Goal: Information Seeking & Learning: Learn about a topic

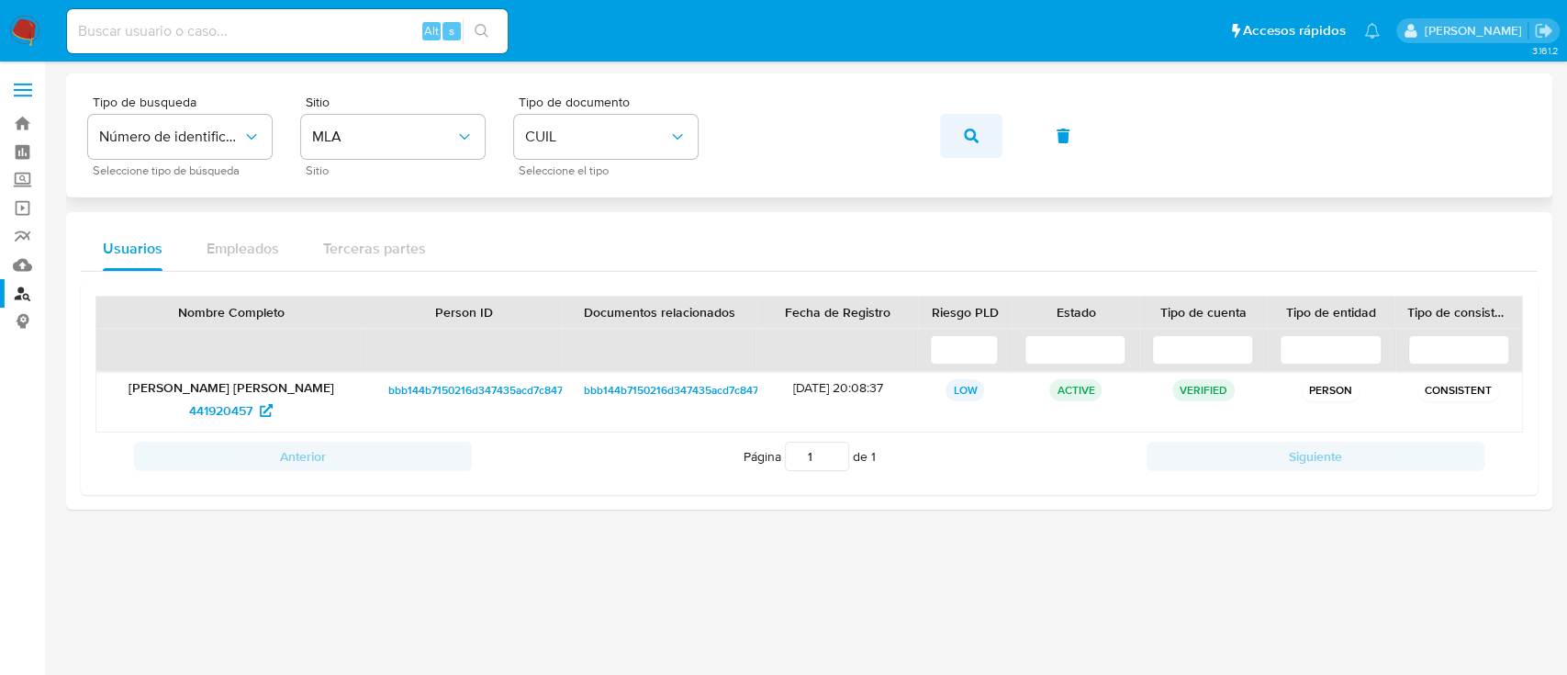
click at [954, 132] on button "button" at bounding box center [971, 136] width 62 height 44
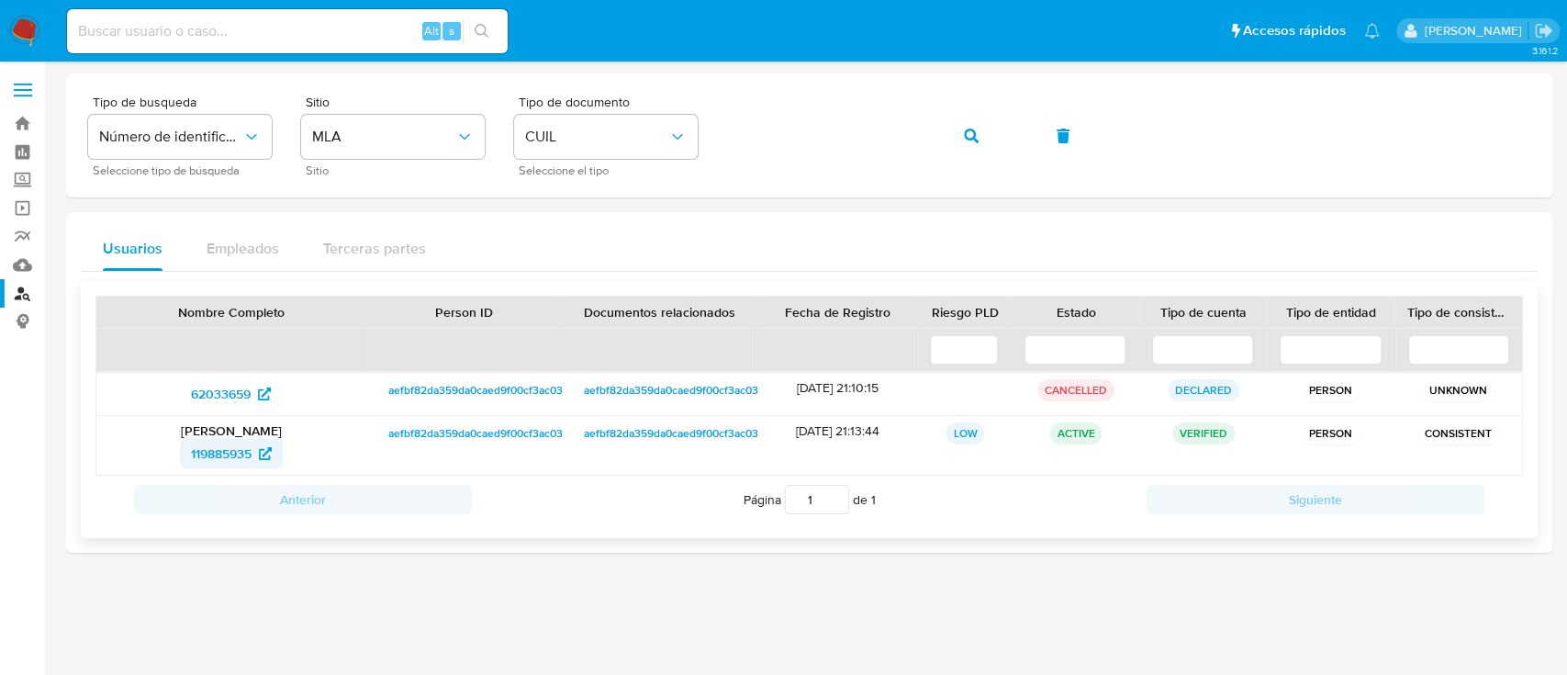
click at [203, 461] on span "119885935" at bounding box center [221, 453] width 61 height 29
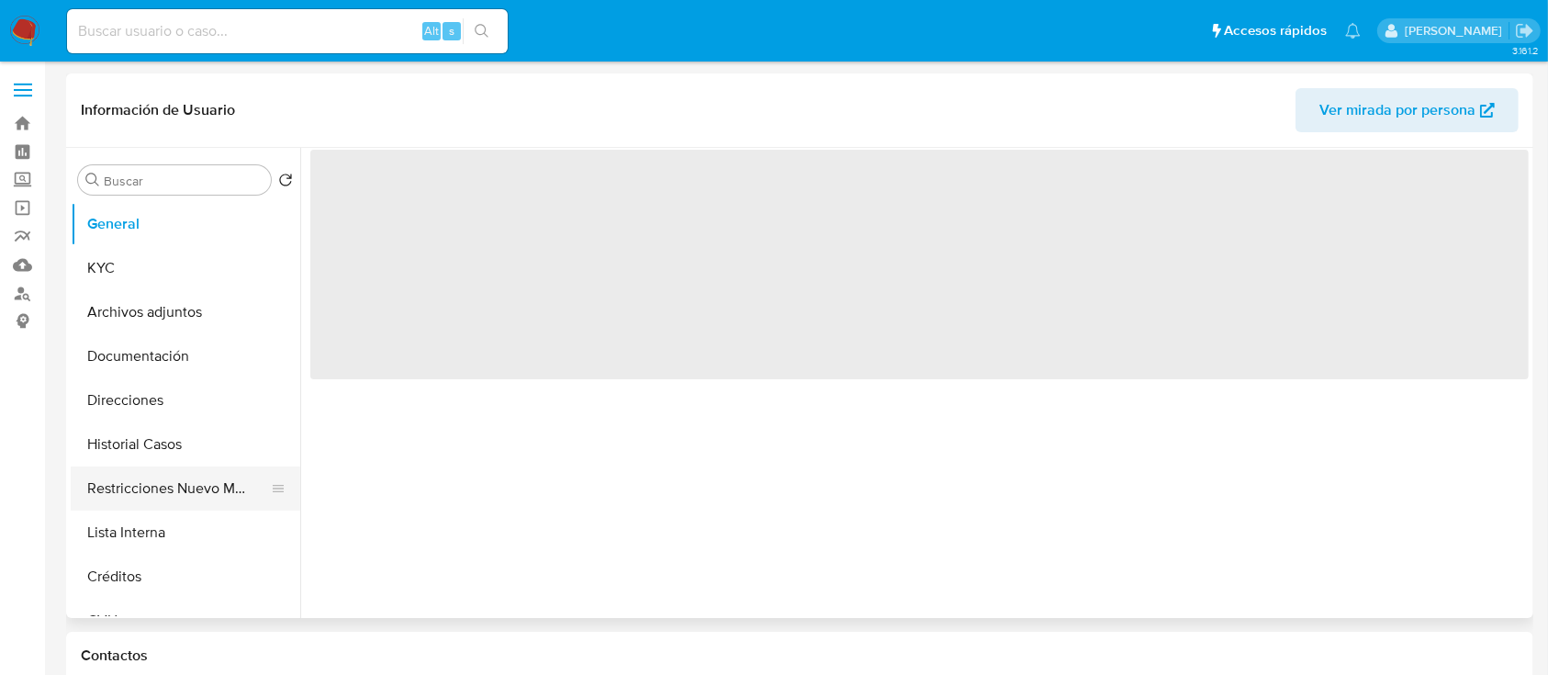
click at [127, 488] on button "Restricciones Nuevo Mundo" at bounding box center [178, 488] width 215 height 44
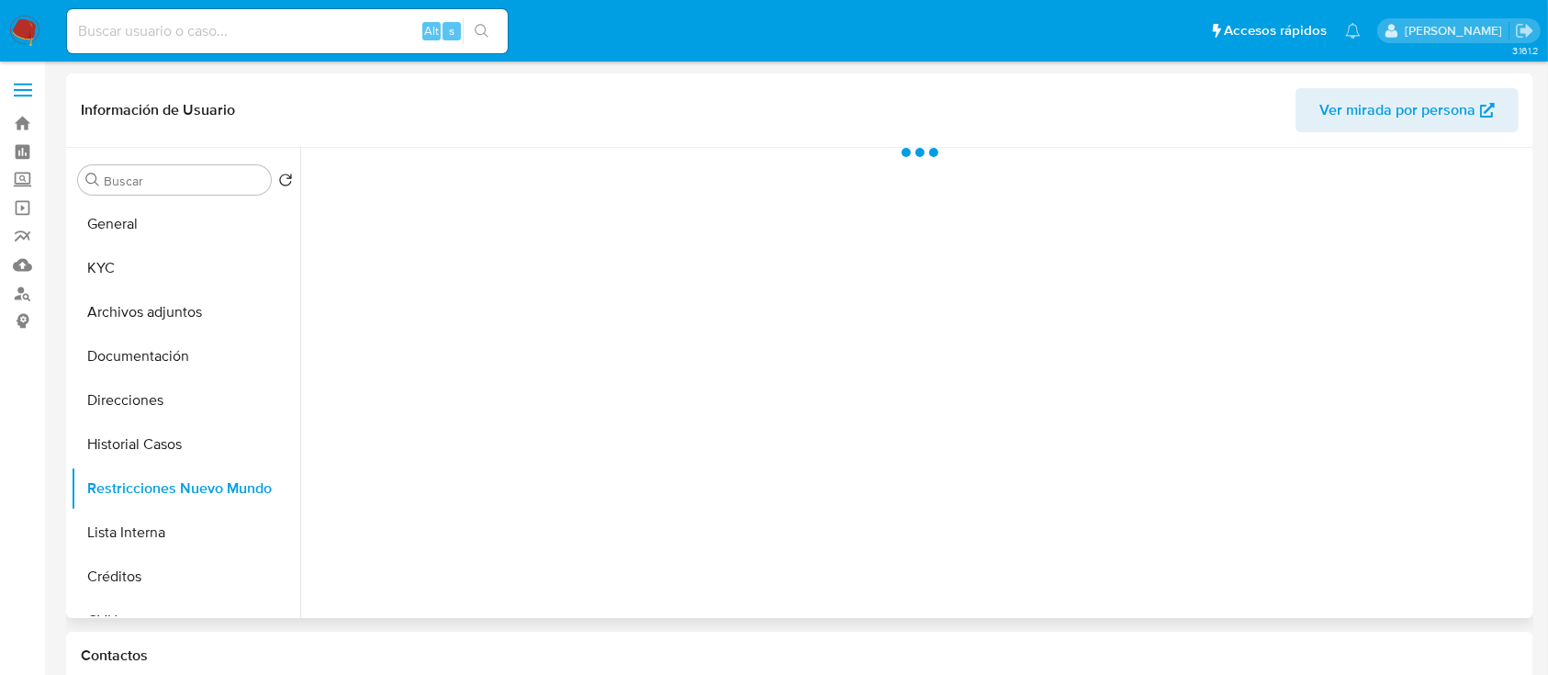
select select "10"
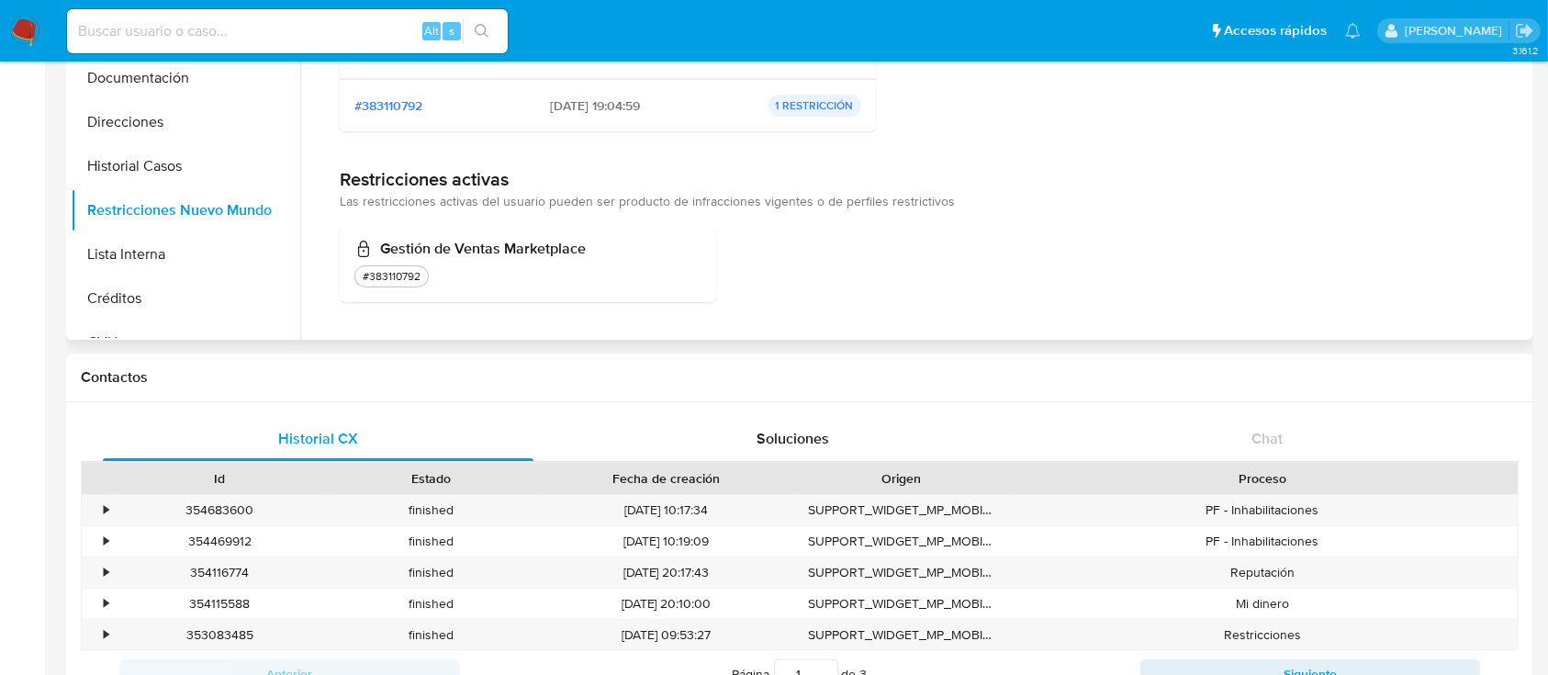
scroll to position [611, 0]
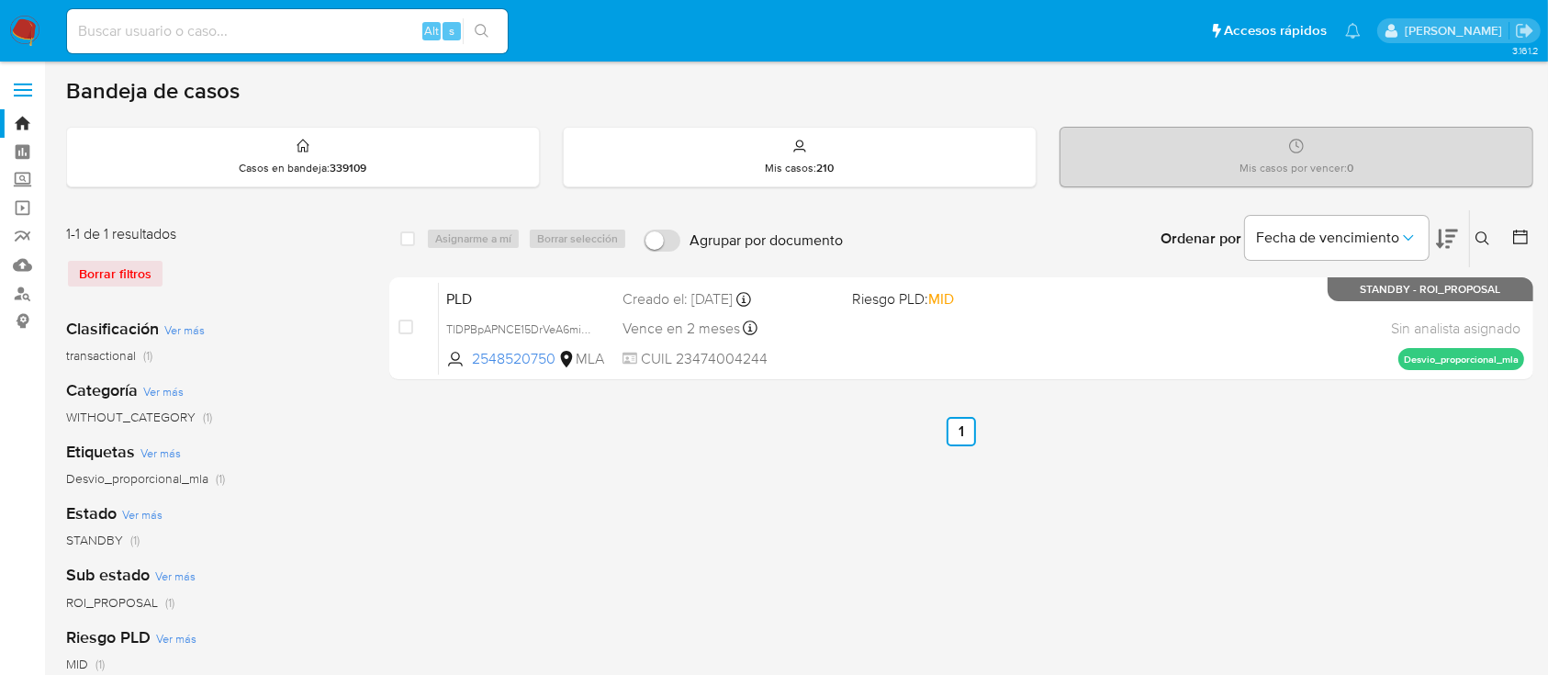
click at [28, 27] on img at bounding box center [24, 31] width 31 height 31
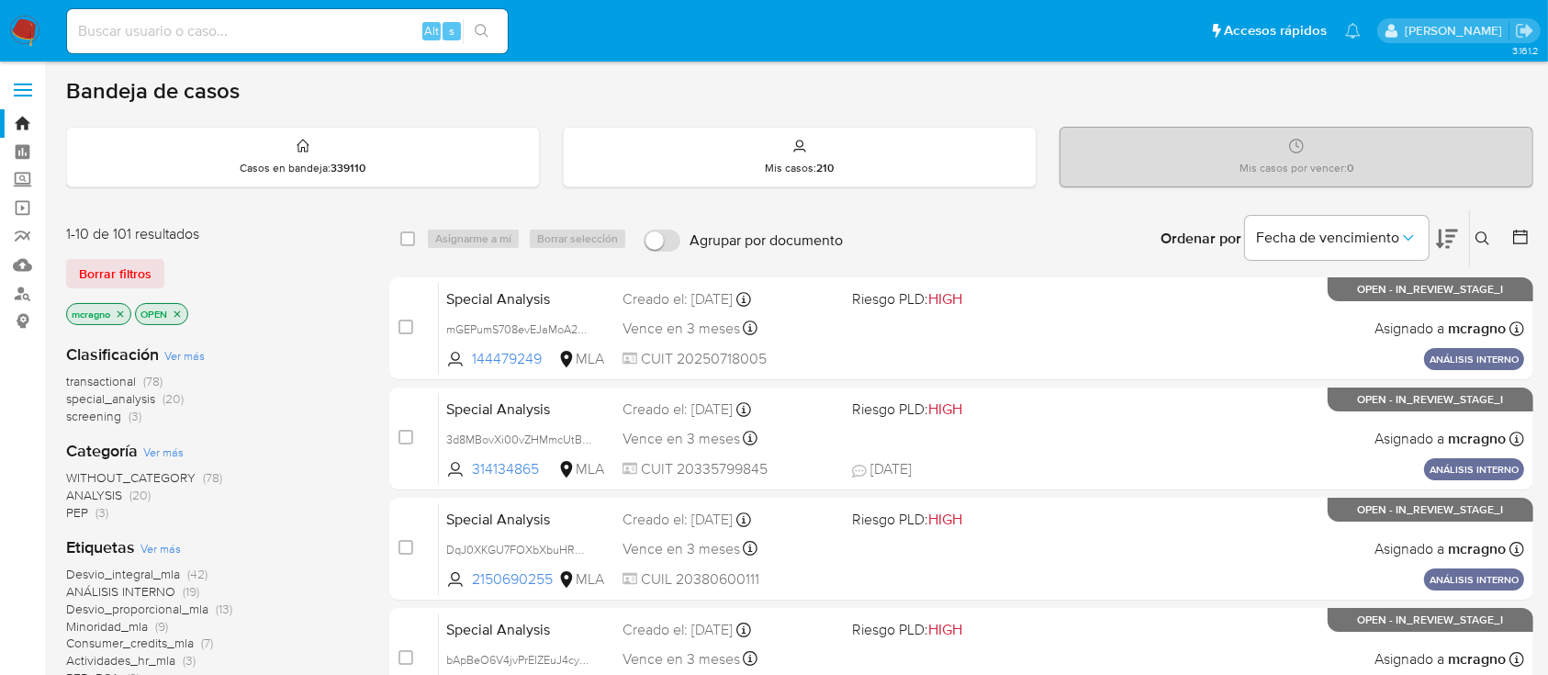
click at [178, 313] on icon "close-filter" at bounding box center [177, 313] width 11 height 11
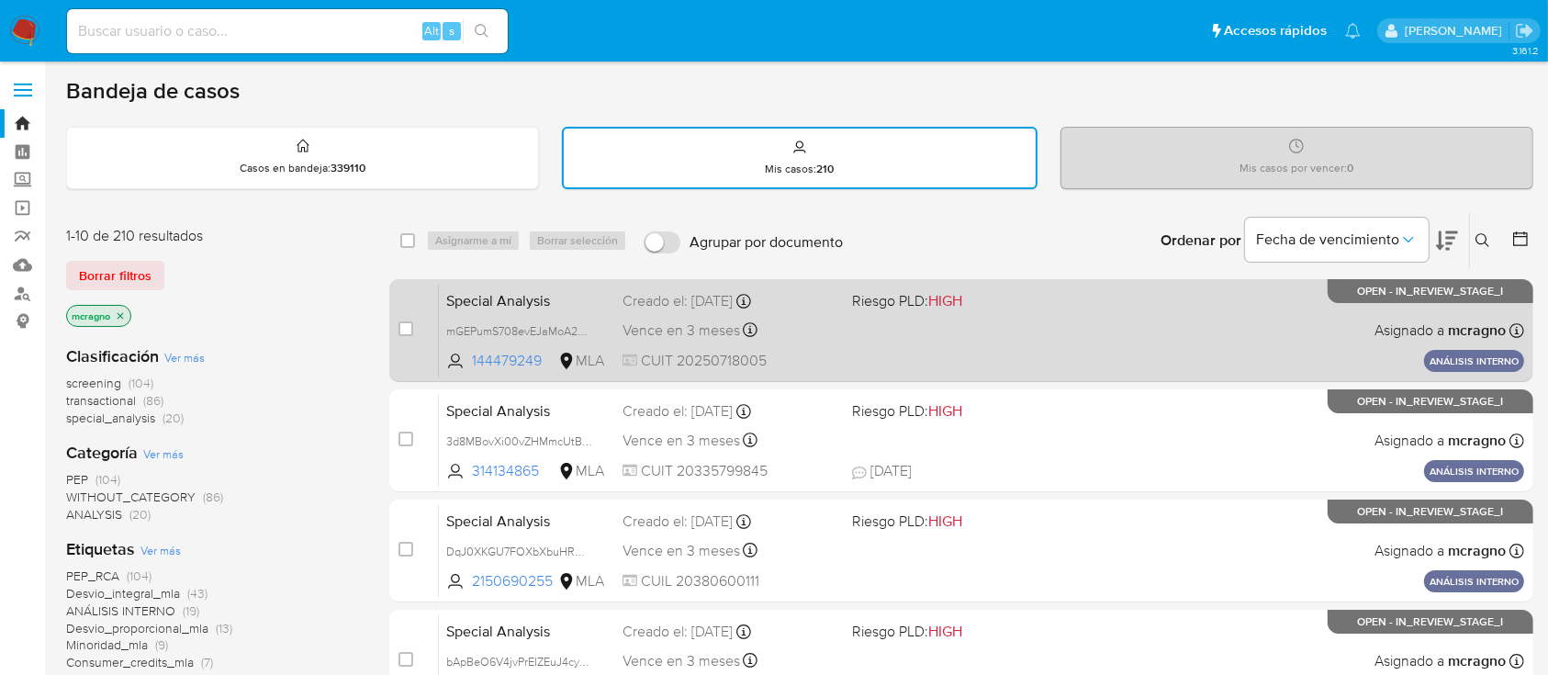
click at [1016, 322] on div "Special Analysis mGEPumS708evEJaMoA2MJlzv 144479249 MLA Riesgo PLD: HIGH Creado…" at bounding box center [981, 330] width 1085 height 93
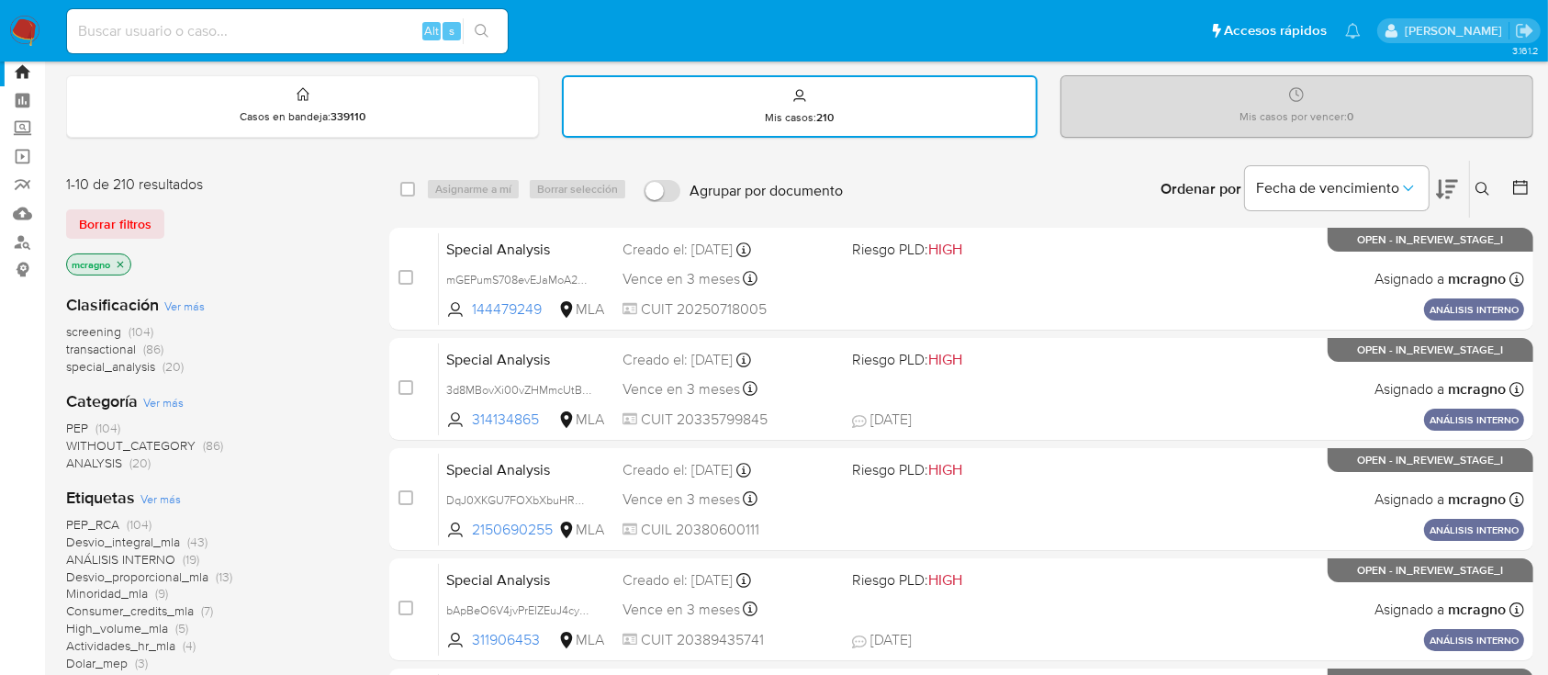
scroll to position [122, 0]
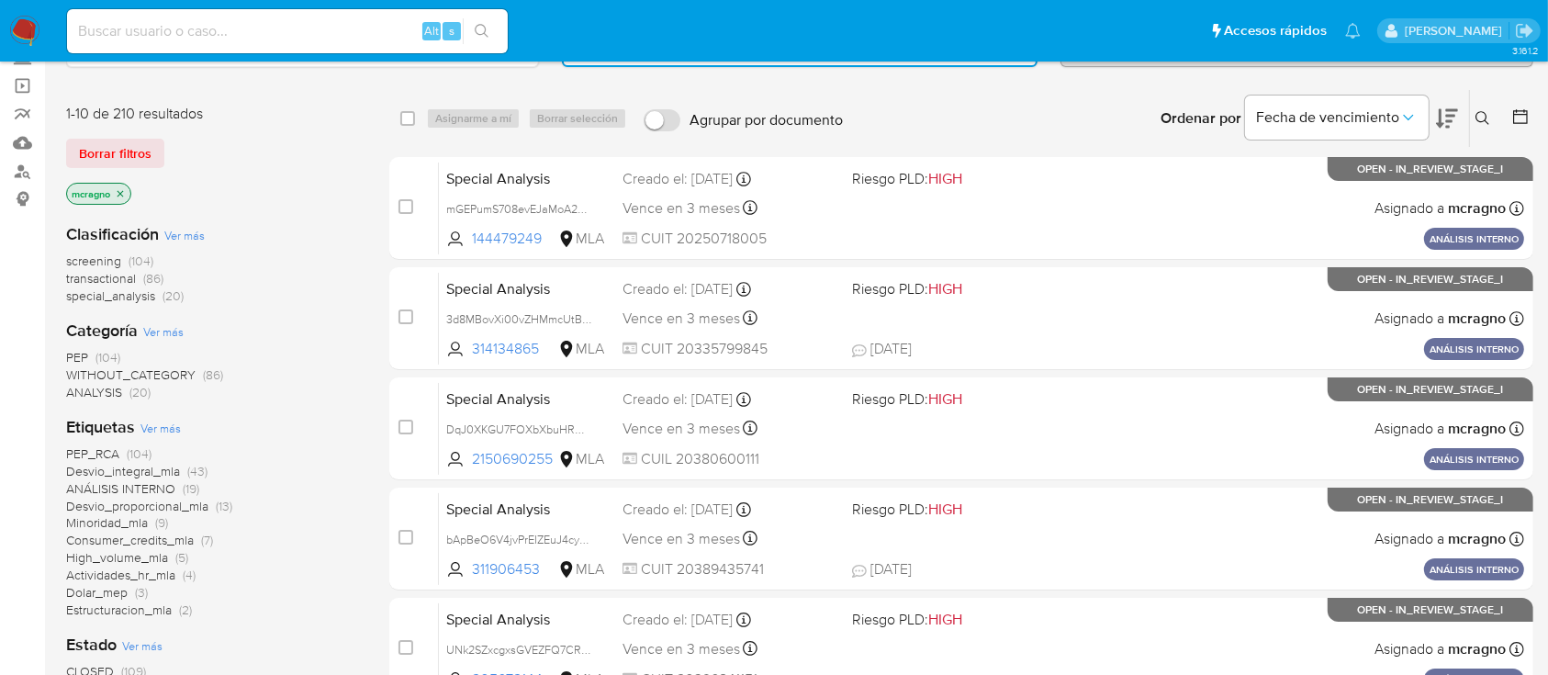
click at [147, 297] on span "special_analysis" at bounding box center [110, 295] width 89 height 18
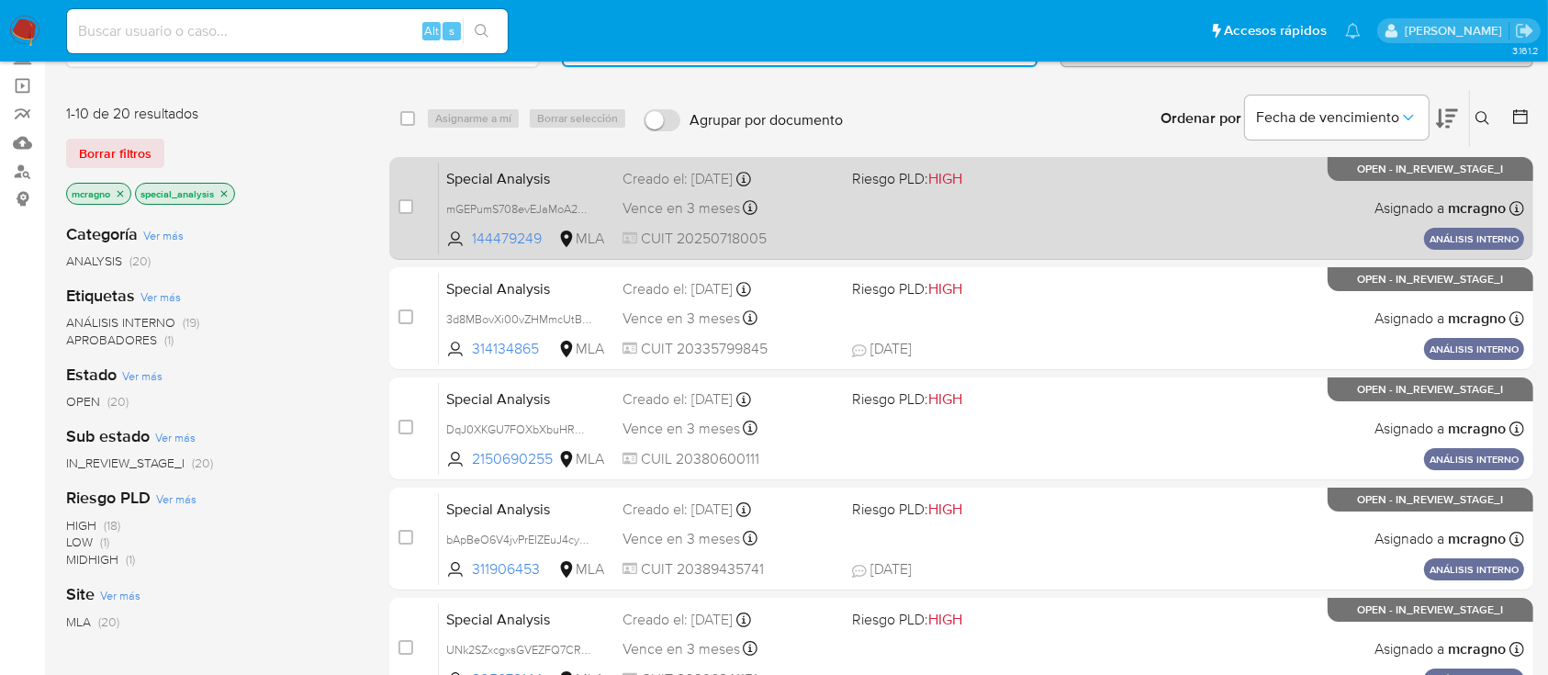
click at [1015, 198] on div "Special Analysis mGEPumS708evEJaMoA2MJlzv 144479249 MLA Riesgo PLD: HIGH Creado…" at bounding box center [981, 208] width 1085 height 93
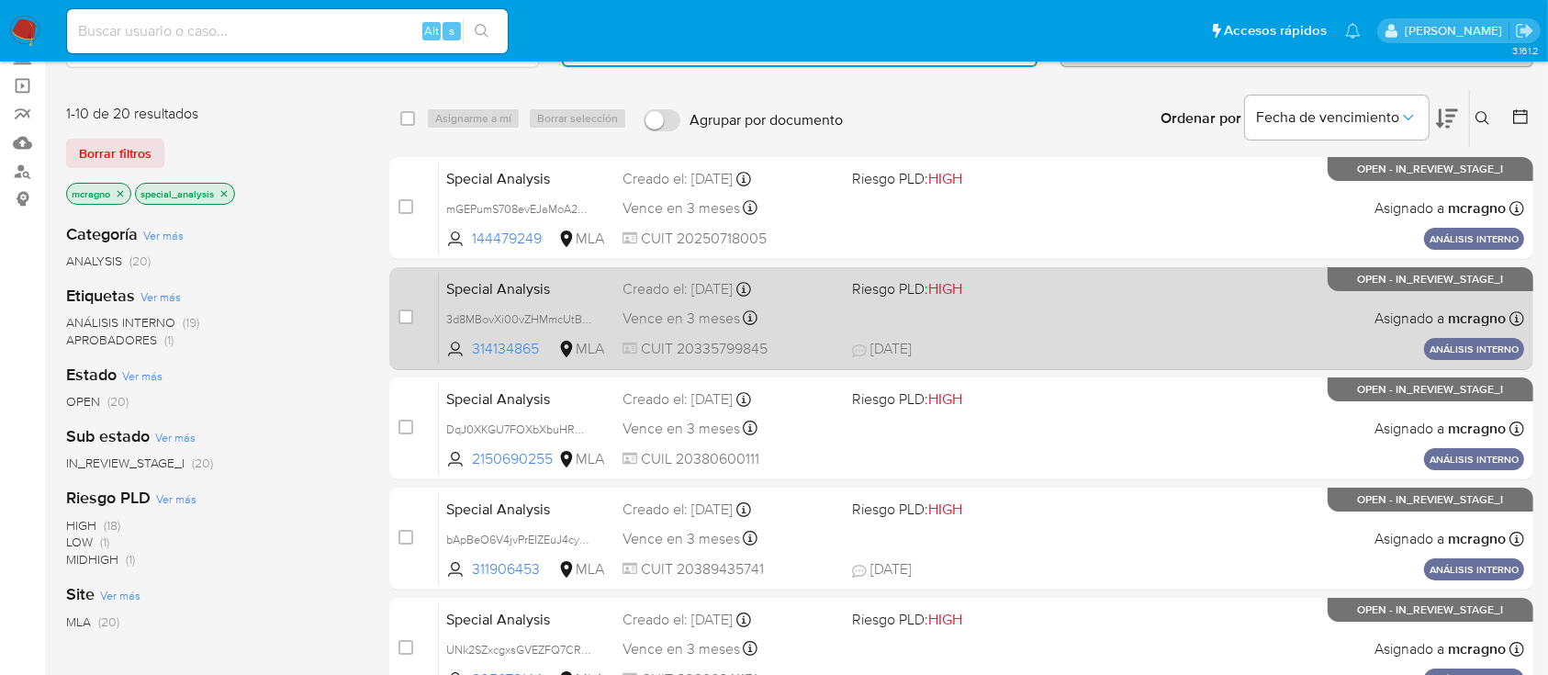
click at [1073, 310] on div "Special Analysis 3d8MBovXi00vZHMmcUtBQQj6 314134865 MLA Riesgo PLD: HIGH Creado…" at bounding box center [981, 318] width 1085 height 93
drag, startPoint x: 1005, startPoint y: 420, endPoint x: 916, endPoint y: 356, distance: 109.8
click at [999, 416] on div "Special Analysis DqJ0XKGU7FOXbXbuHRmIujCd 2150690255 MLA Riesgo PLD: HIGH Cread…" at bounding box center [981, 428] width 1085 height 93
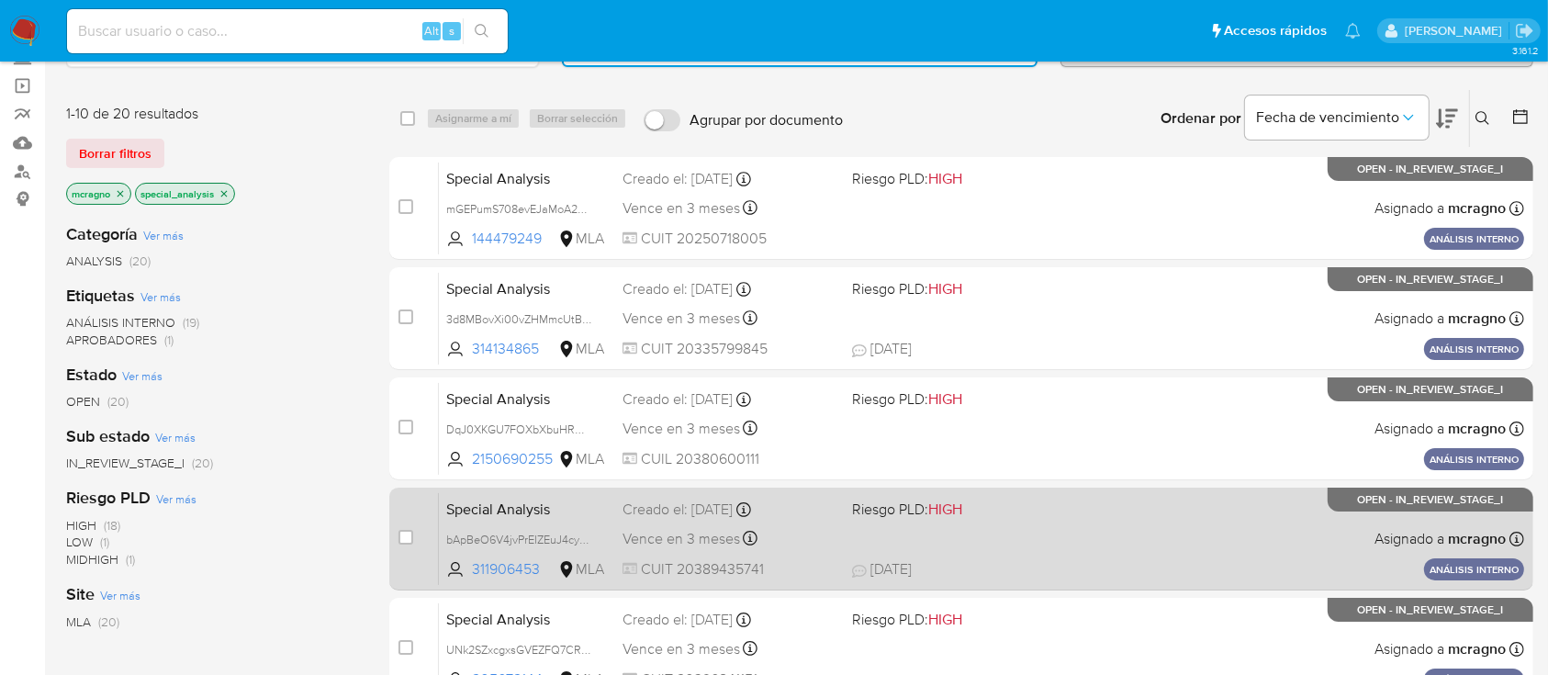
drag, startPoint x: 1061, startPoint y: 514, endPoint x: 1047, endPoint y: 491, distance: 27.2
click at [1061, 513] on span "Riesgo PLD: HIGH" at bounding box center [959, 508] width 214 height 24
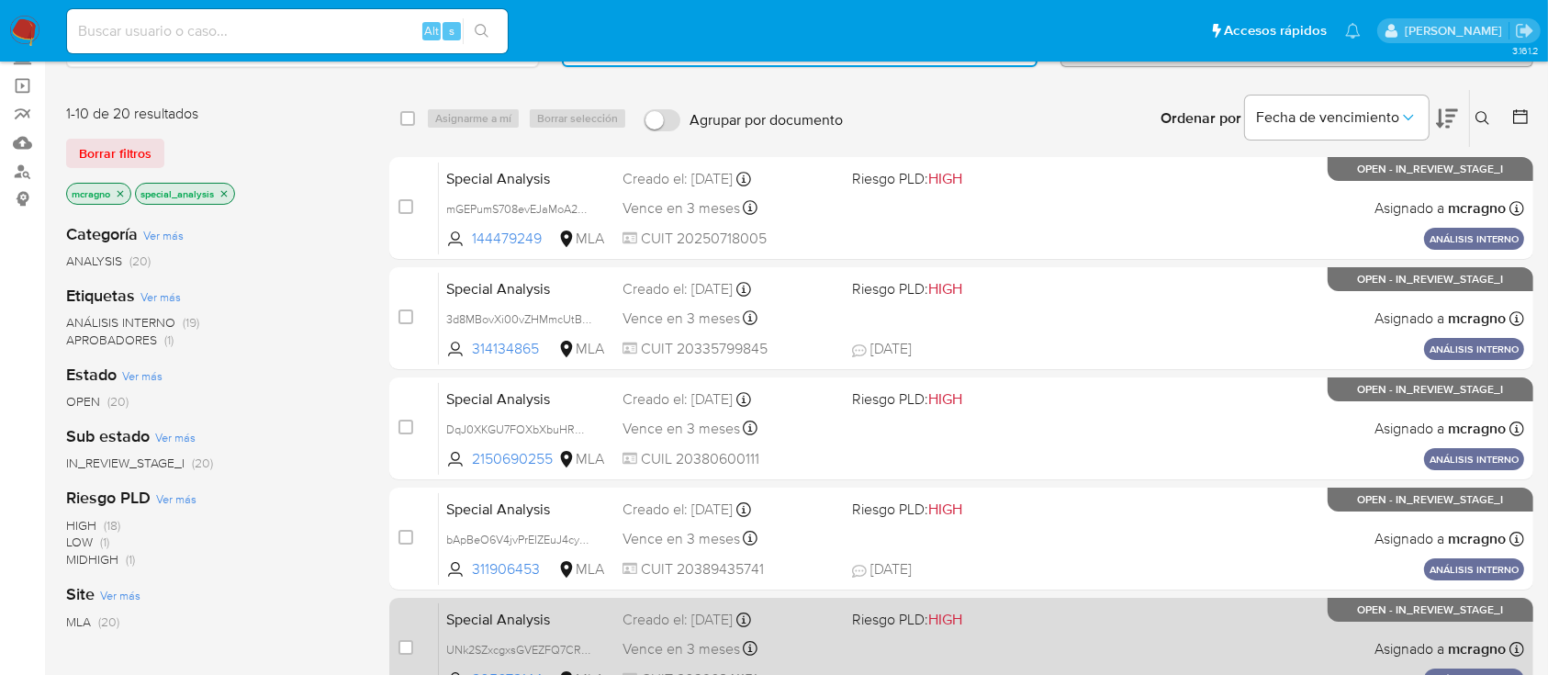
click at [1149, 620] on div "Special Analysis UNk2SZxcgxsGVEZFQ7CRUAdn 205672144 MLA Riesgo PLD: HIGH Creado…" at bounding box center [981, 648] width 1085 height 93
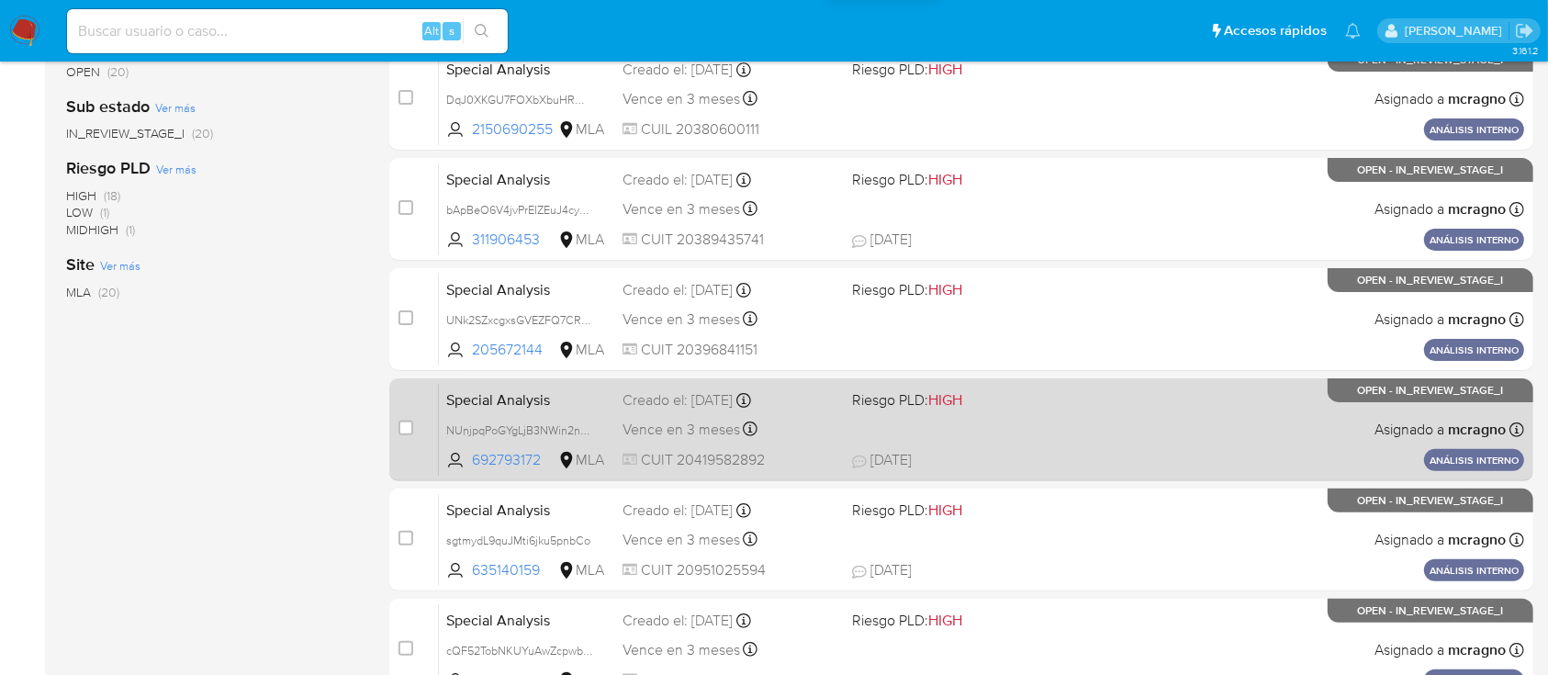
scroll to position [489, 0]
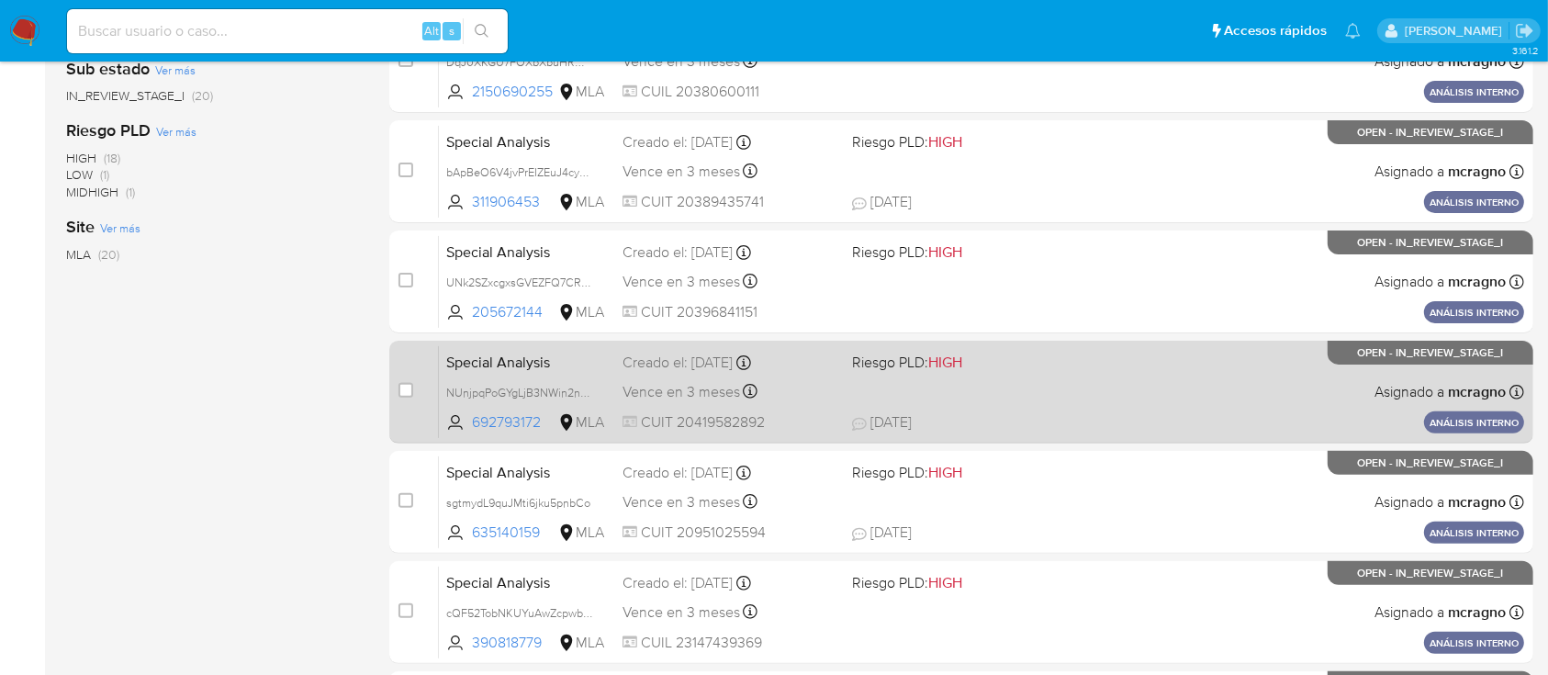
click at [1107, 409] on div "Special Analysis NUnjpqPoGYgLjB3NWin2nOXS 692793172 MLA Riesgo PLD: HIGH Creado…" at bounding box center [981, 391] width 1085 height 93
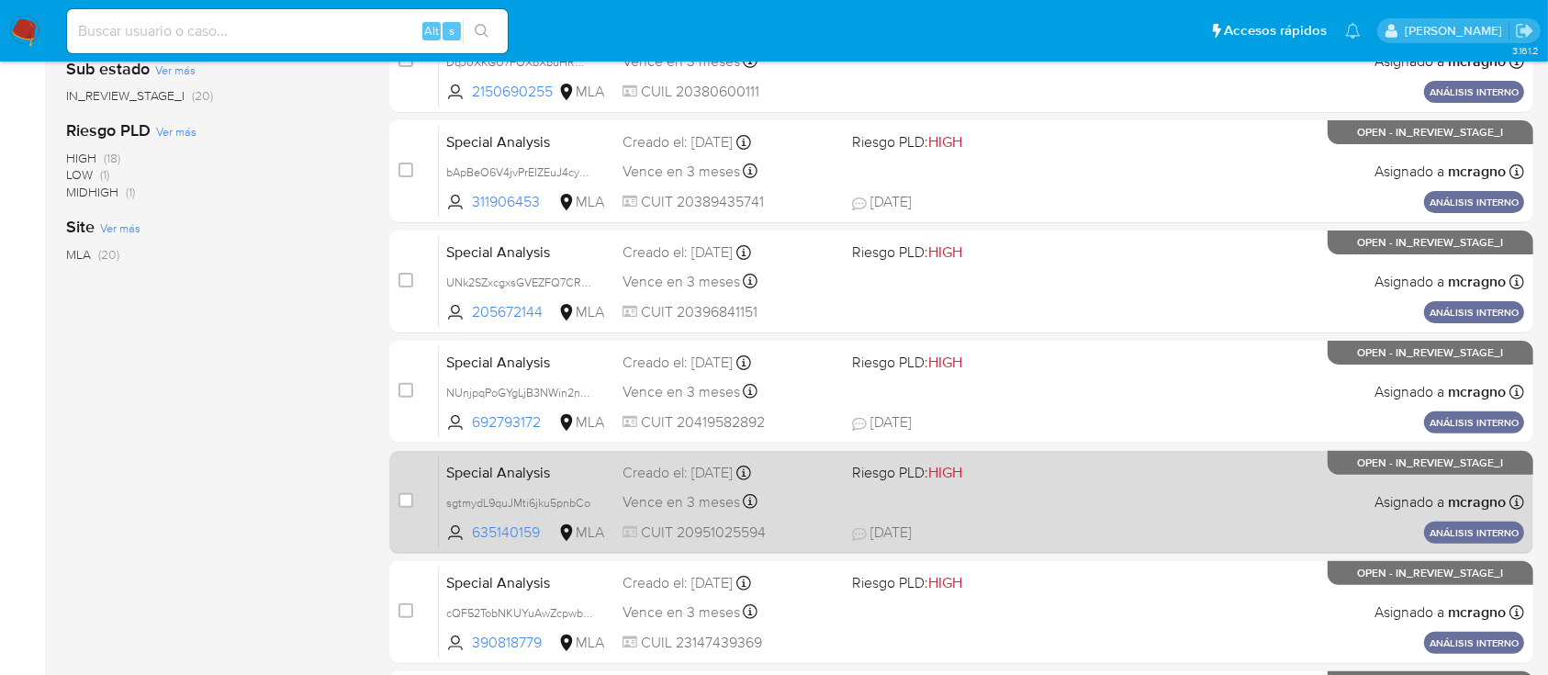
click at [1057, 524] on span "17/09/2025 17/09/2025 14:38" at bounding box center [1073, 532] width 443 height 20
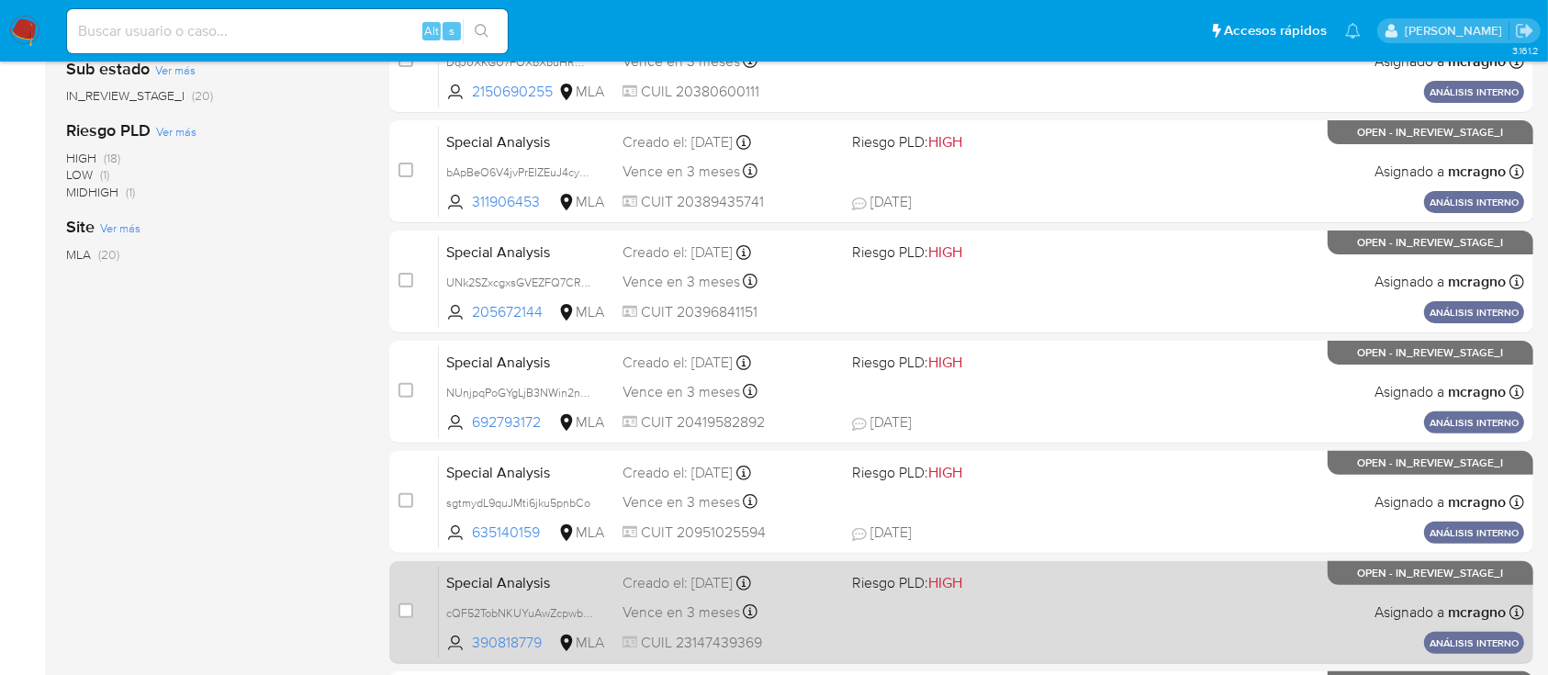
click at [1106, 606] on div "Special Analysis cQF52TobNKUYuAwZcpwbxw0K 390818779 MLA Riesgo PLD: HIGH Creado…" at bounding box center [981, 611] width 1085 height 93
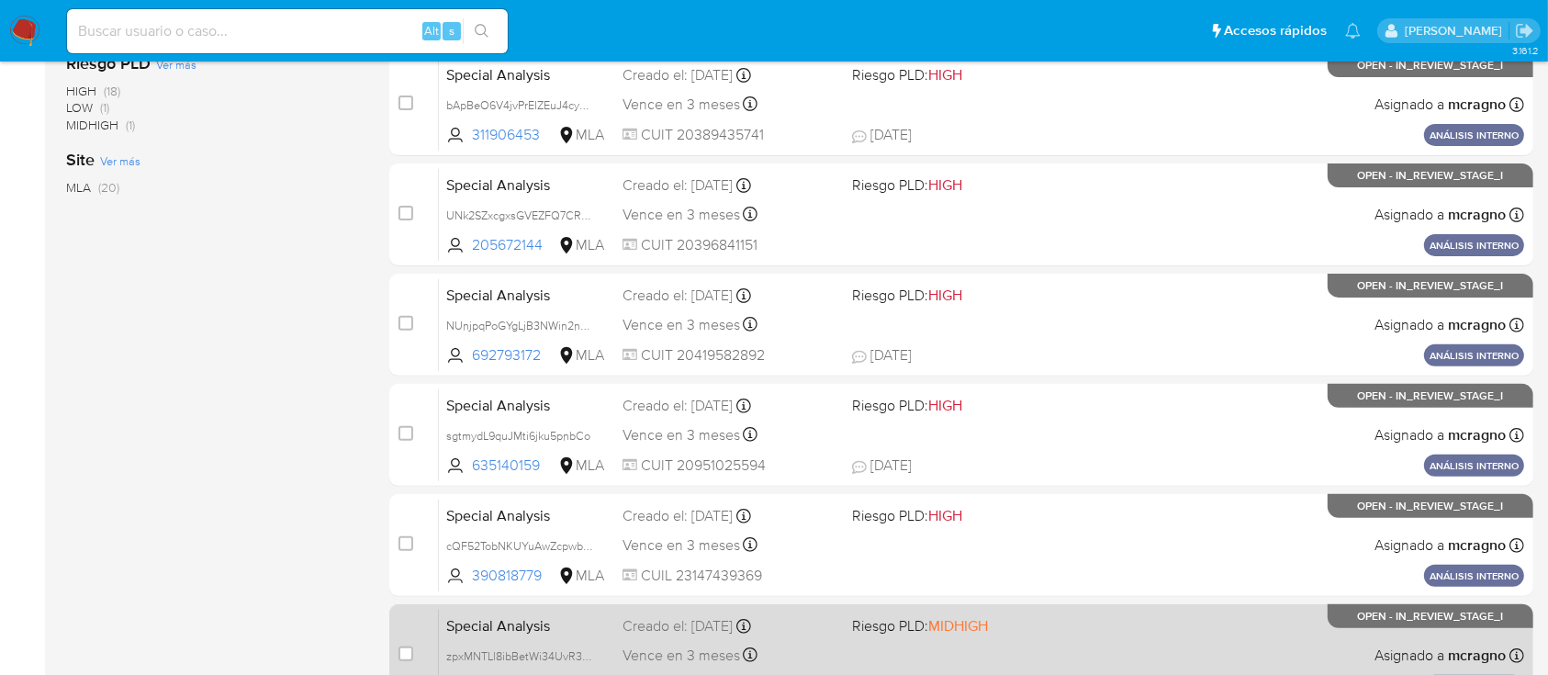
scroll to position [734, 0]
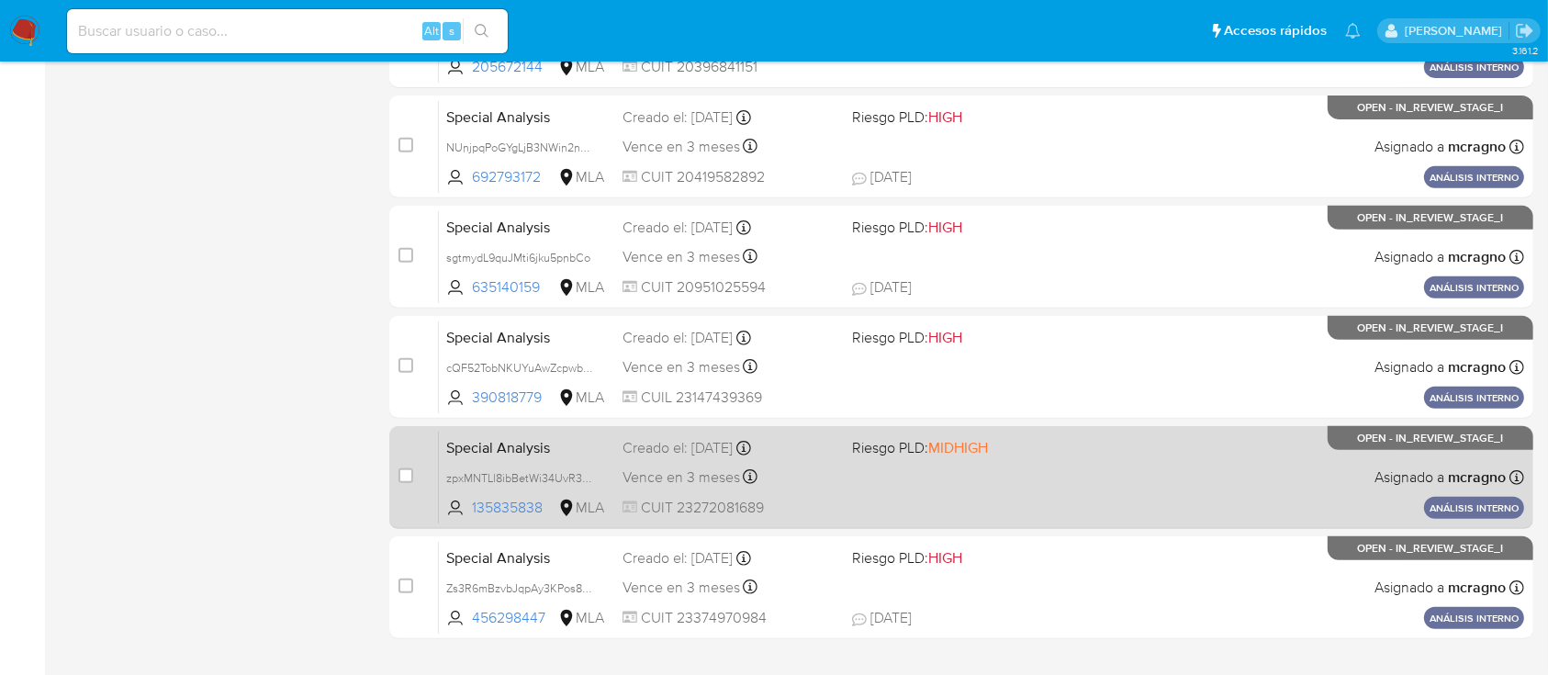
click at [1141, 464] on div "Special Analysis zpxMNTLl8ibBetWi34UvR3TX 135835838 MLA Riesgo PLD: MIDHIGH Cre…" at bounding box center [981, 477] width 1085 height 93
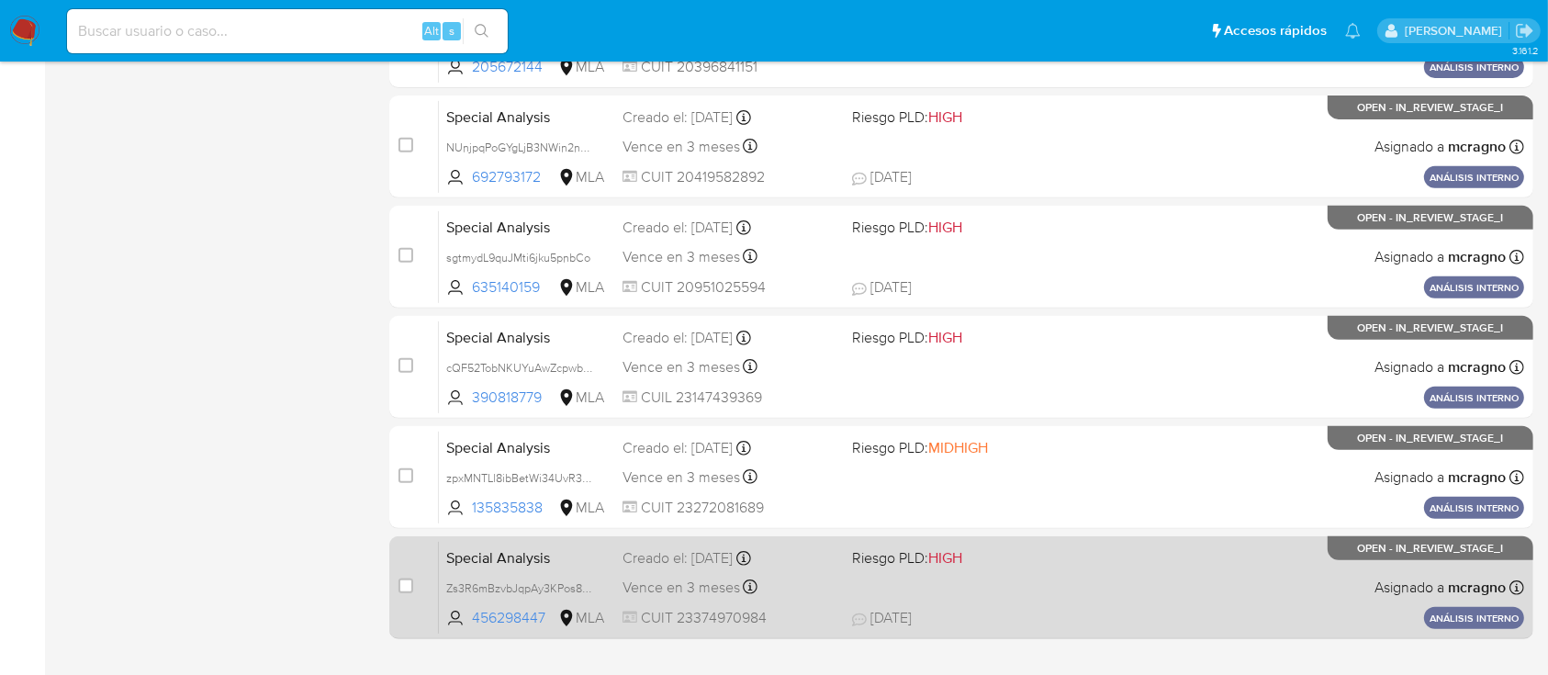
click at [1133, 599] on div "Special Analysis Zs3R6mBzvbJqpAy3KPos8WO1 456298447 MLA Riesgo PLD: HIGH Creado…" at bounding box center [981, 587] width 1085 height 93
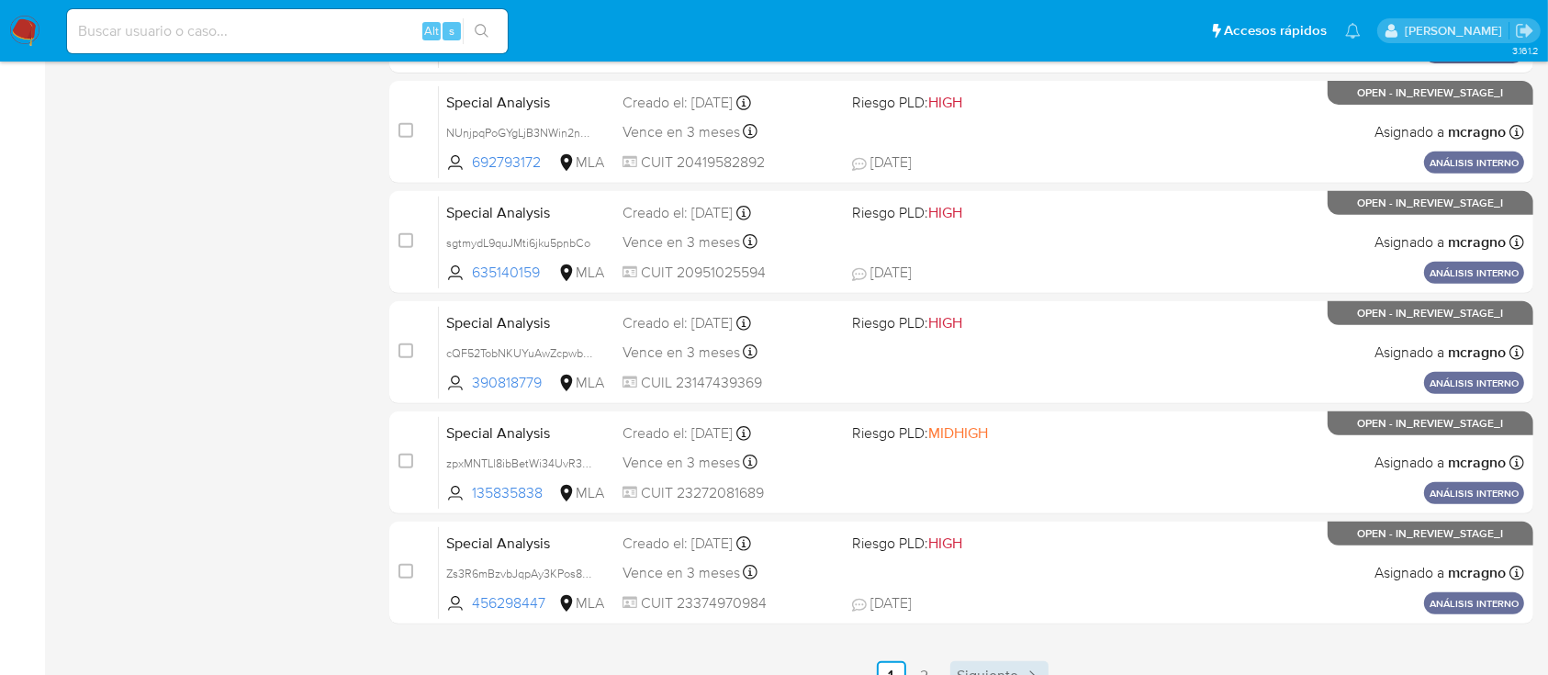
scroll to position [841, 0]
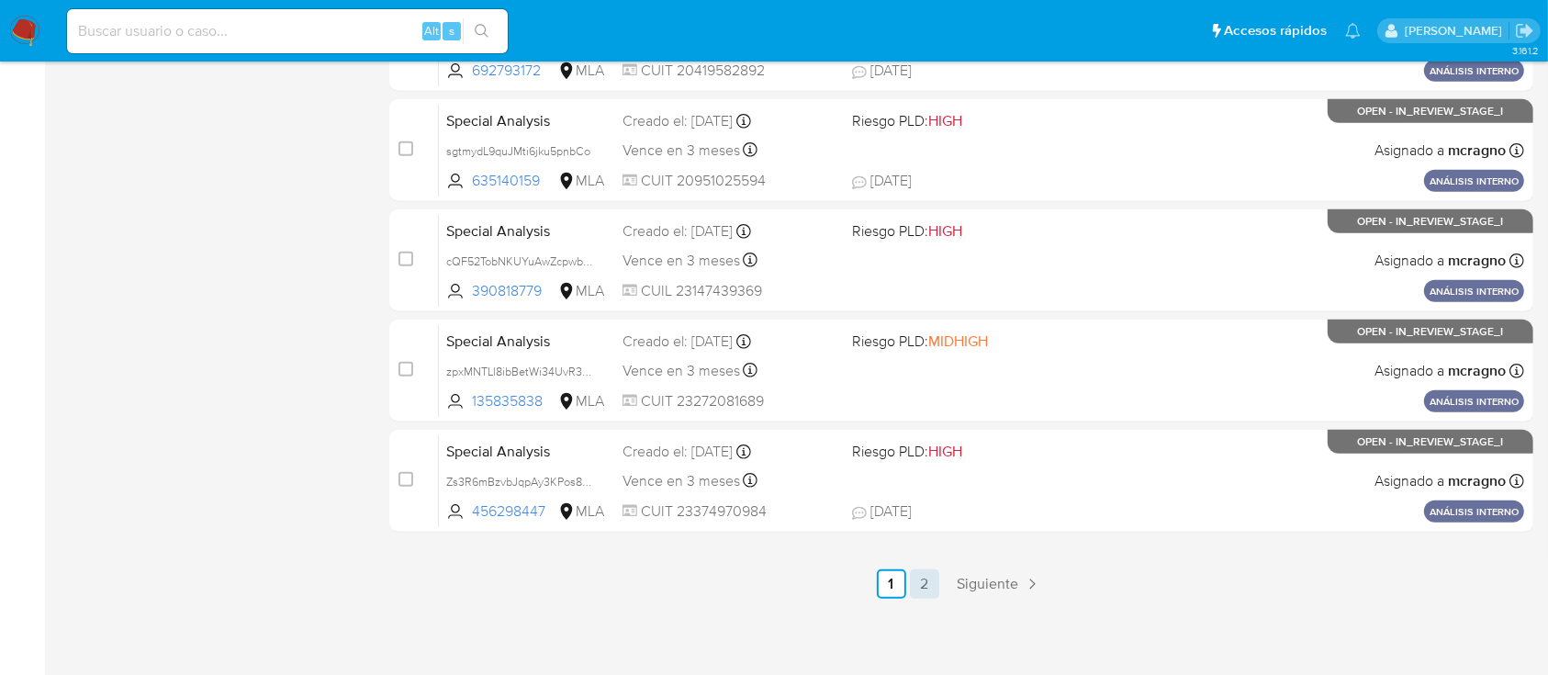
click at [926, 590] on link "2" at bounding box center [924, 583] width 29 height 29
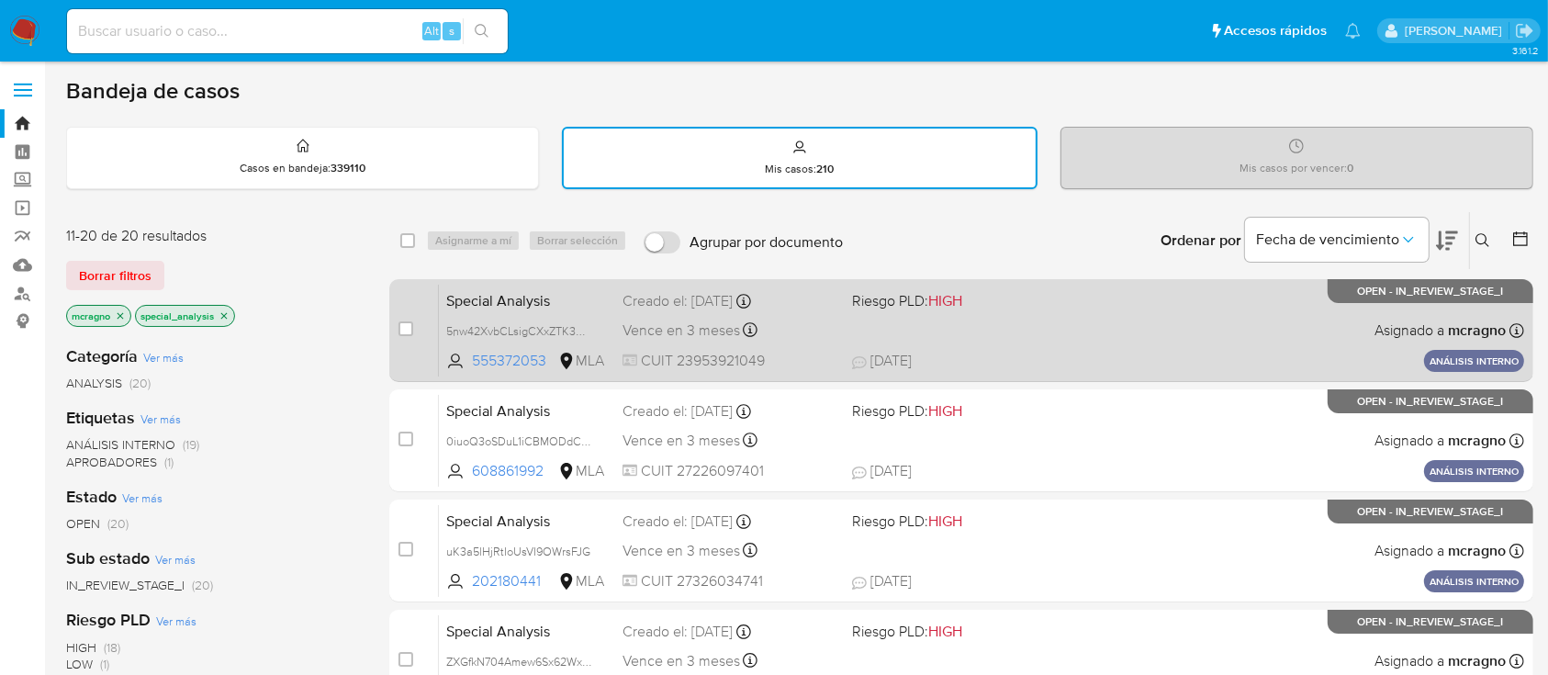
click at [1147, 335] on div "Special Analysis 5nw42XvbCLsigCXxZTK3WPAb 555372053 MLA Riesgo PLD: HIGH Creado…" at bounding box center [981, 330] width 1085 height 93
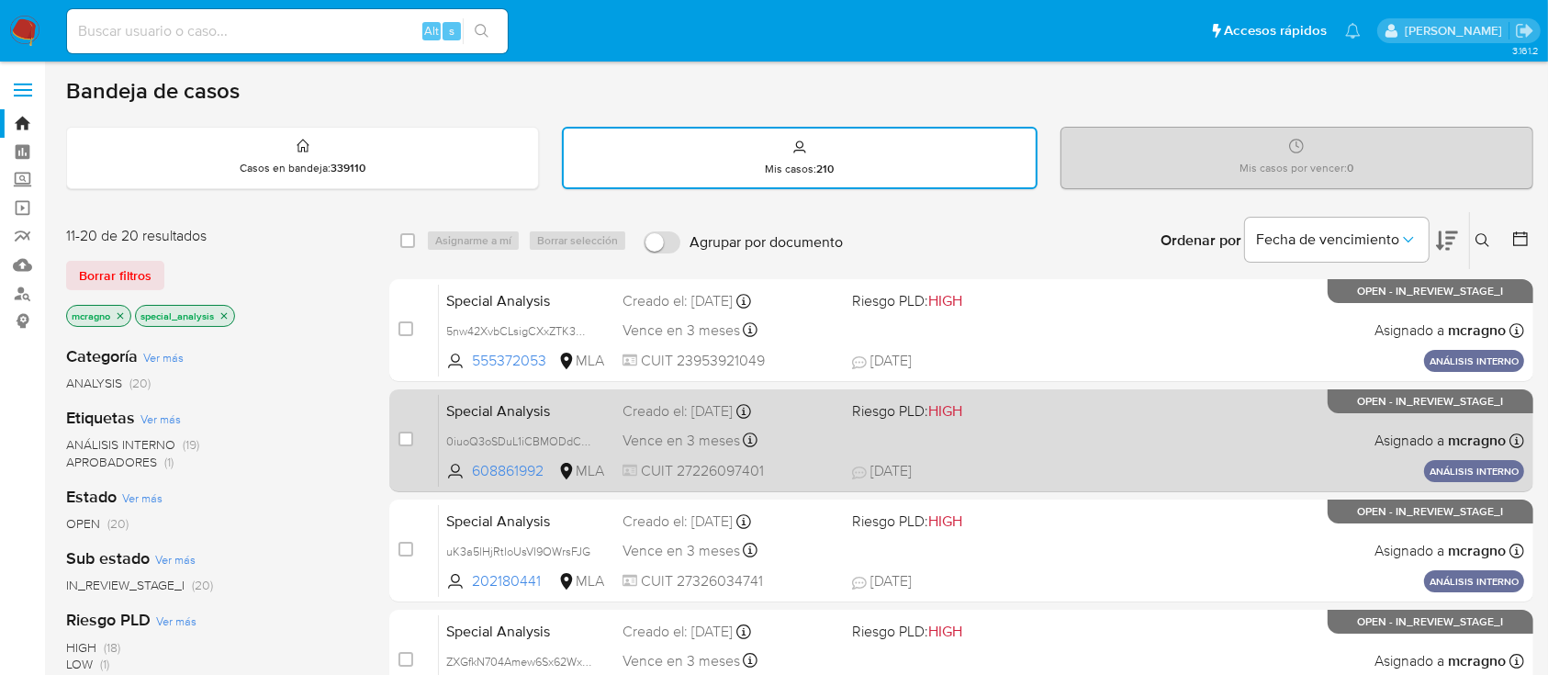
drag, startPoint x: 1062, startPoint y: 446, endPoint x: 767, endPoint y: 158, distance: 412.9
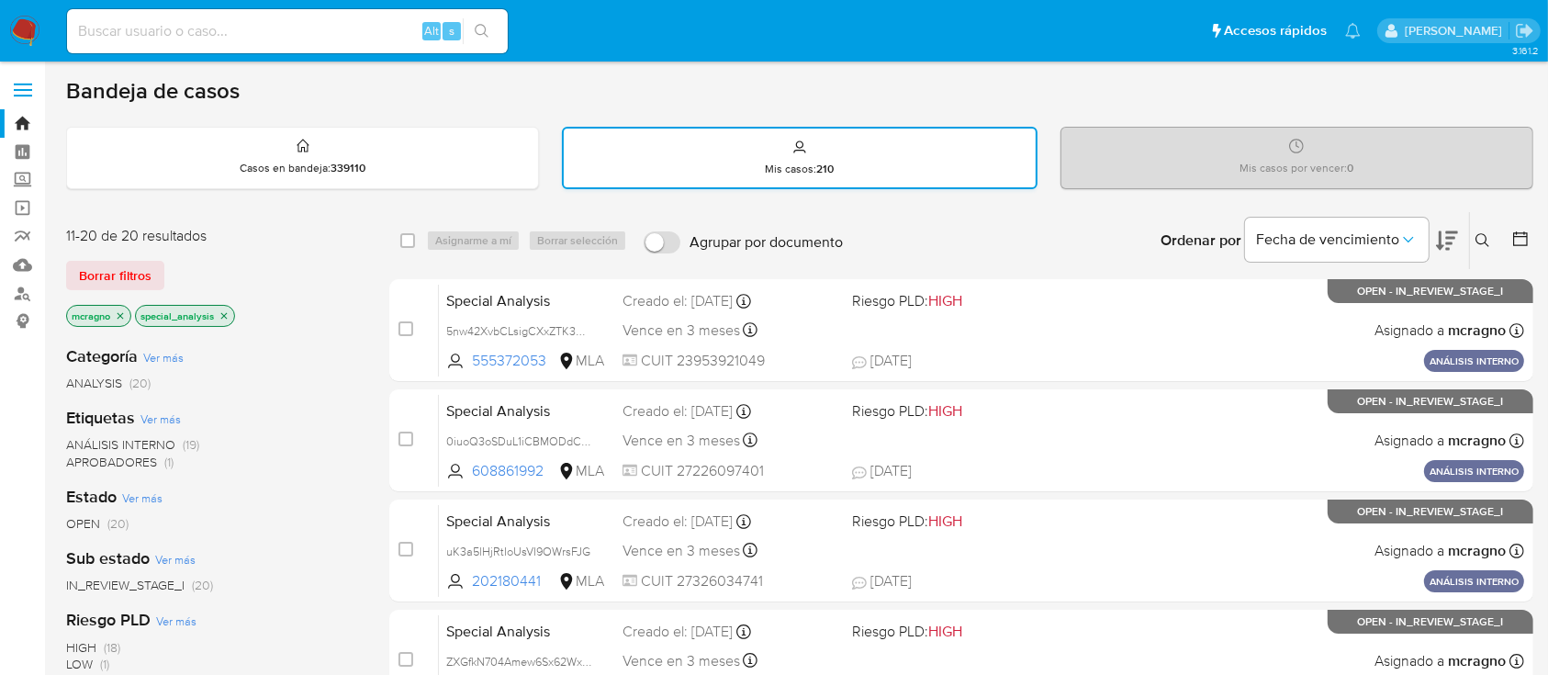
click at [1064, 445] on div "Special Analysis 0iuoQ3oSDuL1iCBMODdCCs9t 608861992 MLA Riesgo PLD: HIGH Creado…" at bounding box center [981, 440] width 1085 height 93
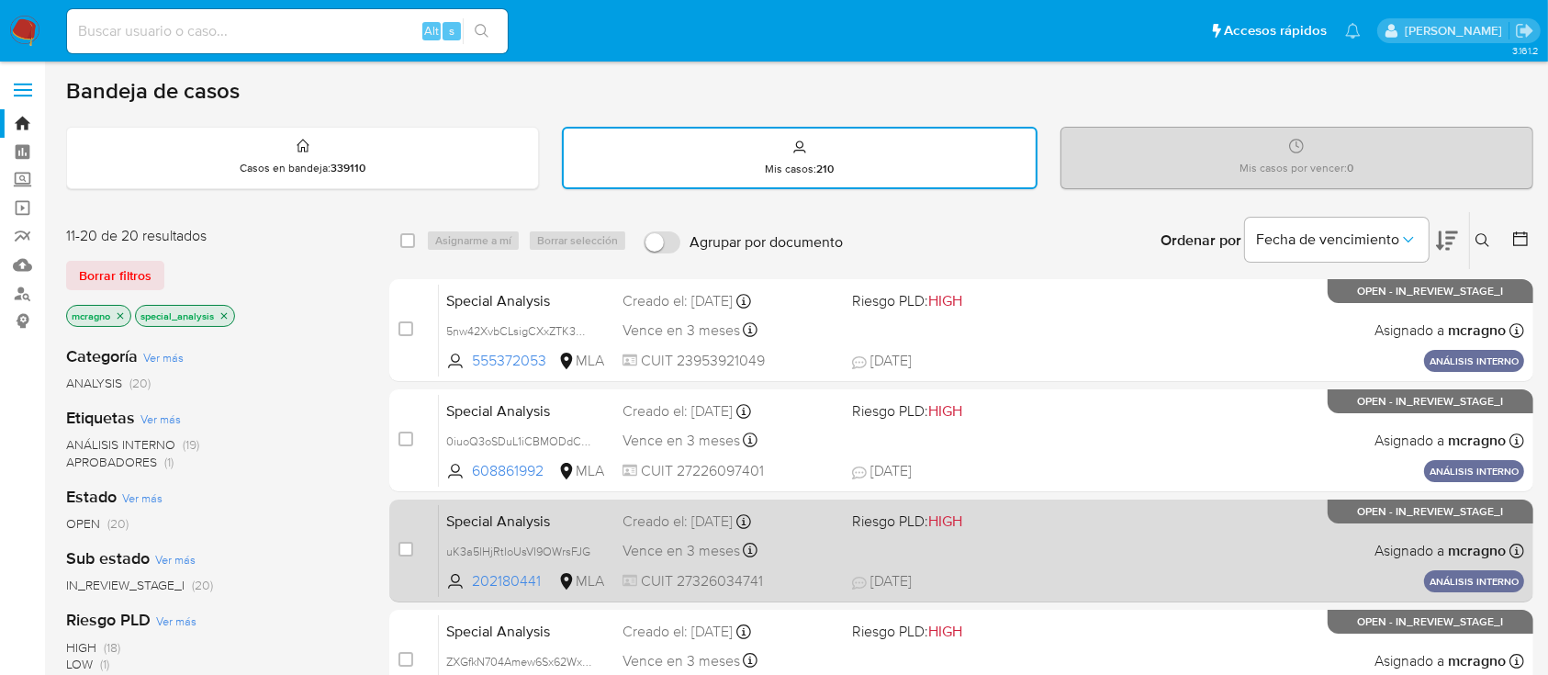
click at [1080, 550] on div "Special Analysis uK3a5lHjRtIoUsVI9OWrsFJG 202180441 MLA Riesgo PLD: HIGH Creado…" at bounding box center [981, 550] width 1085 height 93
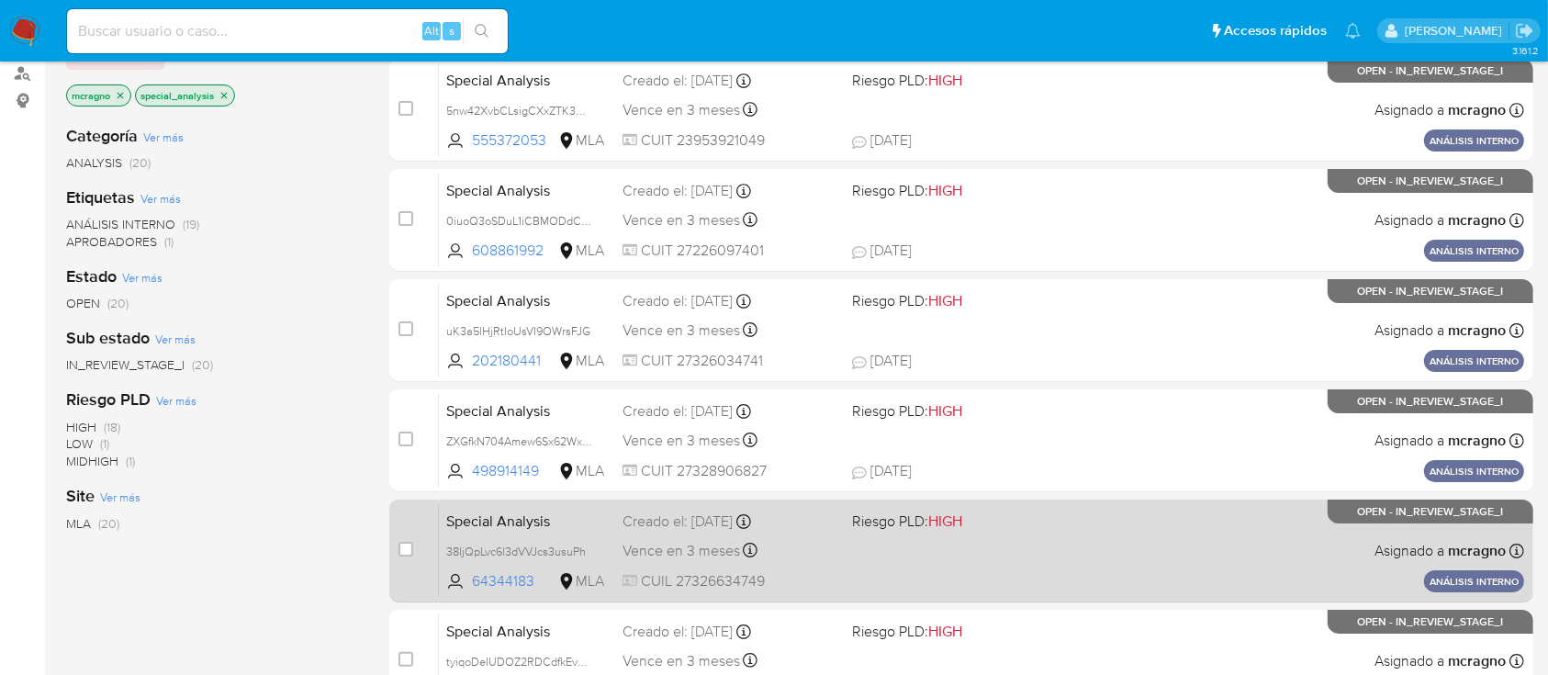
scroll to position [244, 0]
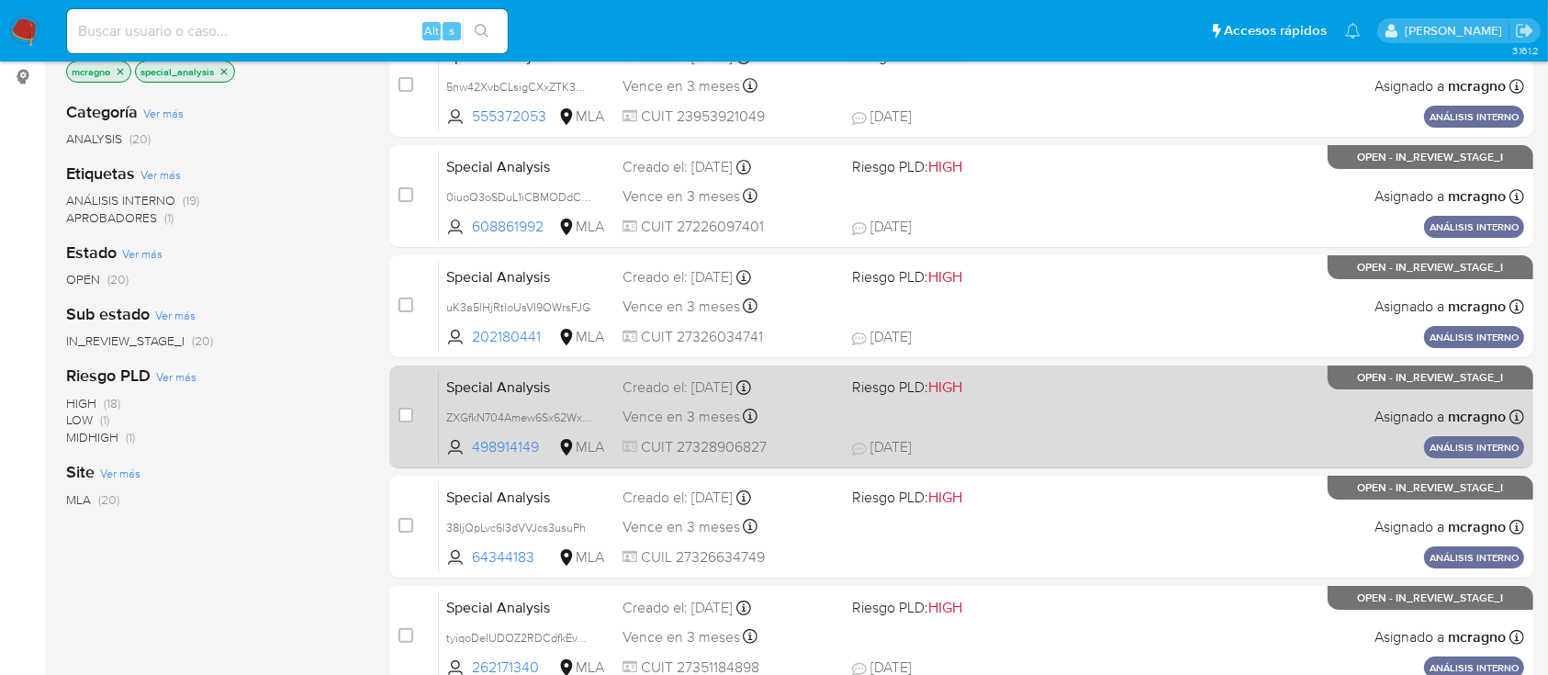
click at [1102, 397] on div "Special Analysis ZXGfkN704Amew6Sx62Wx6Pmo 498914149 MLA Riesgo PLD: HIGH Creado…" at bounding box center [981, 416] width 1085 height 93
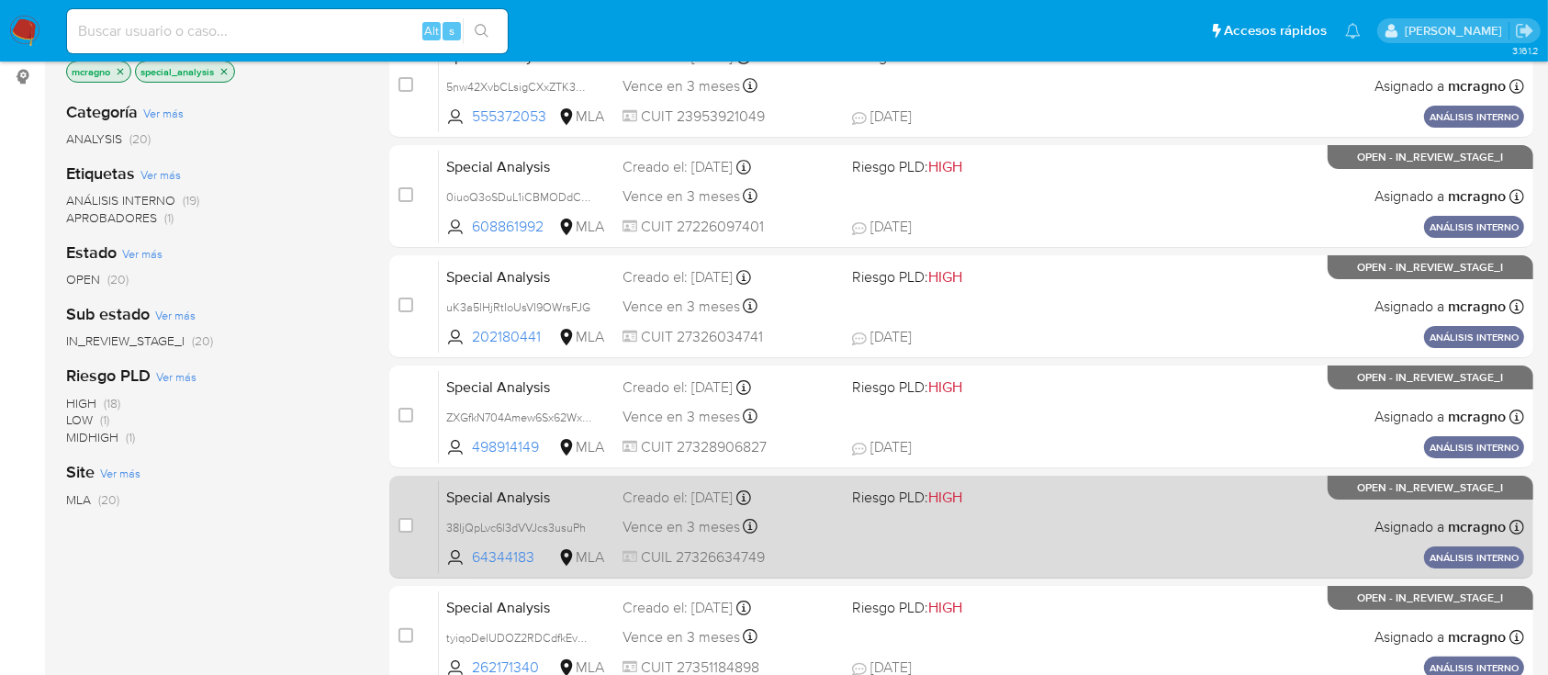
click at [1094, 521] on div "Special Analysis 38IjQpLvc6l3dVVJcs3usuPh 64344183 MLA Riesgo PLD: HIGH Creado …" at bounding box center [981, 526] width 1085 height 93
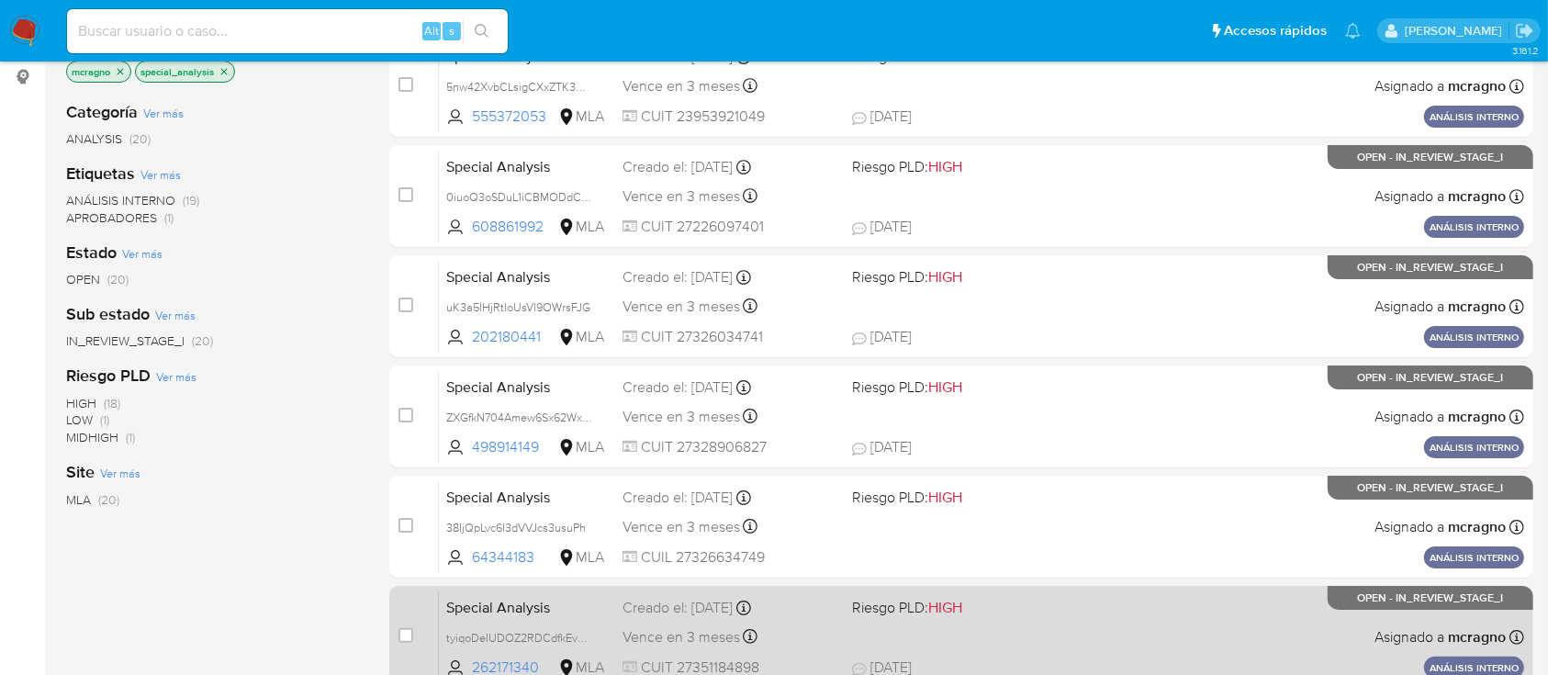
click at [1160, 624] on div "Special Analysis tyiqoDeIUDOZ2RDCdfkEvaC6 262171340 MLA Riesgo PLD: HIGH Creado…" at bounding box center [981, 636] width 1085 height 93
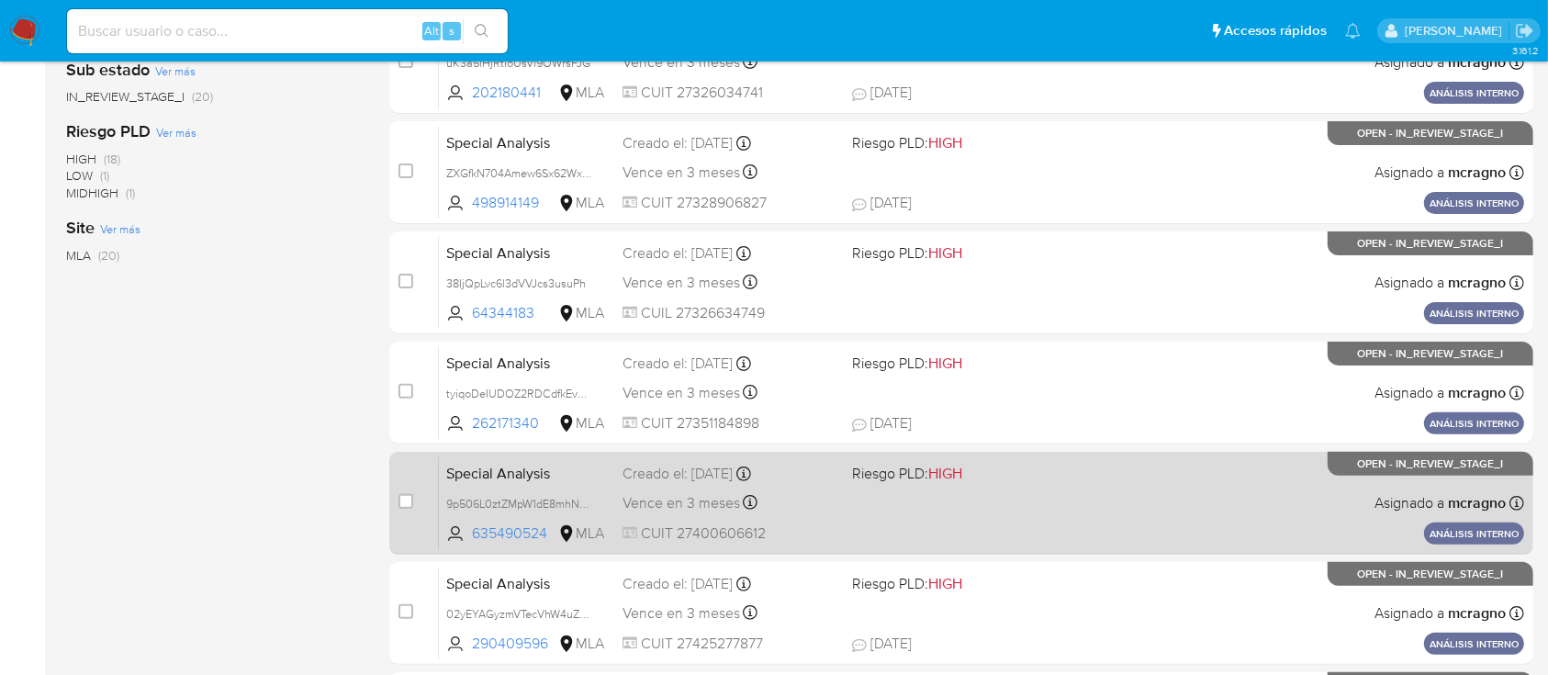
scroll to position [489, 0]
click at [1118, 500] on div "Special Analysis 9p506L0ztZMpW1dE8mhNg6vI 635490524 MLA Riesgo PLD: HIGH Creado…" at bounding box center [981, 501] width 1085 height 93
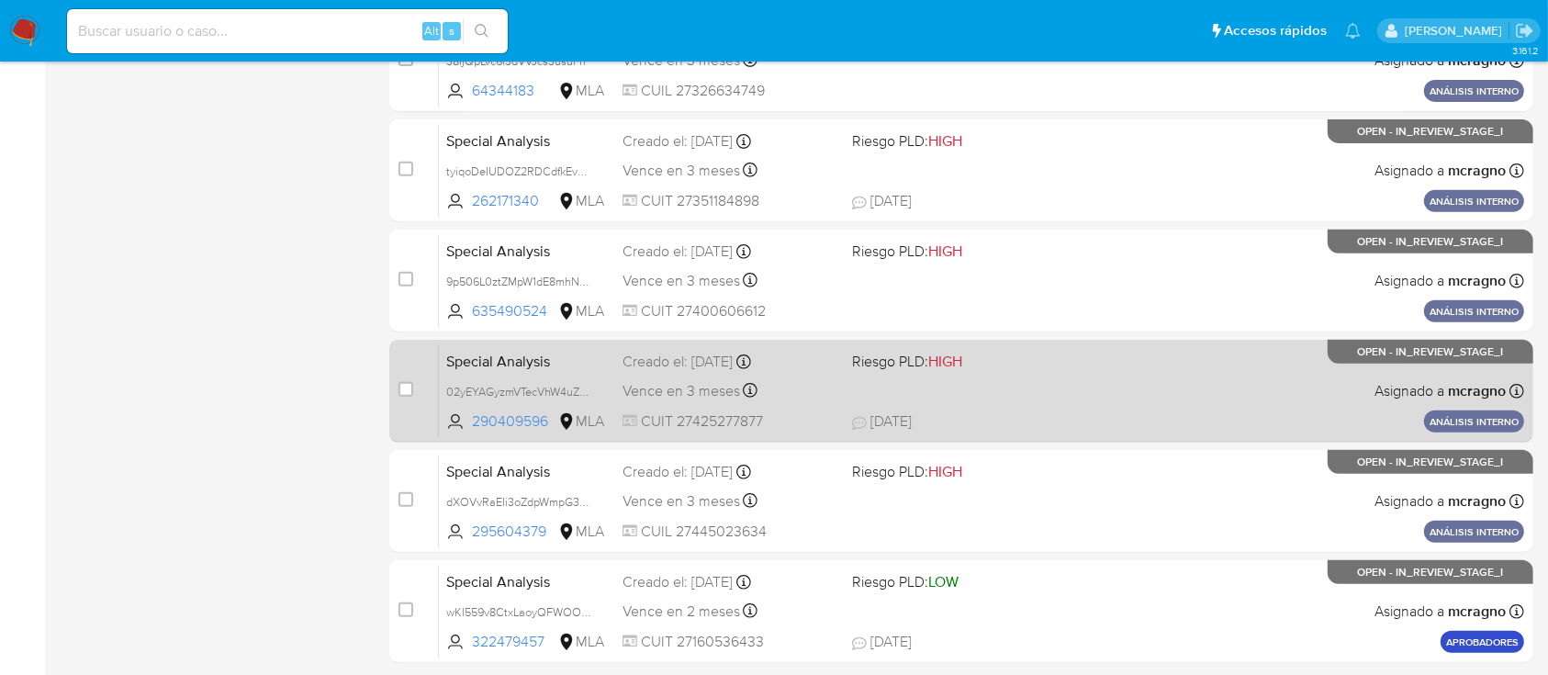
scroll to position [734, 0]
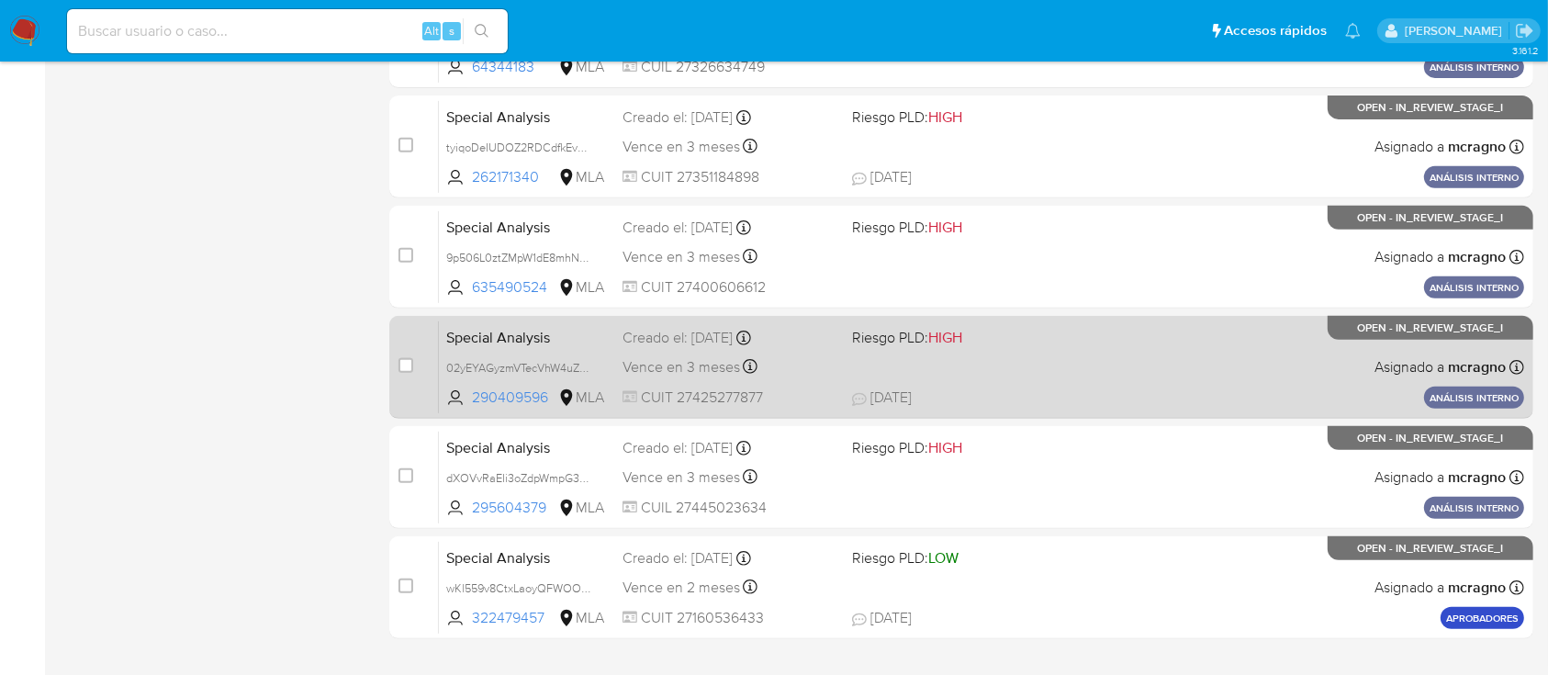
click at [1077, 363] on div "Special Analysis 02yEYAGyzmVTecVhW4uZNK4q 290409596 MLA Riesgo PLD: HIGH Creado…" at bounding box center [981, 366] width 1085 height 93
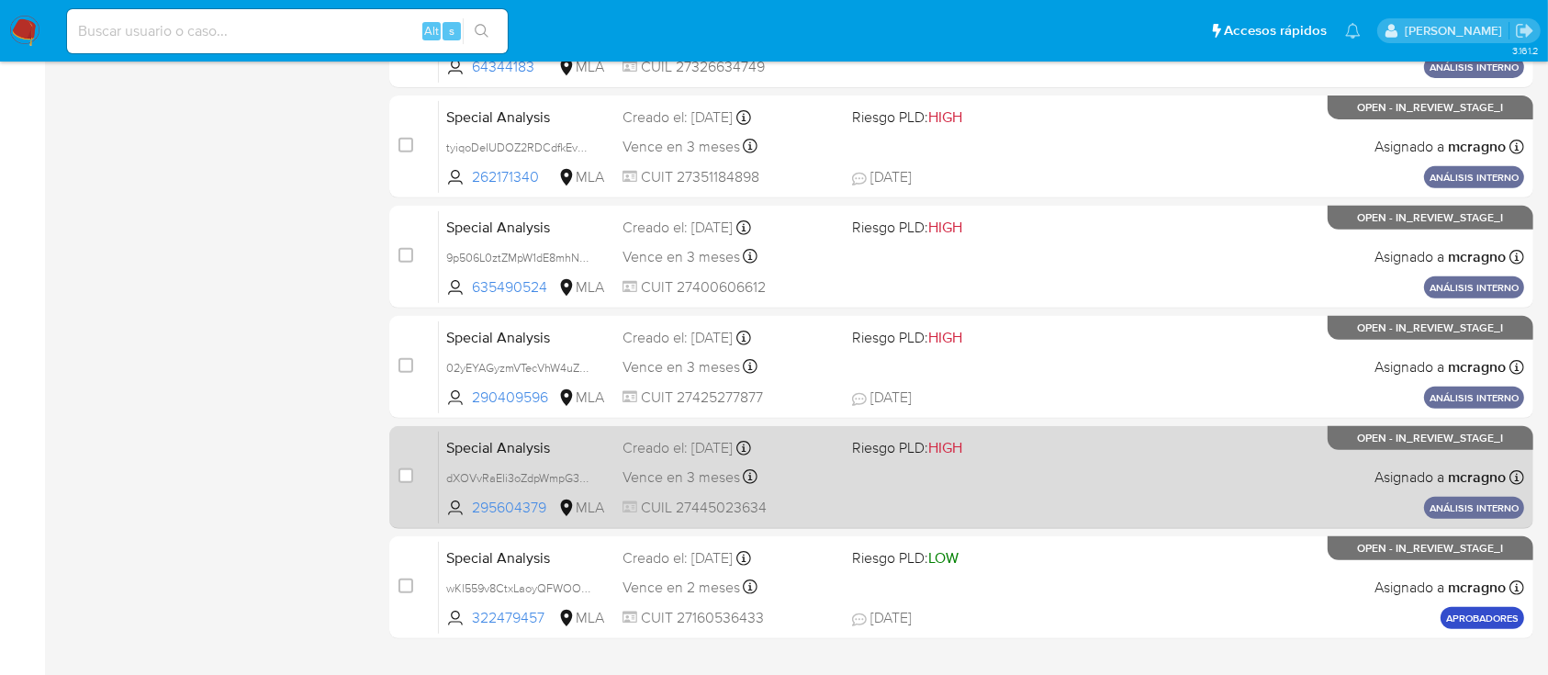
click at [993, 491] on div "Special Analysis dXOVvRaEIi3oZdpWmpG3ueUQ 295604379 MLA Riesgo PLD: HIGH Creado…" at bounding box center [981, 477] width 1085 height 93
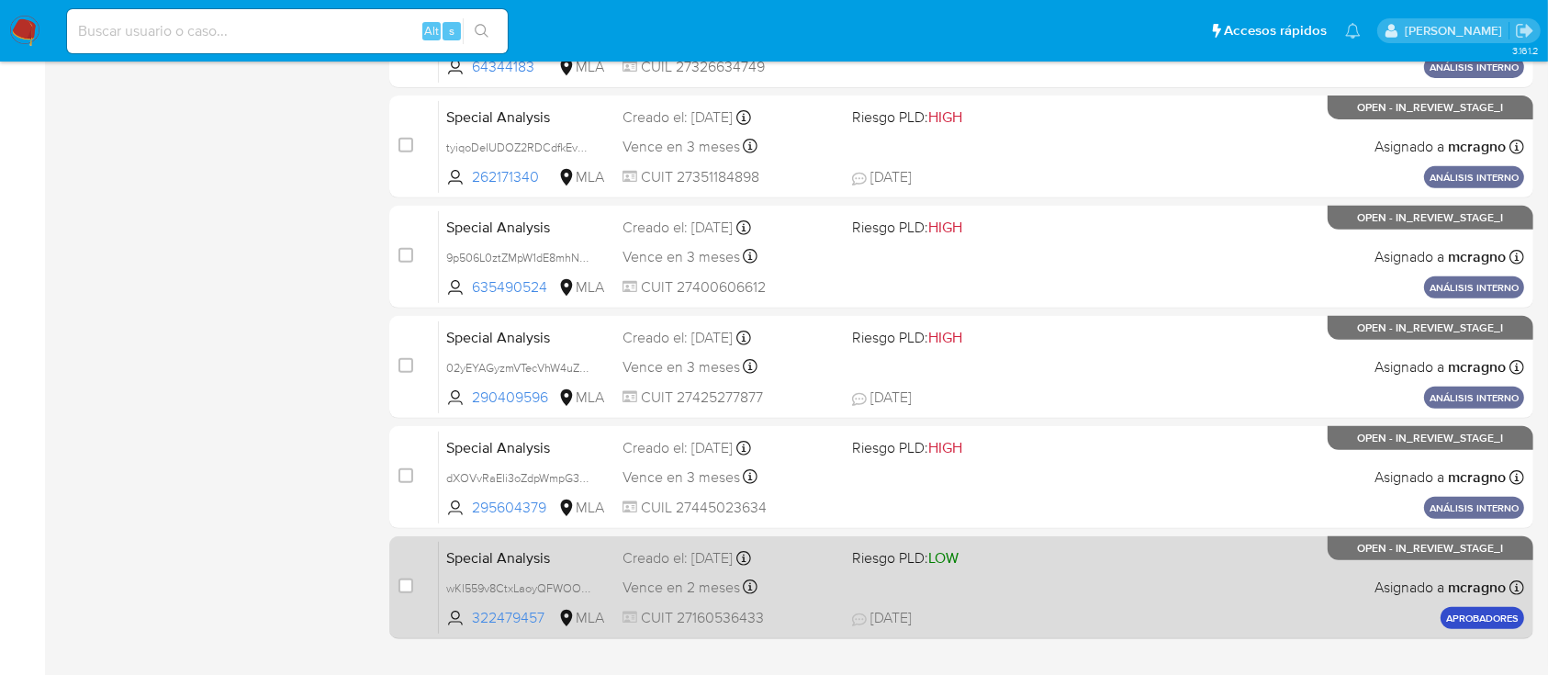
click at [1204, 600] on div "Special Analysis wKl559v8CtxLaoyQFWOOprhw 322479457 MLA Riesgo PLD: LOW Creado …" at bounding box center [981, 587] width 1085 height 93
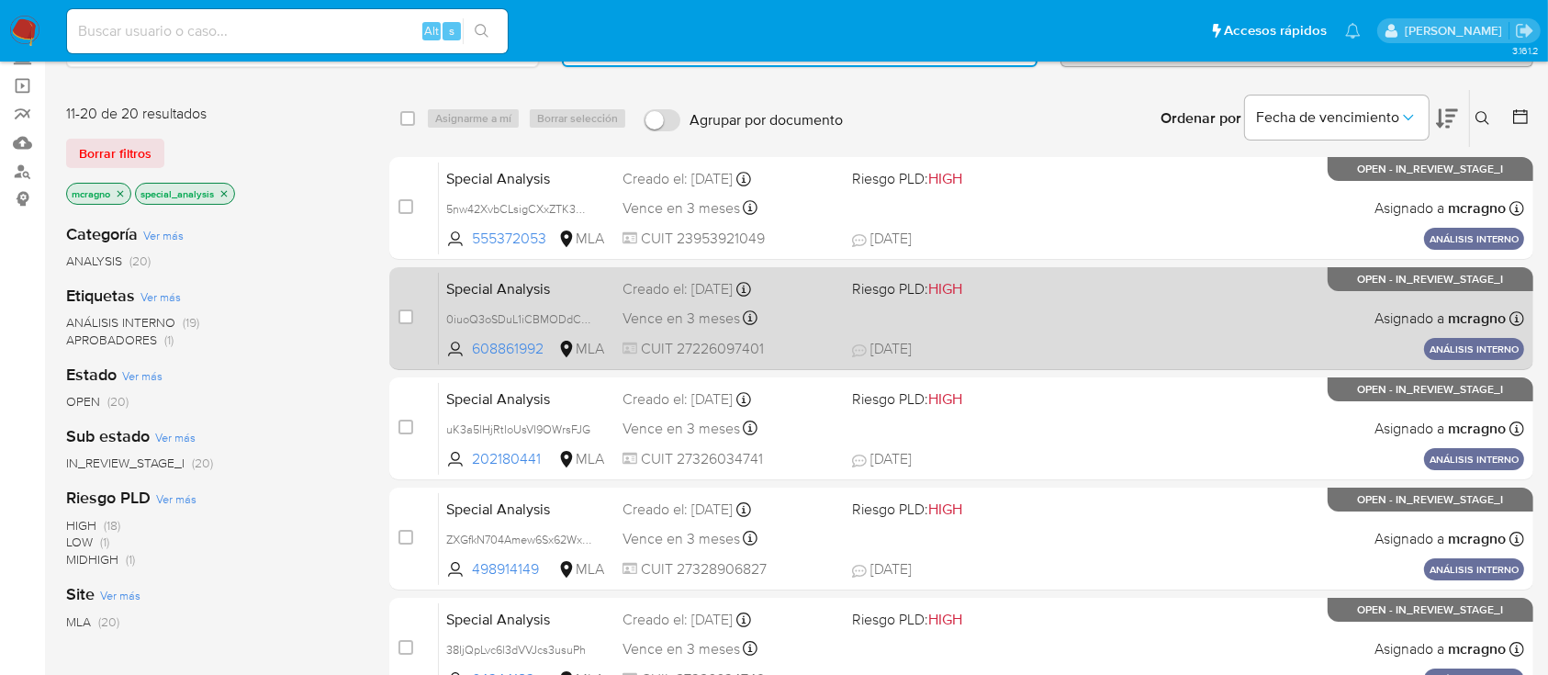
scroll to position [0, 0]
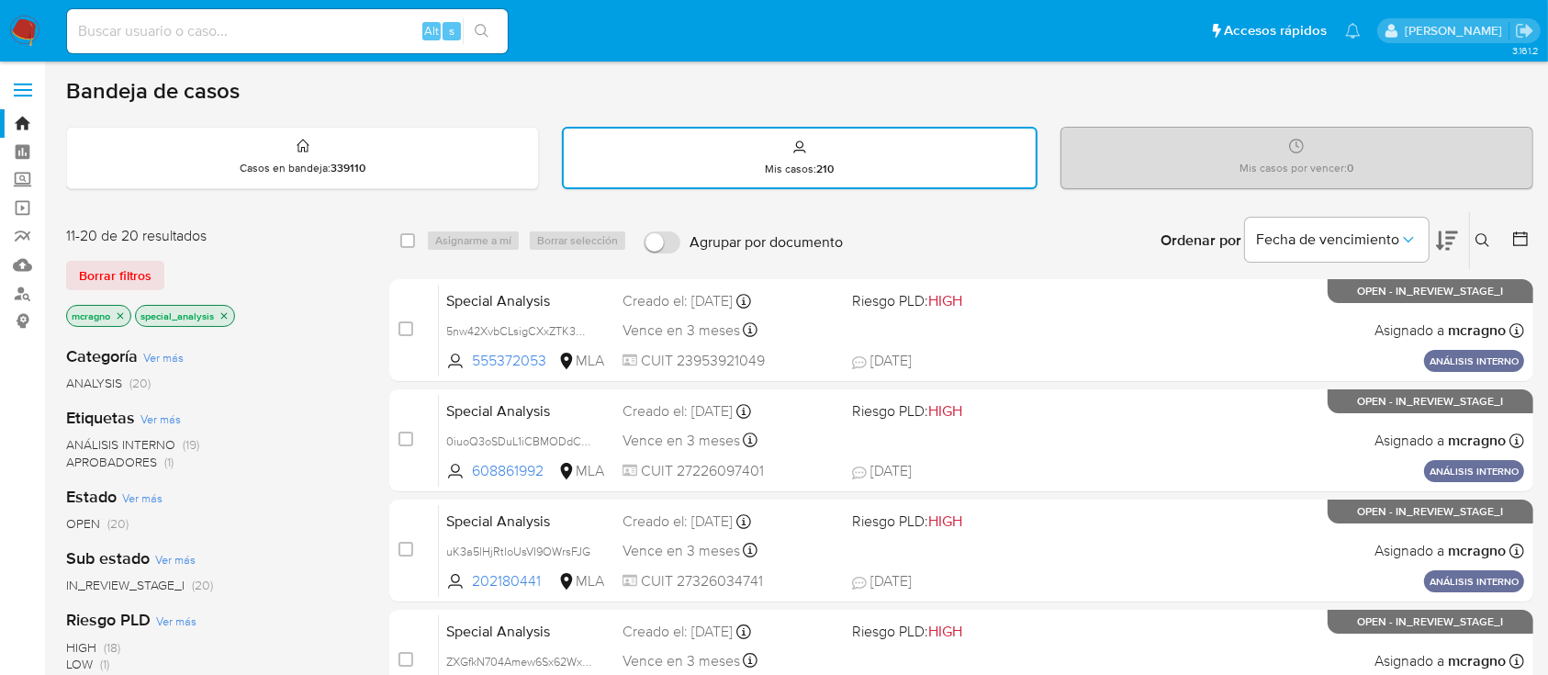
click at [224, 314] on icon "close-filter" at bounding box center [224, 315] width 6 height 6
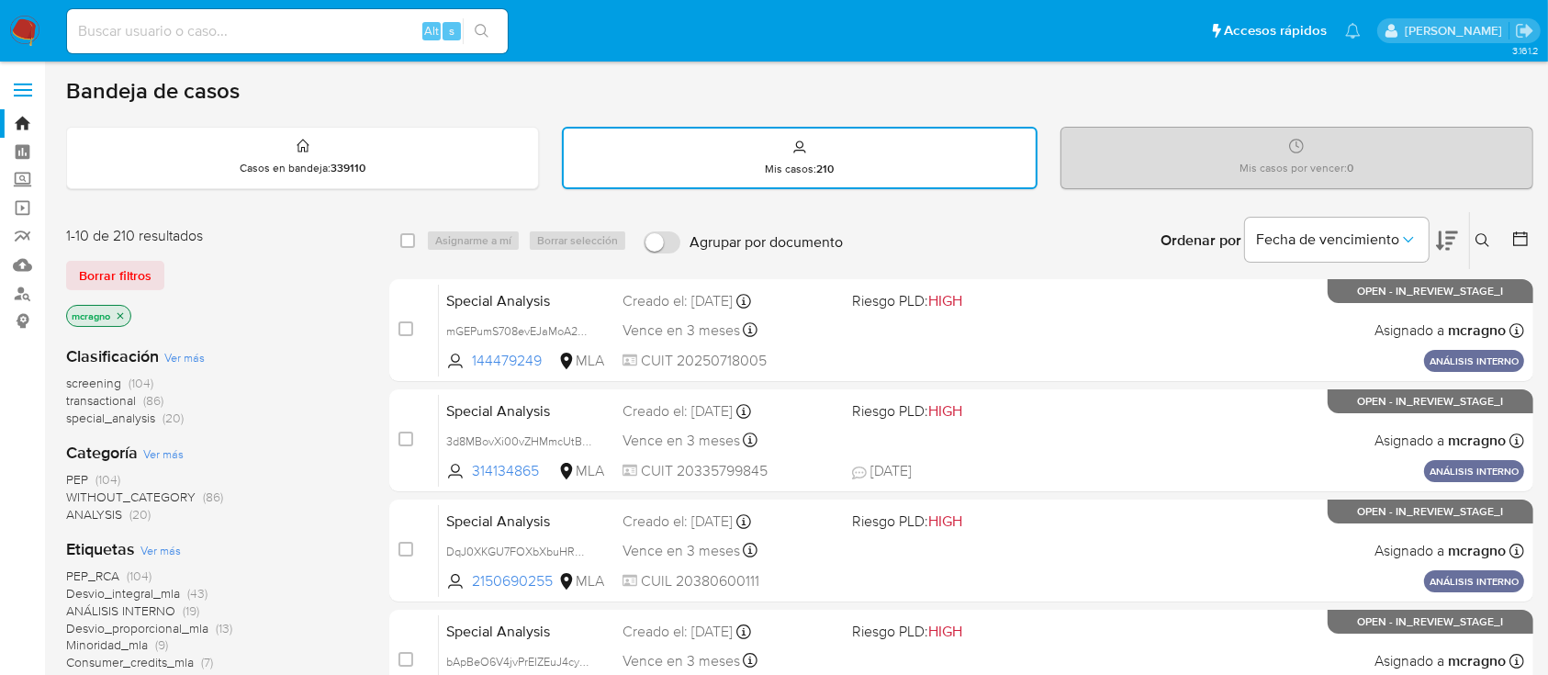
click at [118, 313] on icon "close-filter" at bounding box center [120, 315] width 11 height 11
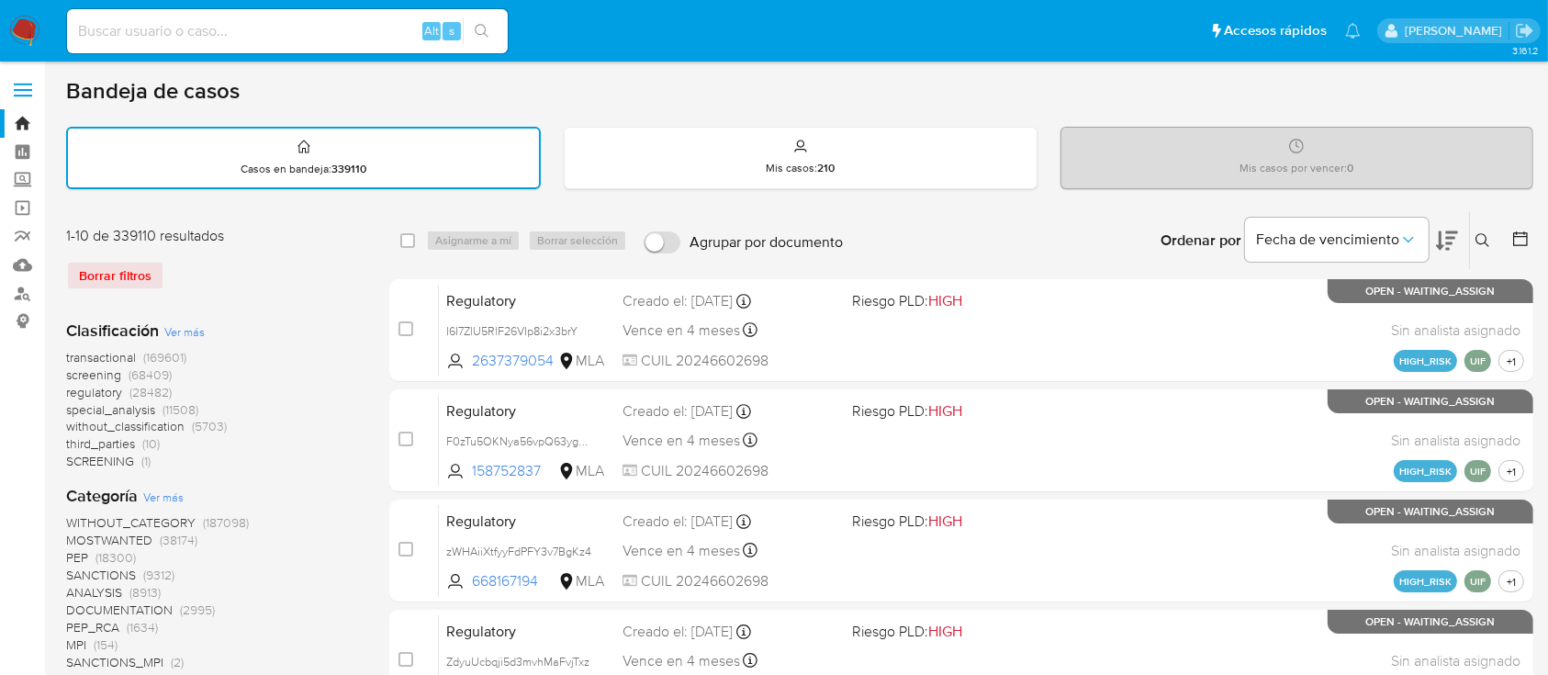
click at [1487, 235] on icon at bounding box center [1482, 240] width 15 height 15
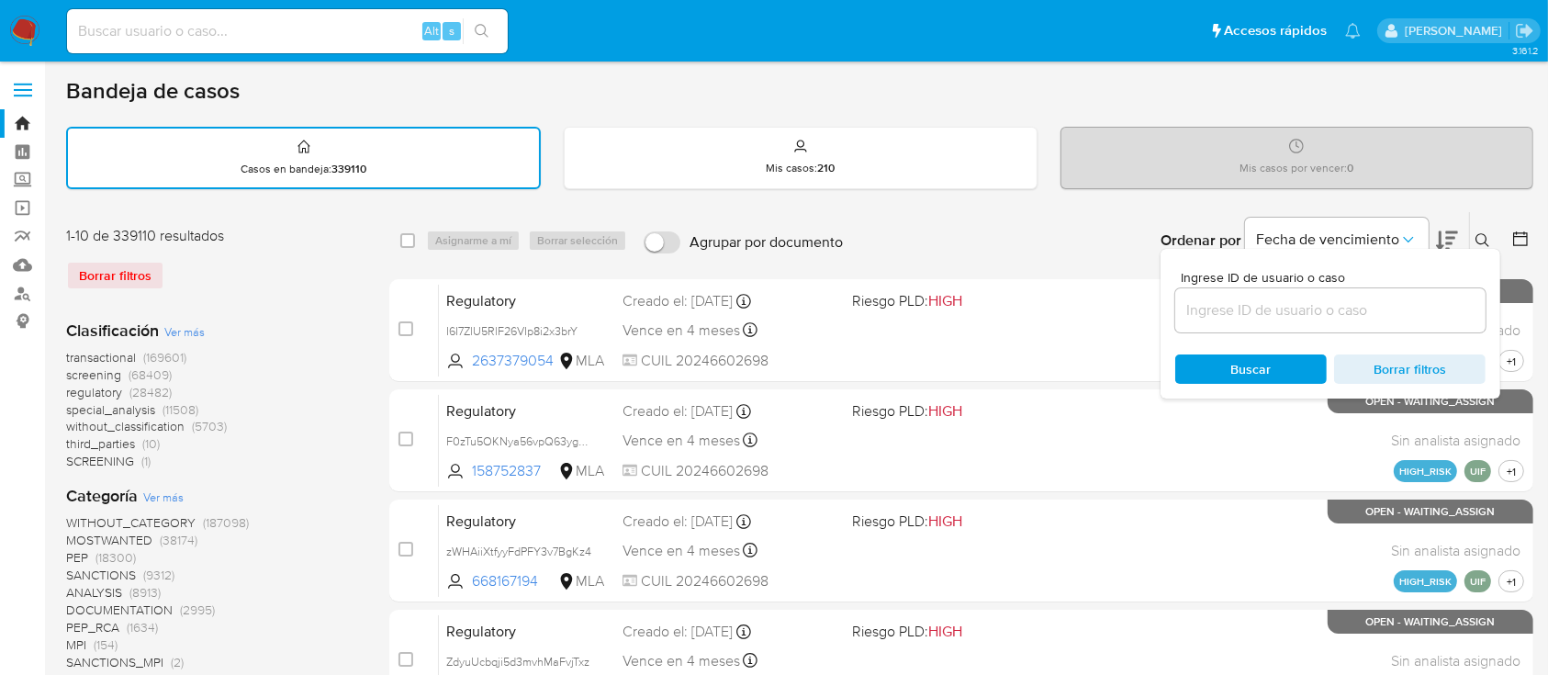
click at [1307, 323] on div at bounding box center [1330, 310] width 310 height 44
drag, startPoint x: 1310, startPoint y: 319, endPoint x: 1338, endPoint y: 313, distance: 28.1
click at [1310, 319] on input at bounding box center [1330, 310] width 310 height 24
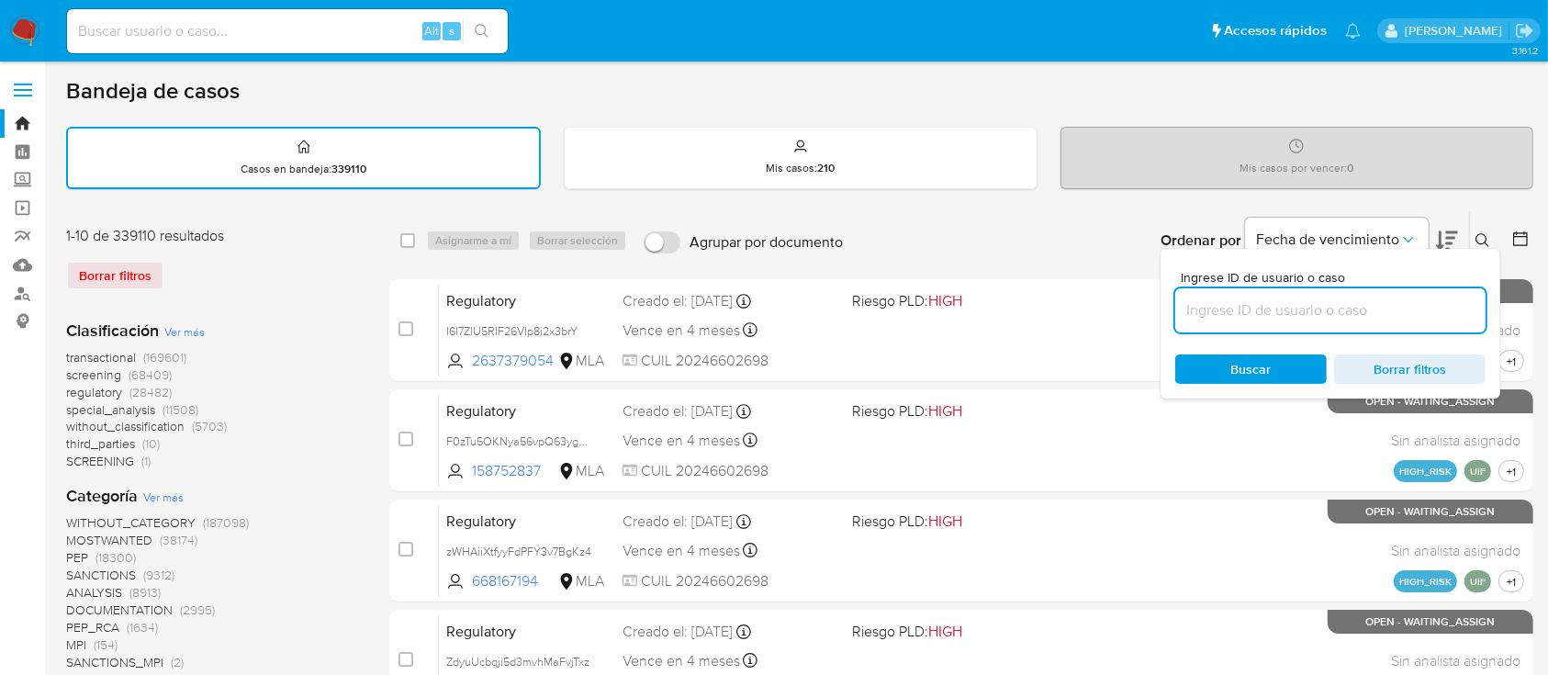
paste input "311328383"
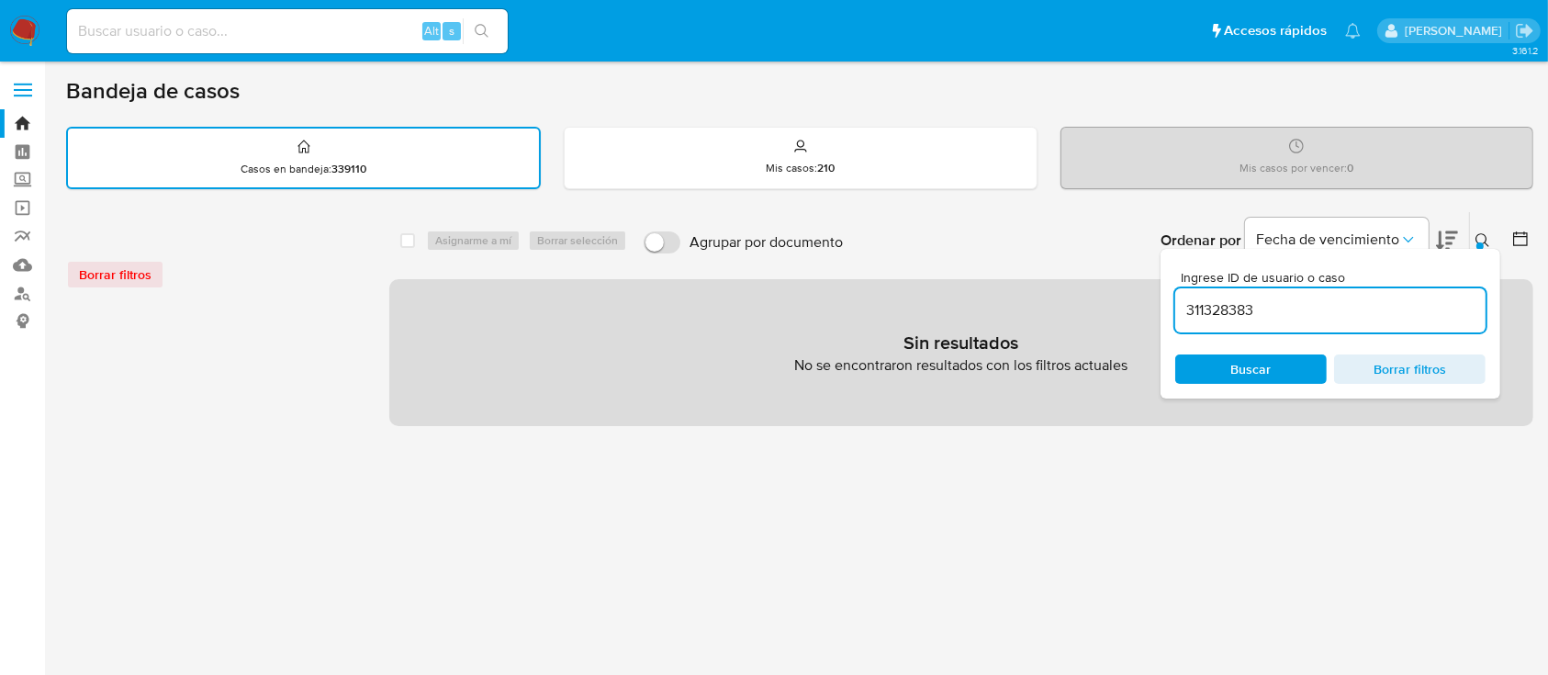
click at [1374, 301] on input "311328383" at bounding box center [1330, 310] width 310 height 24
type input "311328383"
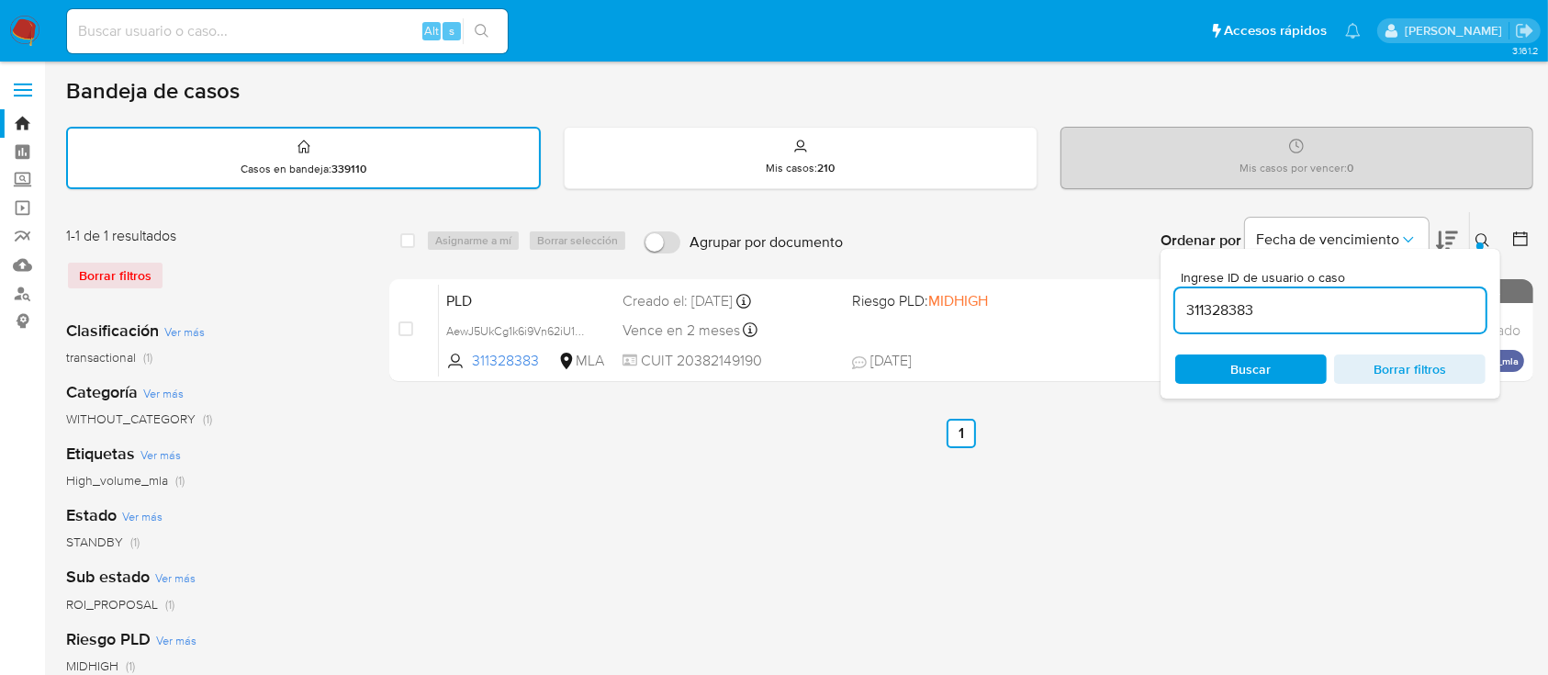
click at [1487, 235] on icon at bounding box center [1482, 240] width 15 height 15
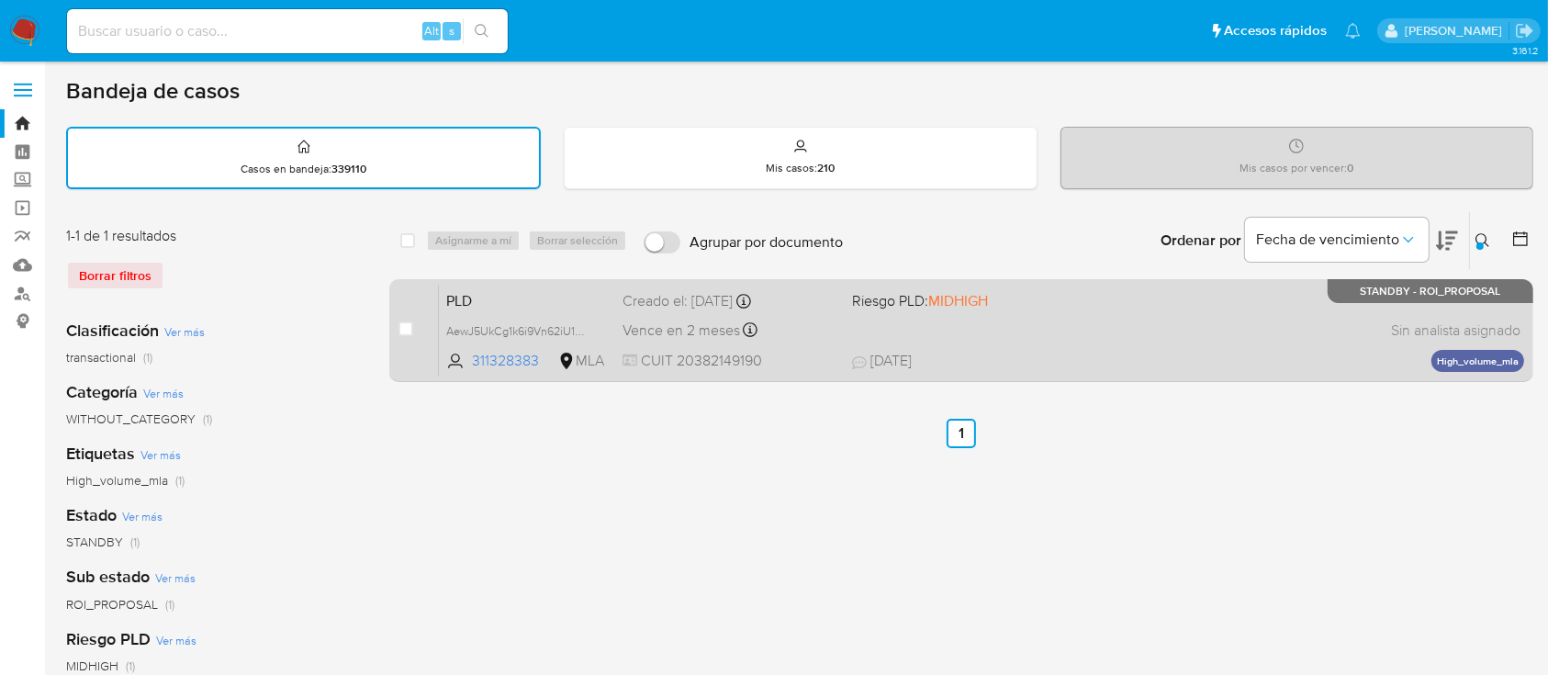
click at [1210, 356] on span "17/09/2025 17/09/2025 11:46" at bounding box center [1073, 361] width 443 height 20
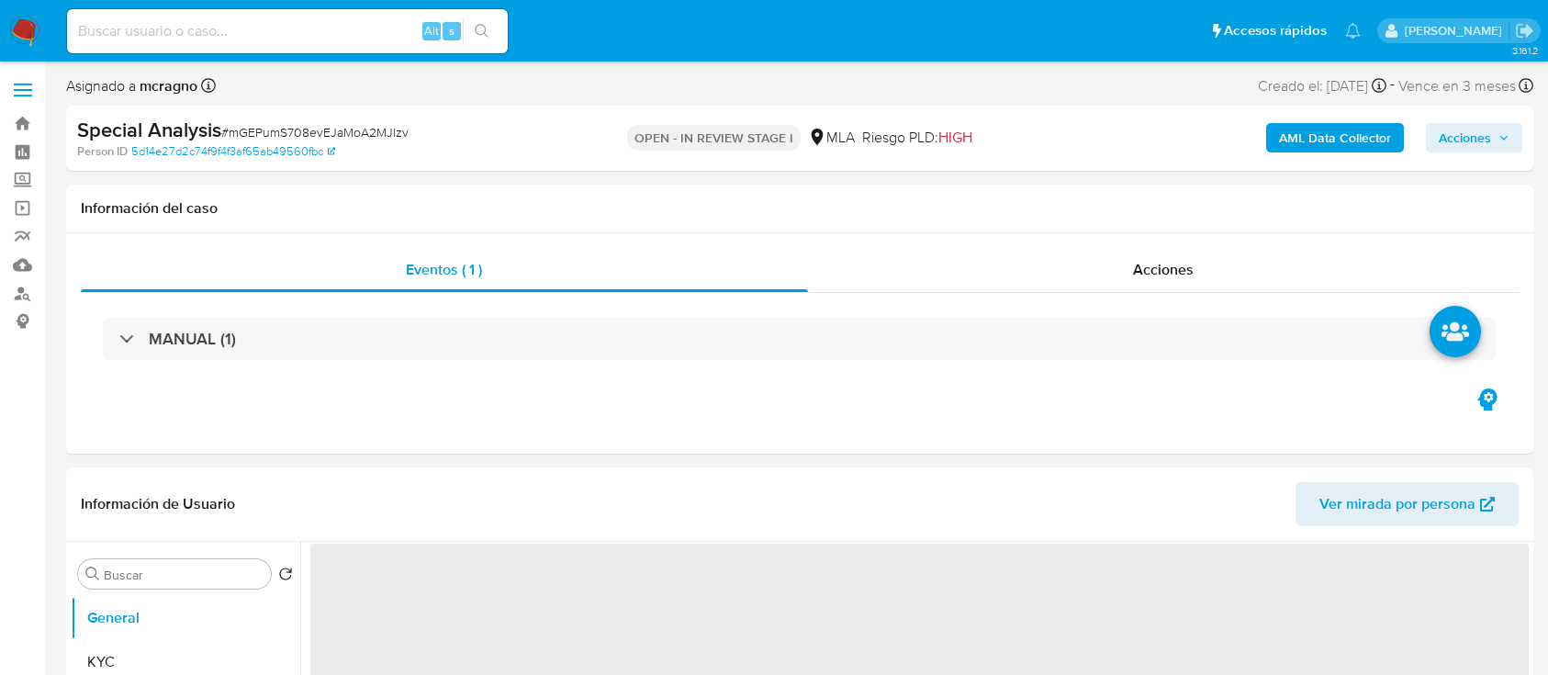
select select "10"
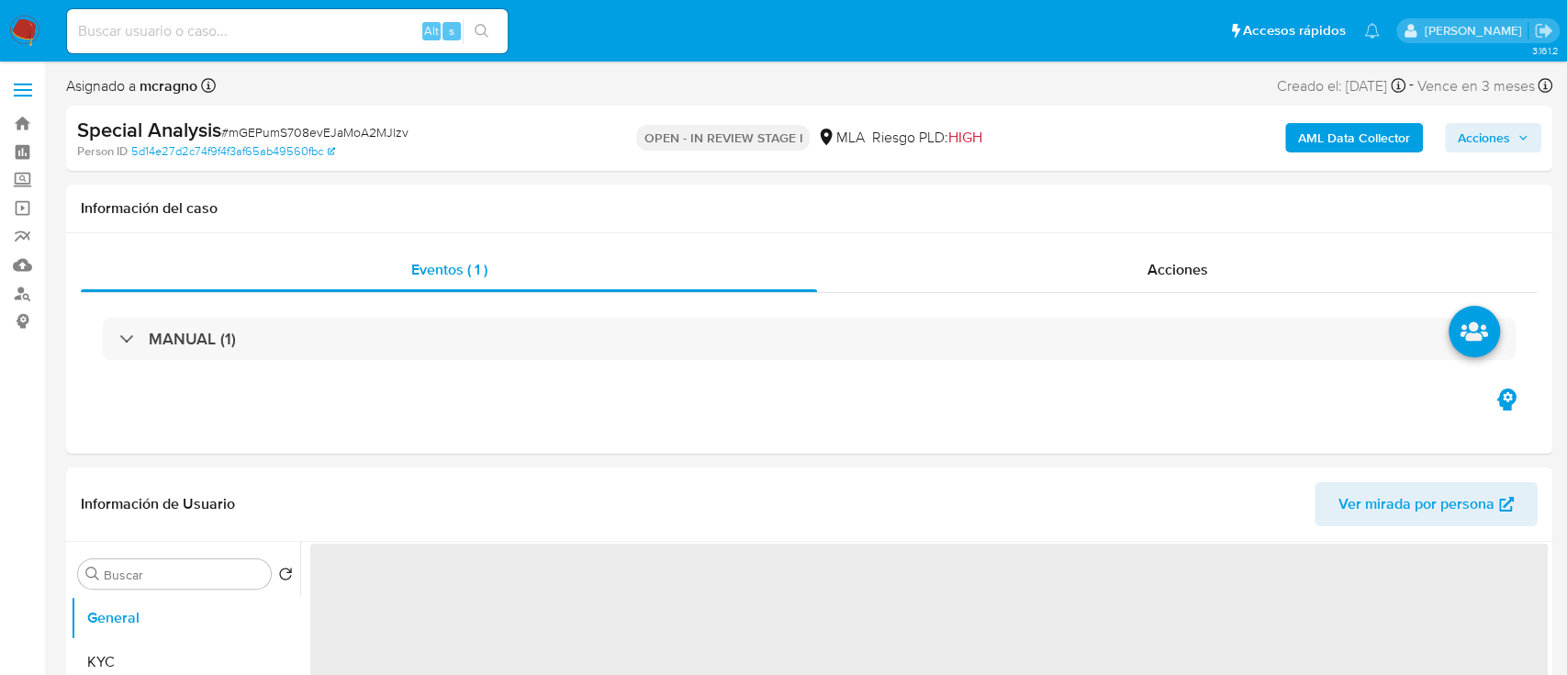
select select "10"
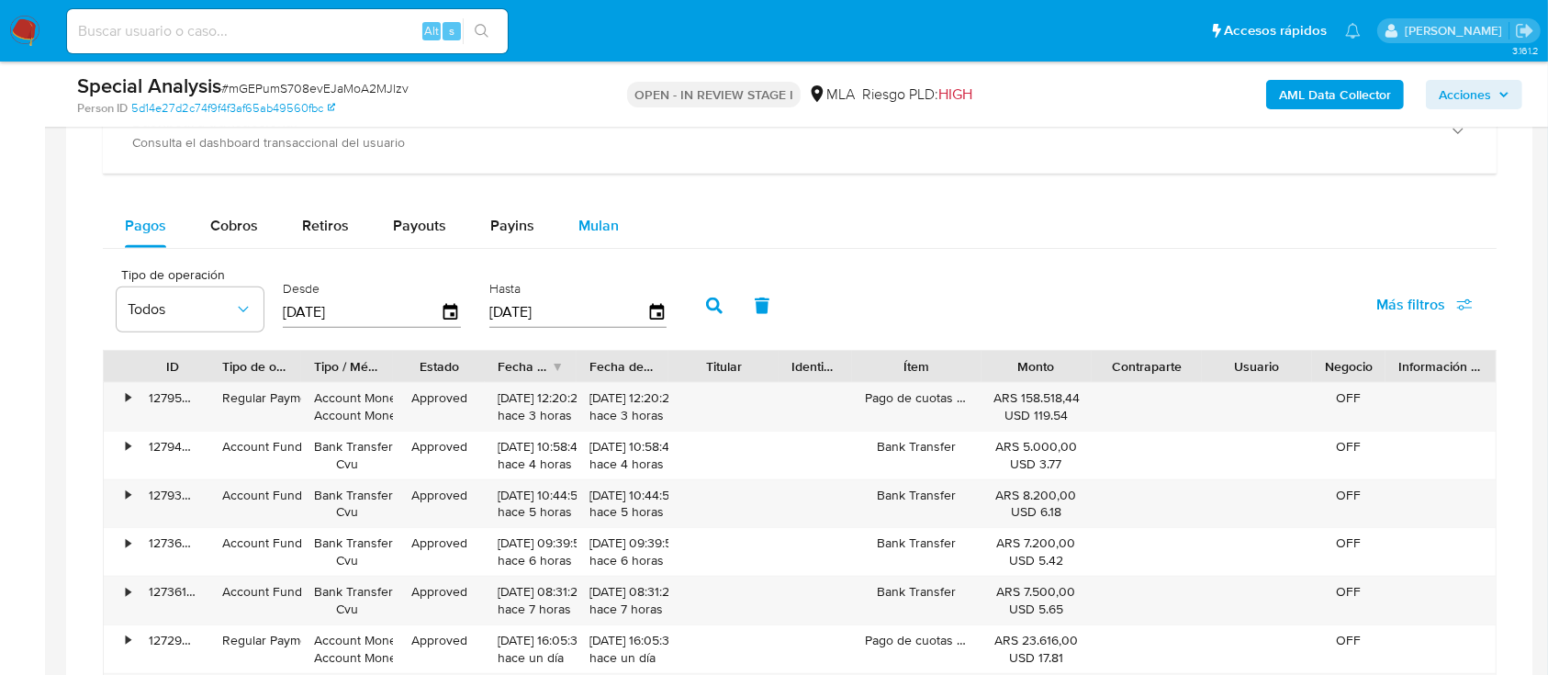
click at [609, 219] on span "Mulan" at bounding box center [598, 225] width 40 height 21
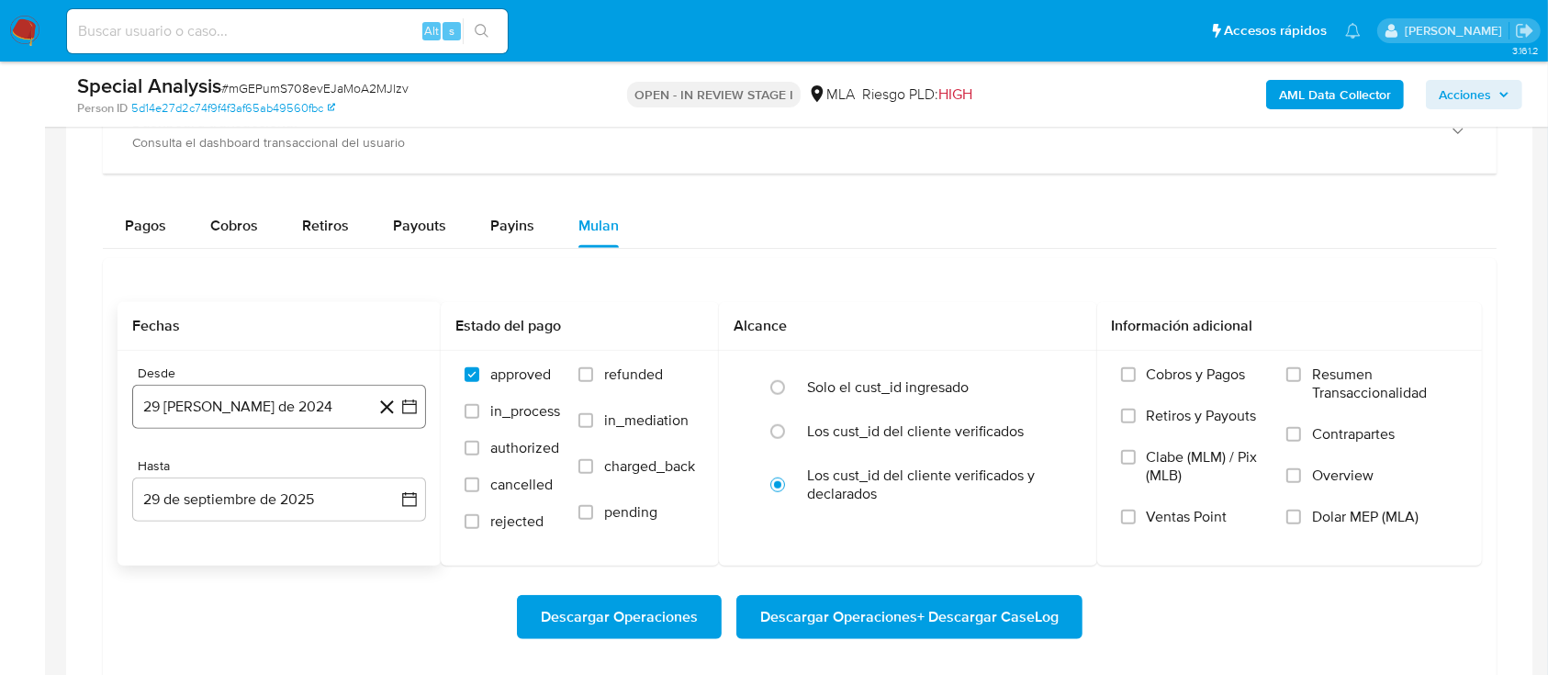
click at [224, 420] on button "29 [PERSON_NAME] de 2024" at bounding box center [279, 407] width 294 height 44
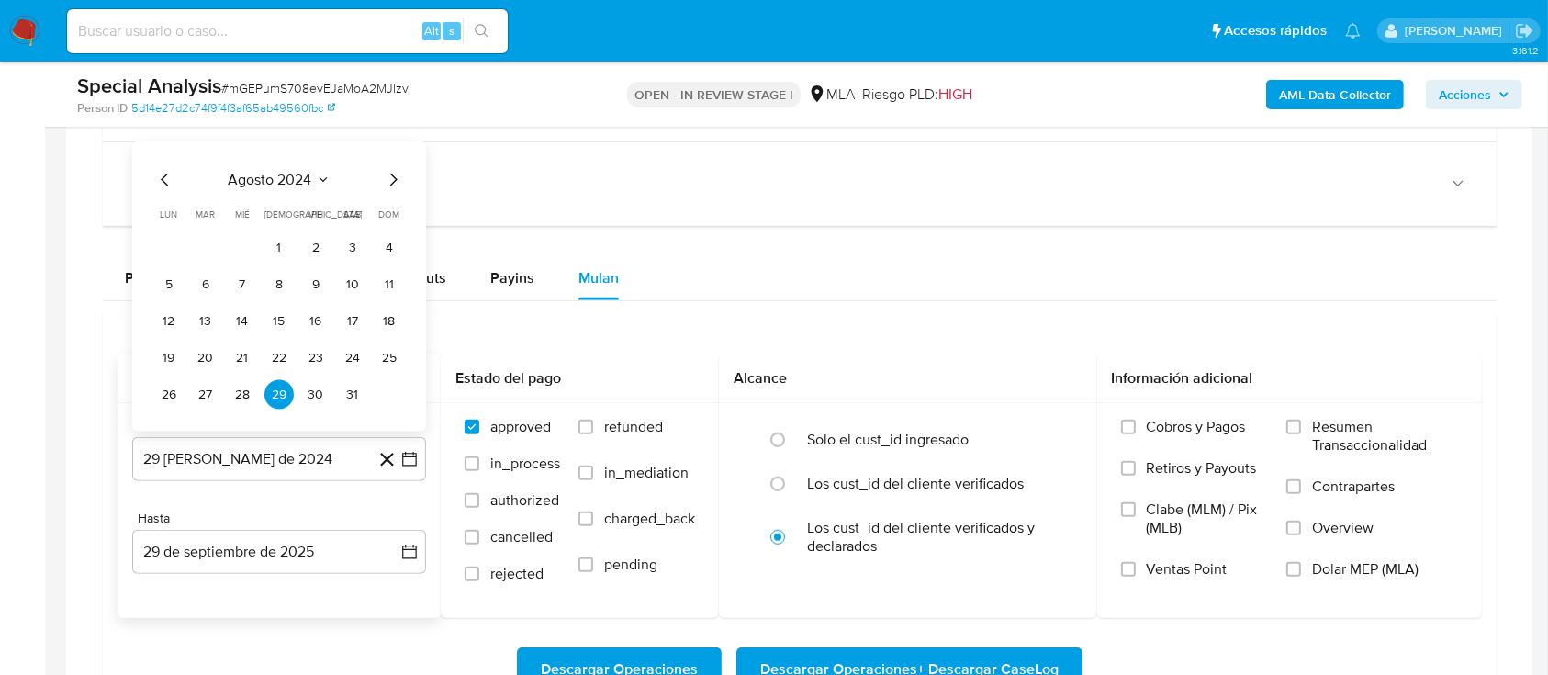
scroll to position [1346, 0]
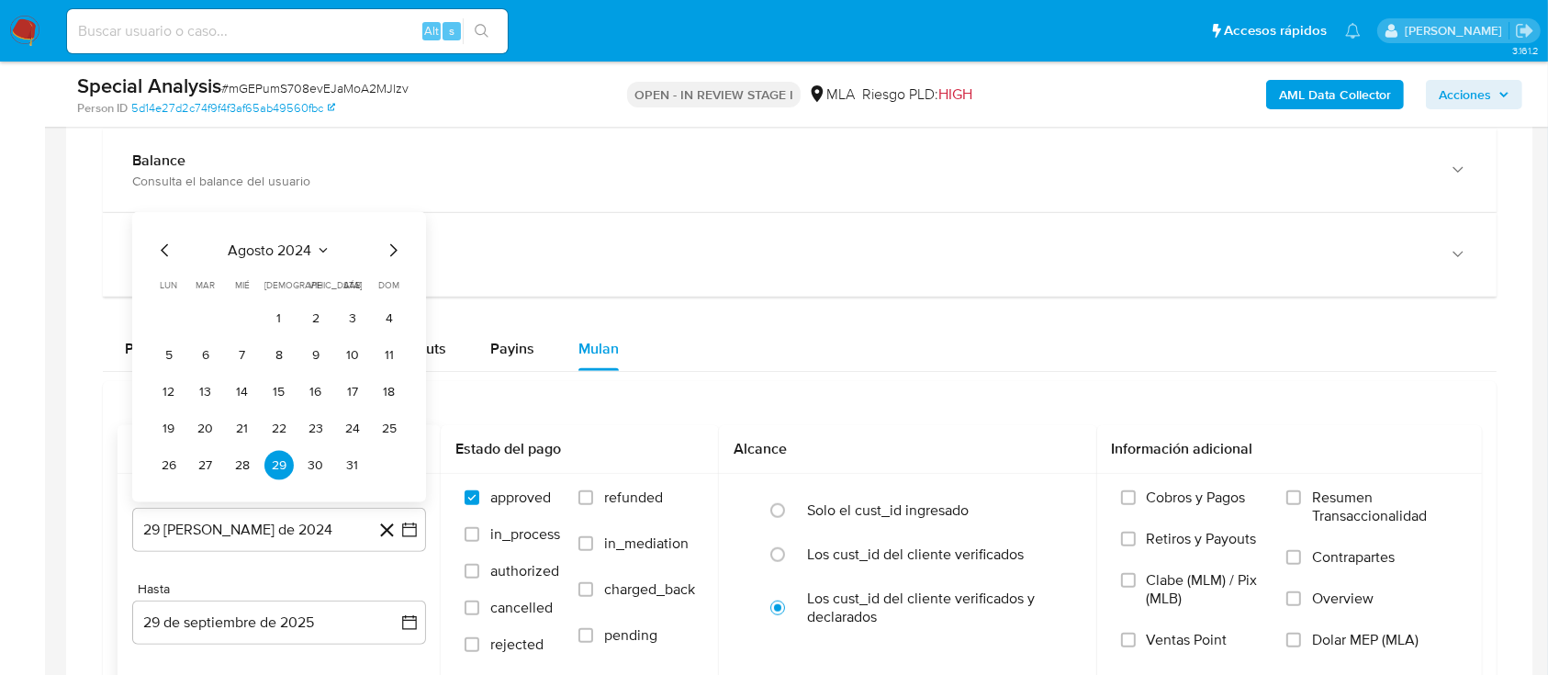
click at [294, 249] on span "agosto 2024" at bounding box center [271, 250] width 84 height 18
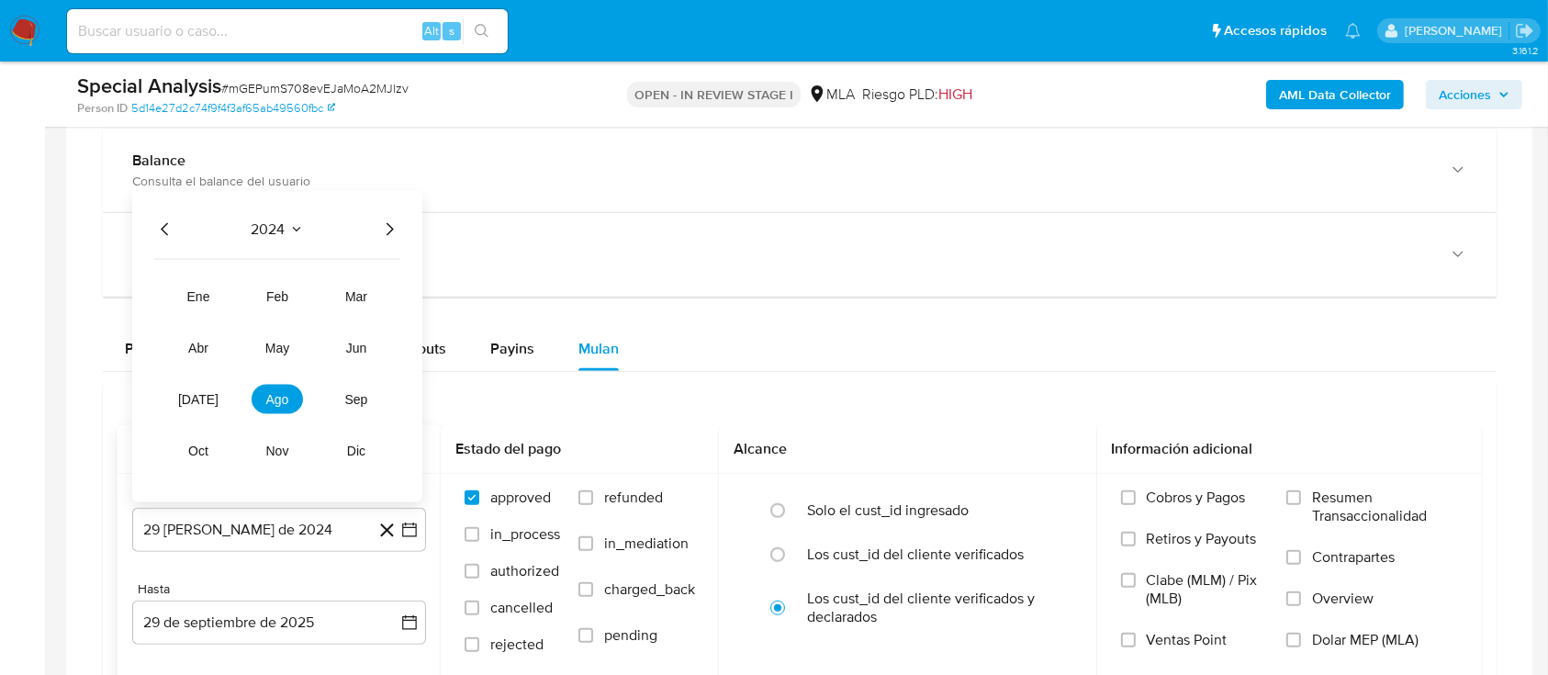
click at [392, 238] on icon "Año siguiente" at bounding box center [389, 229] width 22 height 22
click at [281, 341] on span "may" at bounding box center [277, 348] width 24 height 15
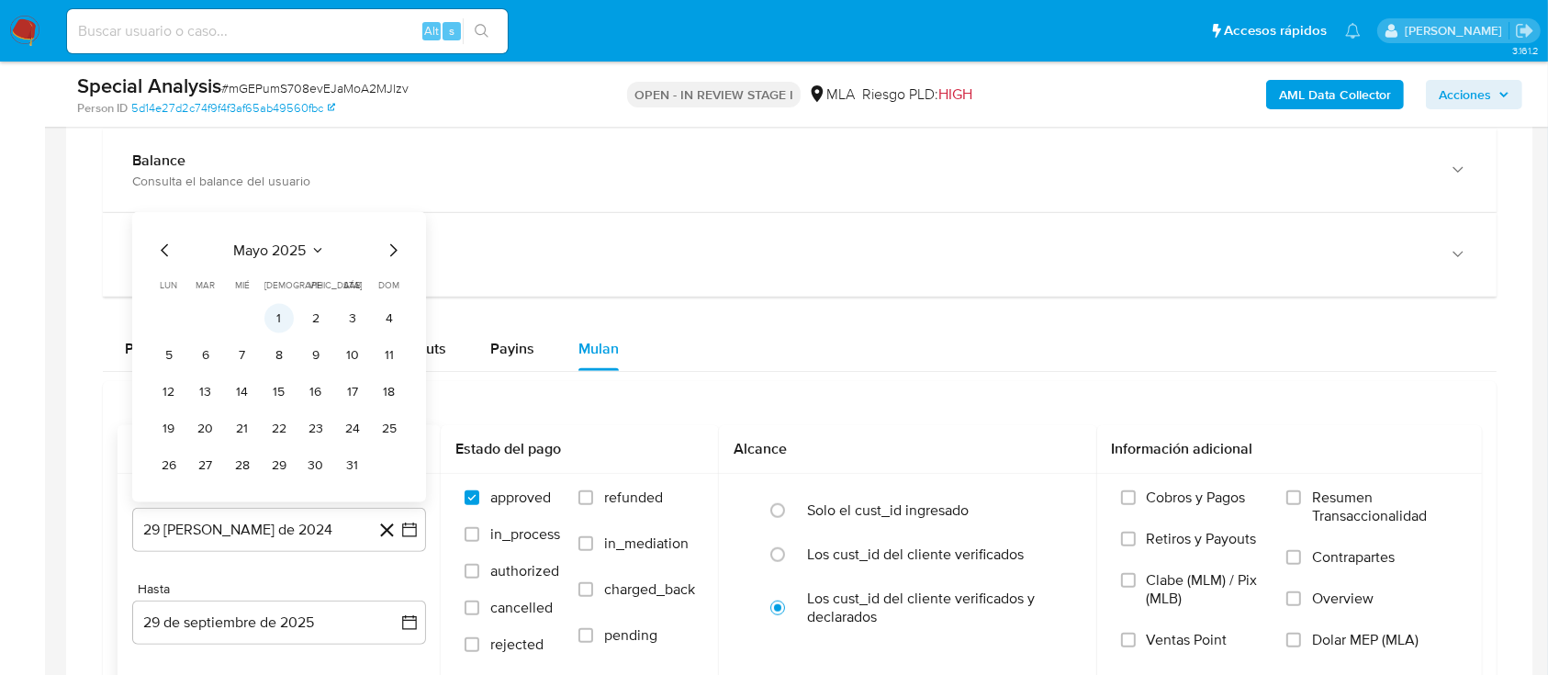
click at [286, 306] on button "1" at bounding box center [278, 318] width 29 height 29
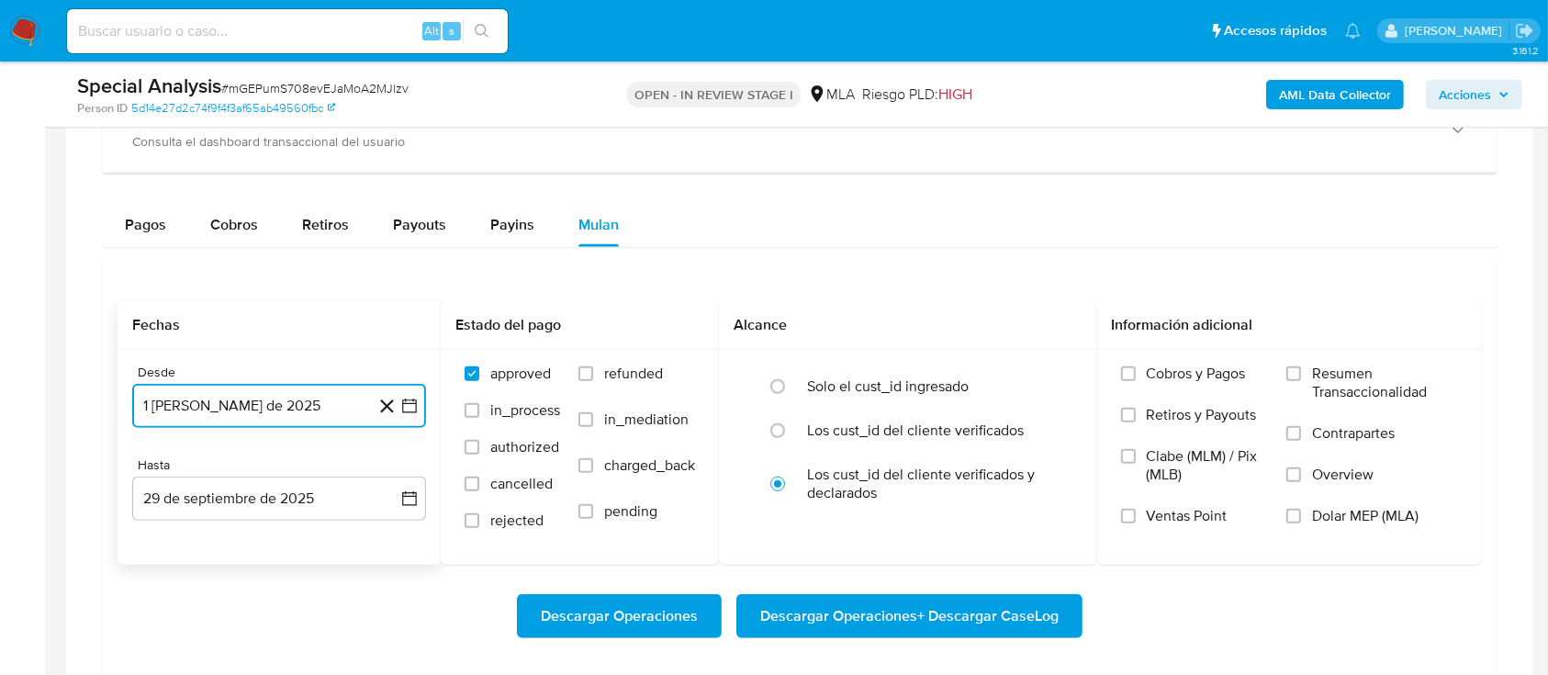
scroll to position [1591, 0]
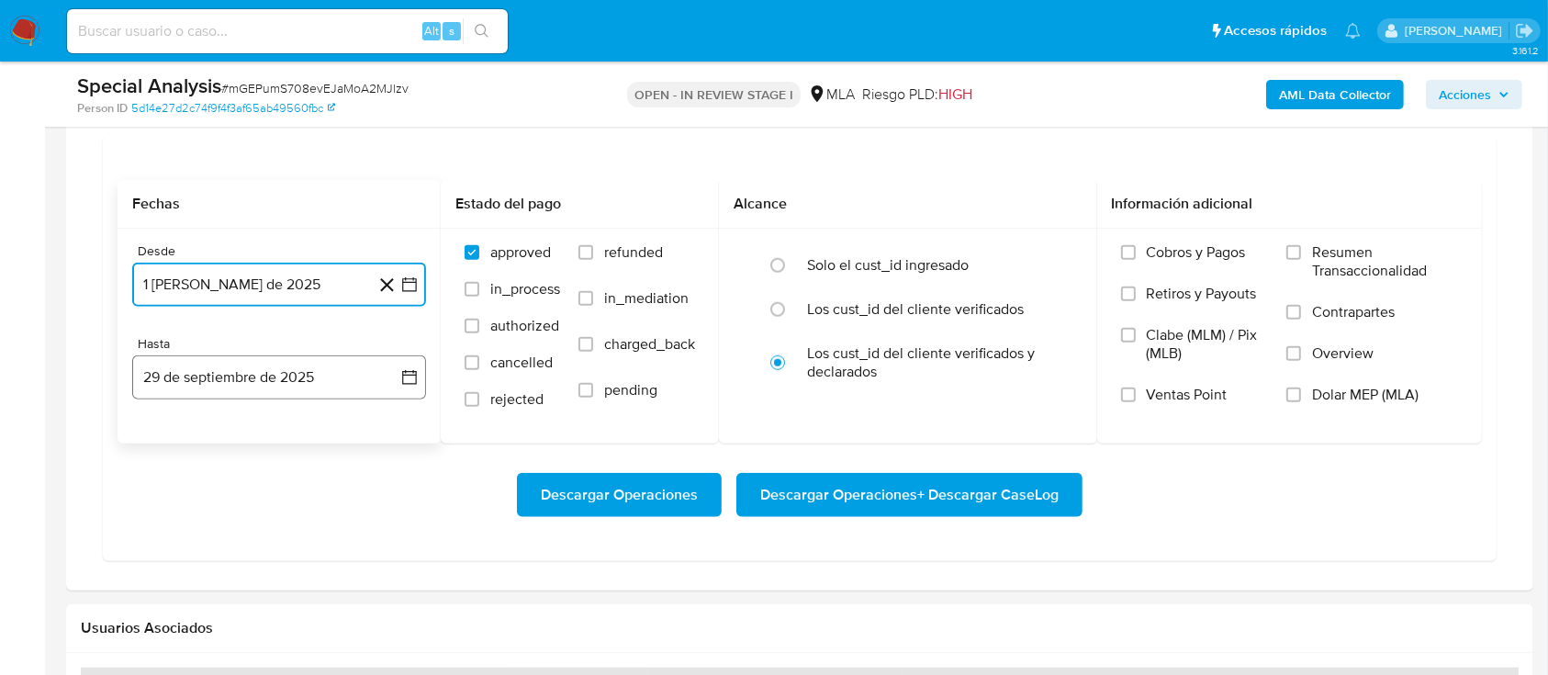
click at [277, 375] on button "29 de septiembre de 2025" at bounding box center [279, 377] width 294 height 44
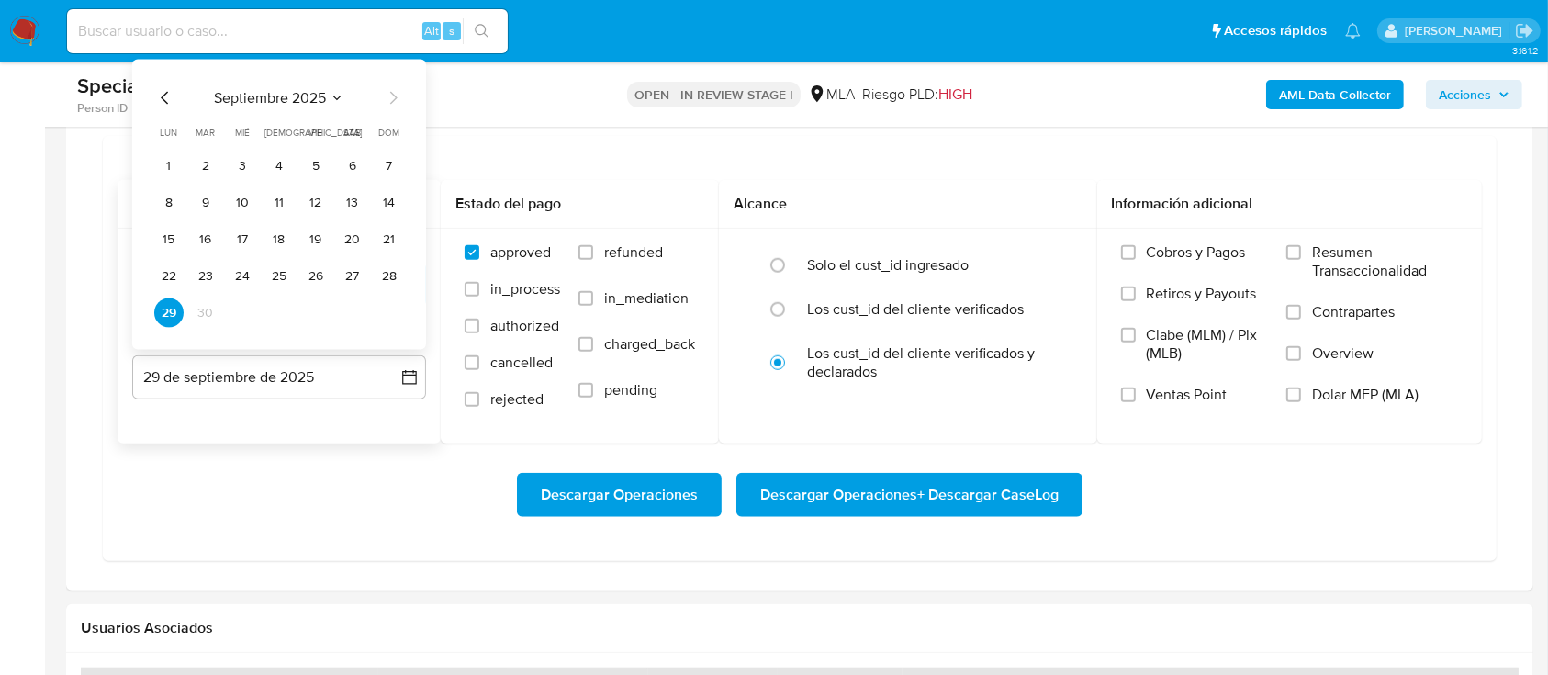
click at [163, 94] on icon "Mes anterior" at bounding box center [164, 98] width 7 height 13
click at [394, 308] on button "31" at bounding box center [389, 312] width 29 height 29
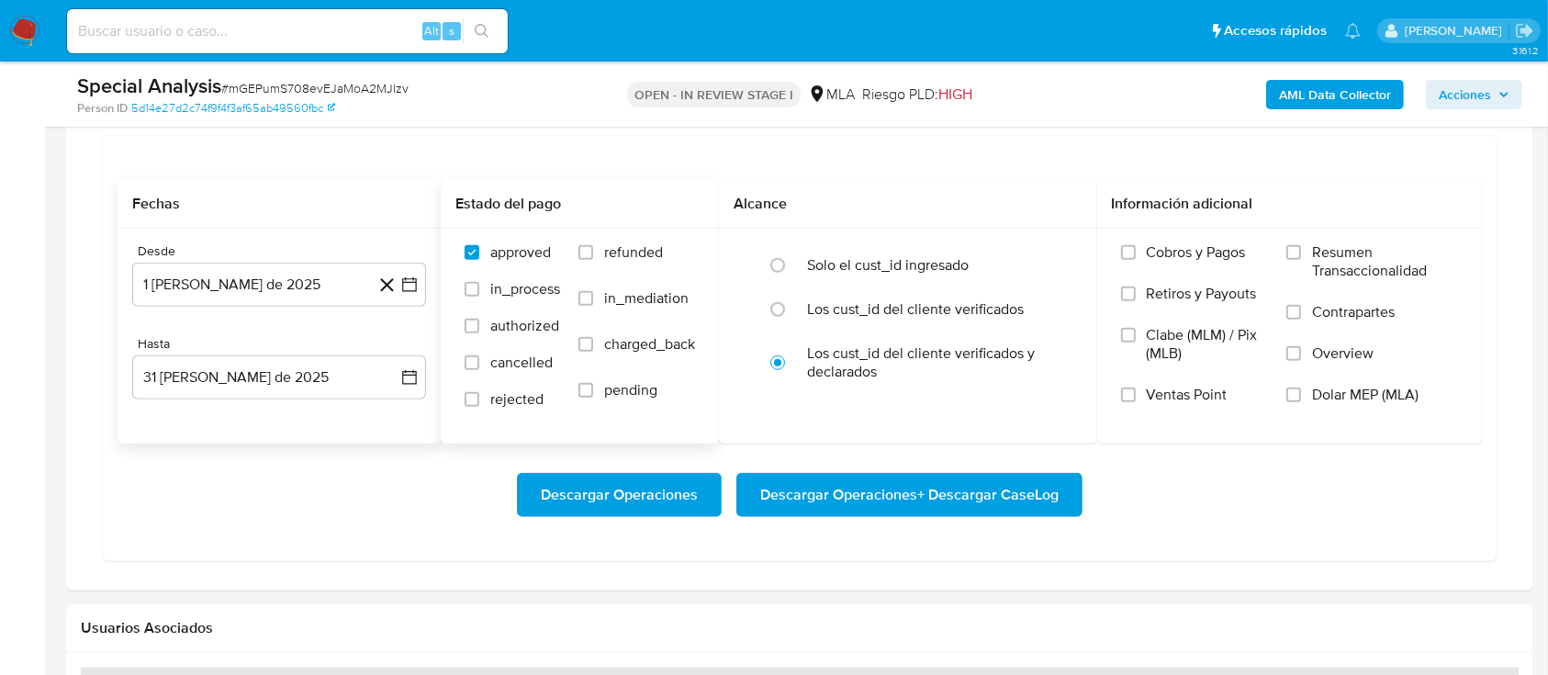
click at [624, 246] on span "refunded" at bounding box center [633, 252] width 59 height 18
click at [593, 246] on input "refunded" at bounding box center [585, 252] width 15 height 15
checkbox input "true"
click at [1323, 391] on span "Dolar MEP (MLA)" at bounding box center [1365, 395] width 106 height 18
click at [1301, 391] on input "Dolar MEP (MLA)" at bounding box center [1293, 394] width 15 height 15
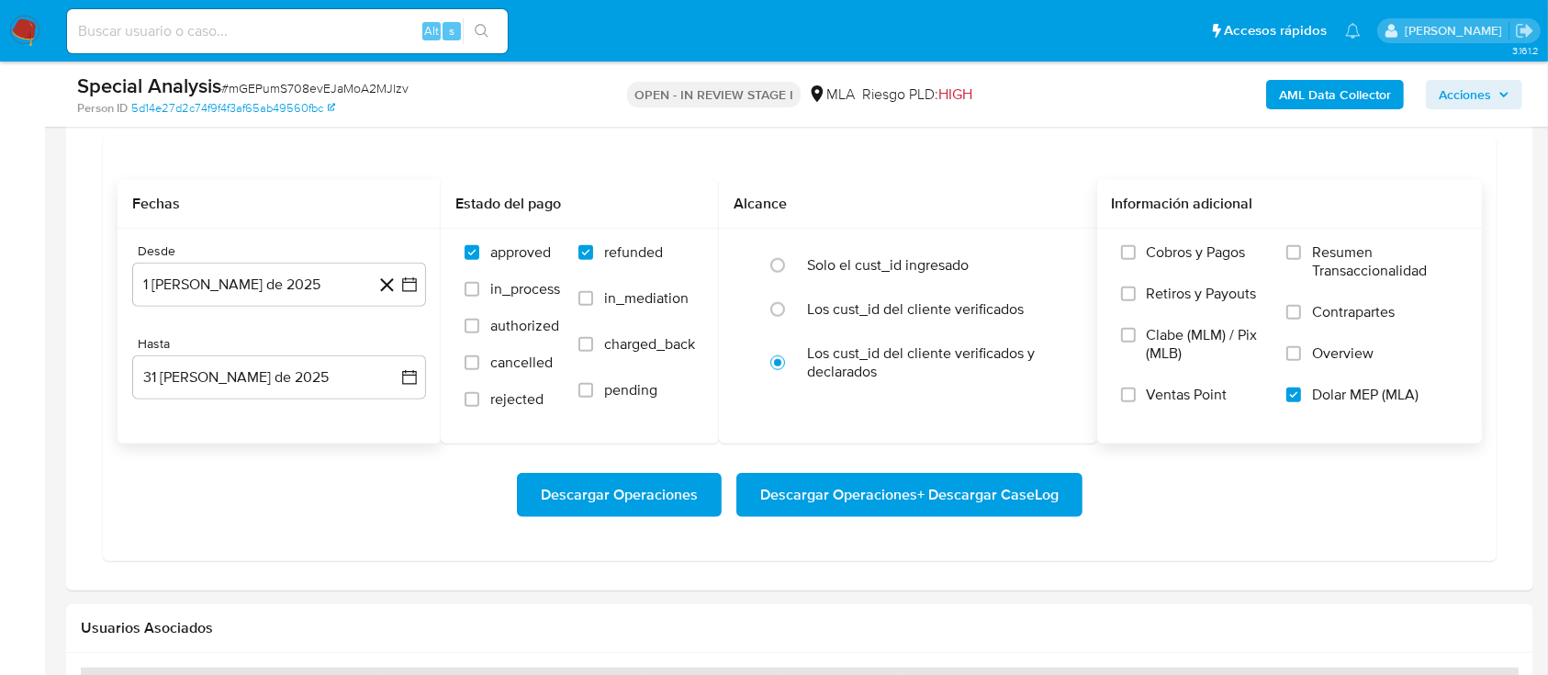
click at [988, 481] on span "Descargar Operaciones + Descargar CaseLog" at bounding box center [909, 495] width 298 height 40
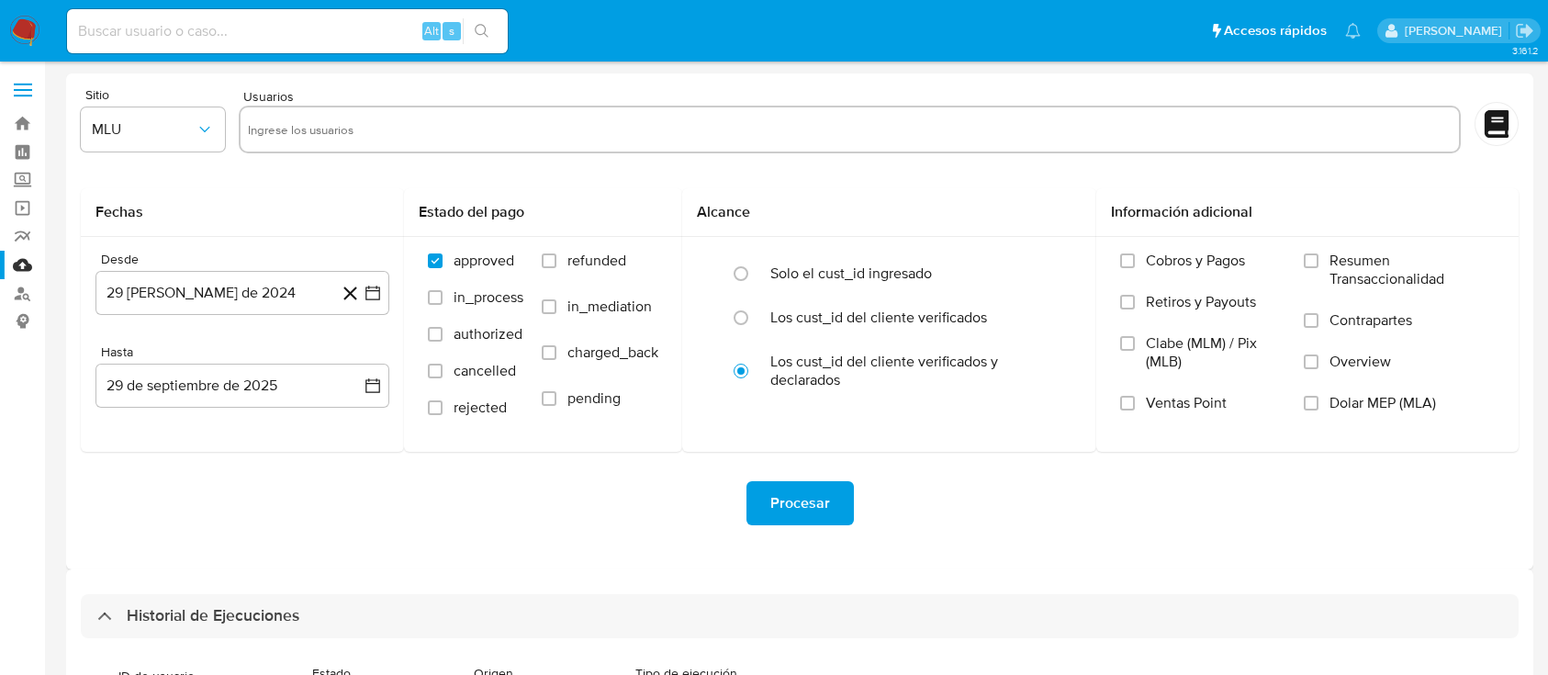
select select "10"
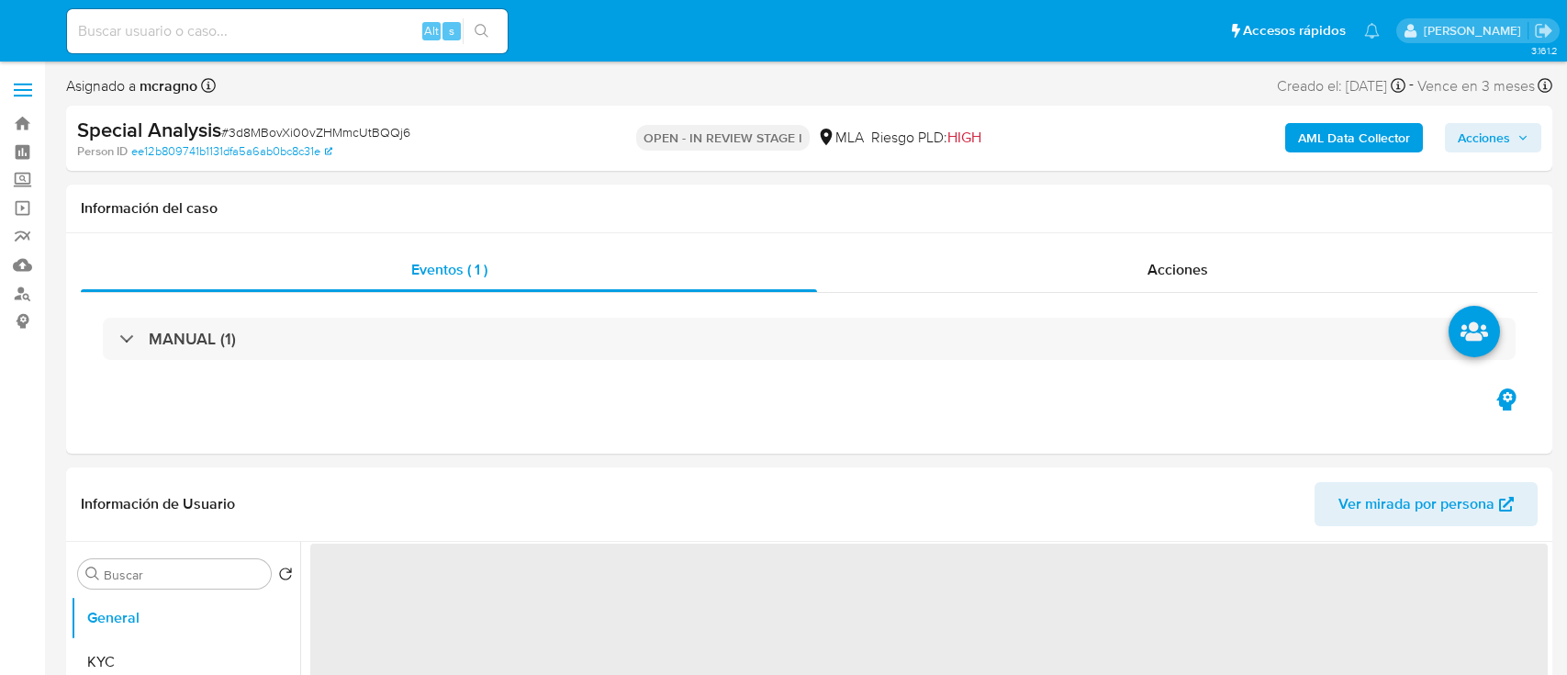
select select "10"
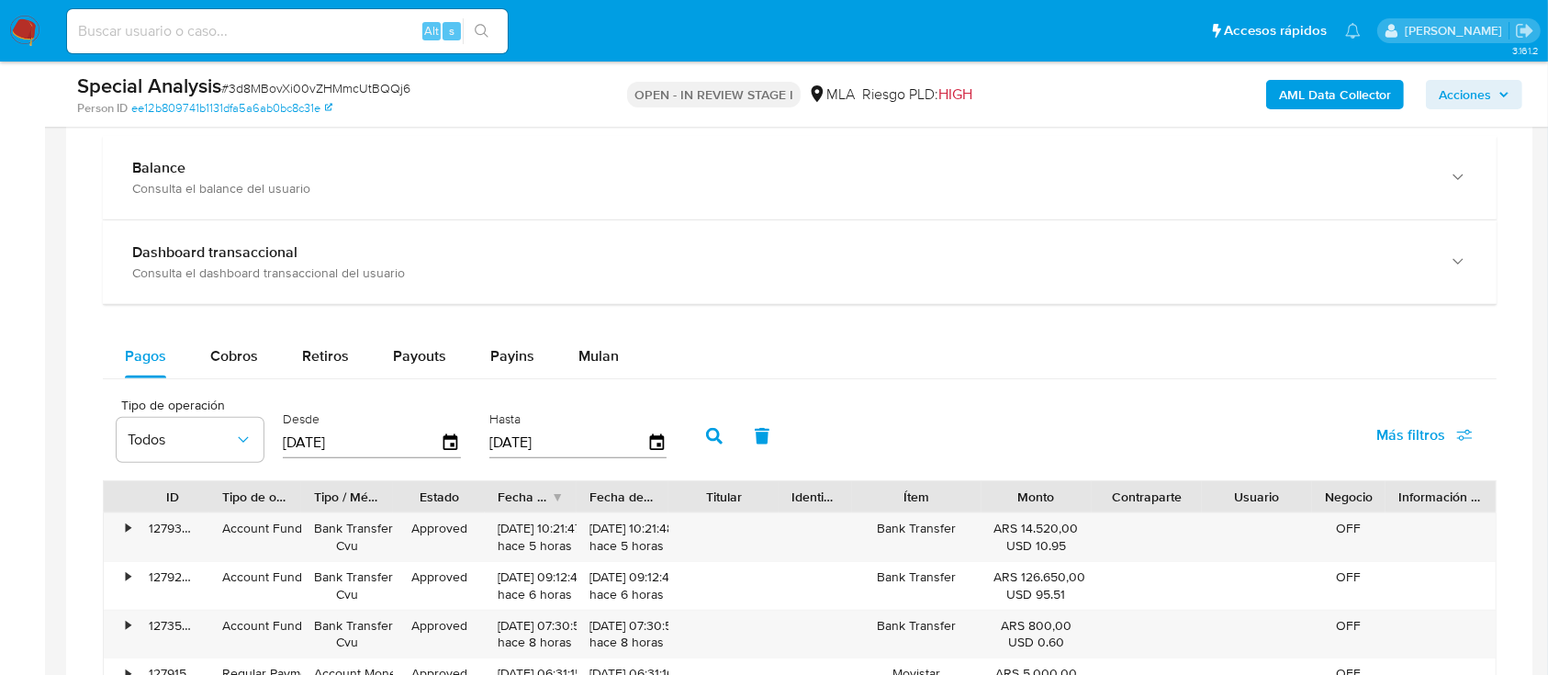
scroll to position [1469, 0]
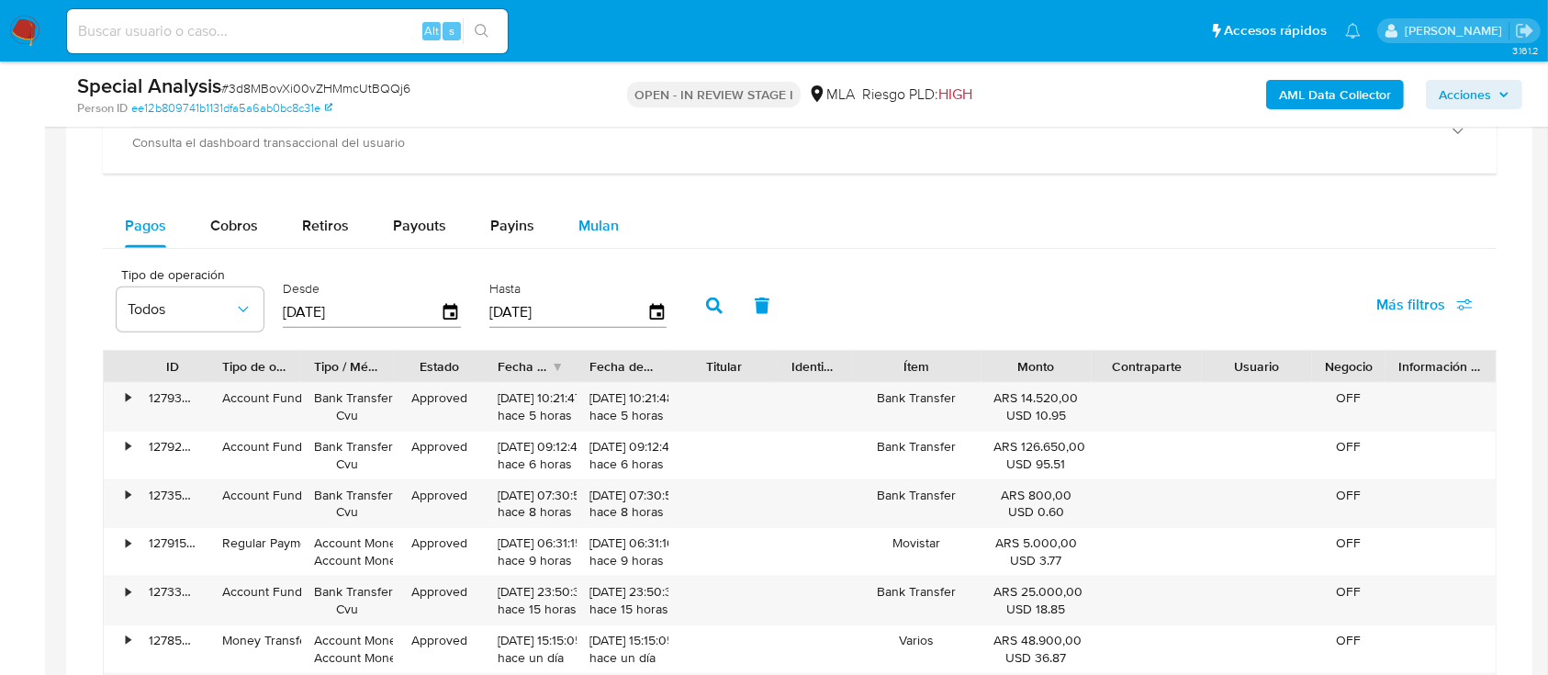
click at [589, 202] on div "Balance Consulta el balance del usuario Dashboard transaccional Consulta el das…" at bounding box center [799, 462] width 1393 height 912
click at [598, 235] on span "Mulan" at bounding box center [598, 225] width 40 height 21
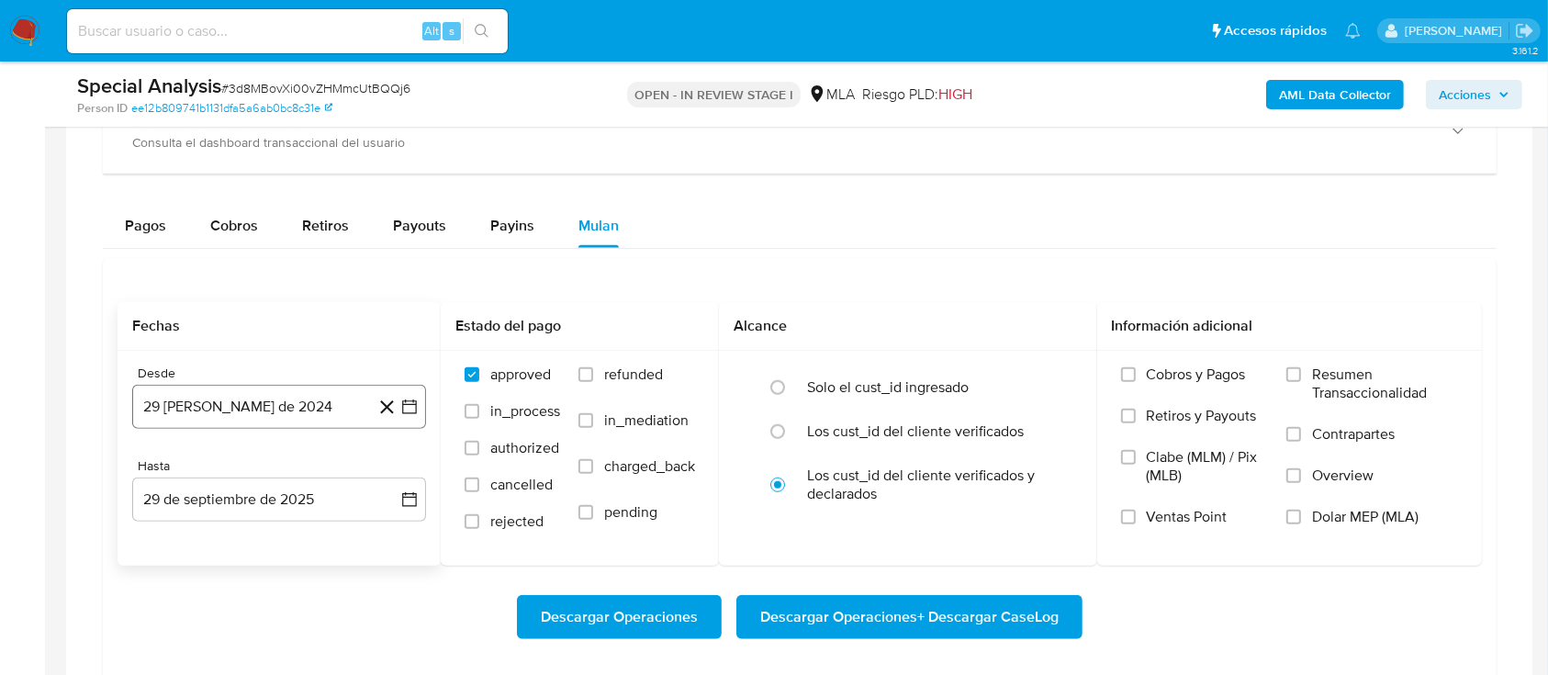
click at [192, 431] on div "Desde 29 de agosto de 2024 29-08-2024 Hasta 29 de septiembre de 2025 29-09-2025" at bounding box center [279, 458] width 323 height 215
click at [232, 399] on button "29 [PERSON_NAME] de 2024" at bounding box center [279, 407] width 294 height 44
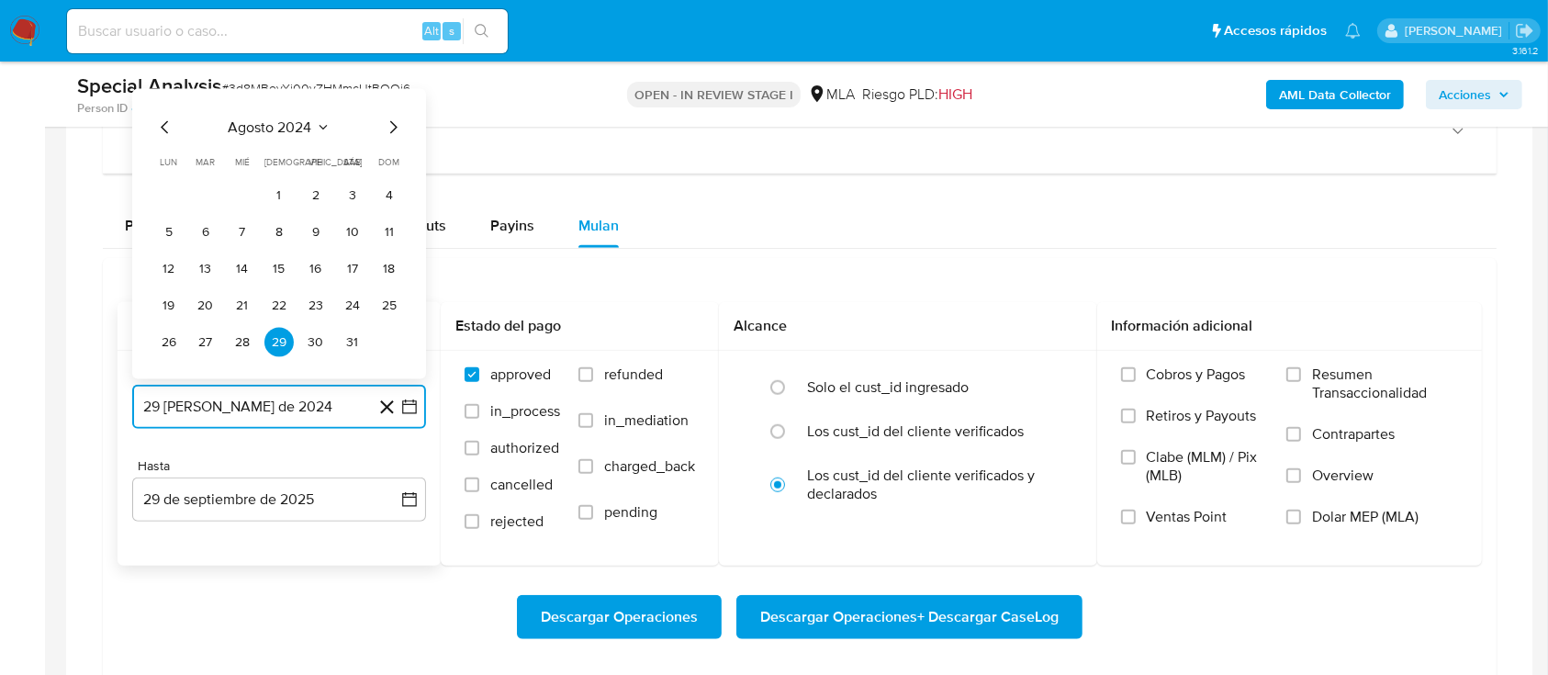
click at [291, 132] on span "agosto 2024" at bounding box center [271, 127] width 84 height 18
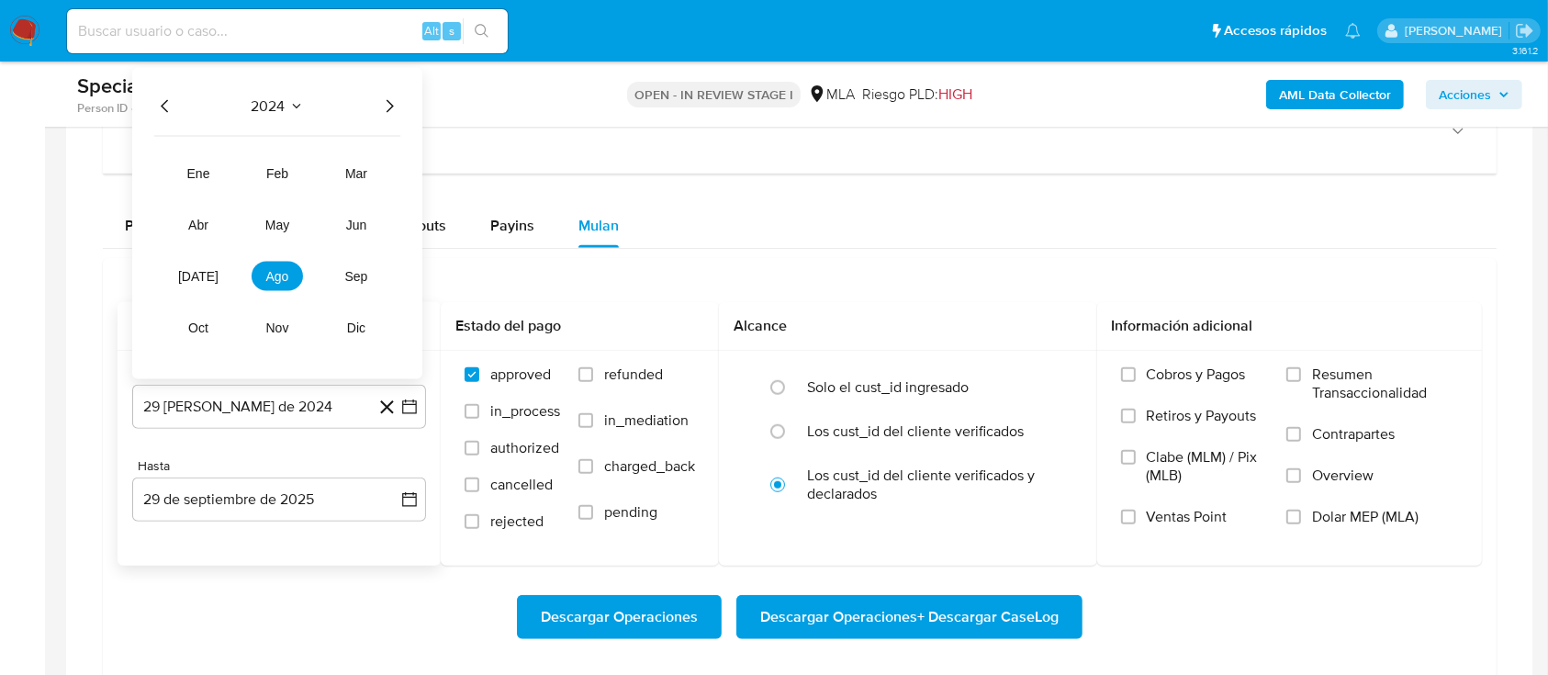
click at [389, 115] on icon "Año siguiente" at bounding box center [389, 106] width 22 height 22
click at [285, 226] on span "may" at bounding box center [277, 225] width 24 height 15
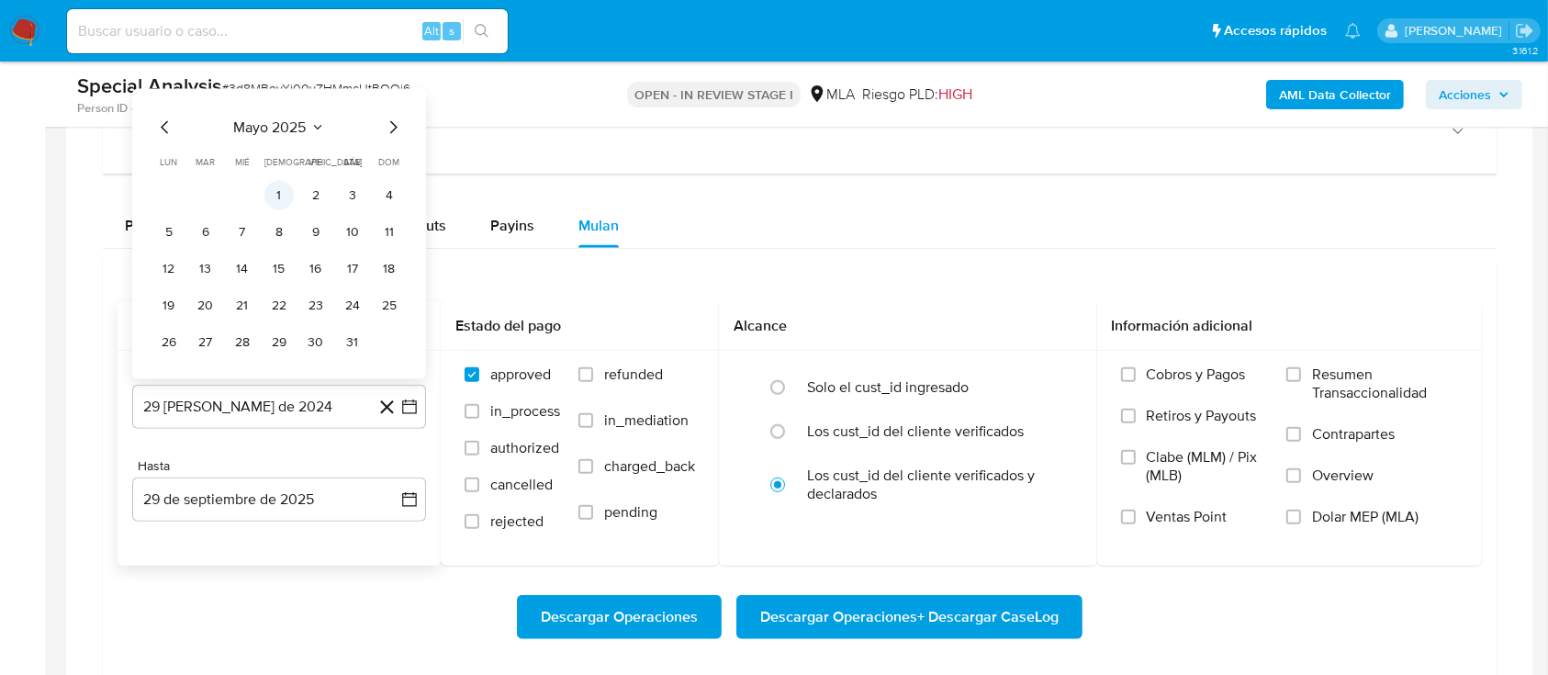
click at [272, 191] on button "1" at bounding box center [278, 195] width 29 height 29
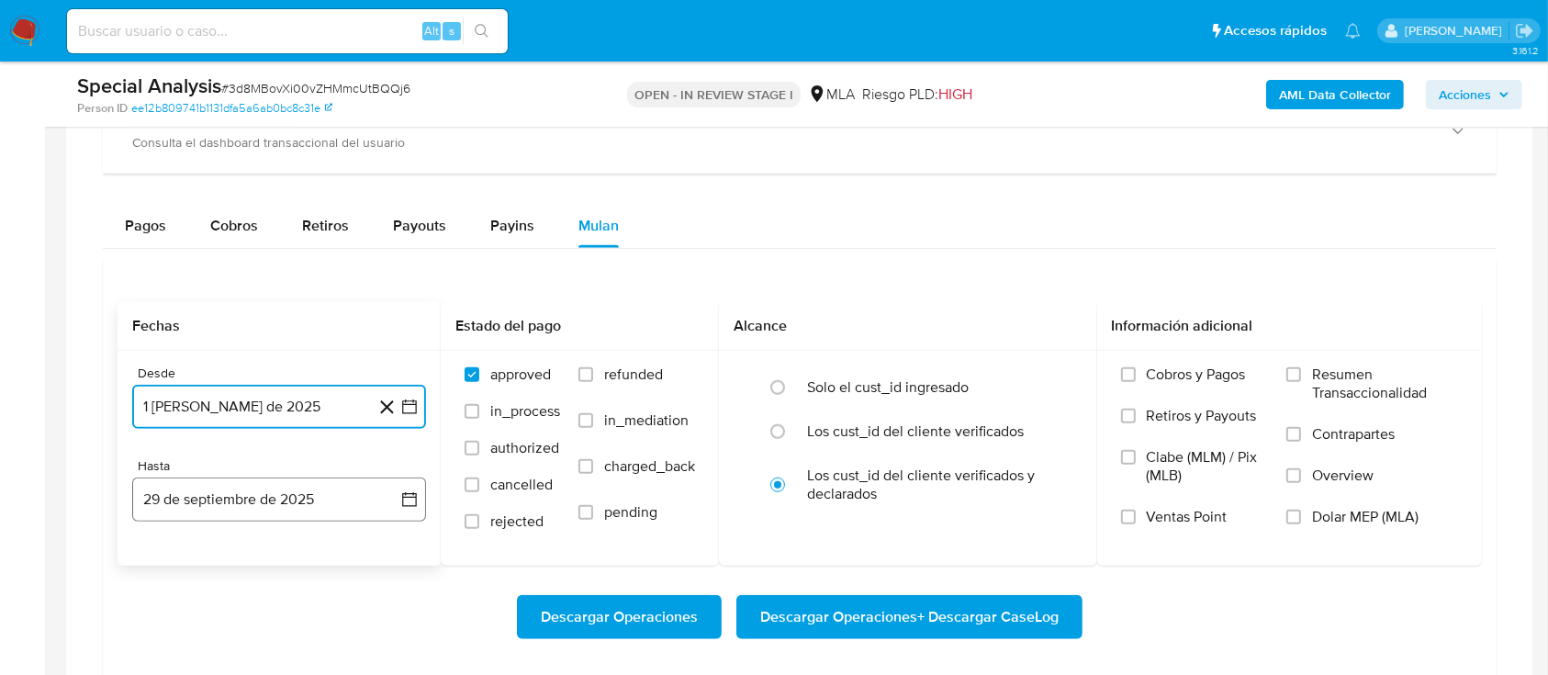
click at [308, 510] on button "29 de septiembre de 2025" at bounding box center [279, 499] width 294 height 44
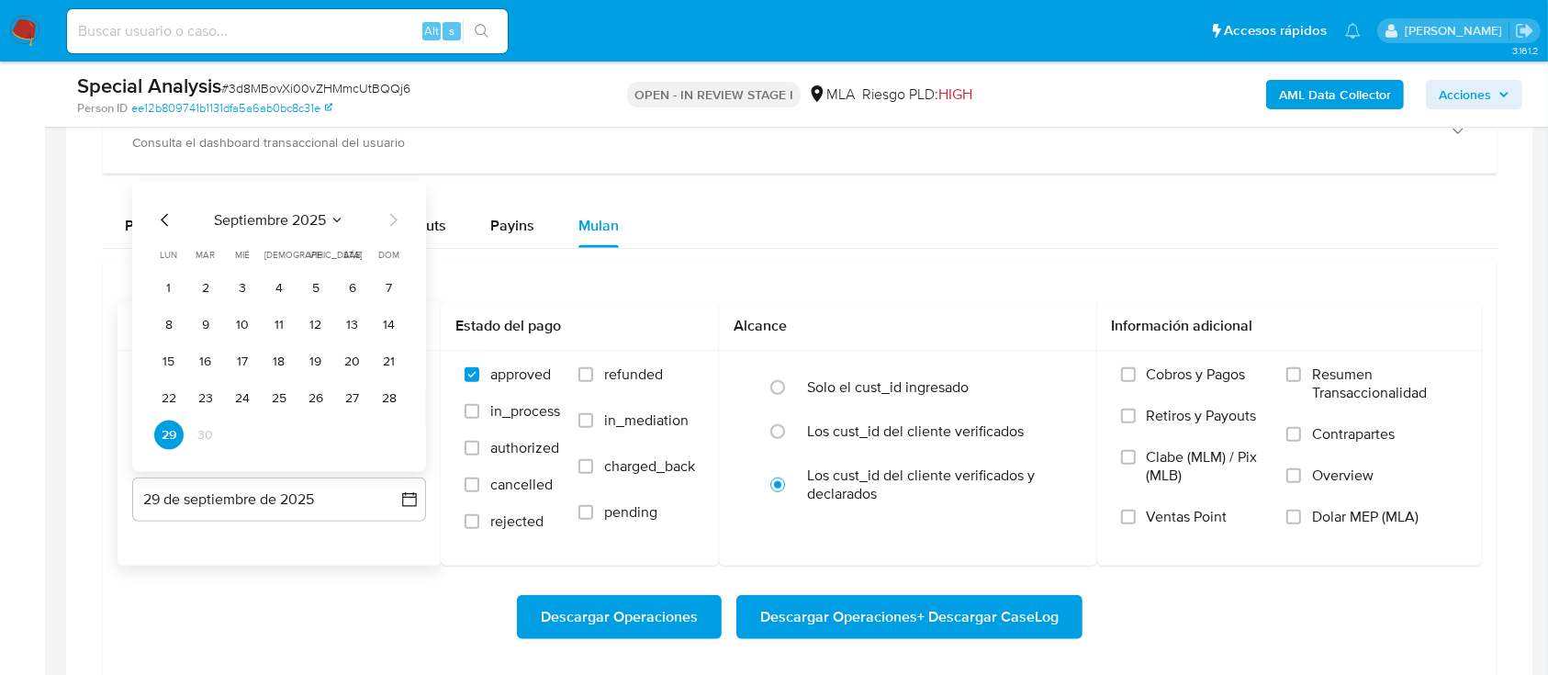
click at [164, 218] on icon "Mes anterior" at bounding box center [165, 220] width 22 height 22
click at [390, 431] on button "31" at bounding box center [389, 434] width 29 height 29
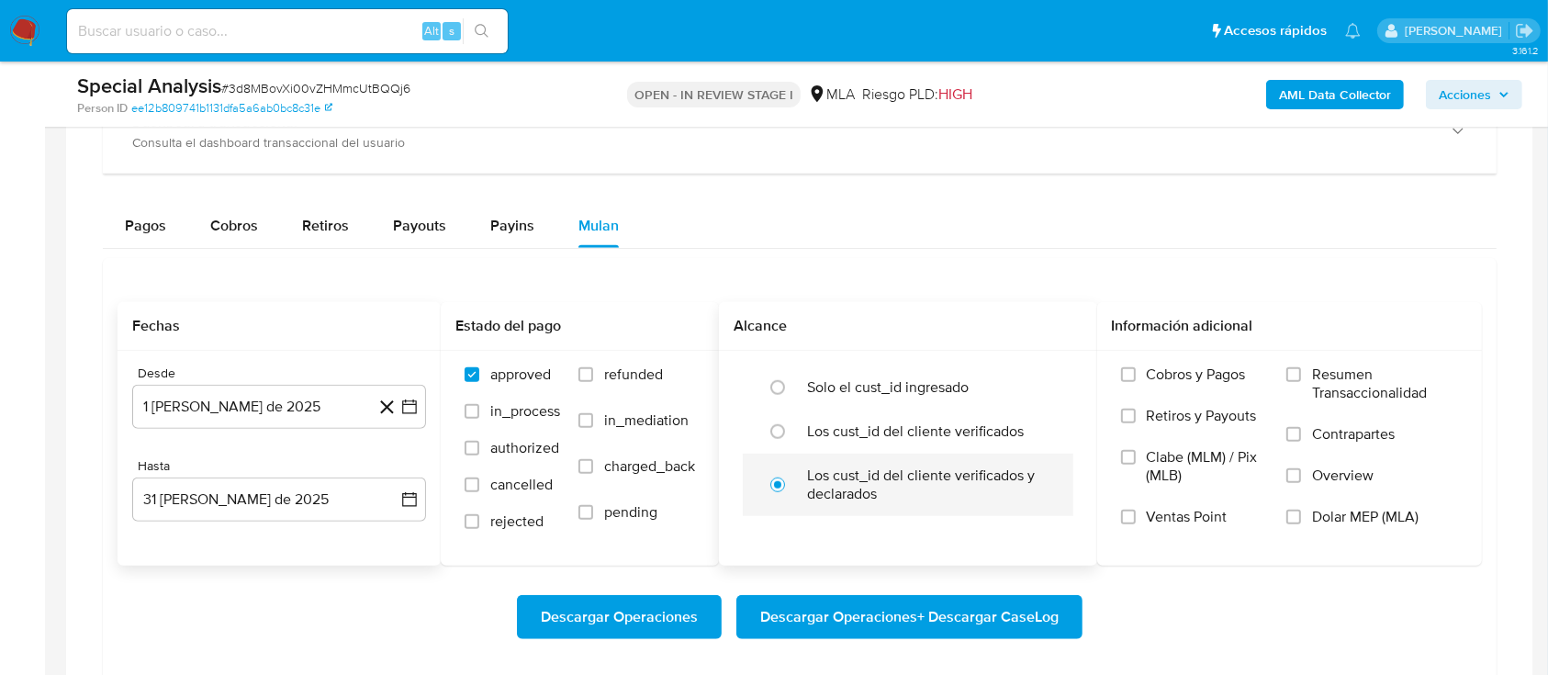
drag, startPoint x: 624, startPoint y: 374, endPoint x: 1046, endPoint y: 499, distance: 439.7
click at [624, 373] on span "refunded" at bounding box center [633, 374] width 59 height 18
click at [593, 373] on input "refunded" at bounding box center [585, 374] width 15 height 15
checkbox input "true"
click at [1357, 510] on span "Dolar MEP (MLA)" at bounding box center [1365, 517] width 106 height 18
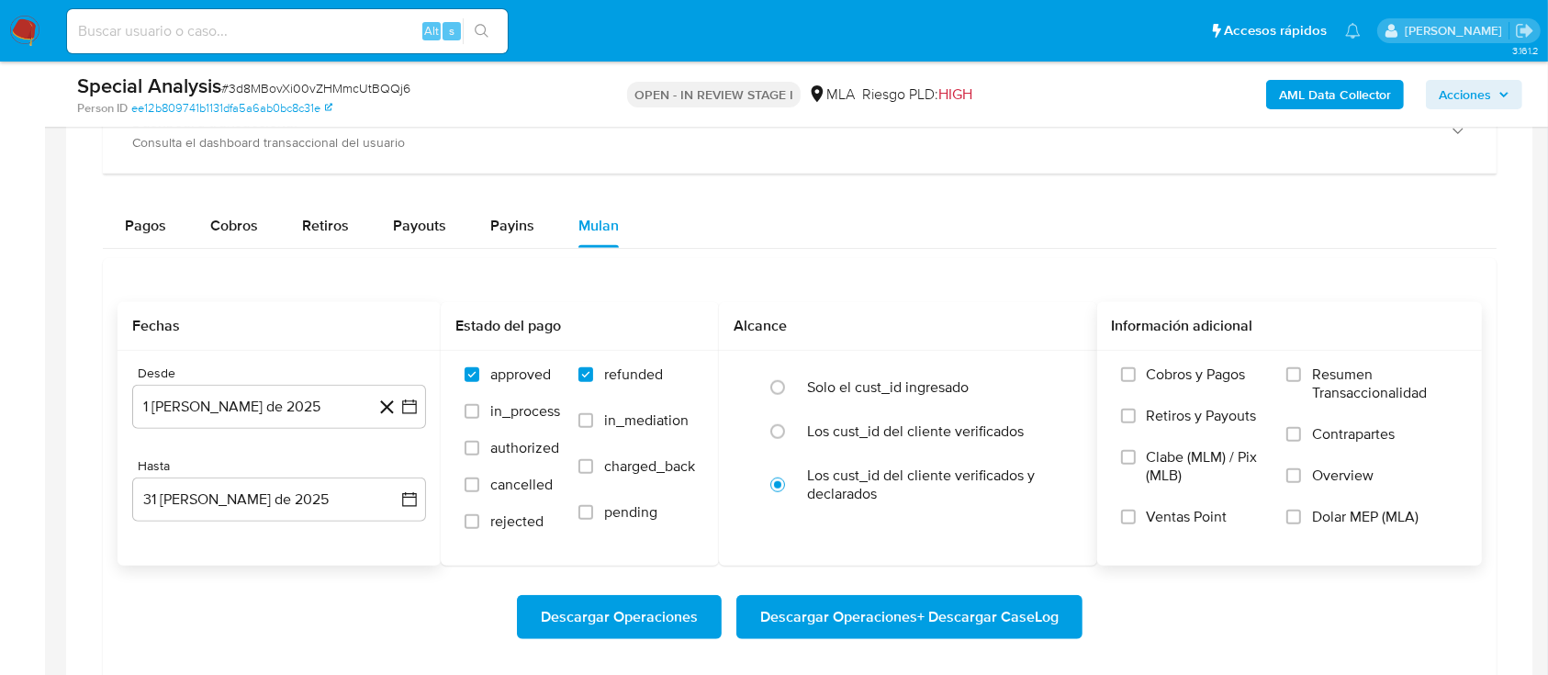
click at [1301, 510] on input "Dolar MEP (MLA)" at bounding box center [1293, 516] width 15 height 15
click at [993, 614] on span "Descargar Operaciones + Descargar CaseLog" at bounding box center [909, 617] width 298 height 40
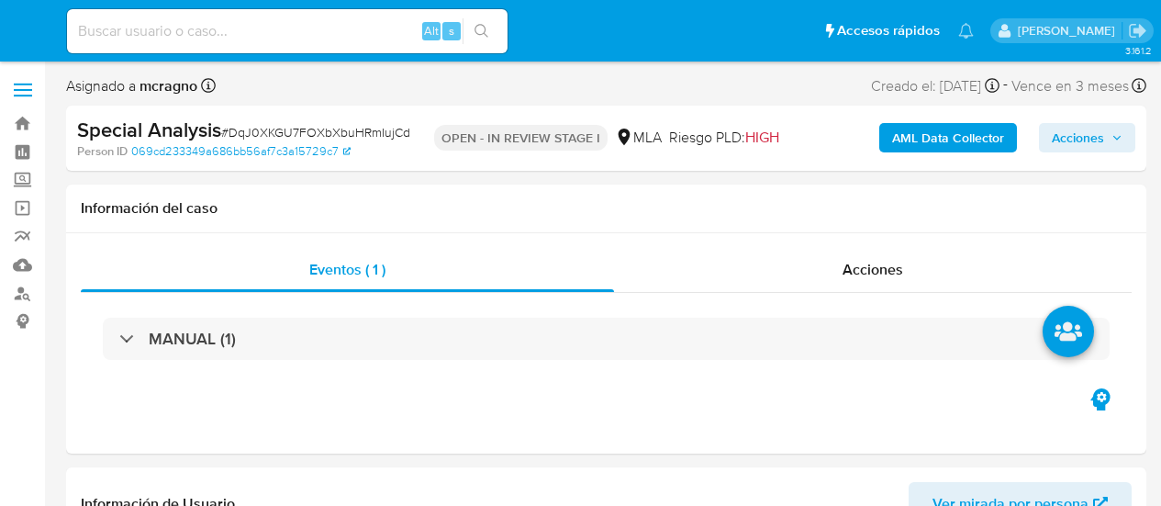
select select "10"
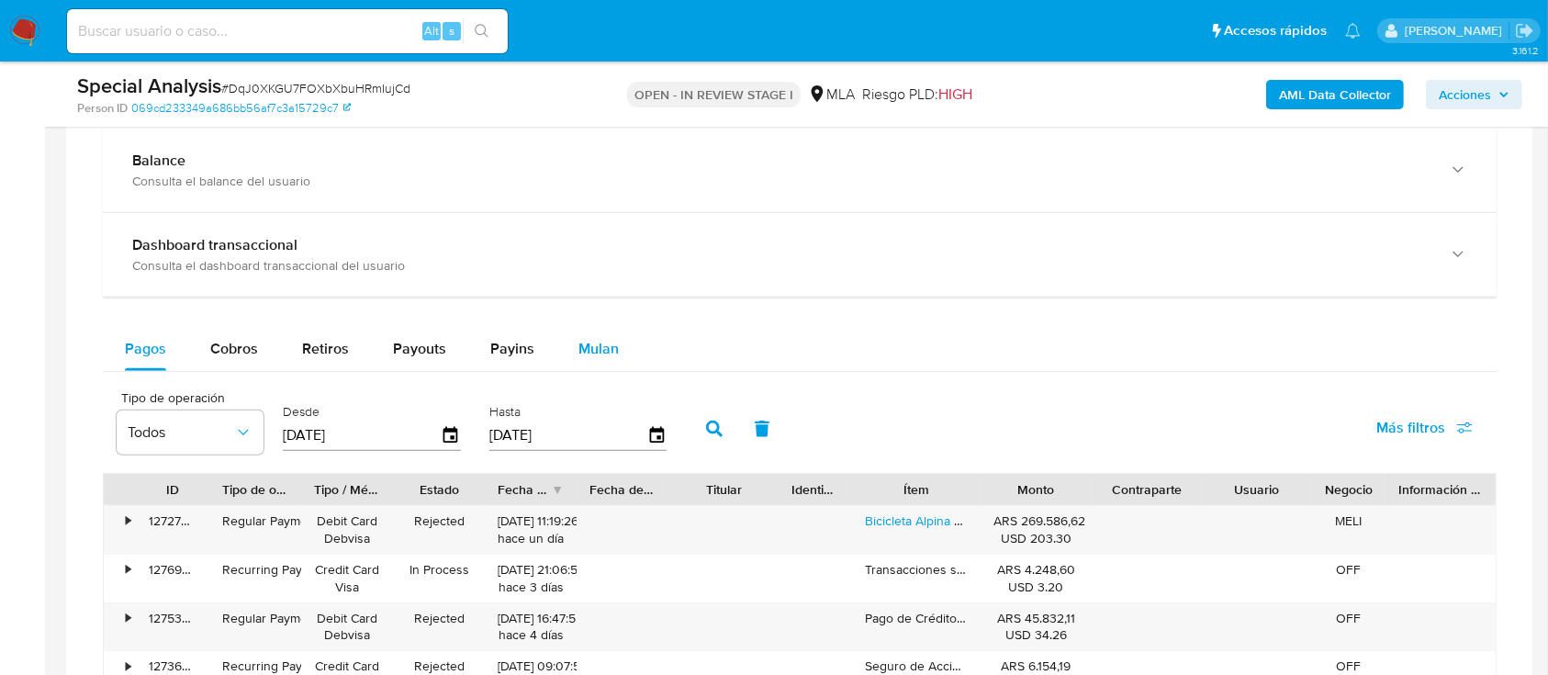
click at [621, 344] on button "Mulan" at bounding box center [598, 349] width 84 height 44
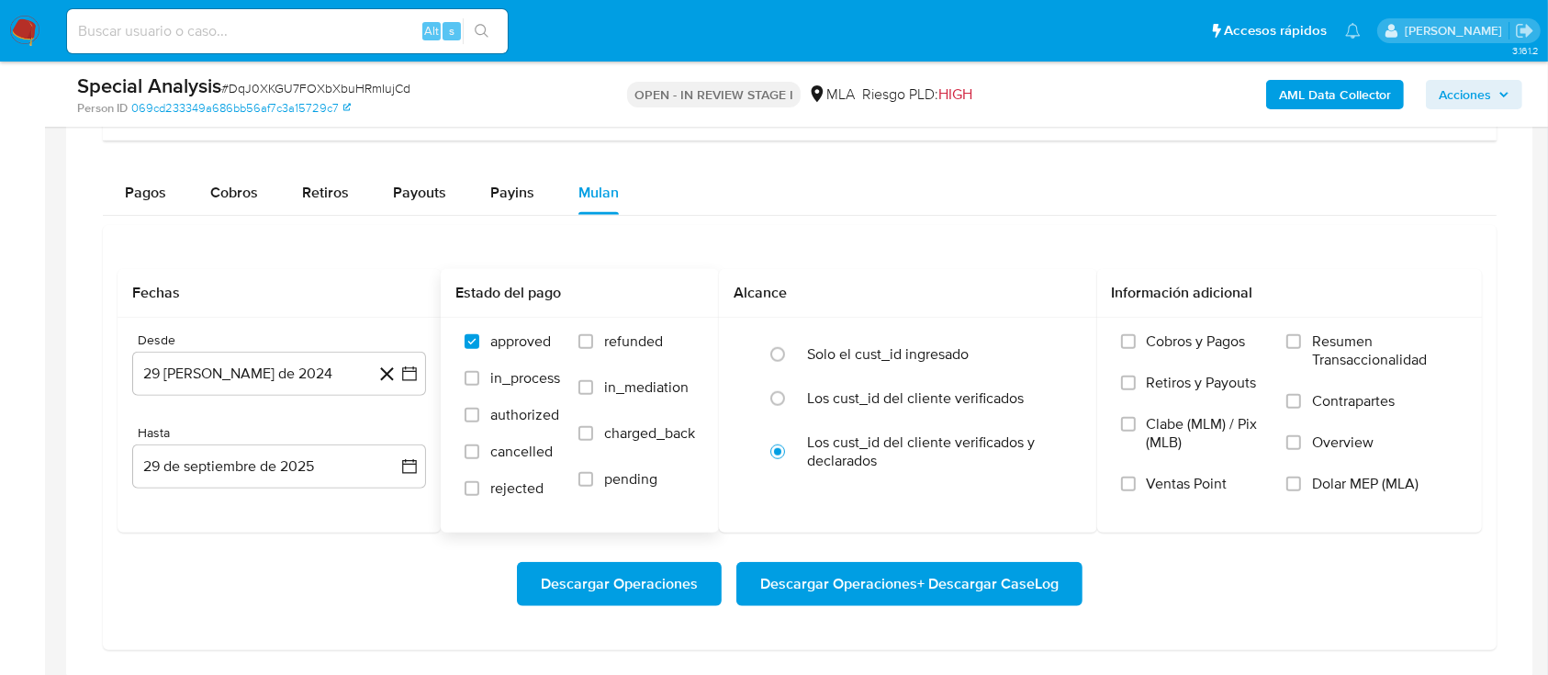
scroll to position [1591, 0]
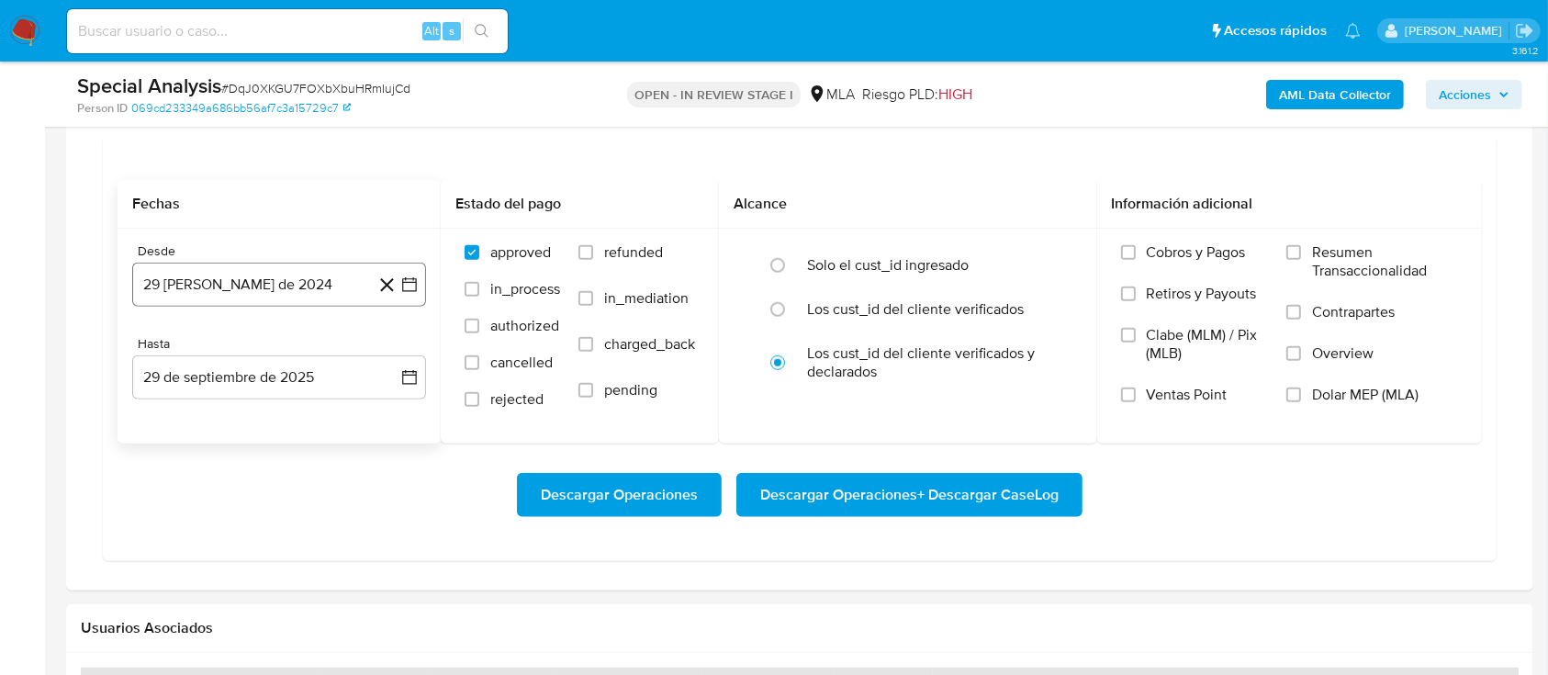
click at [257, 287] on button "29 [PERSON_NAME] de 2024" at bounding box center [279, 285] width 294 height 44
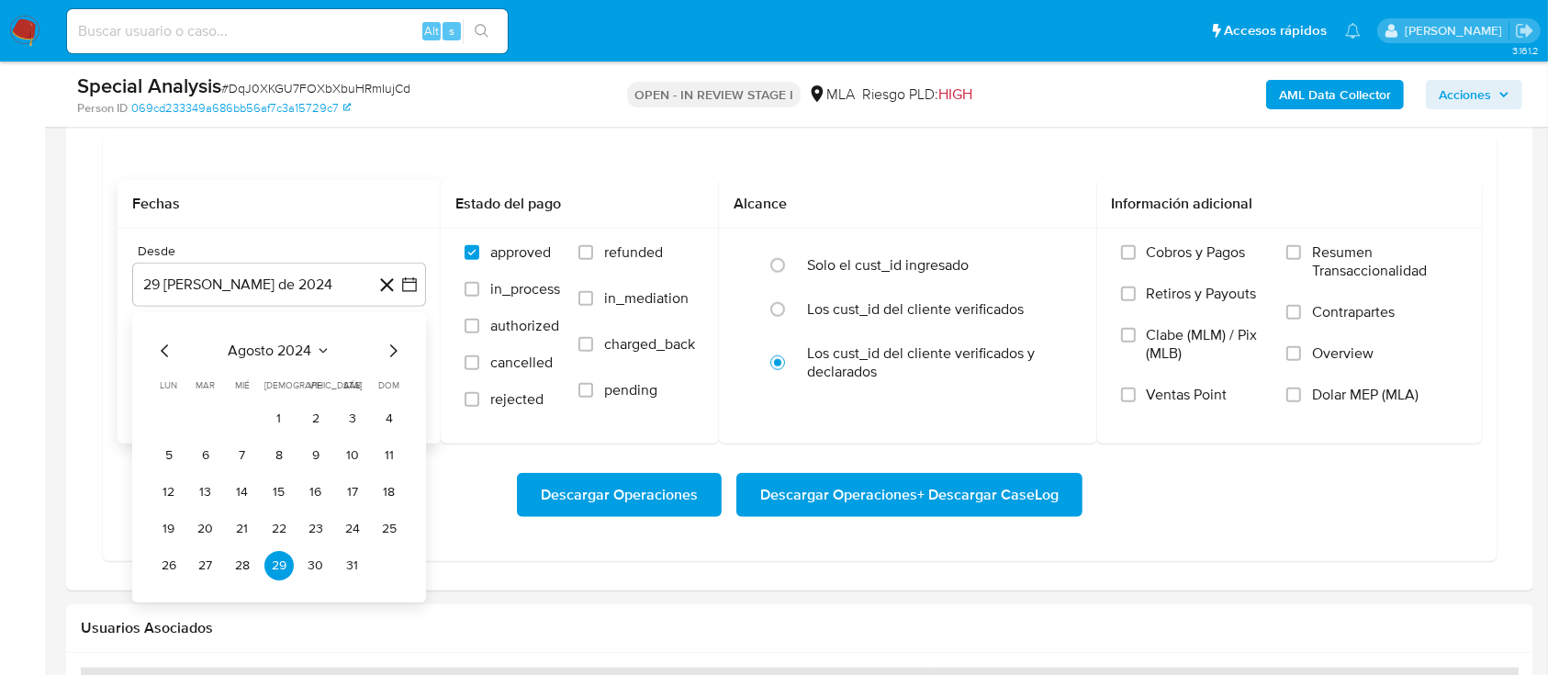
click at [285, 349] on span "agosto 2024" at bounding box center [271, 350] width 84 height 18
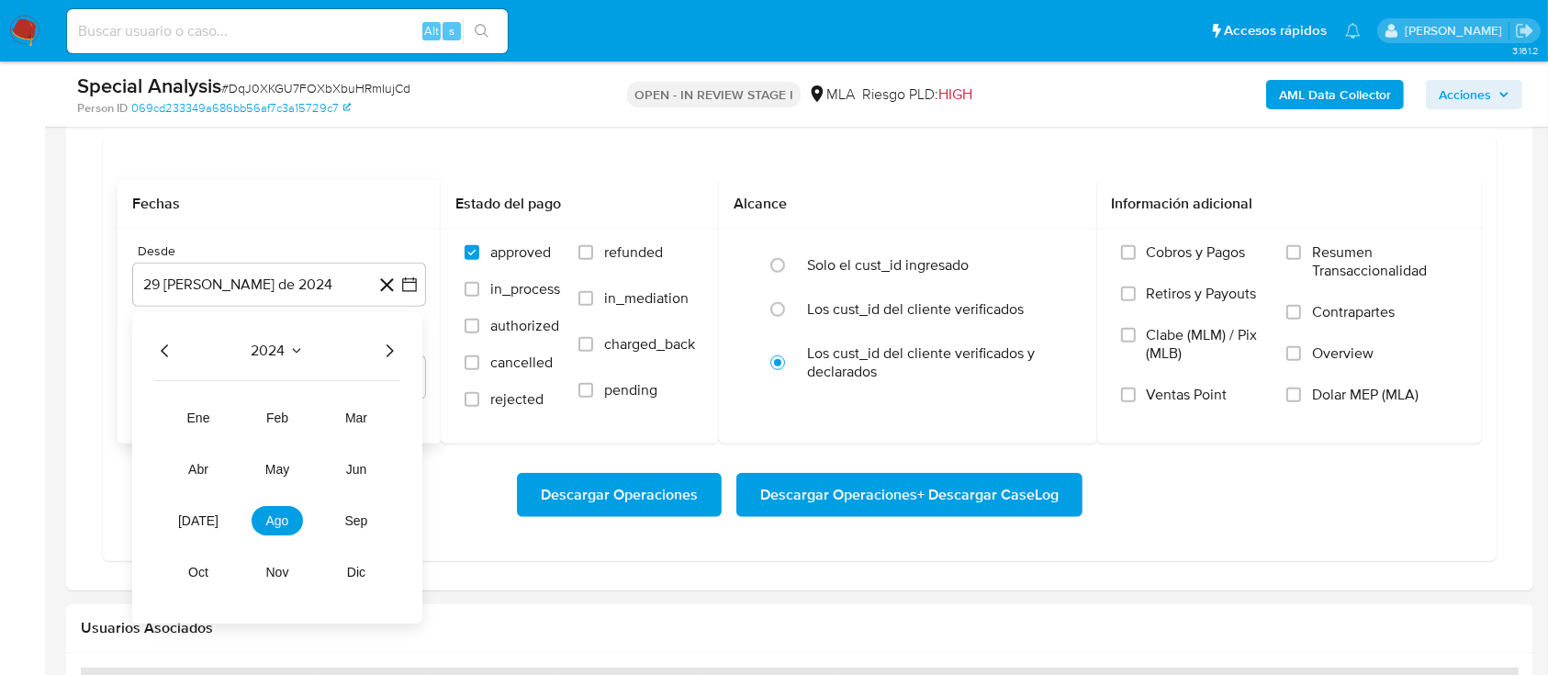
click at [390, 344] on icon "Año siguiente" at bounding box center [389, 351] width 22 height 22
click at [269, 459] on button "may" at bounding box center [277, 468] width 51 height 29
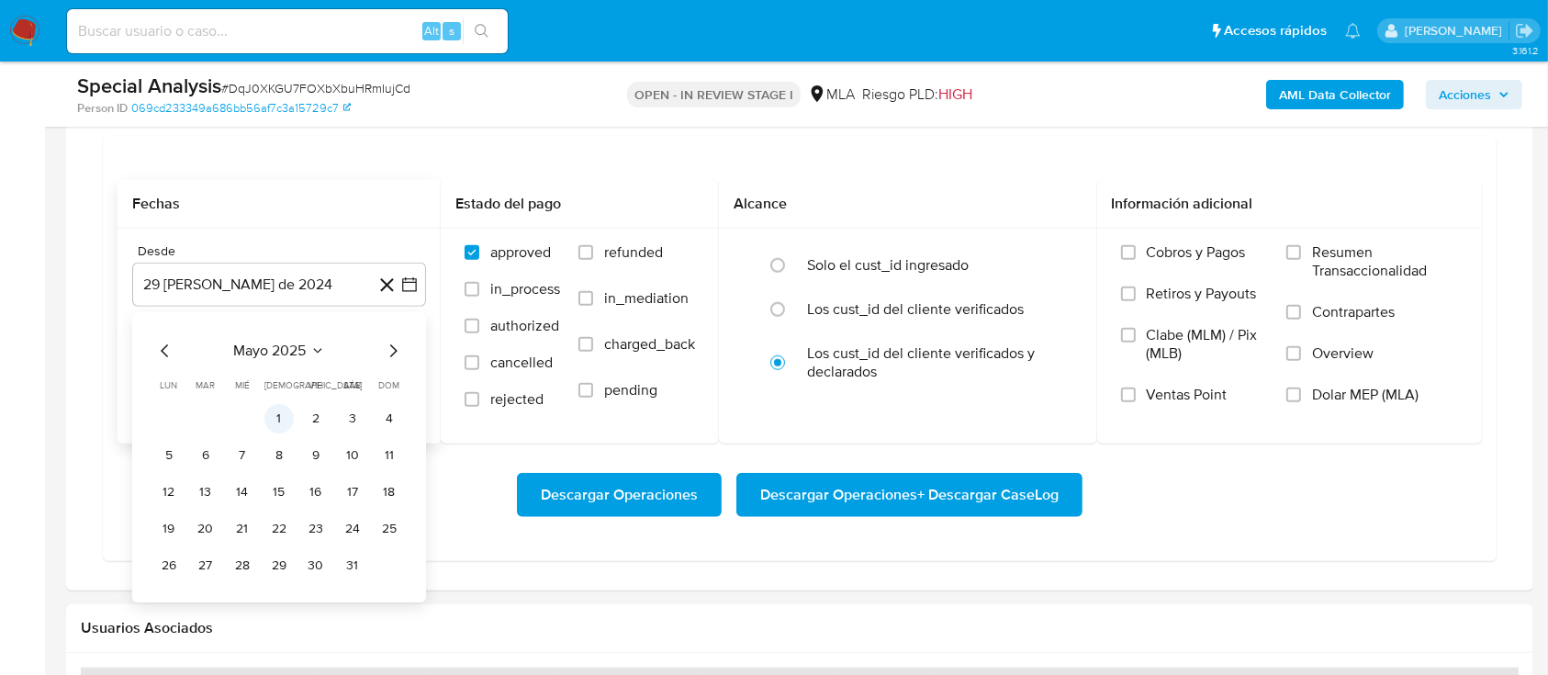
click at [271, 411] on button "1" at bounding box center [278, 418] width 29 height 29
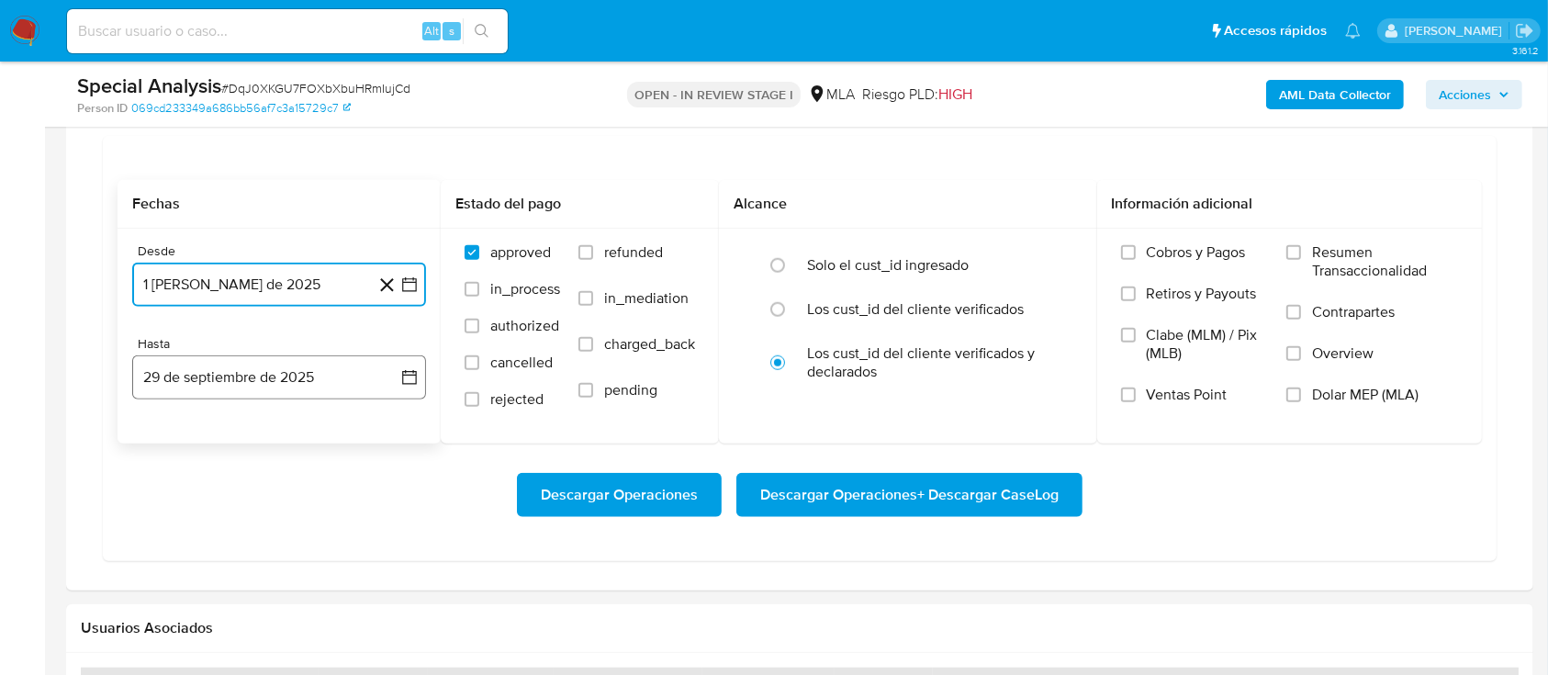
click at [309, 383] on button "29 de septiembre de 2025" at bounding box center [279, 377] width 294 height 44
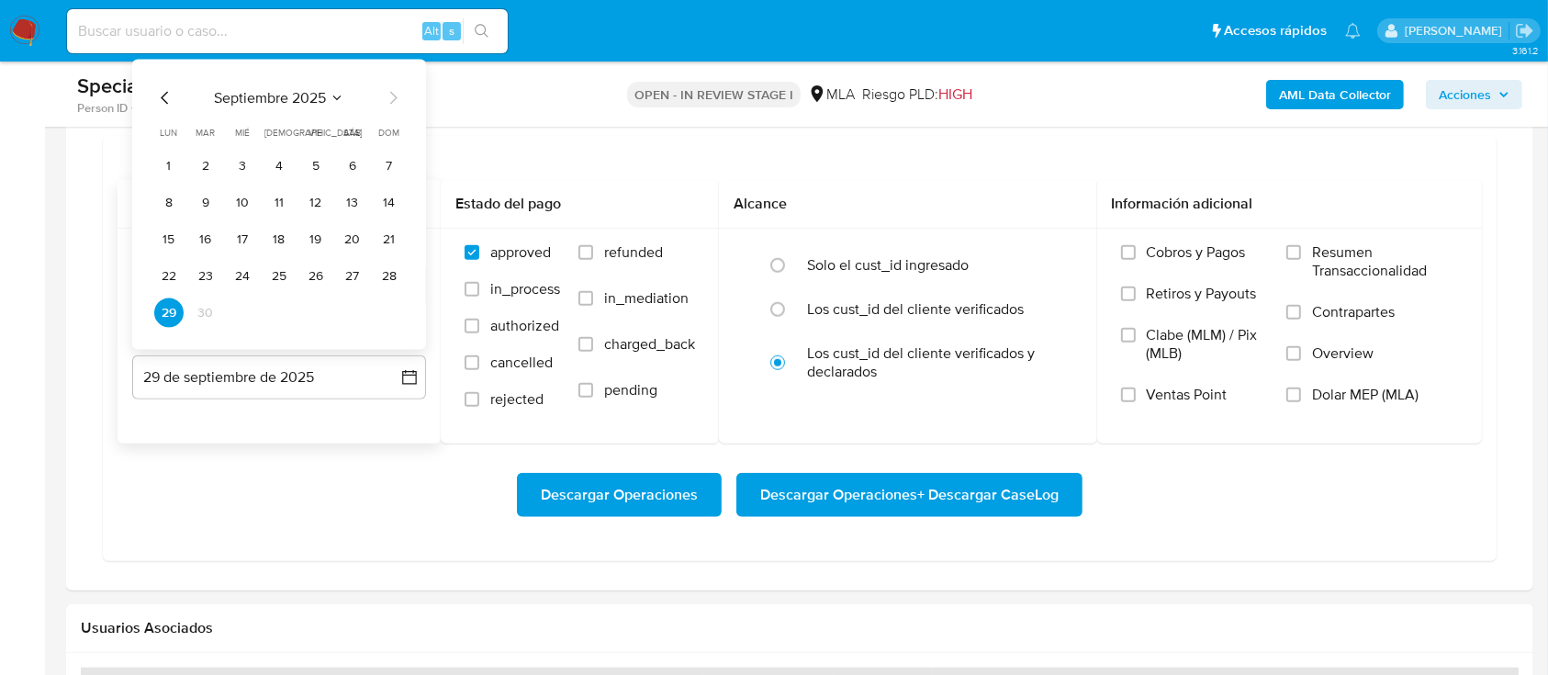
click at [162, 94] on icon "Mes anterior" at bounding box center [165, 98] width 22 height 22
click at [387, 314] on button "31" at bounding box center [389, 312] width 29 height 29
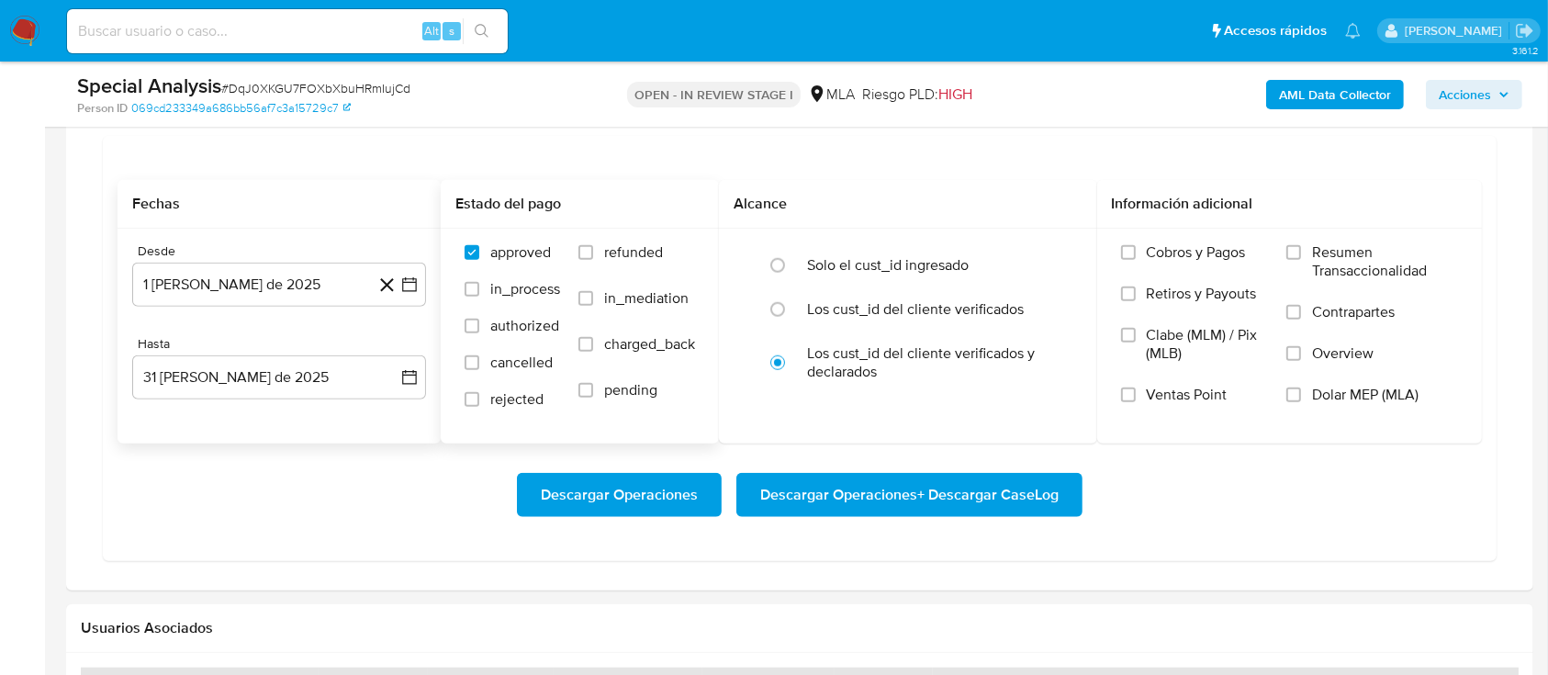
click at [645, 243] on span "refunded" at bounding box center [633, 252] width 59 height 18
click at [593, 245] on input "refunded" at bounding box center [585, 252] width 15 height 15
checkbox input "true"
drag, startPoint x: 1354, startPoint y: 392, endPoint x: 1326, endPoint y: 430, distance: 46.6
click at [1160, 397] on span "Dolar MEP (MLA)" at bounding box center [1365, 395] width 106 height 18
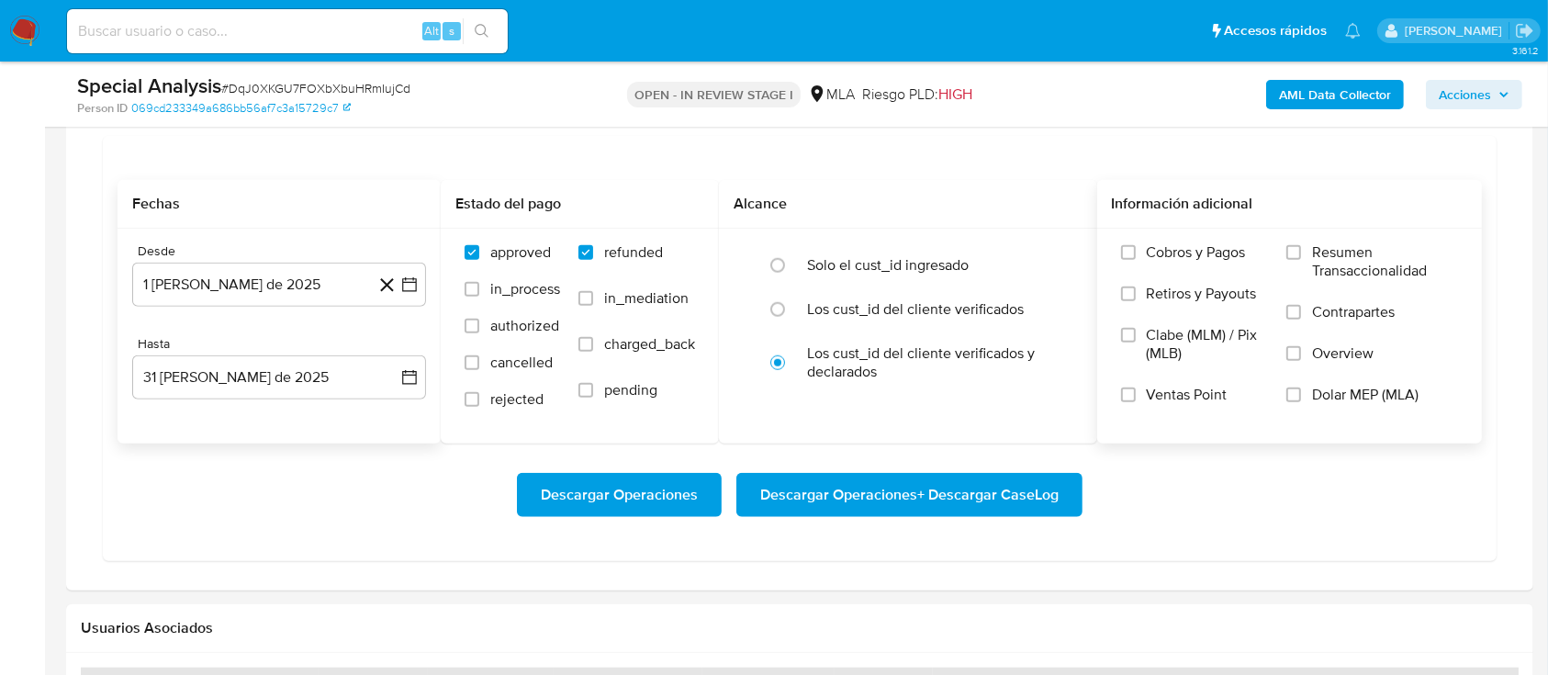
click at [1160, 397] on input "Dolar MEP (MLA)" at bounding box center [1293, 394] width 15 height 15
click at [985, 497] on span "Descargar Operaciones + Descargar CaseLog" at bounding box center [909, 495] width 298 height 40
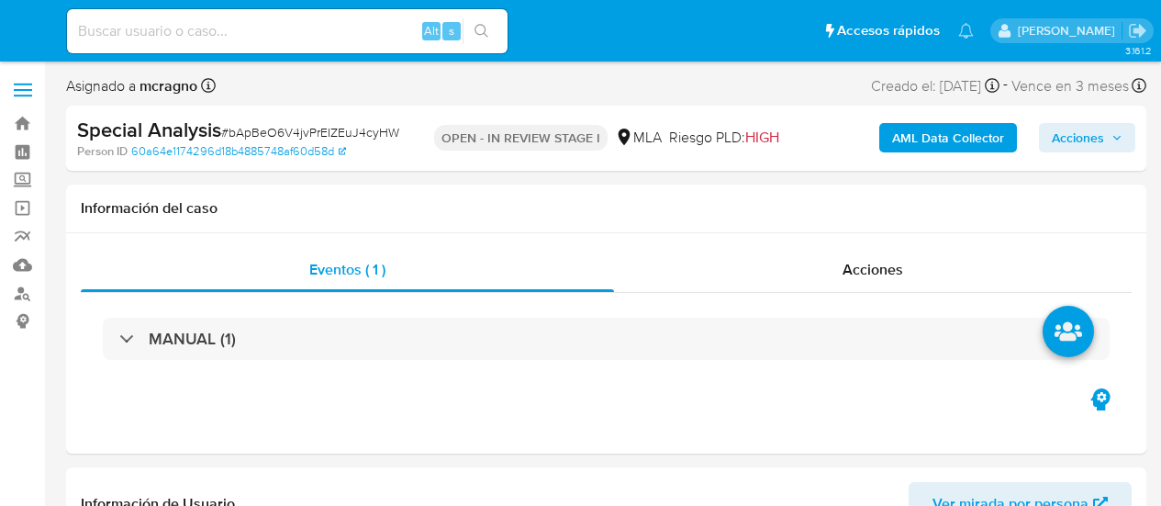
select select "10"
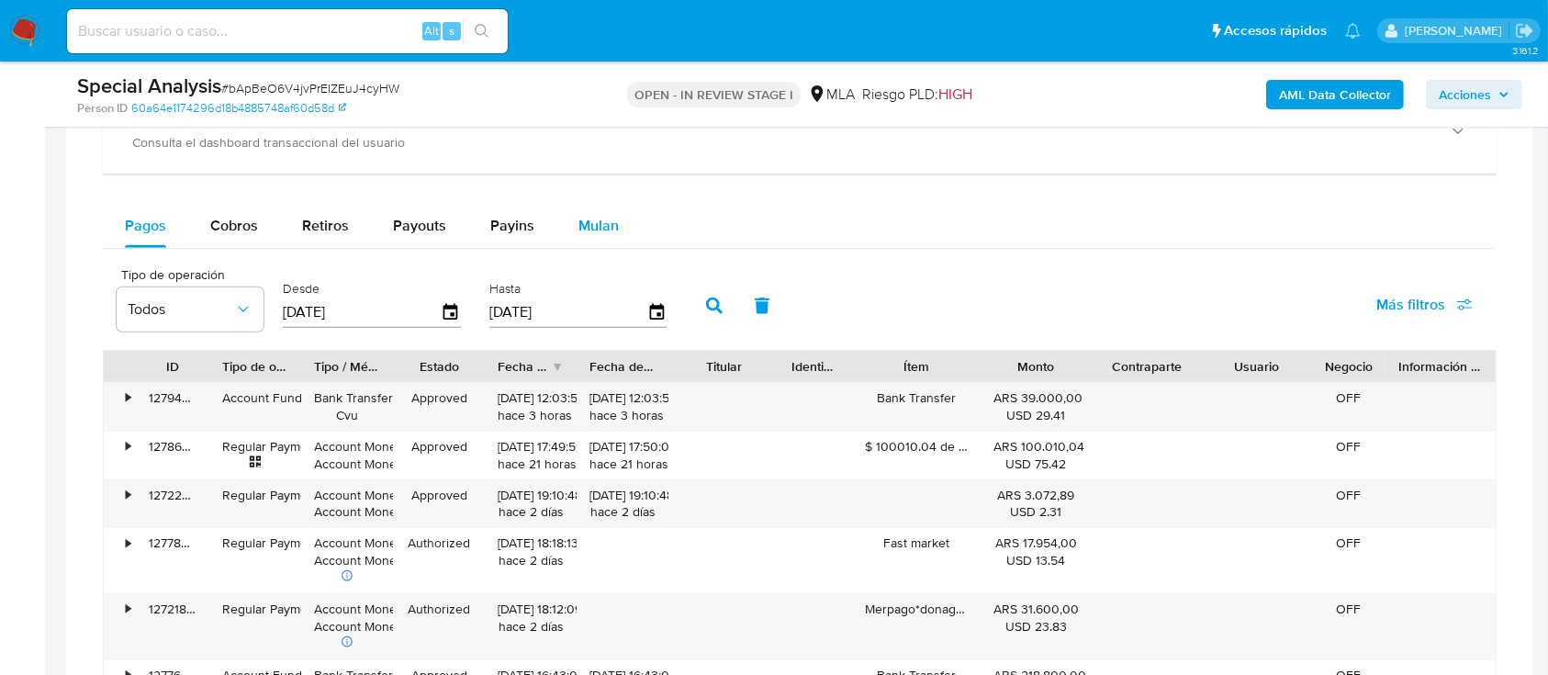
click at [588, 209] on div "Mulan" at bounding box center [598, 226] width 40 height 44
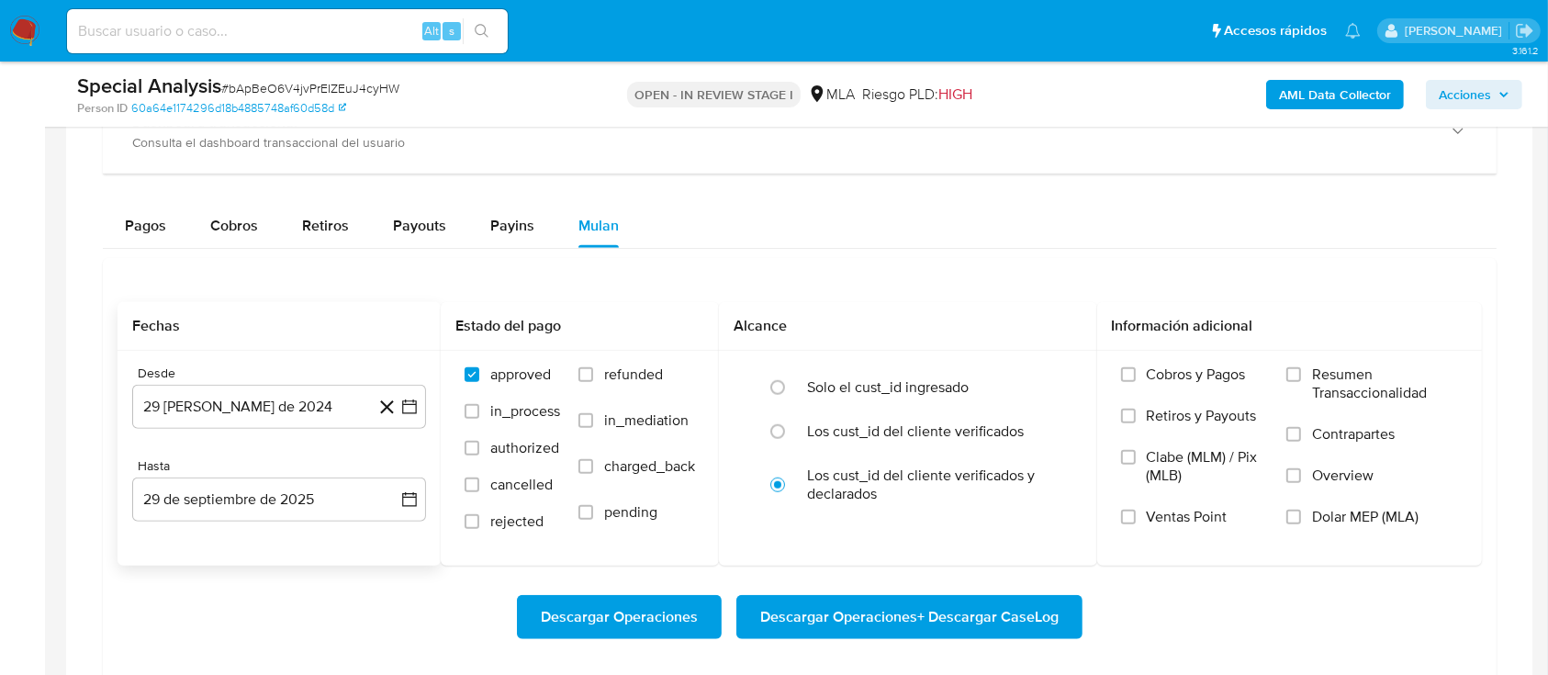
scroll to position [1591, 0]
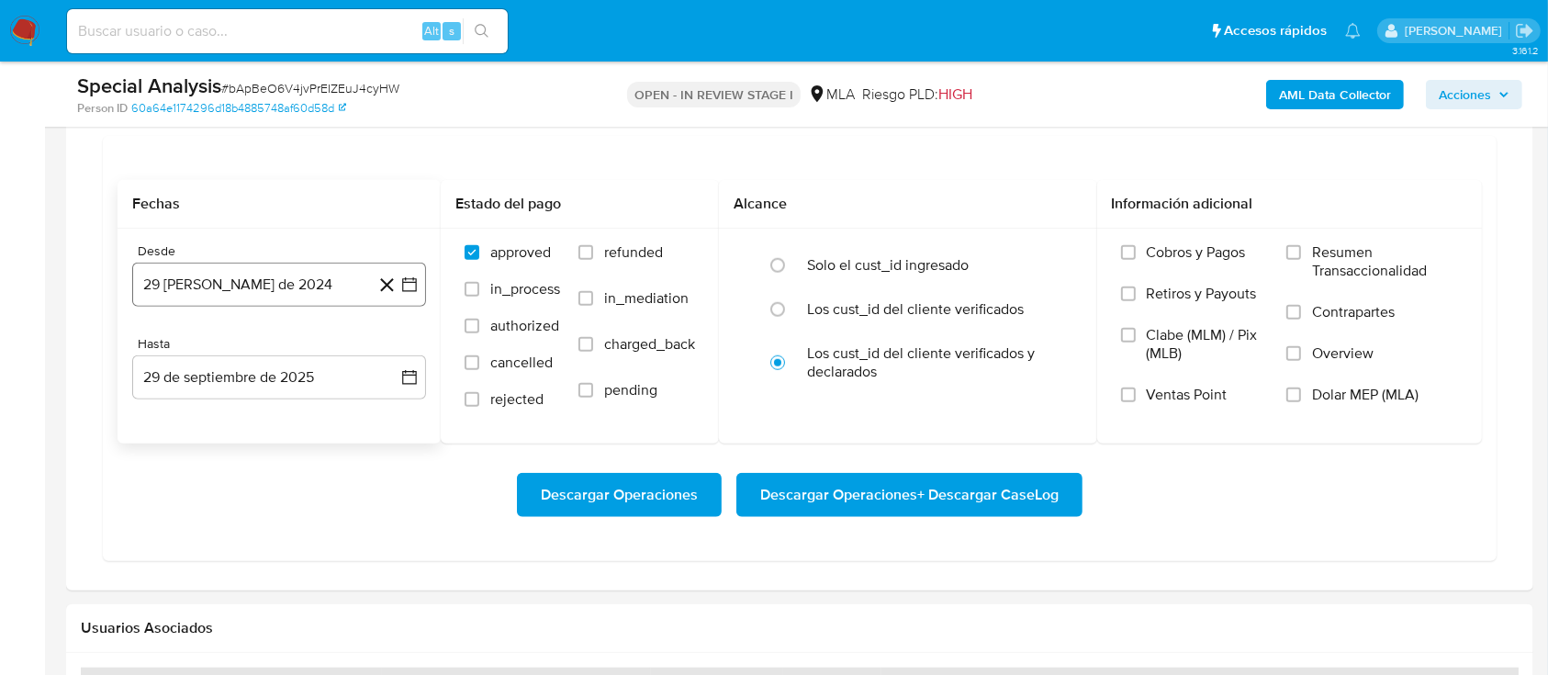
click at [259, 281] on button "29 [PERSON_NAME] de 2024" at bounding box center [279, 285] width 294 height 44
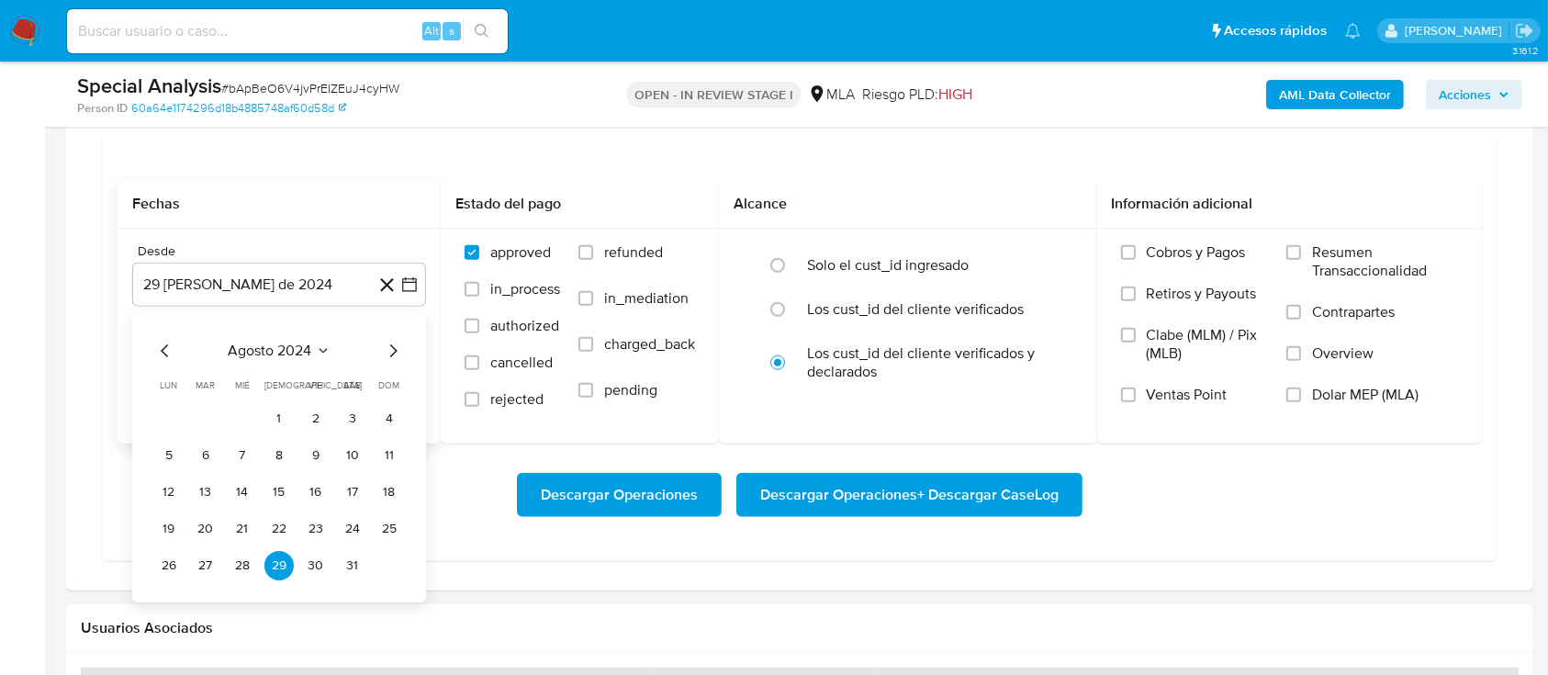
click at [274, 344] on span "agosto 2024" at bounding box center [271, 350] width 84 height 18
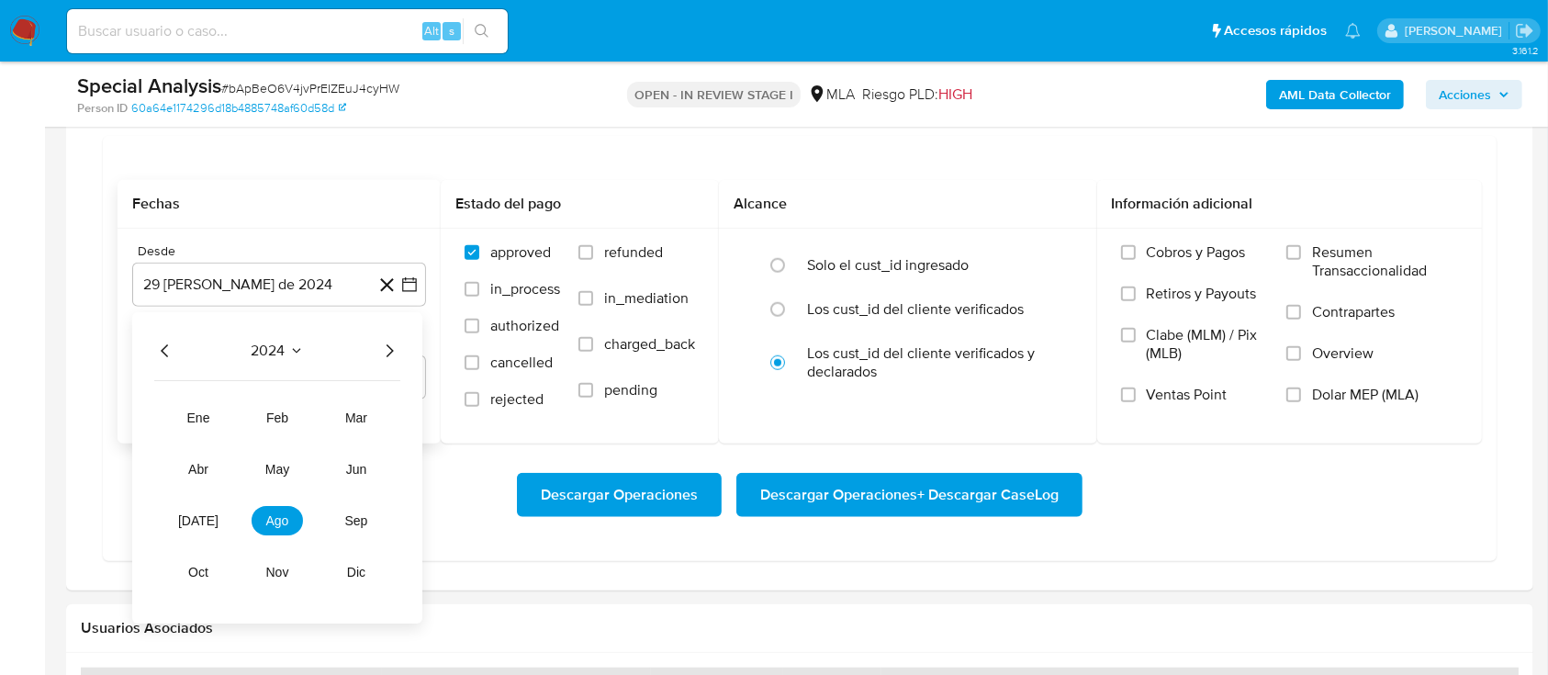
click at [389, 344] on icon "Año siguiente" at bounding box center [389, 351] width 22 height 22
click at [278, 467] on span "may" at bounding box center [277, 469] width 24 height 15
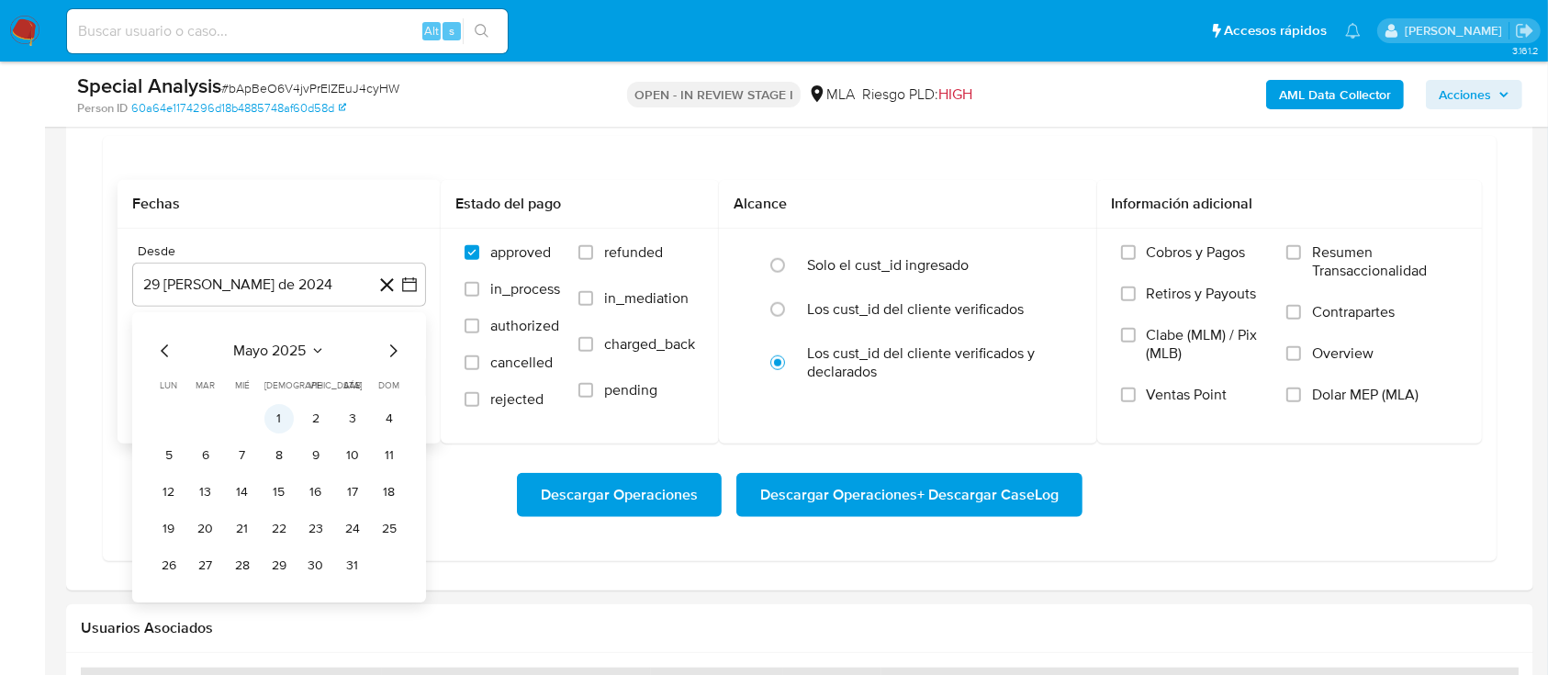
click at [275, 414] on button "1" at bounding box center [278, 418] width 29 height 29
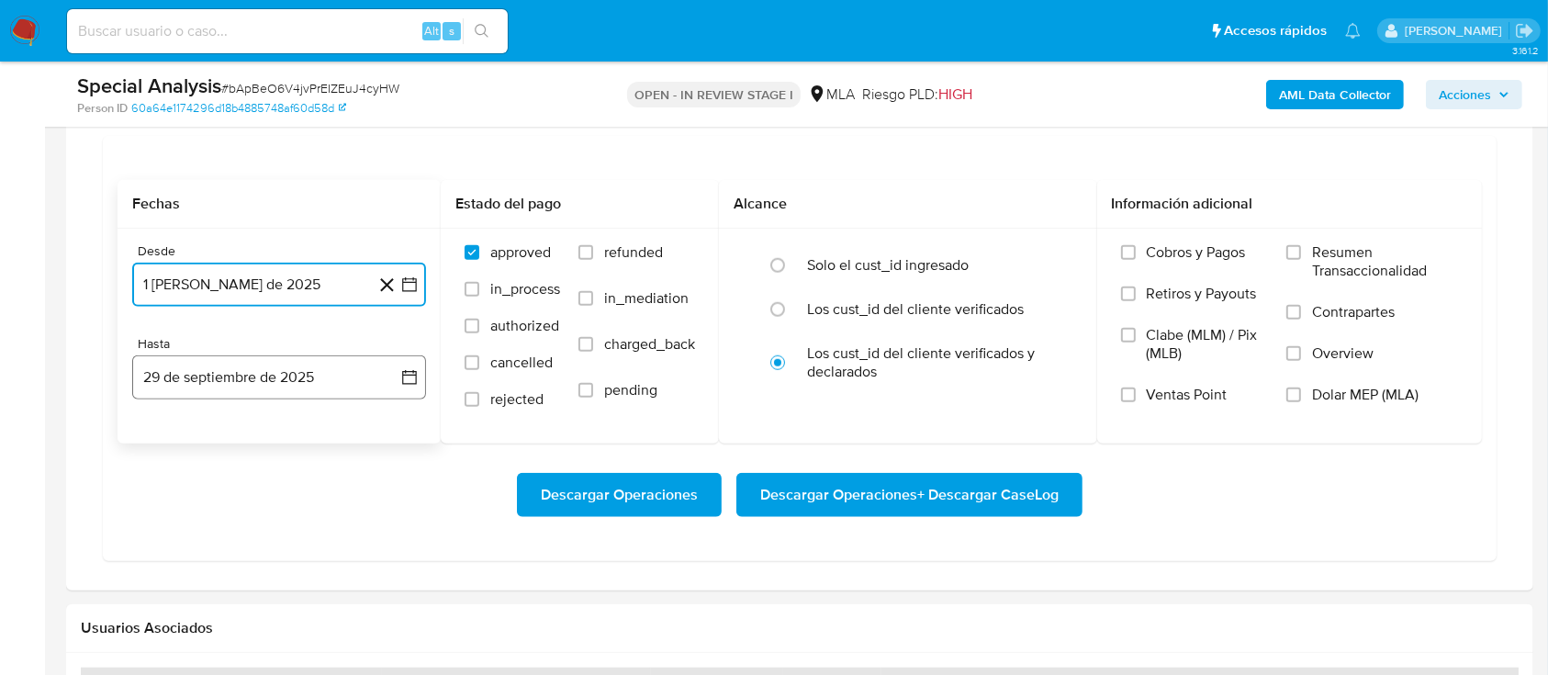
click at [313, 379] on button "29 de septiembre de 2025" at bounding box center [279, 377] width 294 height 44
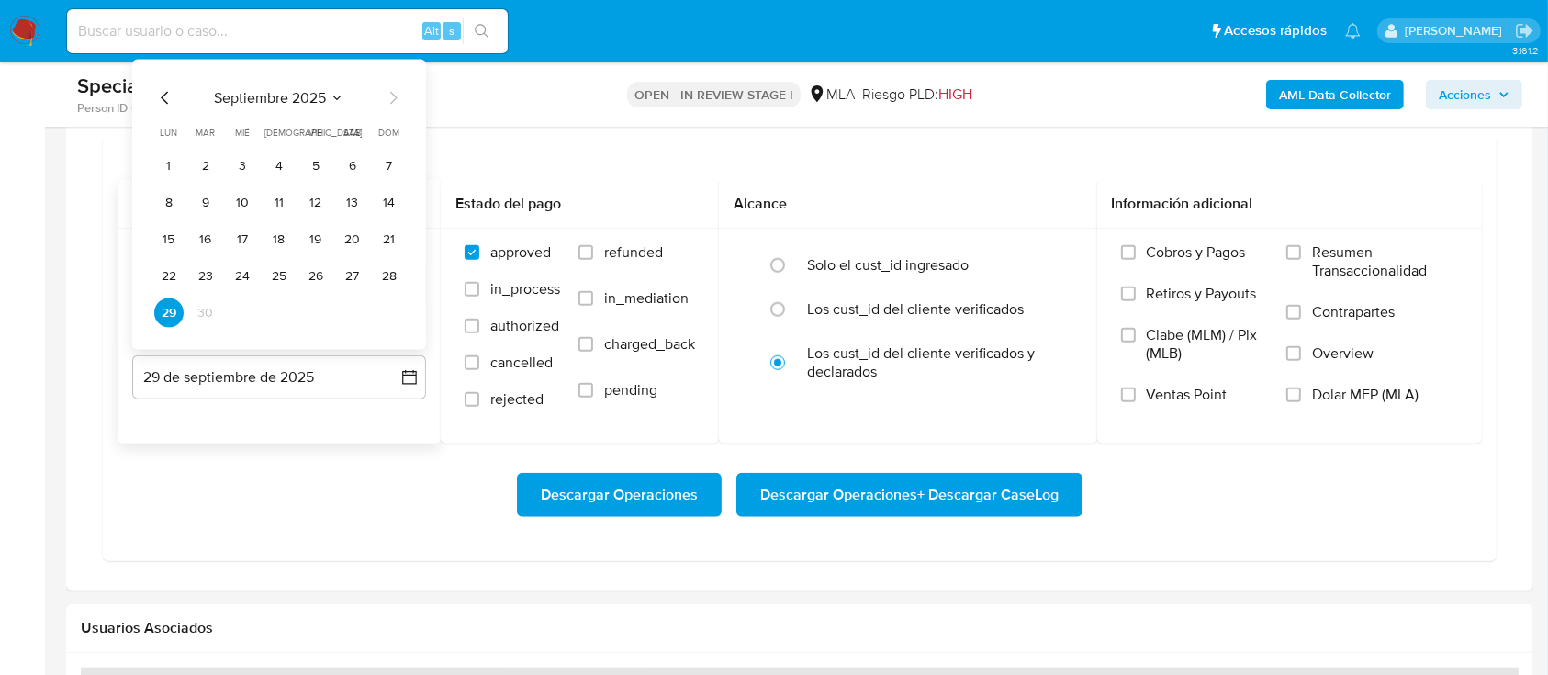
click at [172, 103] on icon "Mes anterior" at bounding box center [165, 98] width 22 height 22
drag, startPoint x: 382, startPoint y: 315, endPoint x: 414, endPoint y: 312, distance: 32.2
click at [382, 314] on button "31" at bounding box center [389, 312] width 29 height 29
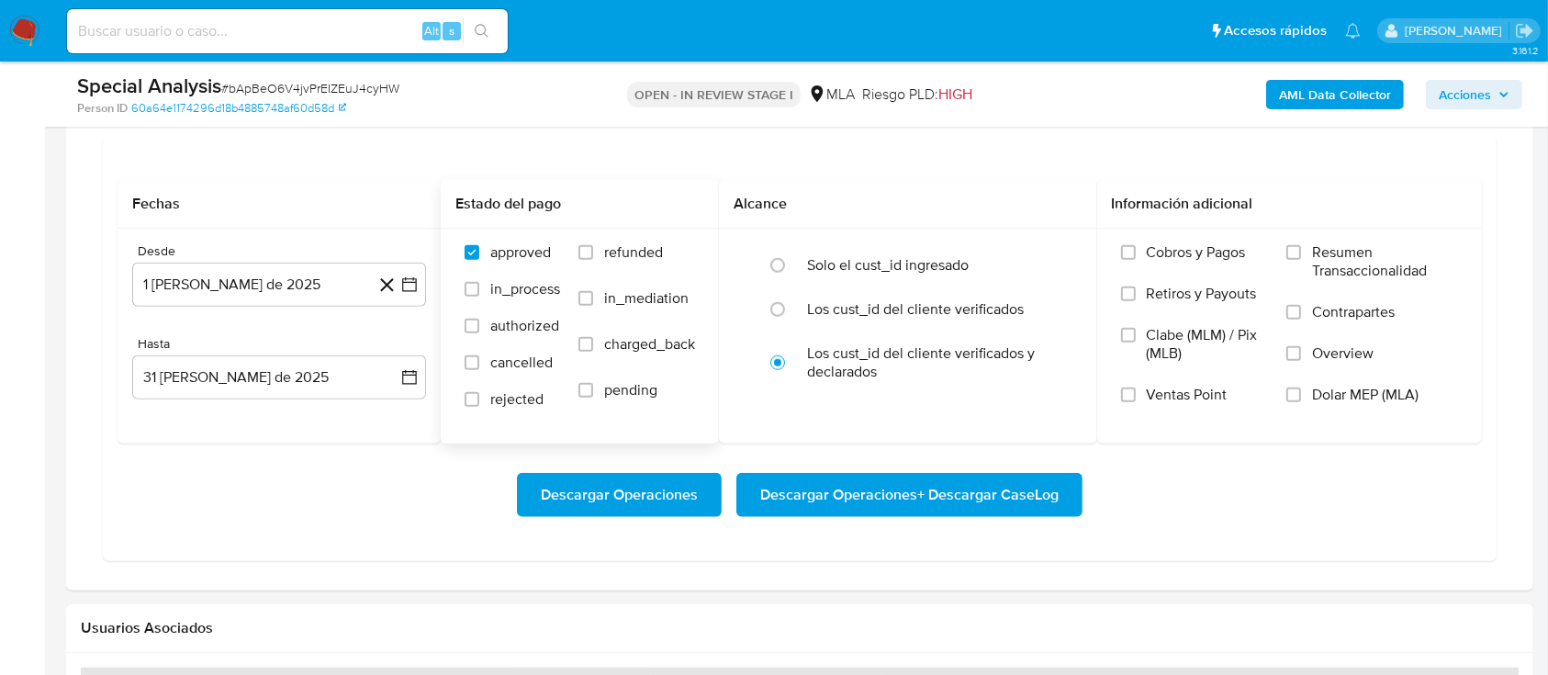
click at [626, 253] on span "refunded" at bounding box center [633, 252] width 59 height 18
click at [593, 253] on input "refunded" at bounding box center [585, 252] width 15 height 15
checkbox input "true"
click at [1160, 386] on span "Dolar MEP (MLA)" at bounding box center [1365, 395] width 106 height 18
click at [1160, 387] on input "Dolar MEP (MLA)" at bounding box center [1293, 394] width 15 height 15
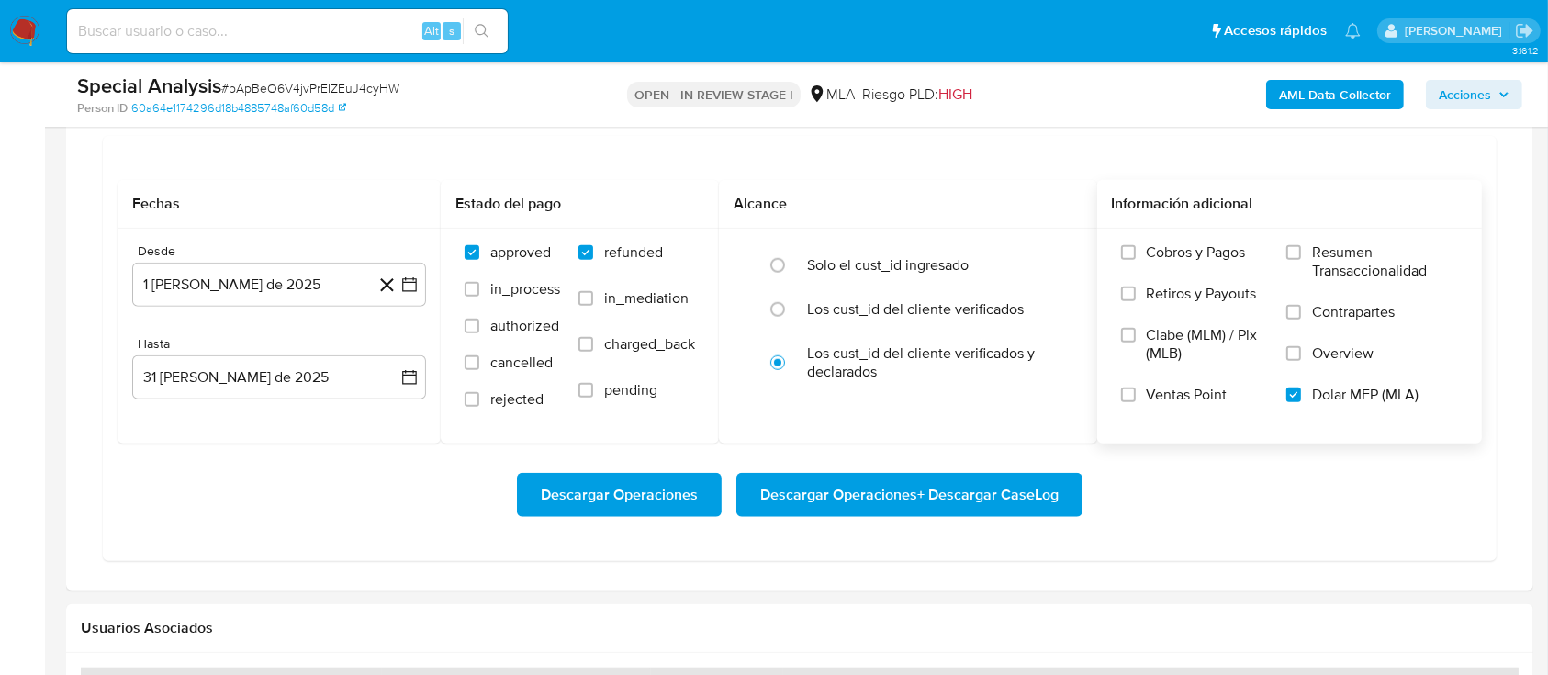
click at [953, 489] on span "Descargar Operaciones + Descargar CaseLog" at bounding box center [909, 495] width 298 height 40
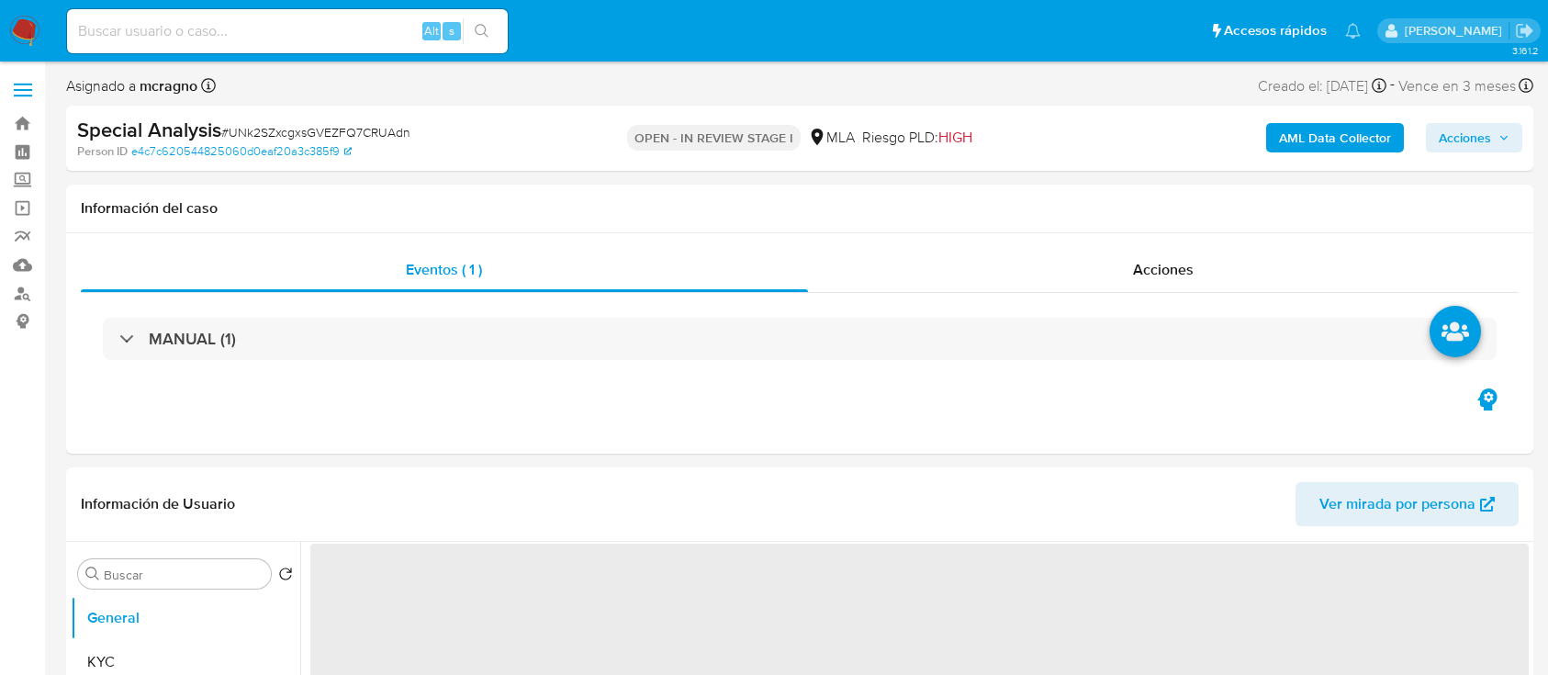
select select "10"
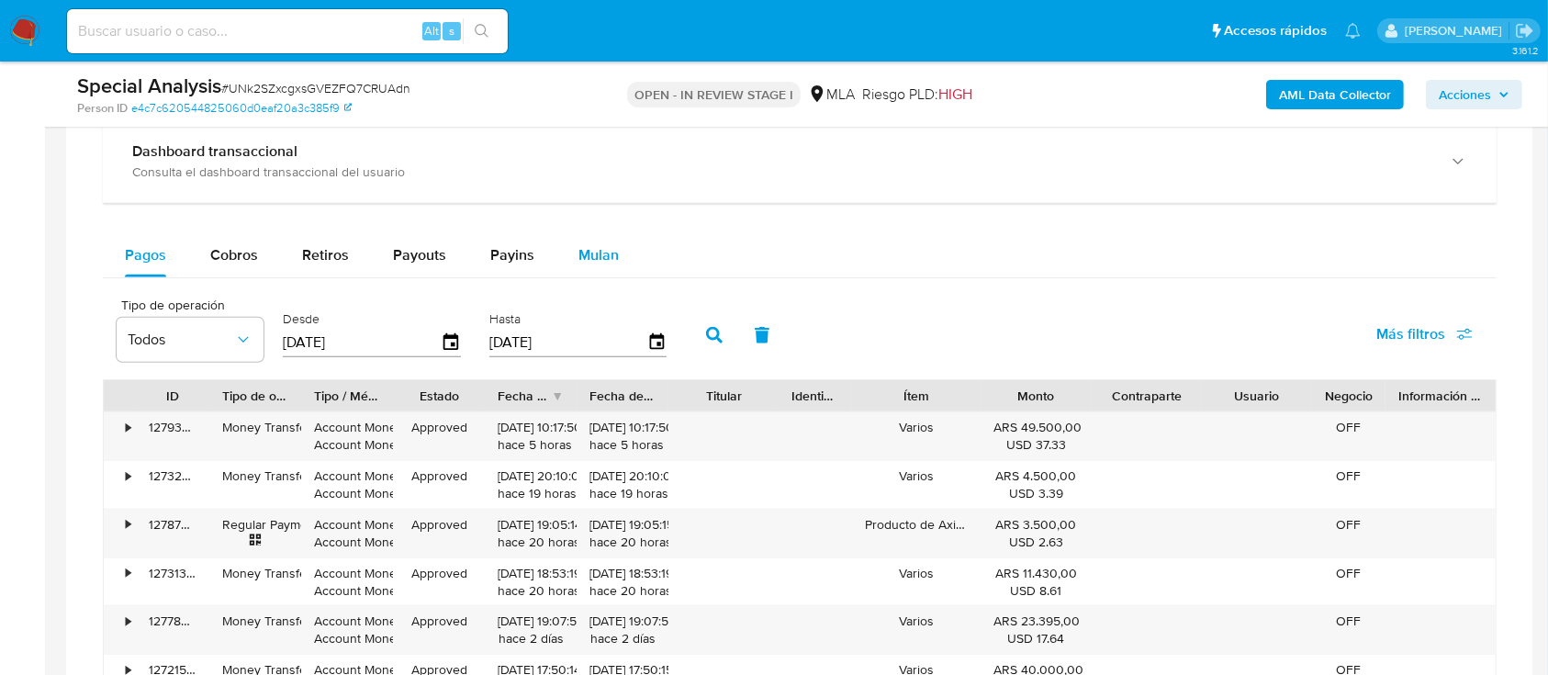
click at [628, 260] on button "Mulan" at bounding box center [598, 255] width 84 height 44
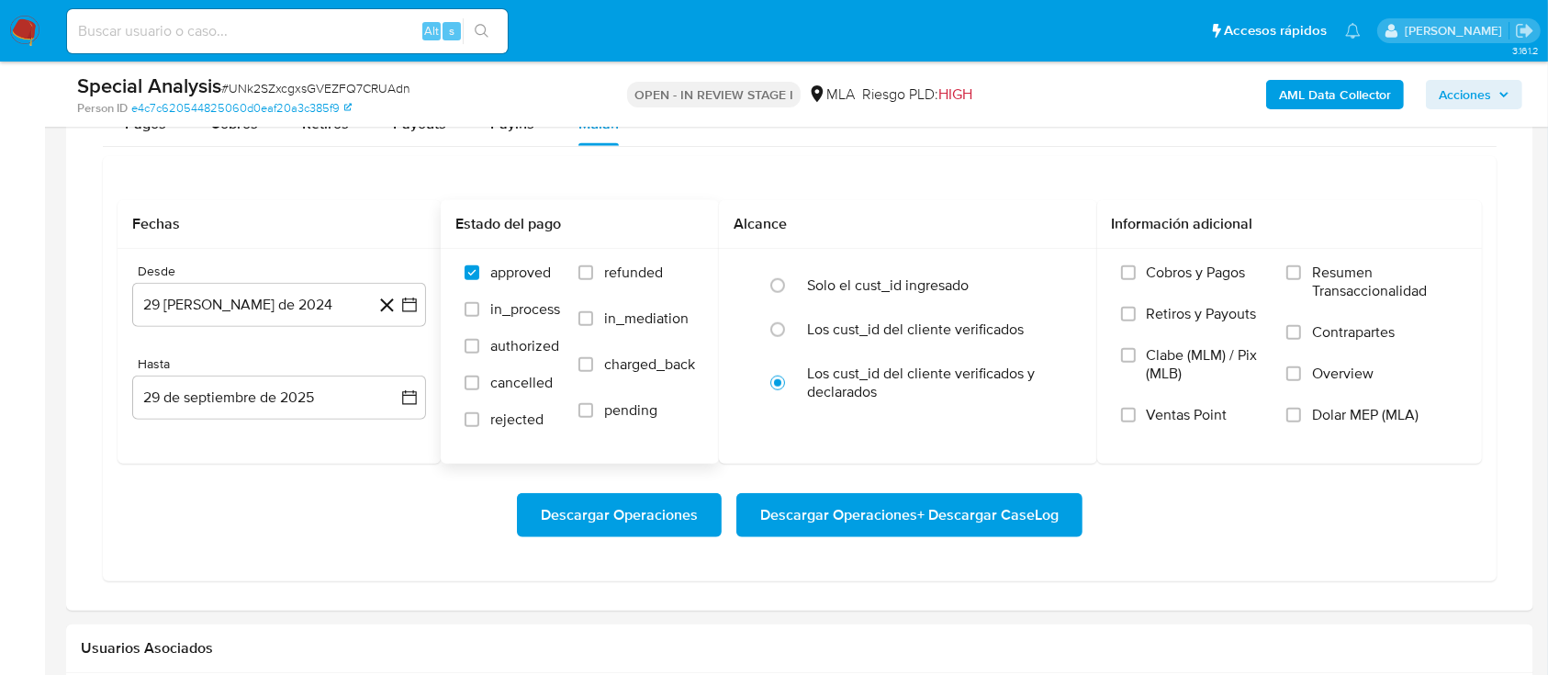
scroll to position [1591, 0]
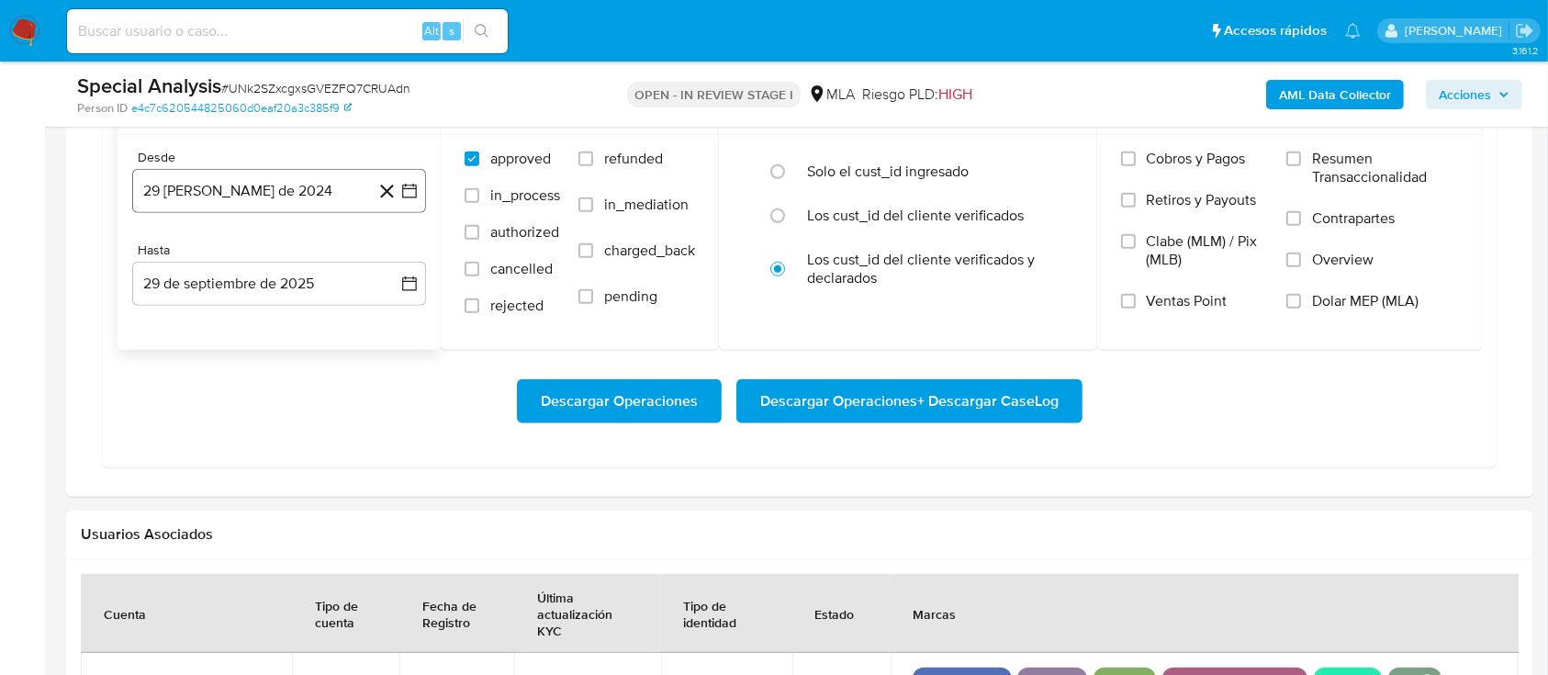
click at [284, 183] on button "29 [PERSON_NAME] de 2024" at bounding box center [279, 191] width 294 height 44
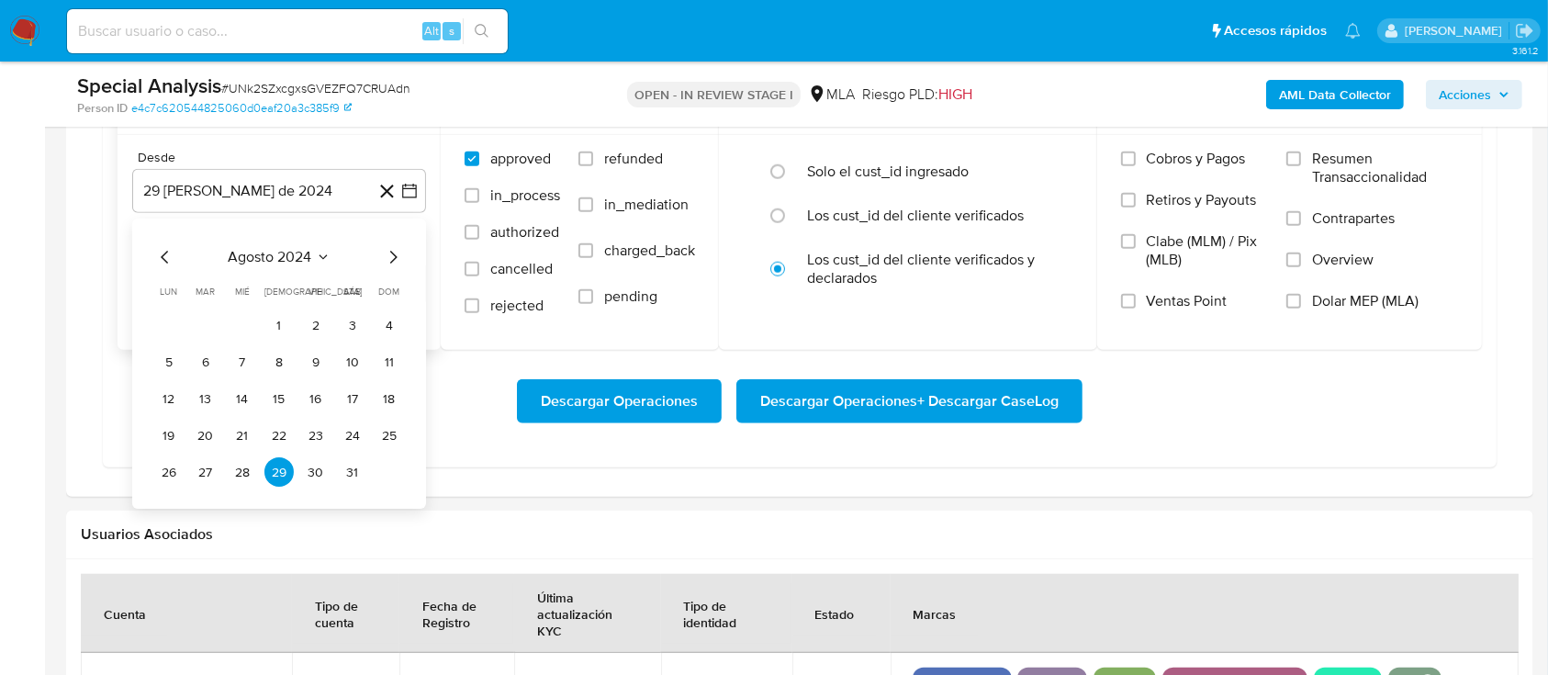
click at [279, 264] on span "agosto 2024" at bounding box center [271, 258] width 84 height 18
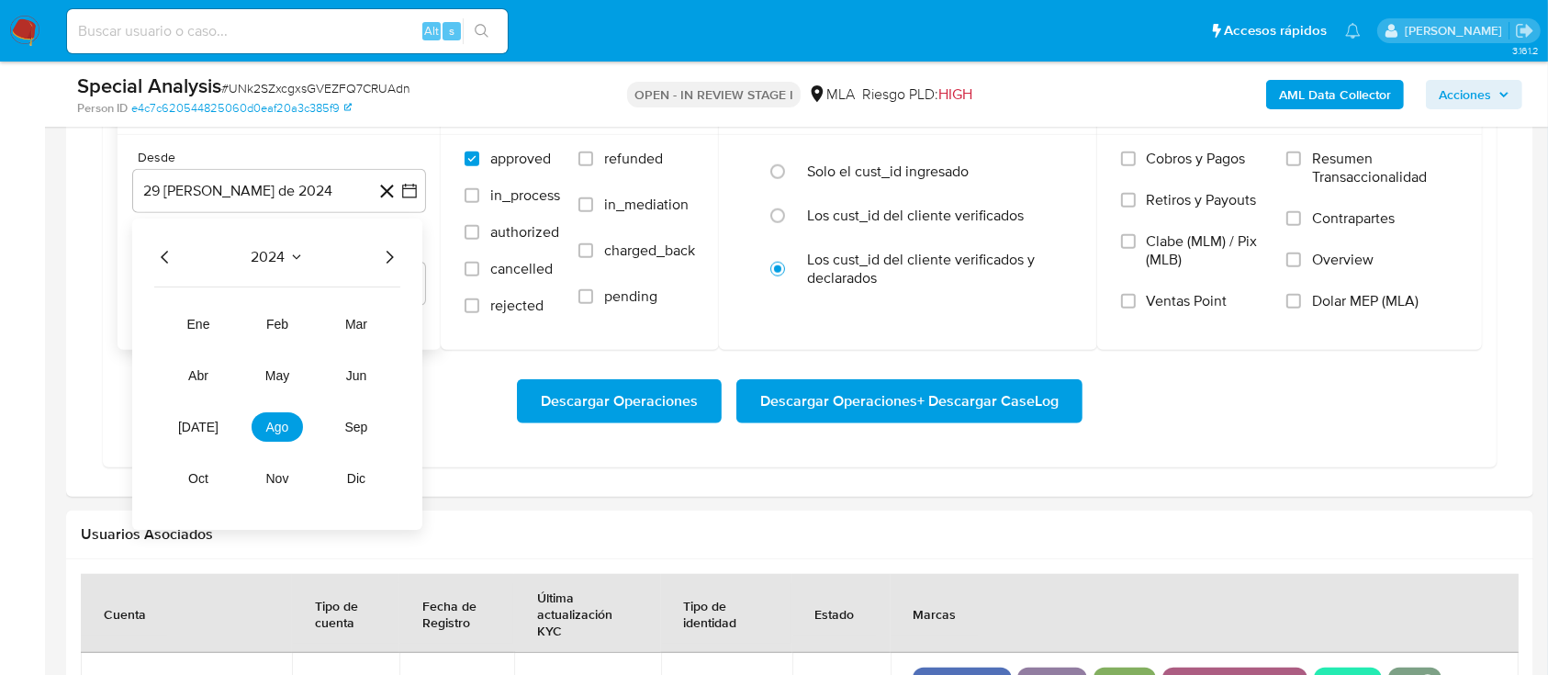
click at [379, 256] on icon "Año siguiente" at bounding box center [389, 258] width 22 height 22
click at [247, 364] on tr "ene feb mar abr may jun jul ago sep oct nov dic" at bounding box center [277, 402] width 209 height 184
click at [279, 375] on span "may" at bounding box center [277, 376] width 24 height 15
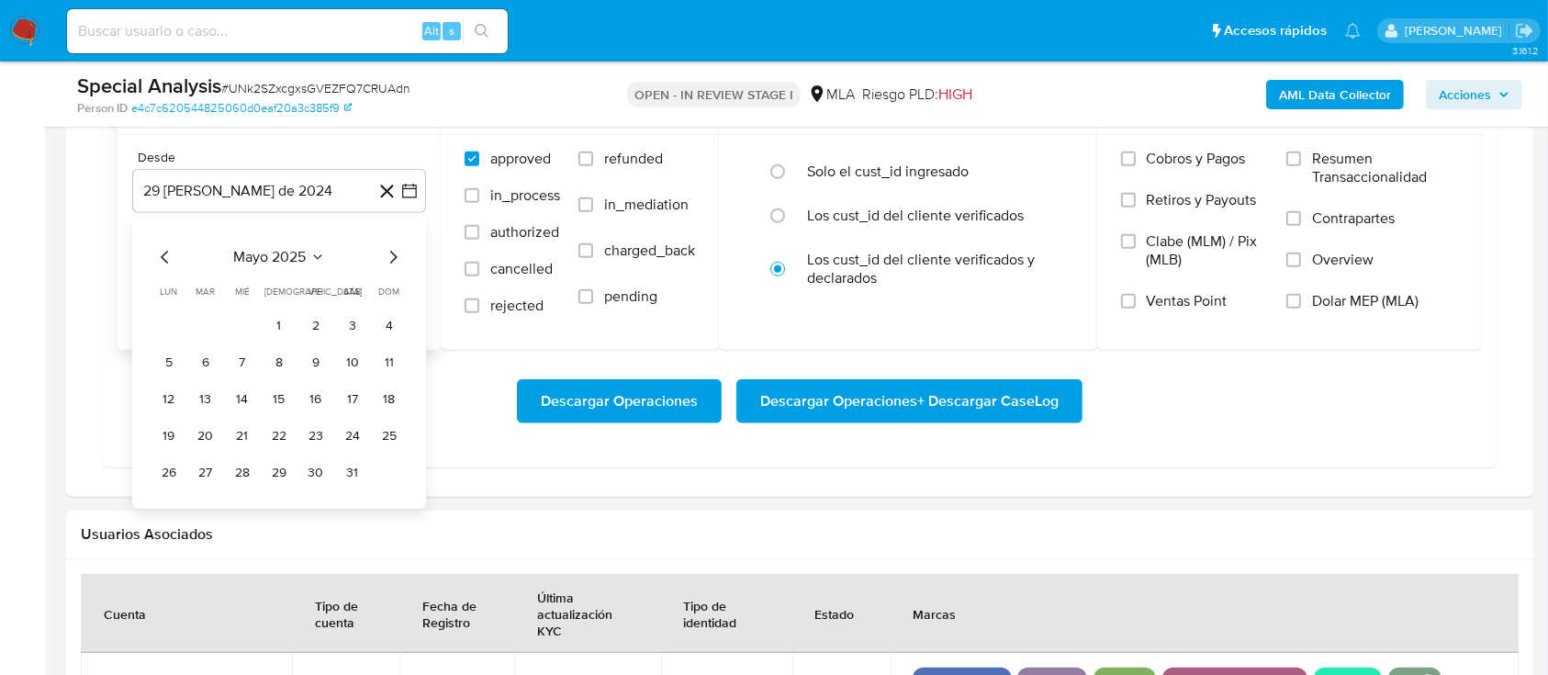
click at [274, 316] on button "1" at bounding box center [278, 325] width 29 height 29
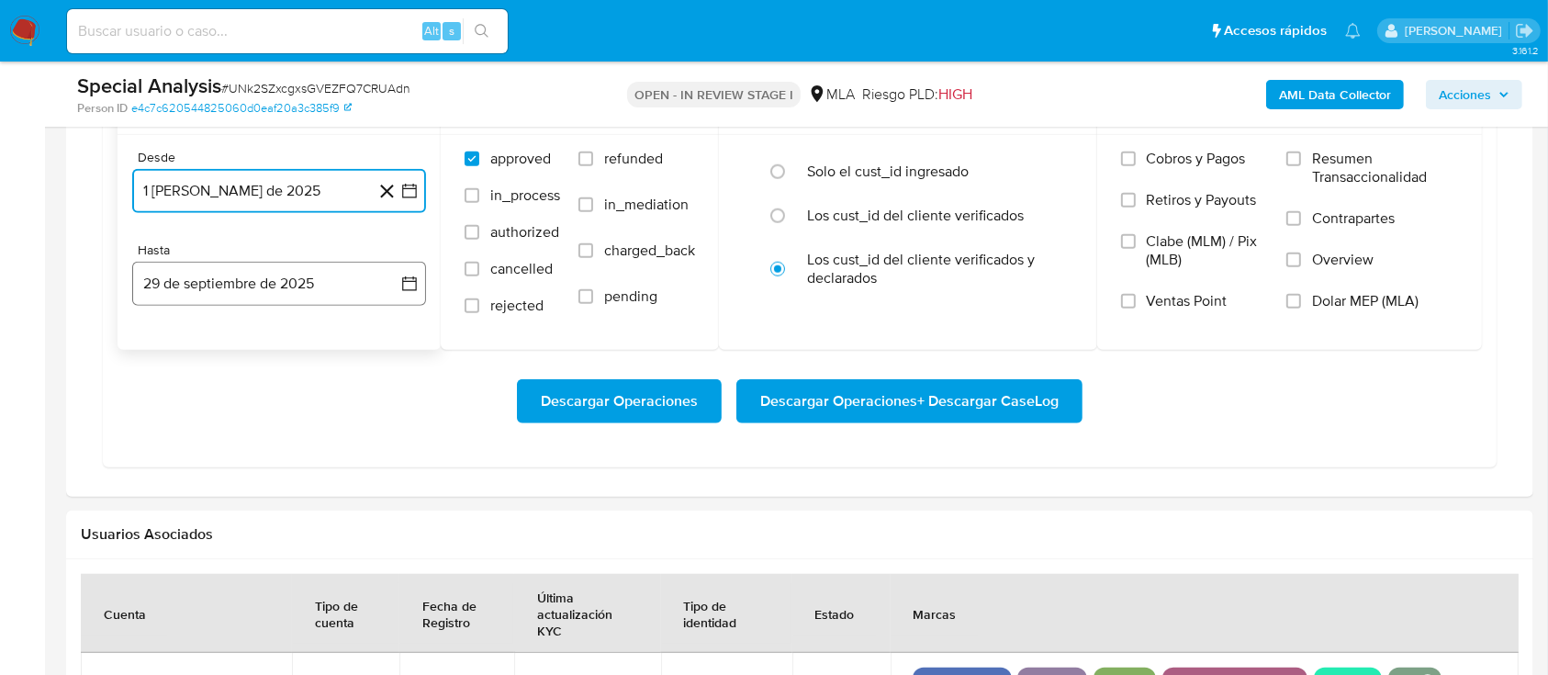
click at [316, 297] on button "29 de septiembre de 2025" at bounding box center [279, 284] width 294 height 44
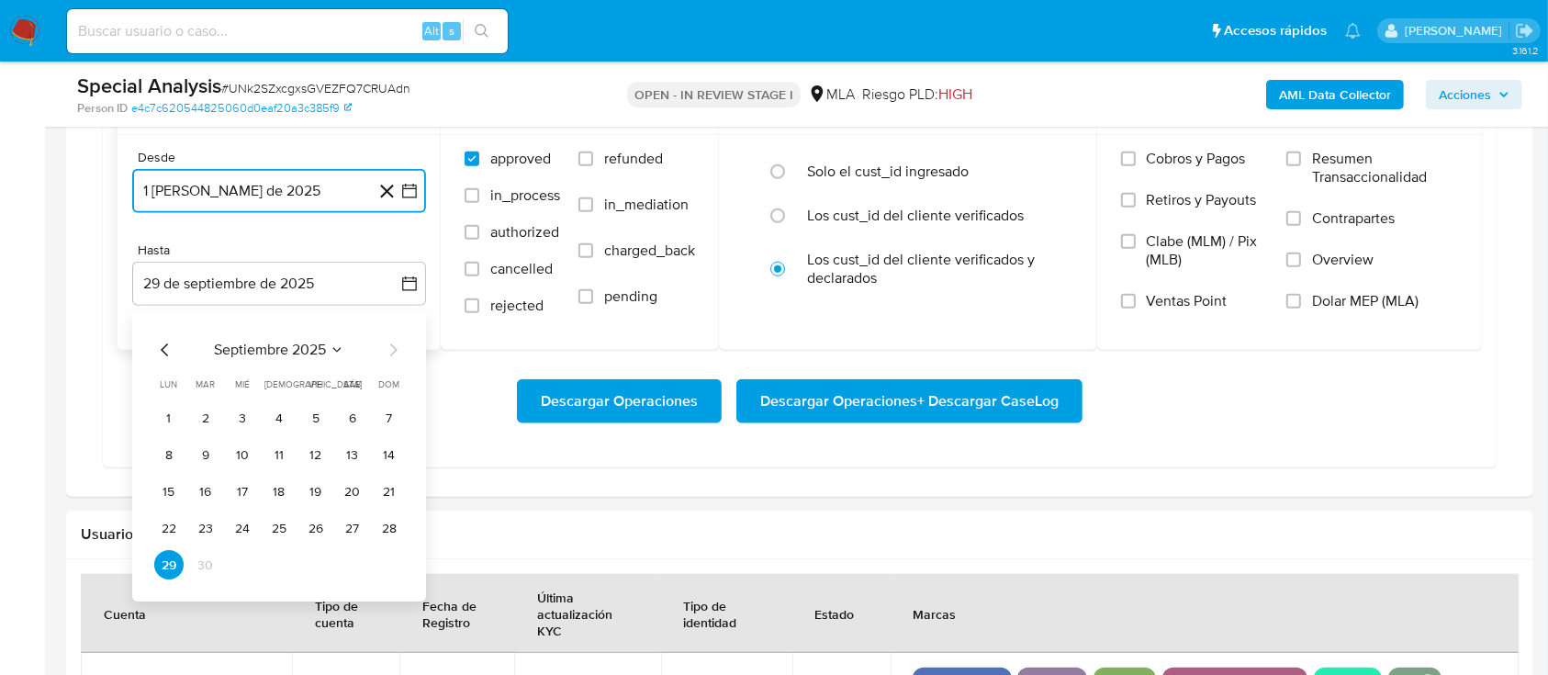
click at [162, 341] on icon "Mes anterior" at bounding box center [165, 351] width 22 height 22
click at [394, 565] on button "31" at bounding box center [389, 565] width 29 height 29
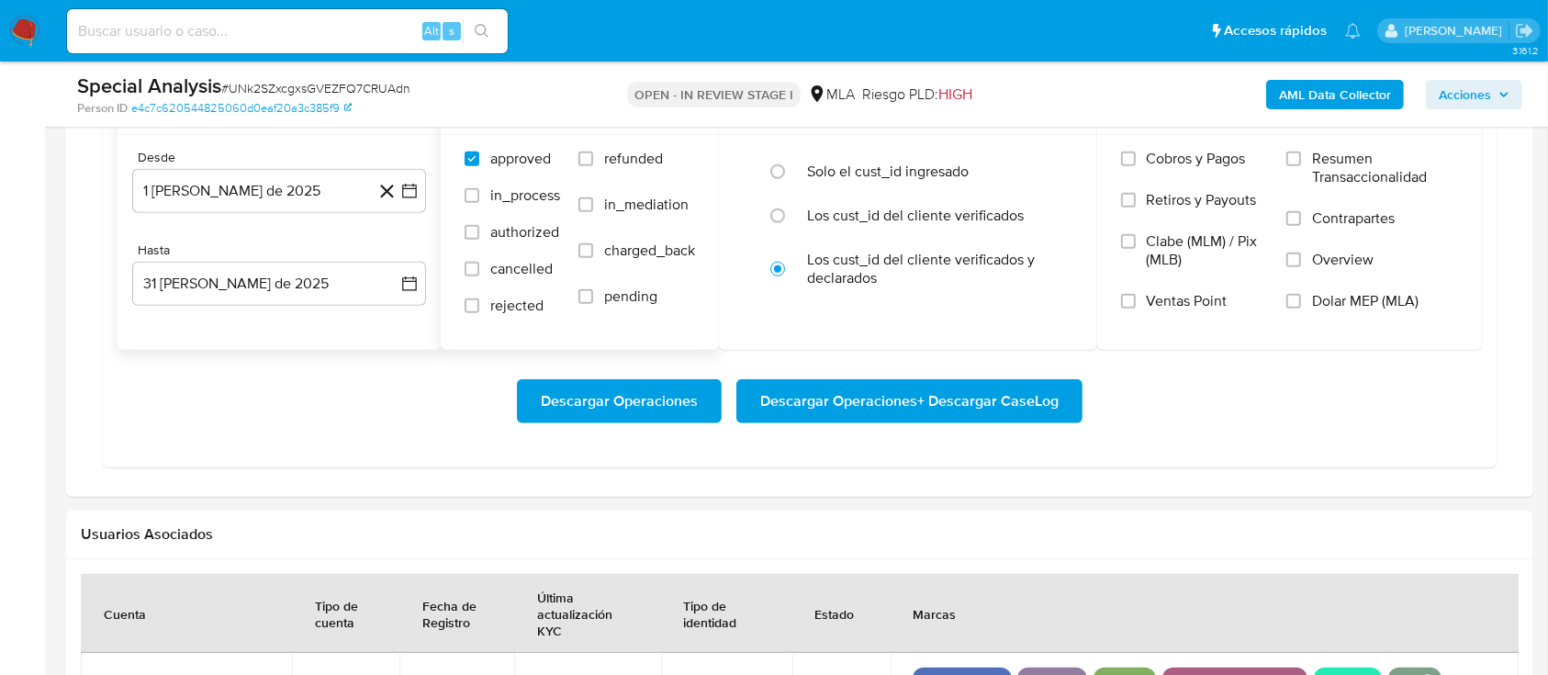
click at [609, 155] on span "refunded" at bounding box center [633, 159] width 59 height 18
click at [593, 155] on input "refunded" at bounding box center [585, 158] width 15 height 15
checkbox input "true"
drag, startPoint x: 1312, startPoint y: 295, endPoint x: 1070, endPoint y: 376, distance: 254.9
click at [1313, 295] on label "Dolar MEP (MLA)" at bounding box center [1372, 312] width 172 height 41
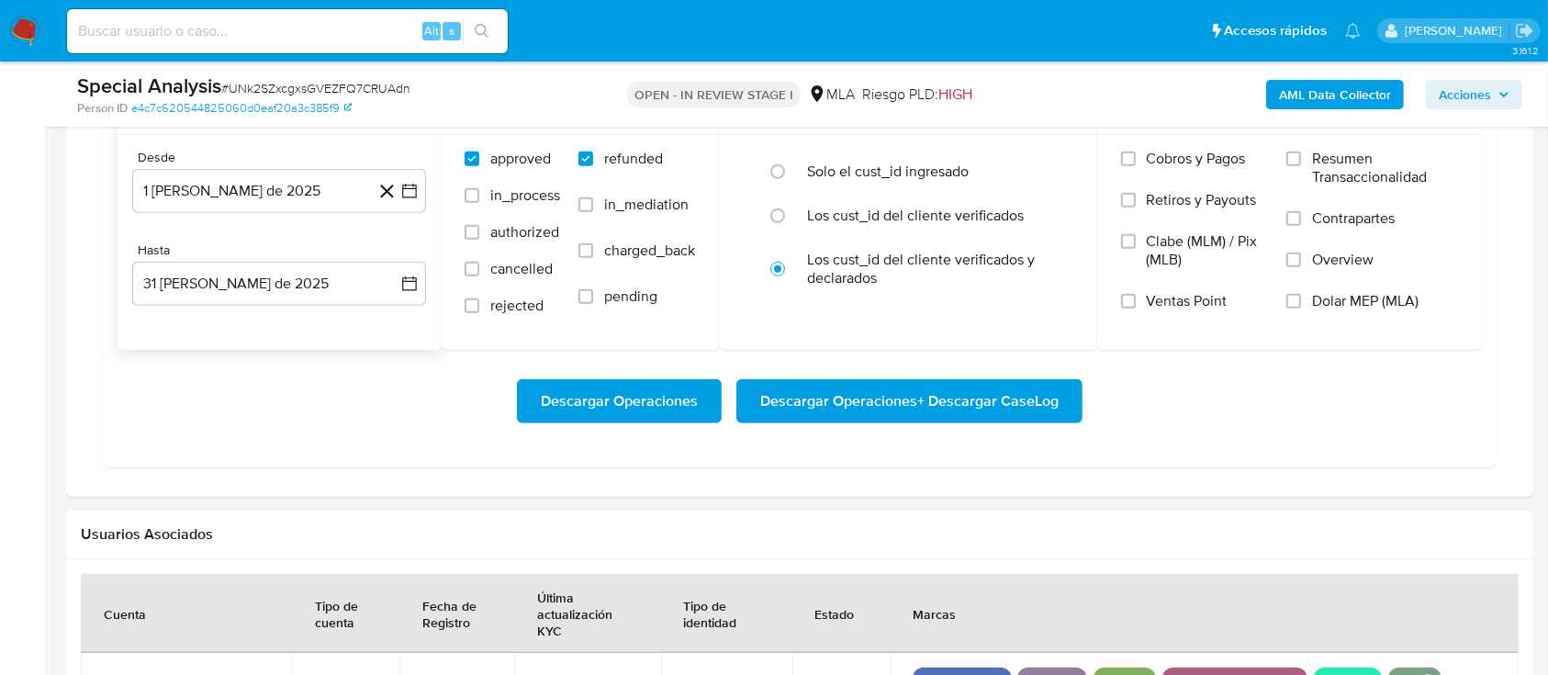
click at [1301, 295] on input "Dolar MEP (MLA)" at bounding box center [1293, 301] width 15 height 15
click at [1005, 395] on span "Descargar Operaciones + Descargar CaseLog" at bounding box center [909, 401] width 298 height 40
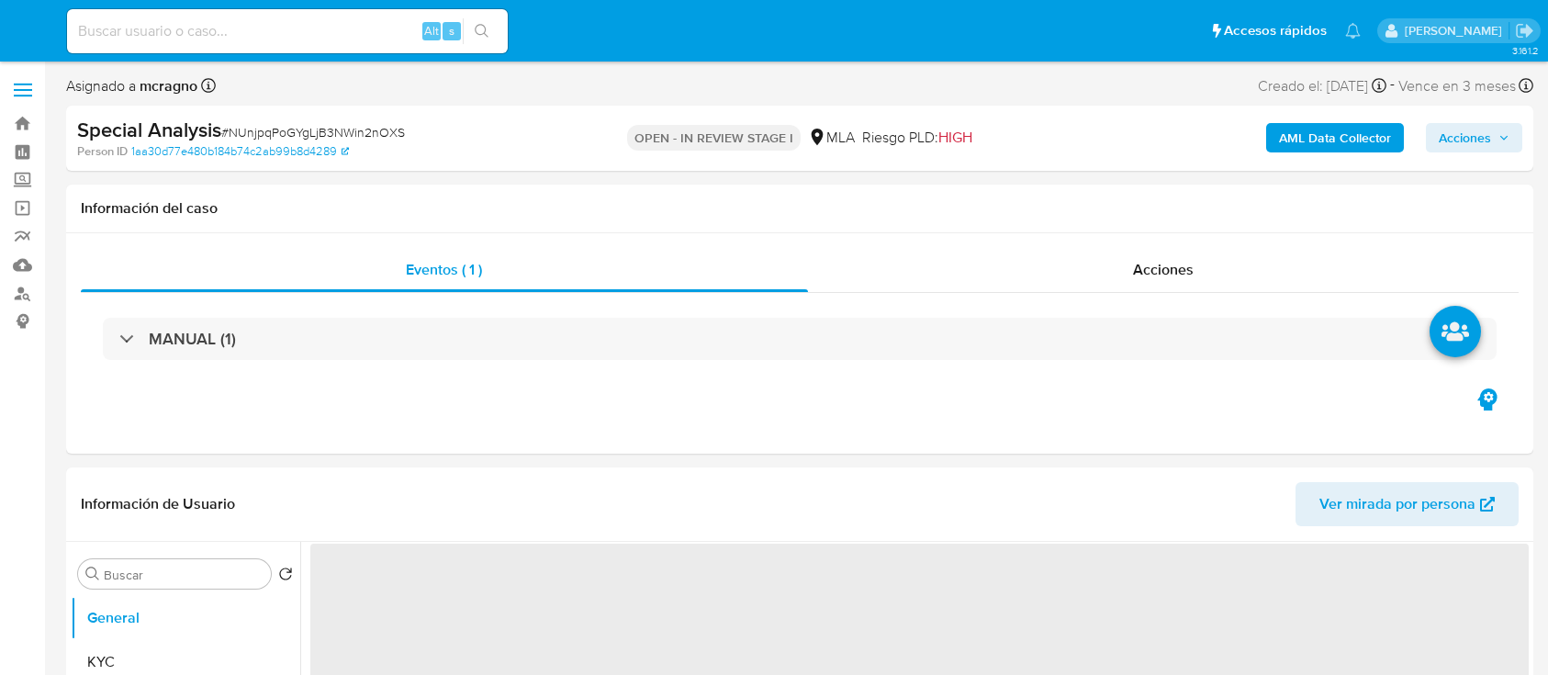
select select "10"
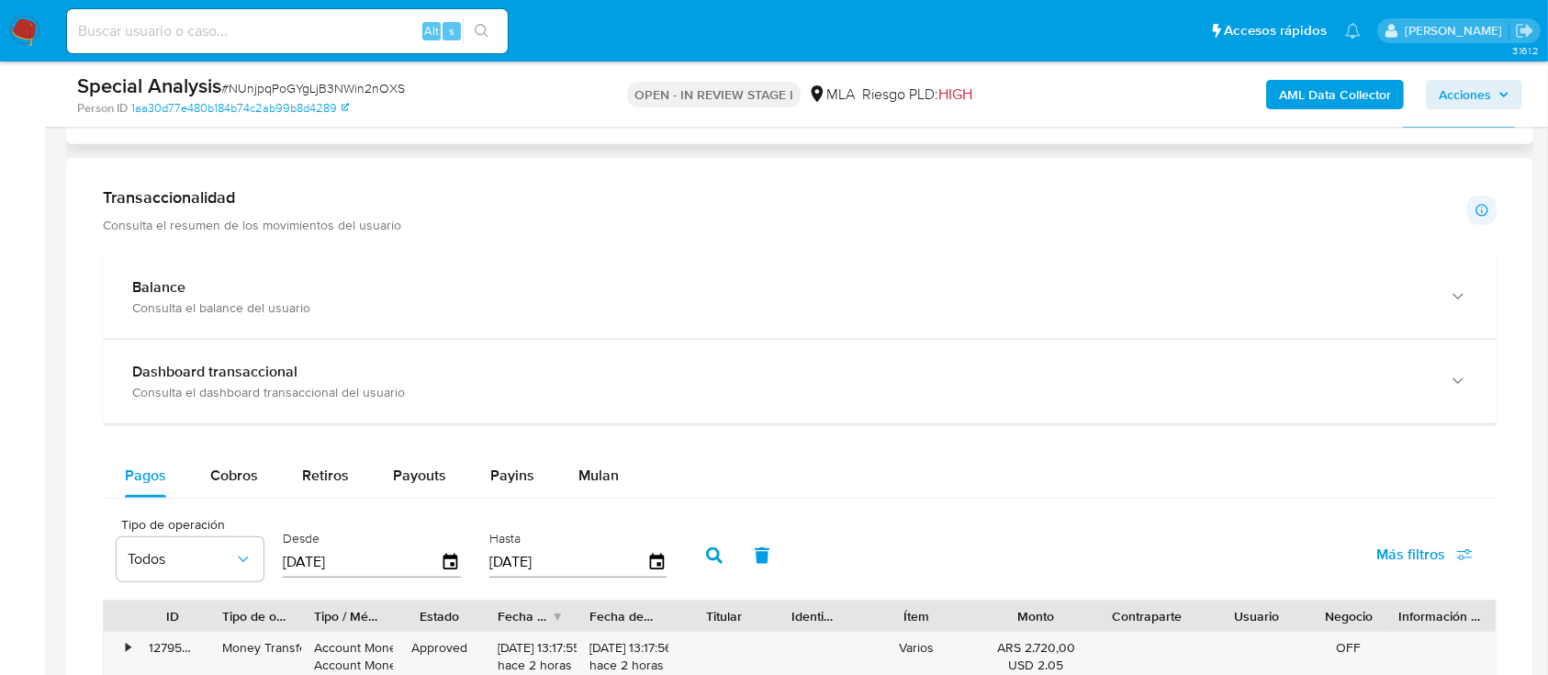
scroll to position [1224, 0]
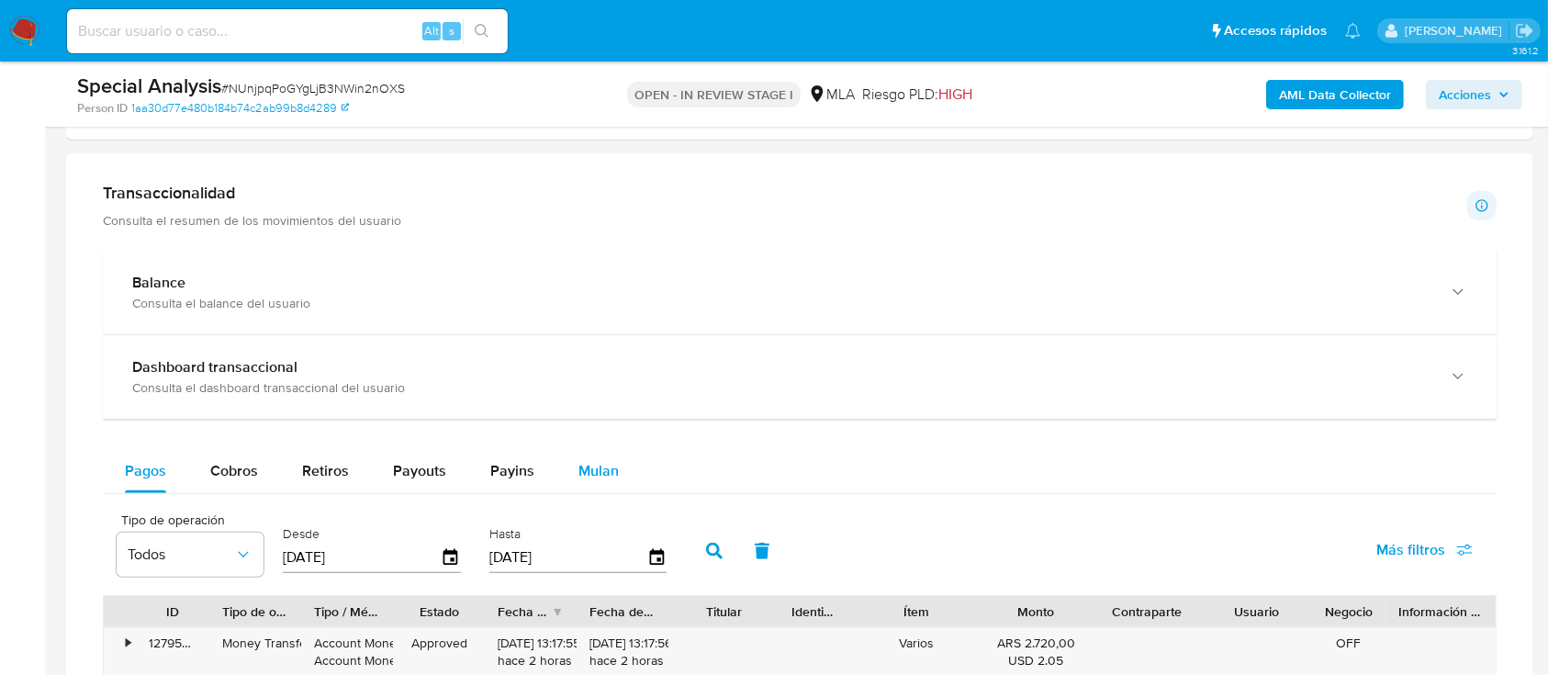
click at [602, 491] on div "Mulan" at bounding box center [598, 471] width 40 height 44
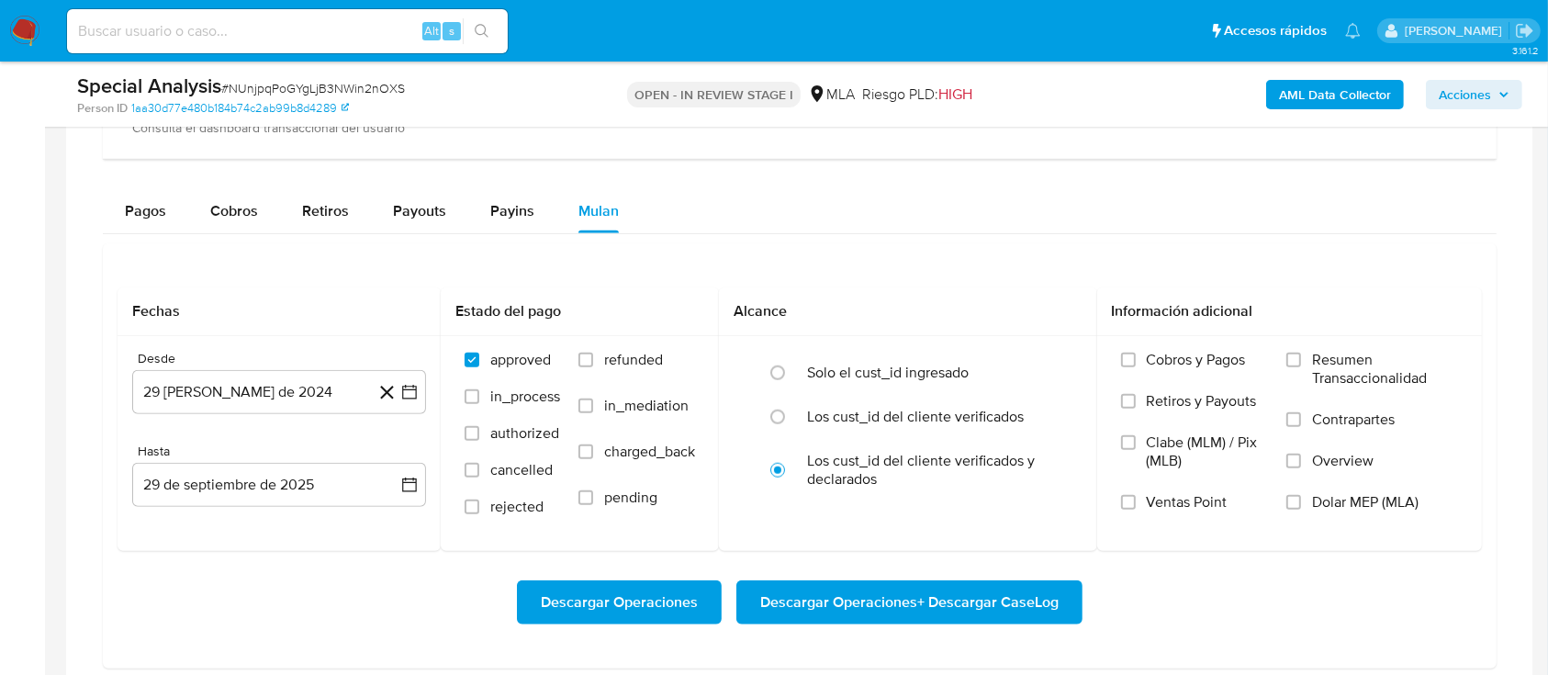
scroll to position [1591, 0]
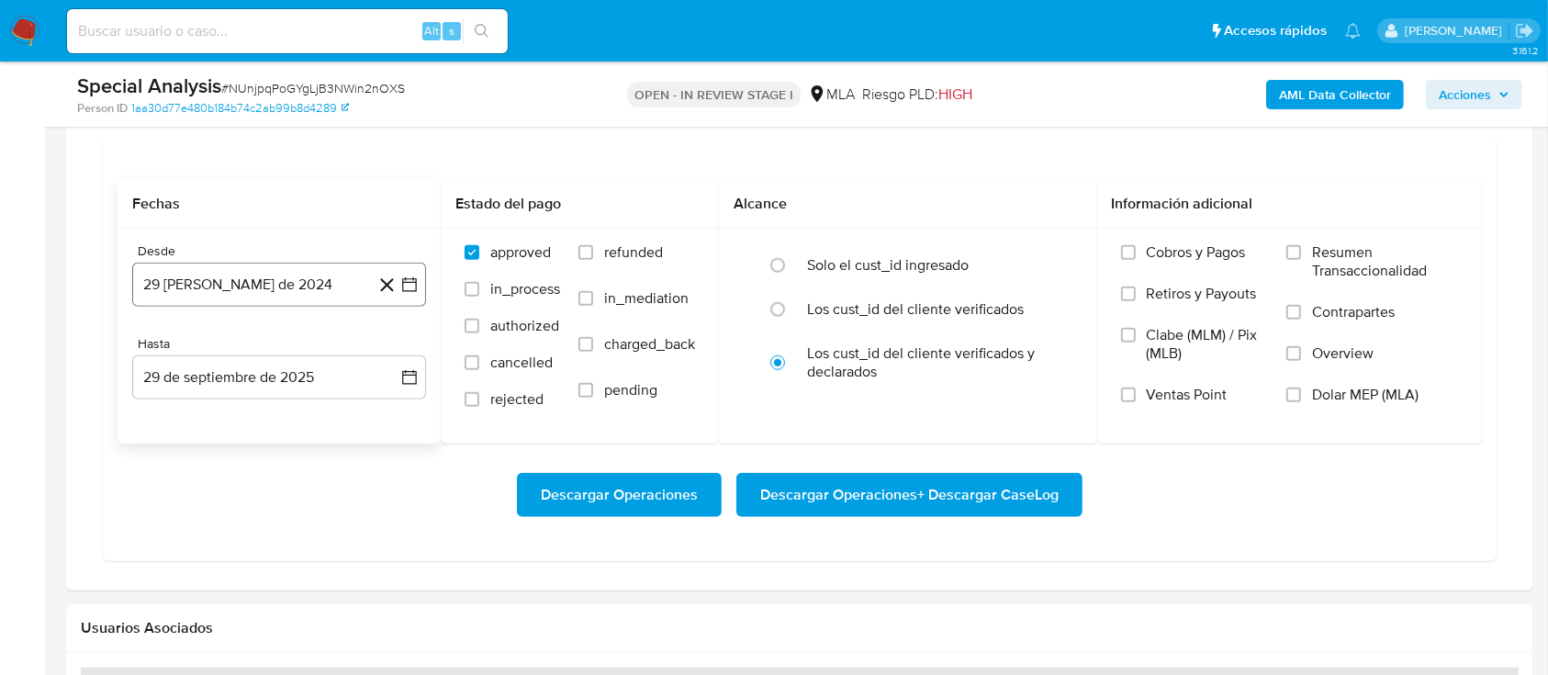
click at [228, 263] on button "29 [PERSON_NAME] de 2024" at bounding box center [279, 285] width 294 height 44
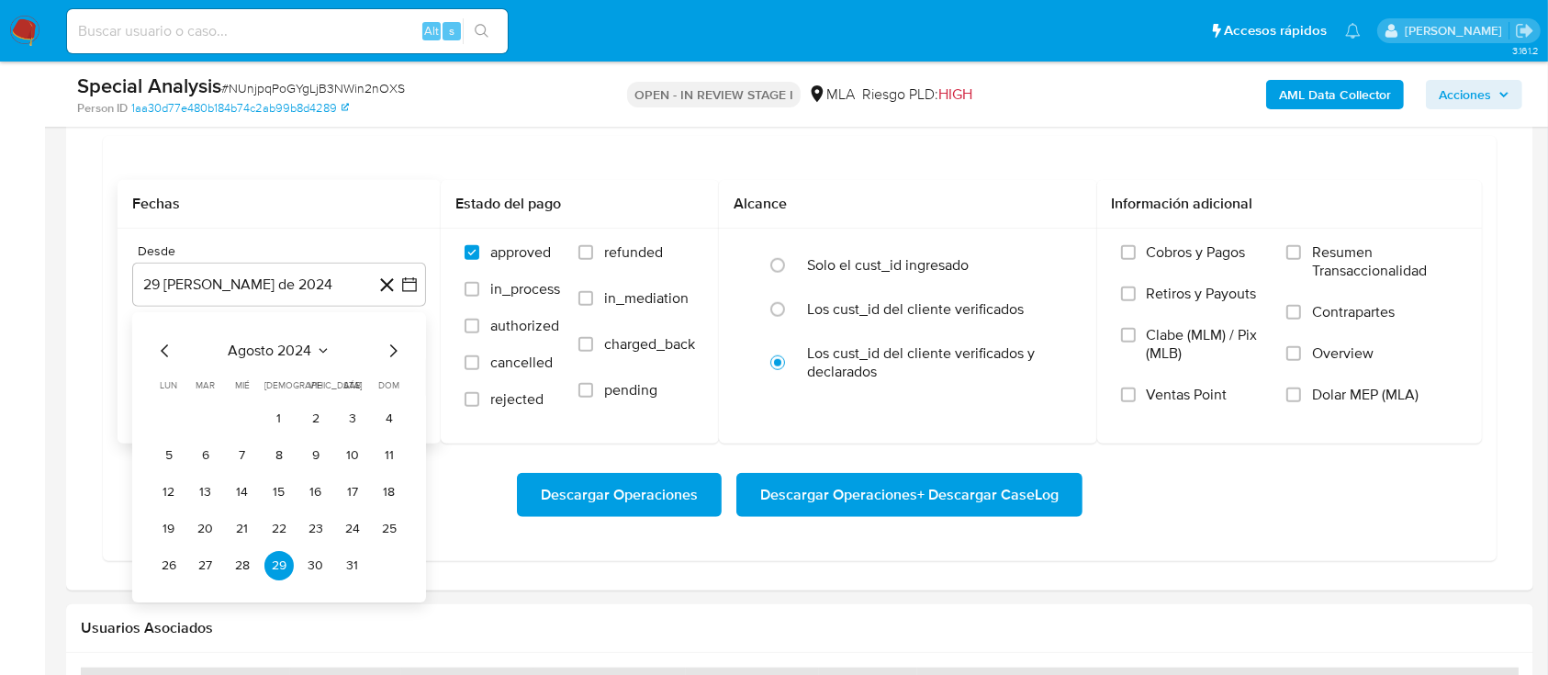
click at [285, 353] on span "agosto 2024" at bounding box center [271, 350] width 84 height 18
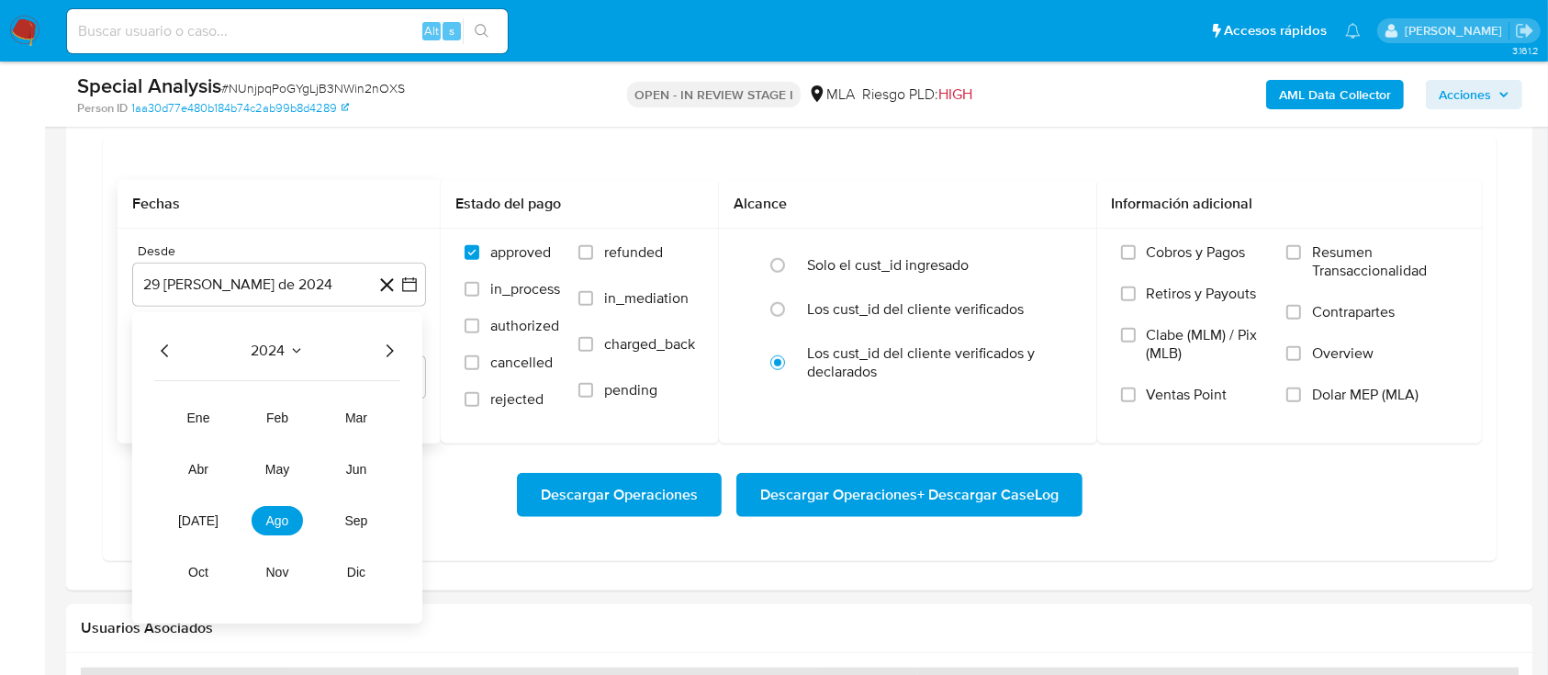
click at [397, 345] on icon "Año siguiente" at bounding box center [389, 351] width 22 height 22
click at [274, 472] on span "may" at bounding box center [277, 469] width 24 height 15
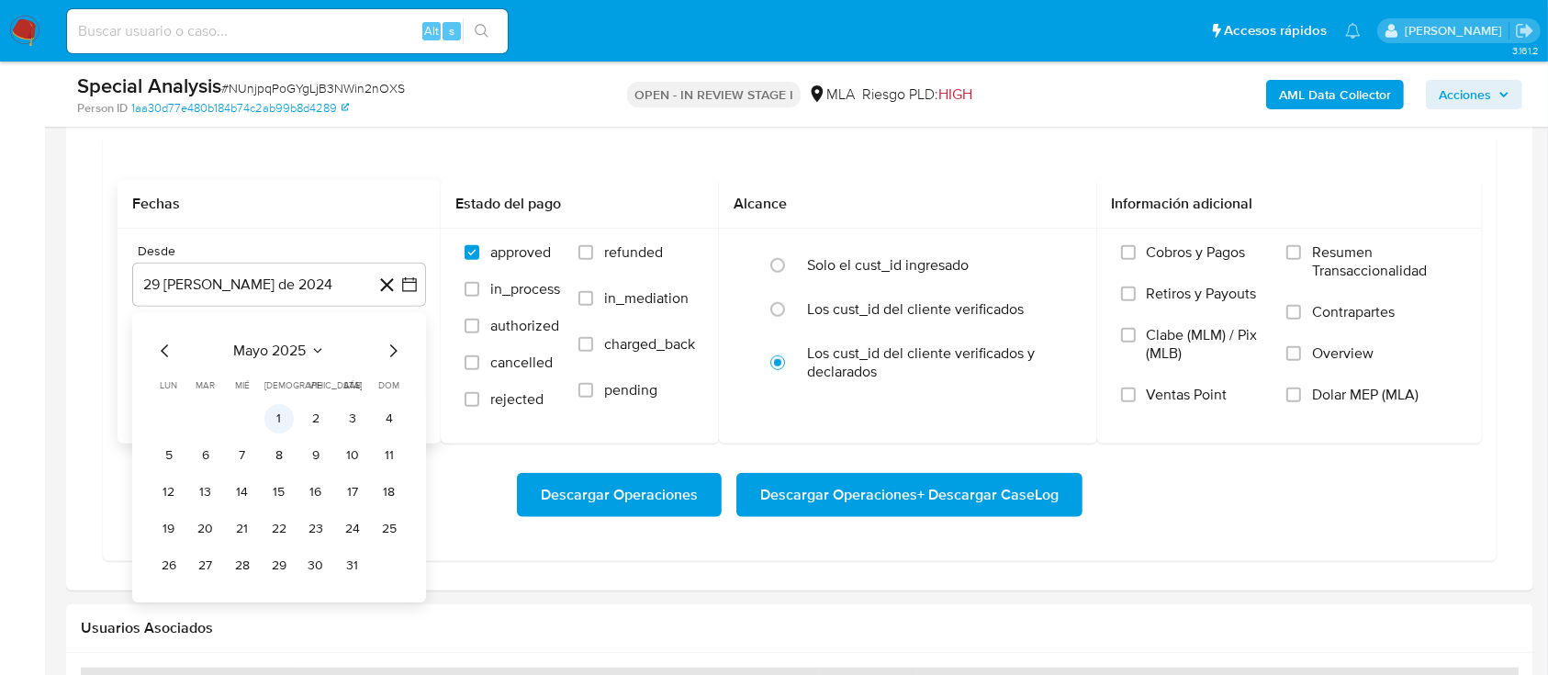
click at [279, 422] on button "1" at bounding box center [278, 418] width 29 height 29
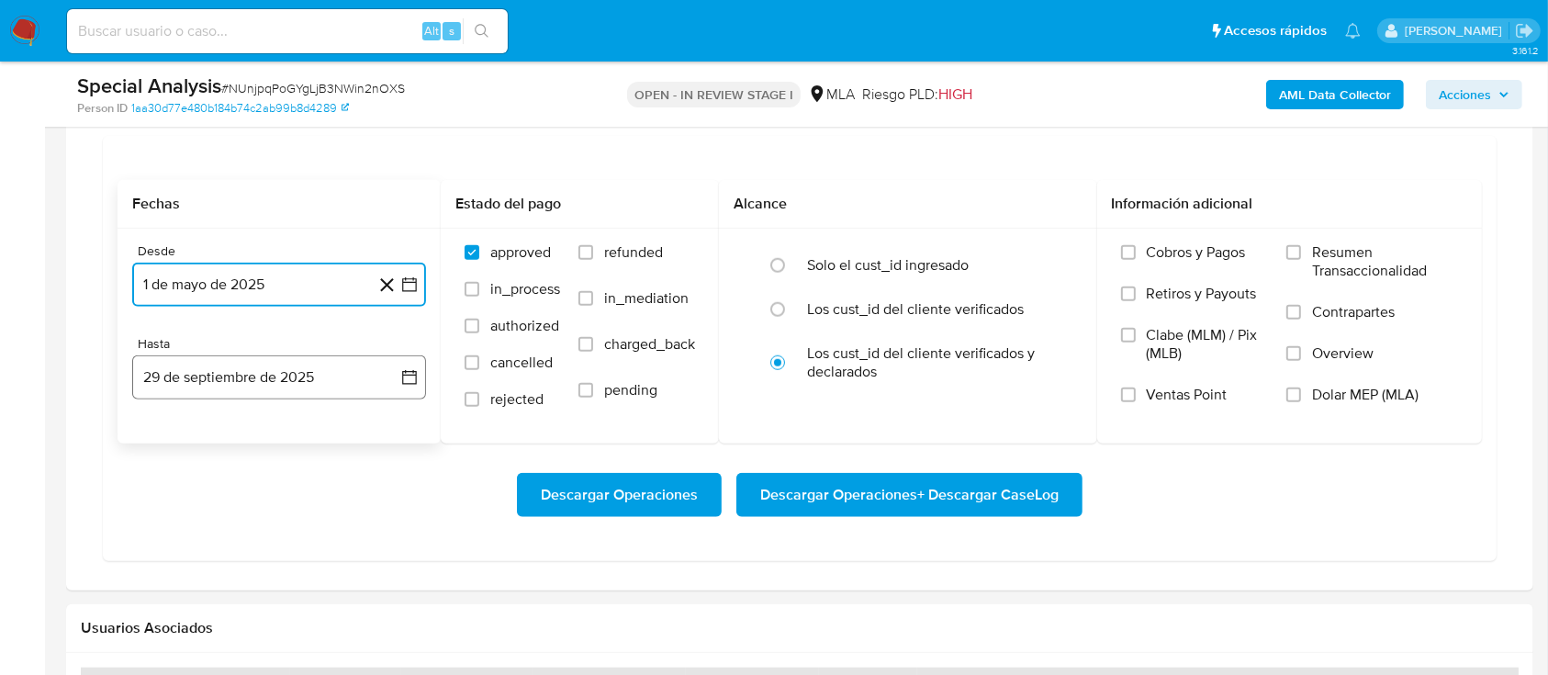
click at [263, 376] on button "29 de septiembre de 2025" at bounding box center [279, 377] width 294 height 44
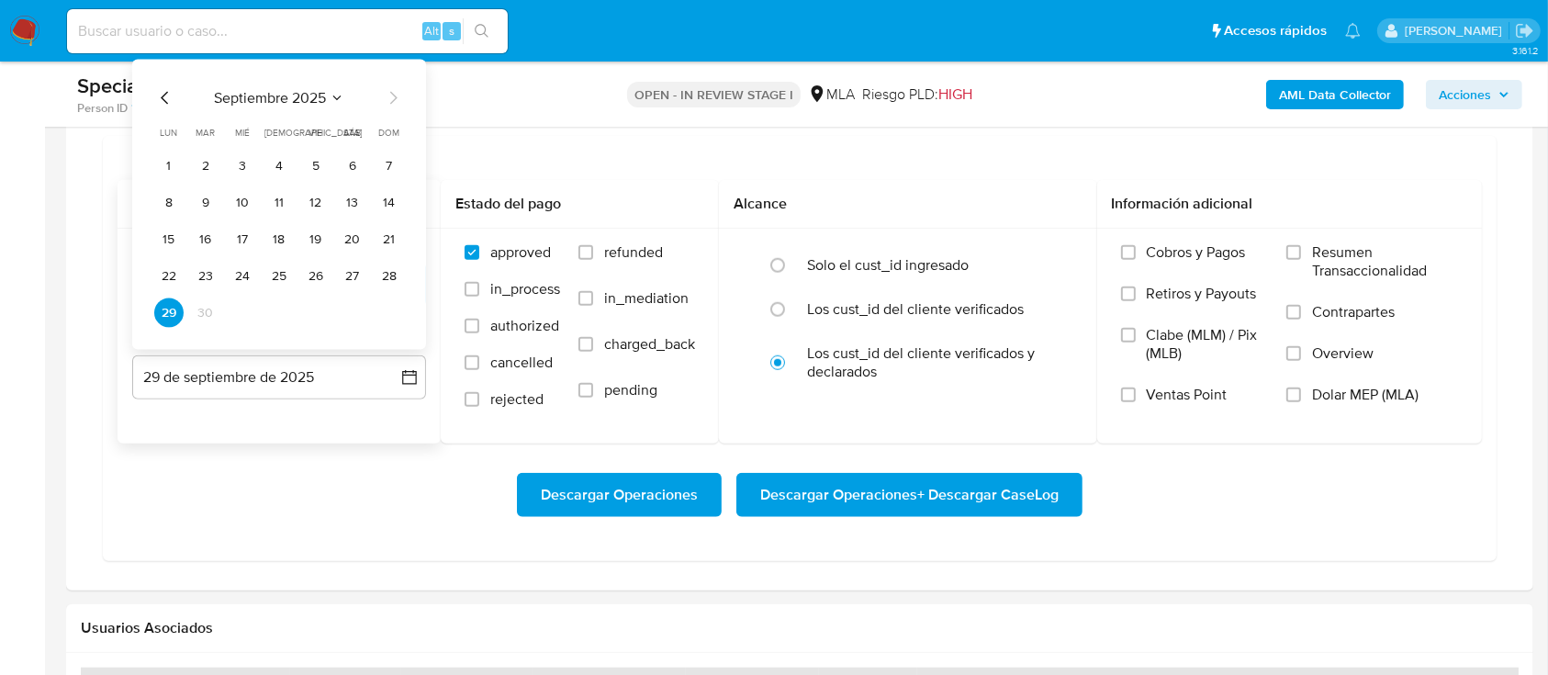
click at [162, 96] on icon "Mes anterior" at bounding box center [164, 98] width 7 height 13
drag, startPoint x: 397, startPoint y: 313, endPoint x: 604, endPoint y: 279, distance: 209.3
click at [402, 312] on button "31" at bounding box center [389, 312] width 29 height 29
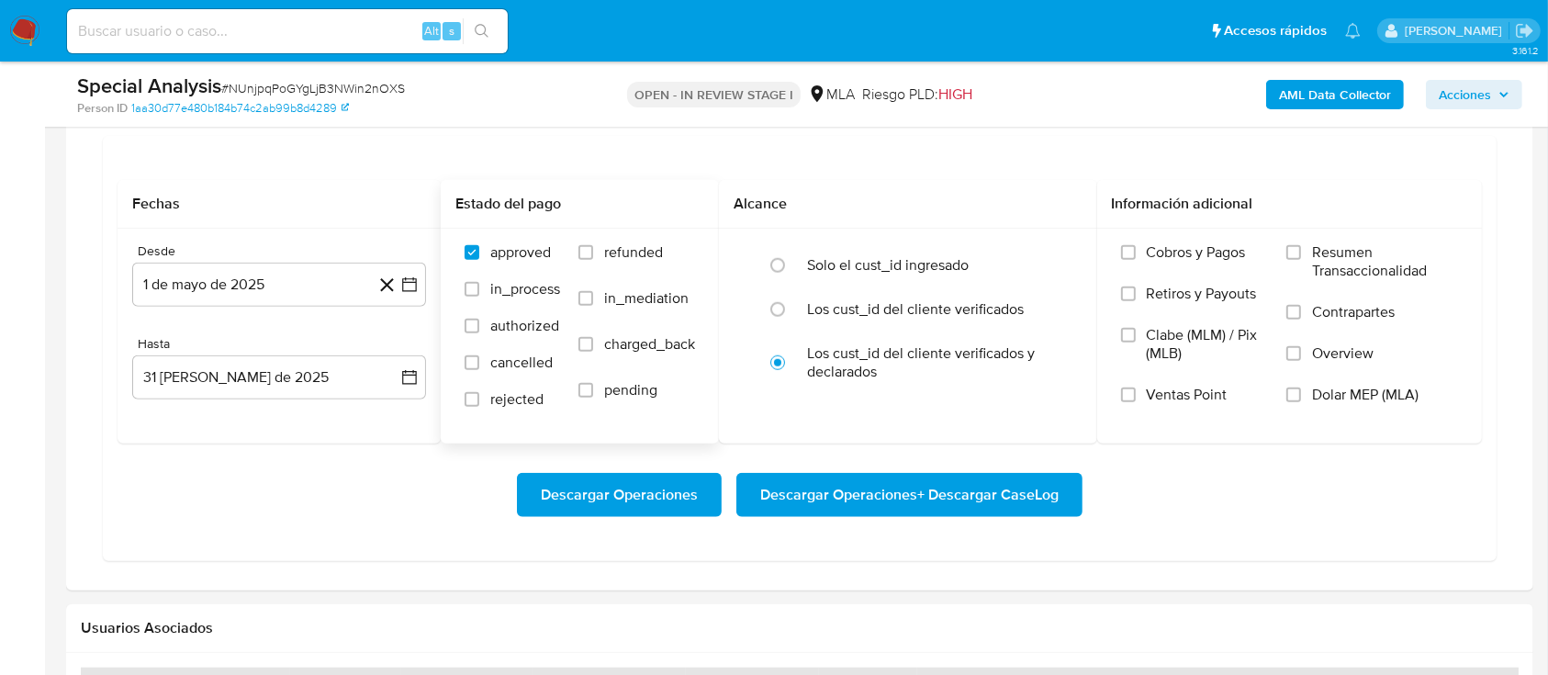
click at [646, 249] on span "refunded" at bounding box center [633, 252] width 59 height 18
click at [593, 249] on input "refunded" at bounding box center [585, 252] width 15 height 15
checkbox input "true"
drag, startPoint x: 1321, startPoint y: 387, endPoint x: 1072, endPoint y: 454, distance: 257.6
click at [1319, 390] on span "Dolar MEP (MLA)" at bounding box center [1365, 395] width 106 height 18
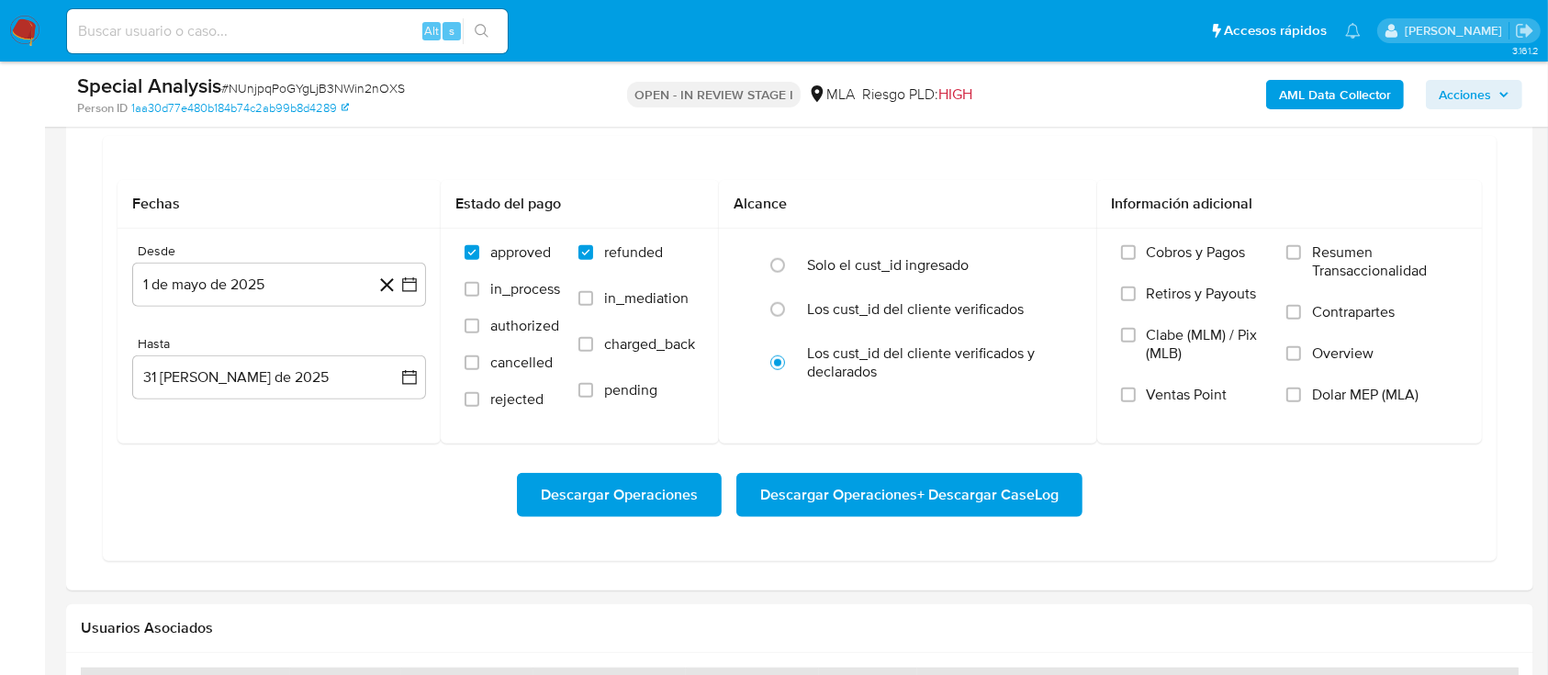
click at [1301, 390] on input "Dolar MEP (MLA)" at bounding box center [1293, 394] width 15 height 15
click at [940, 482] on span "Descargar Operaciones + Descargar CaseLog" at bounding box center [909, 495] width 298 height 40
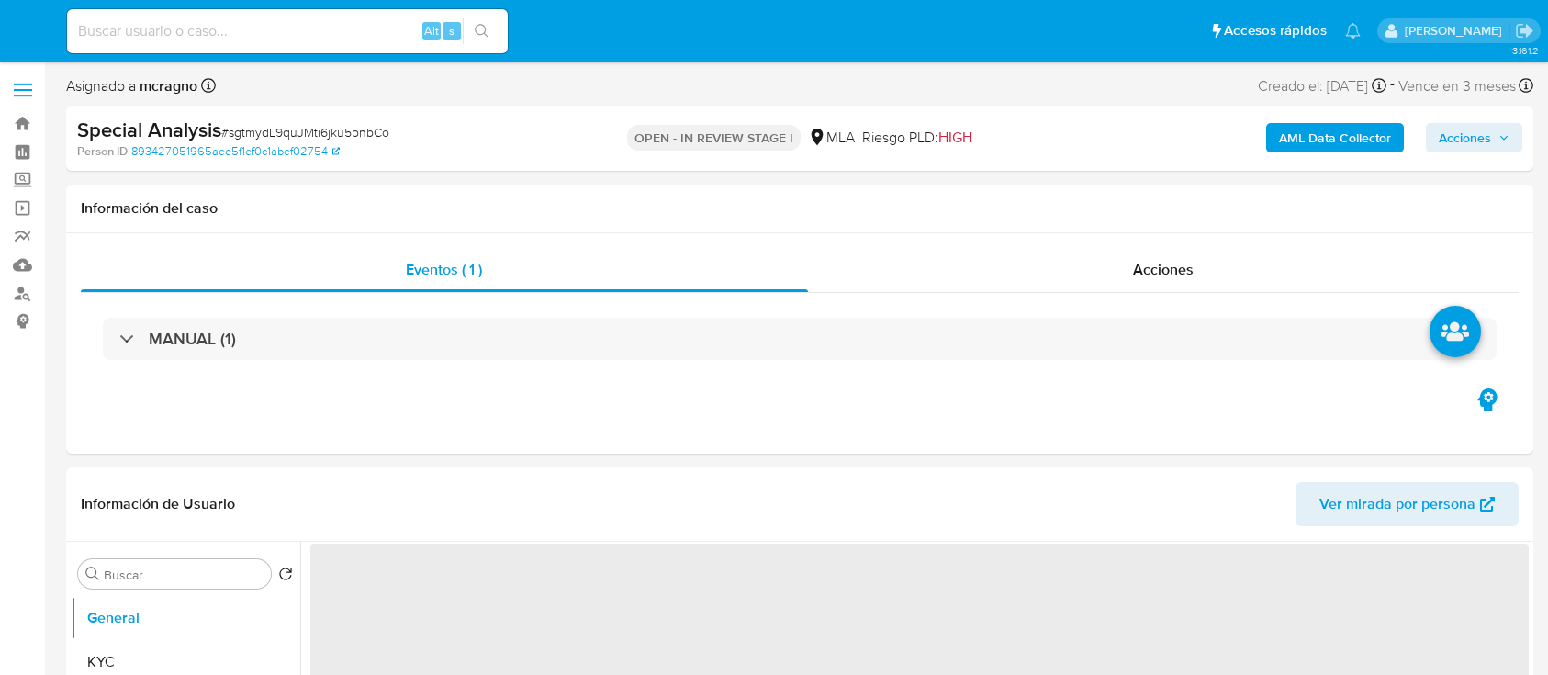
select select "10"
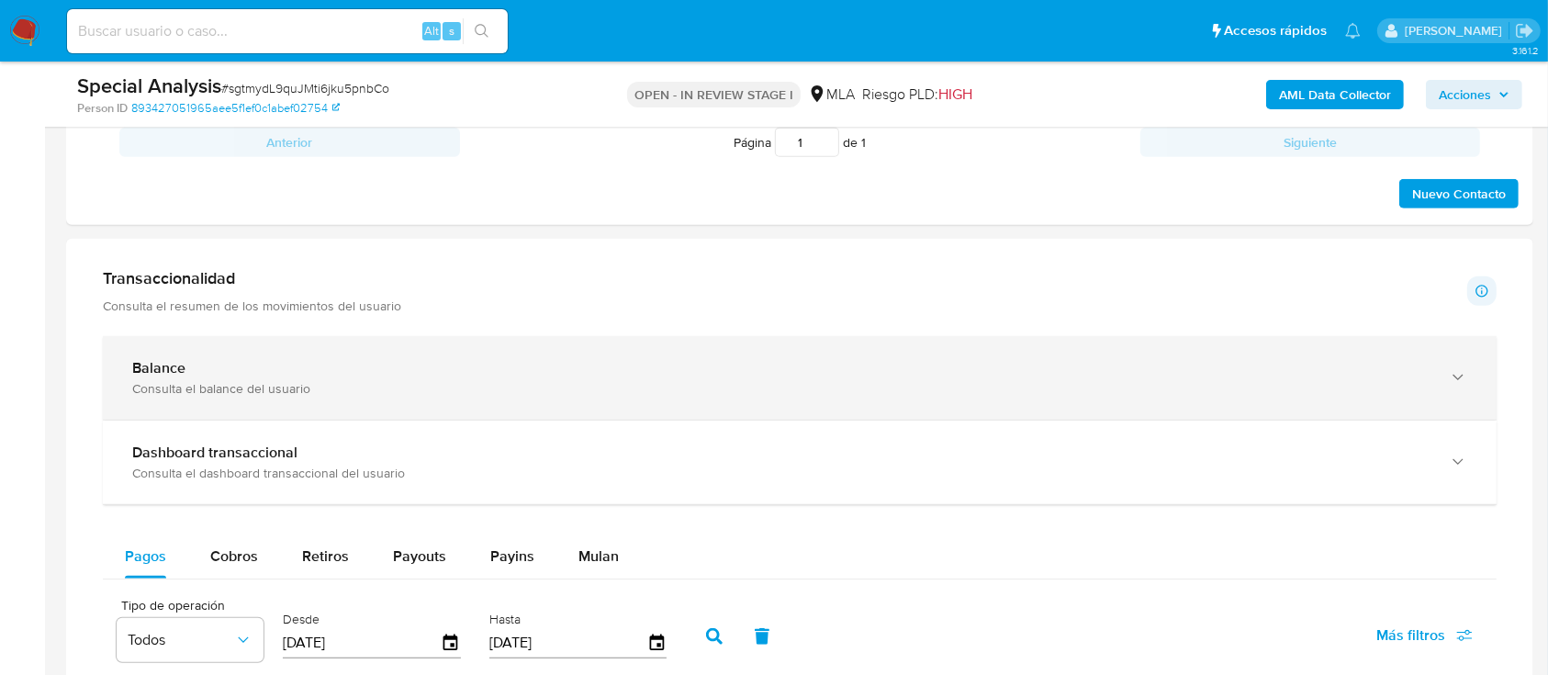
scroll to position [1346, 0]
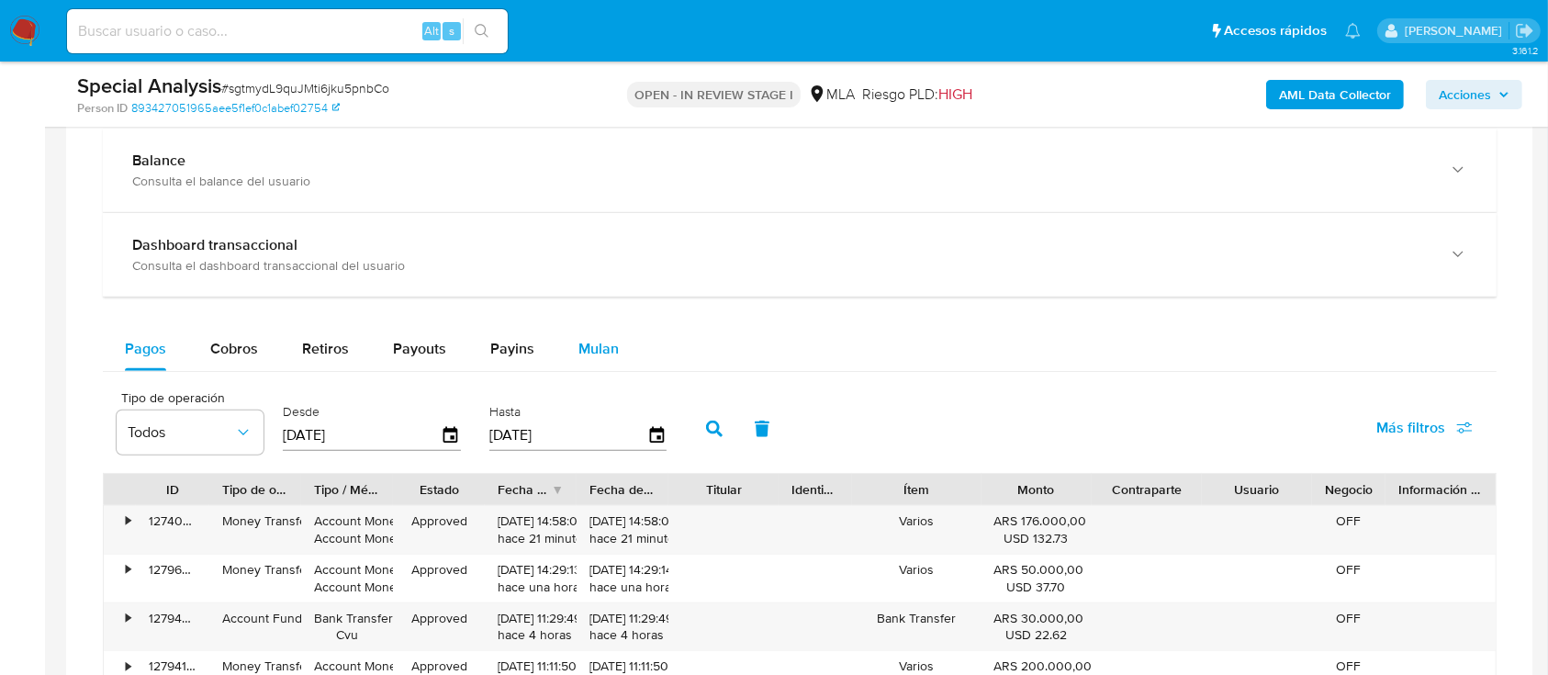
click at [629, 355] on button "Mulan" at bounding box center [598, 349] width 84 height 44
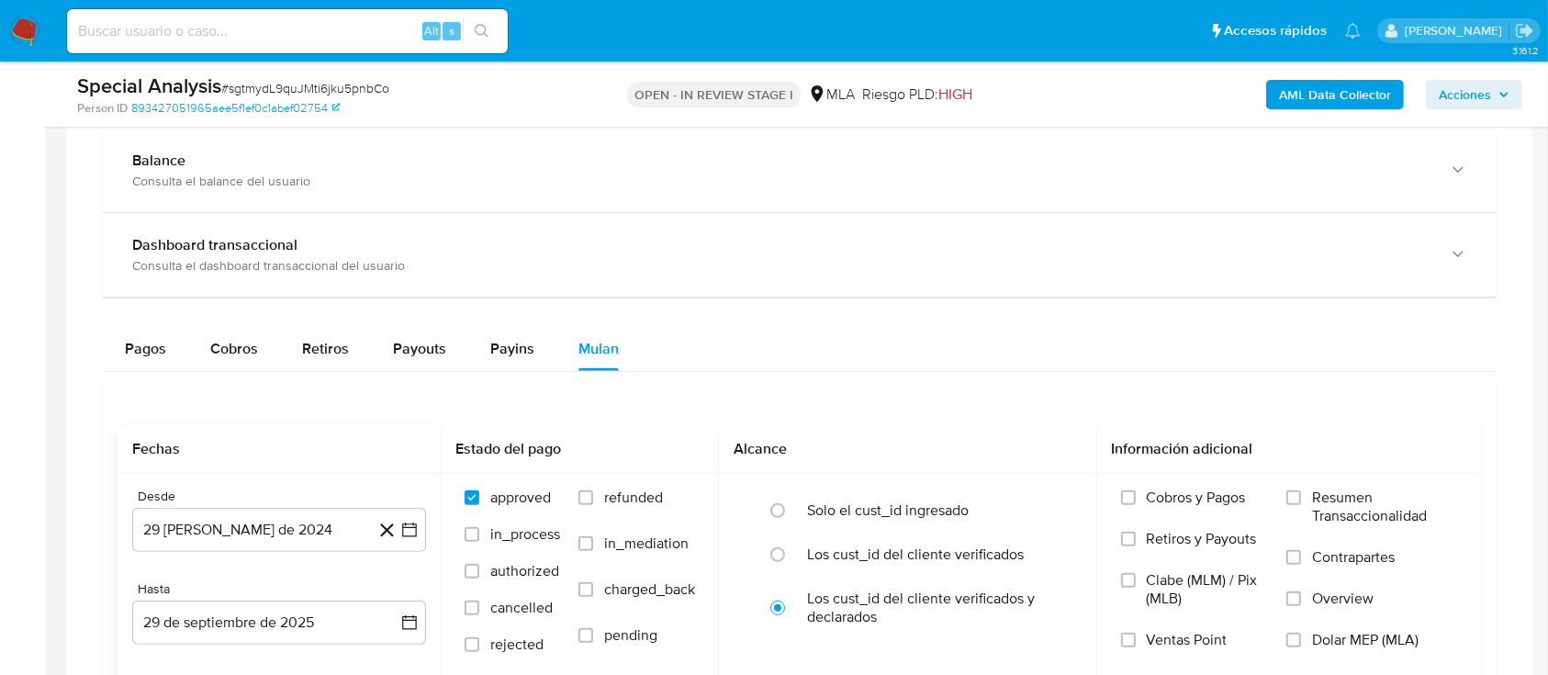
click at [268, 500] on div "Desde" at bounding box center [279, 496] width 294 height 17
click at [268, 522] on button "29 [PERSON_NAME] de 2024" at bounding box center [279, 530] width 294 height 44
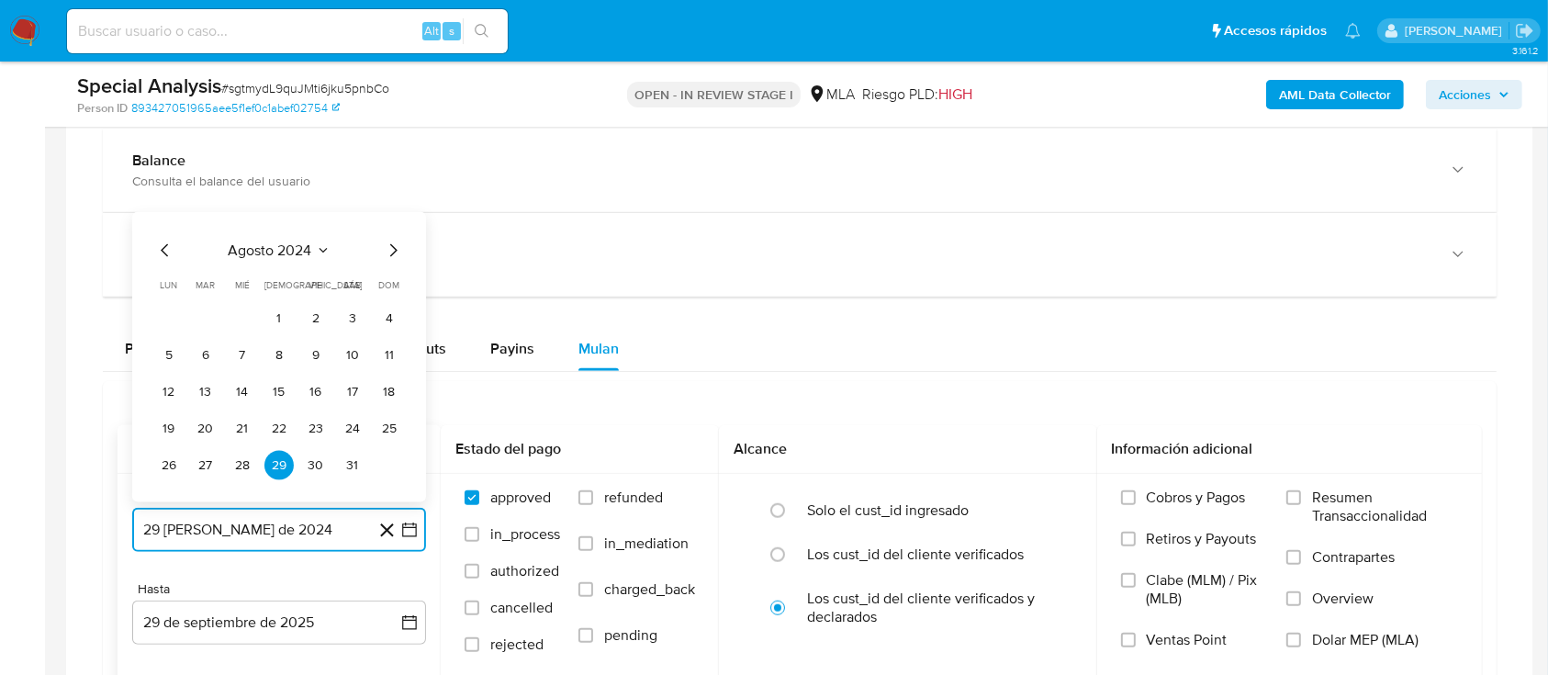
click at [389, 251] on icon "Mes siguiente" at bounding box center [393, 251] width 22 height 22
click at [253, 212] on span "septiembre 2024" at bounding box center [270, 214] width 112 height 18
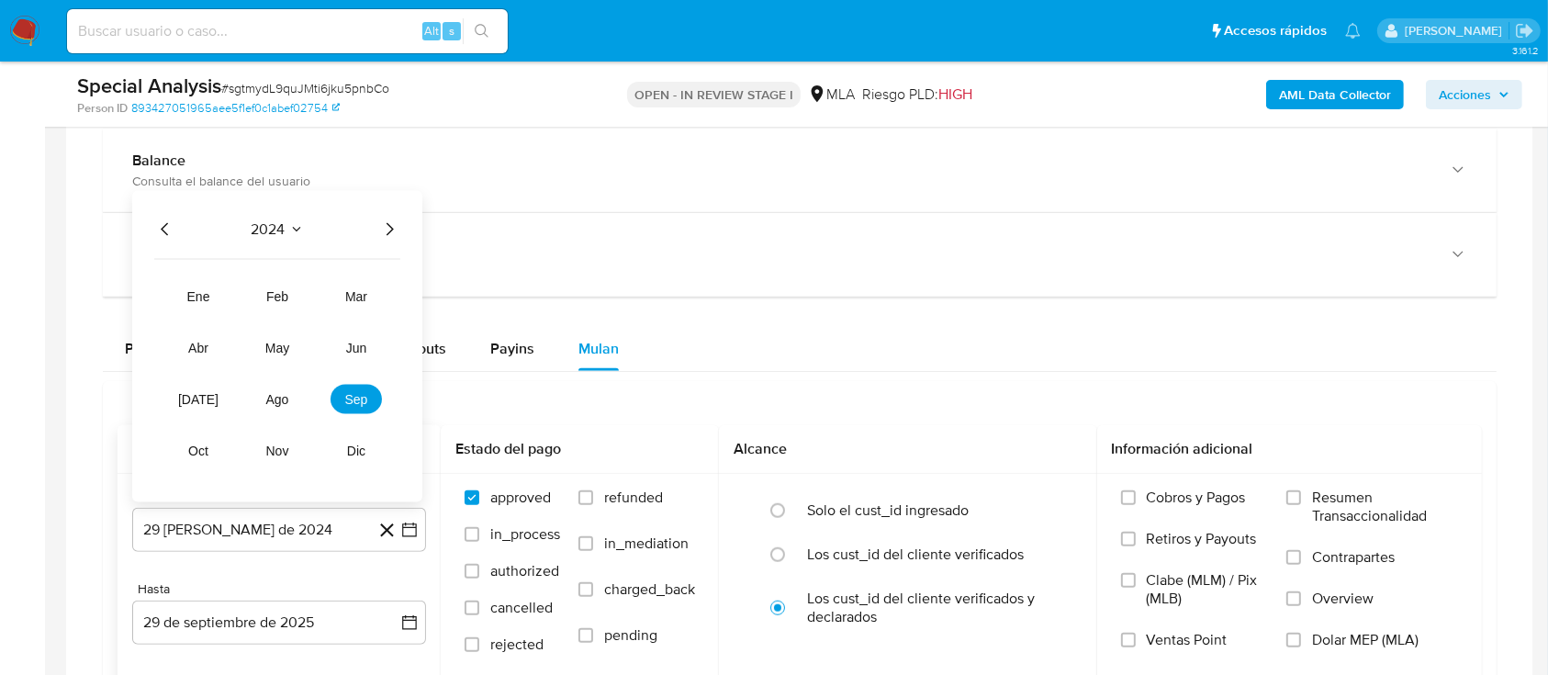
click at [382, 218] on icon "Año siguiente" at bounding box center [389, 229] width 22 height 22
click at [283, 333] on button "may" at bounding box center [277, 347] width 51 height 29
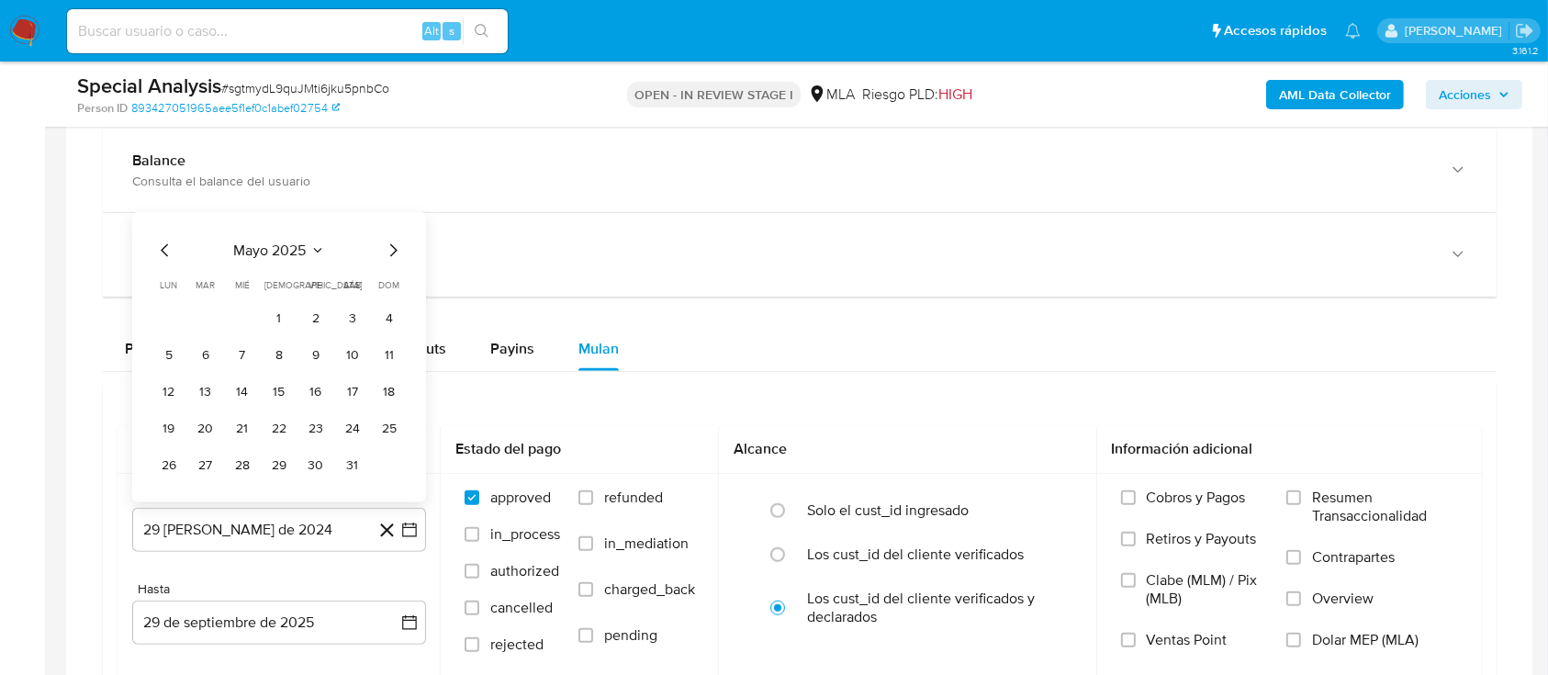
drag, startPoint x: 274, startPoint y: 315, endPoint x: 281, endPoint y: 411, distance: 96.6
click at [276, 313] on button "1" at bounding box center [278, 318] width 29 height 29
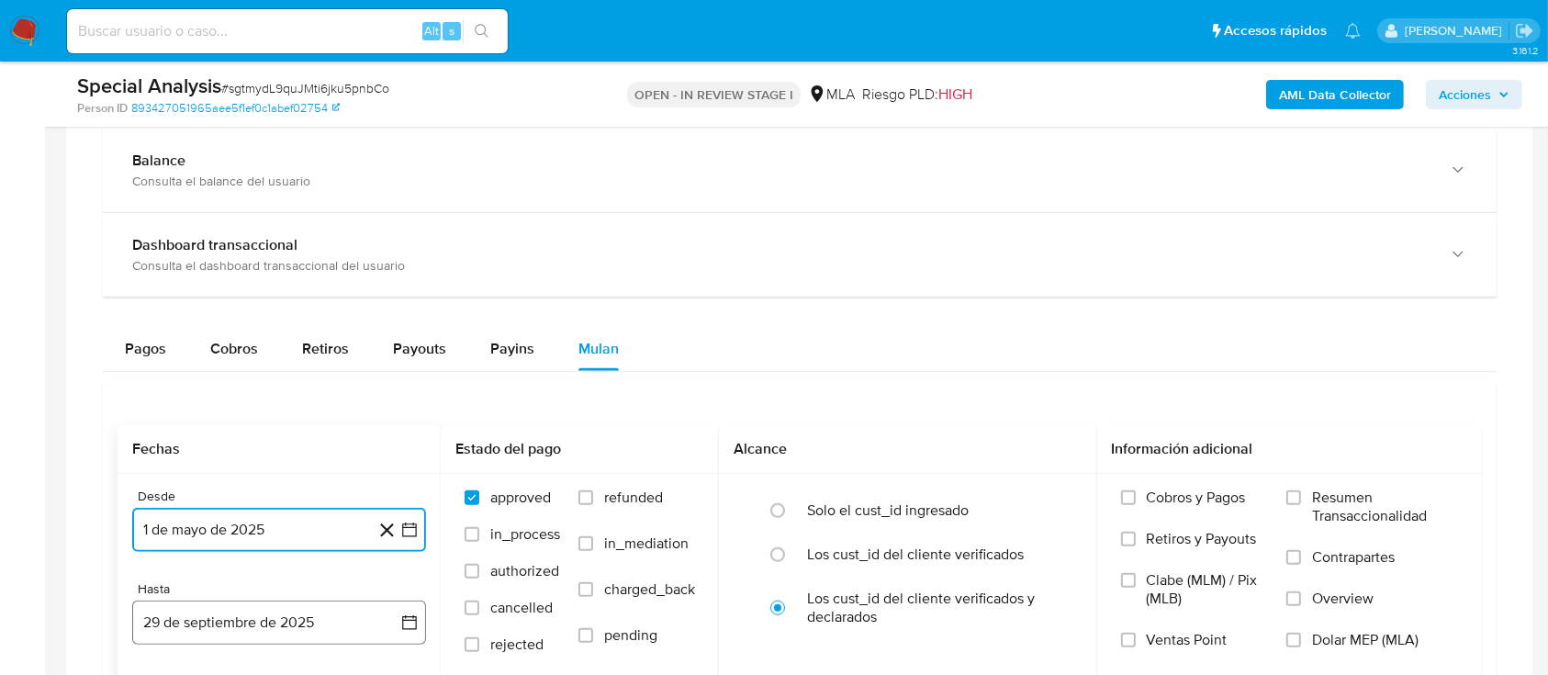
click at [287, 612] on button "29 de septiembre de 2025" at bounding box center [279, 622] width 294 height 44
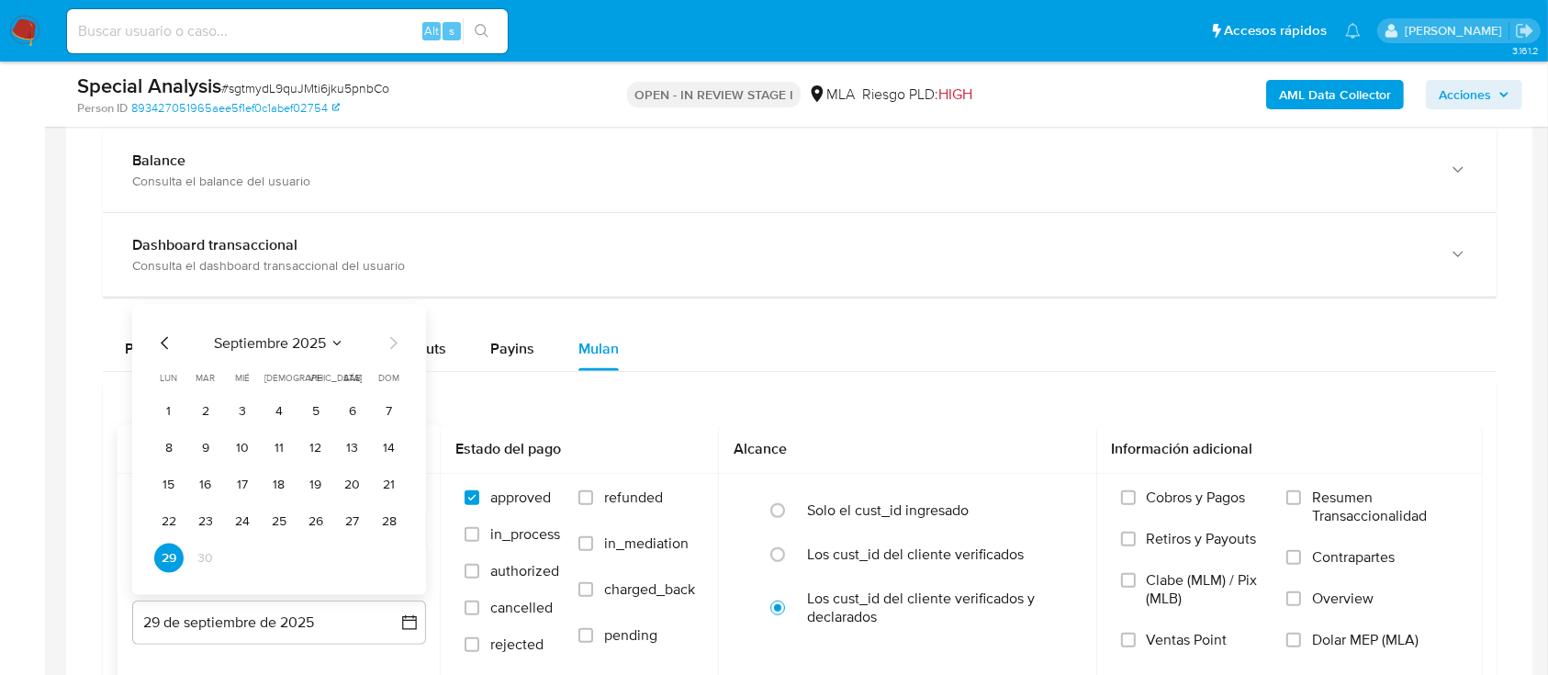
click at [163, 339] on icon "Mes anterior" at bounding box center [164, 343] width 7 height 13
click at [379, 553] on button "31" at bounding box center [389, 557] width 29 height 29
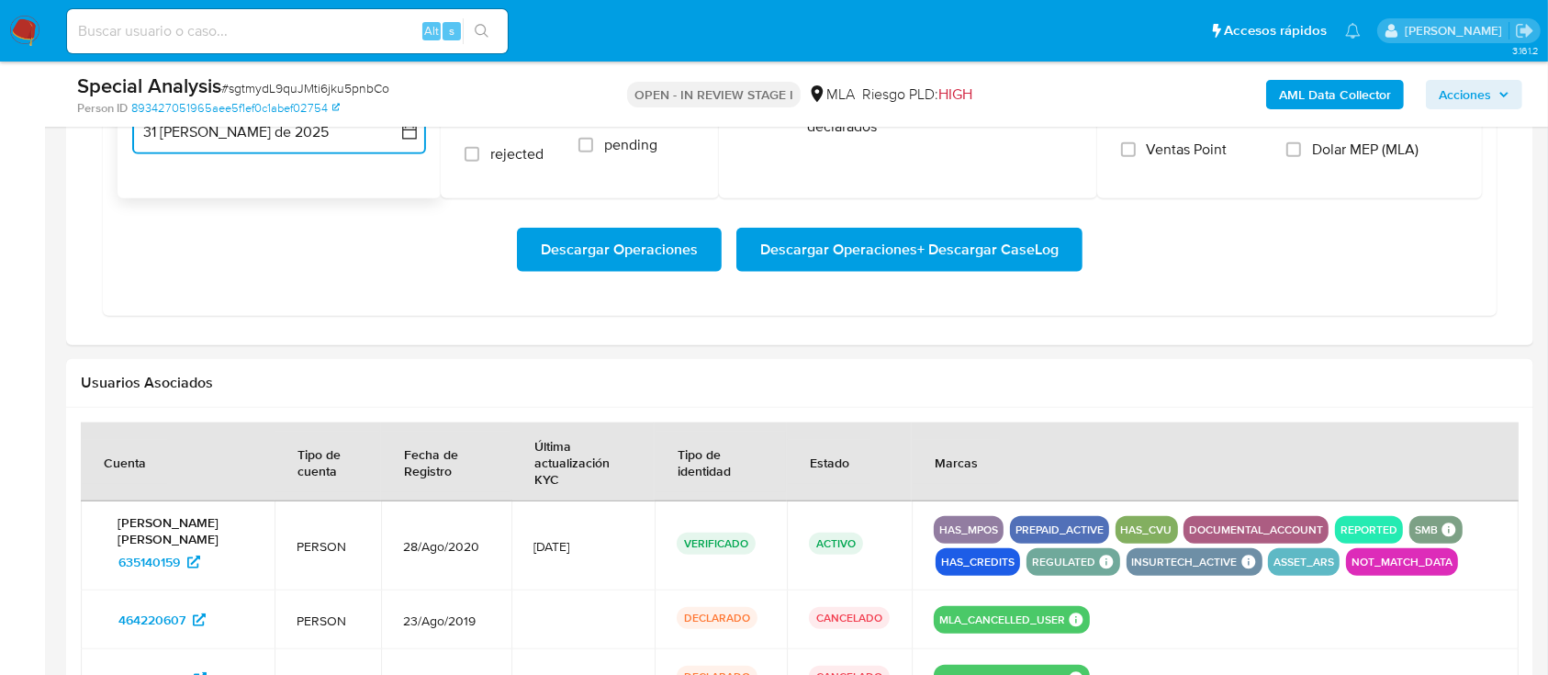
scroll to position [1591, 0]
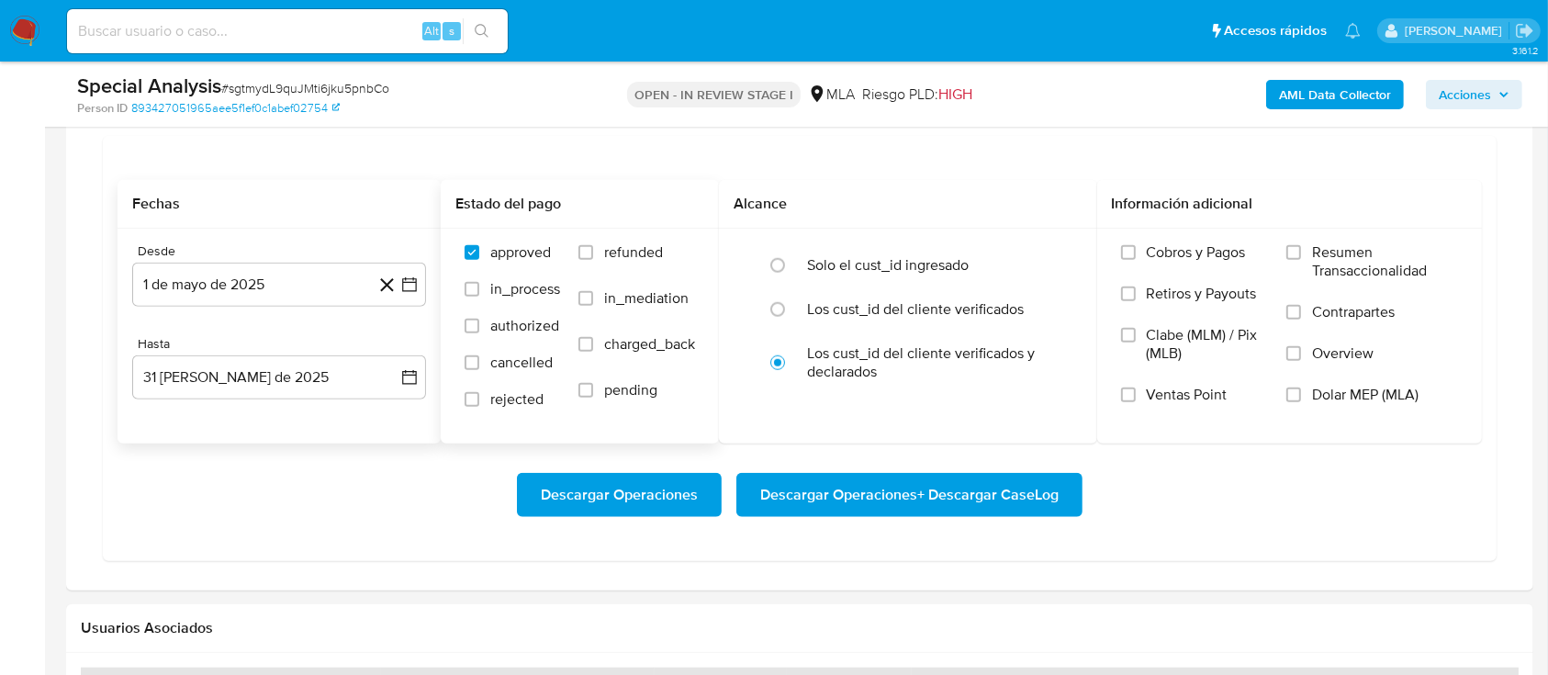
click at [635, 238] on div "approved in_process authorized cancelled rejected refunded in_mediation charged…" at bounding box center [580, 335] width 278 height 213
click at [636, 248] on span "refunded" at bounding box center [633, 252] width 59 height 18
click at [593, 248] on input "refunded" at bounding box center [585, 252] width 15 height 15
checkbox input "true"
click at [1417, 390] on span "Dolar MEP (MLA)" at bounding box center [1365, 395] width 106 height 18
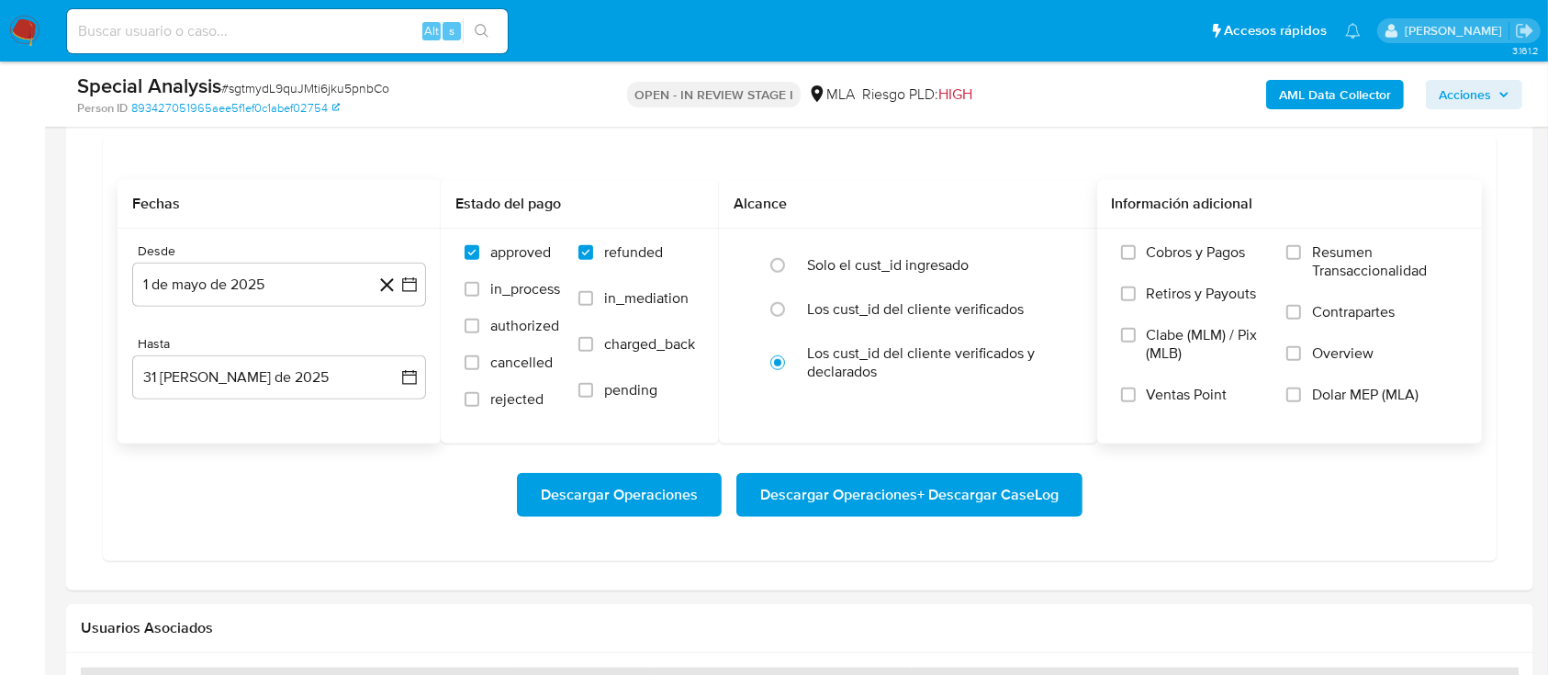
click at [1301, 390] on input "Dolar MEP (MLA)" at bounding box center [1293, 394] width 15 height 15
click at [986, 498] on span "Descargar Operaciones + Descargar CaseLog" at bounding box center [909, 495] width 298 height 40
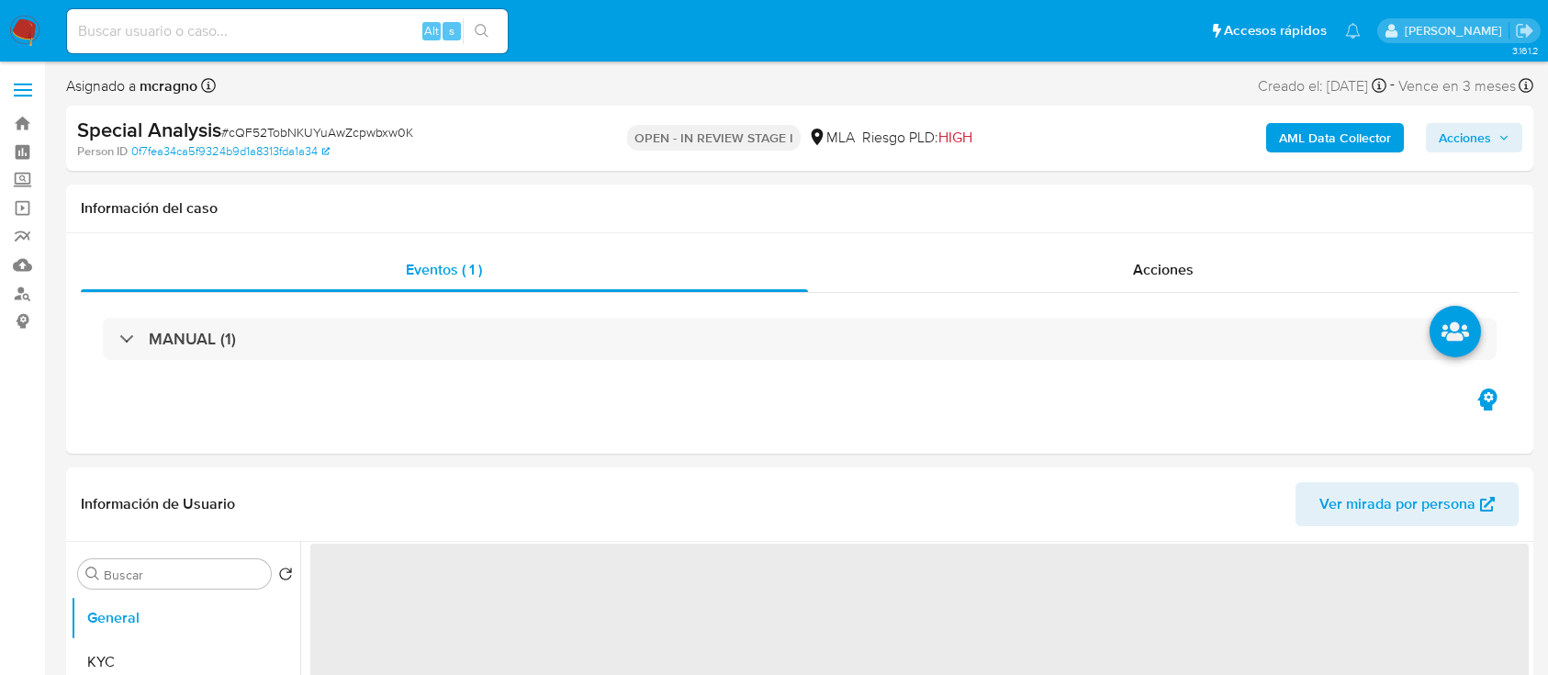
select select "10"
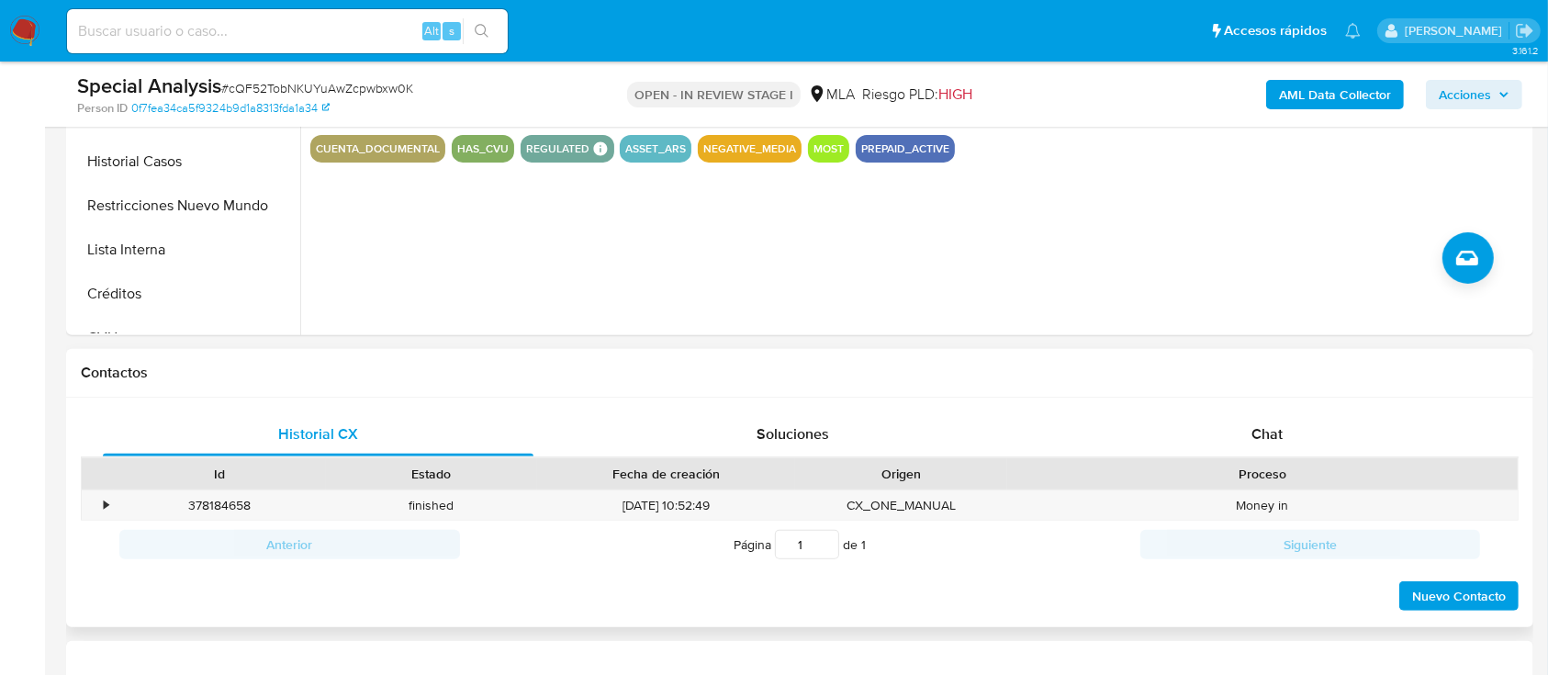
scroll to position [1102, 0]
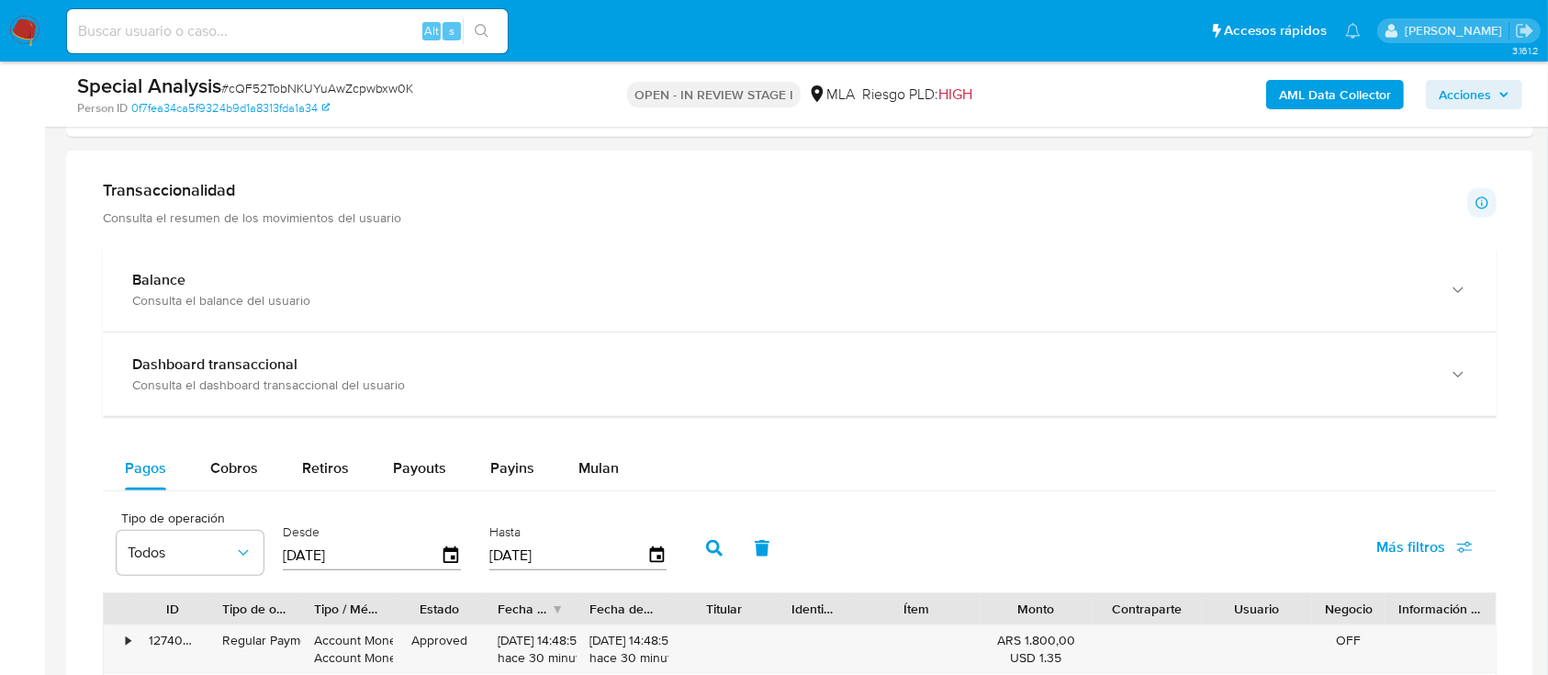
click at [589, 465] on span "Mulan" at bounding box center [598, 467] width 40 height 21
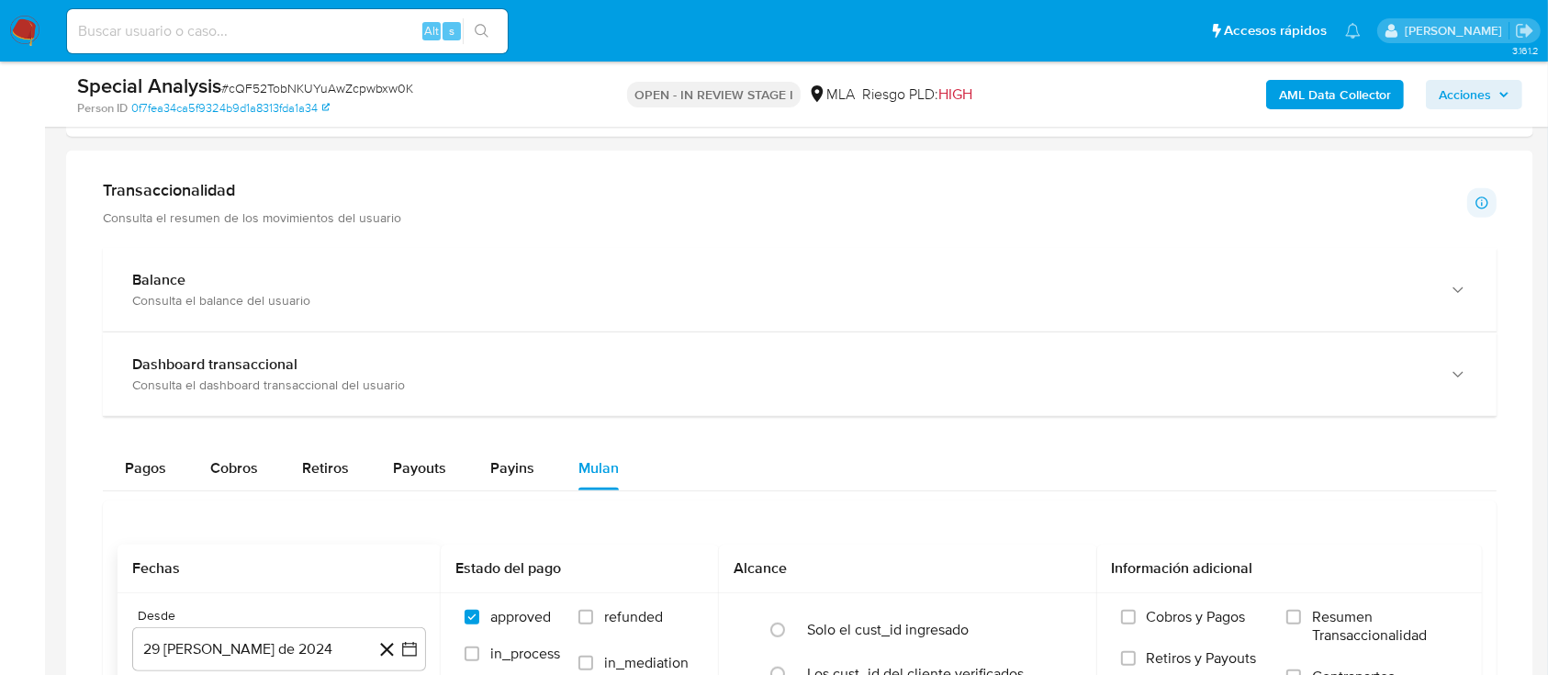
scroll to position [1469, 0]
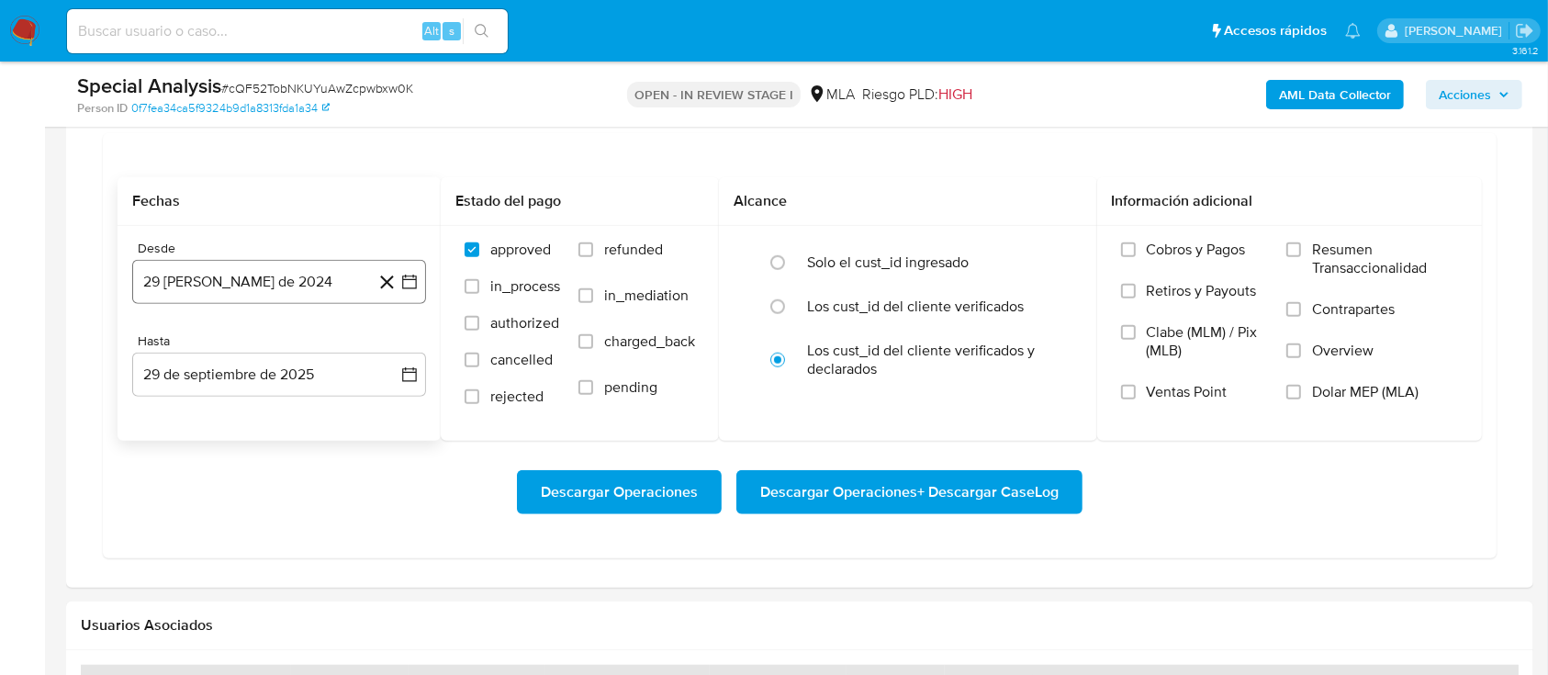
click at [329, 284] on button "29 [PERSON_NAME] de 2024" at bounding box center [279, 282] width 294 height 44
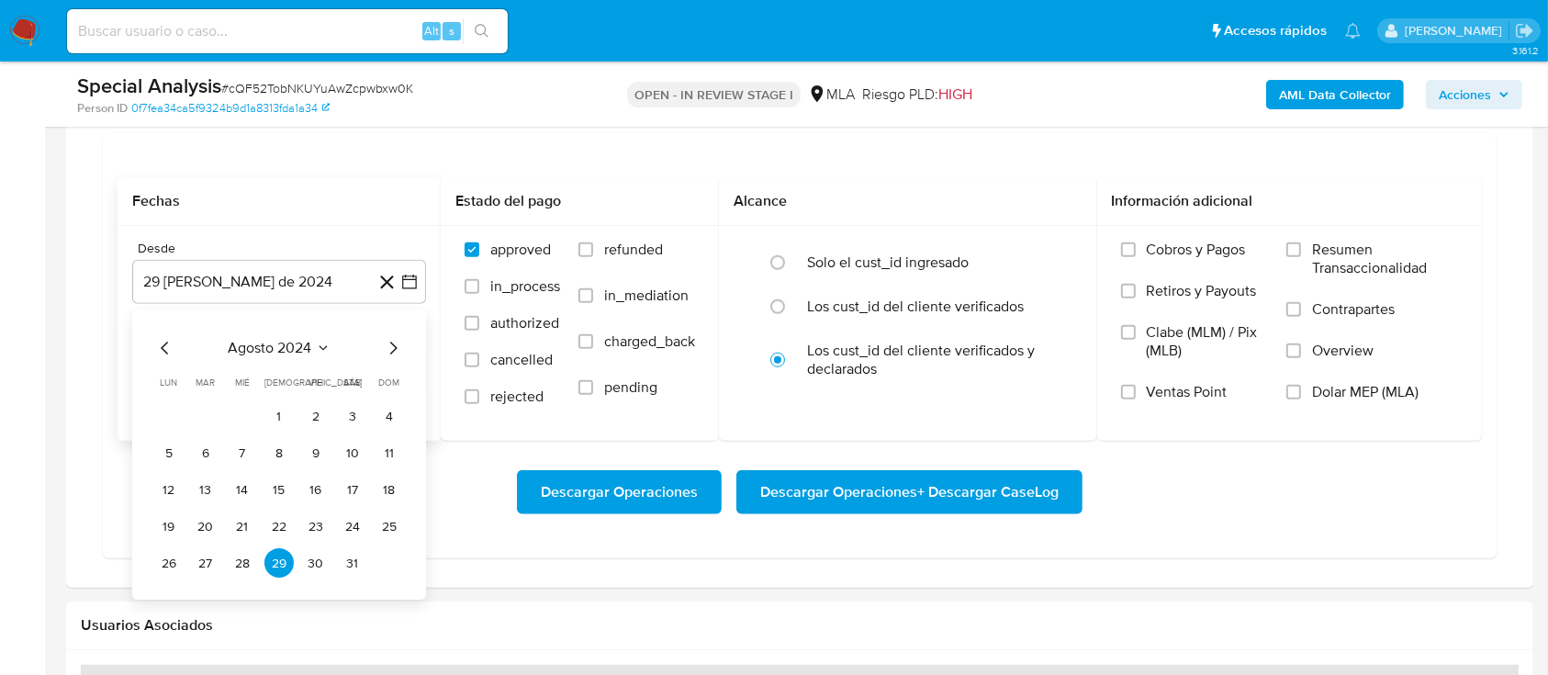
click at [294, 341] on span "agosto 2024" at bounding box center [271, 349] width 84 height 18
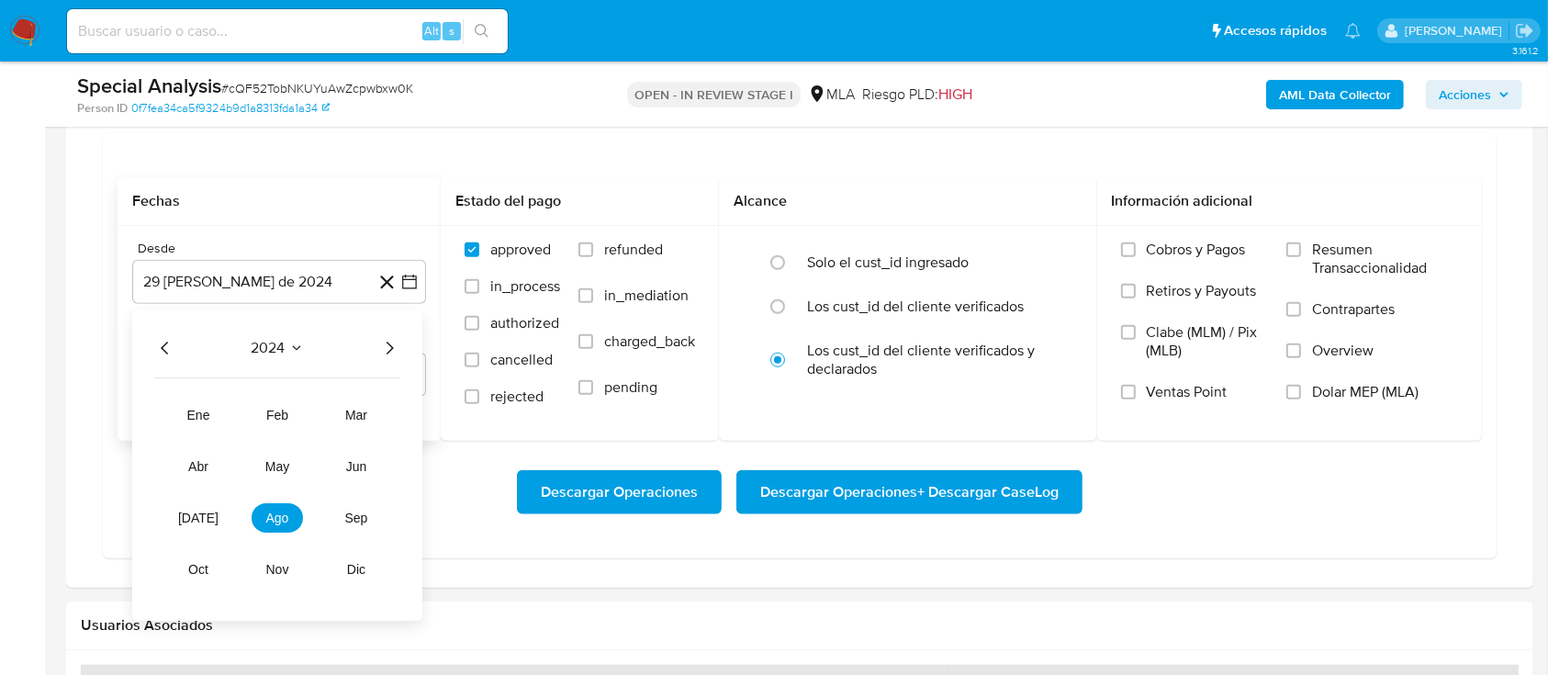
click at [395, 346] on icon "Año siguiente" at bounding box center [389, 349] width 22 height 22
click at [283, 462] on span "may" at bounding box center [277, 467] width 24 height 15
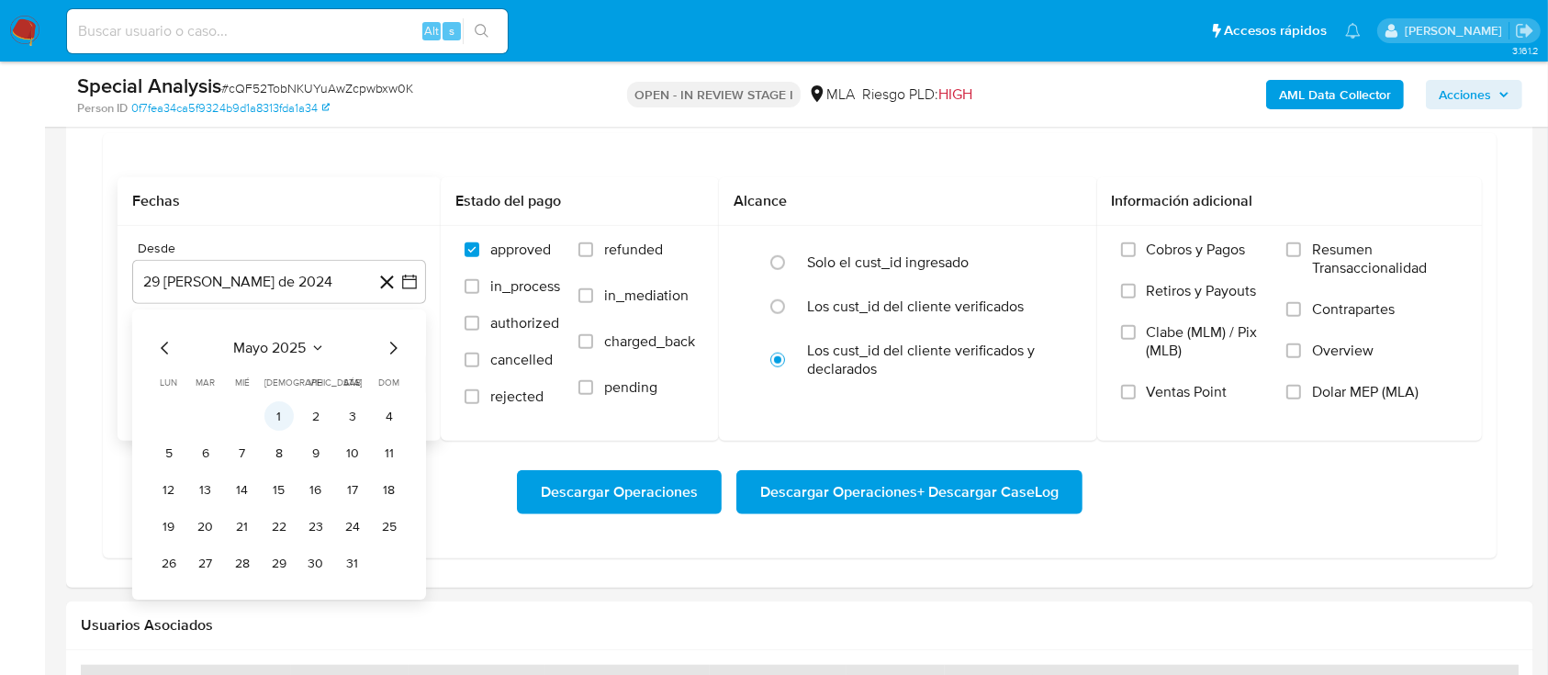
click at [275, 417] on button "1" at bounding box center [278, 416] width 29 height 29
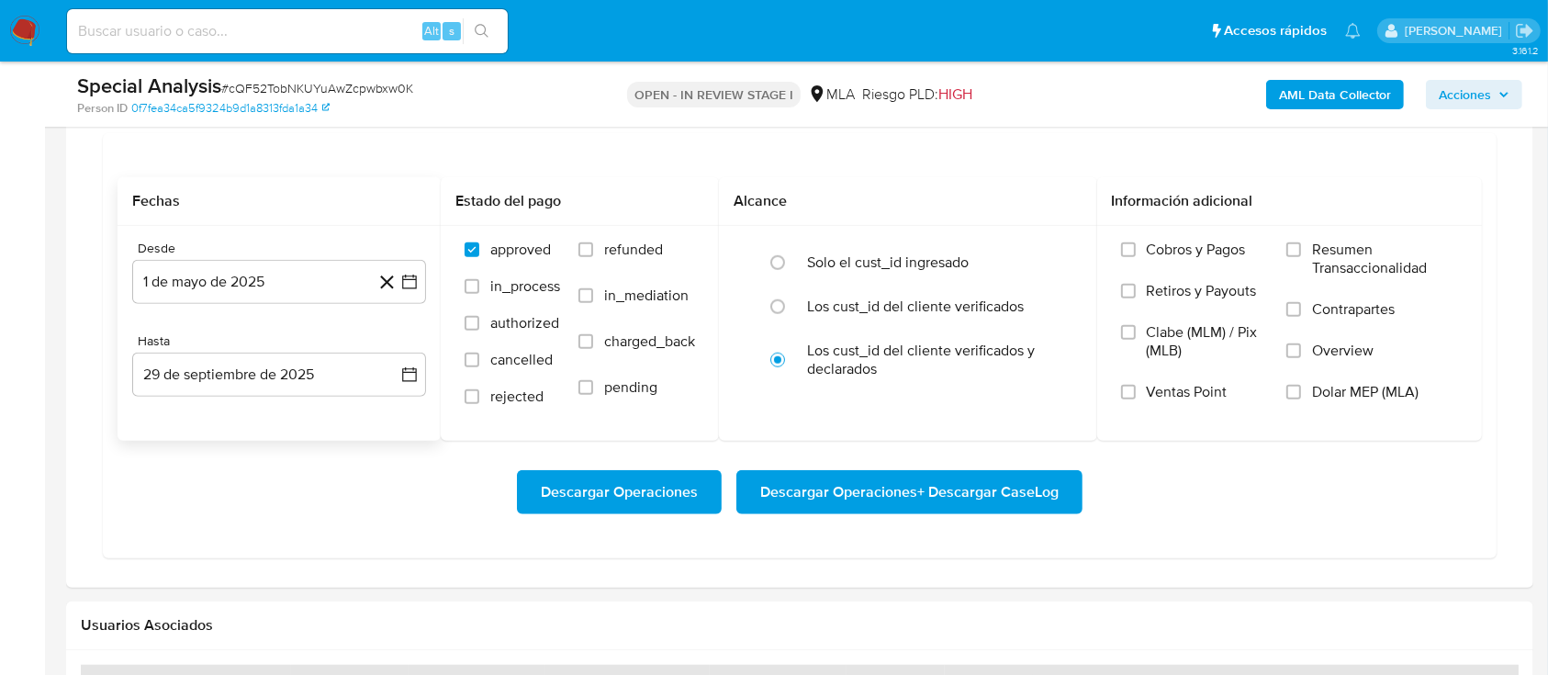
click at [255, 349] on div "Hasta" at bounding box center [279, 341] width 294 height 17
click at [253, 370] on button "29 de septiembre de 2025" at bounding box center [279, 375] width 294 height 44
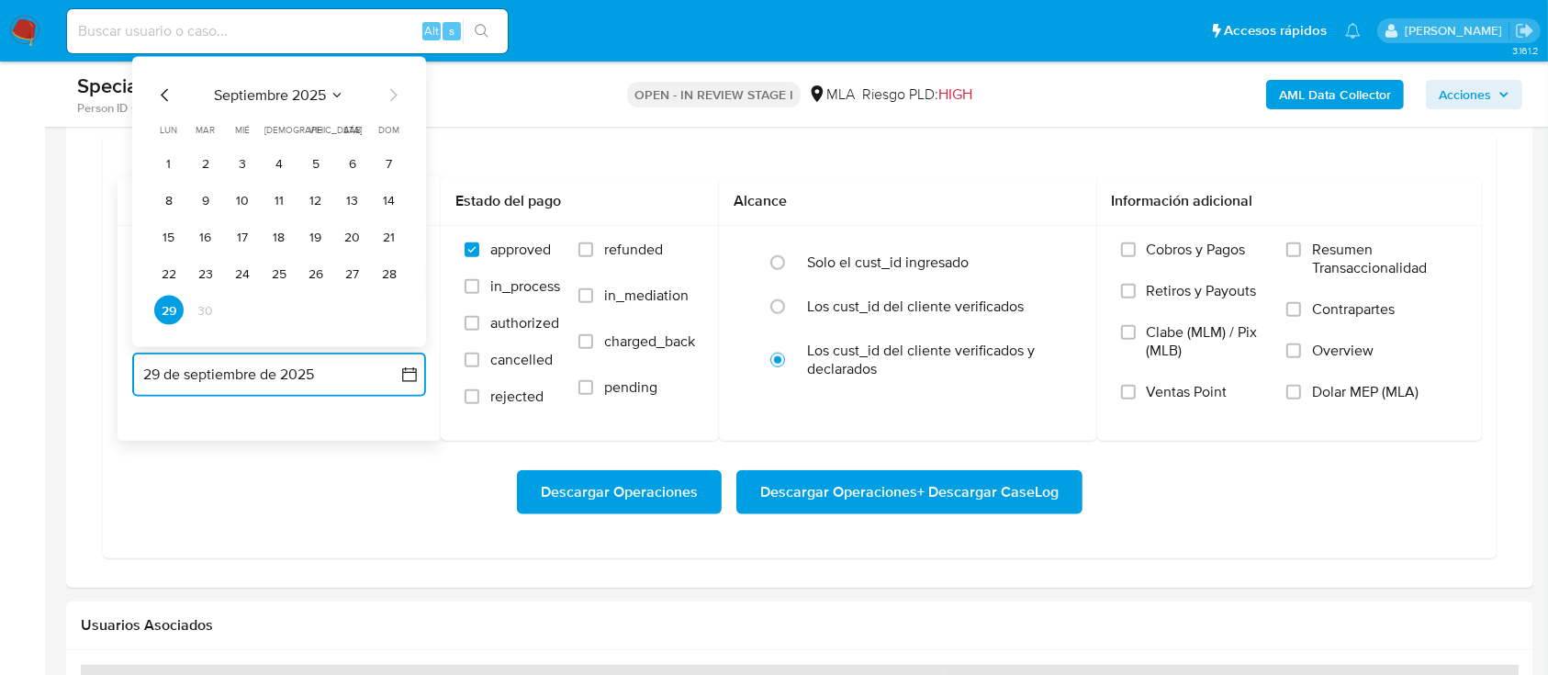
click at [155, 90] on icon "Mes anterior" at bounding box center [165, 95] width 22 height 22
click at [397, 313] on button "31" at bounding box center [389, 310] width 29 height 29
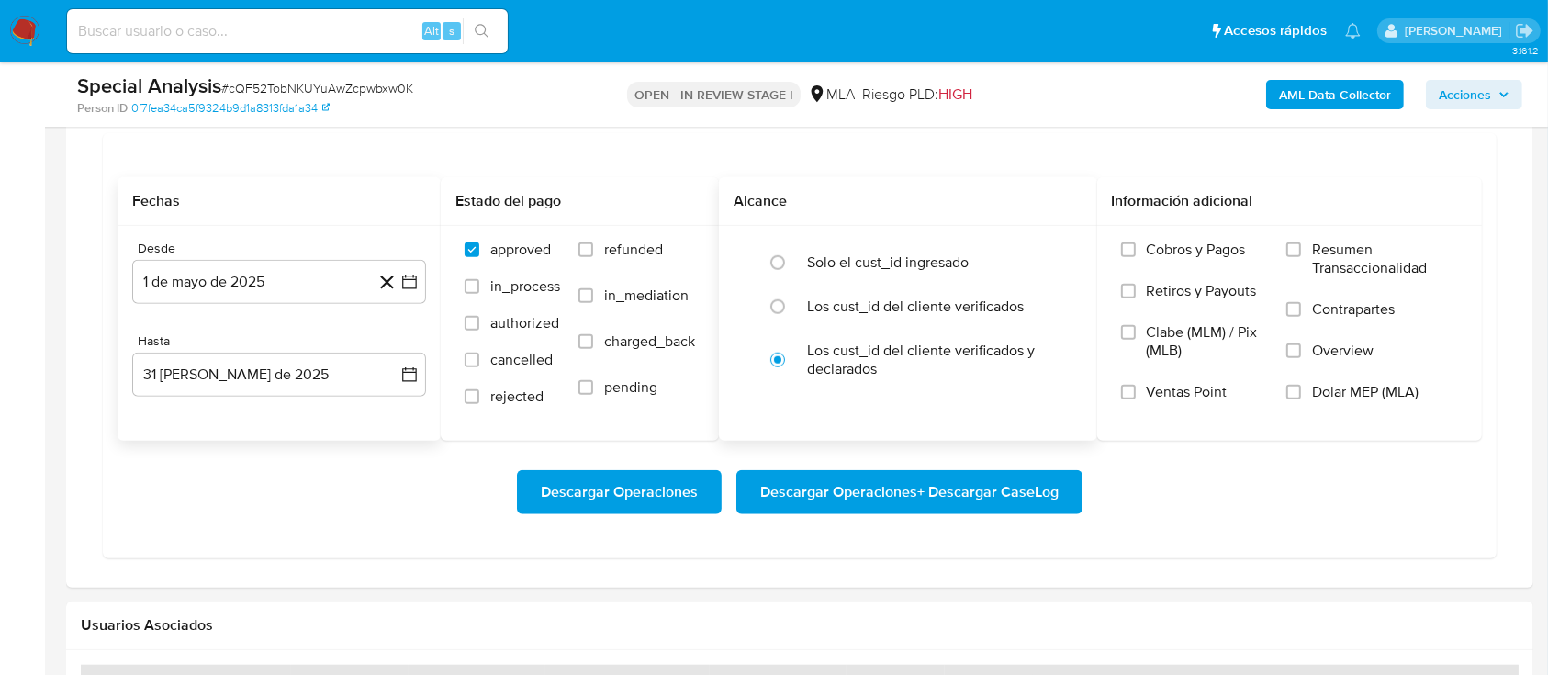
drag, startPoint x: 599, startPoint y: 245, endPoint x: 790, endPoint y: 394, distance: 242.7
click at [599, 245] on label "refunded" at bounding box center [636, 264] width 117 height 46
click at [593, 245] on input "refunded" at bounding box center [585, 249] width 15 height 15
checkbox input "true"
drag, startPoint x: 1359, startPoint y: 396, endPoint x: 1123, endPoint y: 459, distance: 244.3
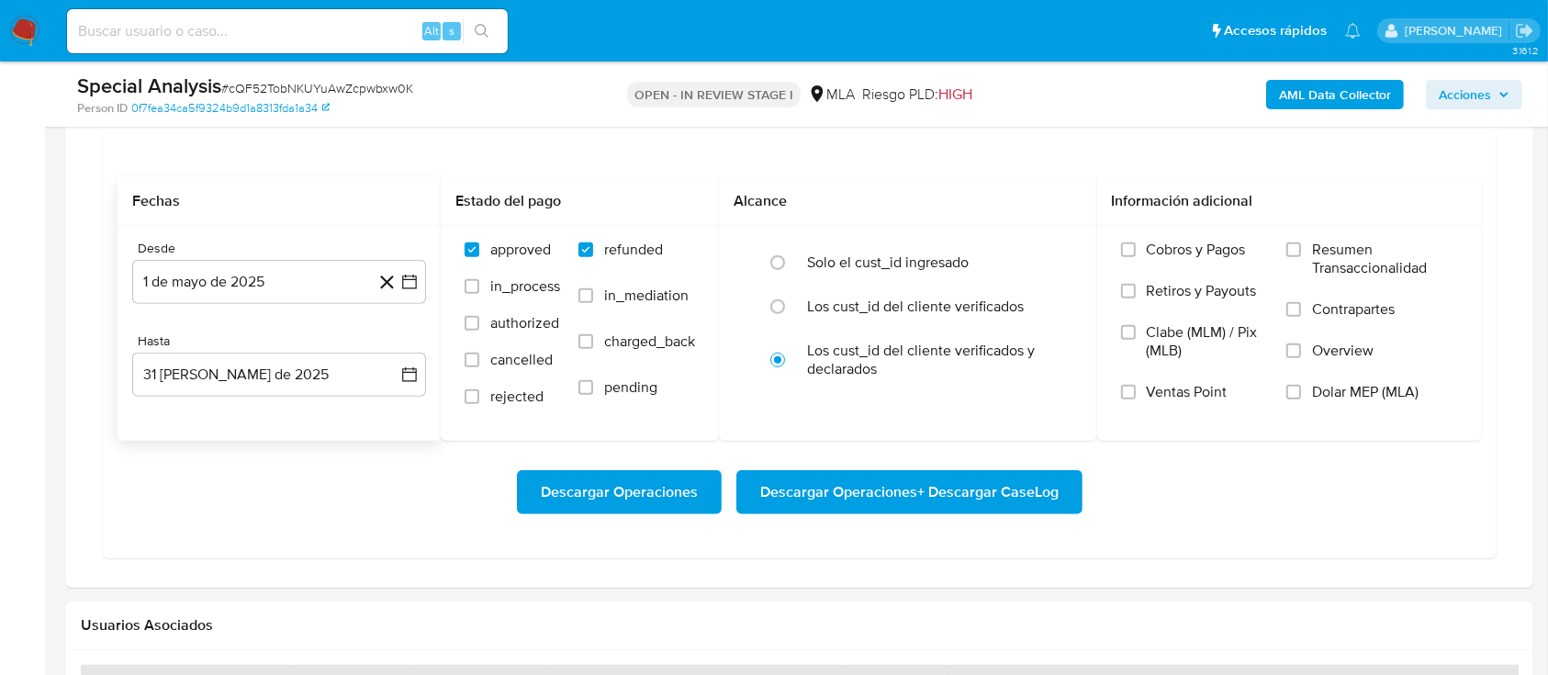
click at [1359, 397] on span "Dolar MEP (MLA)" at bounding box center [1365, 392] width 106 height 18
click at [1301, 397] on input "Dolar MEP (MLA)" at bounding box center [1293, 392] width 15 height 15
click at [953, 481] on span "Descargar Operaciones + Descargar CaseLog" at bounding box center [909, 492] width 298 height 40
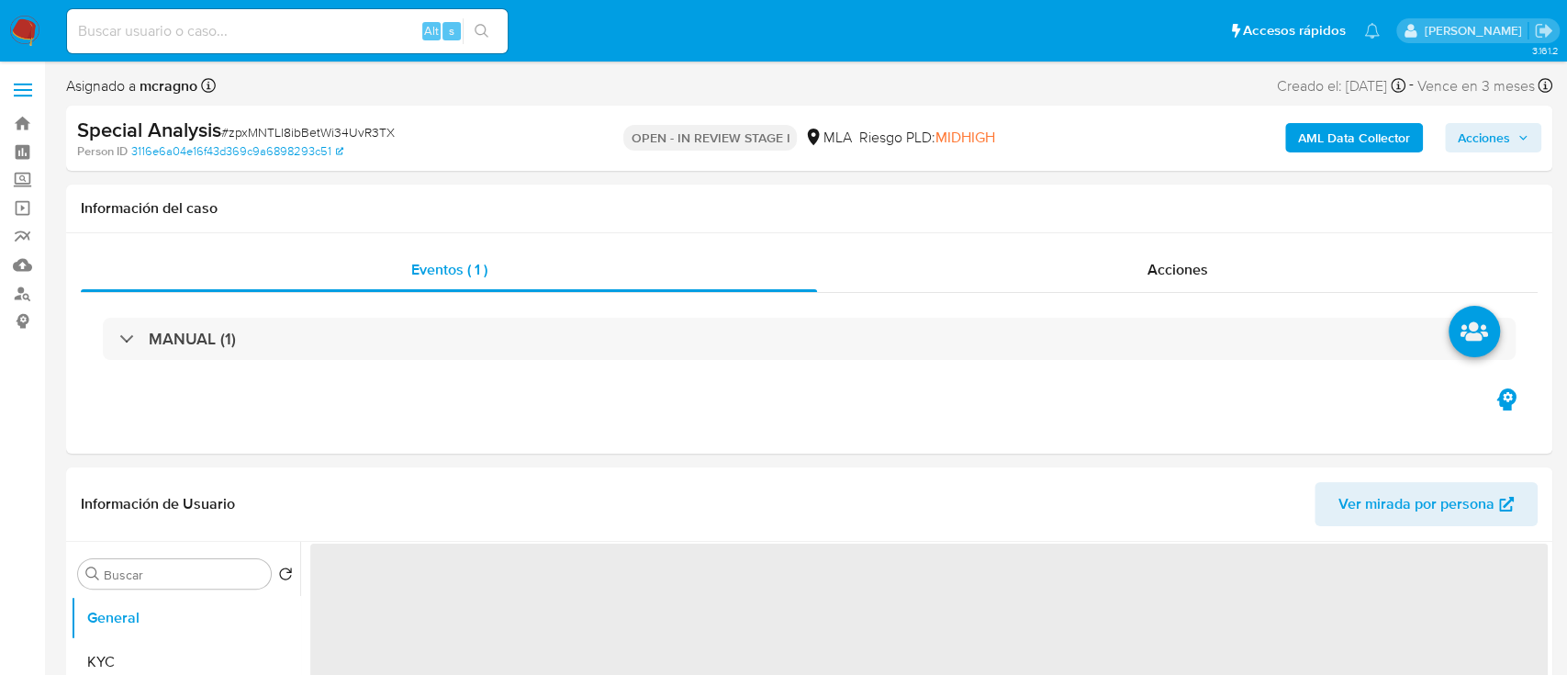
select select "10"
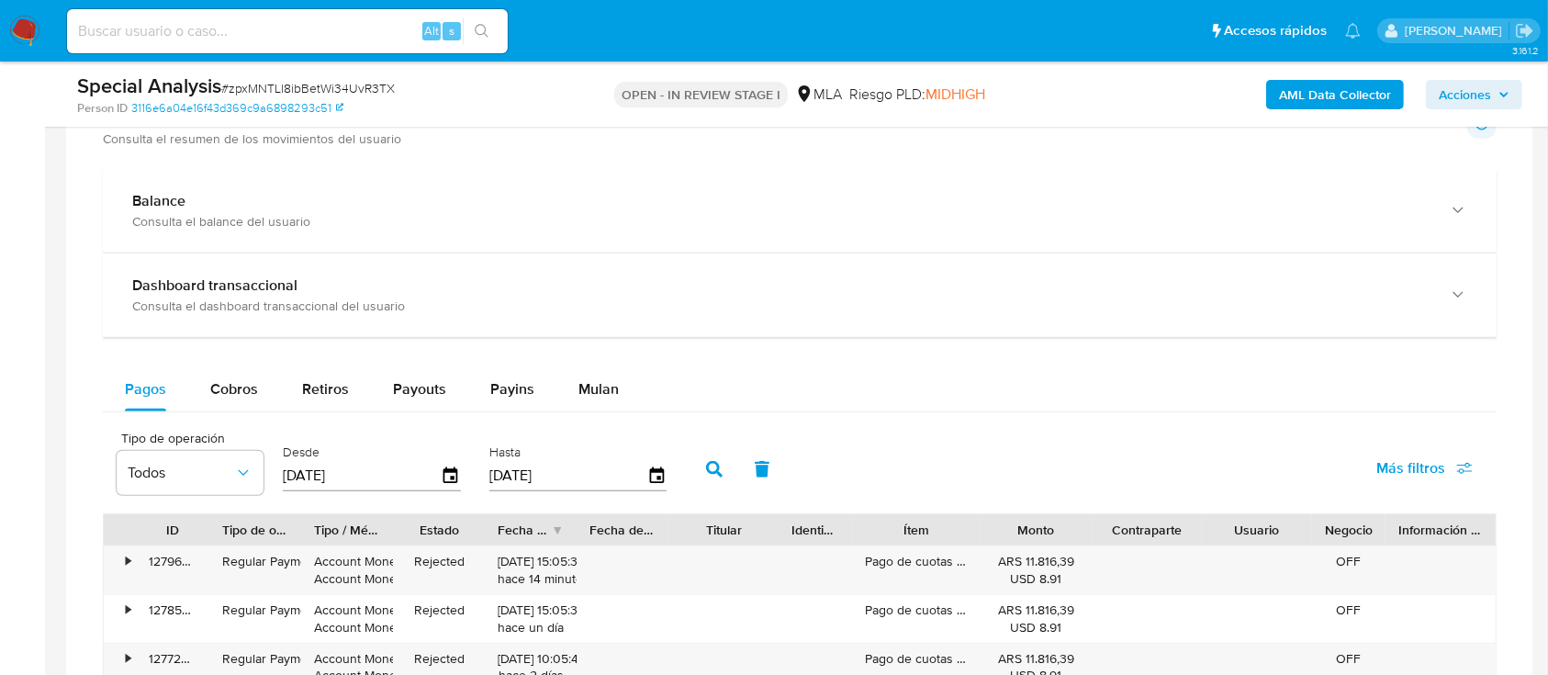
scroll to position [1437, 0]
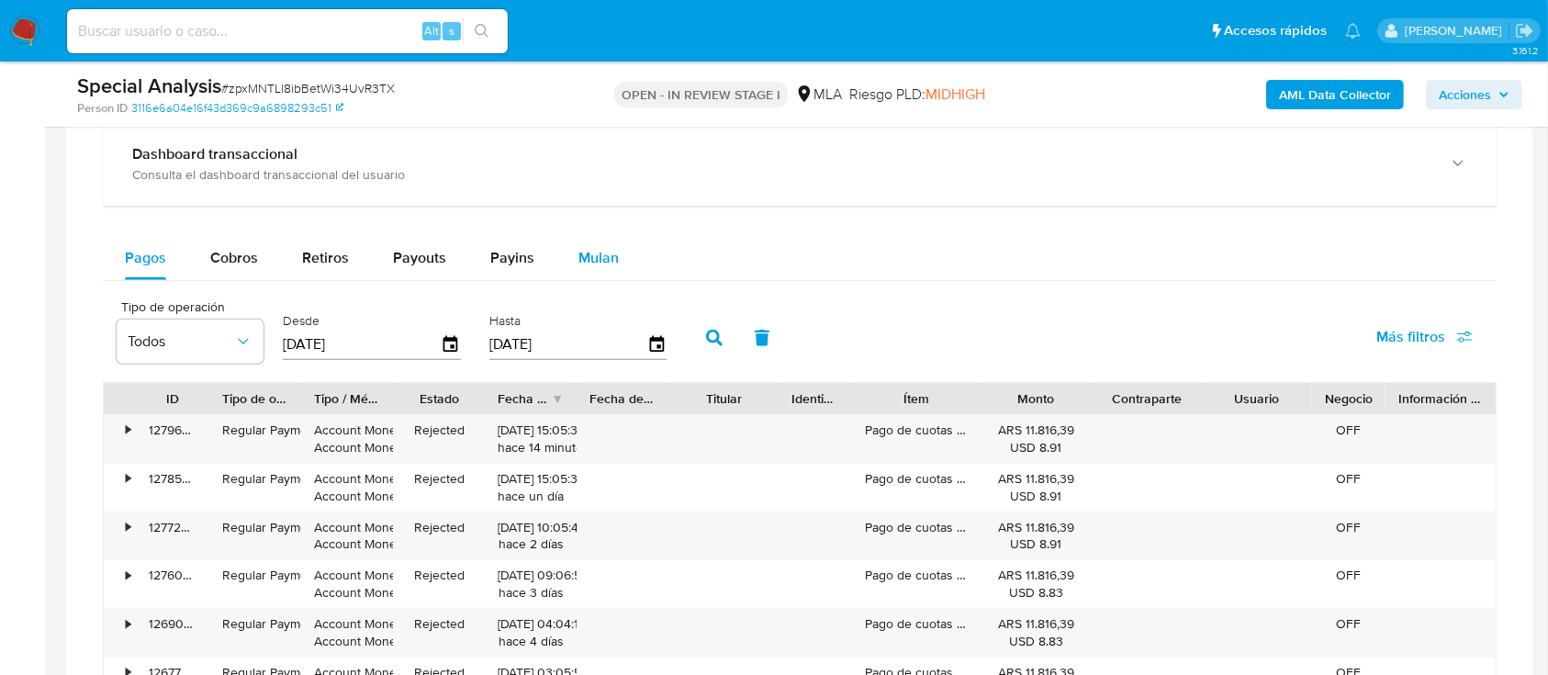
drag, startPoint x: 596, startPoint y: 239, endPoint x: 602, endPoint y: 269, distance: 31.0
click at [597, 239] on div "Mulan" at bounding box center [598, 258] width 40 height 44
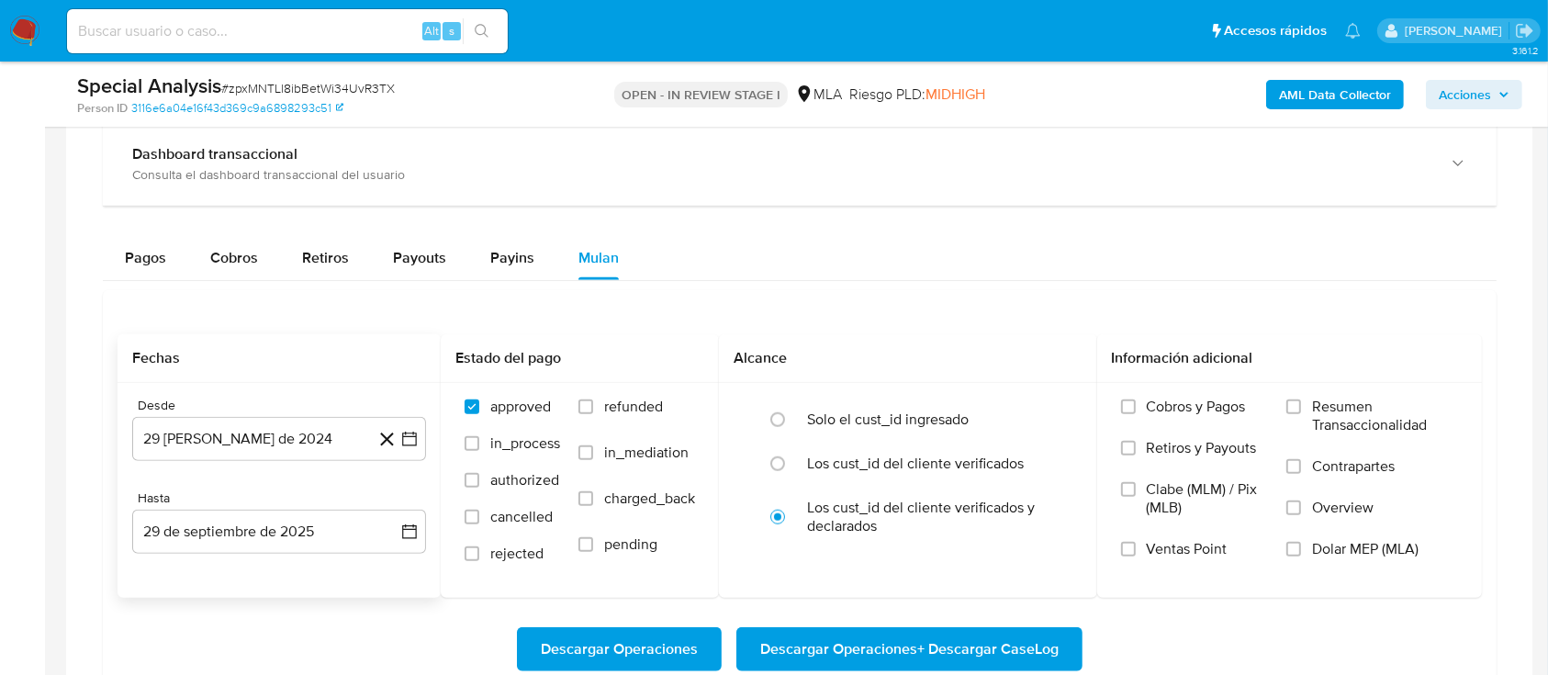
click at [227, 413] on div "Desde 29 de agosto de 2024 29-08-2024" at bounding box center [279, 428] width 294 height 63
drag, startPoint x: 229, startPoint y: 431, endPoint x: 245, endPoint y: 415, distance: 22.7
click at [231, 432] on button "29 [PERSON_NAME] de 2024" at bounding box center [279, 439] width 294 height 44
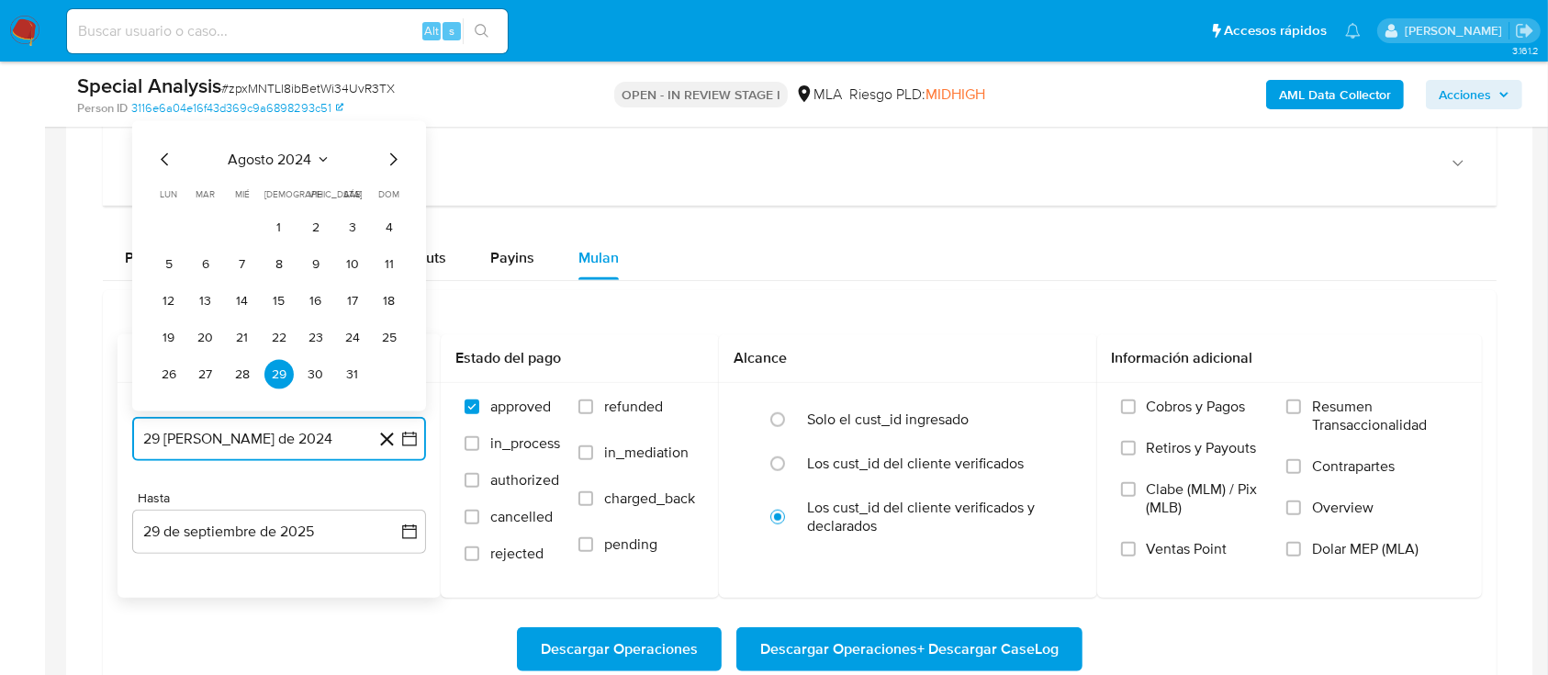
click at [272, 165] on span "agosto 2024" at bounding box center [271, 160] width 84 height 18
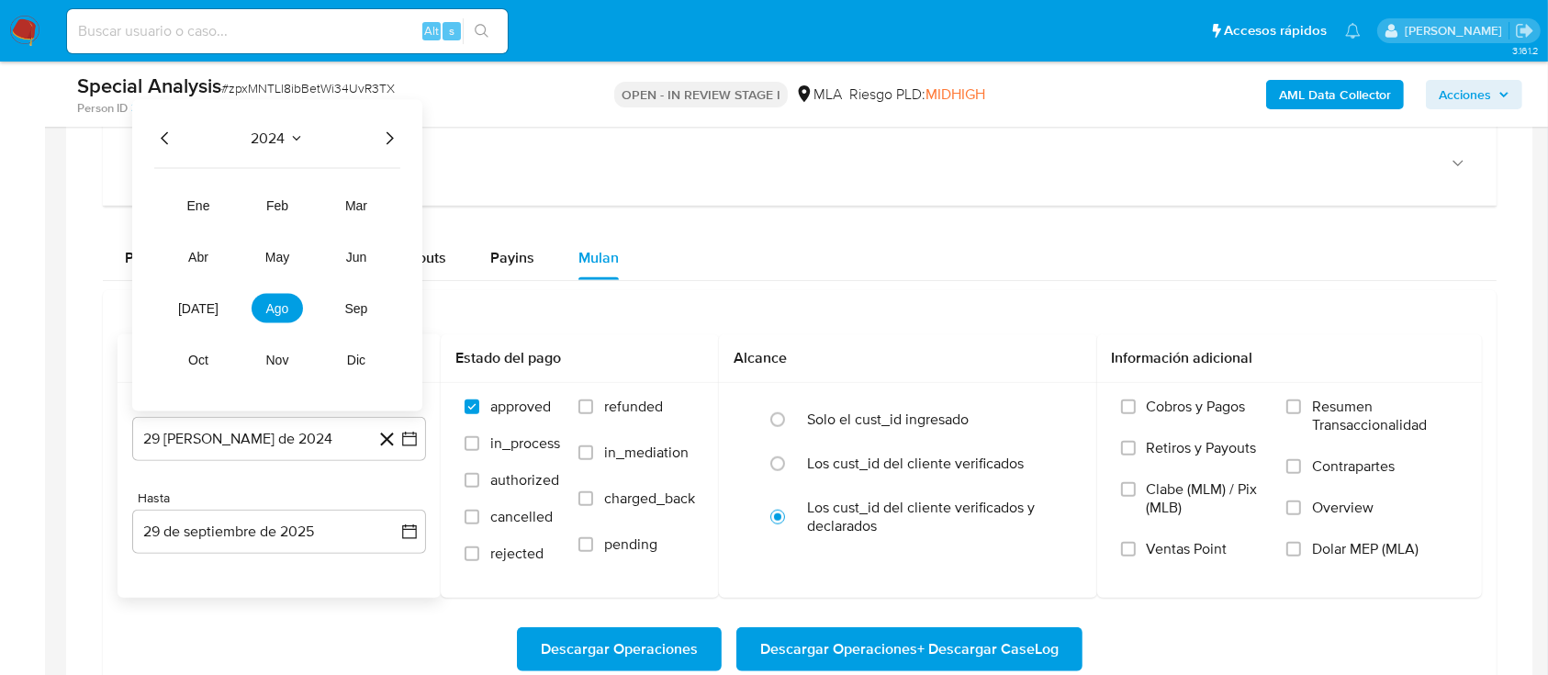
drag, startPoint x: 375, startPoint y: 129, endPoint x: 308, endPoint y: 282, distance: 167.3
click at [375, 129] on div "2024" at bounding box center [277, 139] width 246 height 22
drag, startPoint x: 389, startPoint y: 129, endPoint x: 379, endPoint y: 162, distance: 35.4
click at [389, 133] on icon "Año siguiente" at bounding box center [389, 139] width 22 height 22
click at [284, 261] on span "may" at bounding box center [277, 257] width 24 height 15
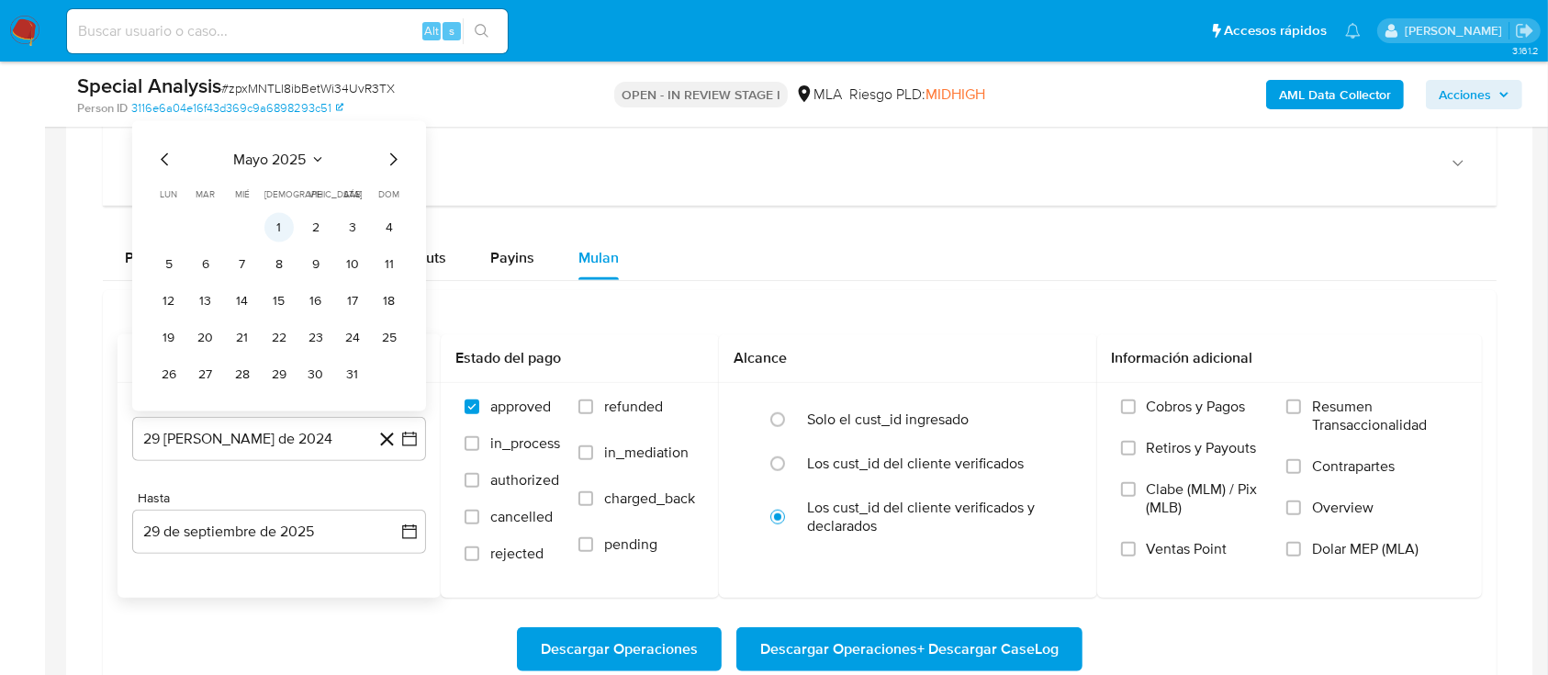
click at [274, 224] on button "1" at bounding box center [278, 227] width 29 height 29
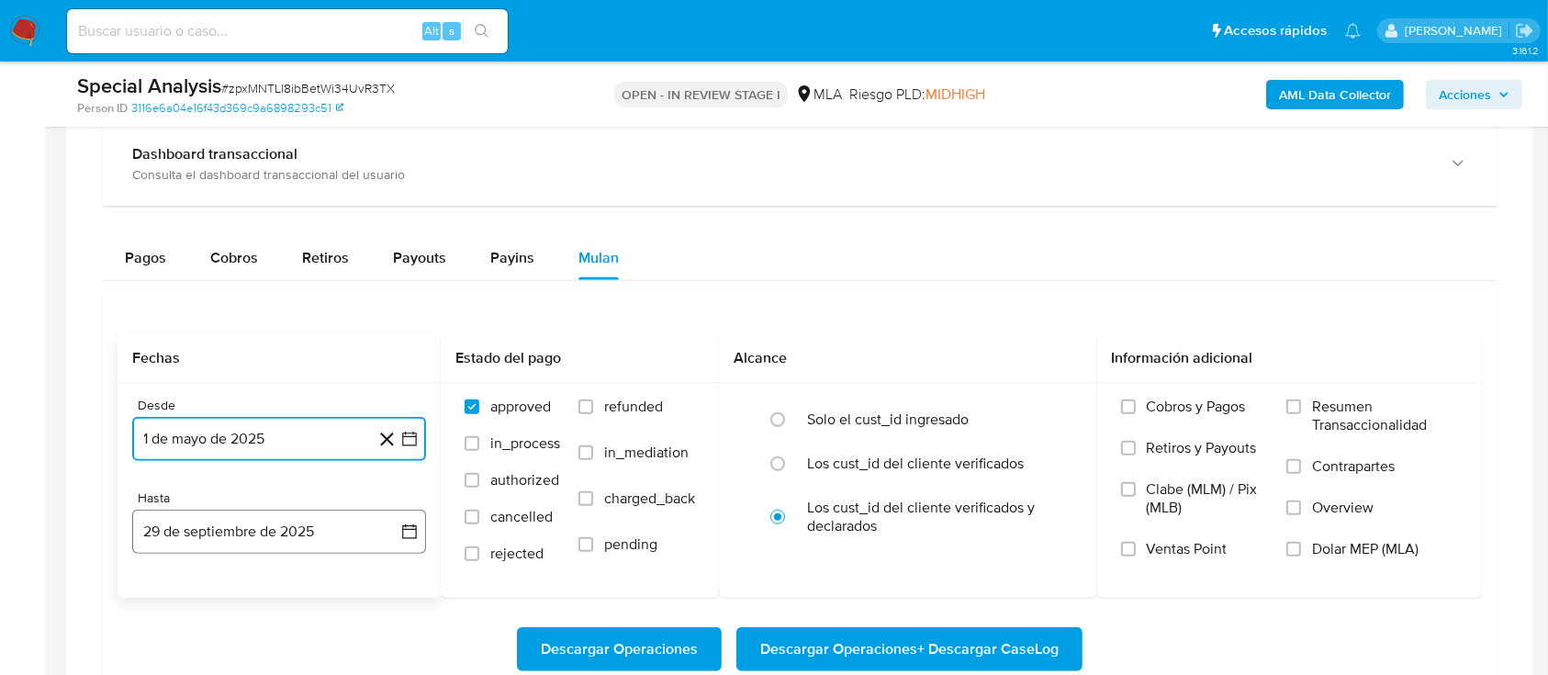
click at [213, 518] on button "29 de septiembre de 2025" at bounding box center [279, 531] width 294 height 44
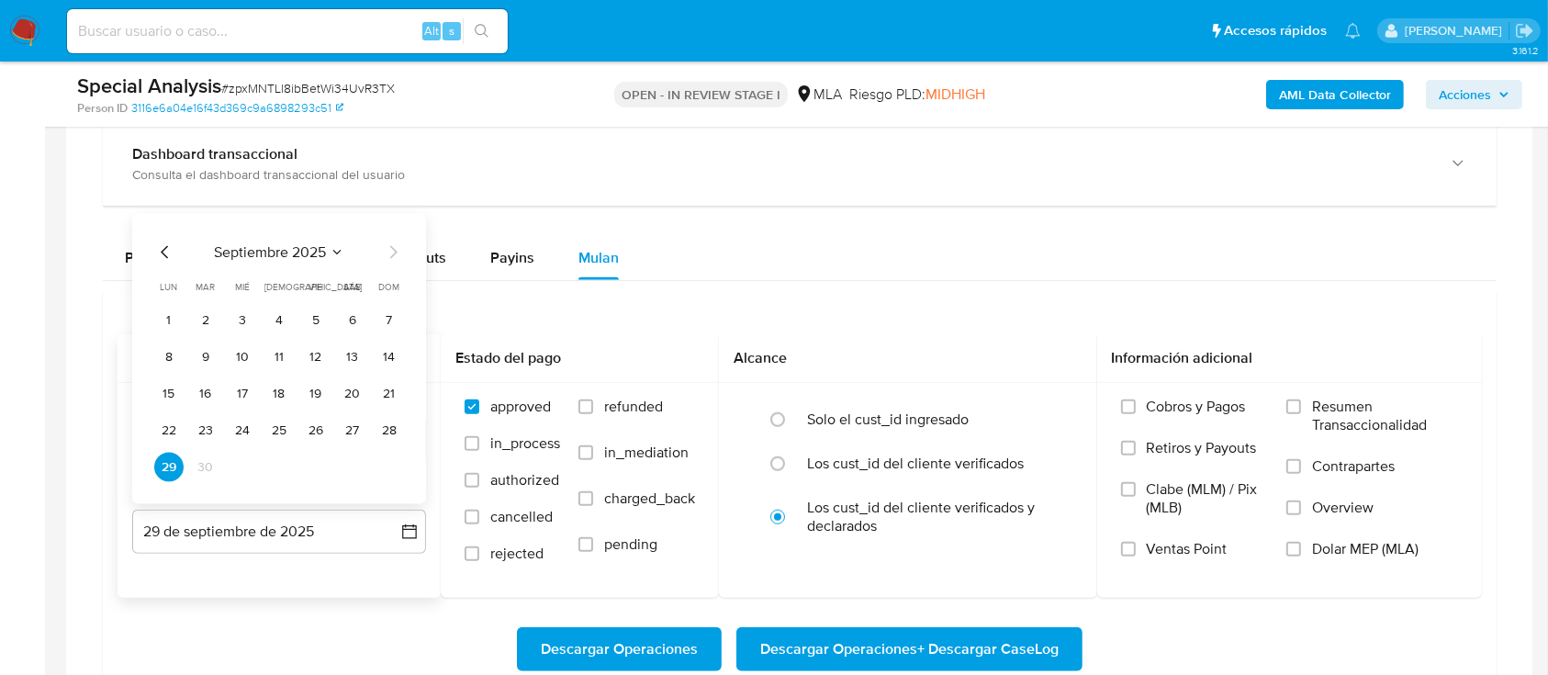
click at [158, 251] on icon "Mes anterior" at bounding box center [165, 252] width 22 height 22
click at [398, 470] on button "31" at bounding box center [389, 467] width 29 height 29
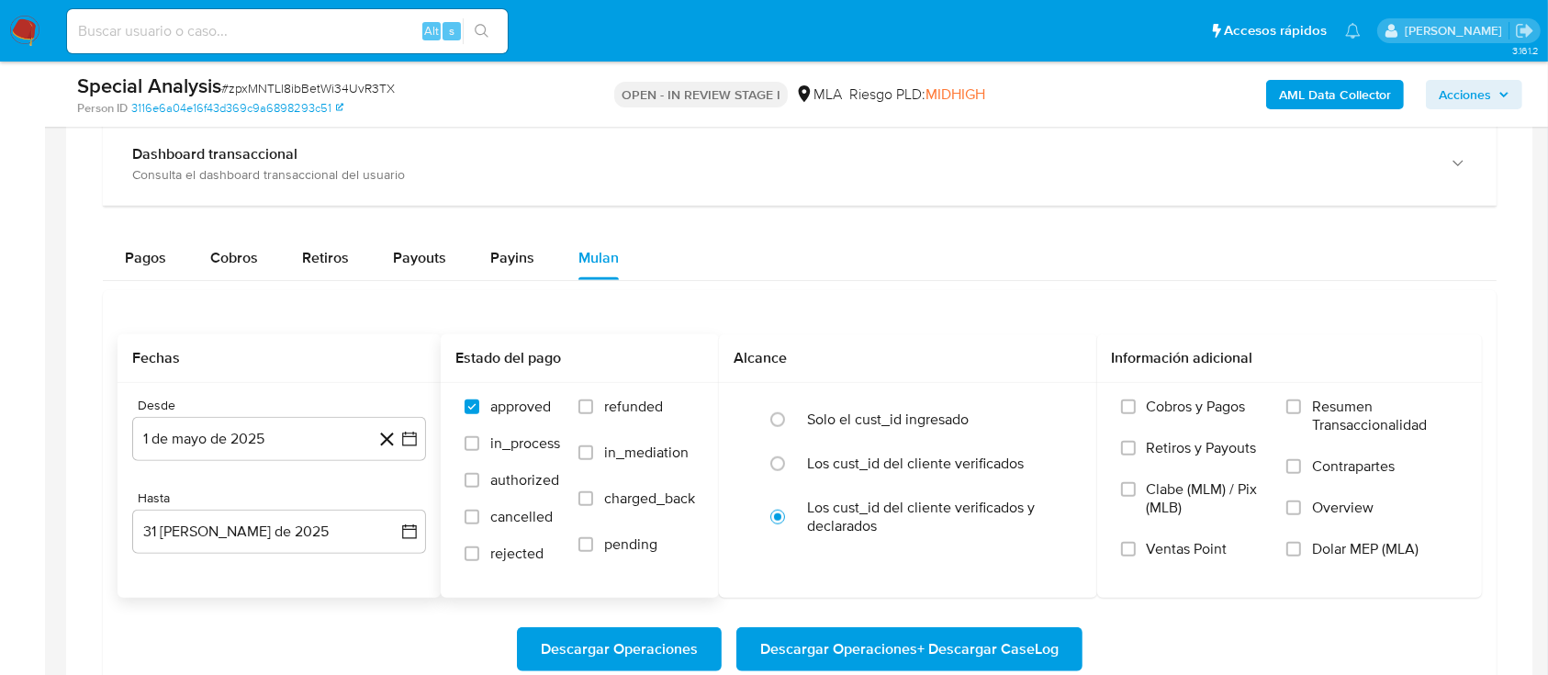
click at [595, 402] on label "refunded" at bounding box center [636, 420] width 117 height 46
click at [593, 402] on input "refunded" at bounding box center [585, 406] width 15 height 15
checkbox input "true"
drag, startPoint x: 1328, startPoint y: 545, endPoint x: 1111, endPoint y: 608, distance: 226.3
click at [1327, 545] on span "Dolar MEP (MLA)" at bounding box center [1365, 549] width 106 height 18
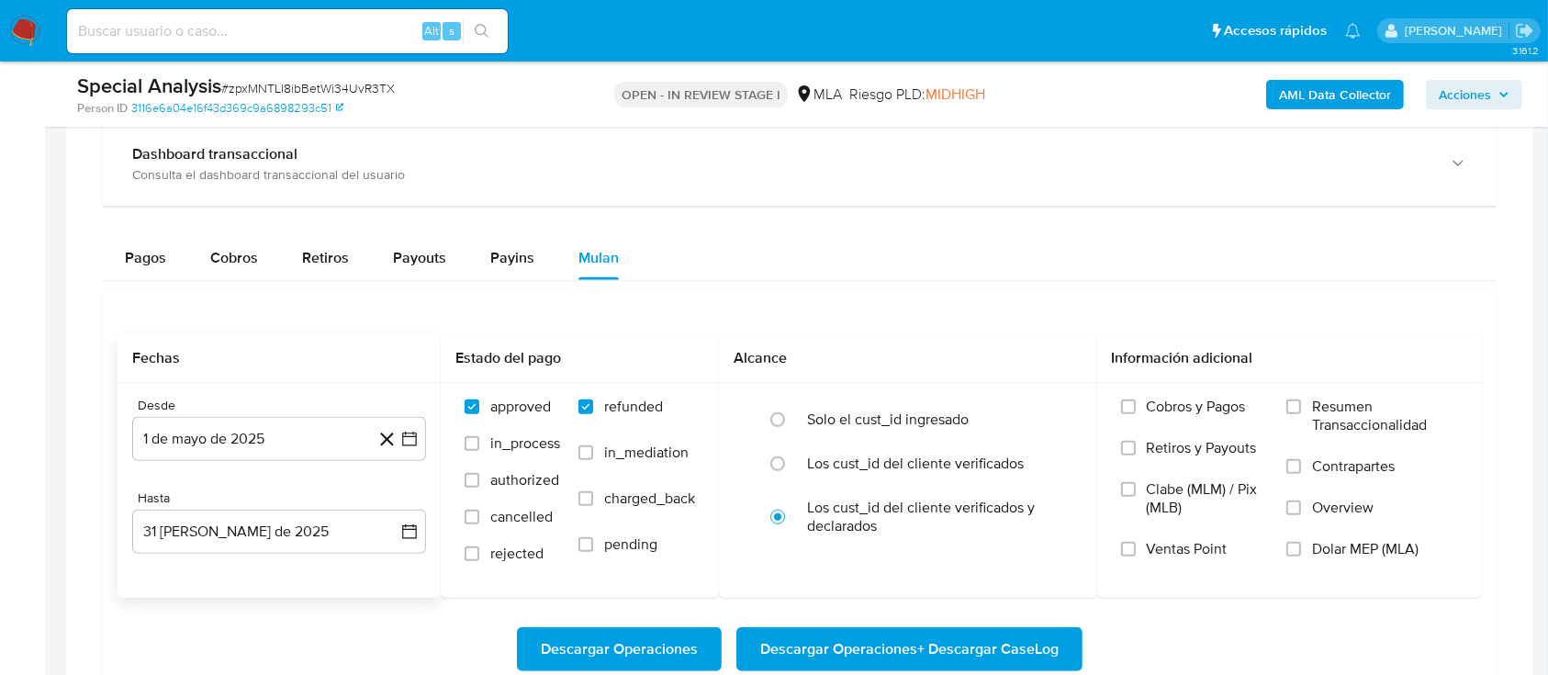
click at [1301, 545] on input "Dolar MEP (MLA)" at bounding box center [1293, 549] width 15 height 15
click at [988, 643] on span "Descargar Operaciones + Descargar CaseLog" at bounding box center [909, 649] width 298 height 40
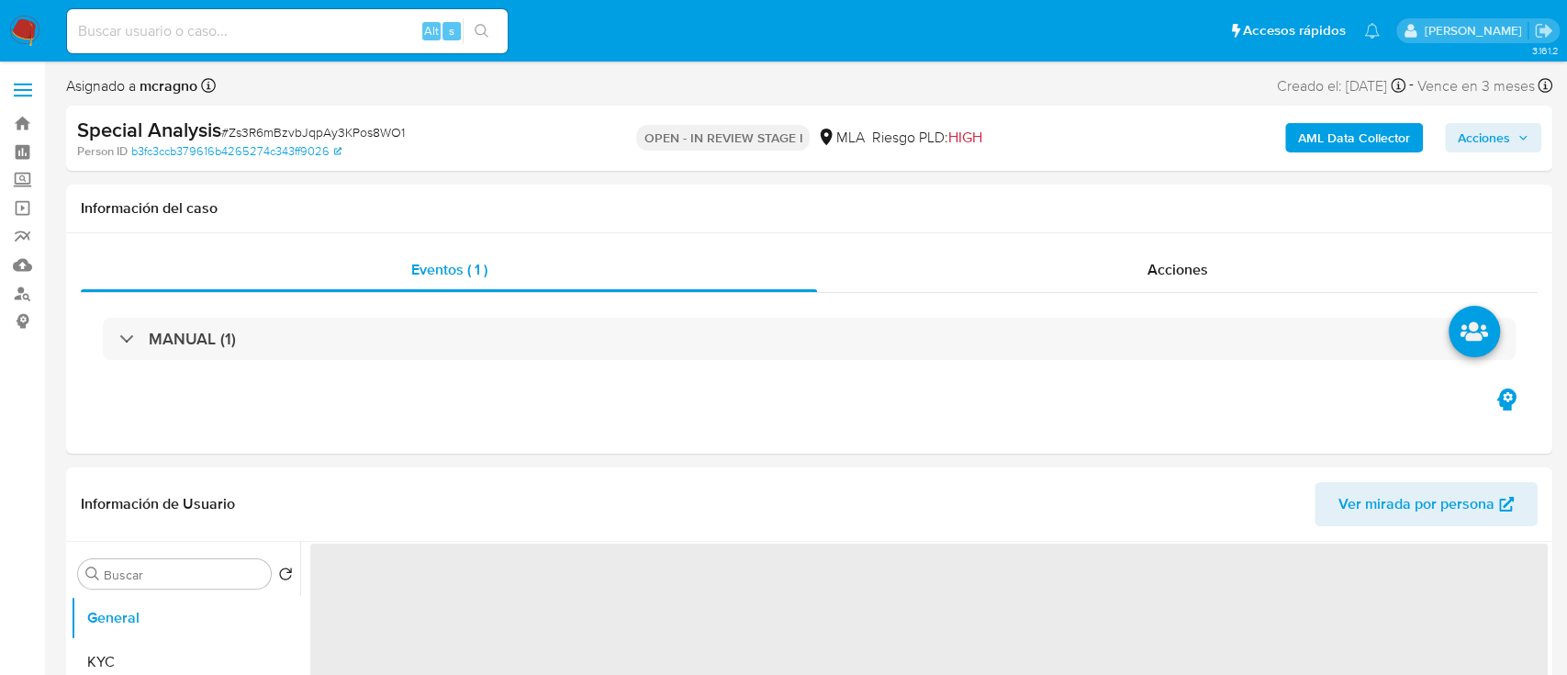
select select "10"
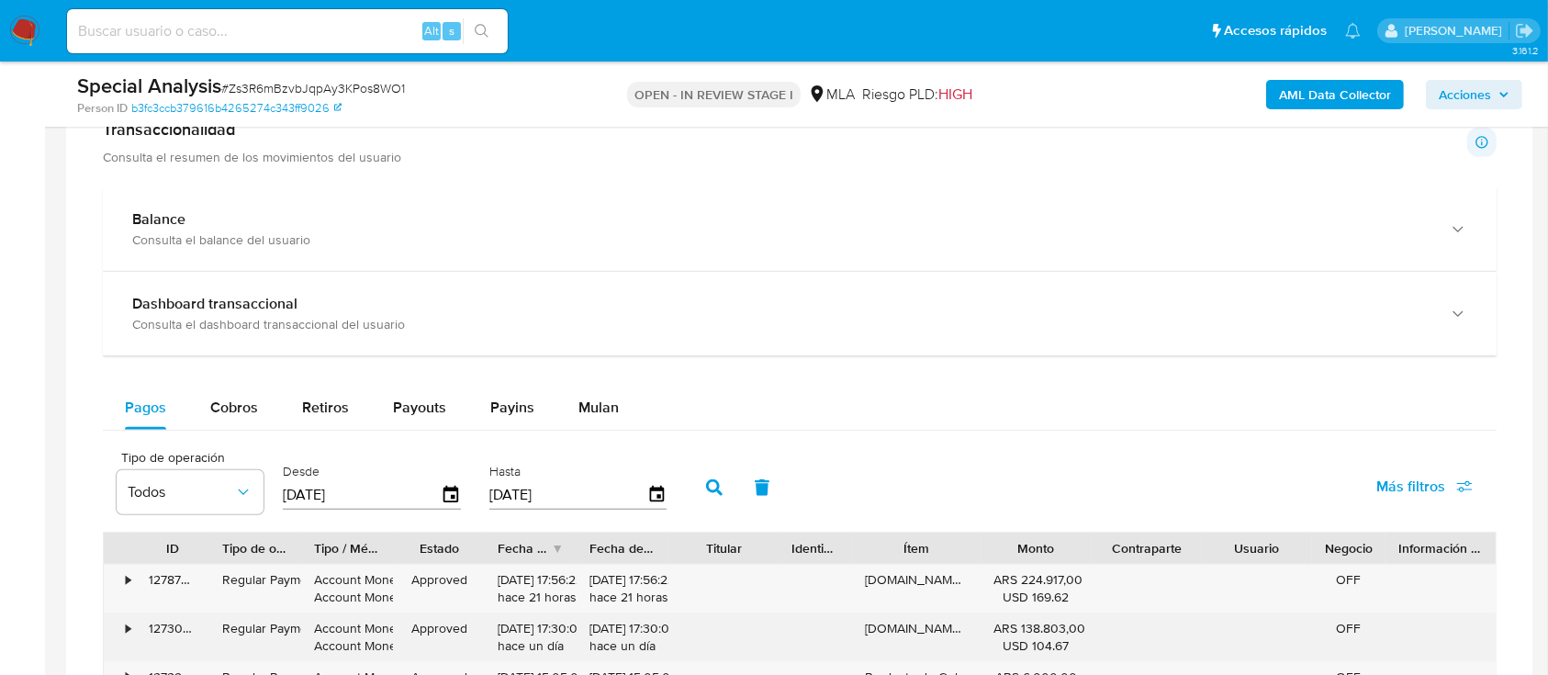
scroll to position [1346, 0]
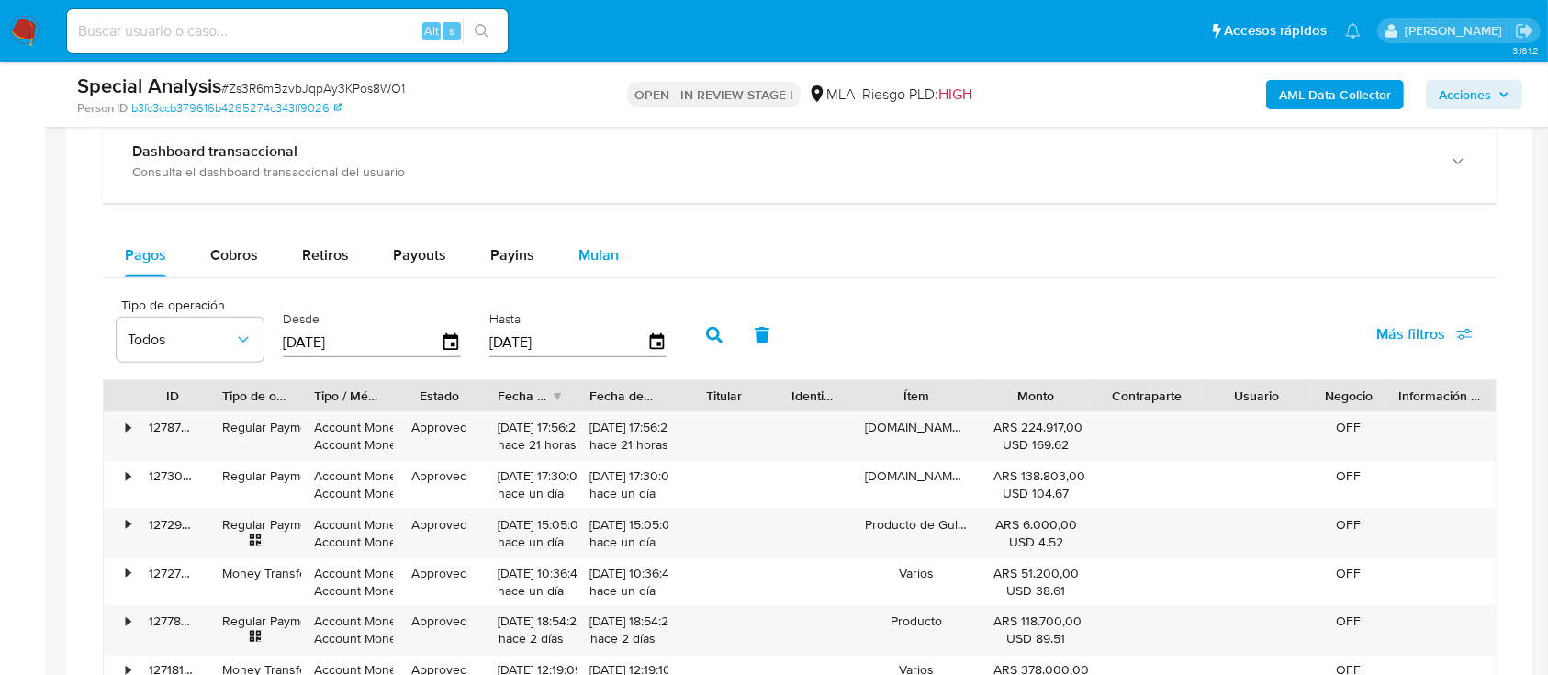
click at [612, 248] on span "Mulan" at bounding box center [598, 254] width 40 height 21
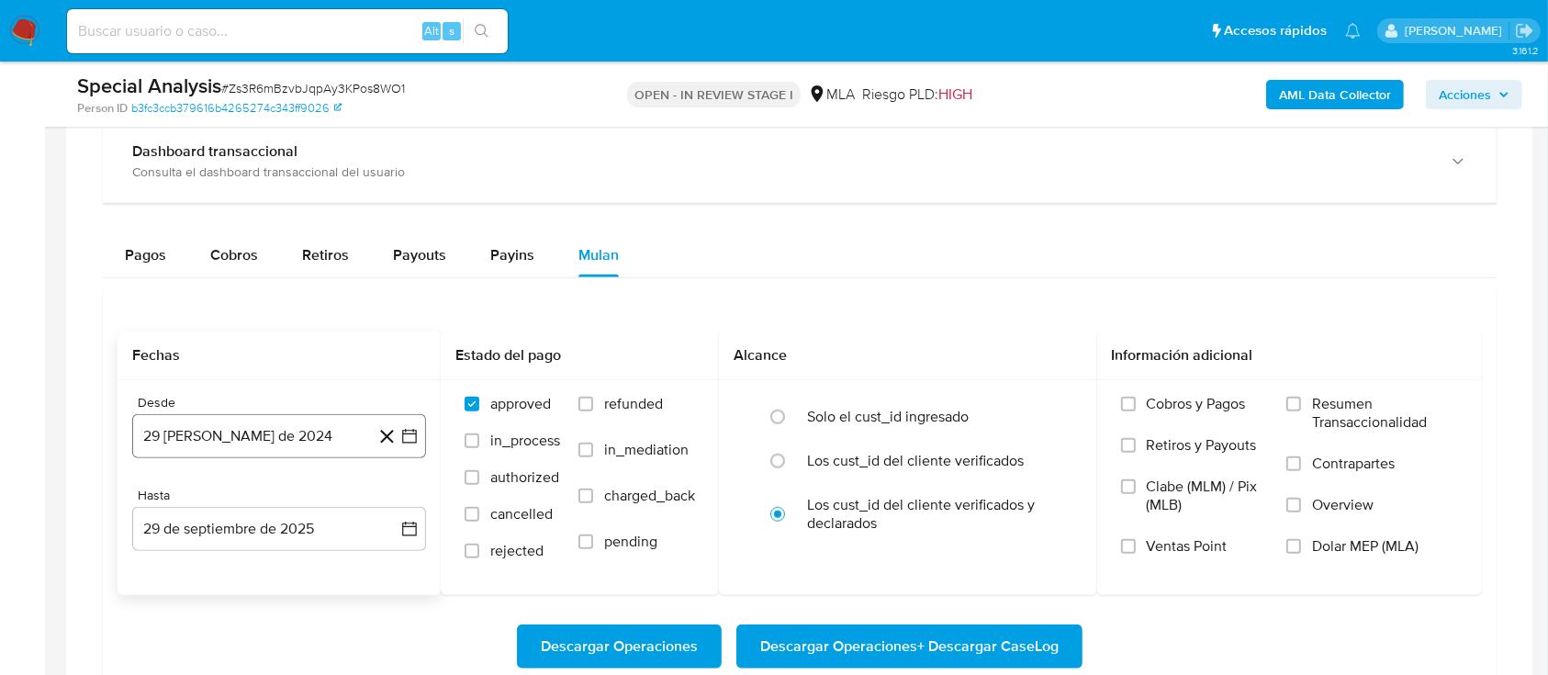
click at [313, 448] on button "29 [PERSON_NAME] de 2024" at bounding box center [279, 436] width 294 height 44
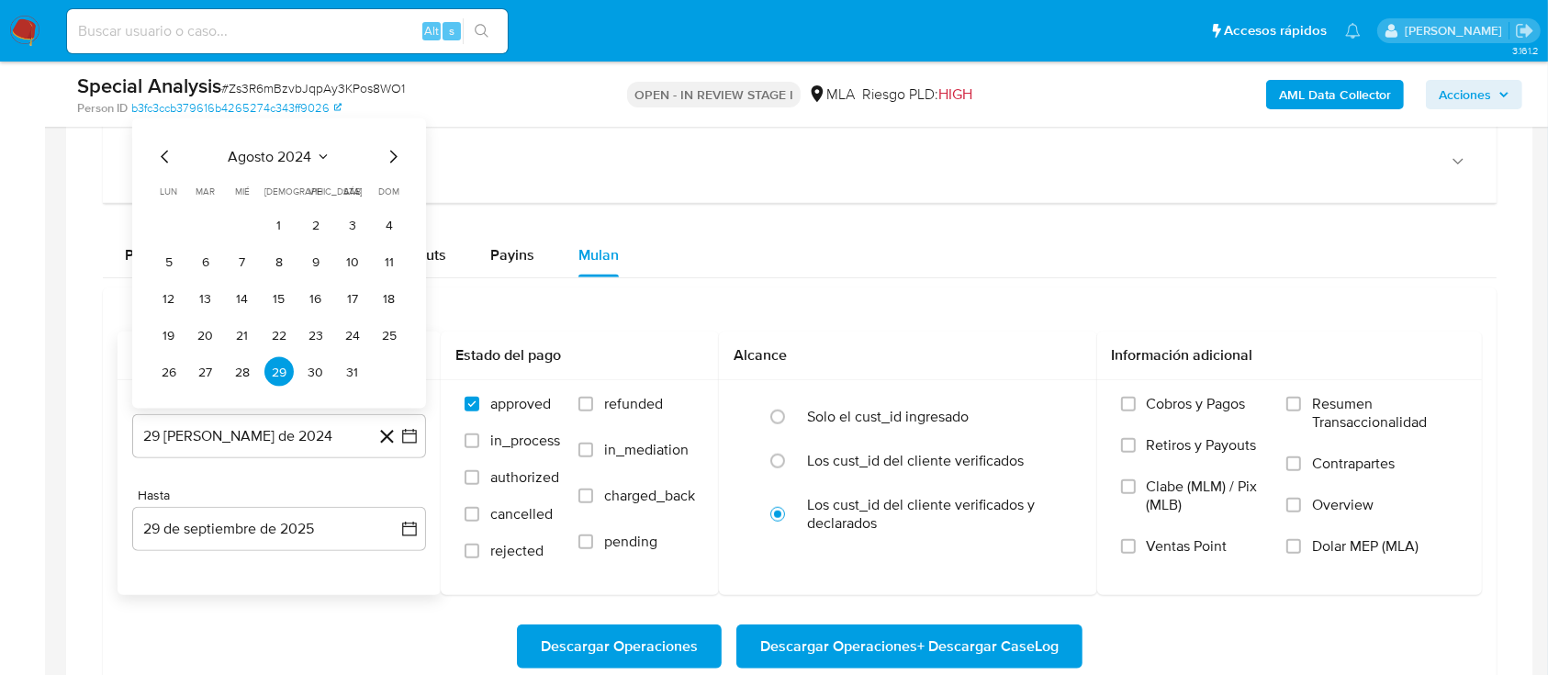
click at [270, 141] on div "agosto 2024 agosto 2024 lun lunes mar martes mié miércoles jue jueves vie viern…" at bounding box center [279, 263] width 294 height 290
click at [295, 157] on span "agosto 2024" at bounding box center [271, 157] width 84 height 18
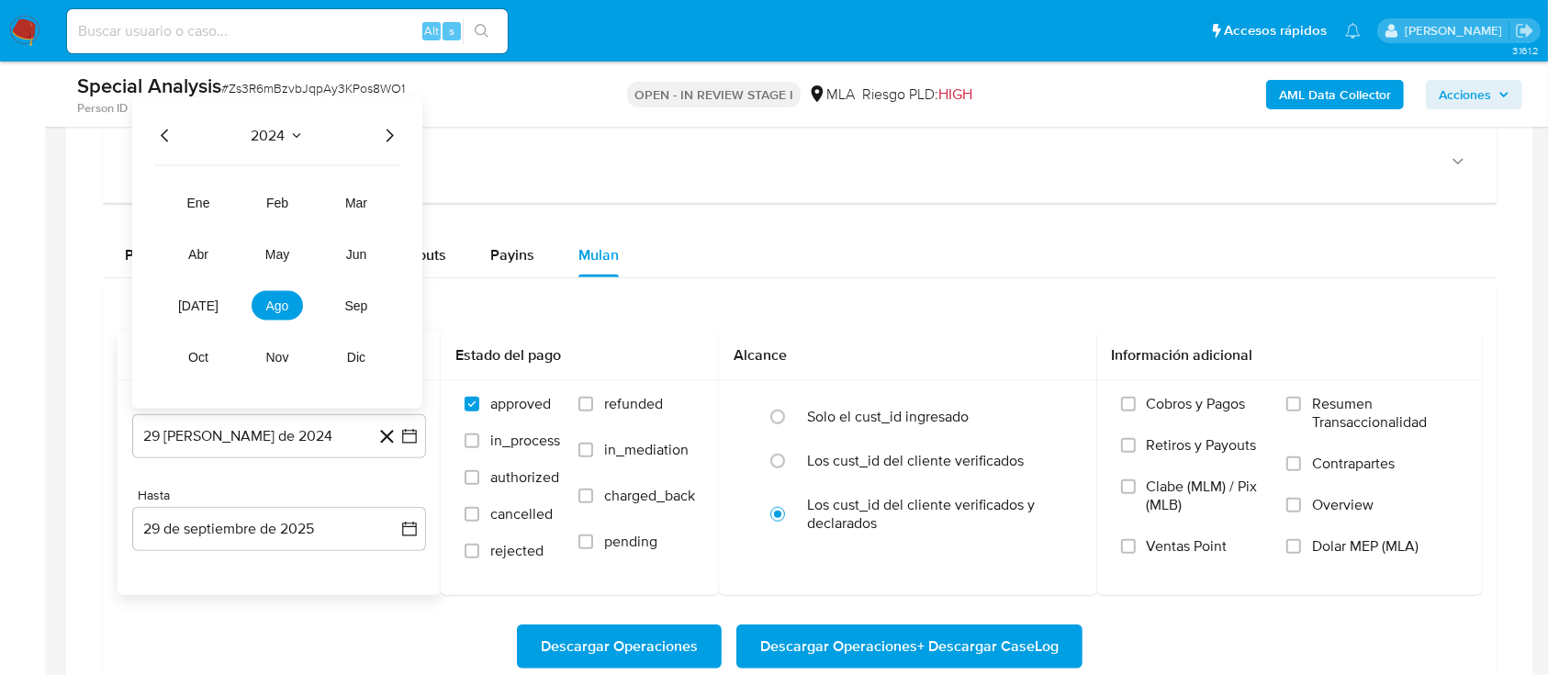
click at [383, 148] on div "2024 2024 ene feb mar abr may jun [DATE] ago sep oct nov dic" at bounding box center [277, 252] width 290 height 311
click at [380, 136] on icon "Año siguiente" at bounding box center [389, 136] width 22 height 22
click at [284, 244] on button "may" at bounding box center [277, 254] width 51 height 29
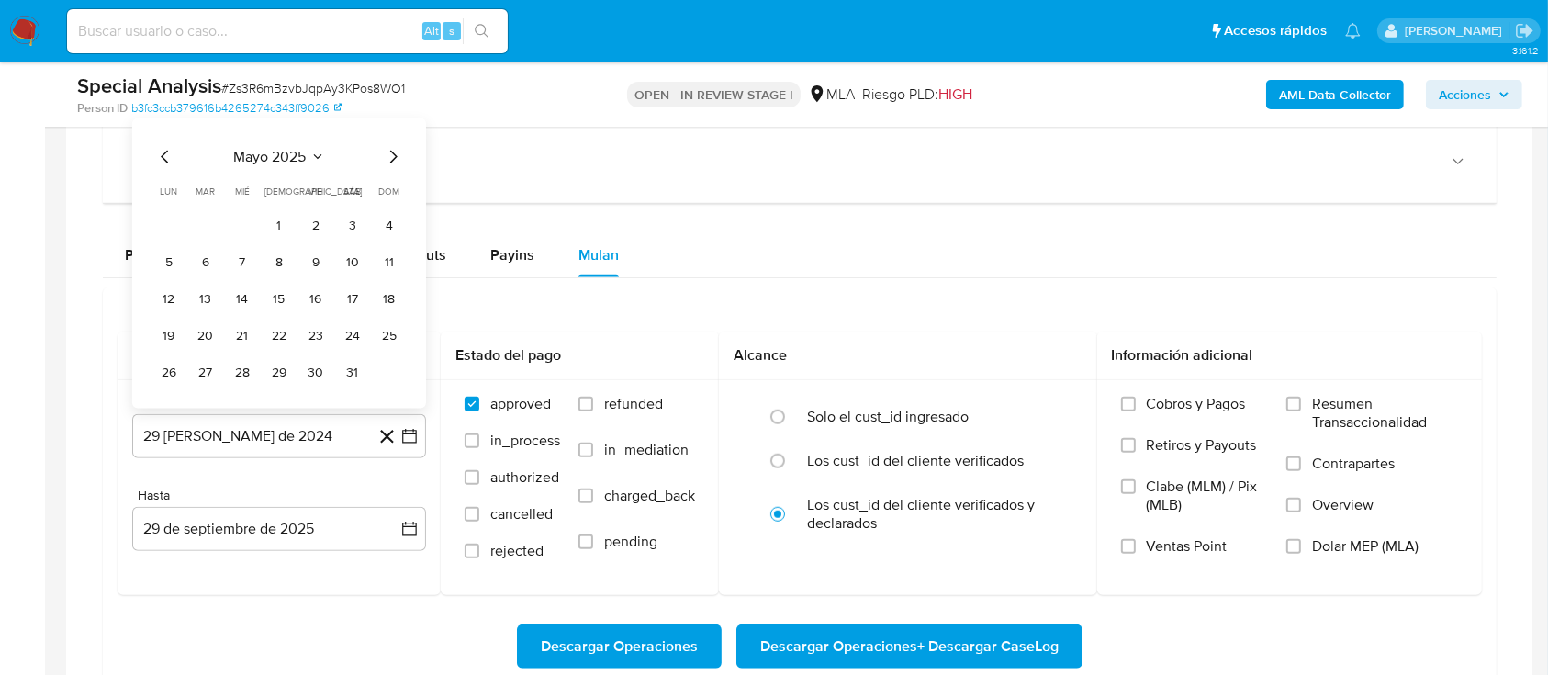
drag, startPoint x: 276, startPoint y: 217, endPoint x: 277, endPoint y: 301, distance: 84.5
click at [277, 219] on button "1" at bounding box center [278, 224] width 29 height 29
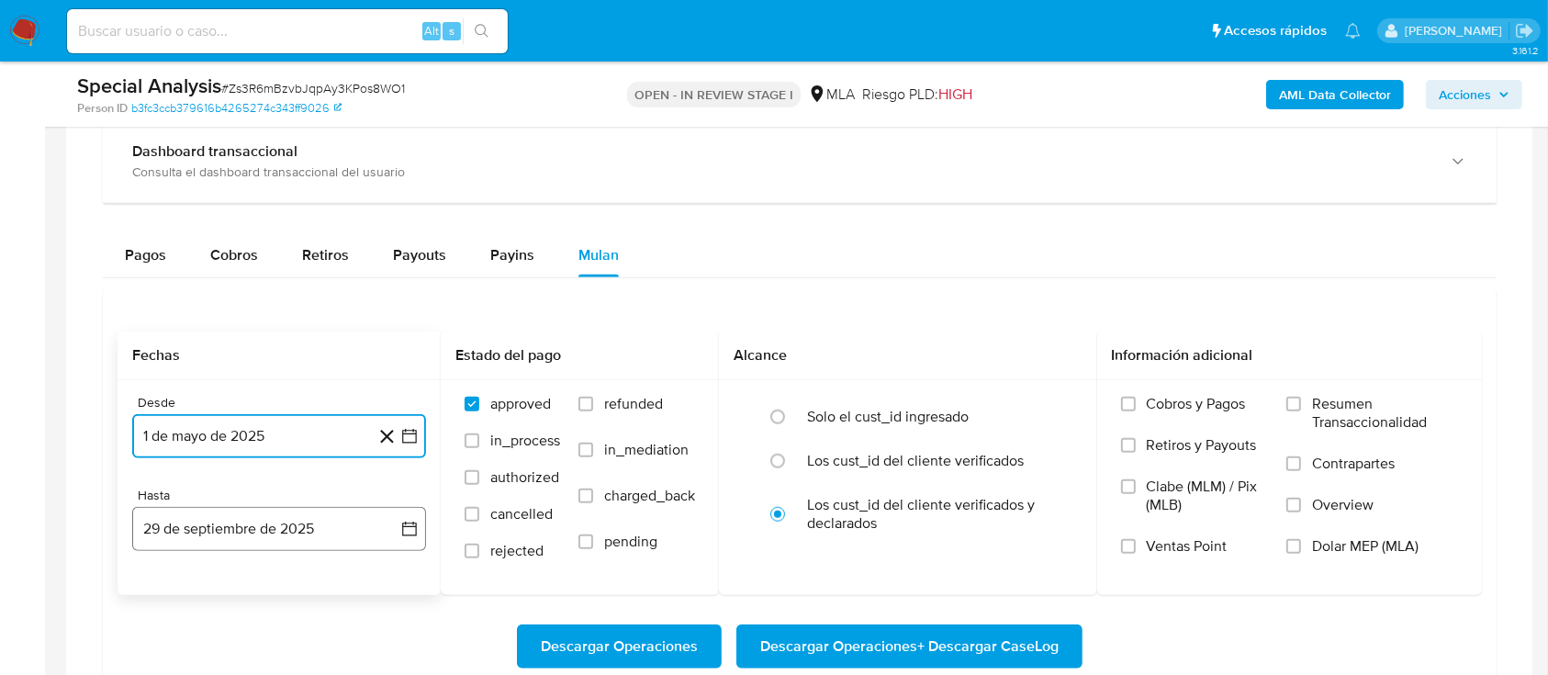
click at [241, 532] on button "29 de septiembre de 2025" at bounding box center [279, 529] width 294 height 44
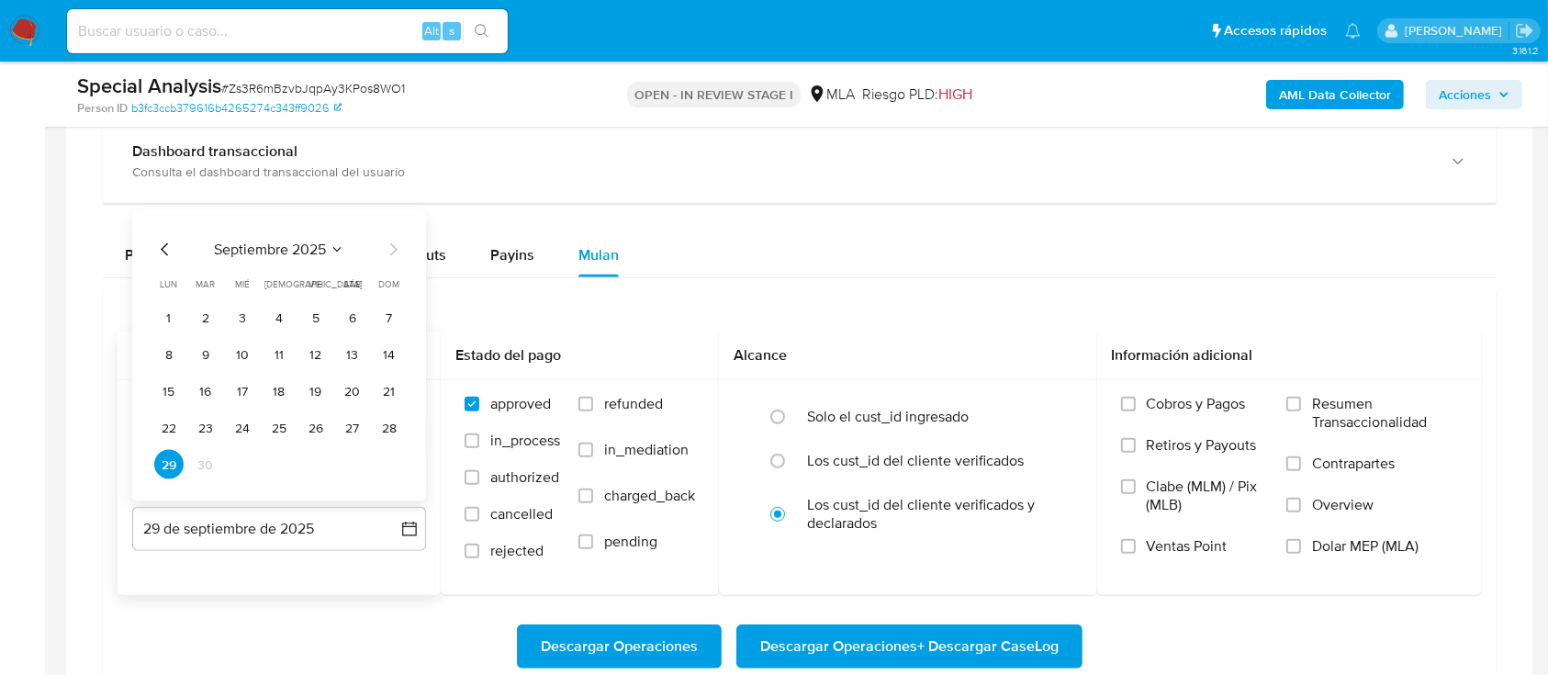
drag, startPoint x: 155, startPoint y: 251, endPoint x: 180, endPoint y: 290, distance: 46.6
click at [155, 253] on icon "Mes anterior" at bounding box center [165, 250] width 22 height 22
click at [387, 466] on button "31" at bounding box center [389, 464] width 29 height 29
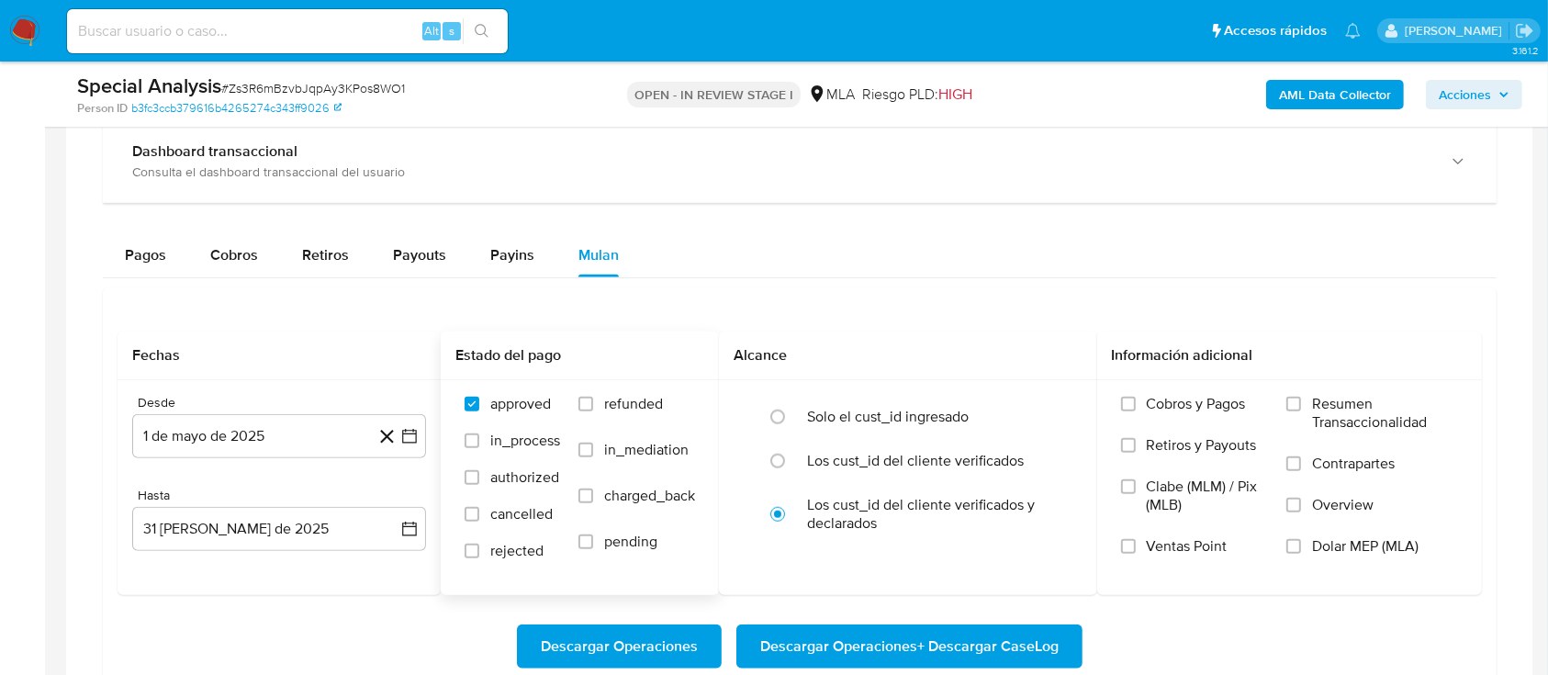
click at [598, 415] on label "refunded" at bounding box center [636, 418] width 117 height 46
click at [593, 411] on input "refunded" at bounding box center [585, 404] width 15 height 15
checkbox input "true"
click at [1338, 555] on label "Dolar MEP (MLA)" at bounding box center [1372, 557] width 172 height 41
click at [1301, 554] on input "Dolar MEP (MLA)" at bounding box center [1293, 546] width 15 height 15
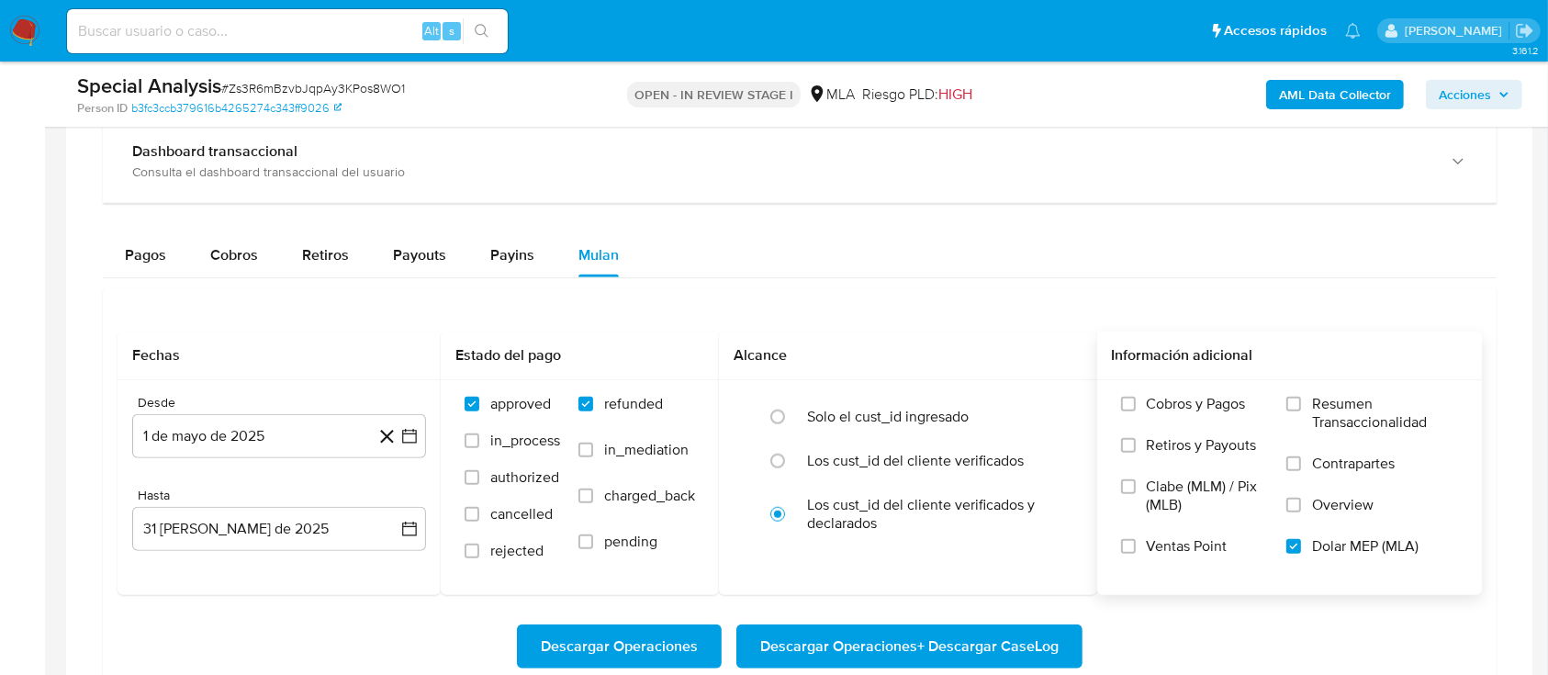
click at [1047, 641] on span "Descargar Operaciones + Descargar CaseLog" at bounding box center [909, 646] width 298 height 40
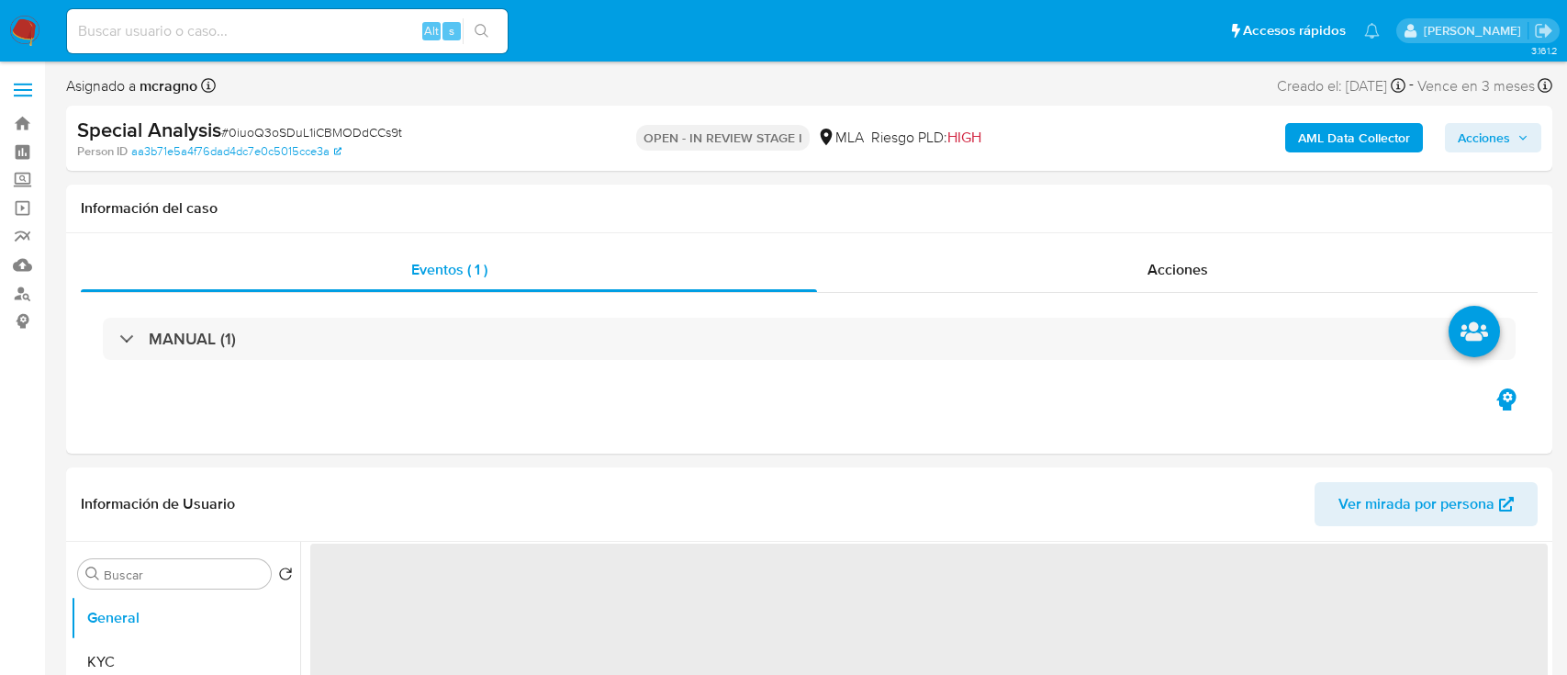
select select "10"
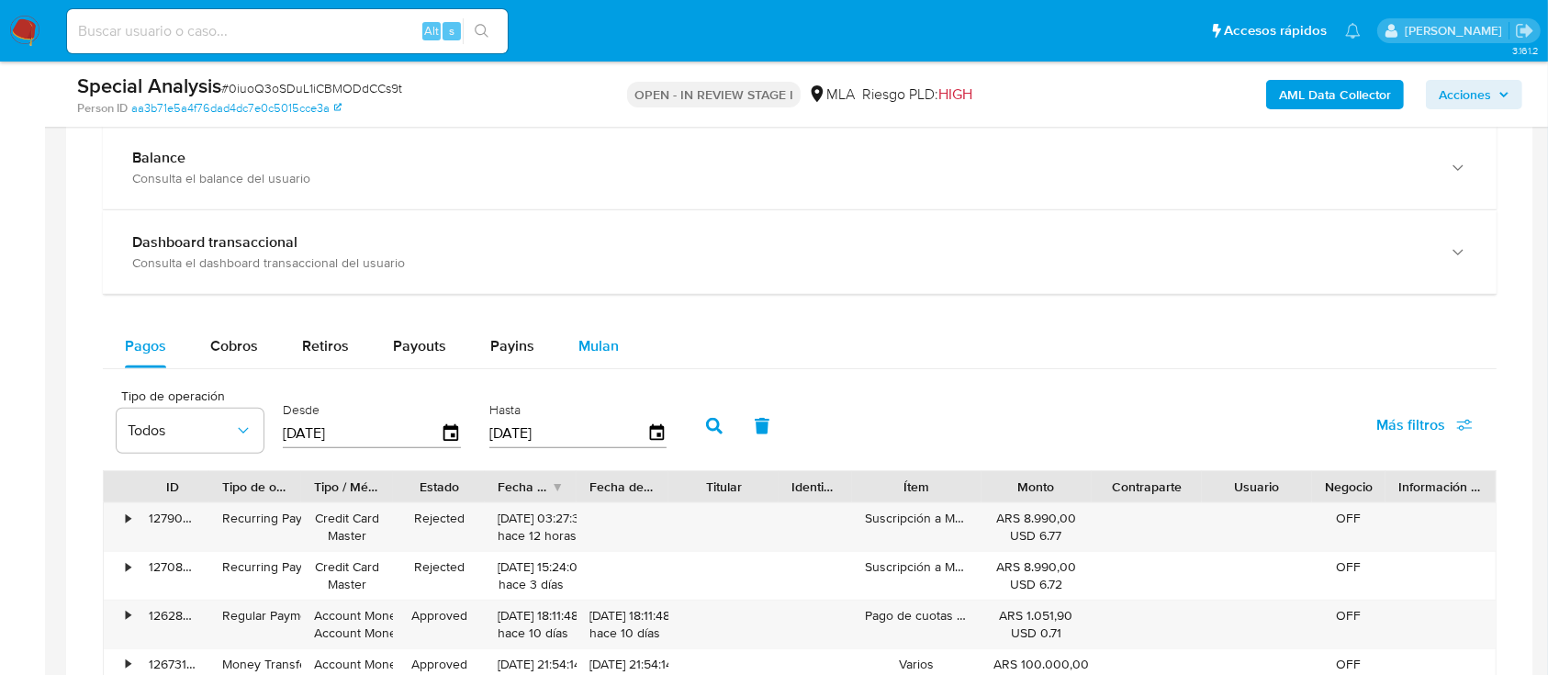
click at [610, 346] on span "Mulan" at bounding box center [598, 345] width 40 height 21
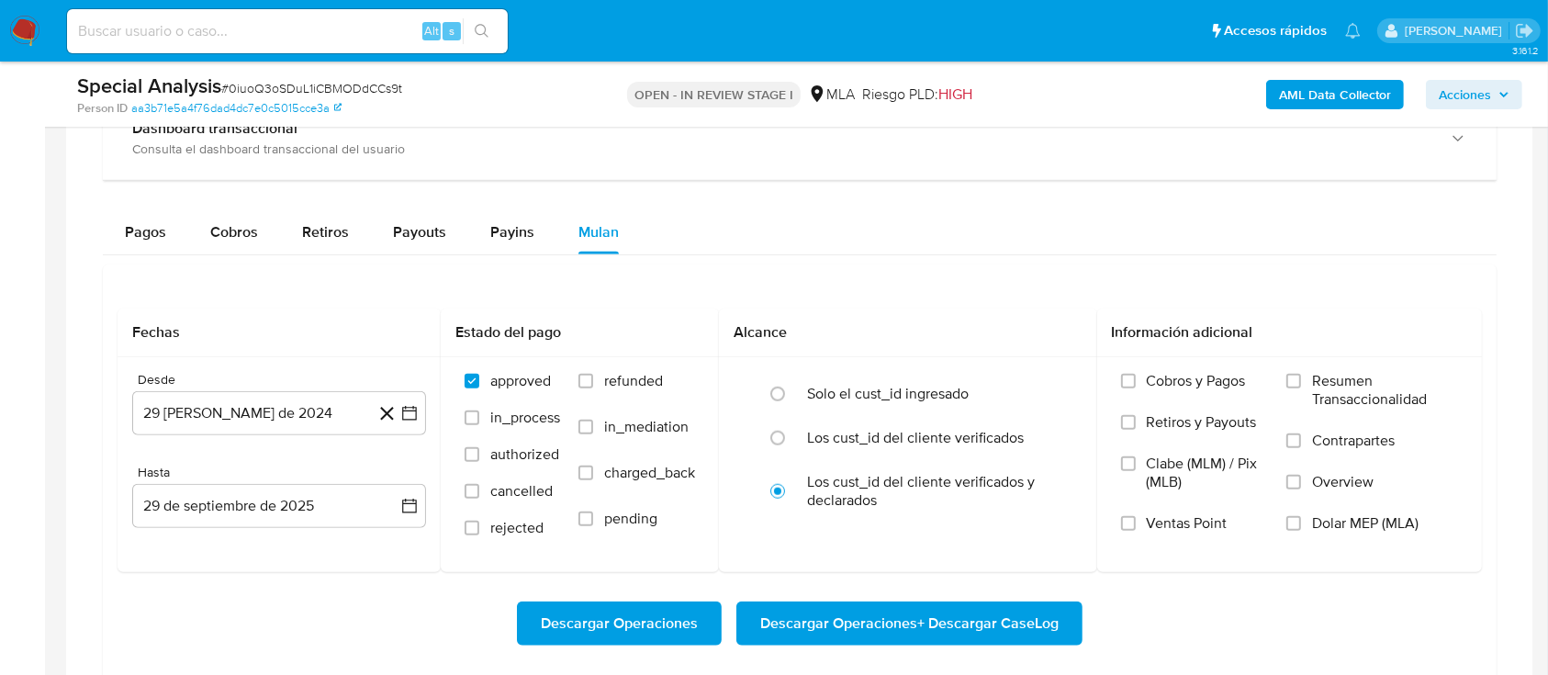
scroll to position [1469, 0]
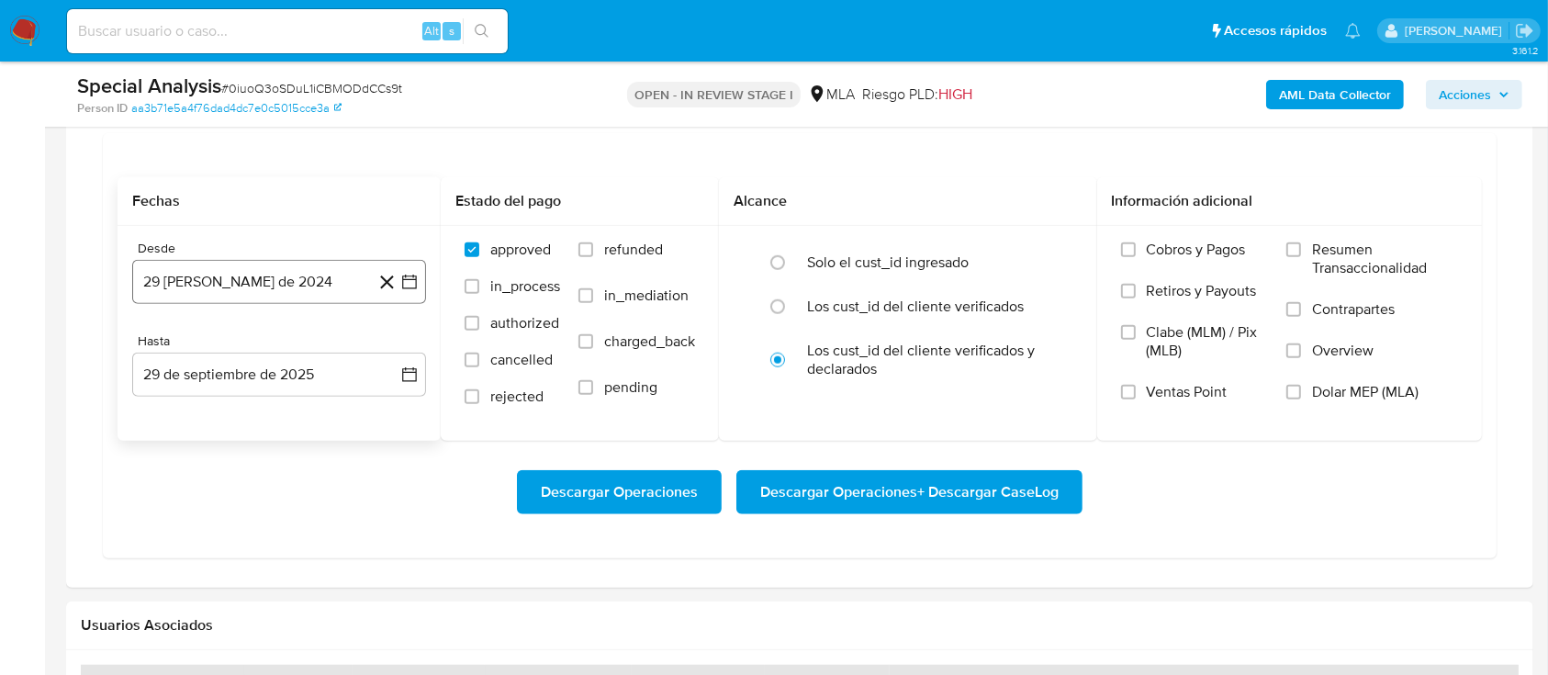
click at [307, 287] on button "29 [PERSON_NAME] de 2024" at bounding box center [279, 282] width 294 height 44
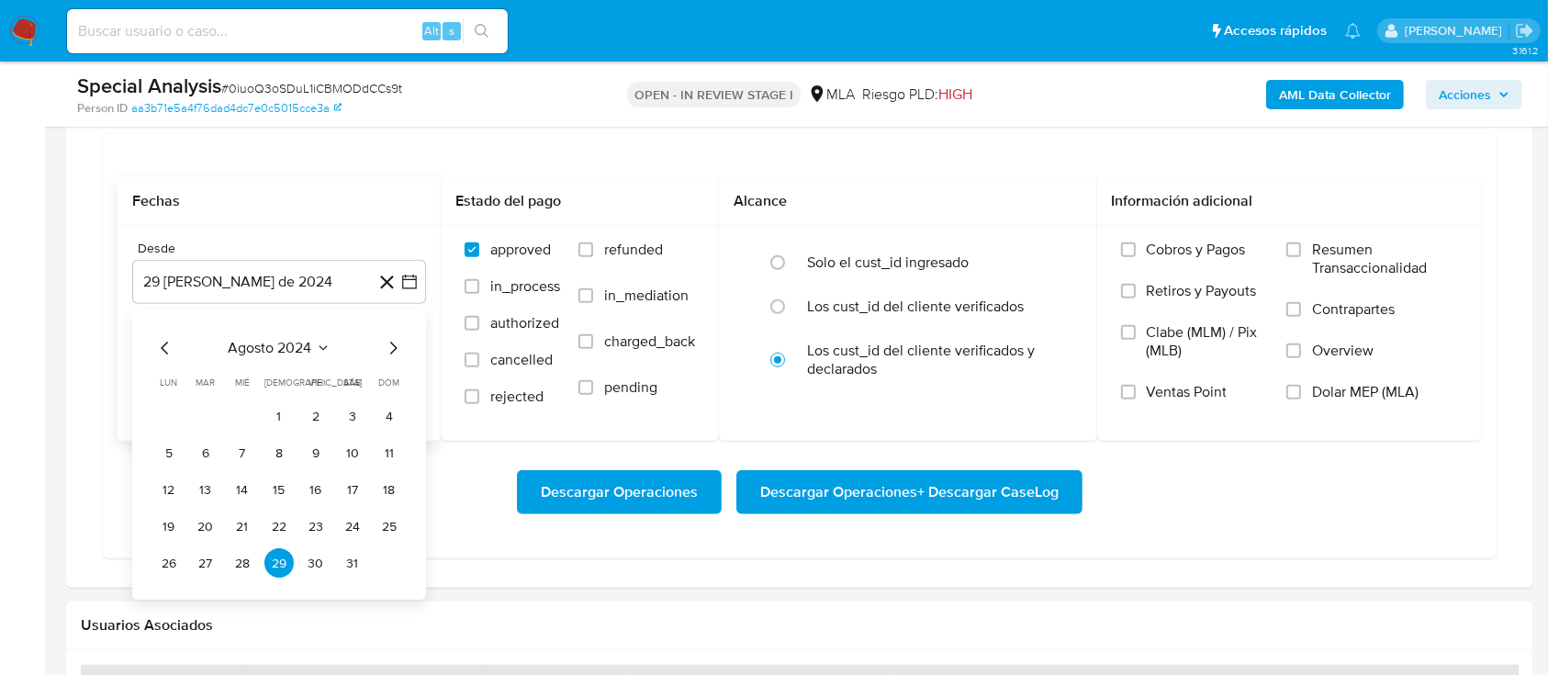
drag, startPoint x: 296, startPoint y: 329, endPoint x: 298, endPoint y: 343, distance: 14.9
click at [298, 337] on div "agosto 2024 agosto 2024 lun lunes mar martes mié miércoles jue jueves vie viern…" at bounding box center [279, 455] width 294 height 290
click at [298, 344] on span "agosto 2024" at bounding box center [271, 349] width 84 height 18
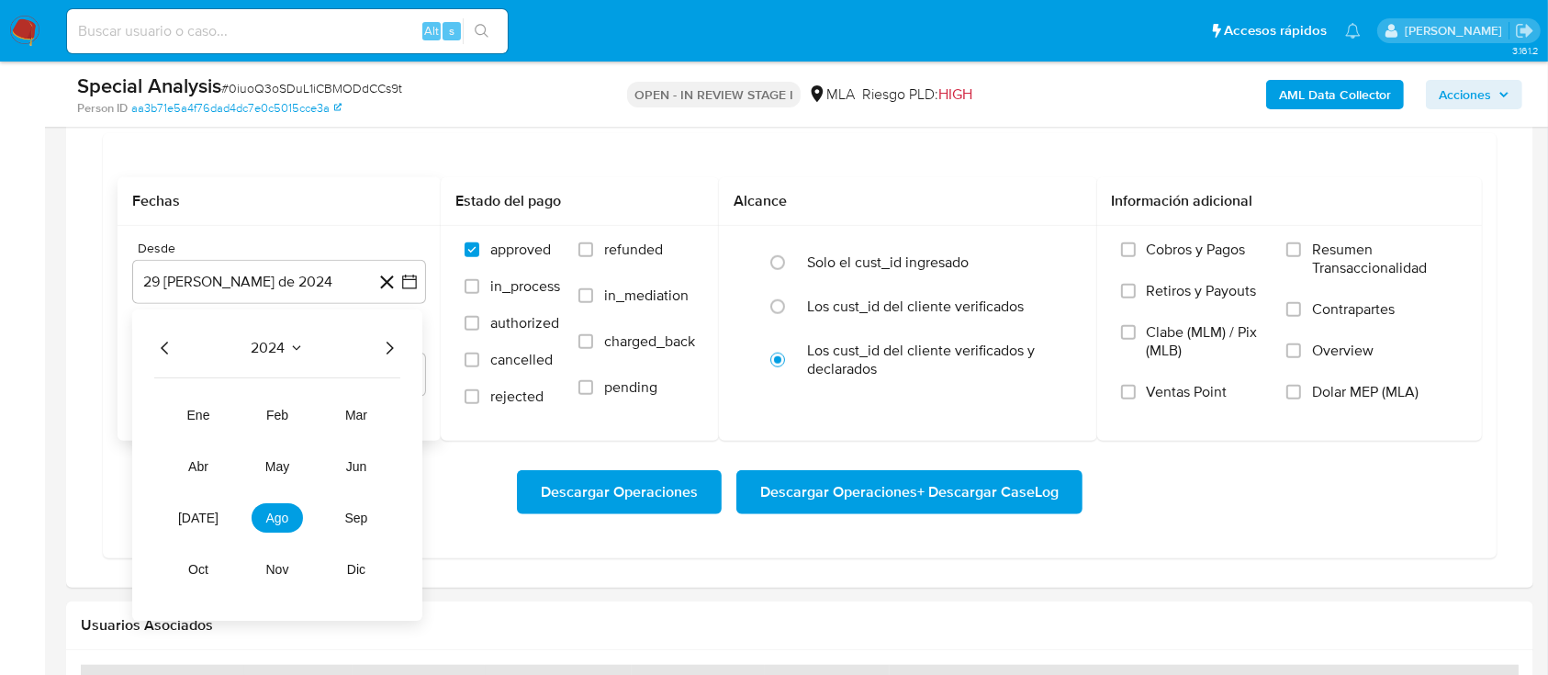
click at [388, 349] on icon "Año siguiente" at bounding box center [389, 349] width 22 height 22
click at [292, 469] on button "may" at bounding box center [277, 467] width 51 height 29
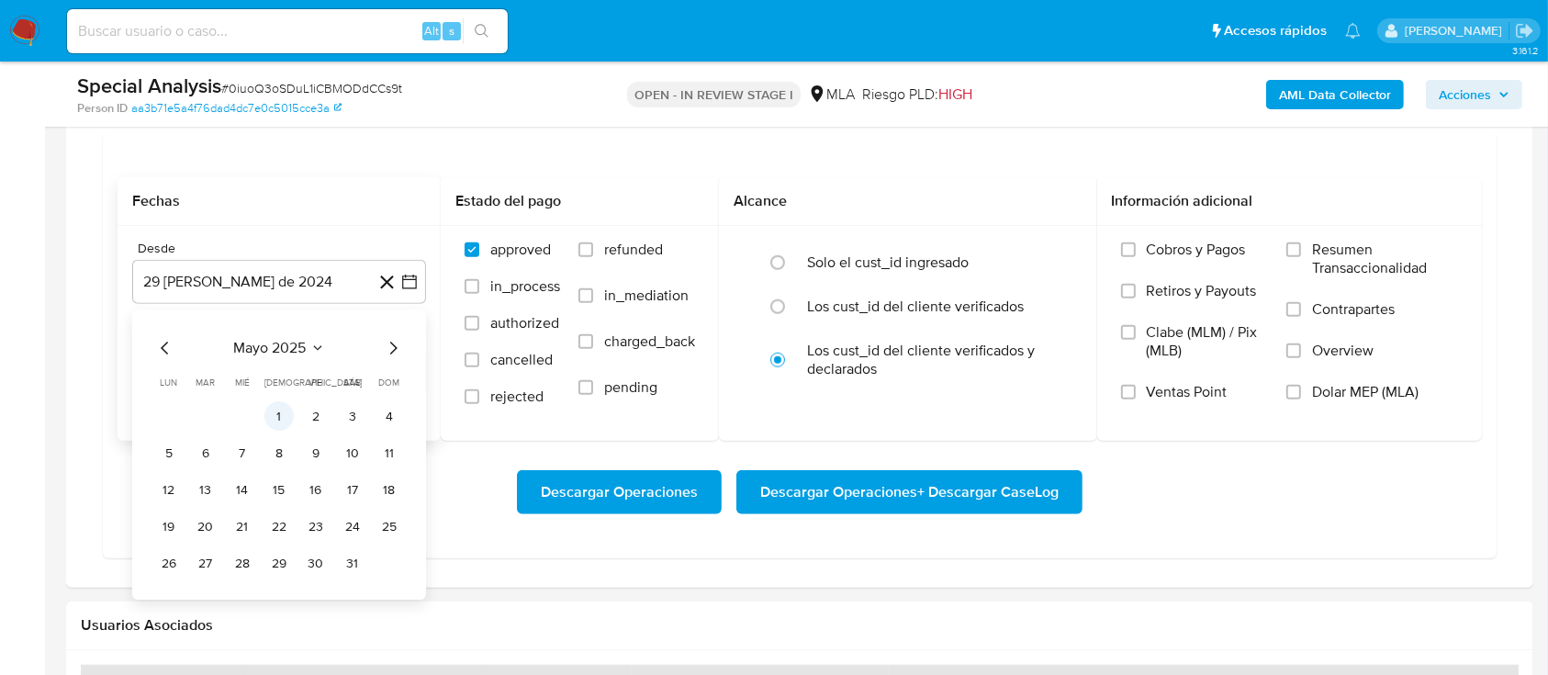
click at [272, 415] on button "1" at bounding box center [278, 416] width 29 height 29
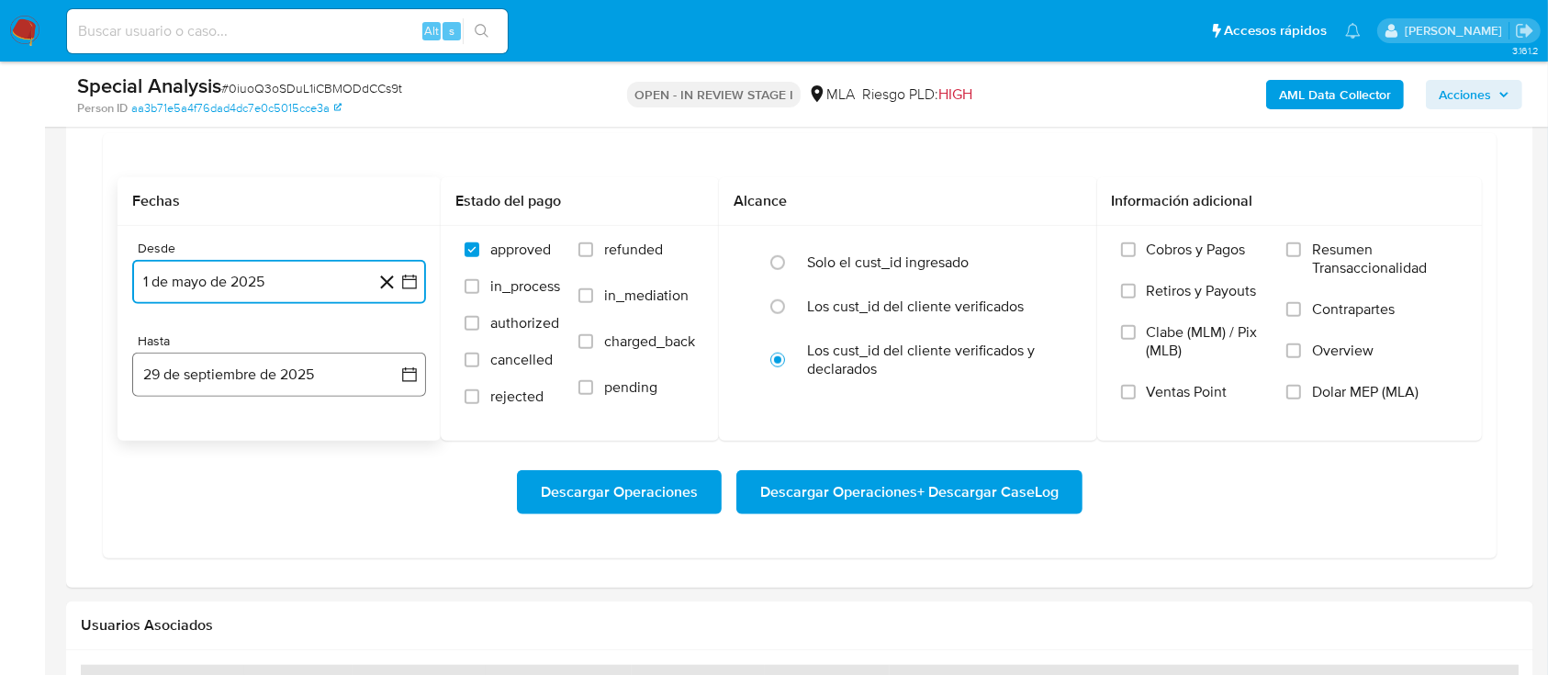
click at [273, 376] on button "29 de septiembre de 2025" at bounding box center [279, 375] width 294 height 44
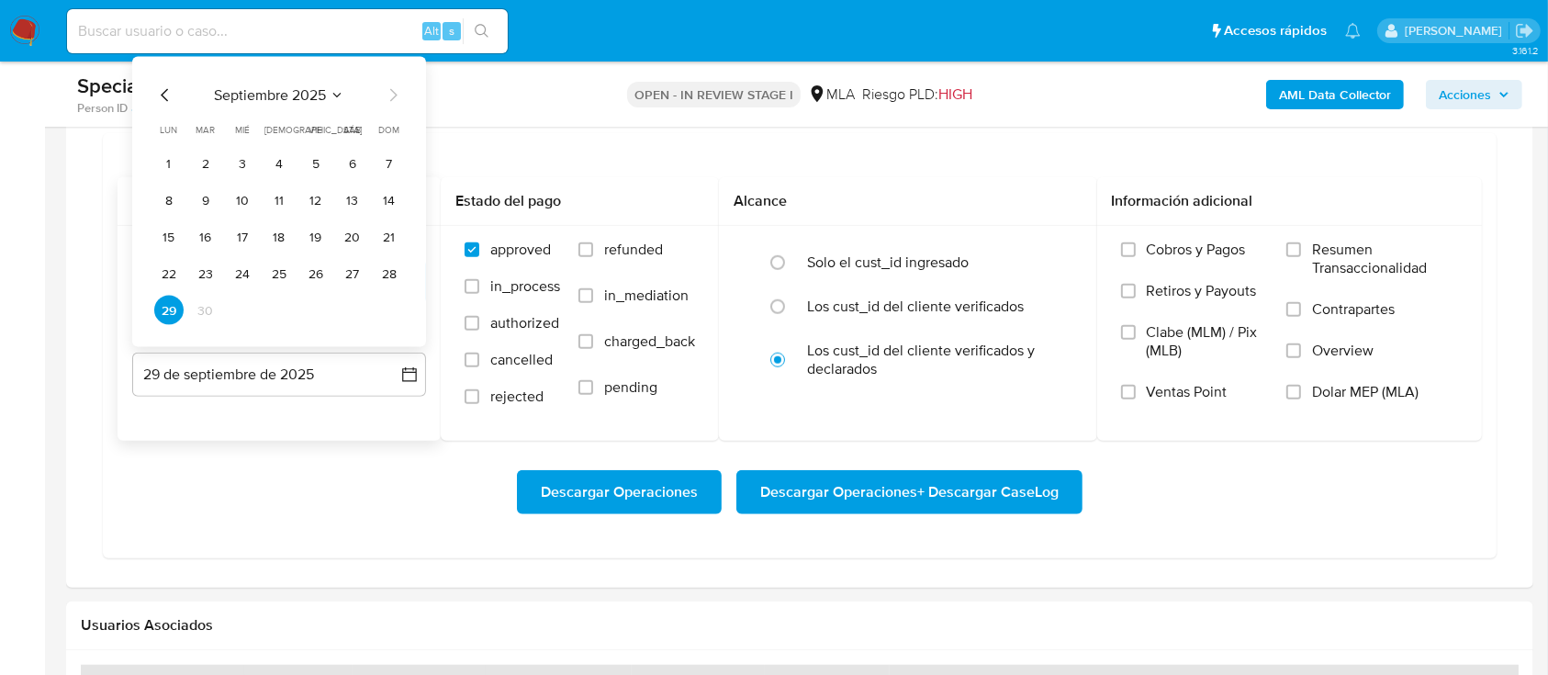
click at [164, 84] on icon "Mes anterior" at bounding box center [165, 95] width 22 height 22
click at [396, 308] on button "31" at bounding box center [389, 310] width 29 height 29
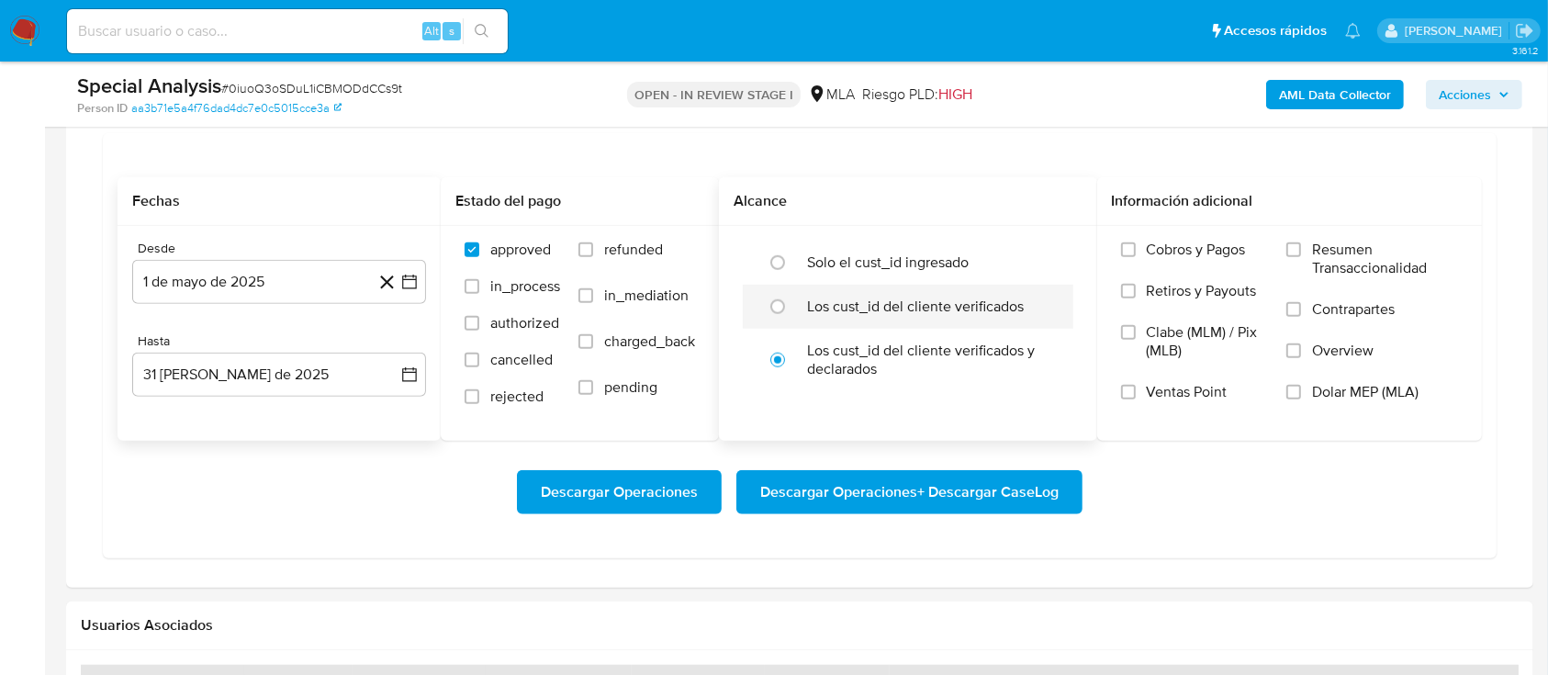
drag, startPoint x: 598, startPoint y: 255, endPoint x: 834, endPoint y: 297, distance: 239.7
click at [597, 257] on label "refunded" at bounding box center [636, 264] width 117 height 46
click at [593, 257] on input "refunded" at bounding box center [585, 249] width 15 height 15
checkbox input "true"
click at [1344, 400] on span "Dolar MEP (MLA)" at bounding box center [1365, 392] width 106 height 18
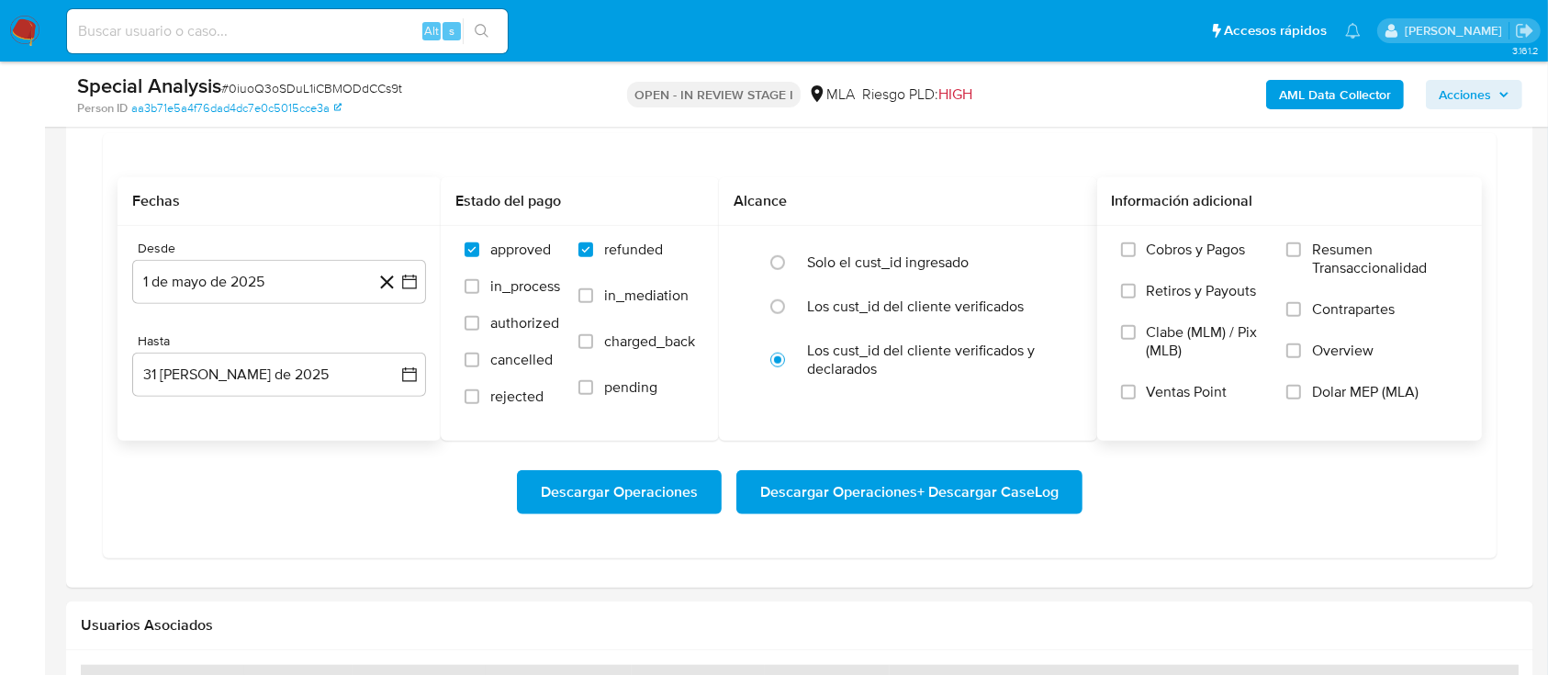
click at [1301, 399] on input "Dolar MEP (MLA)" at bounding box center [1293, 392] width 15 height 15
click at [1009, 490] on span "Descargar Operaciones + Descargar CaseLog" at bounding box center [909, 492] width 298 height 40
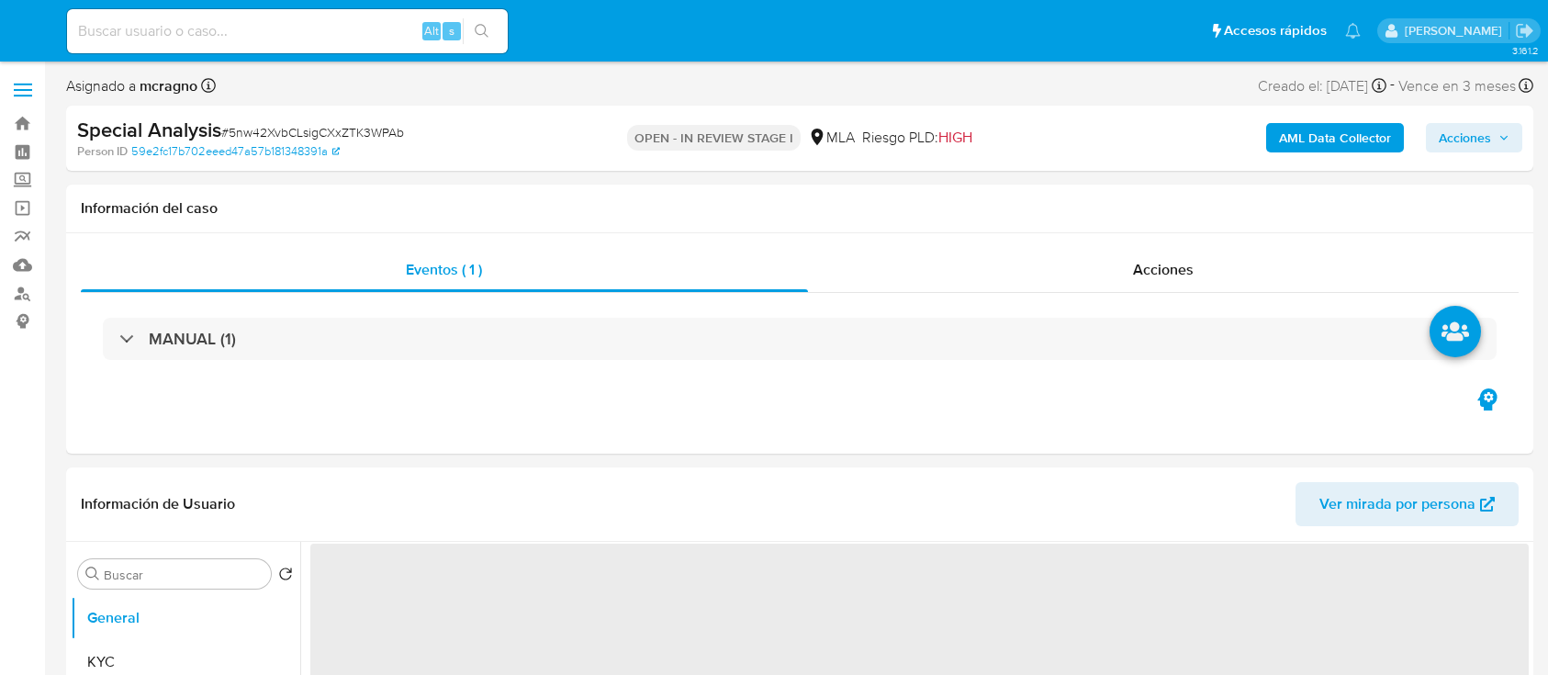
select select "10"
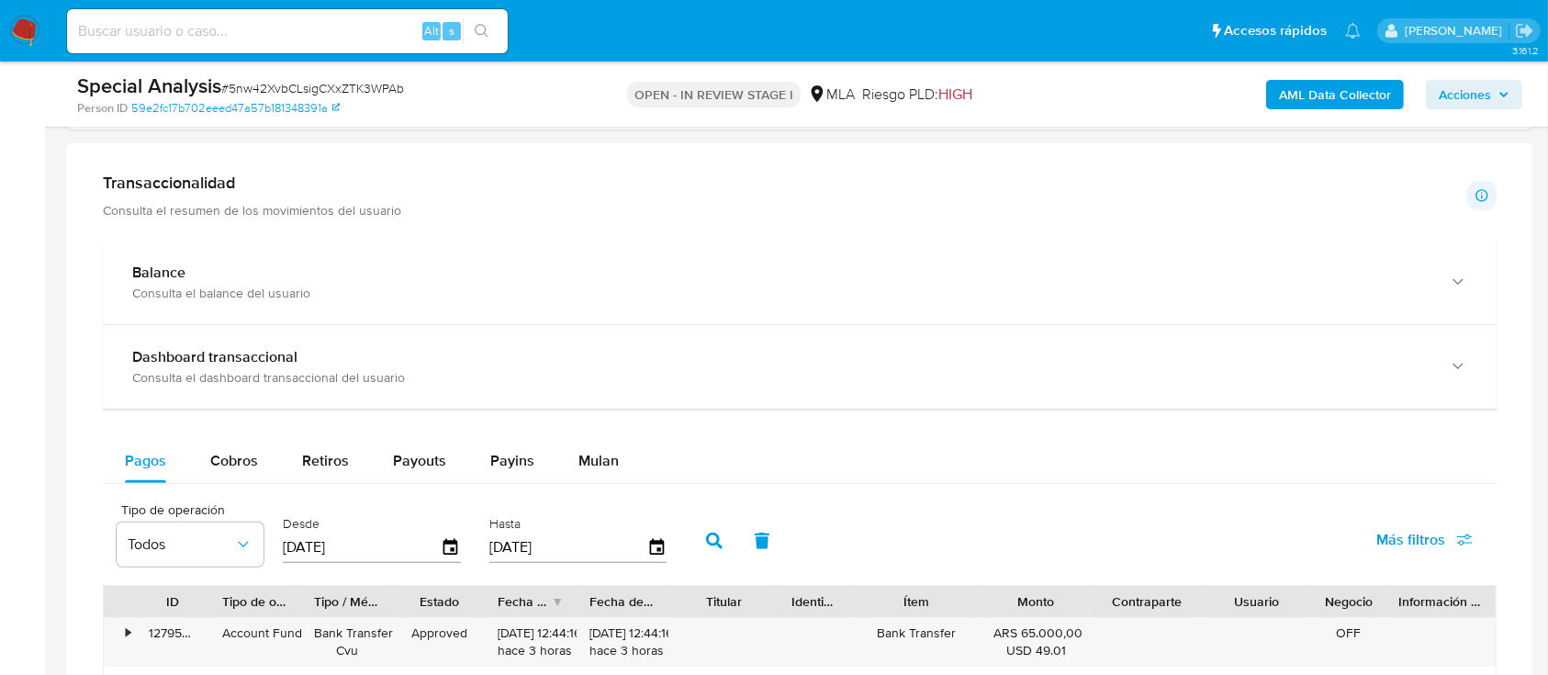
scroll to position [1346, 0]
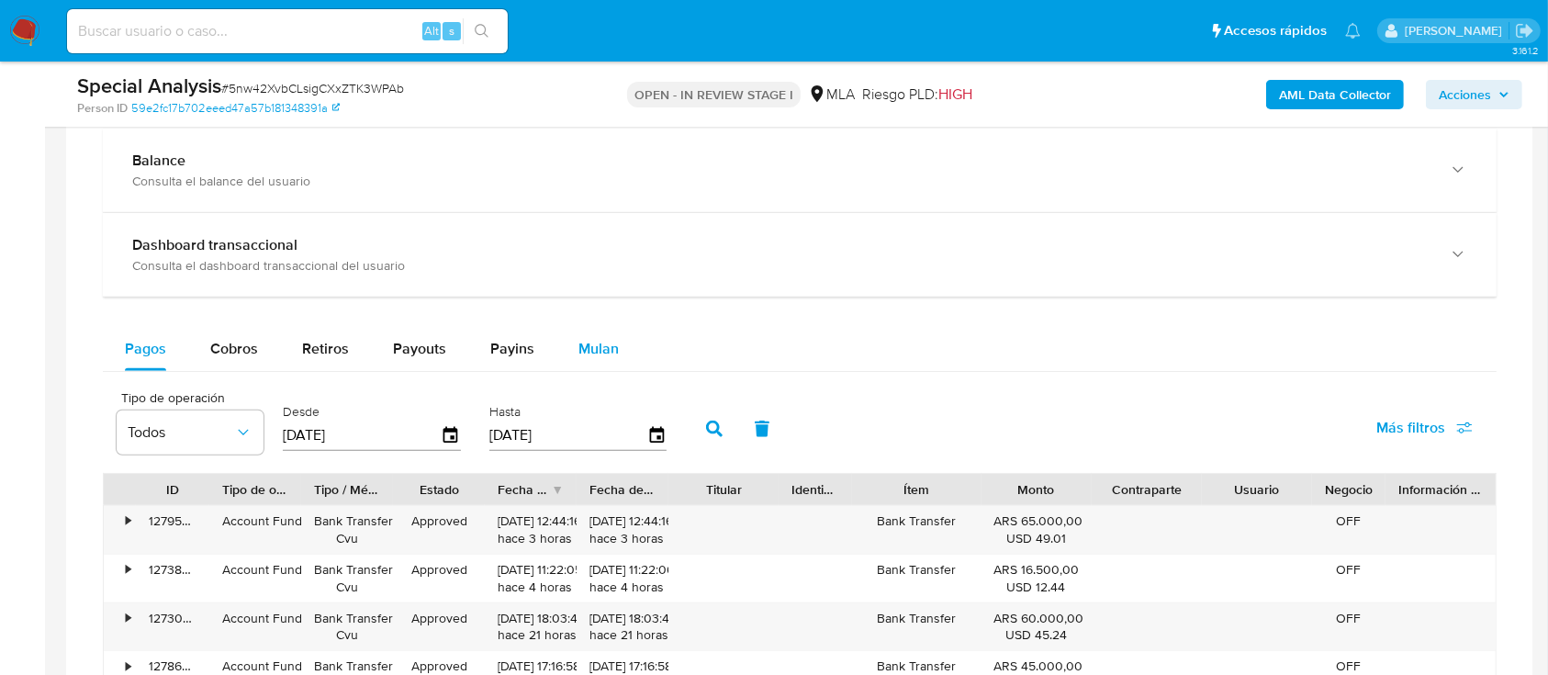
click at [586, 359] on div "Mulan" at bounding box center [598, 349] width 40 height 44
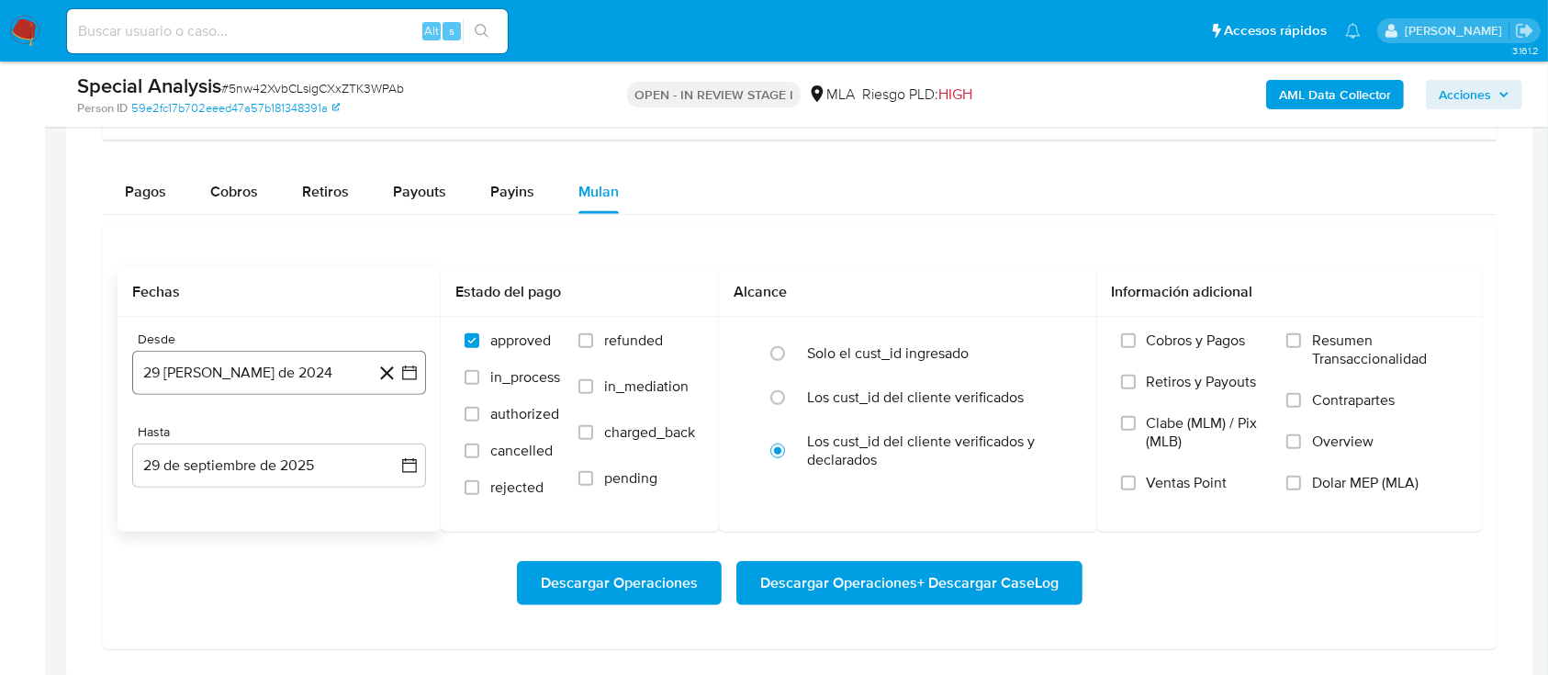
scroll to position [1591, 0]
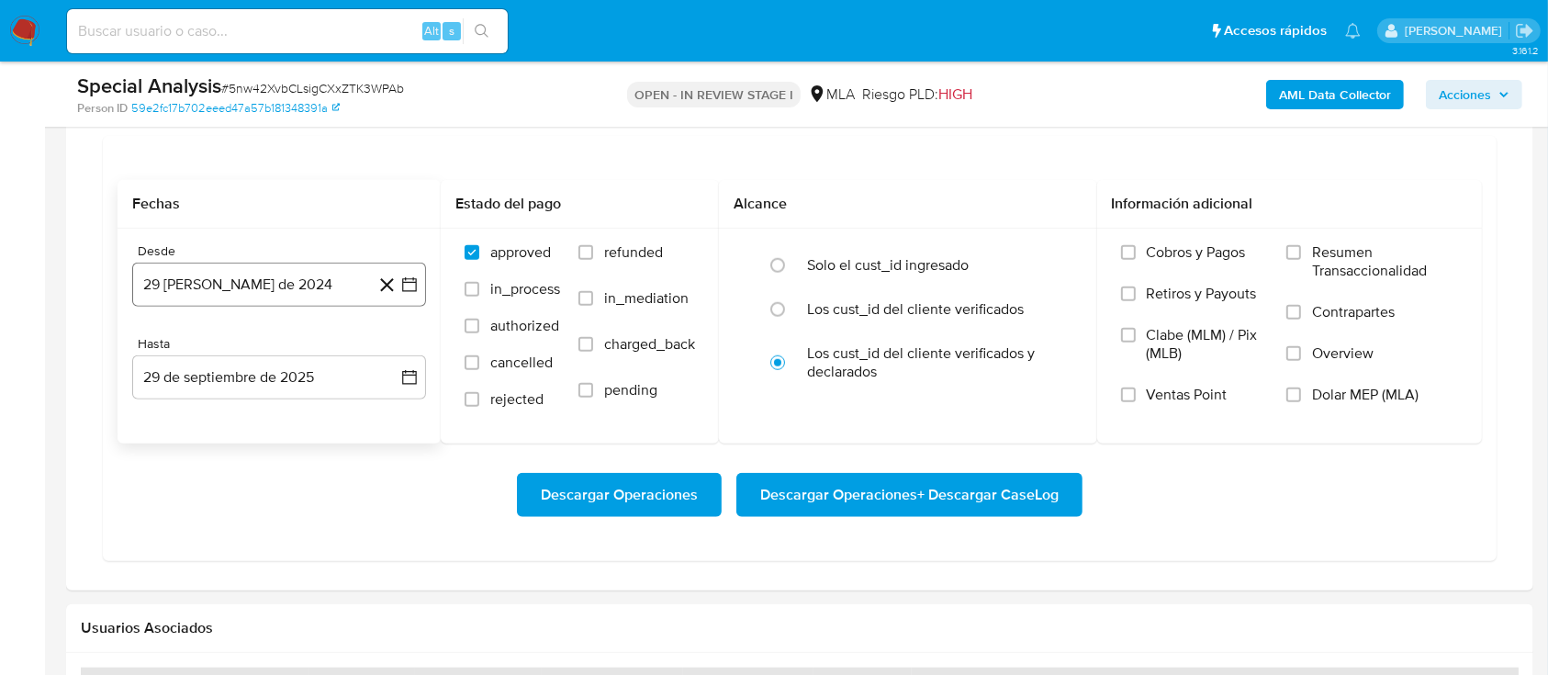
click at [278, 286] on button "29 [PERSON_NAME] de 2024" at bounding box center [279, 285] width 294 height 44
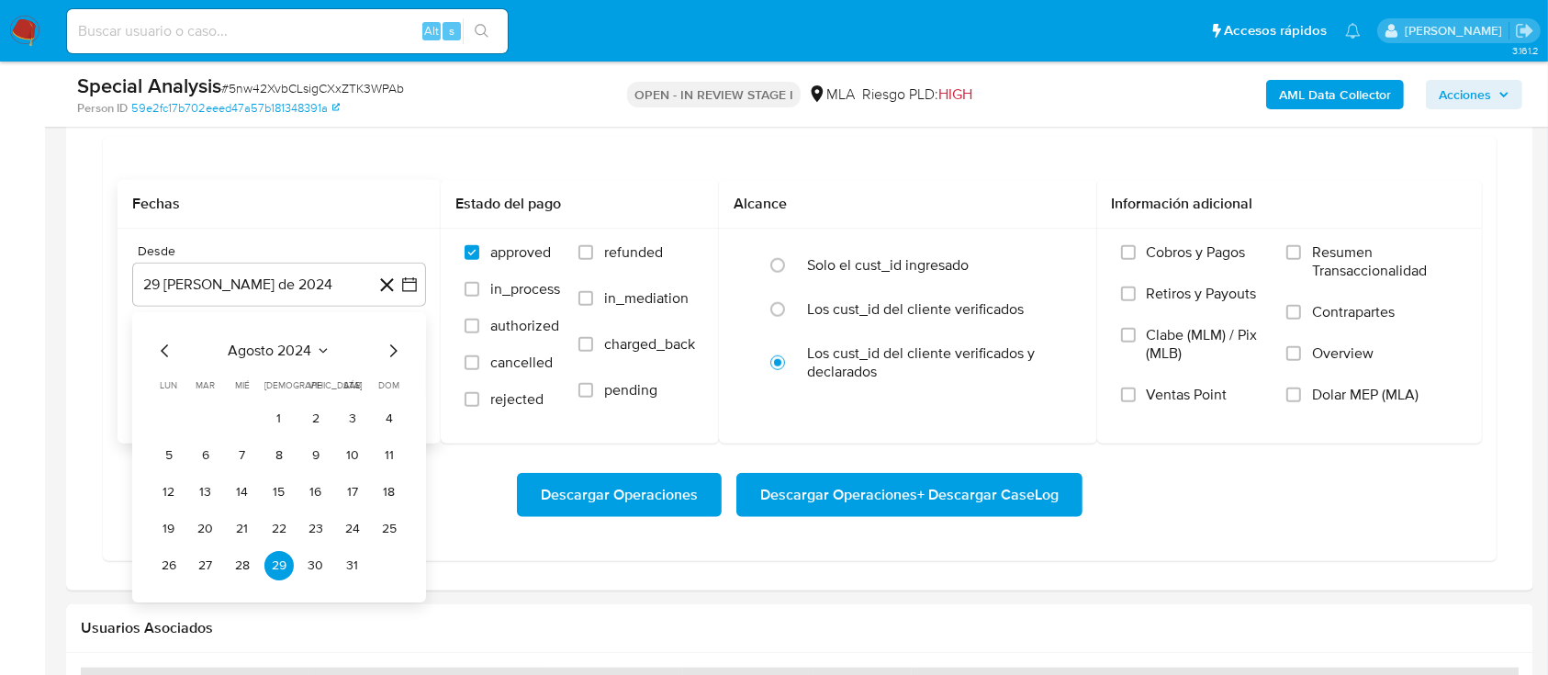
click at [257, 341] on span "agosto 2024" at bounding box center [271, 350] width 84 height 18
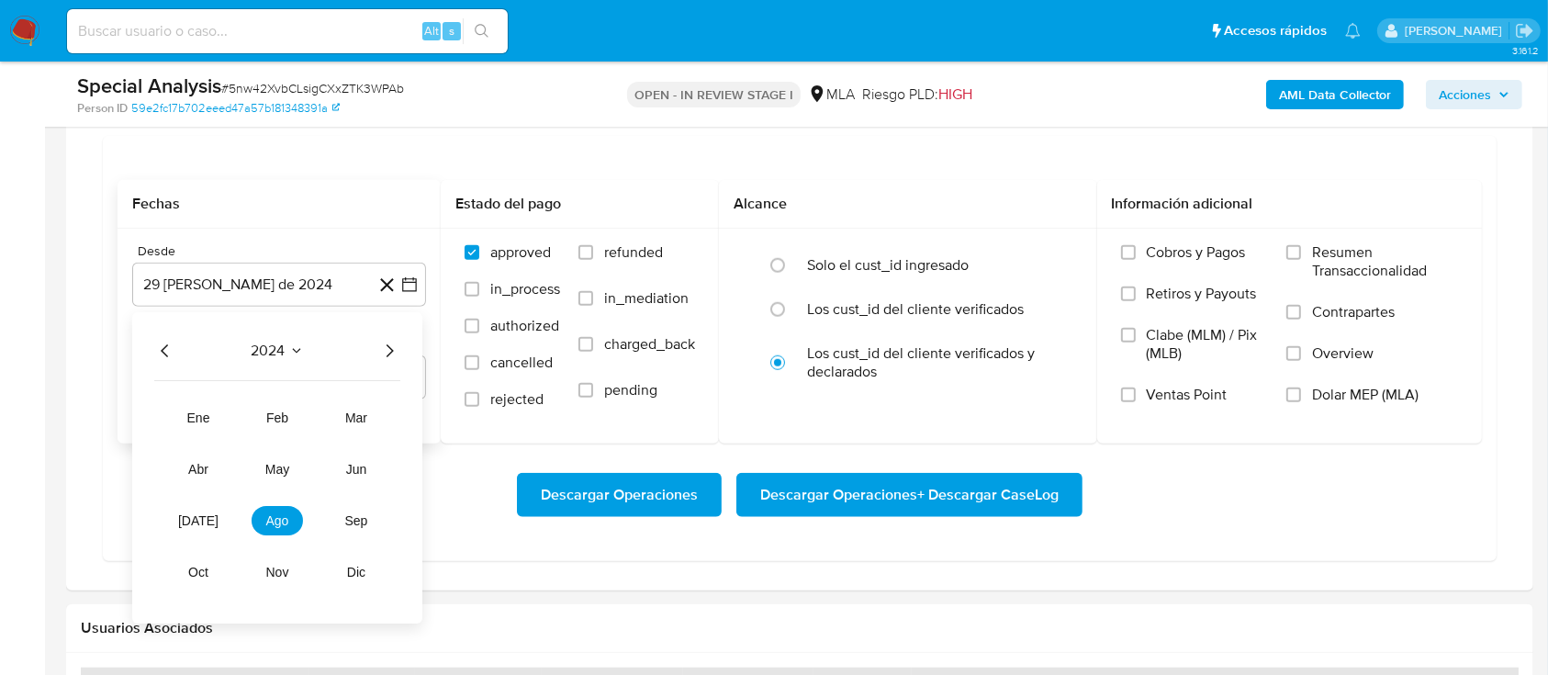
click at [385, 346] on icon "Año siguiente" at bounding box center [389, 351] width 22 height 22
click at [274, 473] on span "may" at bounding box center [277, 469] width 24 height 15
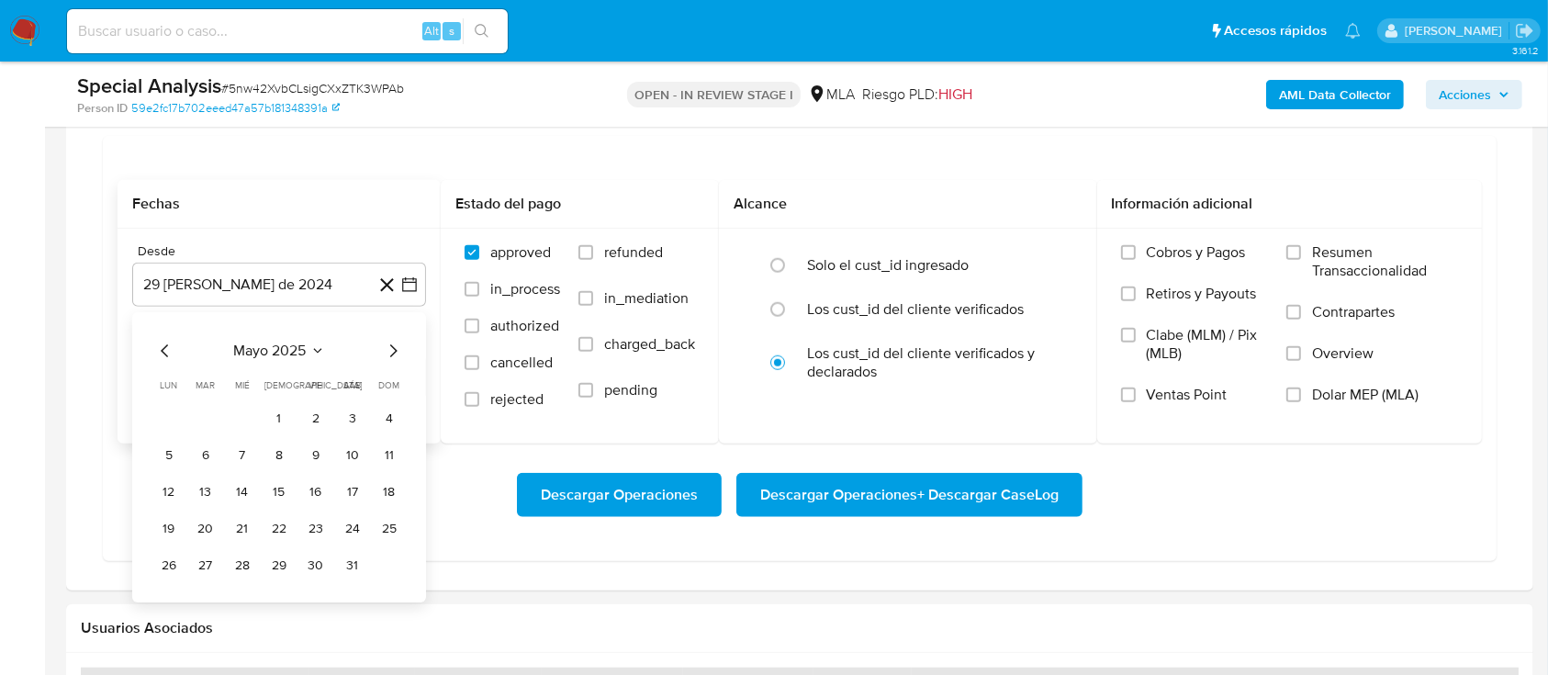
click at [268, 409] on button "1" at bounding box center [278, 418] width 29 height 29
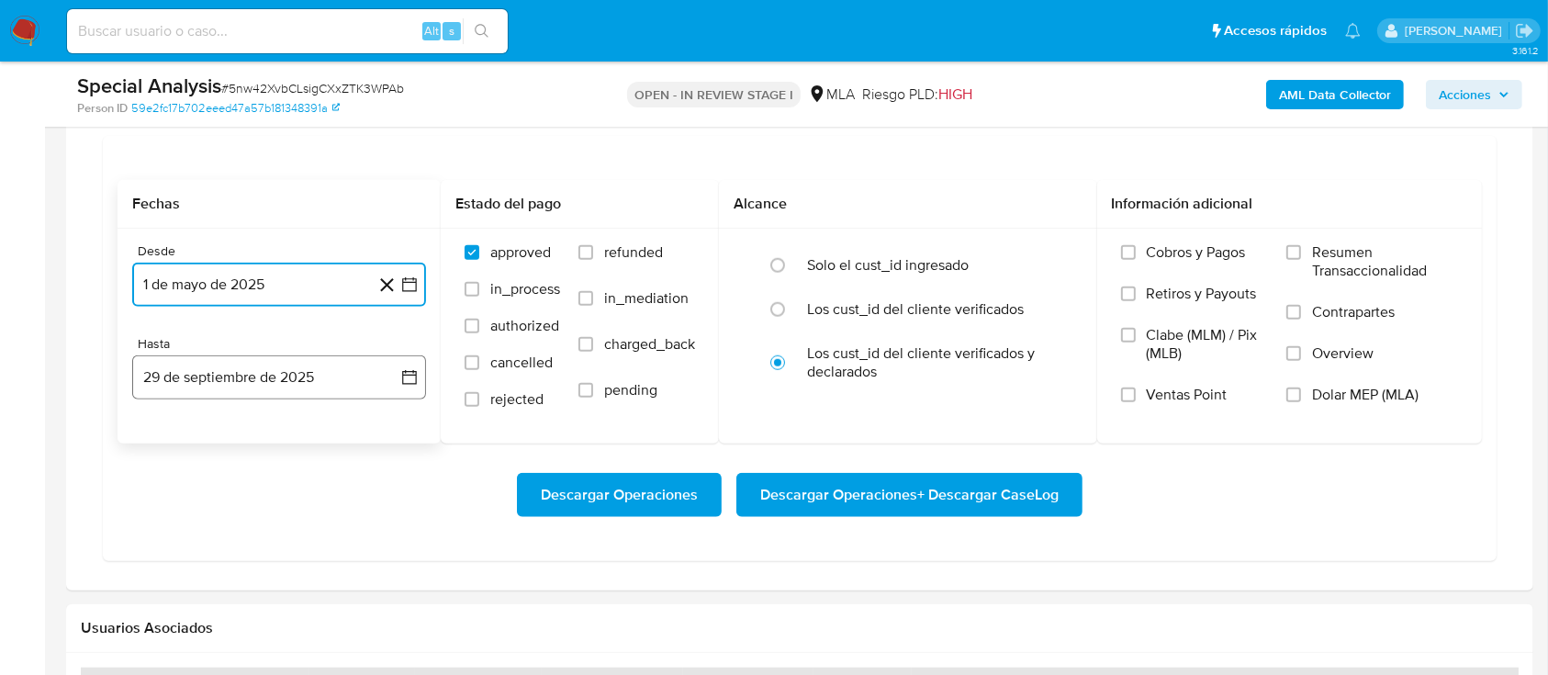
click at [307, 365] on button "29 de septiembre de 2025" at bounding box center [279, 377] width 294 height 44
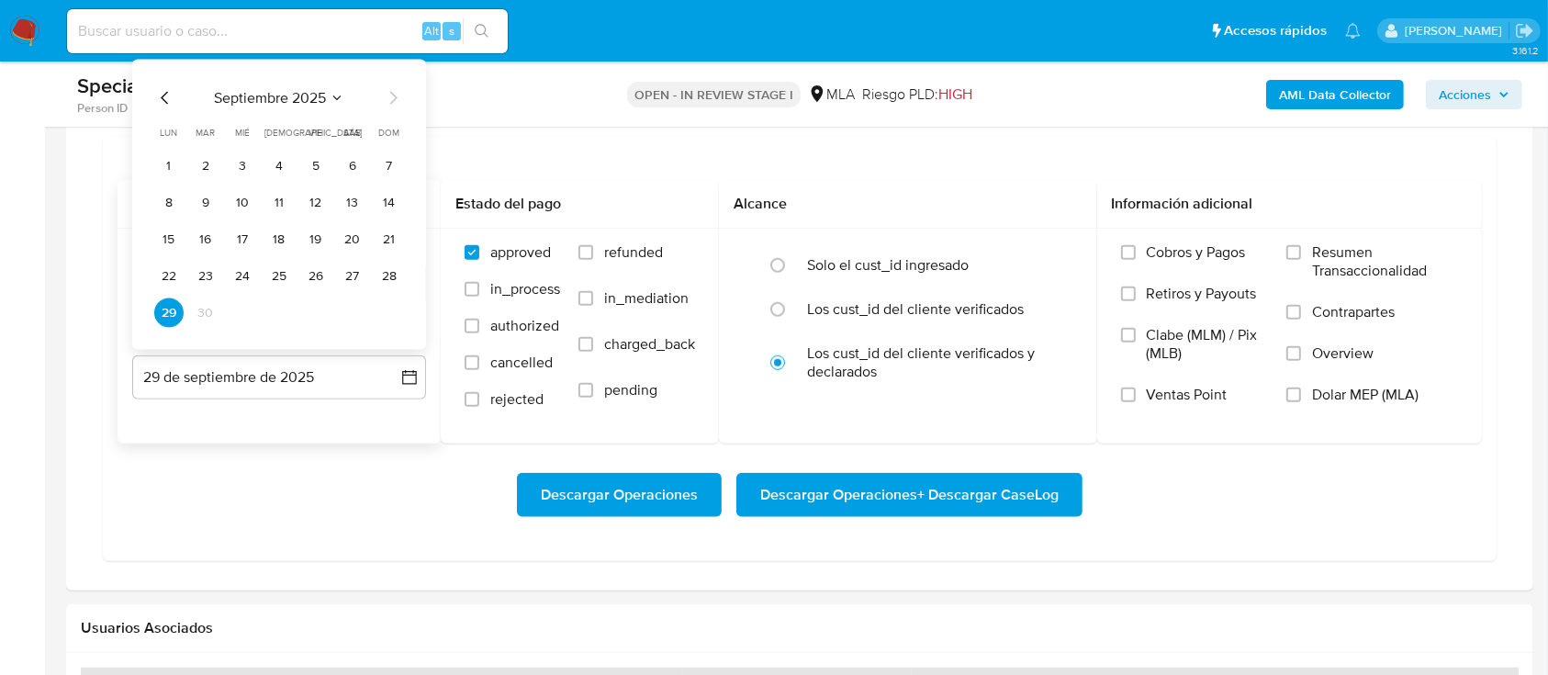
click at [164, 101] on icon "Mes anterior" at bounding box center [165, 98] width 22 height 22
click at [390, 311] on button "31" at bounding box center [389, 312] width 29 height 29
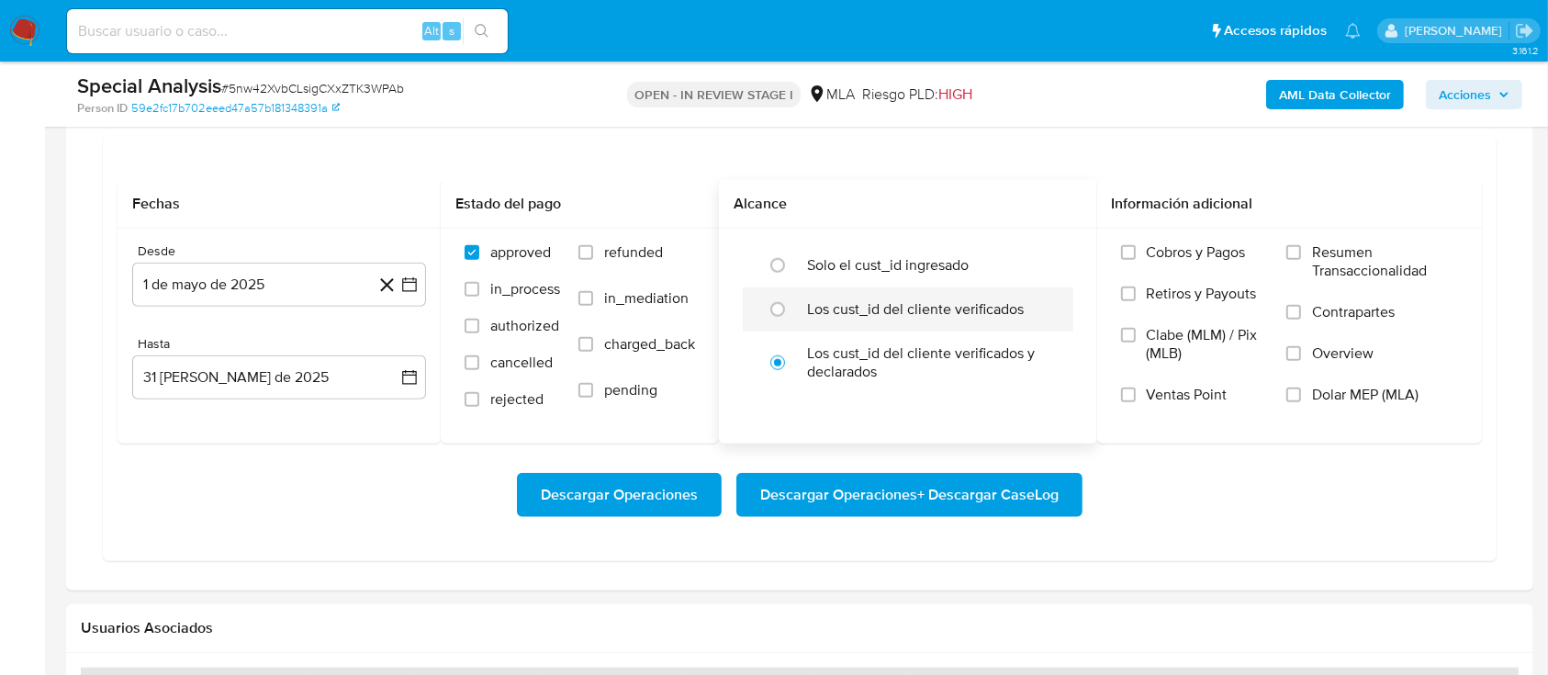
drag, startPoint x: 661, startPoint y: 241, endPoint x: 1072, endPoint y: 326, distance: 420.0
click at [661, 243] on span "refunded" at bounding box center [633, 252] width 59 height 18
click at [593, 245] on input "refunded" at bounding box center [585, 252] width 15 height 15
checkbox input "true"
click at [1410, 398] on span "Dolar MEP (MLA)" at bounding box center [1365, 395] width 106 height 18
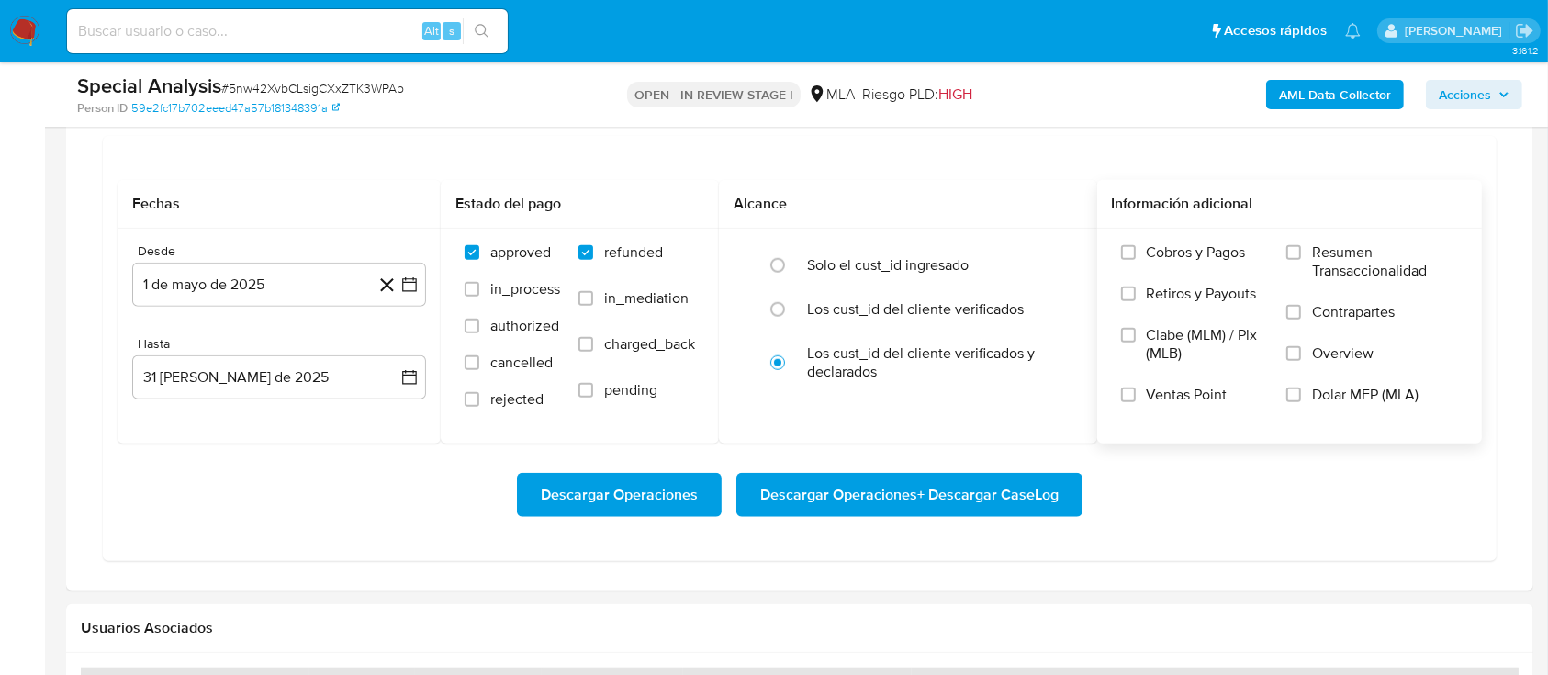
click at [1301, 398] on input "Dolar MEP (MLA)" at bounding box center [1293, 394] width 15 height 15
click at [1021, 497] on span "Descargar Operaciones + Descargar CaseLog" at bounding box center [909, 495] width 298 height 40
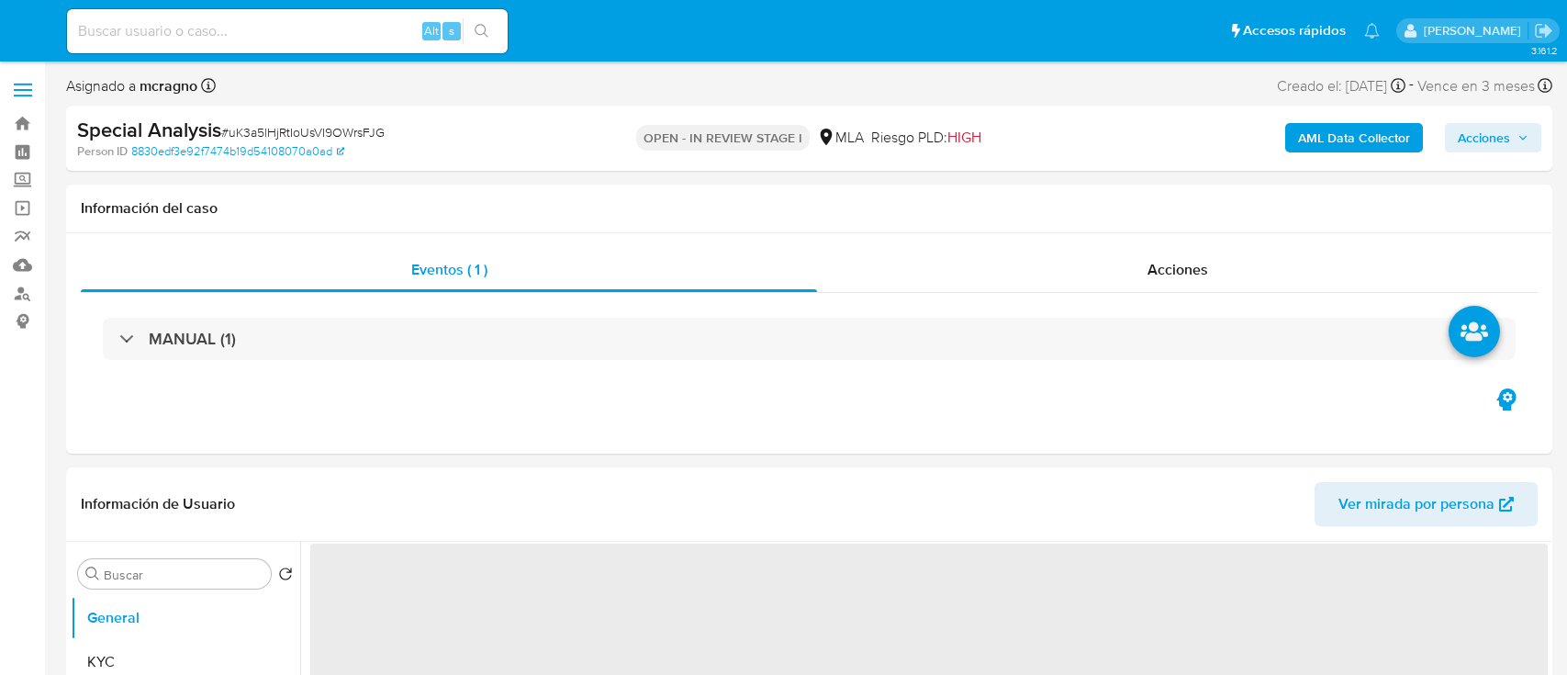
select select "10"
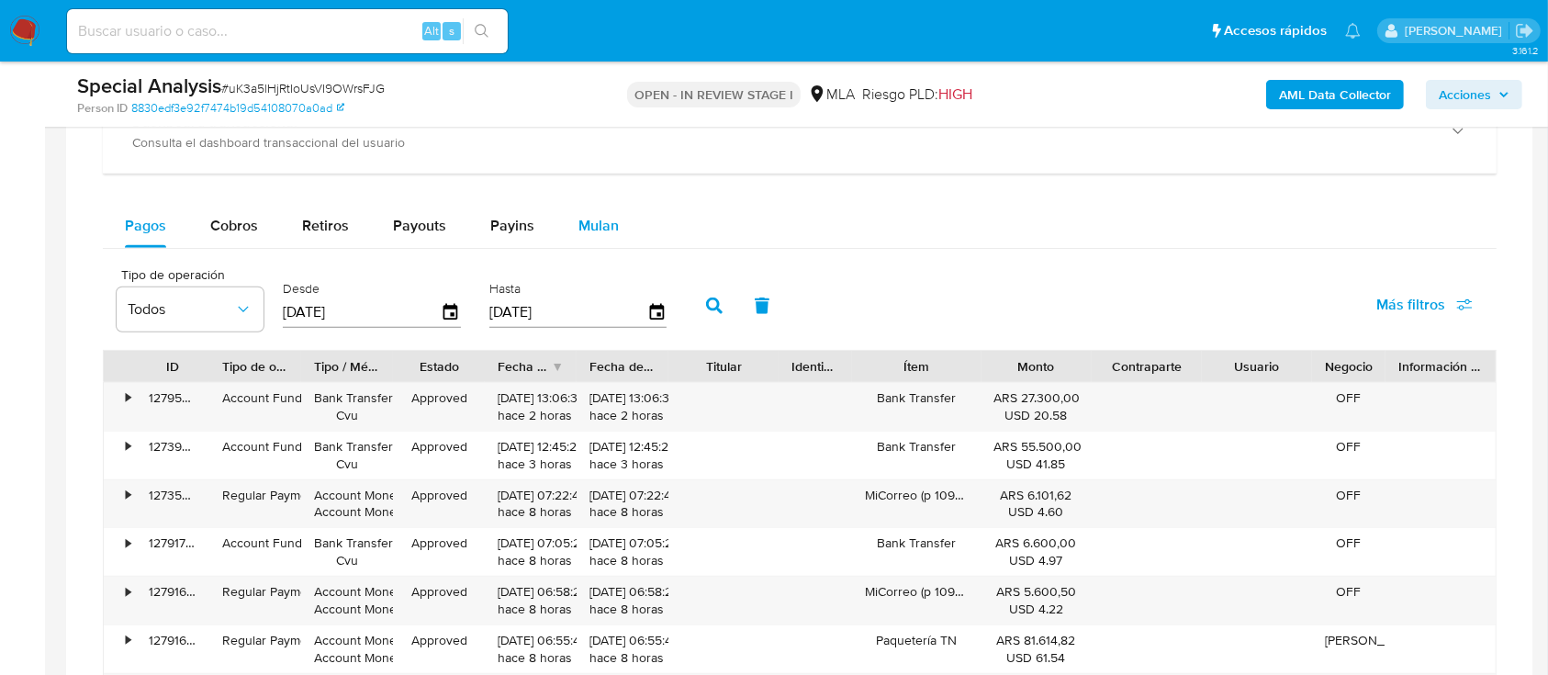
click at [609, 229] on span "Mulan" at bounding box center [598, 225] width 40 height 21
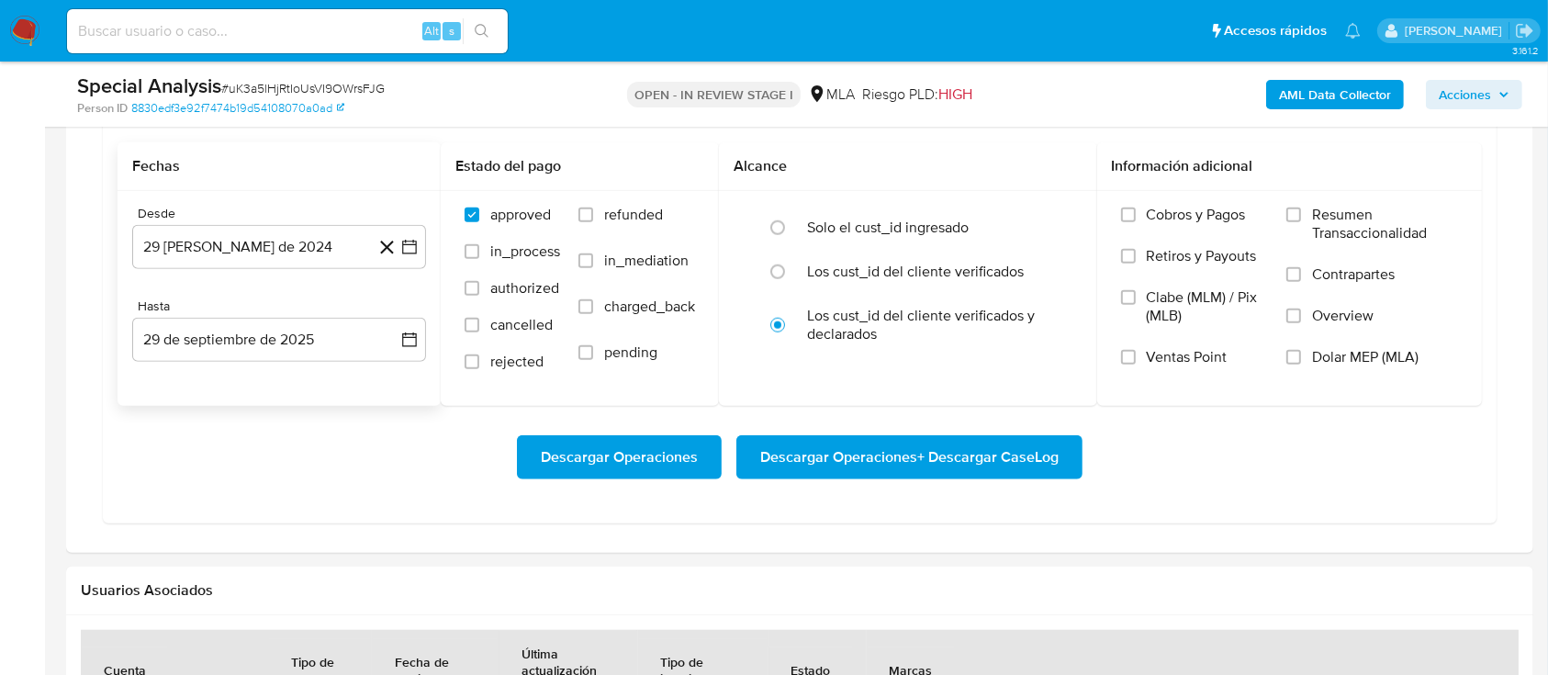
scroll to position [1591, 0]
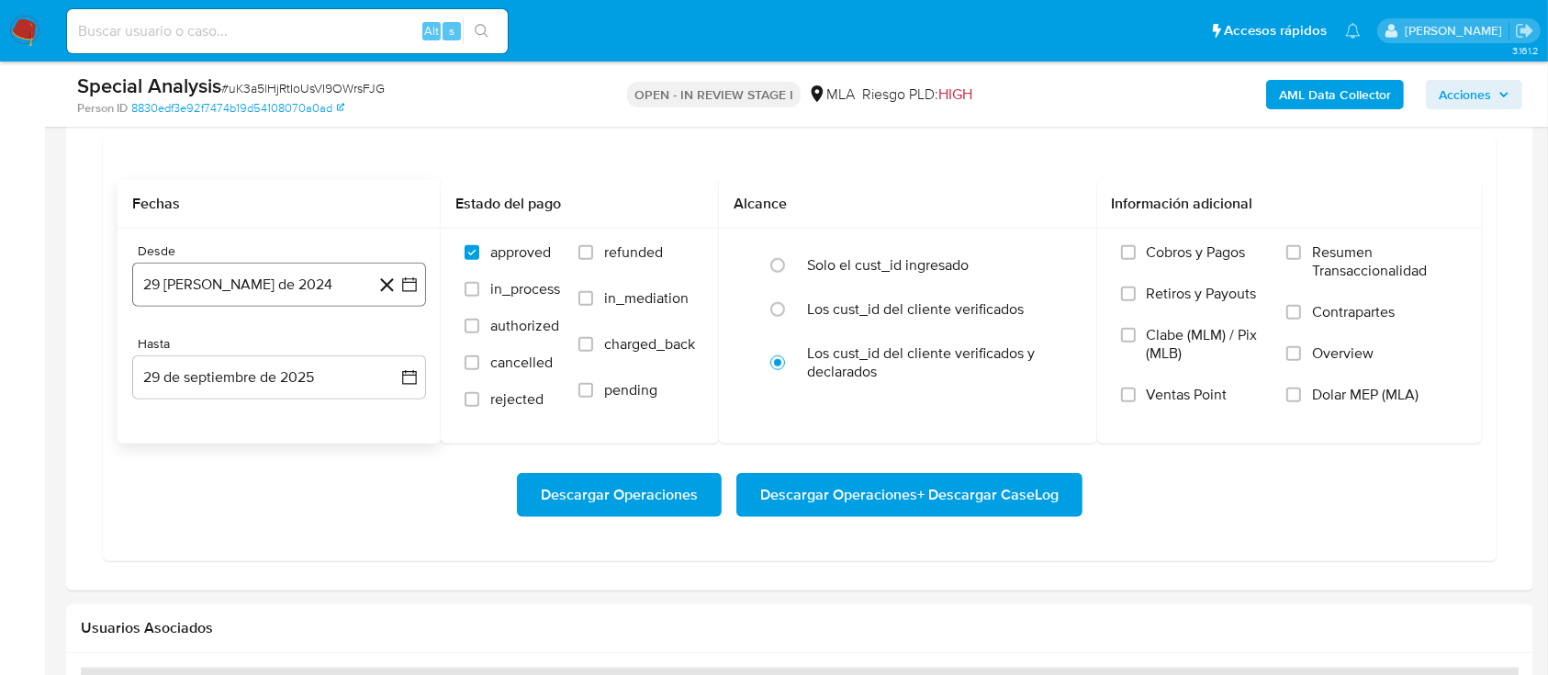
click at [232, 269] on button "29 [PERSON_NAME] de 2024" at bounding box center [279, 285] width 294 height 44
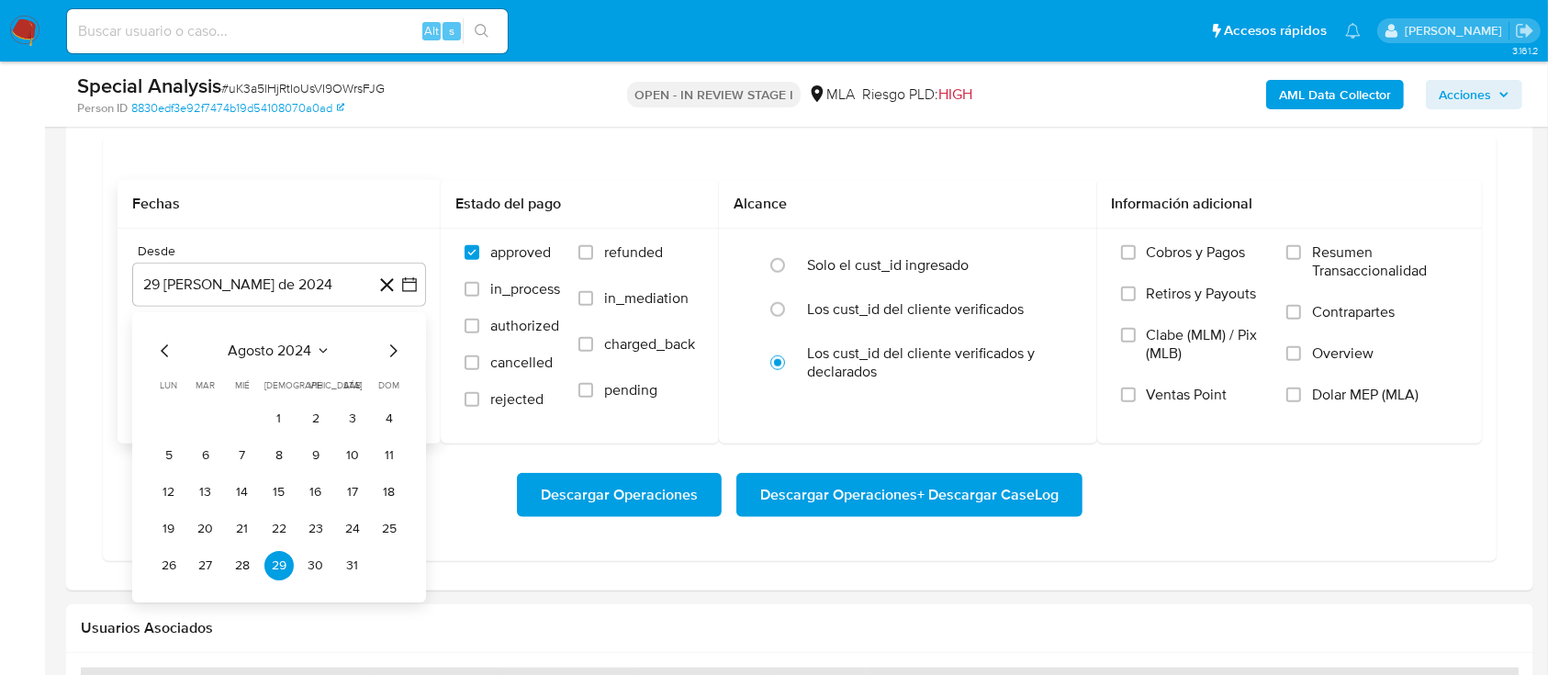
click at [261, 367] on div "agosto 2024 agosto 2024 lun lunes mar martes mié miércoles jue jueves vie viern…" at bounding box center [279, 460] width 250 height 241
click at [250, 334] on div "agosto 2024 agosto 2024 lun lunes mar martes mié miércoles jue jueves vie viern…" at bounding box center [279, 457] width 294 height 290
click at [285, 341] on span "agosto 2024" at bounding box center [271, 350] width 84 height 18
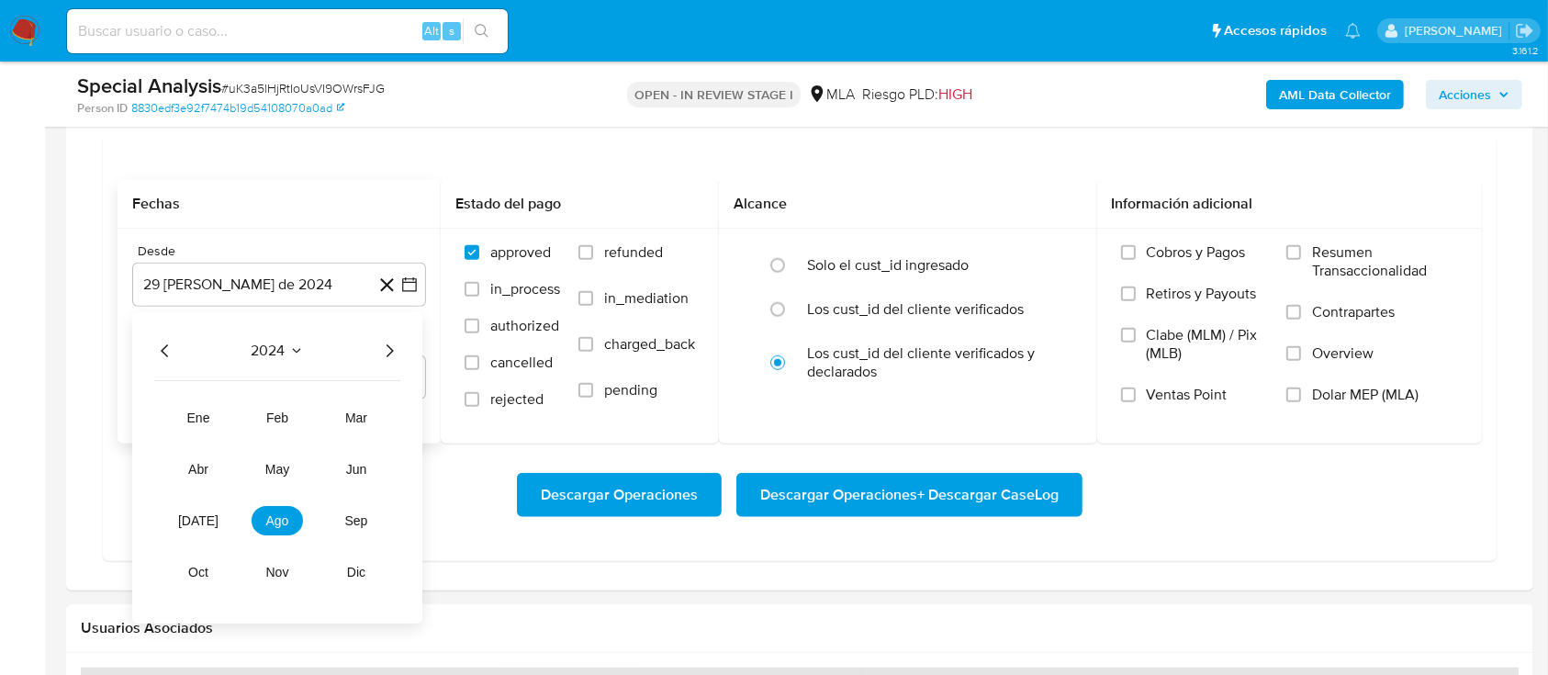
click at [394, 348] on icon "Año siguiente" at bounding box center [389, 351] width 22 height 22
click at [280, 470] on span "may" at bounding box center [277, 469] width 24 height 15
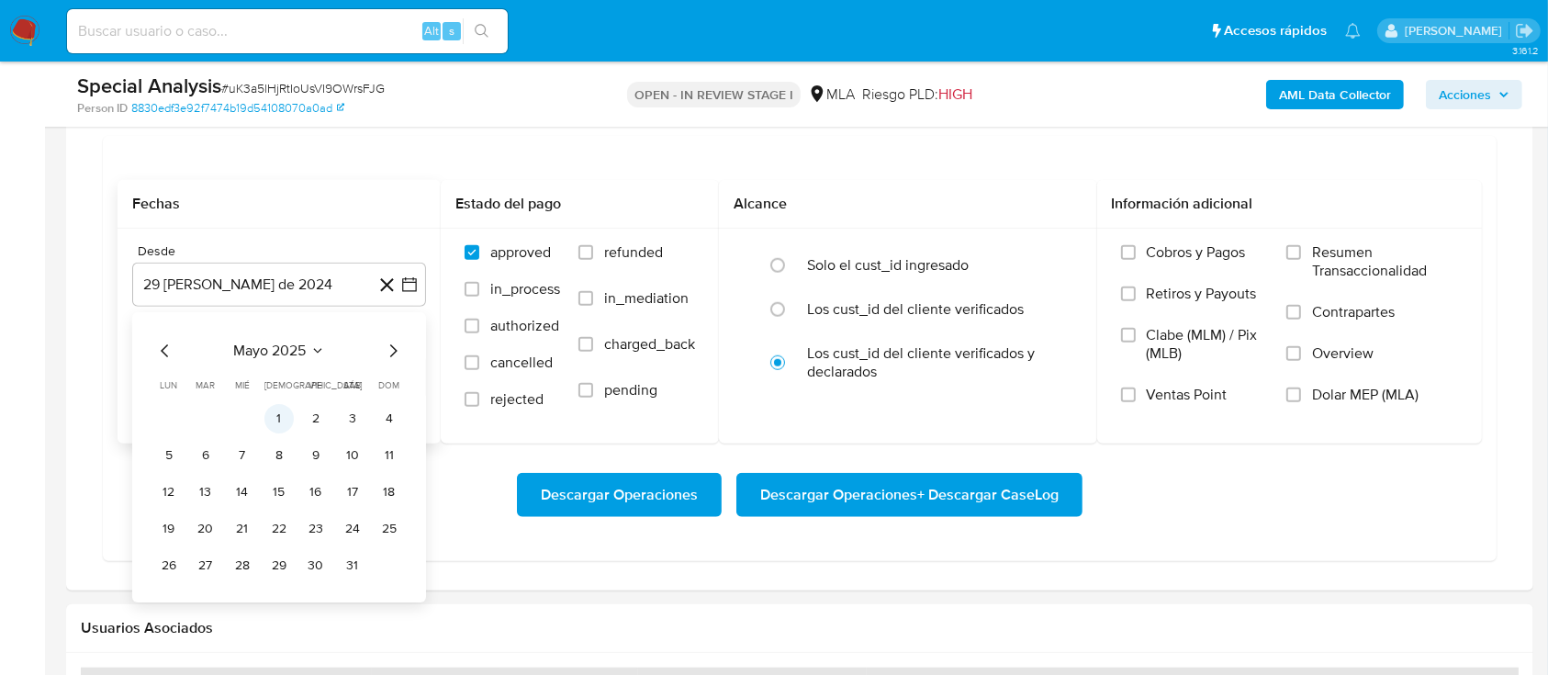
click at [272, 416] on button "1" at bounding box center [278, 418] width 29 height 29
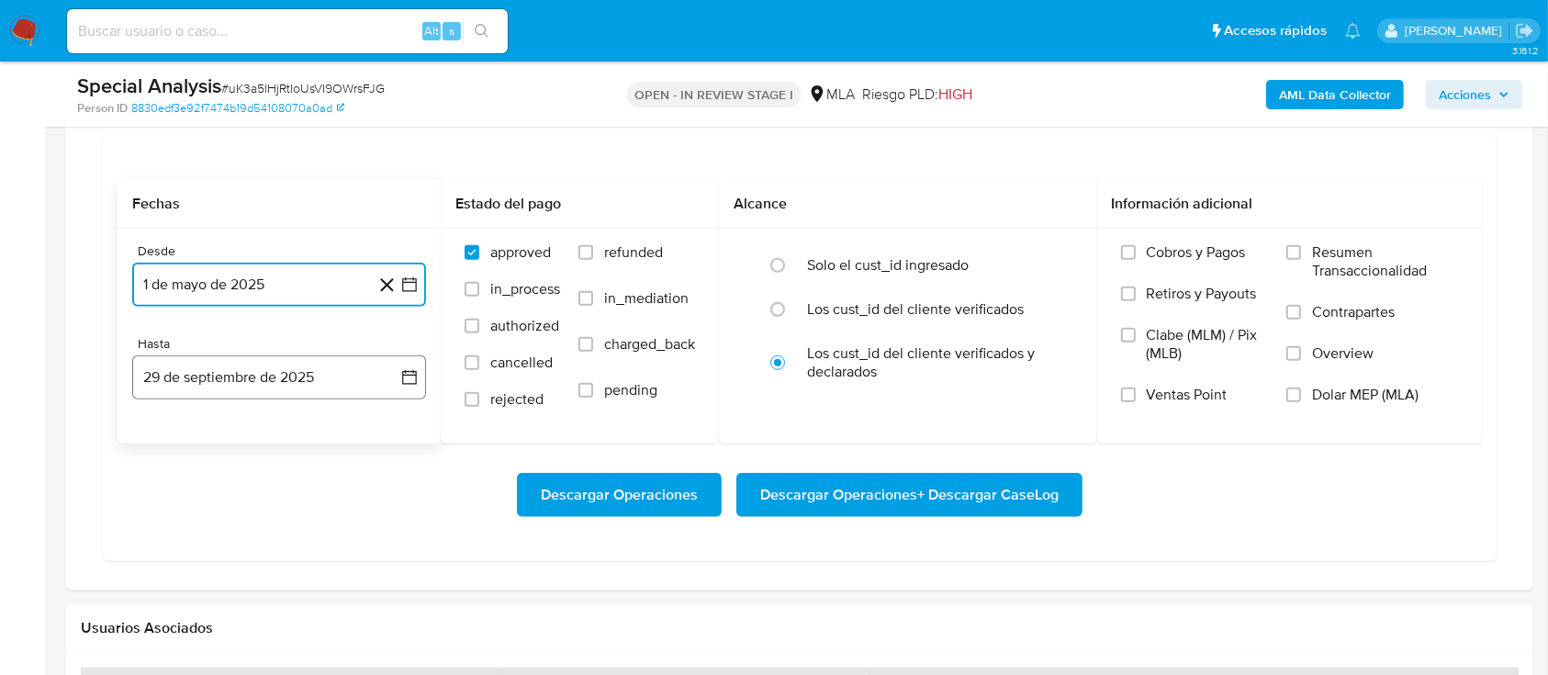
click at [272, 386] on button "29 de septiembre de 2025" at bounding box center [279, 377] width 294 height 44
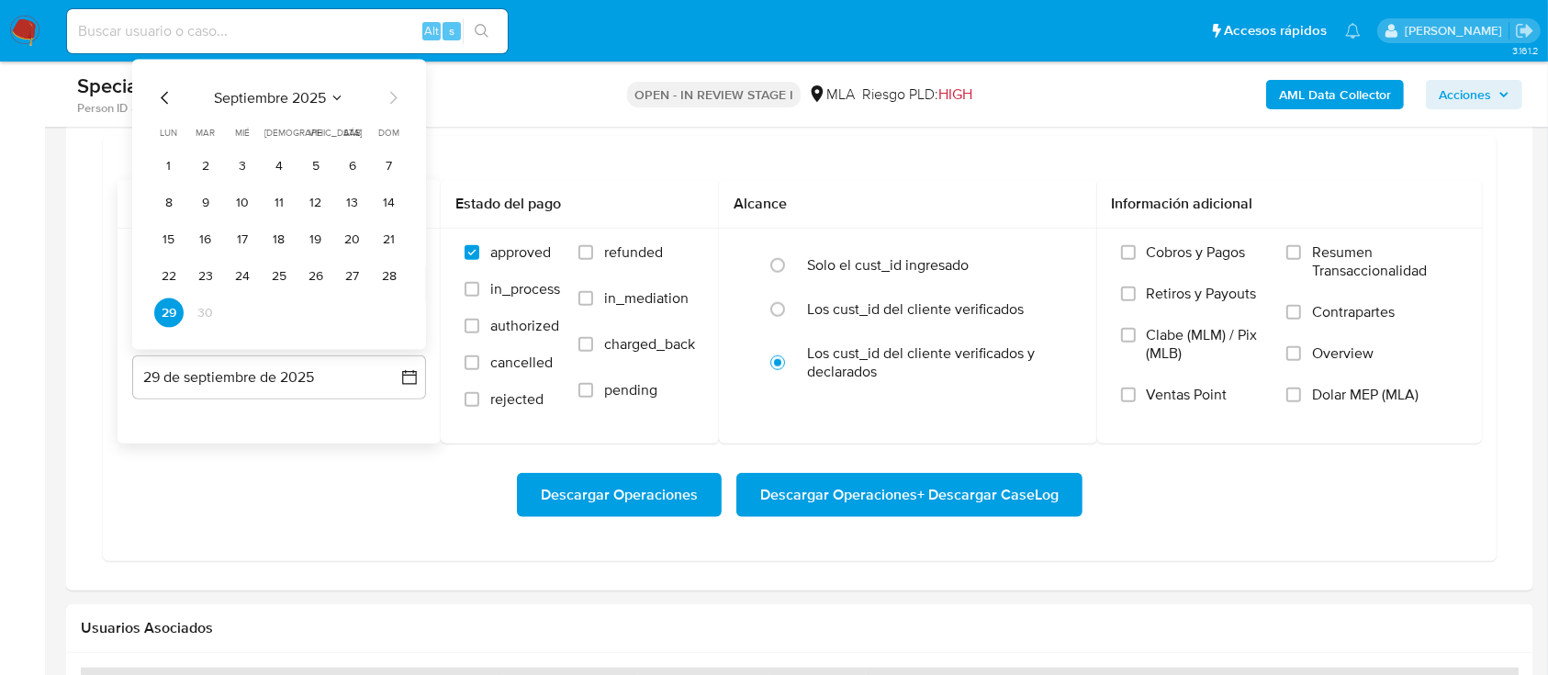
click at [169, 95] on icon "Mes anterior" at bounding box center [165, 98] width 22 height 22
click at [390, 319] on button "31" at bounding box center [389, 312] width 29 height 29
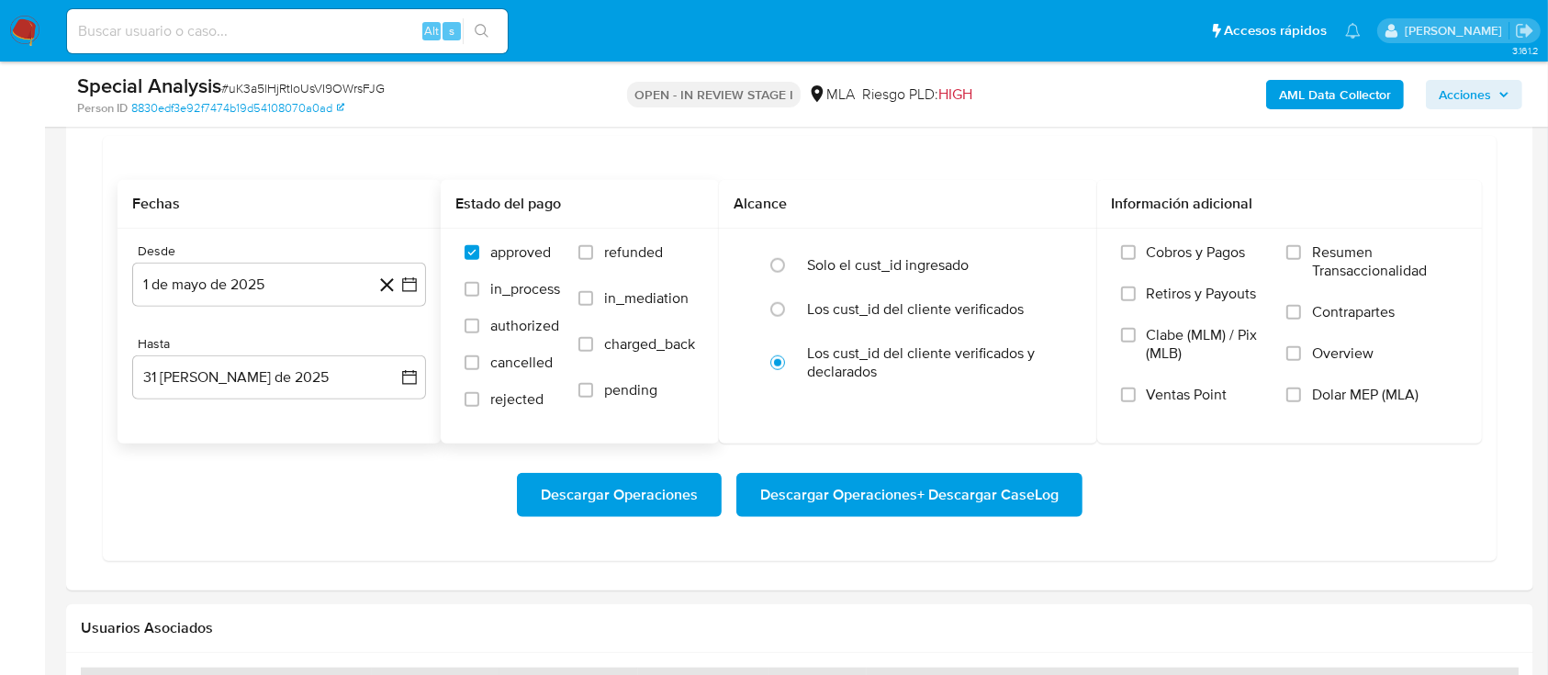
drag, startPoint x: 606, startPoint y: 253, endPoint x: 695, endPoint y: 279, distance: 92.7
click at [608, 253] on span "refunded" at bounding box center [633, 252] width 59 height 18
click at [639, 254] on span "refunded" at bounding box center [633, 252] width 59 height 18
click at [593, 254] on input "refunded" at bounding box center [585, 252] width 15 height 15
checkbox input "true"
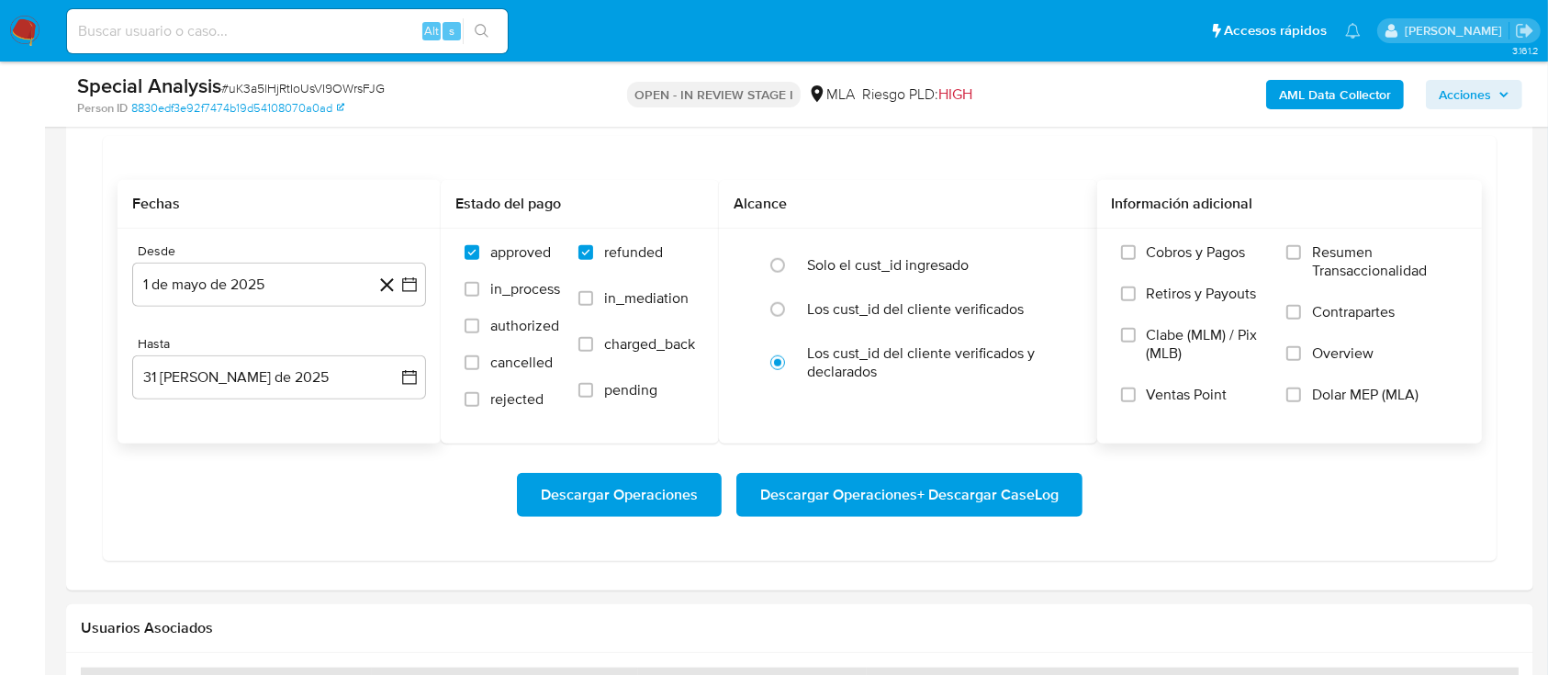
click at [1385, 393] on span "Dolar MEP (MLA)" at bounding box center [1365, 395] width 106 height 18
click at [1301, 393] on input "Dolar MEP (MLA)" at bounding box center [1293, 394] width 15 height 15
click at [980, 485] on span "Descargar Operaciones + Descargar CaseLog" at bounding box center [909, 495] width 298 height 40
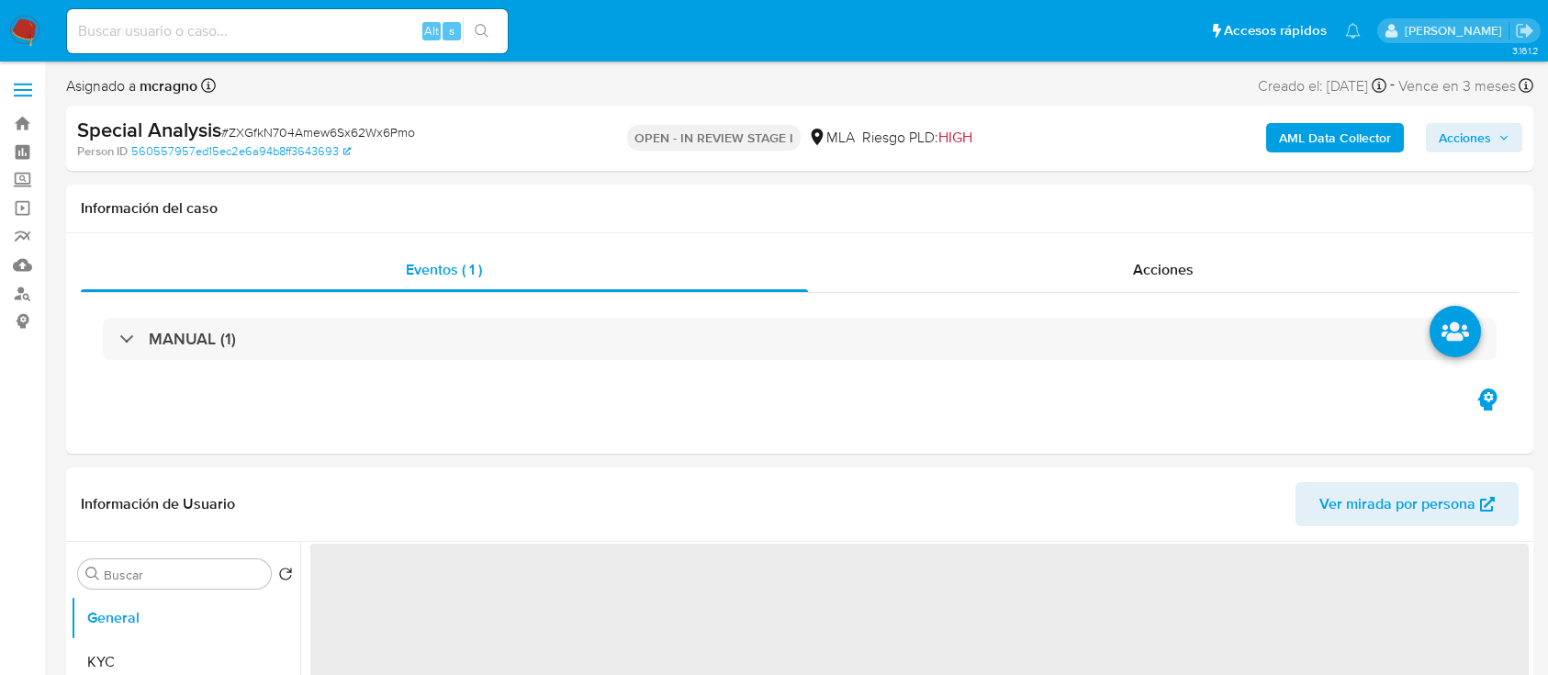
select select "10"
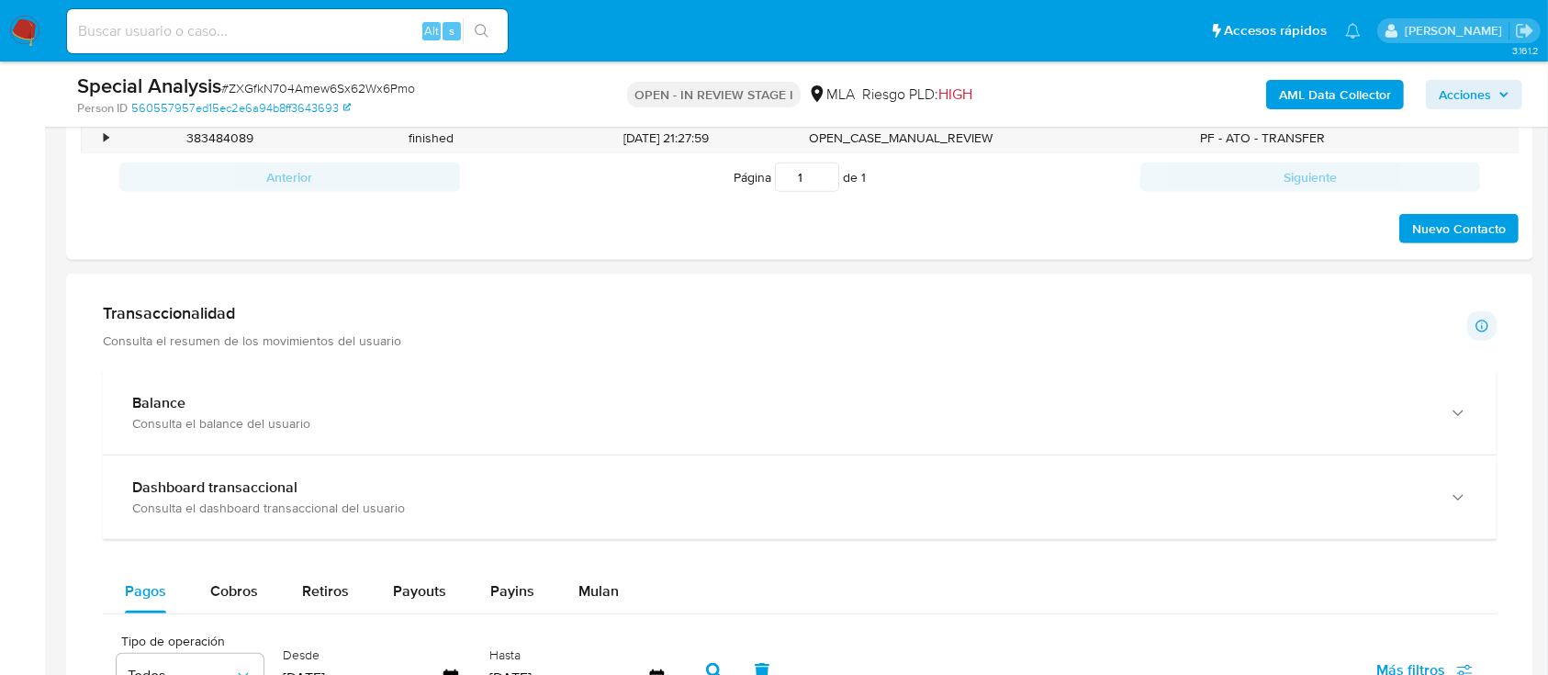
scroll to position [1224, 0]
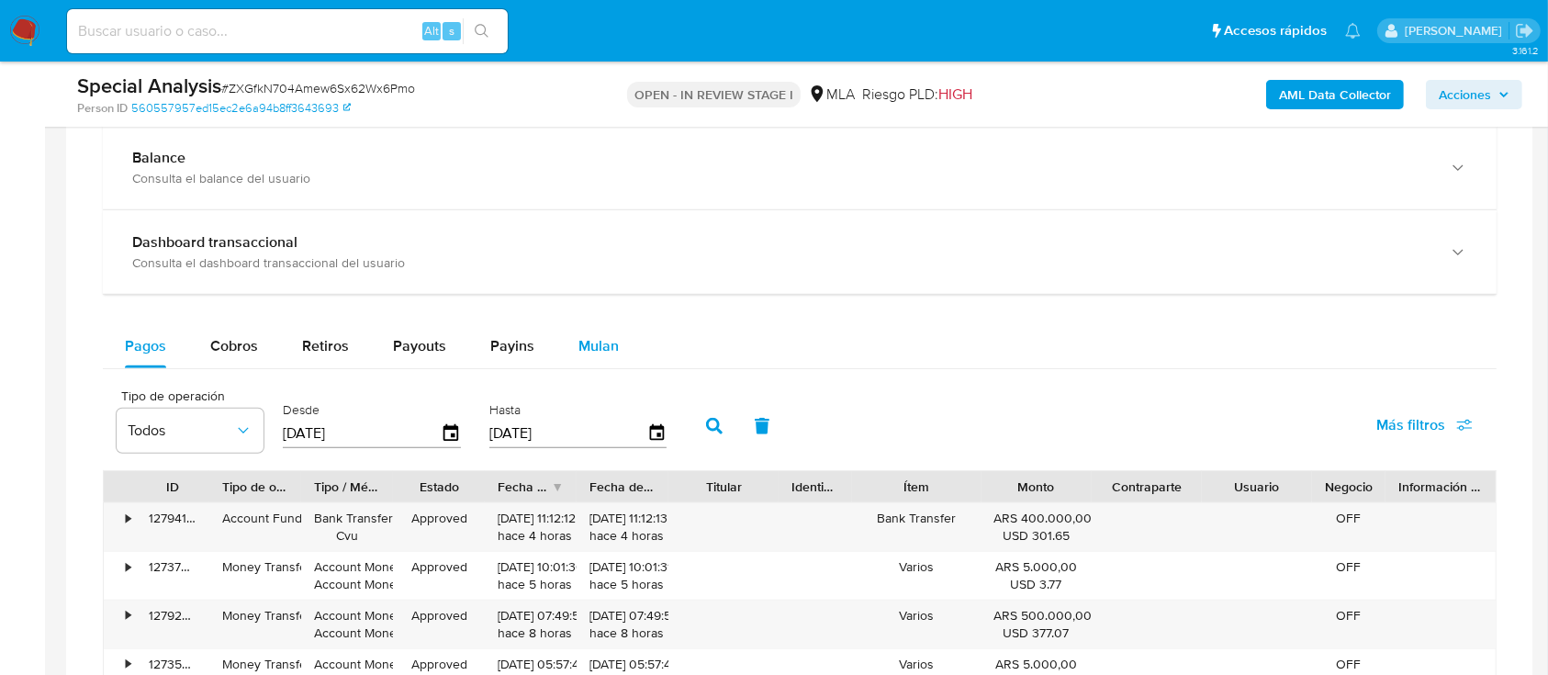
click at [604, 351] on span "Mulan" at bounding box center [598, 345] width 40 height 21
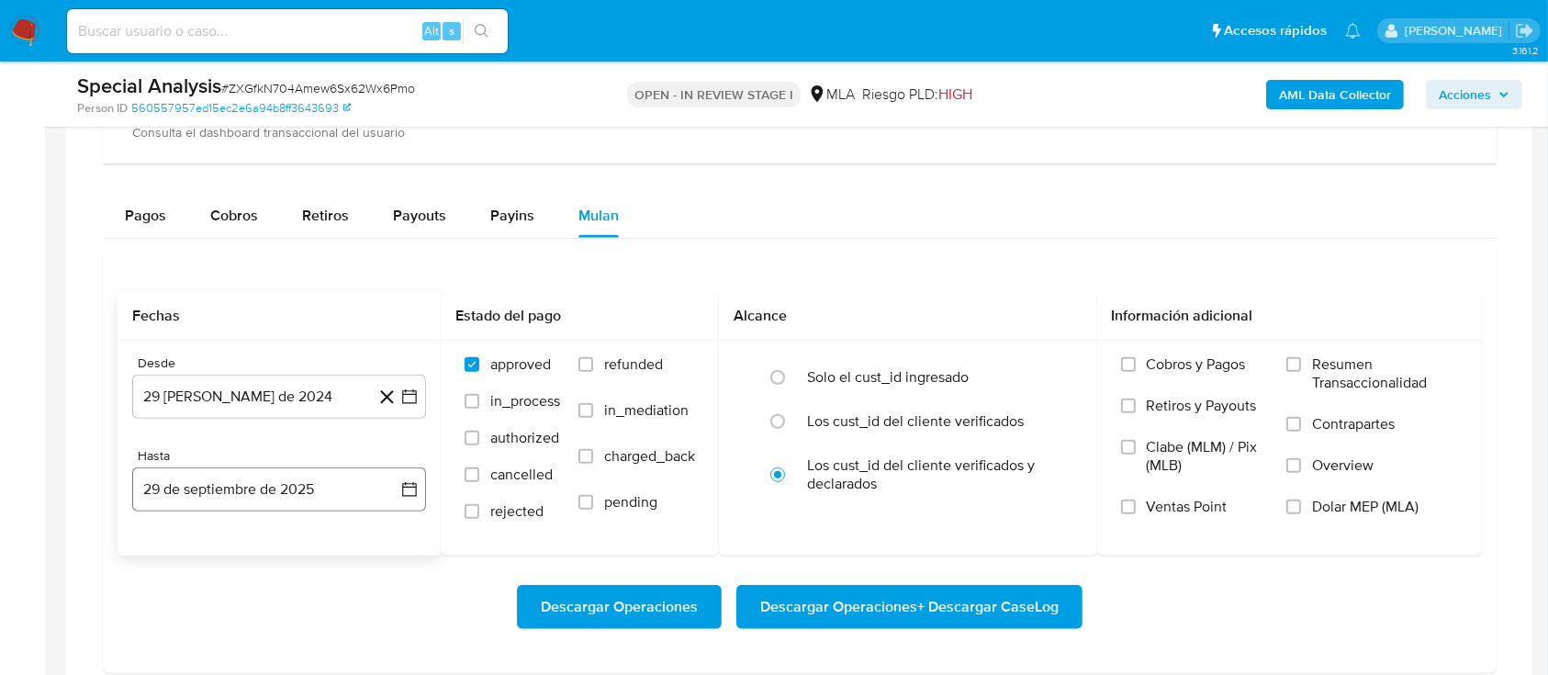
scroll to position [1469, 0]
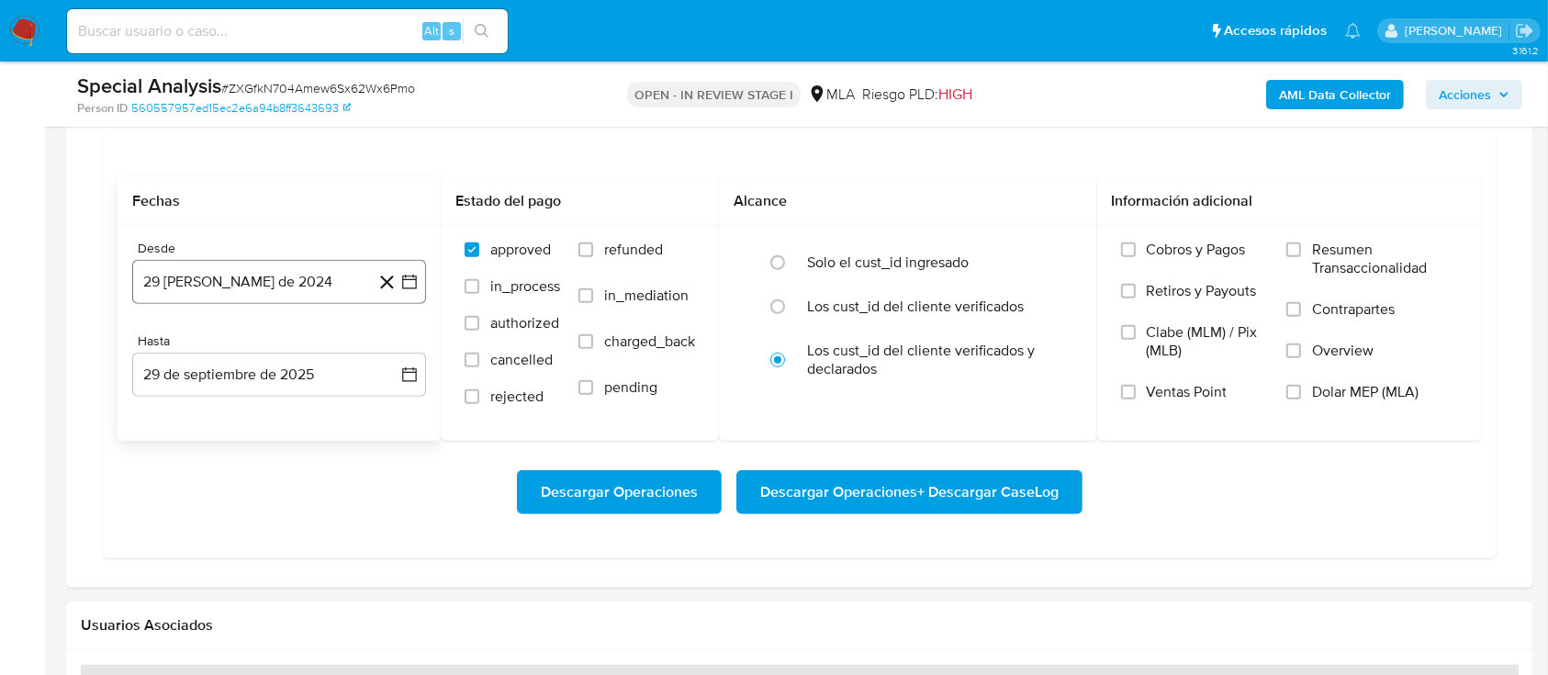
click at [257, 270] on button "29 [PERSON_NAME] de 2024" at bounding box center [279, 282] width 294 height 44
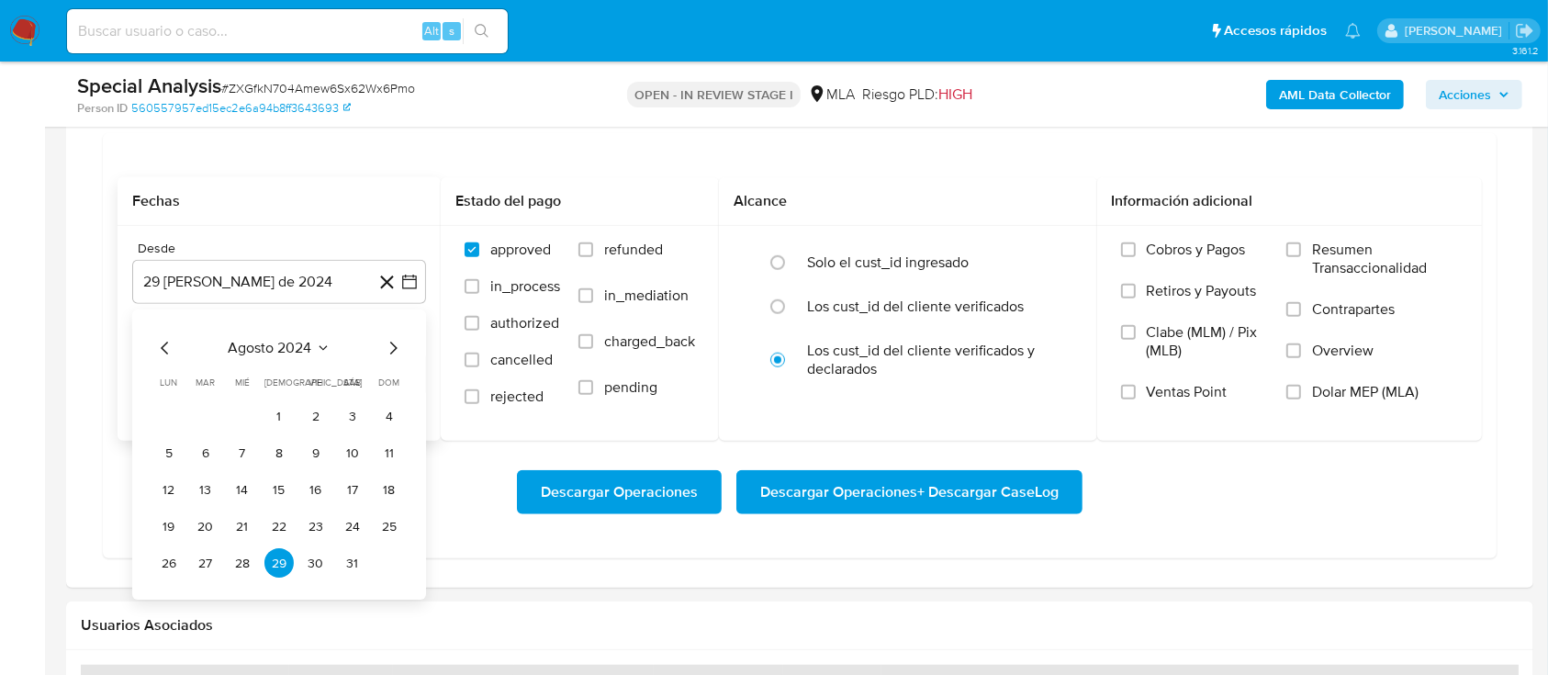
click at [274, 336] on div "agosto 2024 agosto 2024 lun lunes mar martes mié miércoles jue jueves vie viern…" at bounding box center [279, 455] width 294 height 290
click at [278, 349] on span "agosto 2024" at bounding box center [271, 349] width 84 height 18
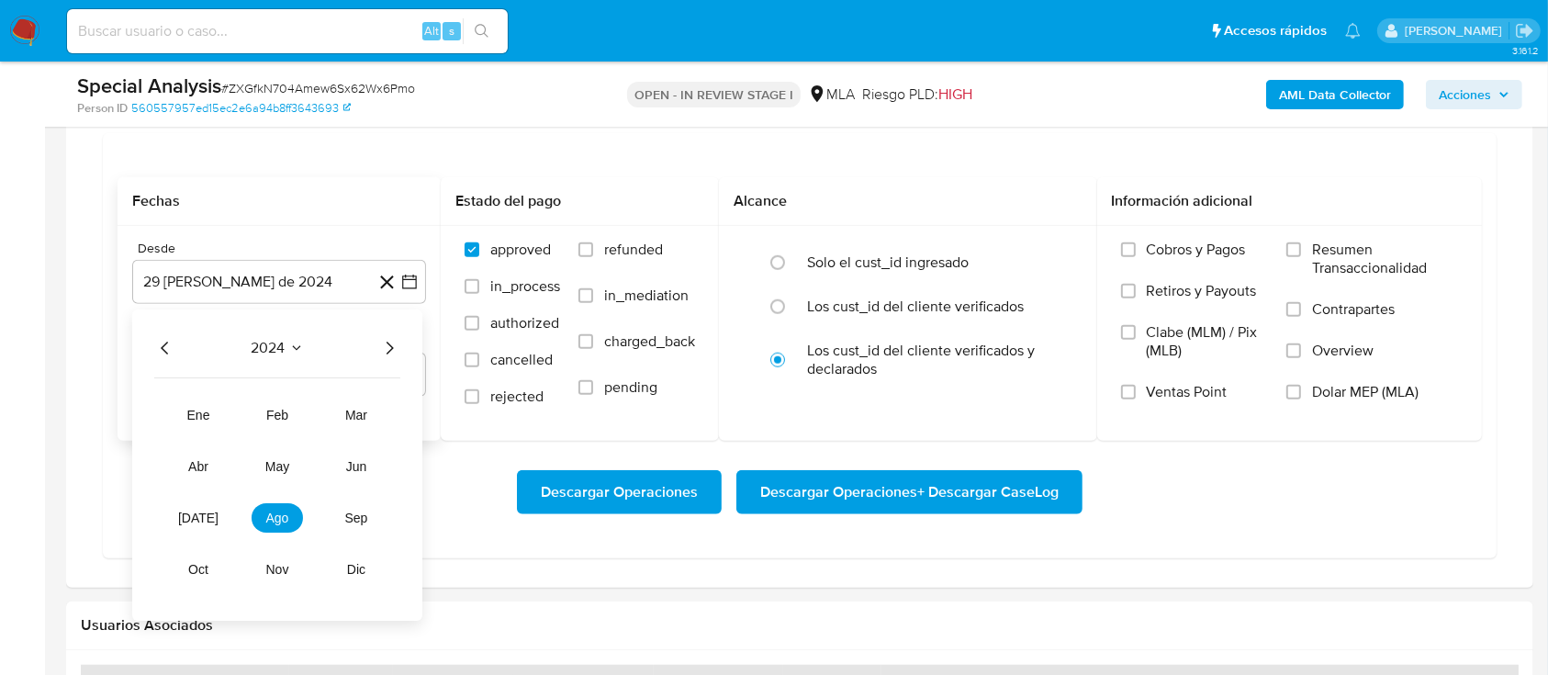
drag, startPoint x: 397, startPoint y: 341, endPoint x: 397, endPoint y: 366, distance: 24.8
click at [397, 343] on icon "Año siguiente" at bounding box center [389, 349] width 22 height 22
click at [279, 467] on span "may" at bounding box center [277, 467] width 24 height 15
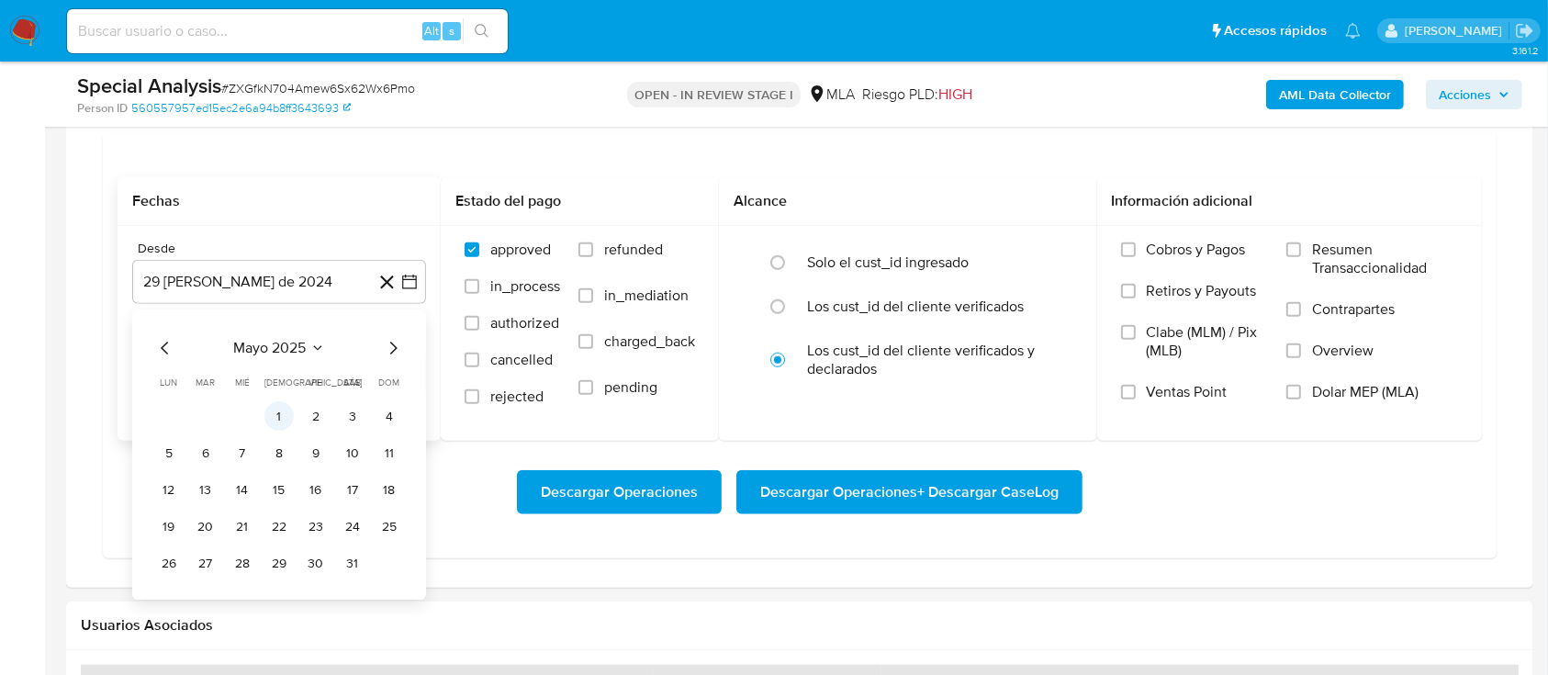
click at [280, 403] on button "1" at bounding box center [278, 416] width 29 height 29
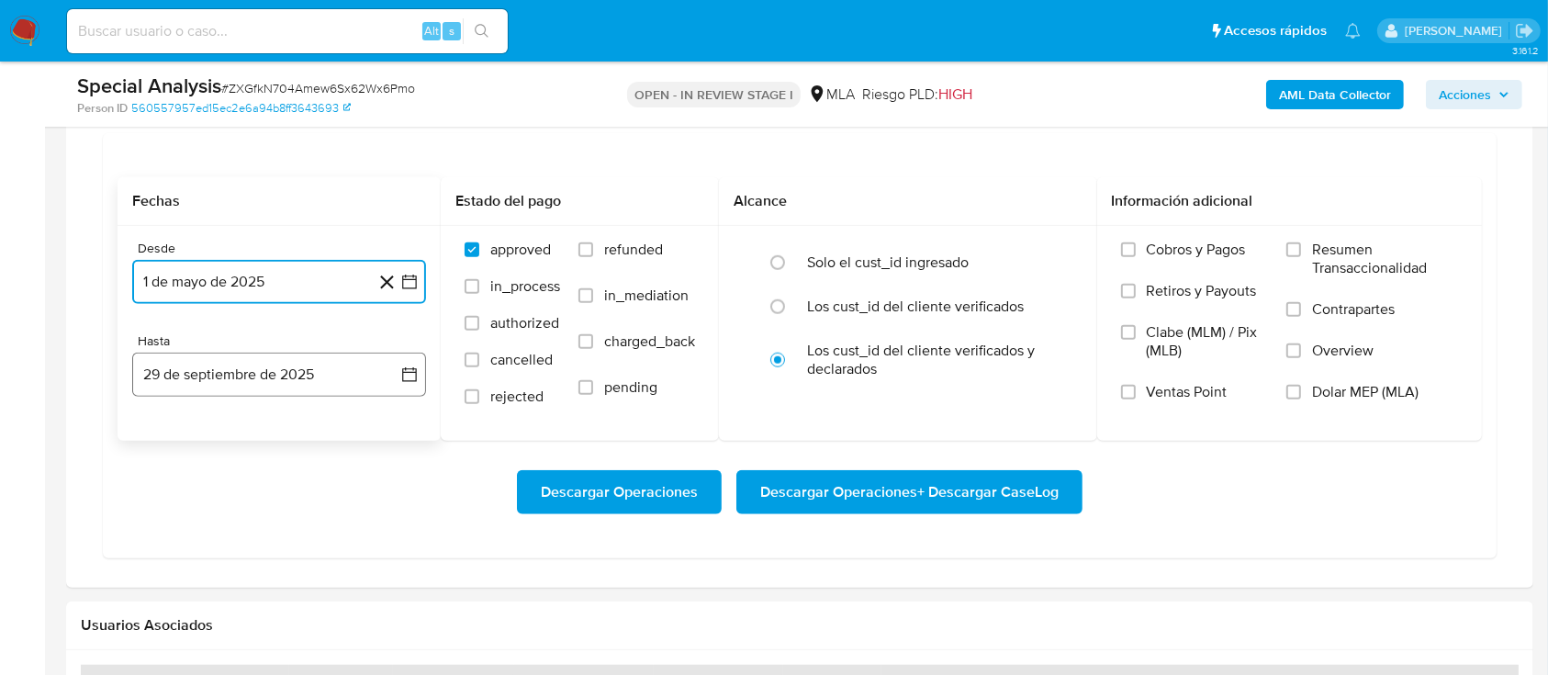
drag, startPoint x: 283, startPoint y: 364, endPoint x: 140, endPoint y: 378, distance: 143.9
click at [283, 366] on button "29 de septiembre de 2025" at bounding box center [279, 375] width 294 height 44
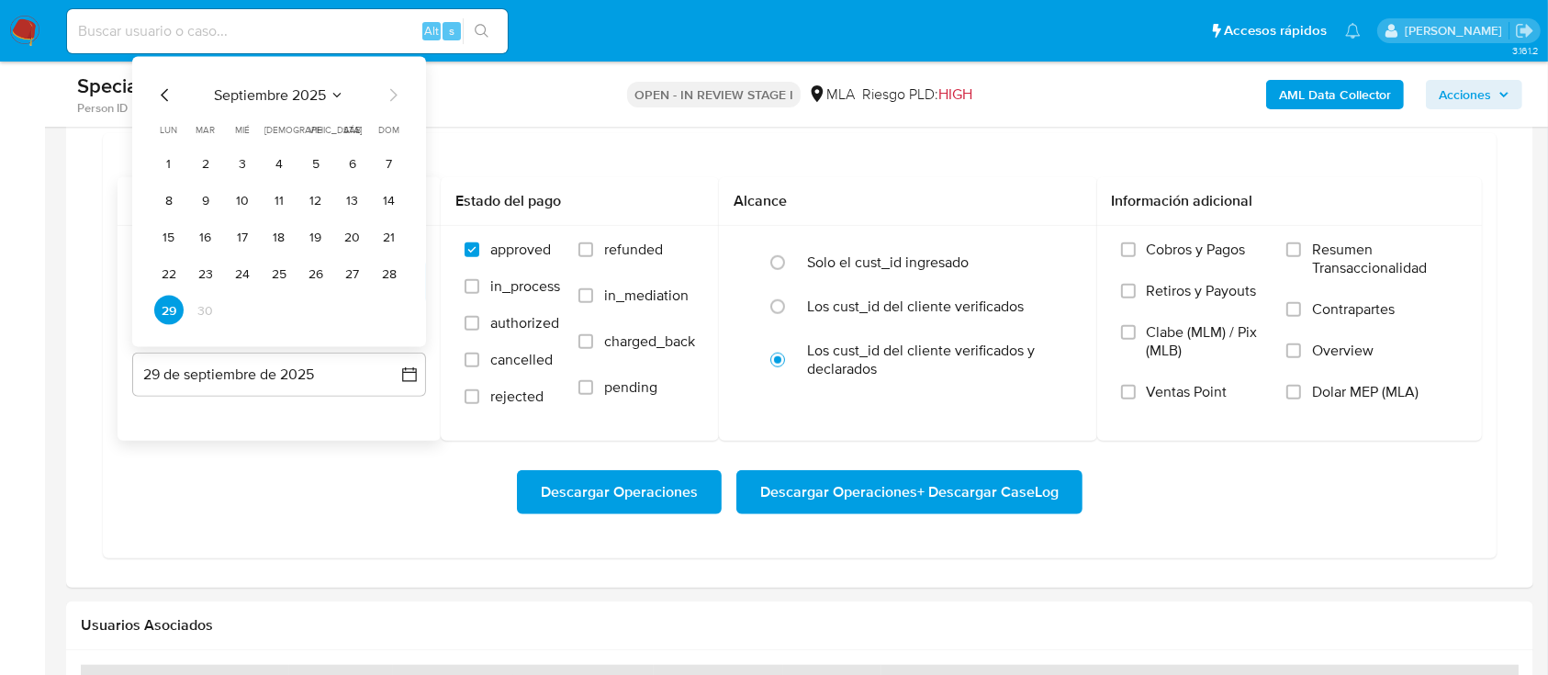
click at [172, 94] on icon "Mes anterior" at bounding box center [165, 95] width 22 height 22
click at [381, 312] on button "31" at bounding box center [389, 310] width 29 height 29
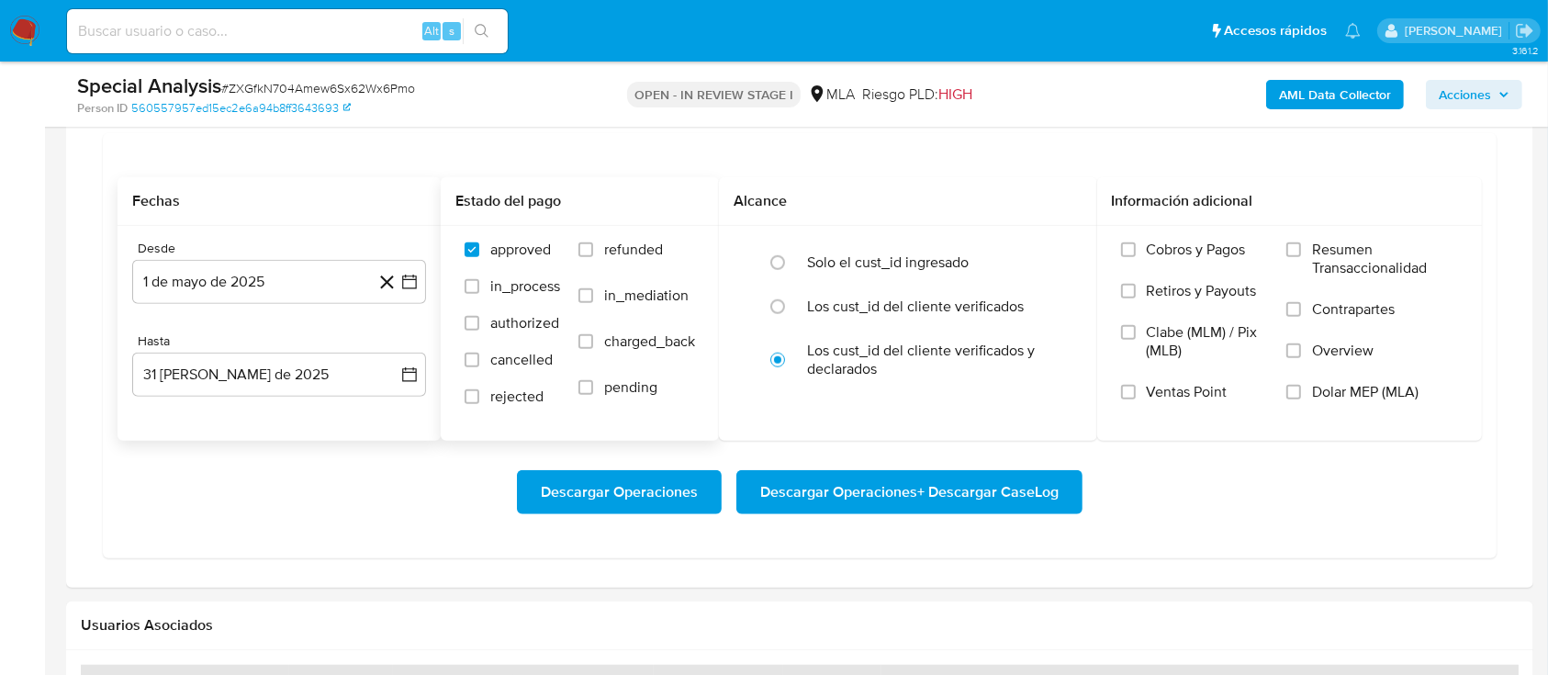
click at [621, 241] on span "refunded" at bounding box center [633, 250] width 59 height 18
click at [593, 242] on input "refunded" at bounding box center [585, 249] width 15 height 15
checkbox input "true"
click at [1334, 386] on span "Dolar MEP (MLA)" at bounding box center [1365, 392] width 106 height 18
click at [1301, 386] on input "Dolar MEP (MLA)" at bounding box center [1293, 392] width 15 height 15
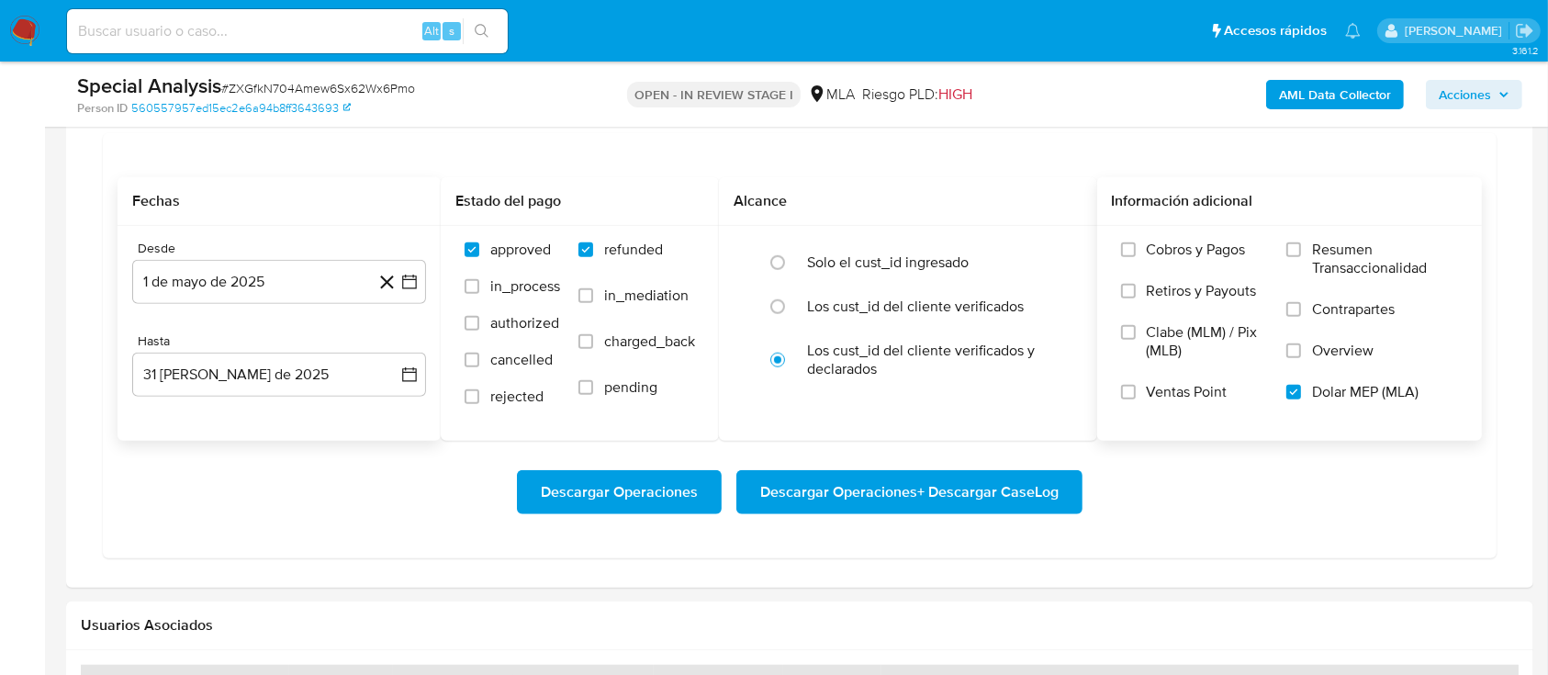
click at [1048, 485] on span "Descargar Operaciones + Descargar CaseLog" at bounding box center [909, 492] width 298 height 40
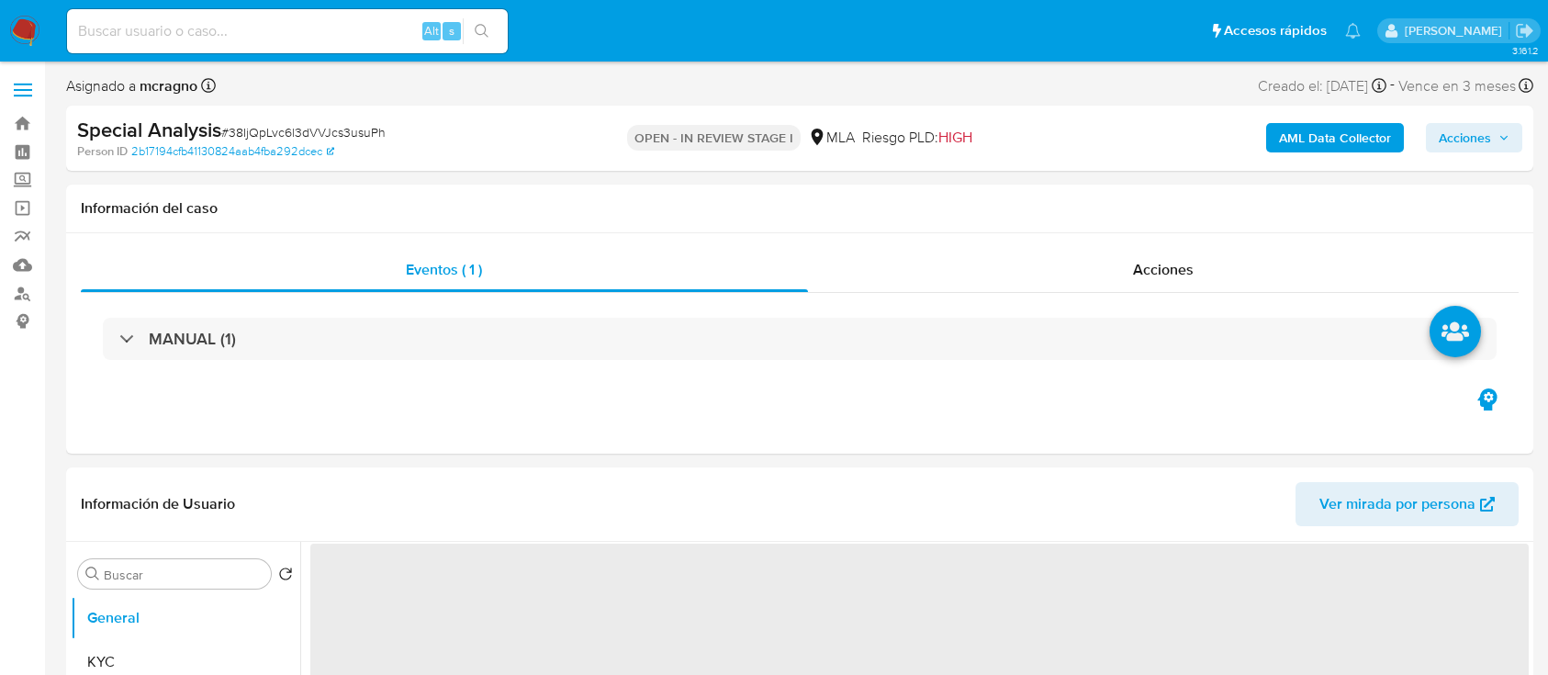
select select "10"
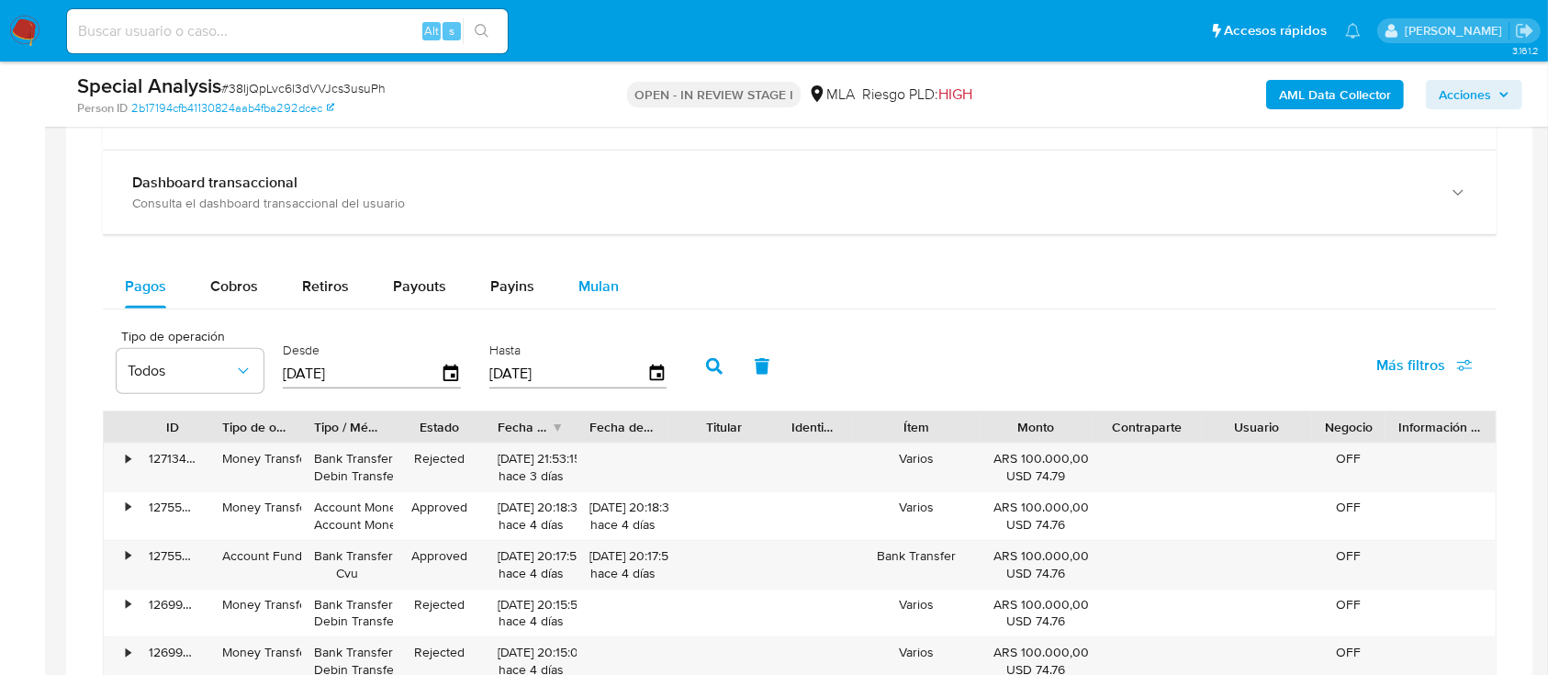
click at [594, 294] on span "Mulan" at bounding box center [598, 285] width 40 height 21
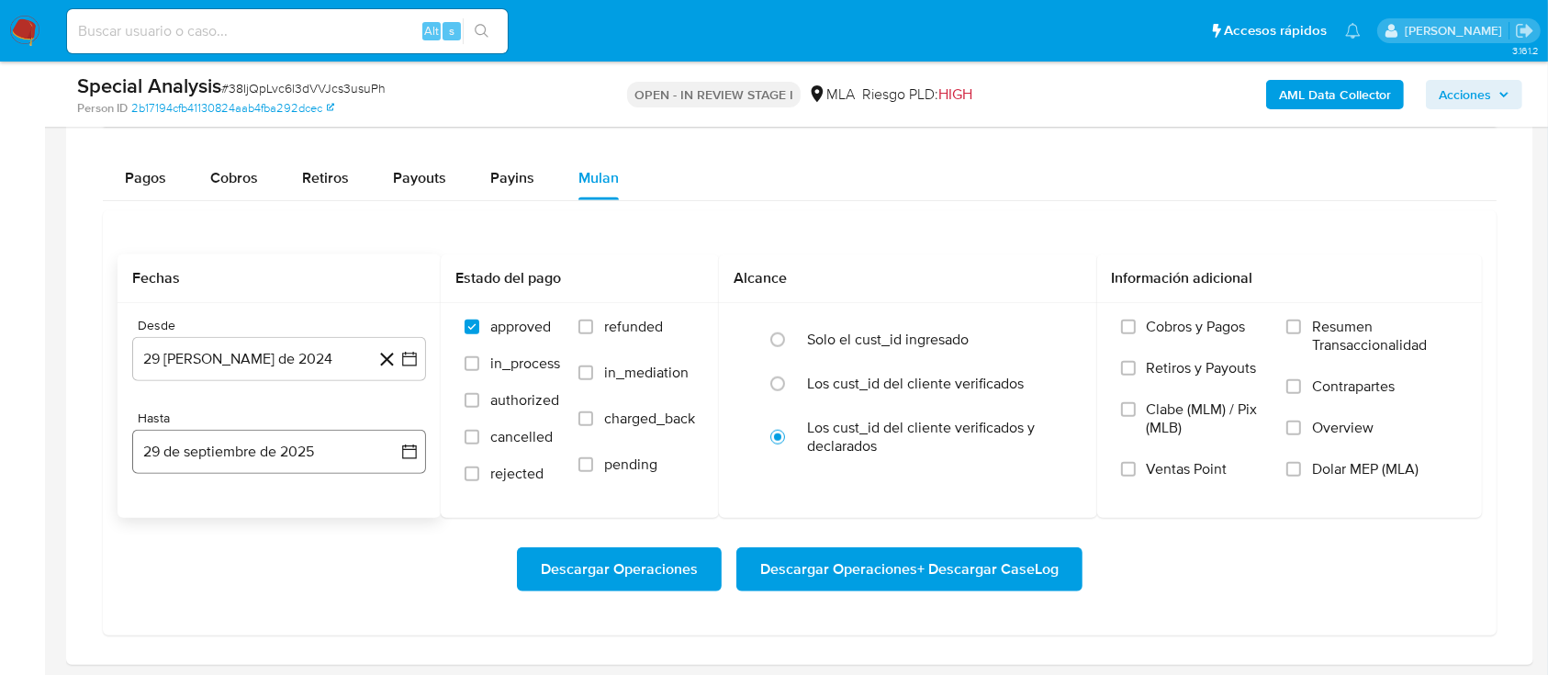
scroll to position [1591, 0]
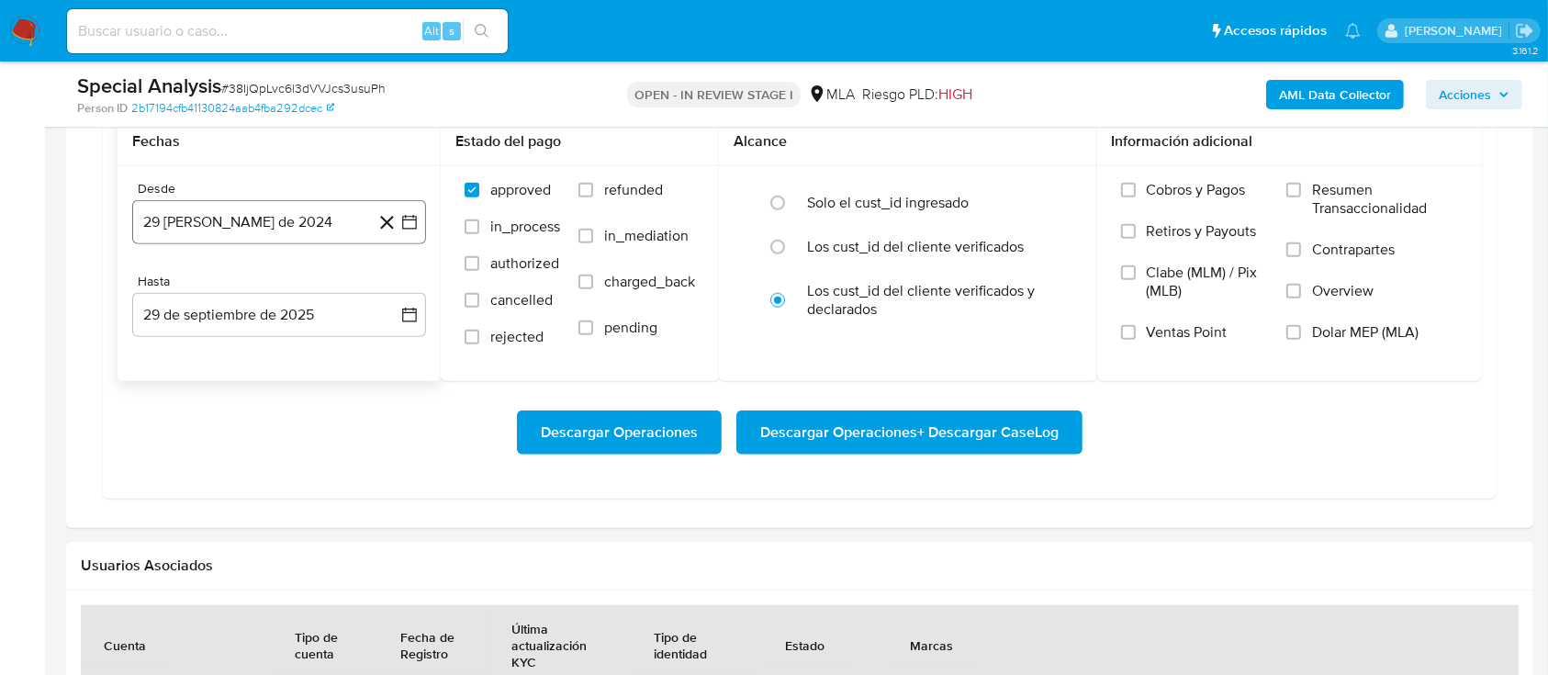
click at [229, 215] on button "29 [PERSON_NAME] de 2024" at bounding box center [279, 222] width 294 height 44
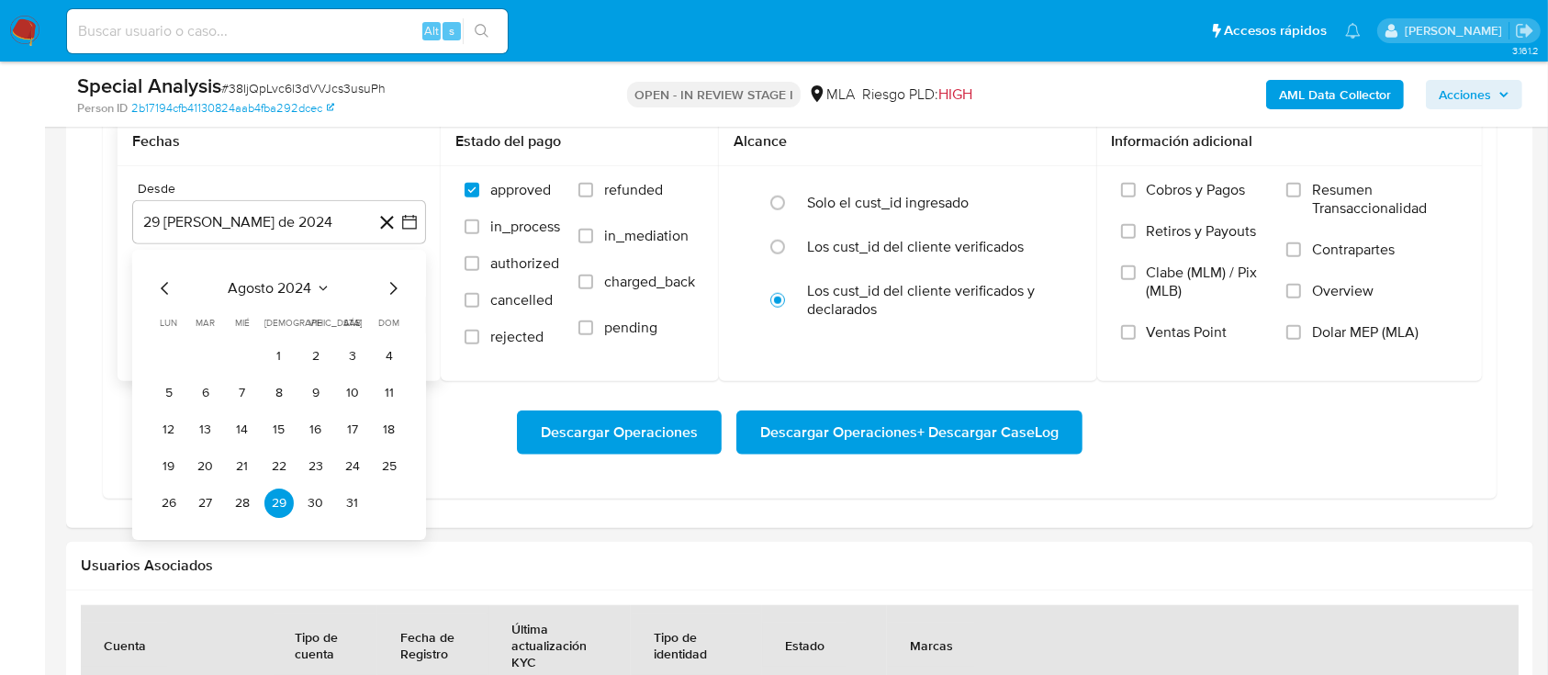
click at [263, 290] on span "agosto 2024" at bounding box center [271, 288] width 84 height 18
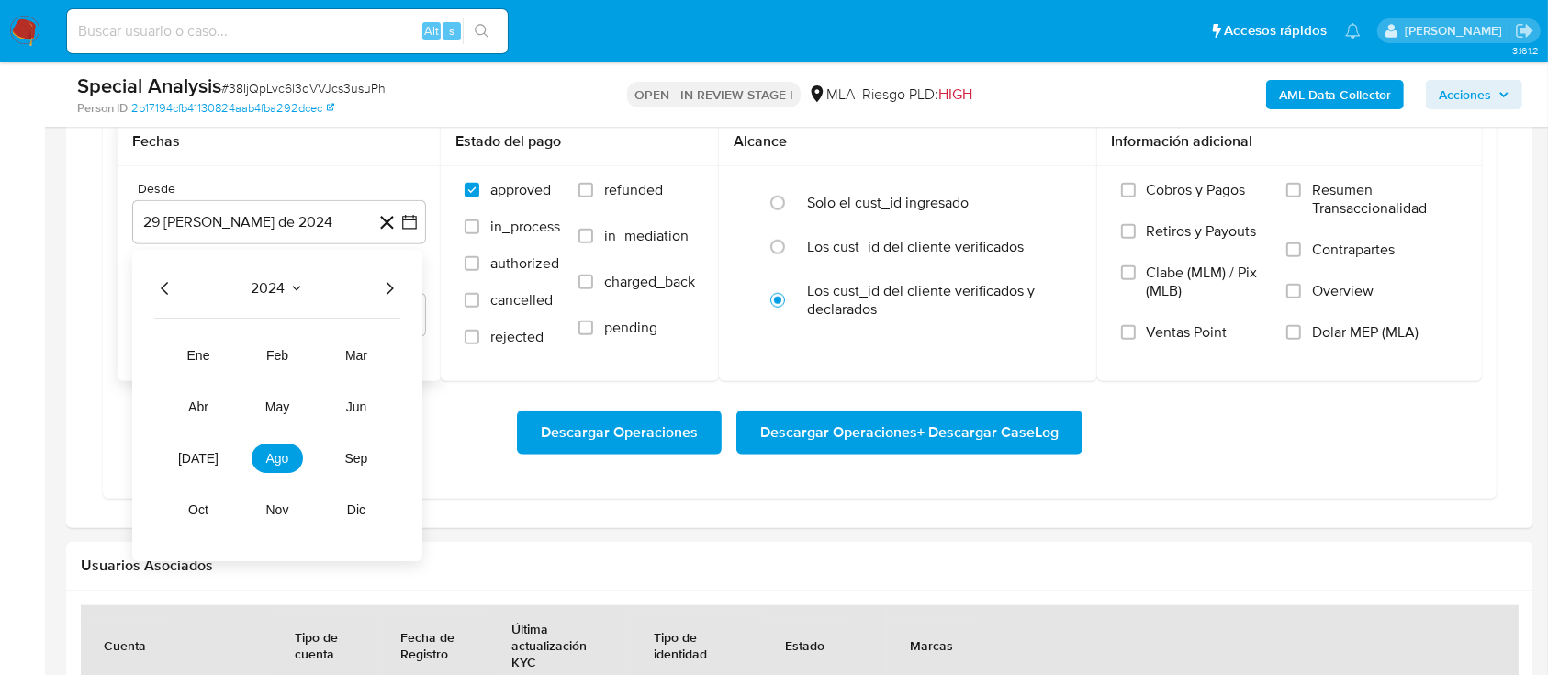
click at [392, 290] on icon "Año siguiente" at bounding box center [389, 288] width 22 height 22
click at [289, 419] on button "may" at bounding box center [277, 406] width 51 height 29
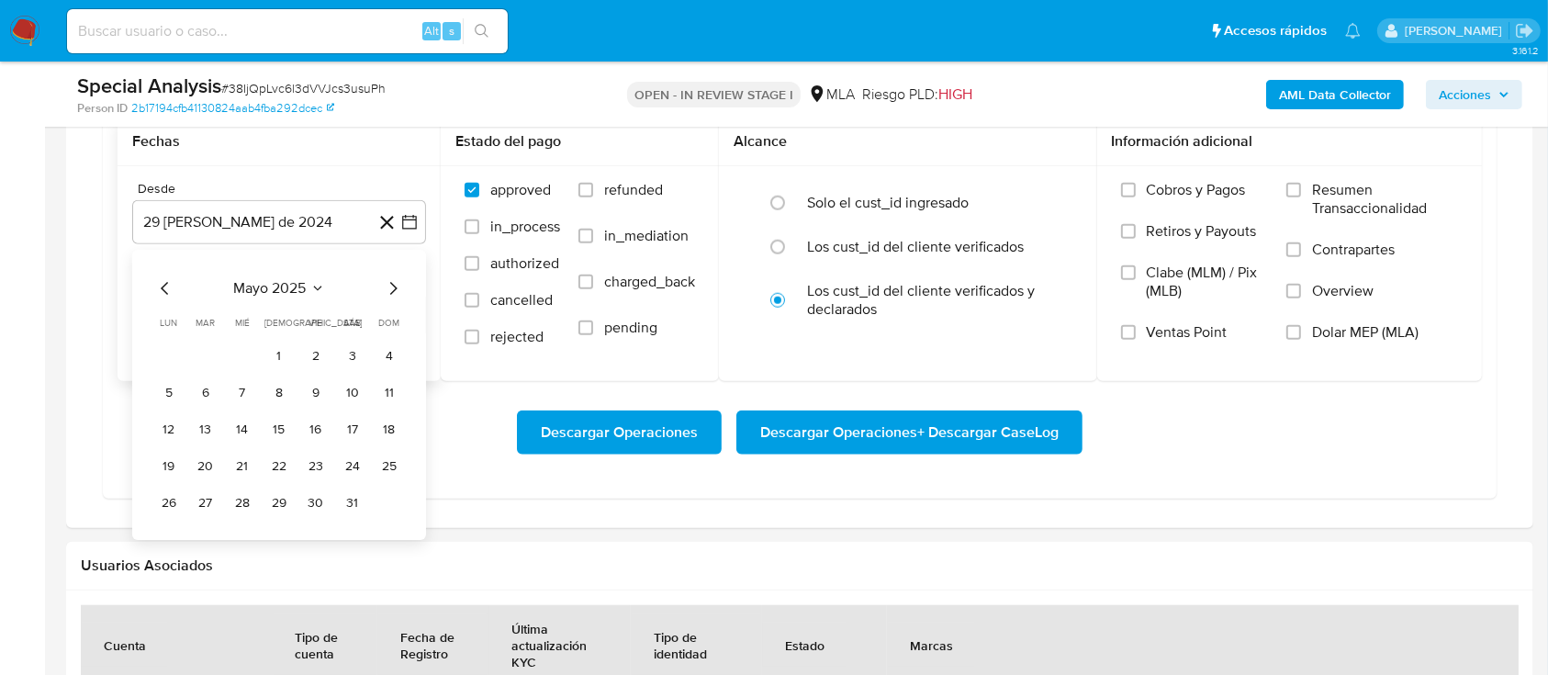
click at [272, 360] on button "1" at bounding box center [278, 355] width 29 height 29
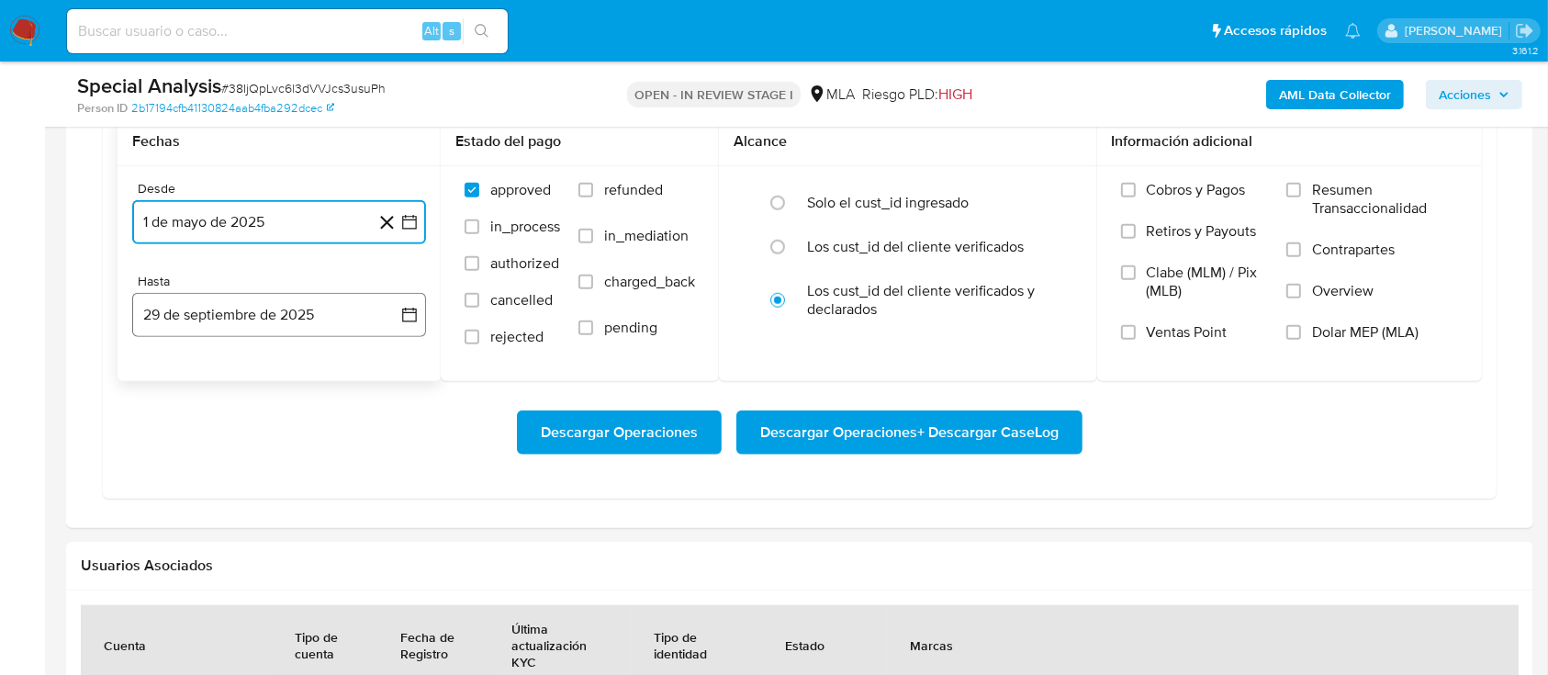
click at [271, 319] on button "29 de septiembre de 2025" at bounding box center [279, 315] width 294 height 44
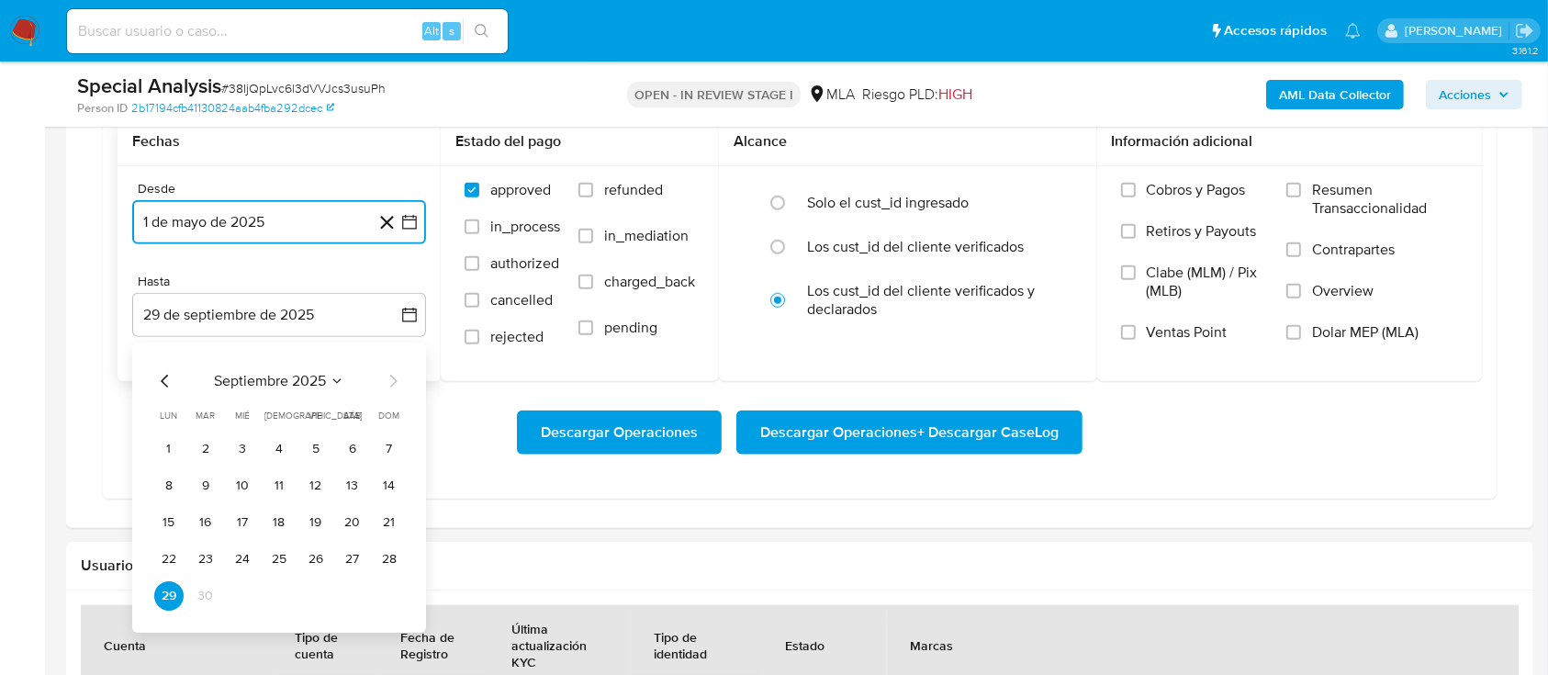
click at [154, 375] on icon "Mes anterior" at bounding box center [165, 381] width 22 height 22
drag, startPoint x: 386, startPoint y: 594, endPoint x: 641, endPoint y: 208, distance: 462.4
click at [386, 593] on button "31" at bounding box center [389, 595] width 29 height 29
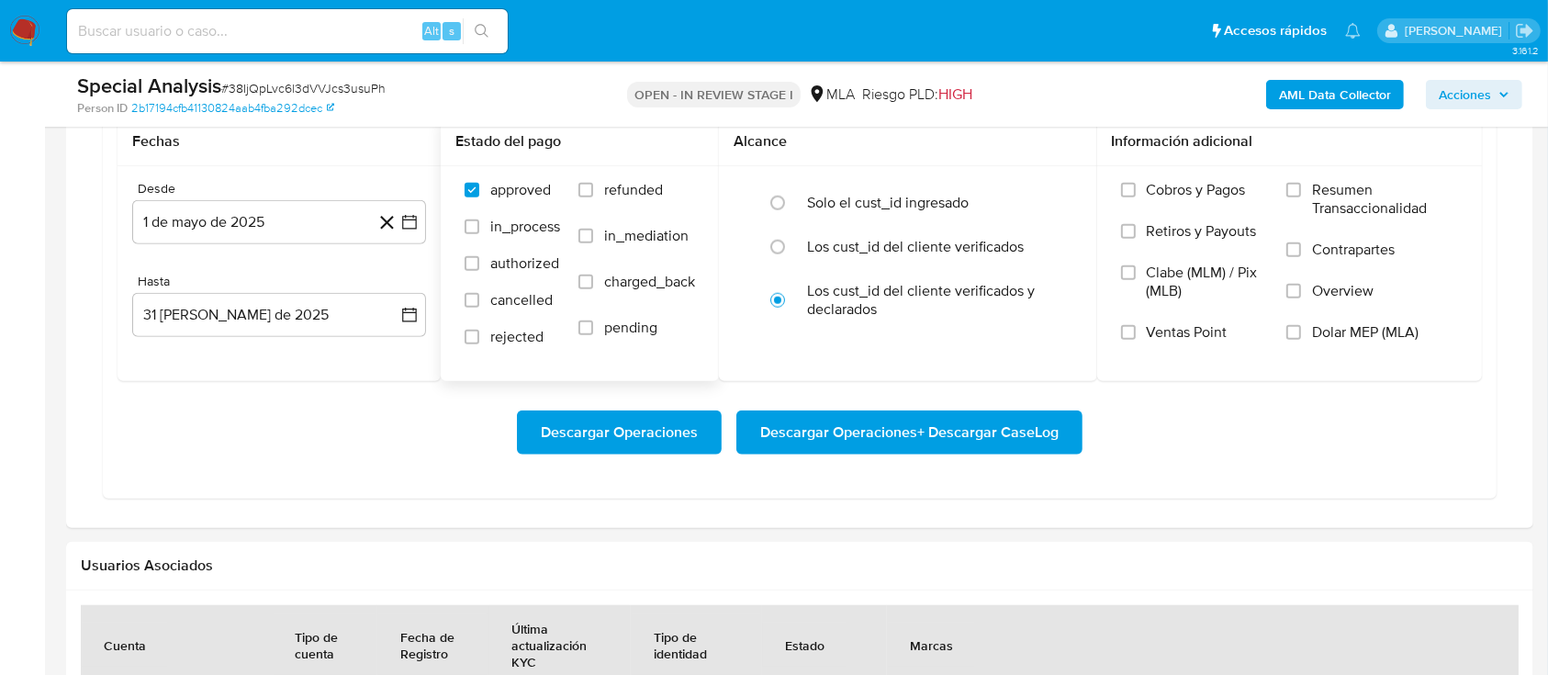
click at [636, 198] on span "refunded" at bounding box center [633, 190] width 59 height 18
click at [593, 197] on input "refunded" at bounding box center [585, 190] width 15 height 15
checkbox input "true"
click at [1371, 334] on span "Dolar MEP (MLA)" at bounding box center [1365, 332] width 106 height 18
click at [1301, 334] on input "Dolar MEP (MLA)" at bounding box center [1293, 332] width 15 height 15
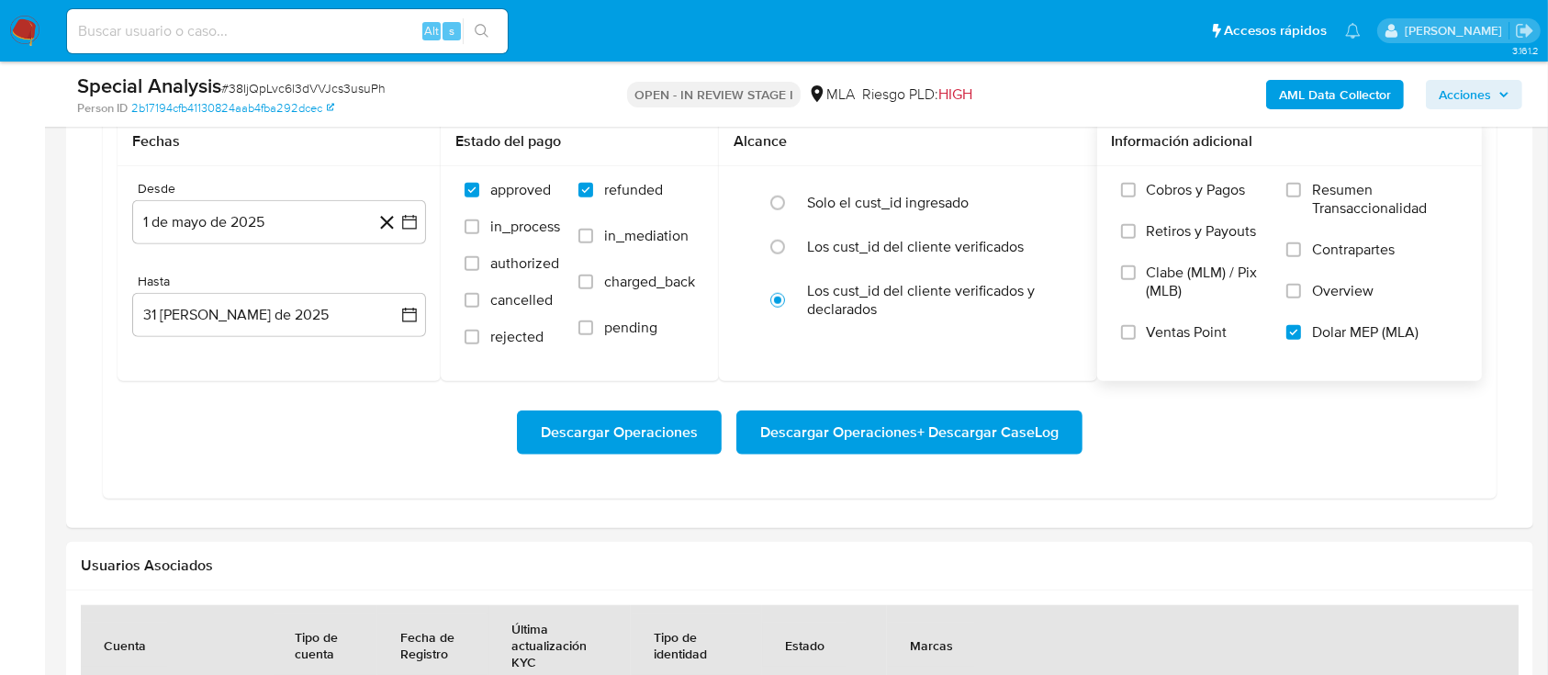
click at [1038, 422] on span "Descargar Operaciones + Descargar CaseLog" at bounding box center [909, 432] width 298 height 40
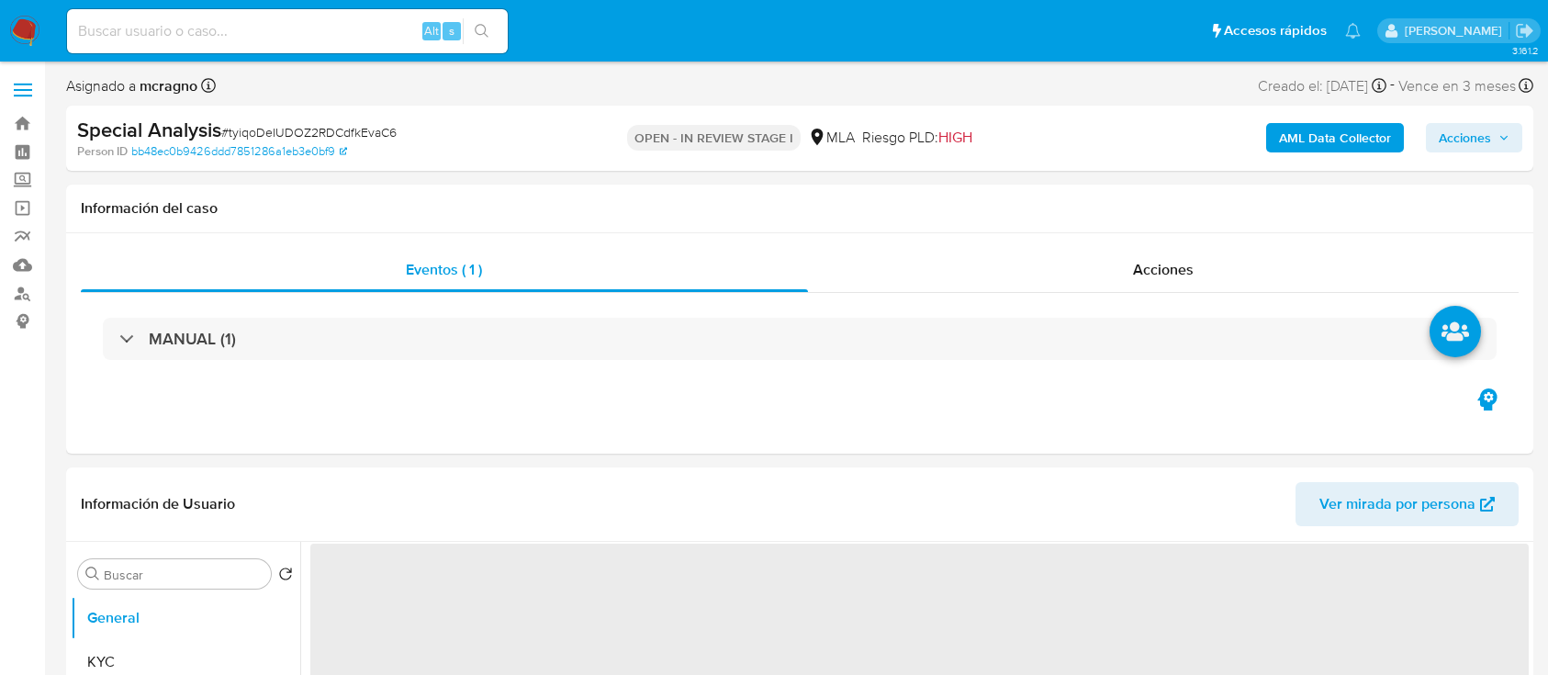
select select "10"
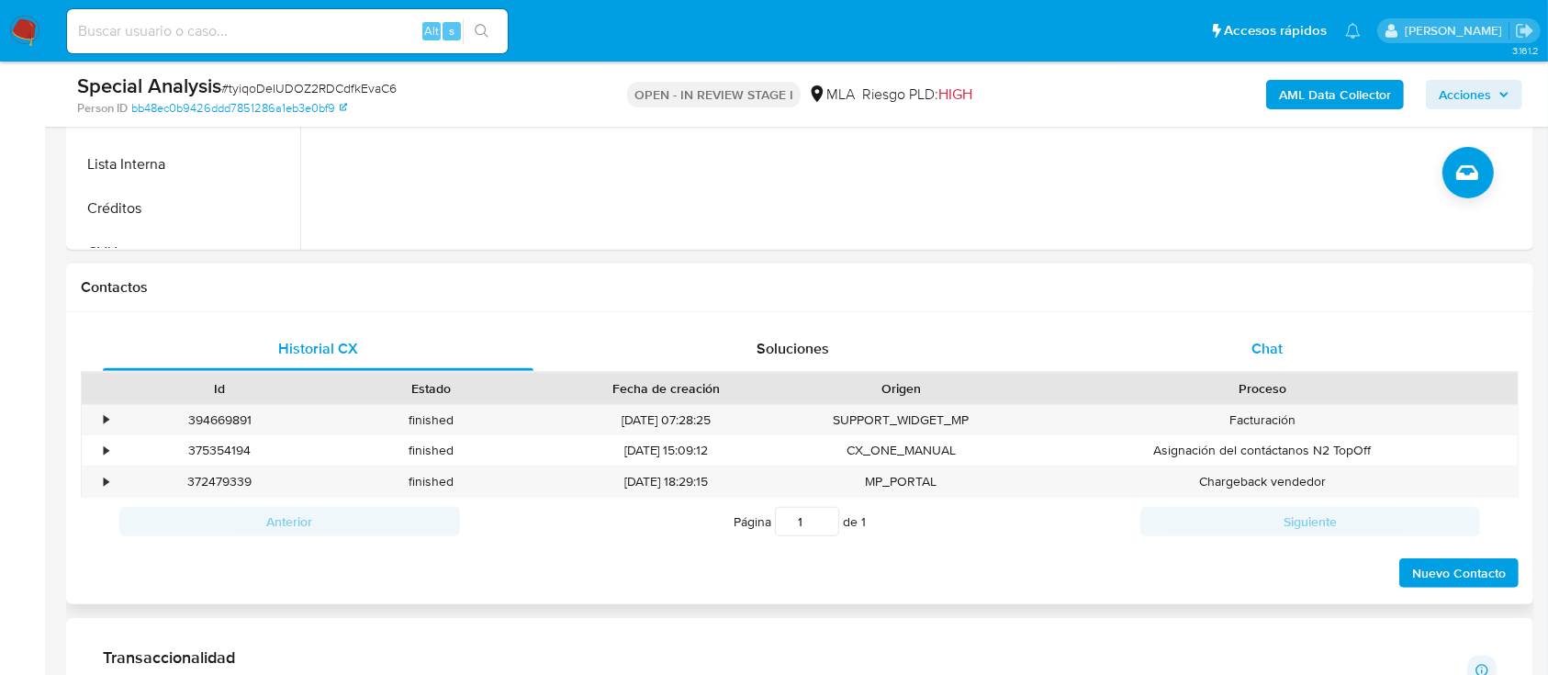
scroll to position [734, 0]
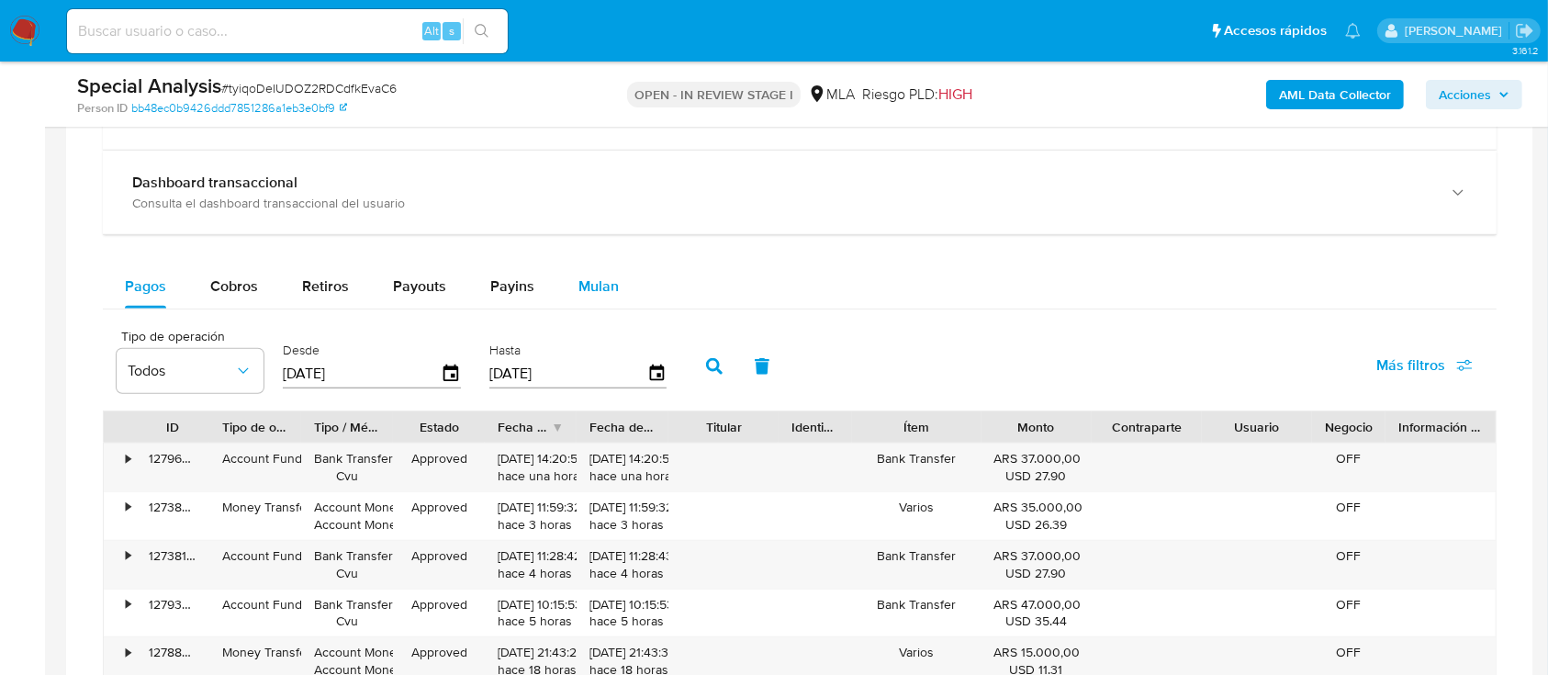
click at [615, 297] on button "Mulan" at bounding box center [598, 286] width 84 height 44
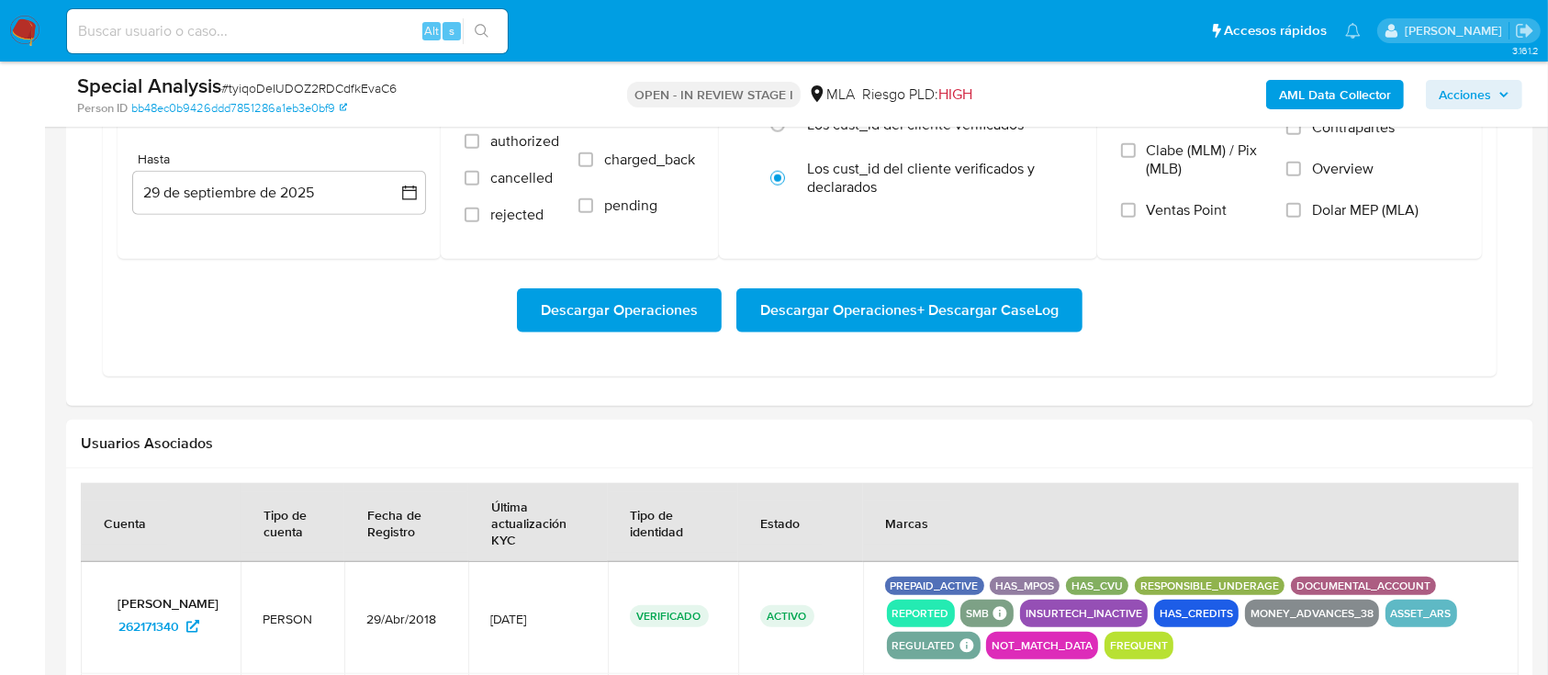
scroll to position [1469, 0]
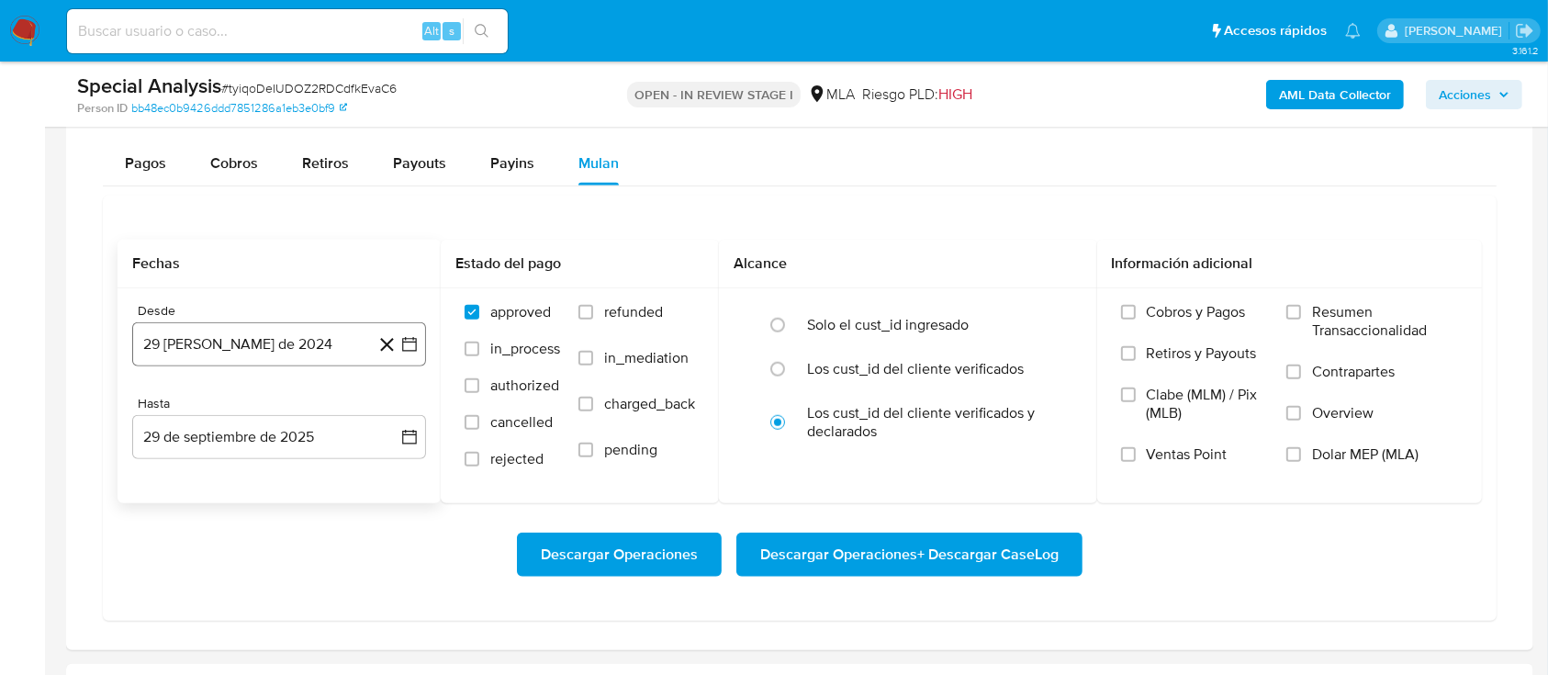
click at [273, 327] on button "29 [PERSON_NAME] de 2024" at bounding box center [279, 344] width 294 height 44
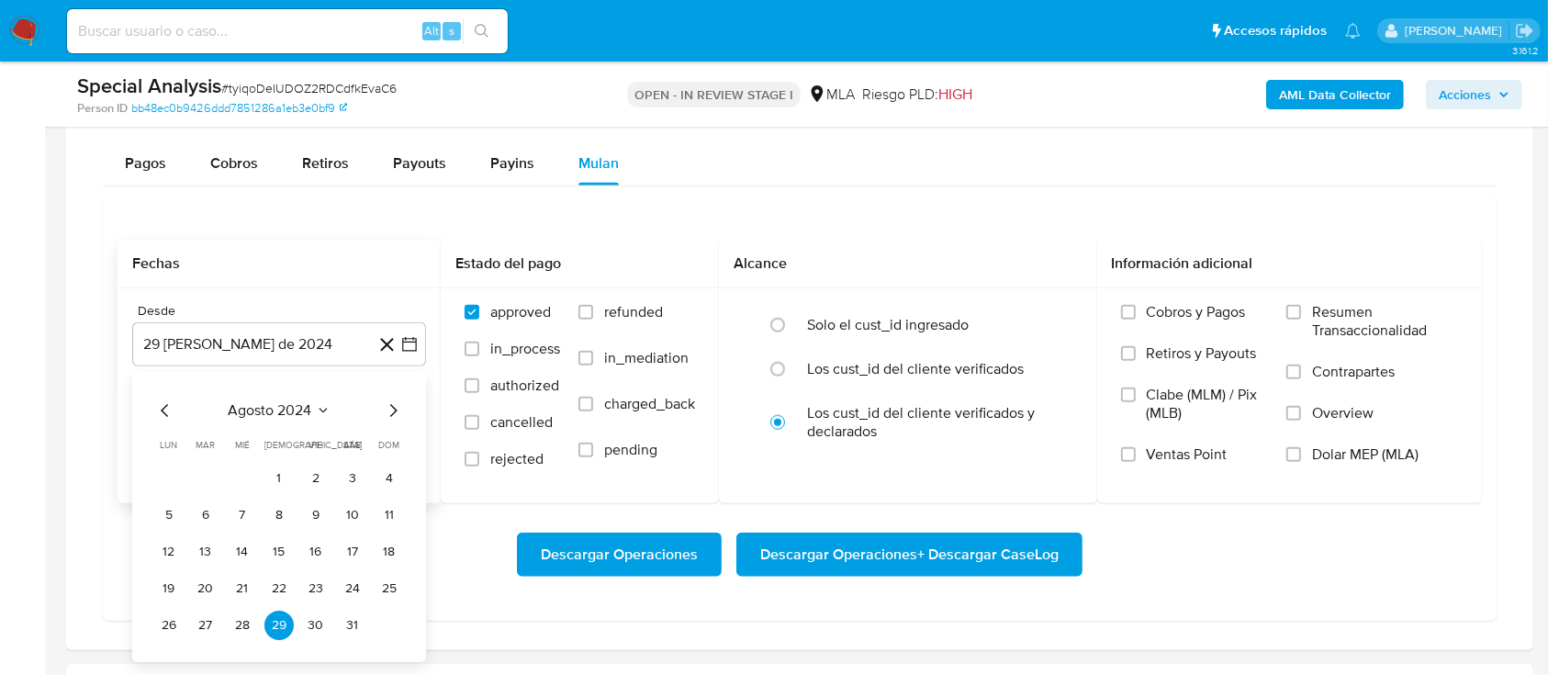
click at [296, 409] on span "agosto 2024" at bounding box center [271, 410] width 84 height 18
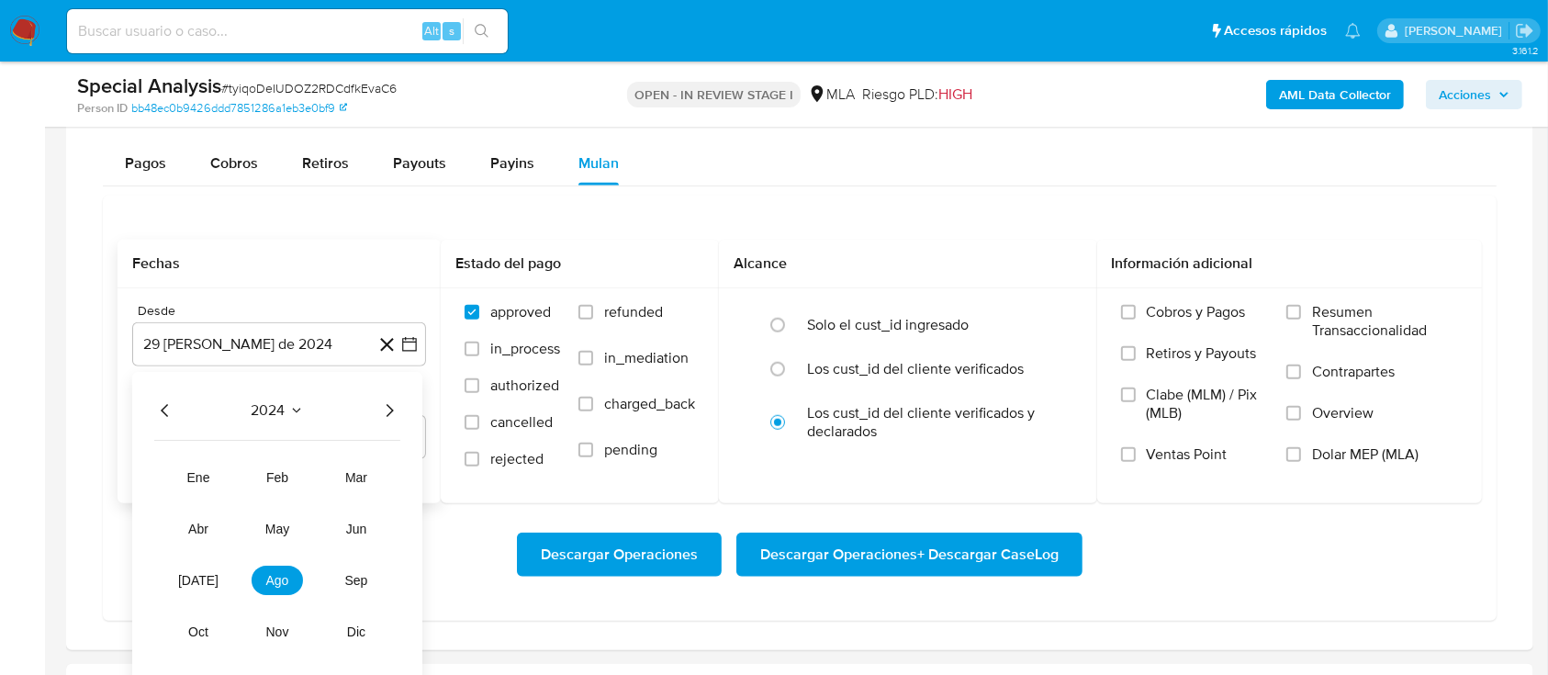
drag, startPoint x: 392, startPoint y: 416, endPoint x: 380, endPoint y: 433, distance: 21.1
click at [391, 417] on icon "Año siguiente" at bounding box center [389, 410] width 22 height 22
click at [291, 525] on button "may" at bounding box center [277, 528] width 51 height 29
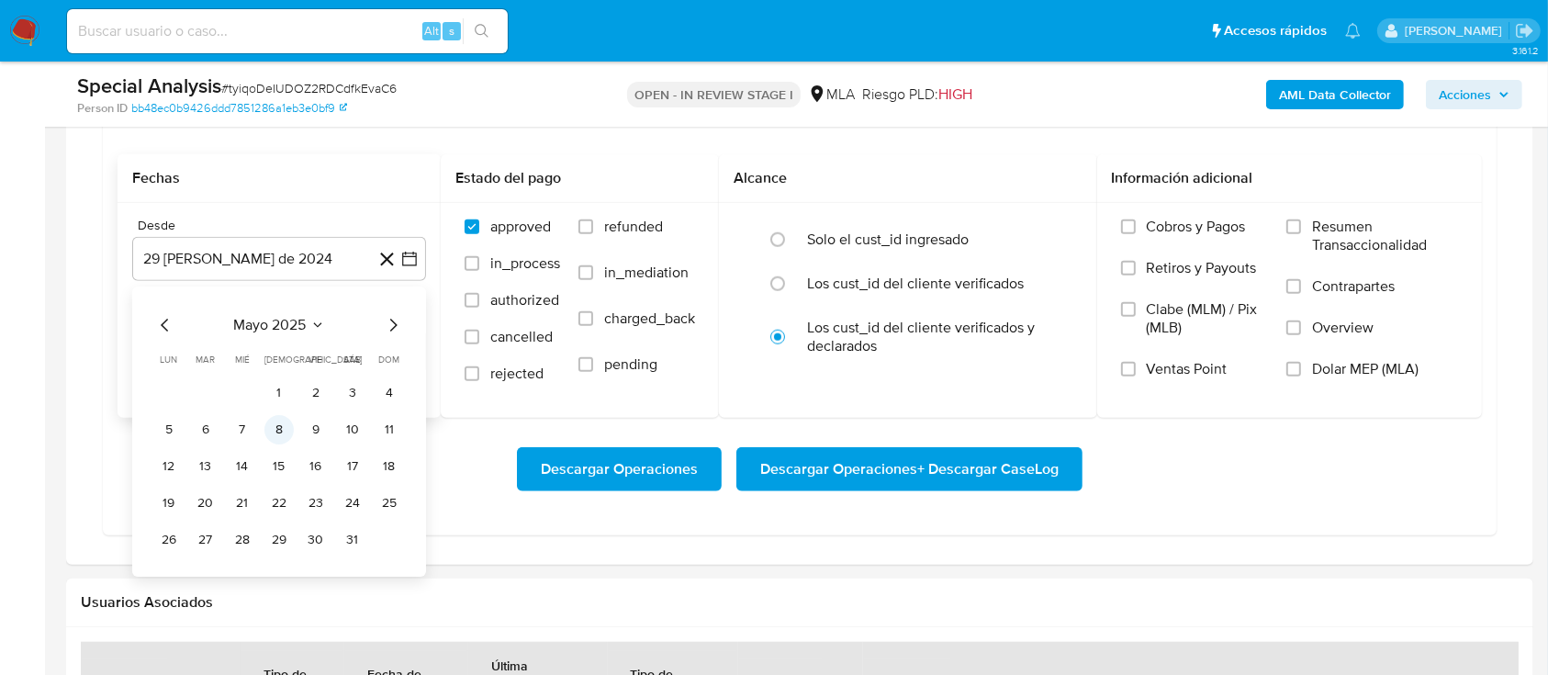
scroll to position [1591, 0]
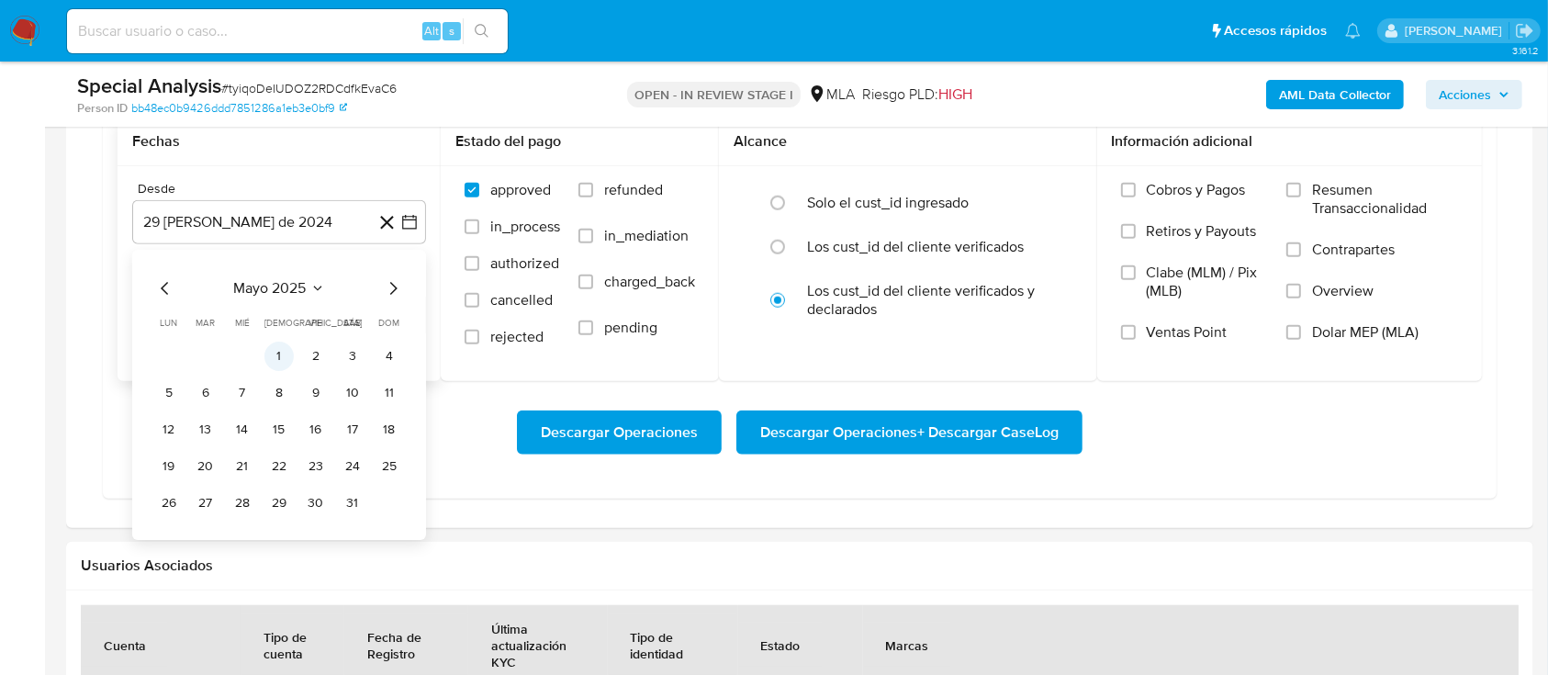
click at [276, 353] on button "1" at bounding box center [278, 355] width 29 height 29
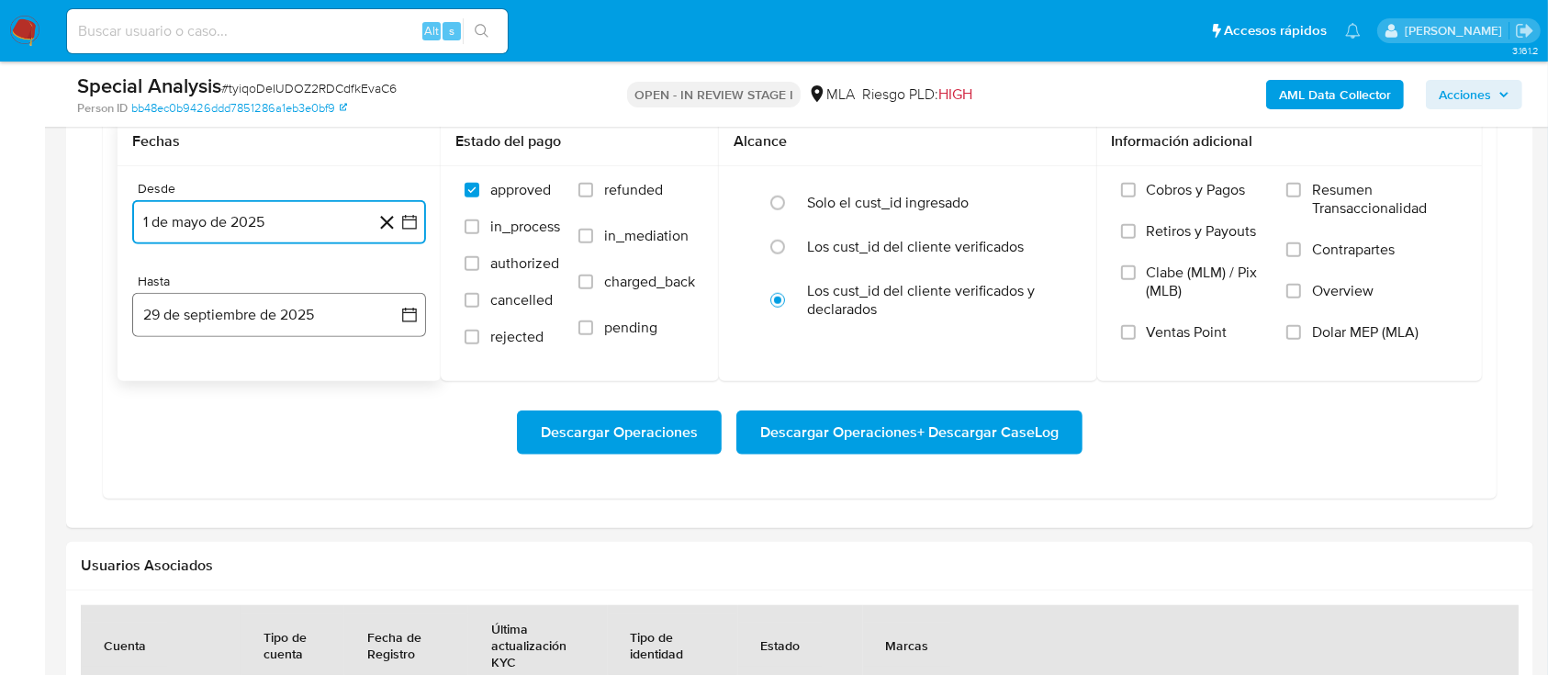
drag, startPoint x: 280, startPoint y: 315, endPoint x: 169, endPoint y: 292, distance: 113.4
click at [279, 314] on button "29 de septiembre de 2025" at bounding box center [279, 315] width 294 height 44
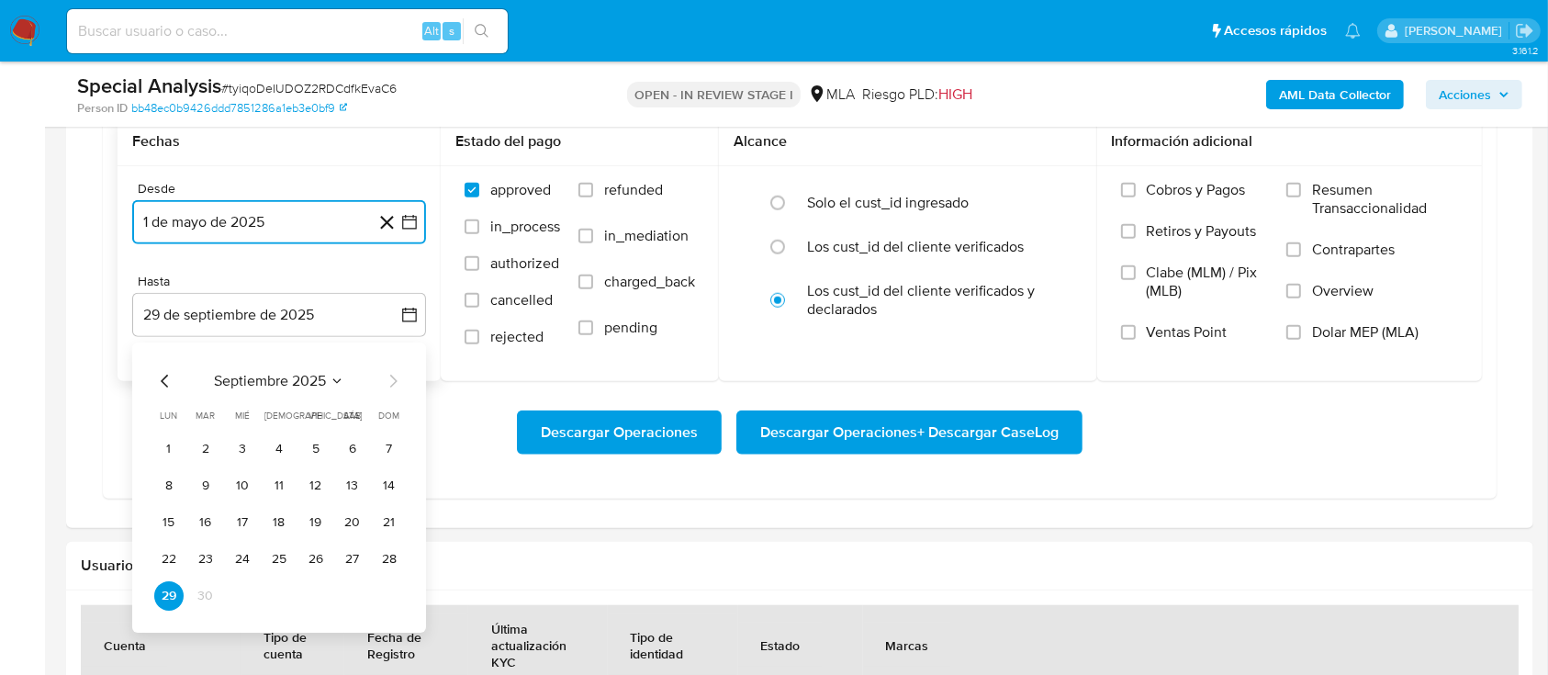
click at [158, 378] on icon "Mes anterior" at bounding box center [165, 381] width 22 height 22
click at [382, 589] on button "31" at bounding box center [389, 595] width 29 height 29
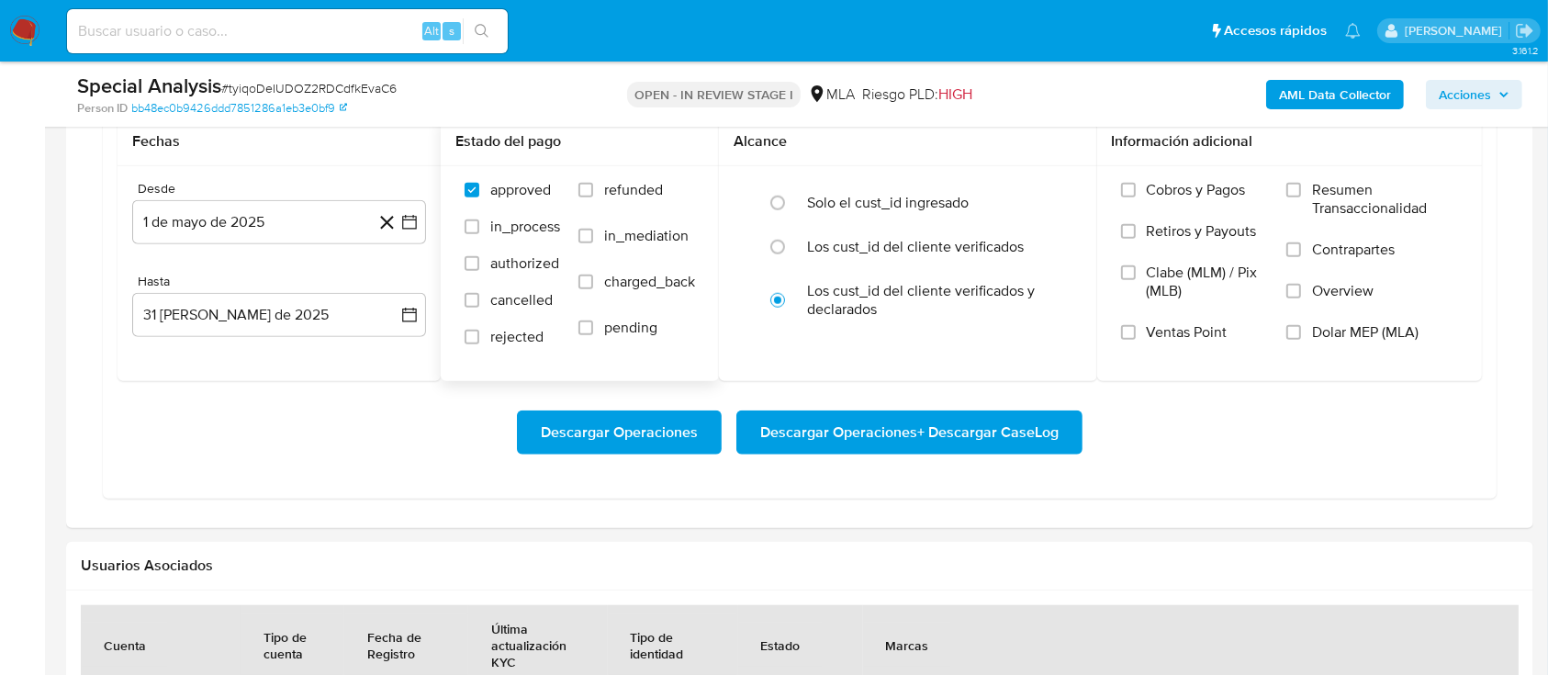
drag, startPoint x: 636, startPoint y: 185, endPoint x: 675, endPoint y: 191, distance: 39.1
click at [638, 185] on span "refunded" at bounding box center [633, 190] width 59 height 18
click at [593, 185] on input "refunded" at bounding box center [585, 190] width 15 height 15
checkbox input "true"
click at [1377, 341] on label "Dolar MEP (MLA)" at bounding box center [1372, 343] width 172 height 41
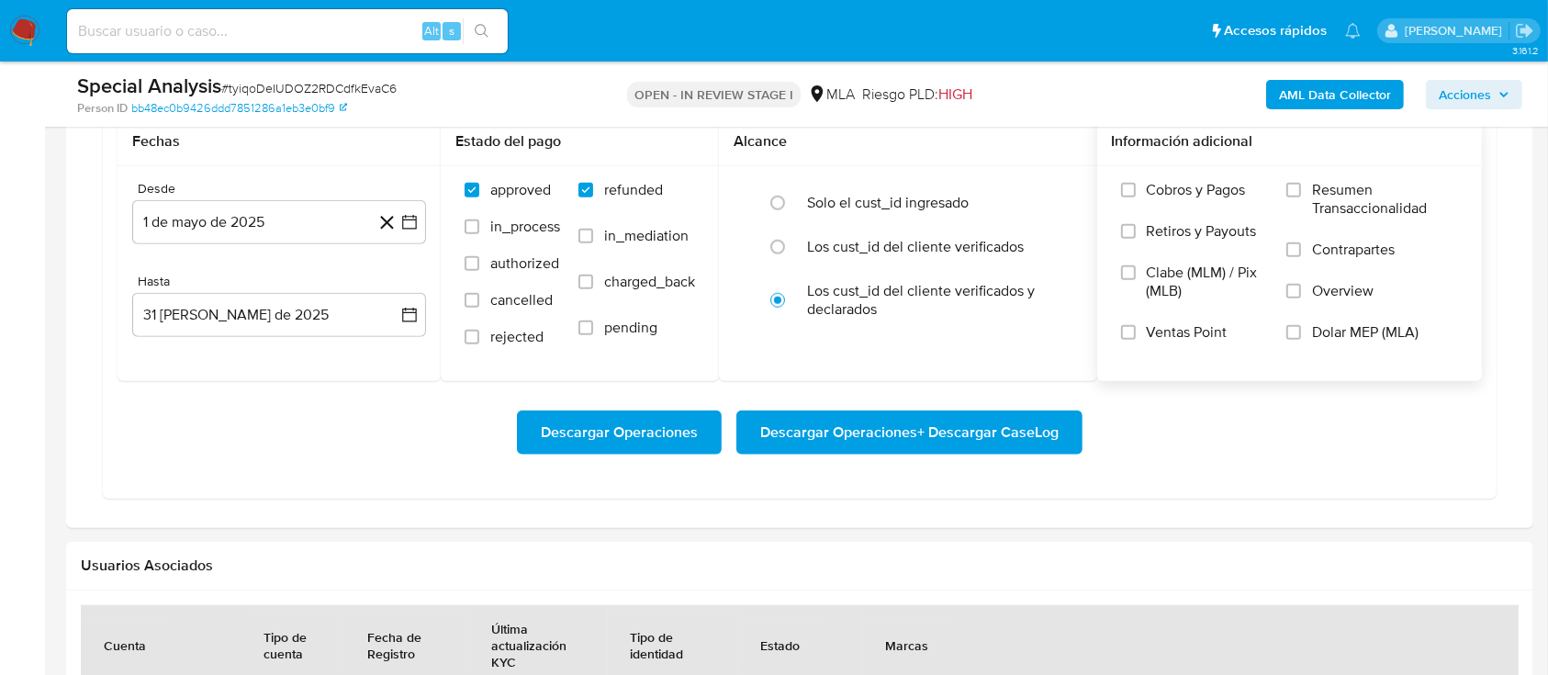
click at [1301, 340] on input "Dolar MEP (MLA)" at bounding box center [1293, 332] width 15 height 15
click at [955, 430] on span "Descargar Operaciones + Descargar CaseLog" at bounding box center [909, 432] width 298 height 40
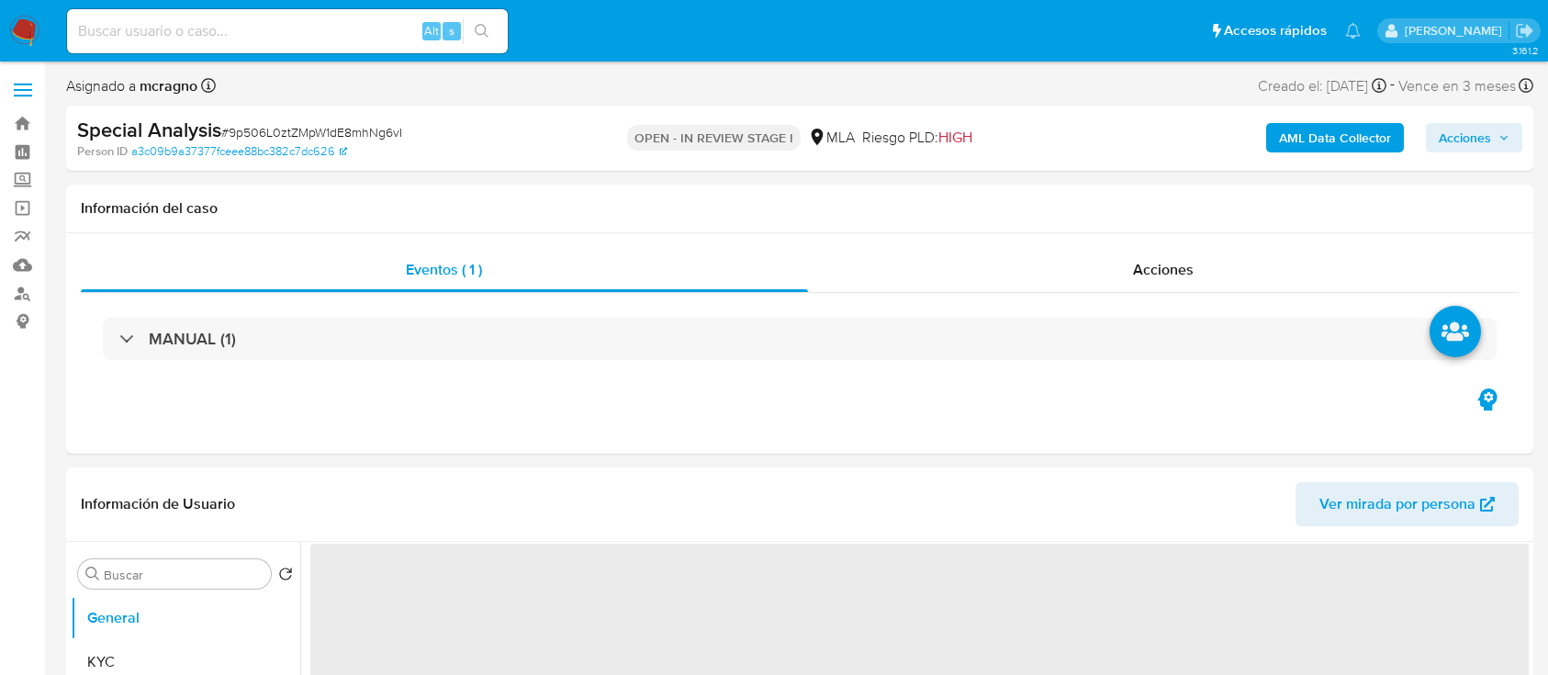
select select "10"
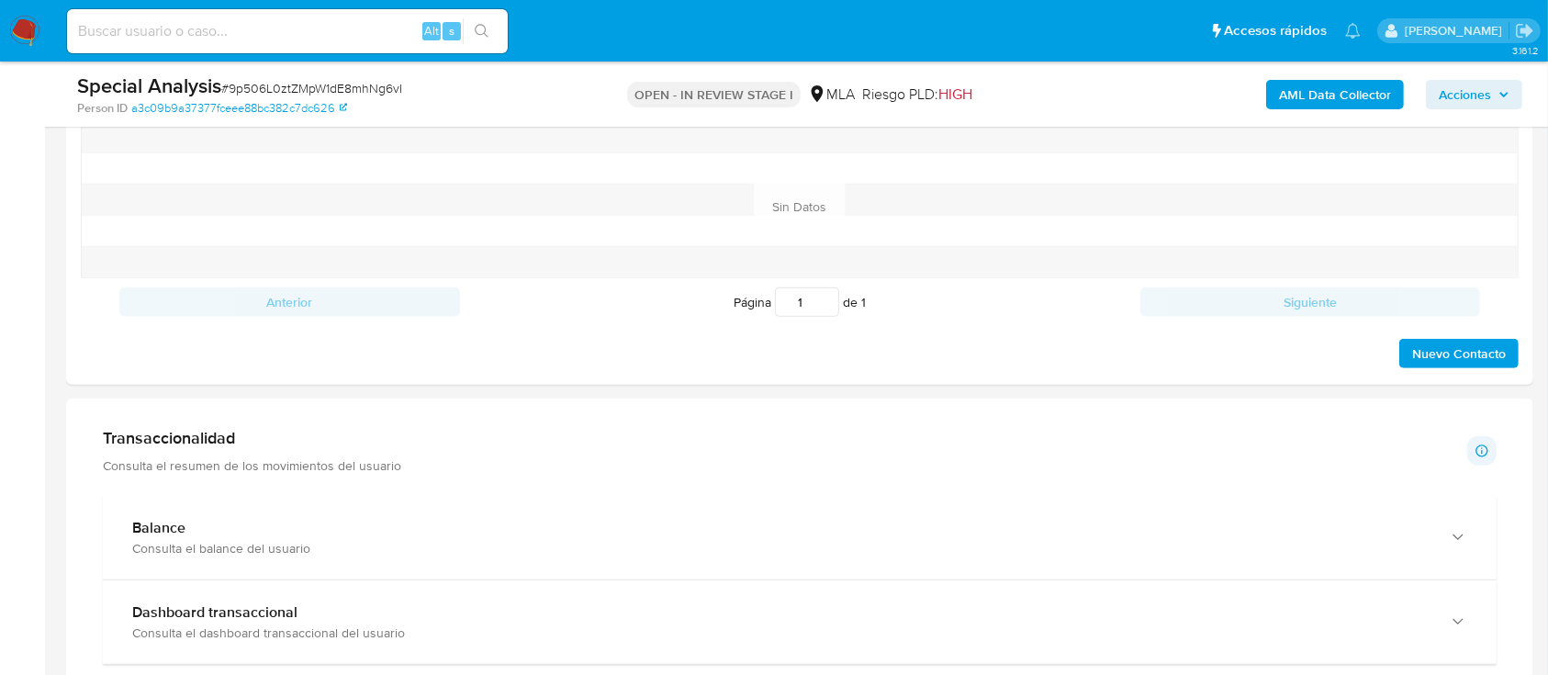
scroll to position [1224, 0]
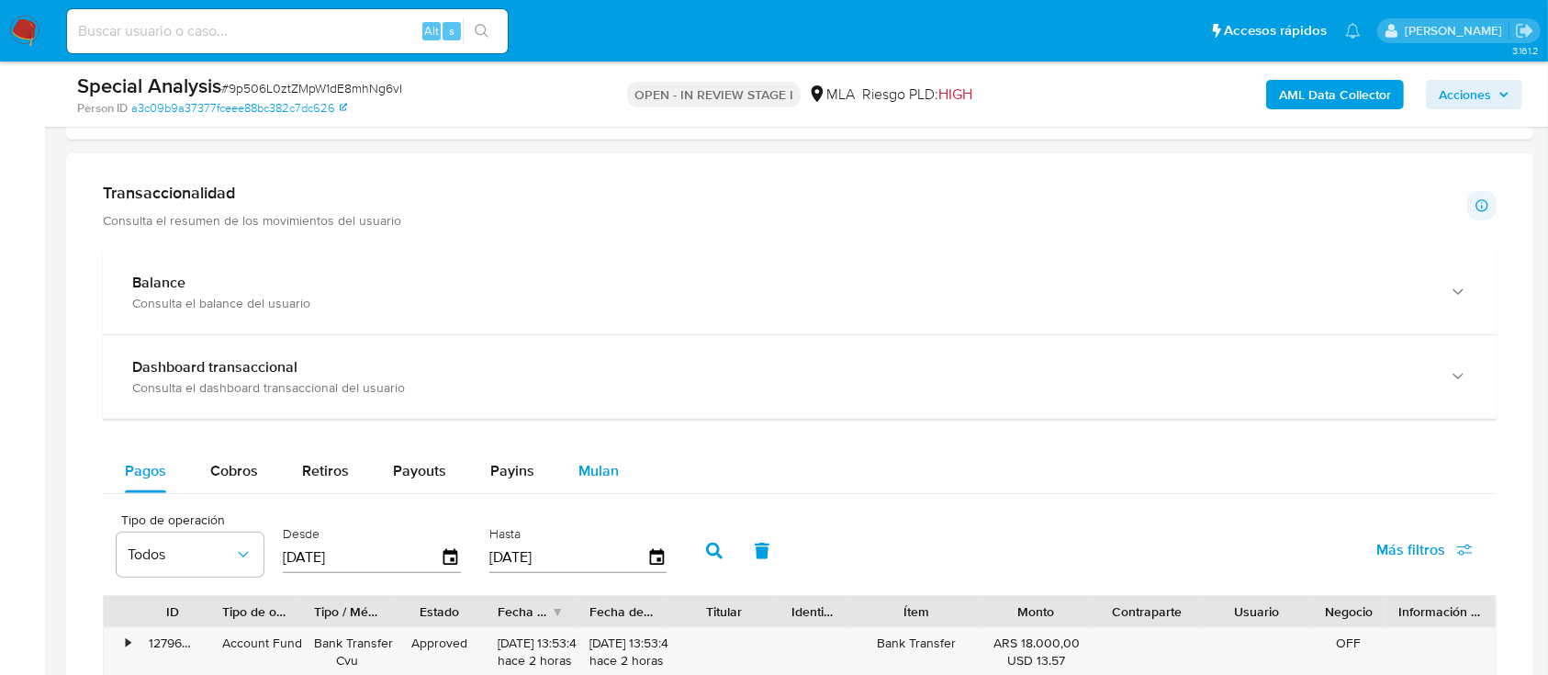
drag, startPoint x: 613, startPoint y: 459, endPoint x: 605, endPoint y: 466, distance: 11.1
click at [614, 458] on button "Mulan" at bounding box center [598, 471] width 84 height 44
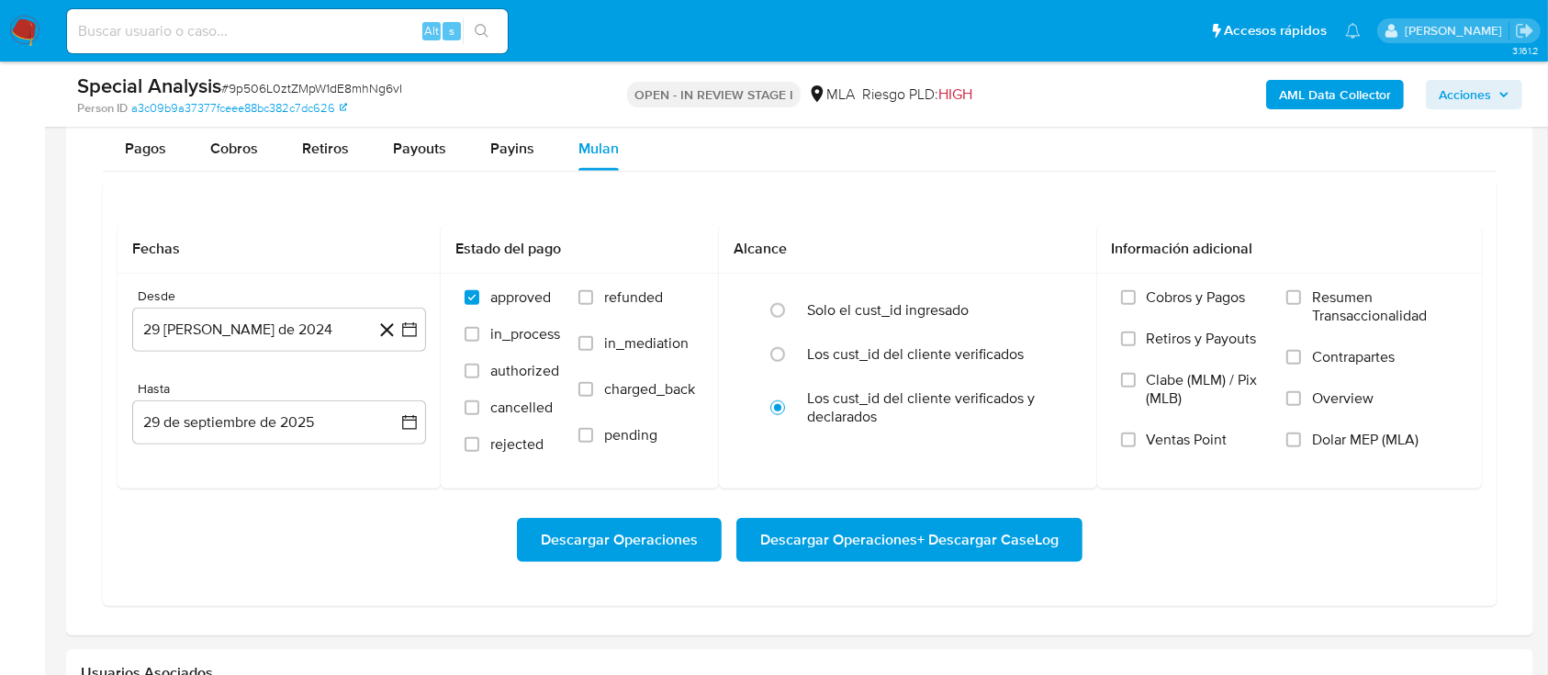
scroll to position [1550, 0]
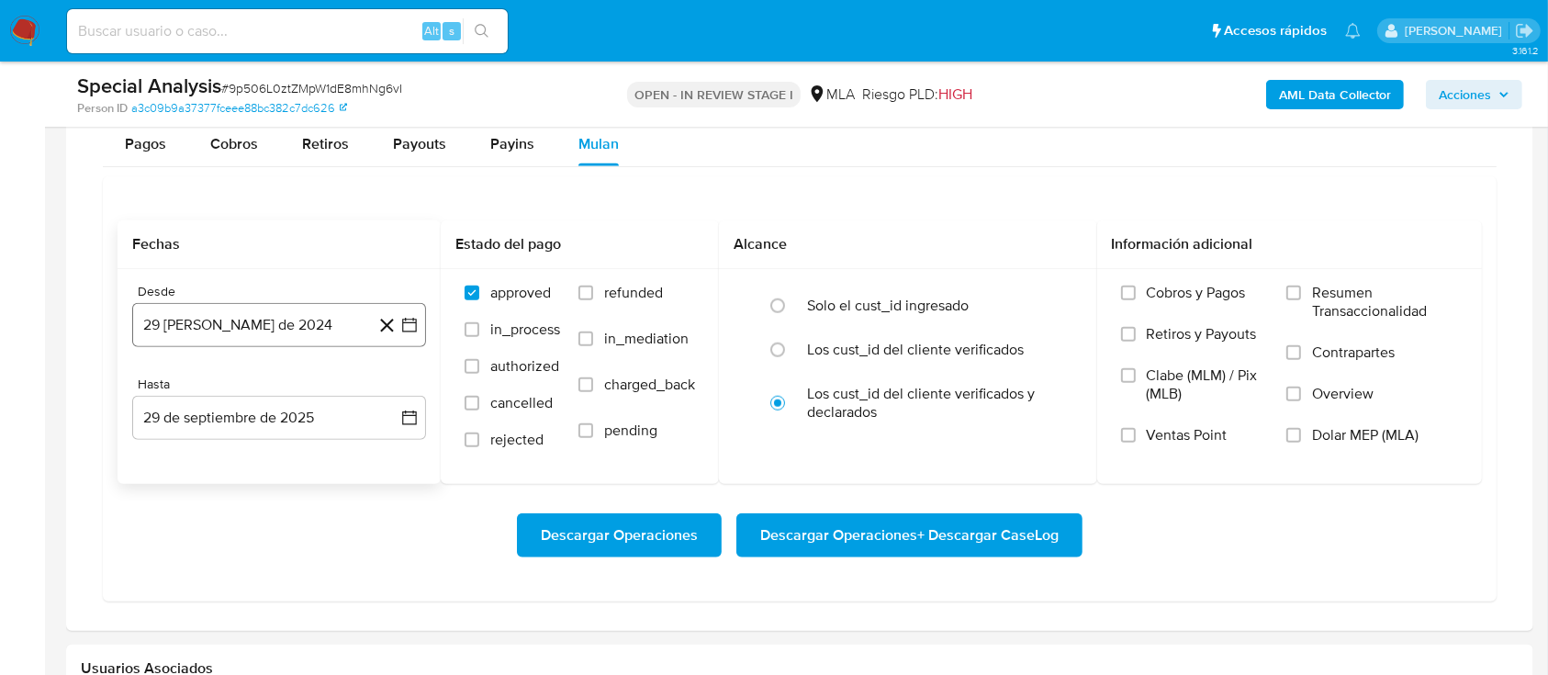
click at [244, 334] on button "29 [PERSON_NAME] de 2024" at bounding box center [279, 325] width 294 height 44
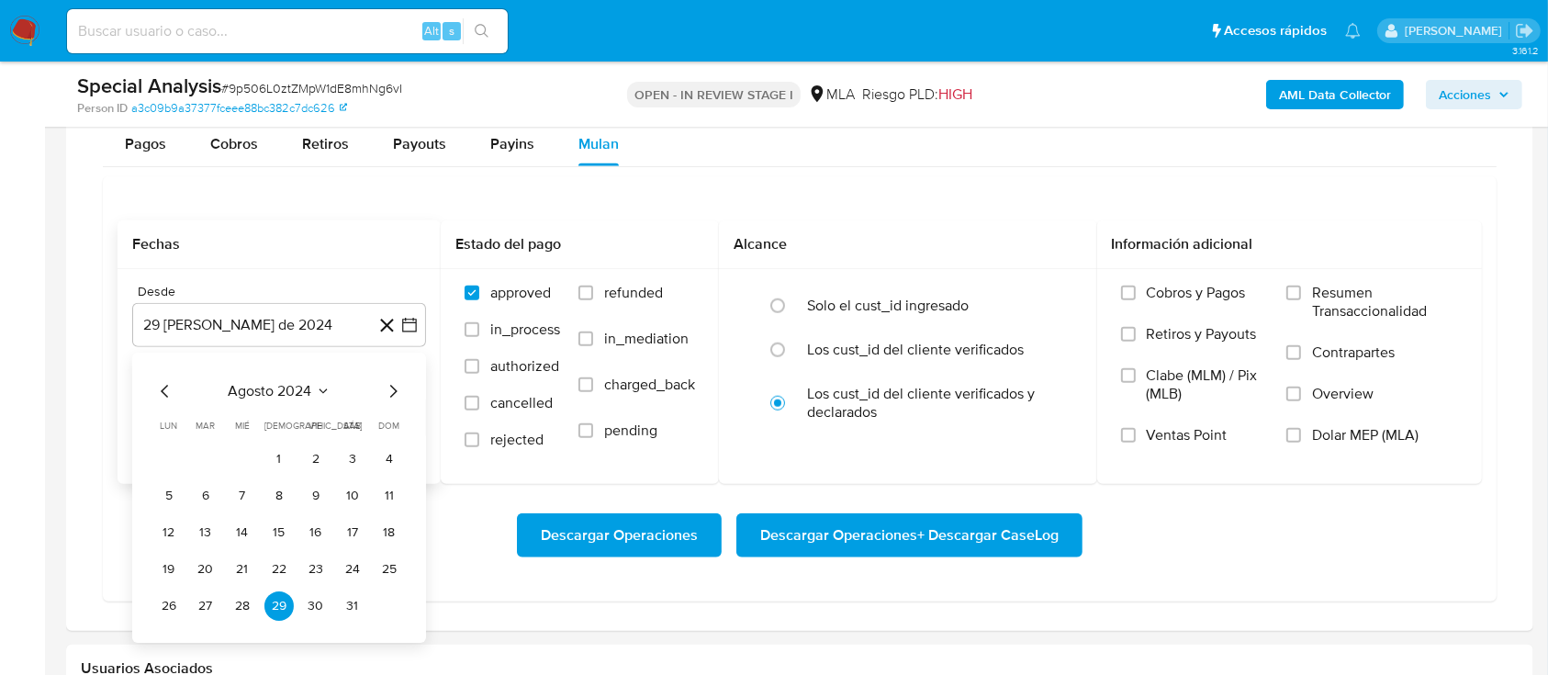
click at [279, 399] on div "agosto 2024" at bounding box center [279, 391] width 250 height 22
click at [228, 367] on div "agosto 2024 agosto 2024 lun lunes mar martes mié miércoles jue jueves vie viern…" at bounding box center [279, 498] width 294 height 290
click at [244, 382] on span "agosto 2024" at bounding box center [271, 391] width 84 height 18
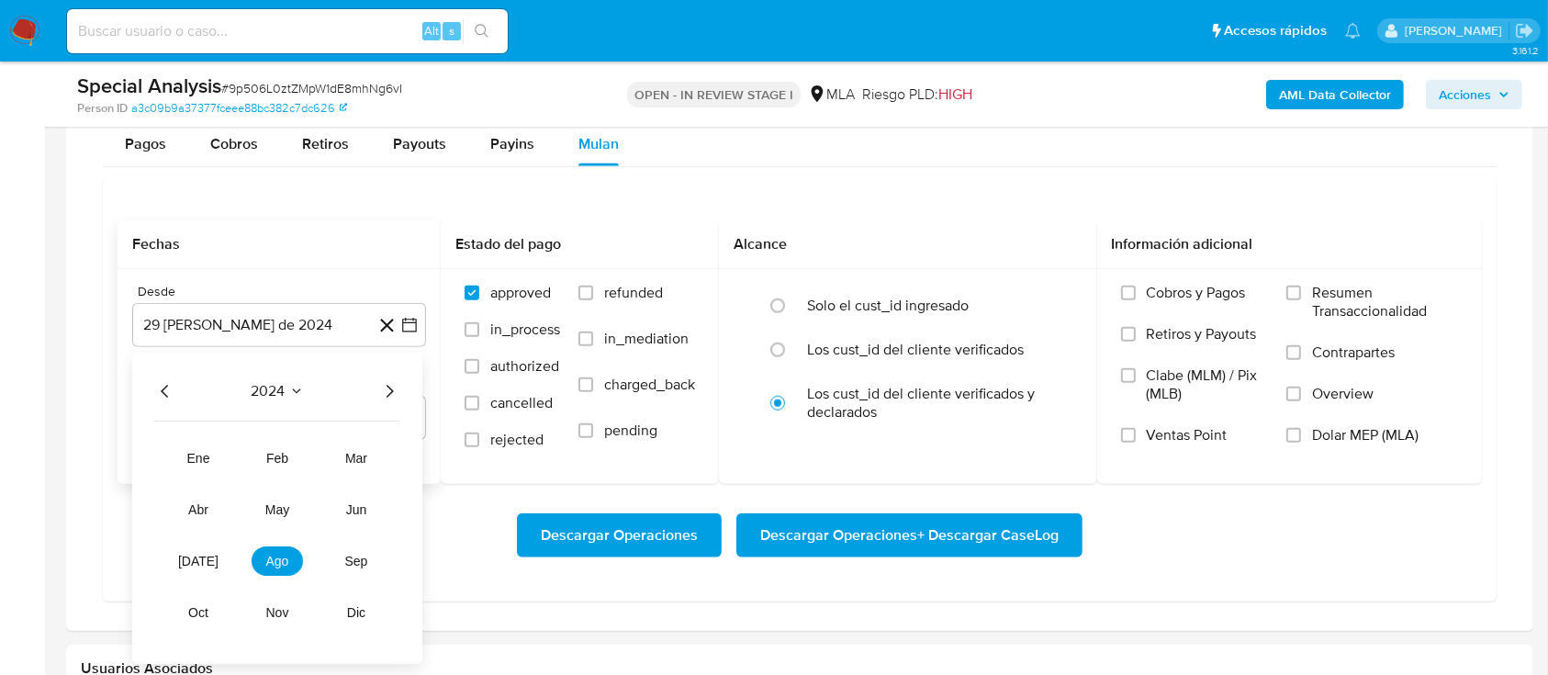
drag, startPoint x: 386, startPoint y: 376, endPoint x: 386, endPoint y: 389, distance: 12.9
click at [386, 376] on div "2024 2024 ene feb mar abr may jun [DATE] ago sep oct nov dic" at bounding box center [277, 508] width 290 height 311
click at [389, 386] on icon "Año siguiente" at bounding box center [389, 391] width 7 height 13
click at [295, 491] on tr "ene feb mar abr may jun jul ago sep oct nov dic" at bounding box center [277, 535] width 209 height 184
click at [292, 500] on button "may" at bounding box center [277, 509] width 51 height 29
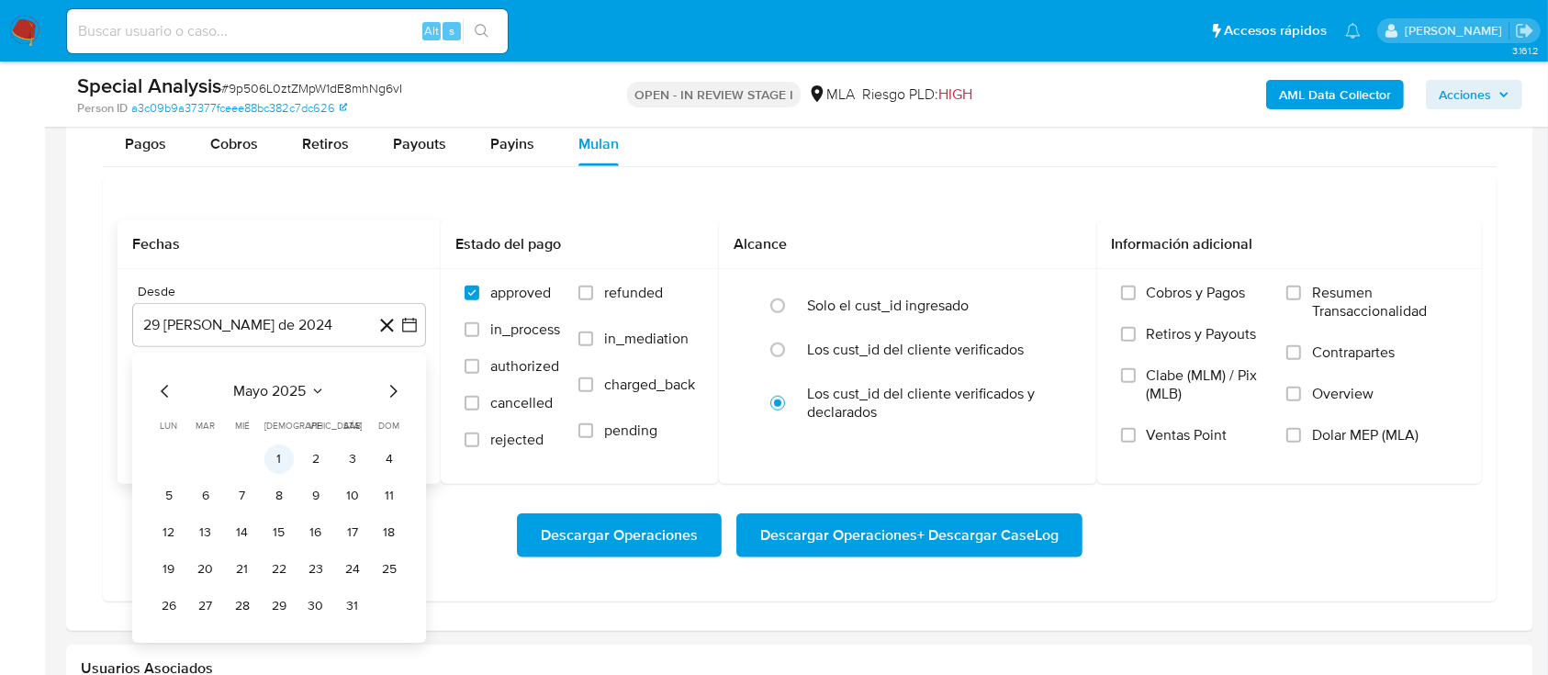
click at [271, 459] on button "1" at bounding box center [278, 458] width 29 height 29
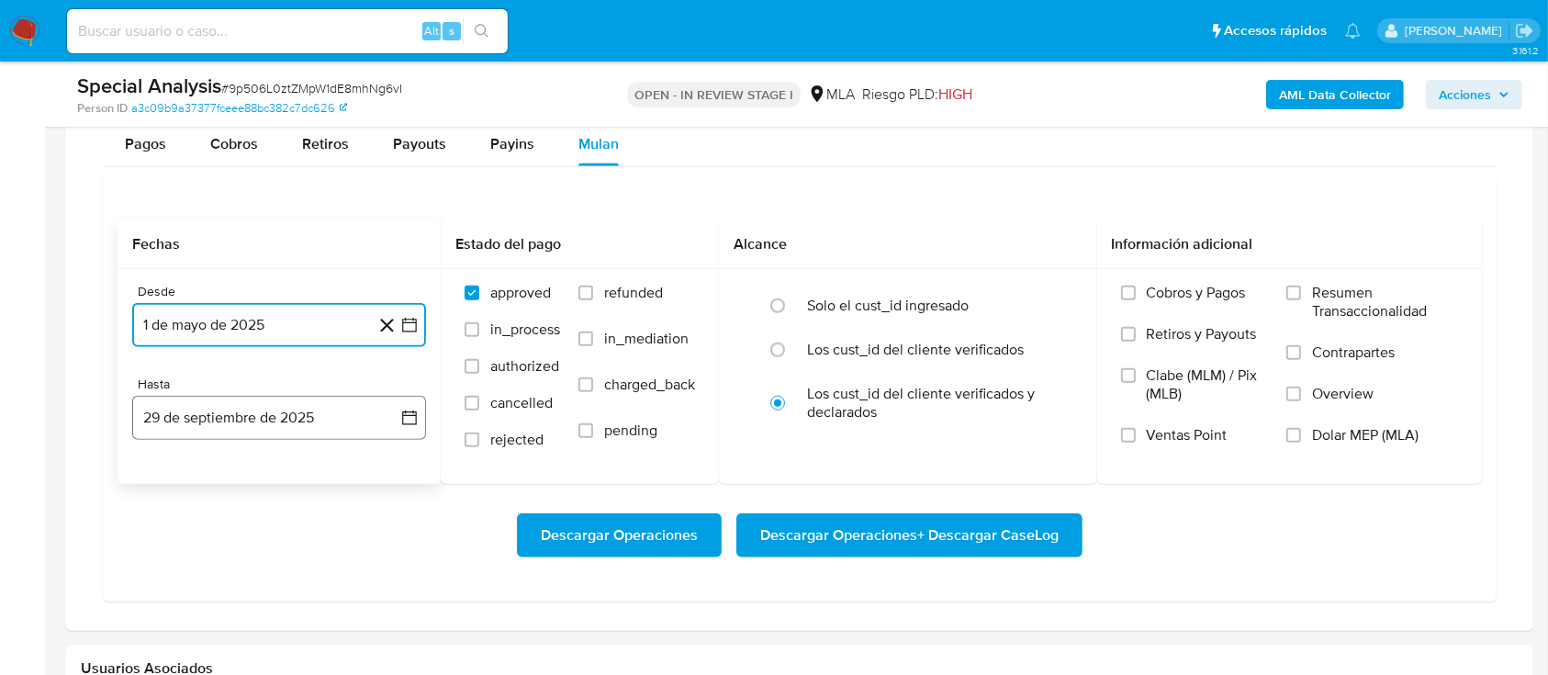
click at [259, 415] on button "29 de septiembre de 2025" at bounding box center [279, 418] width 294 height 44
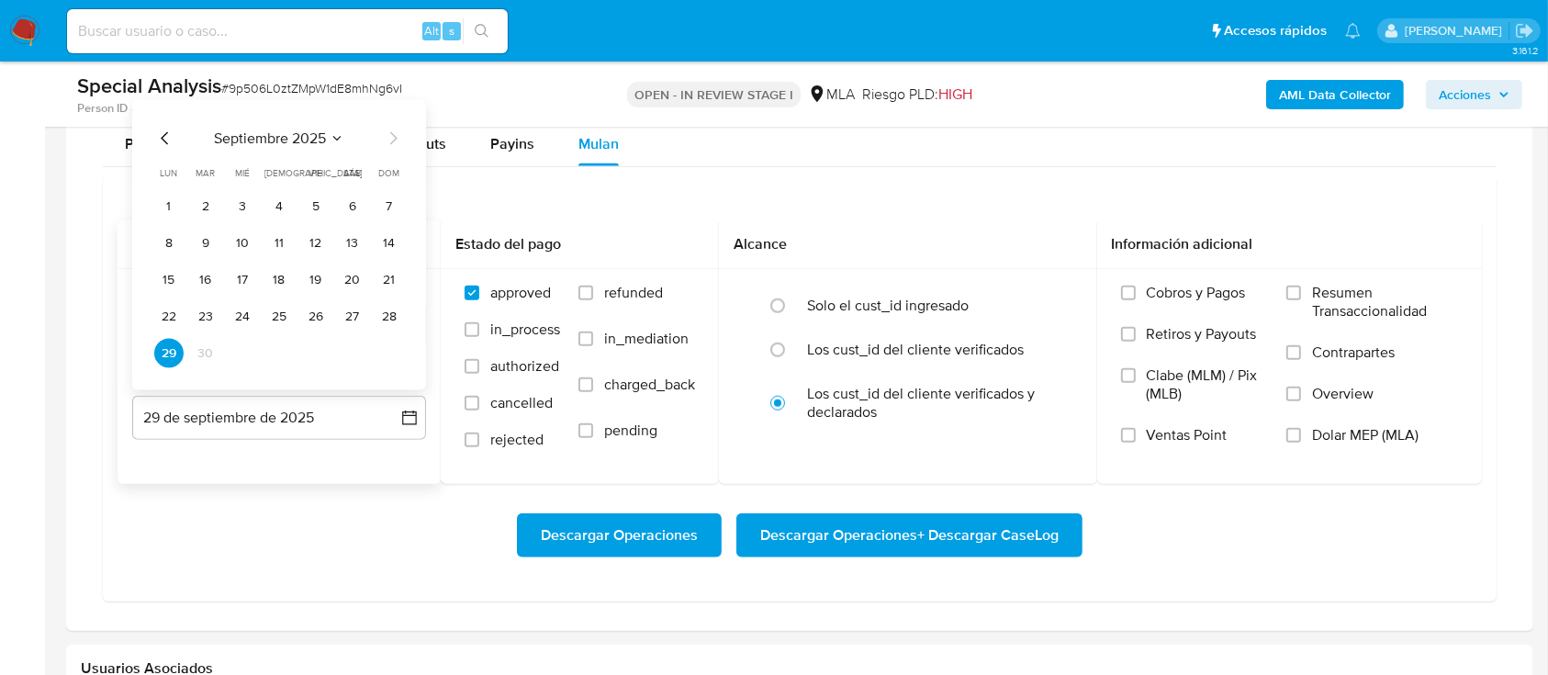
click at [160, 128] on icon "Mes anterior" at bounding box center [165, 139] width 22 height 22
click at [390, 355] on button "31" at bounding box center [389, 353] width 29 height 29
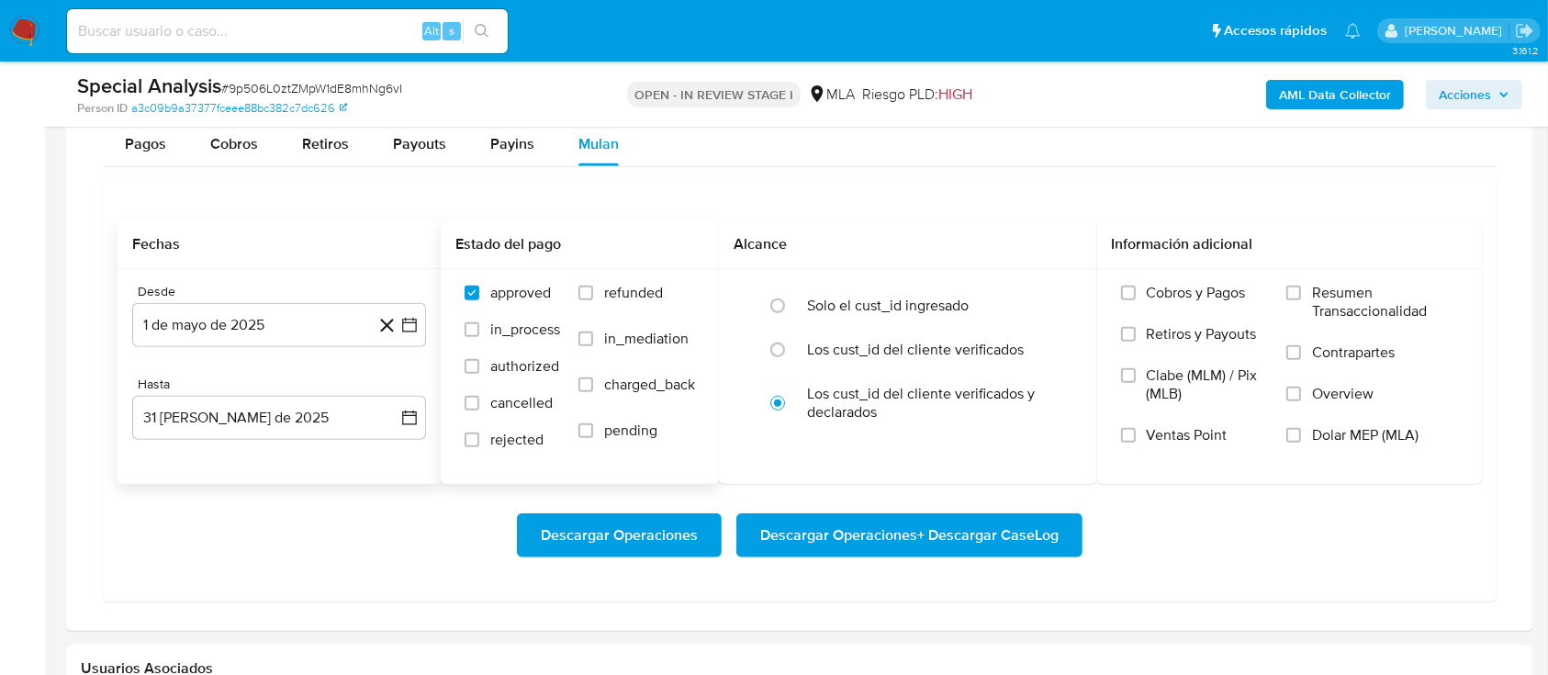
click at [633, 288] on span "refunded" at bounding box center [633, 293] width 59 height 18
click at [593, 288] on input "refunded" at bounding box center [585, 292] width 15 height 15
checkbox input "true"
click at [1330, 442] on span "Dolar MEP (MLA)" at bounding box center [1365, 435] width 106 height 18
click at [1301, 442] on input "Dolar MEP (MLA)" at bounding box center [1293, 435] width 15 height 15
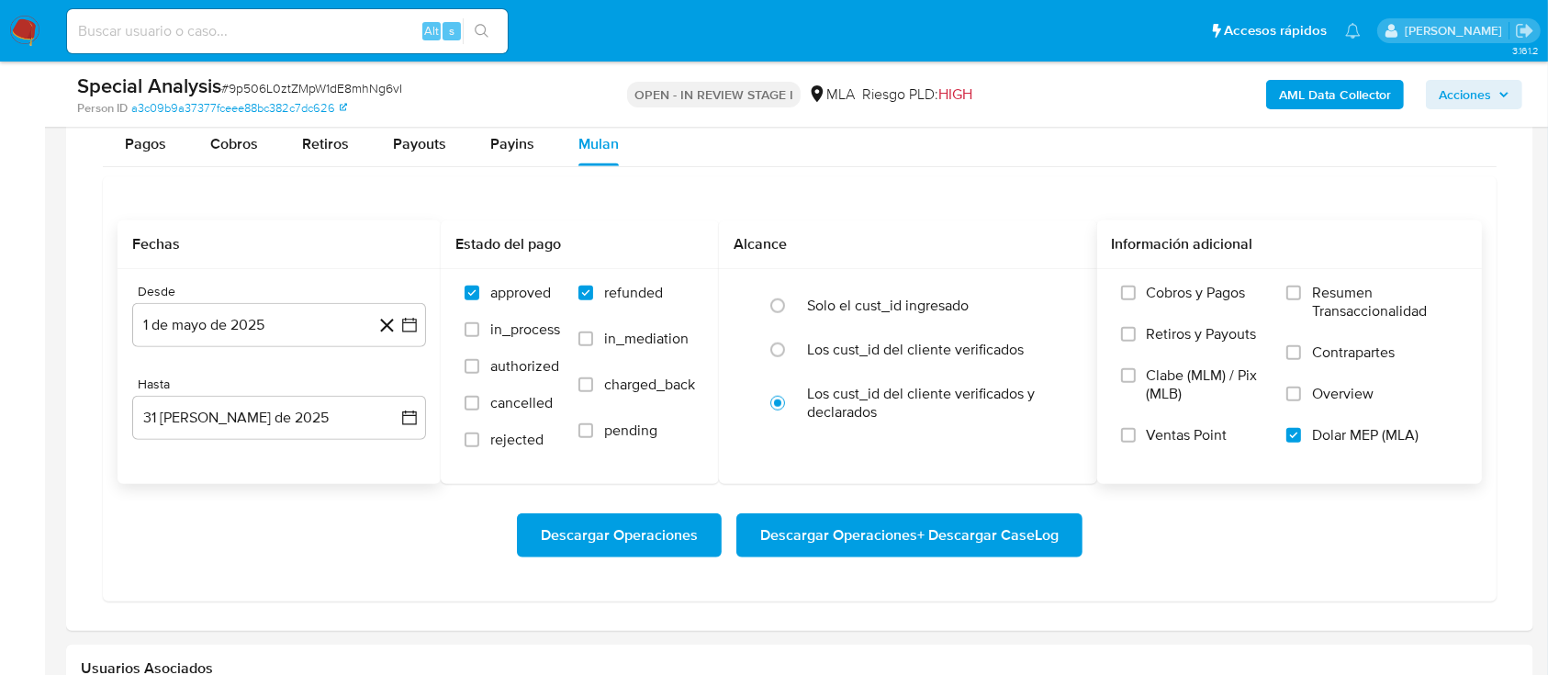
click at [936, 523] on span "Descargar Operaciones + Descargar CaseLog" at bounding box center [909, 535] width 298 height 40
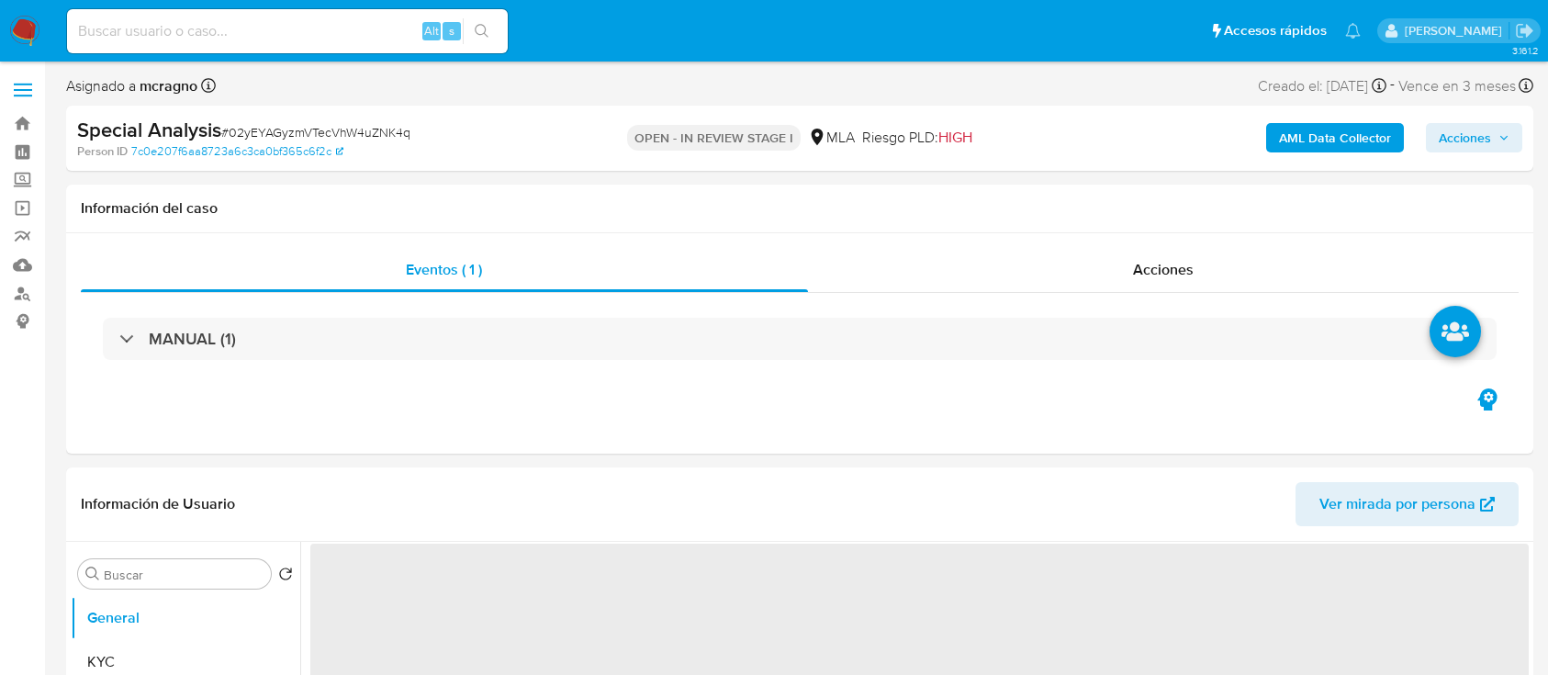
select select "10"
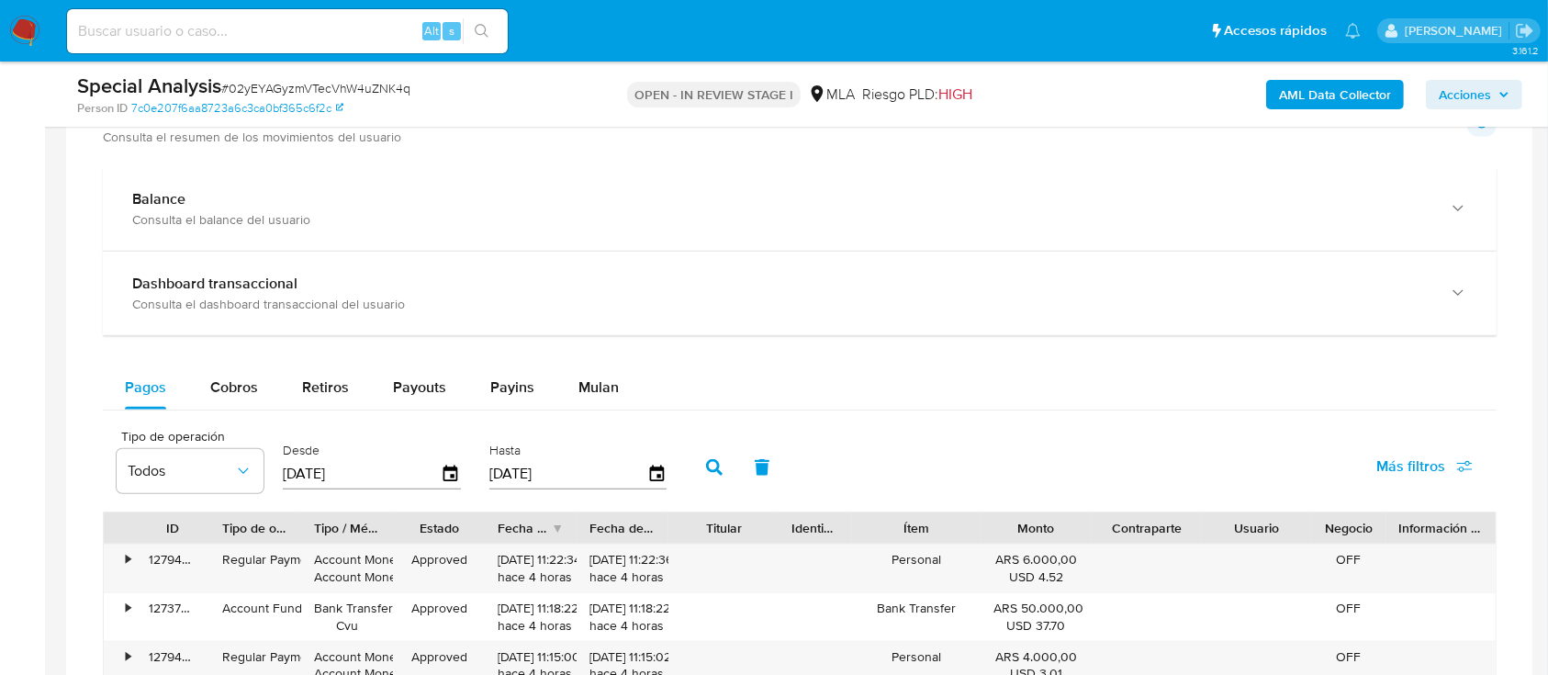
scroll to position [1346, 0]
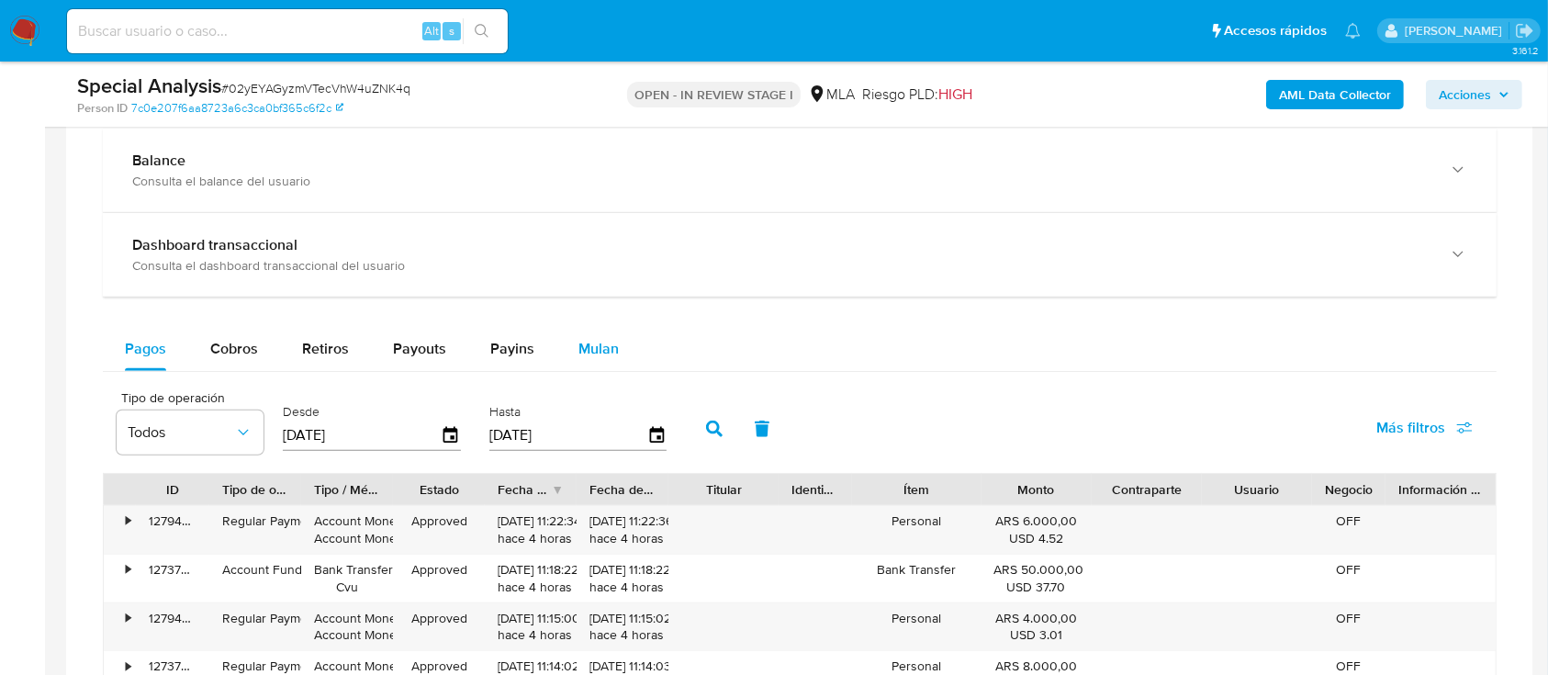
click at [578, 341] on span "Mulan" at bounding box center [598, 348] width 40 height 21
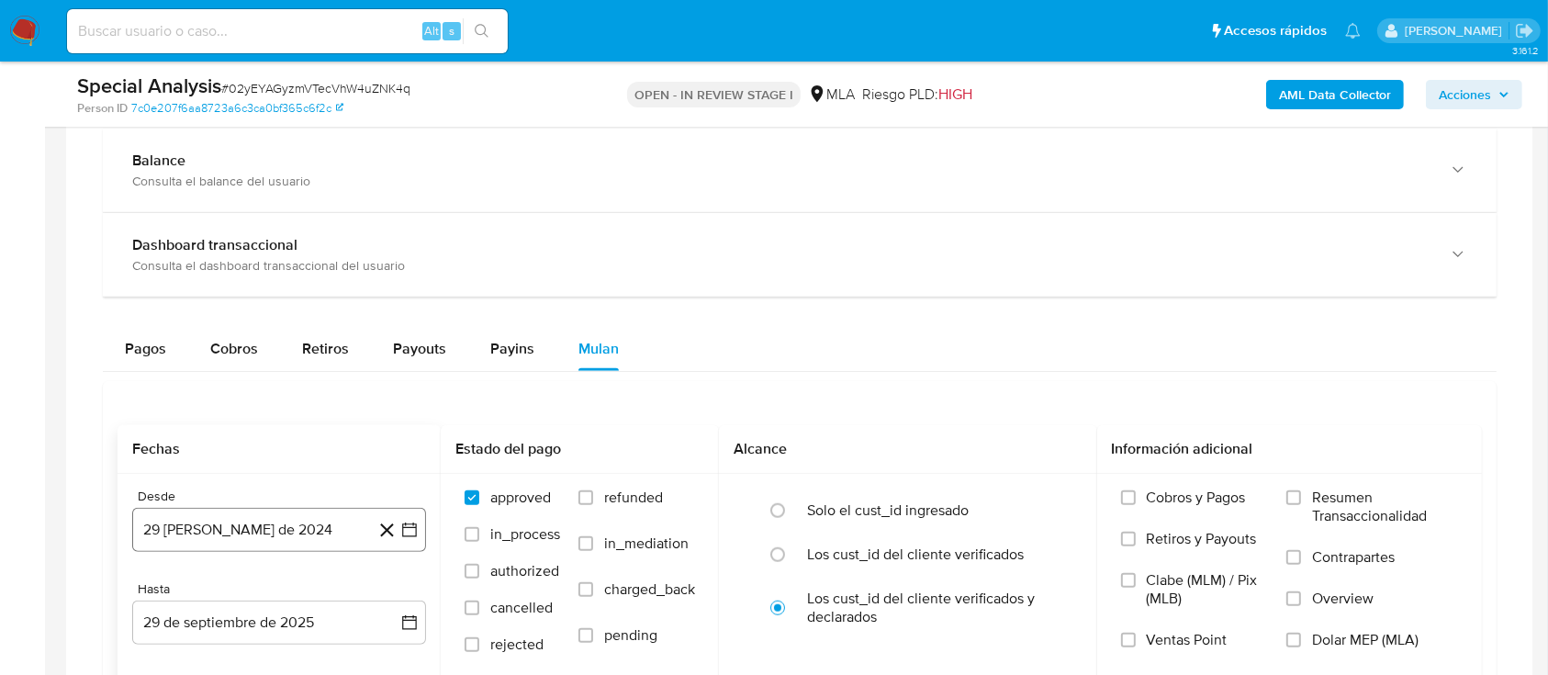
click at [206, 530] on button "29 [PERSON_NAME] de 2024" at bounding box center [279, 530] width 294 height 44
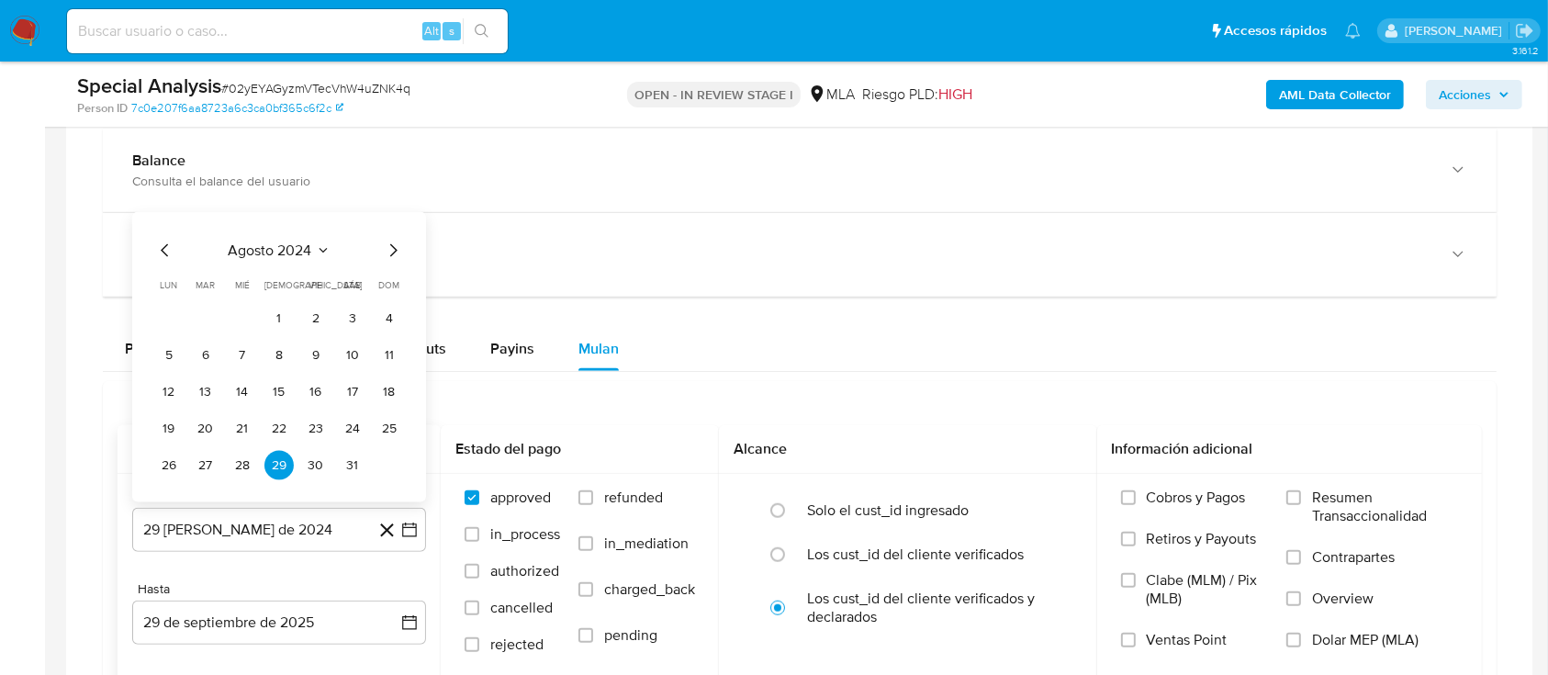
click at [263, 249] on span "agosto 2024" at bounding box center [271, 250] width 84 height 18
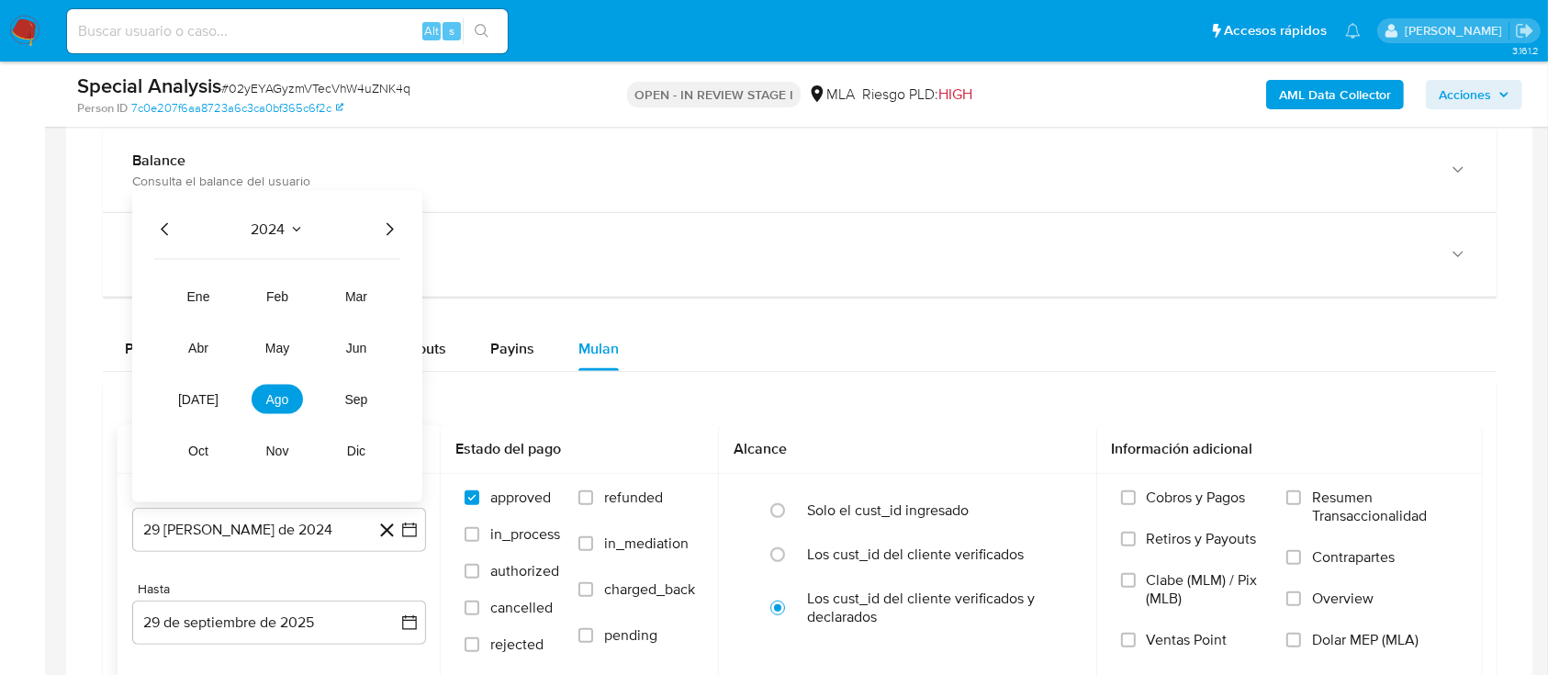
click at [389, 239] on div "2024 [DATE] feb mar abr may jun [DATE] ago sep oct nov dic" at bounding box center [277, 346] width 290 height 311
click at [394, 220] on icon "Año siguiente" at bounding box center [389, 229] width 22 height 22
click at [286, 354] on button "may" at bounding box center [277, 347] width 51 height 29
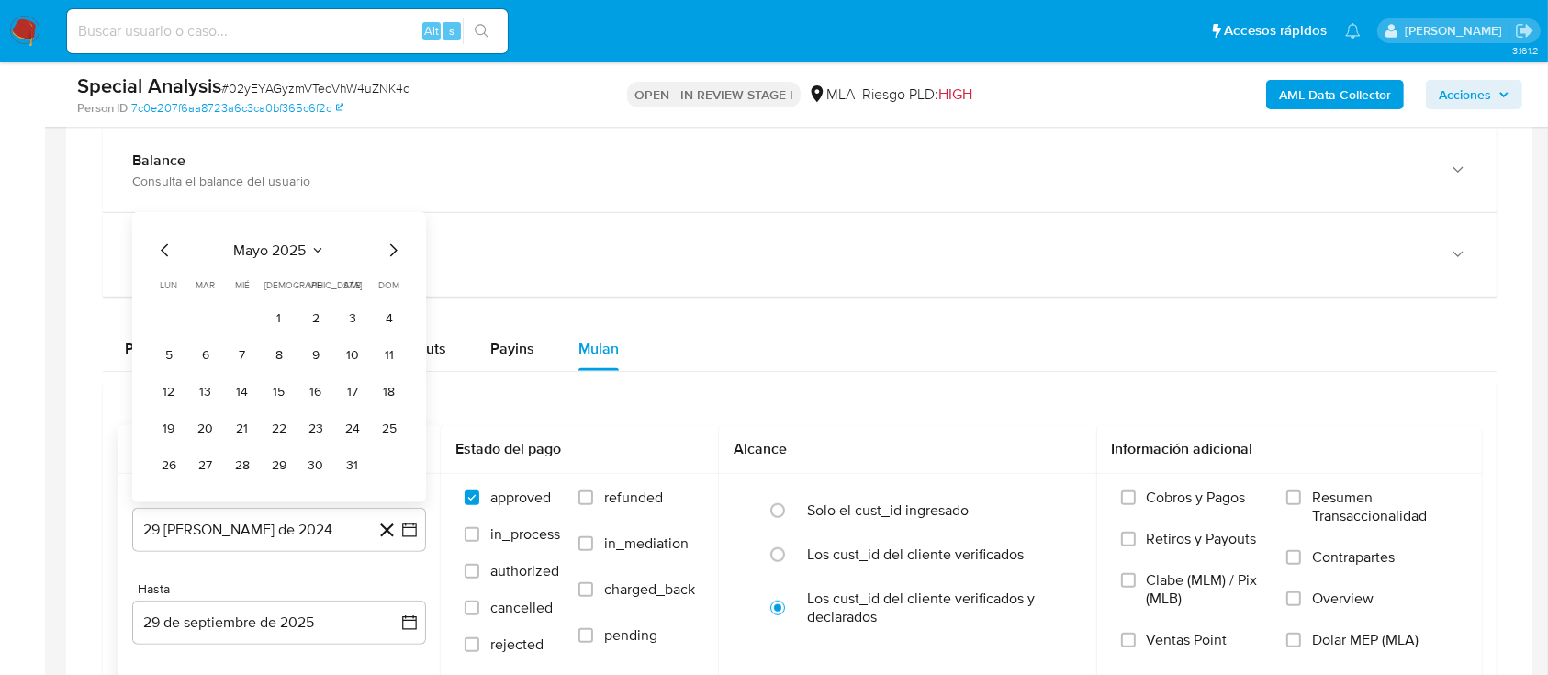
click at [284, 316] on button "1" at bounding box center [278, 318] width 29 height 29
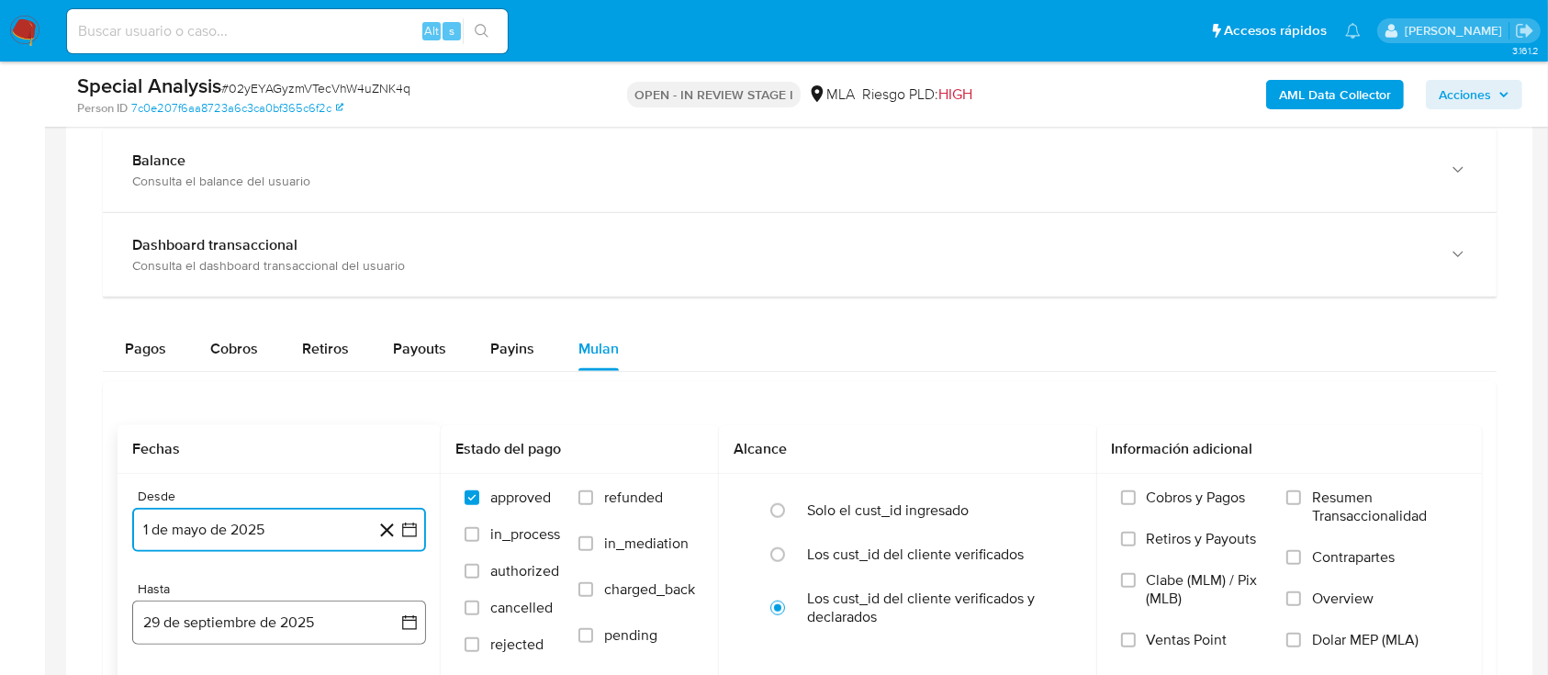
drag, startPoint x: 278, startPoint y: 621, endPoint x: 278, endPoint y: 603, distance: 18.4
click at [278, 622] on button "29 de septiembre de 2025" at bounding box center [279, 622] width 294 height 44
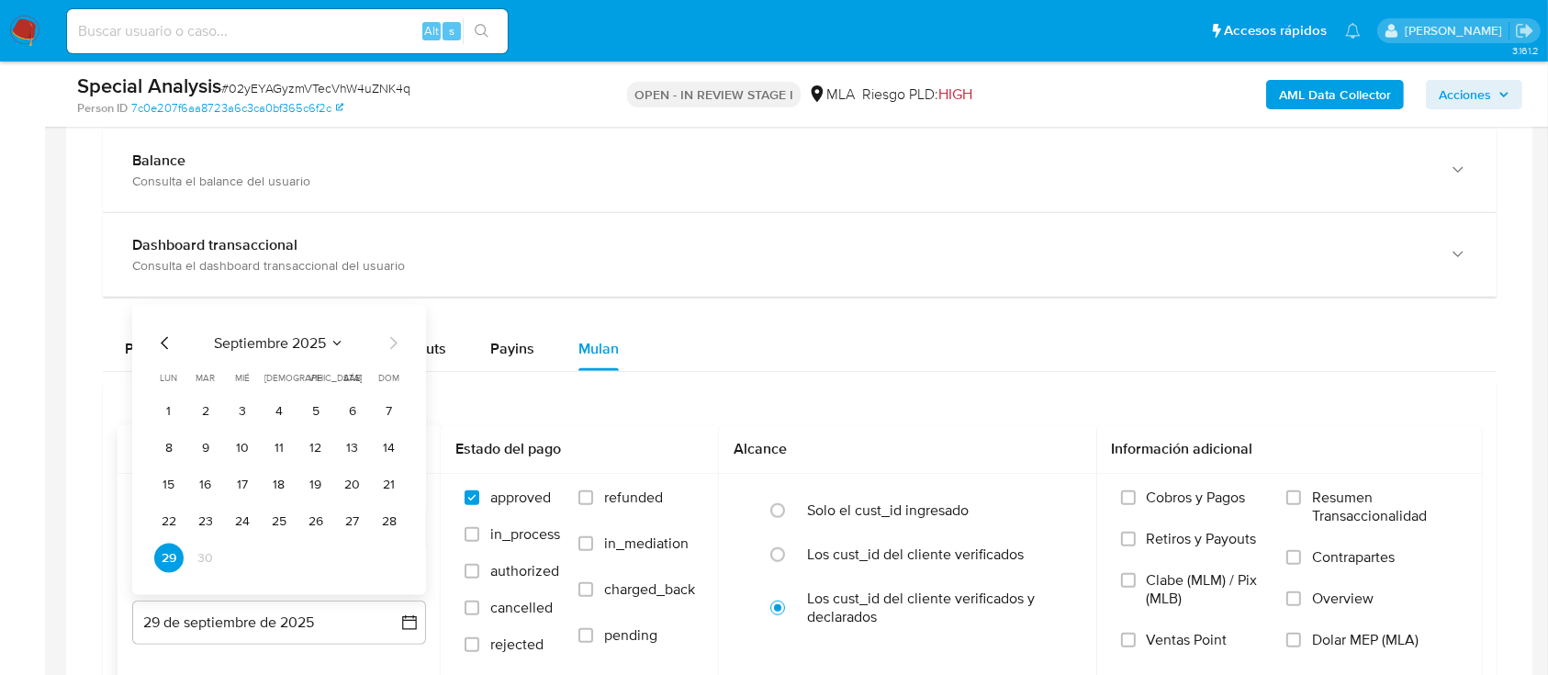
click at [161, 336] on icon "Mes anterior" at bounding box center [165, 343] width 22 height 22
click at [381, 556] on button "31" at bounding box center [389, 557] width 29 height 29
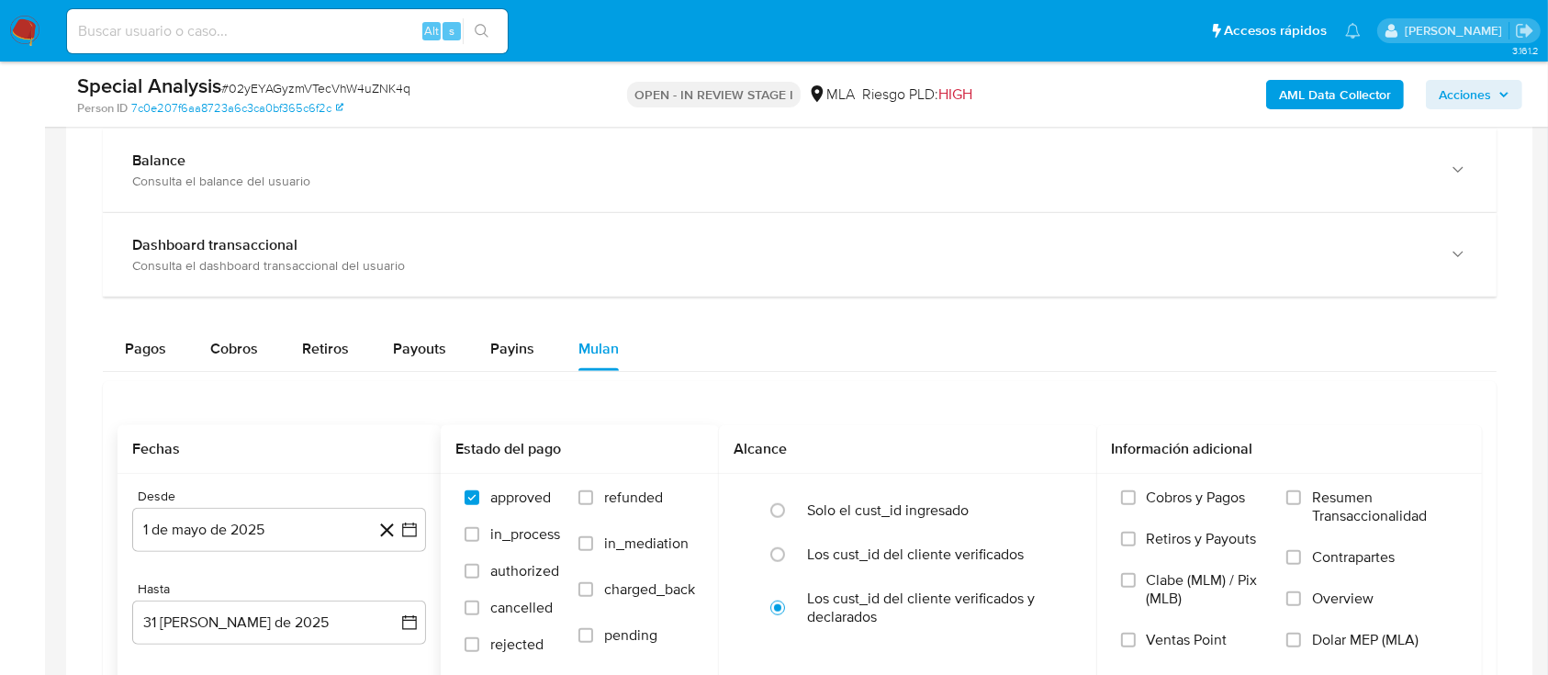
drag, startPoint x: 632, startPoint y: 498, endPoint x: 661, endPoint y: 498, distance: 29.4
click at [632, 497] on span "refunded" at bounding box center [633, 497] width 59 height 18
click at [593, 497] on input "refunded" at bounding box center [585, 497] width 15 height 15
checkbox input "true"
click at [1329, 638] on span "Dolar MEP (MLA)" at bounding box center [1365, 640] width 106 height 18
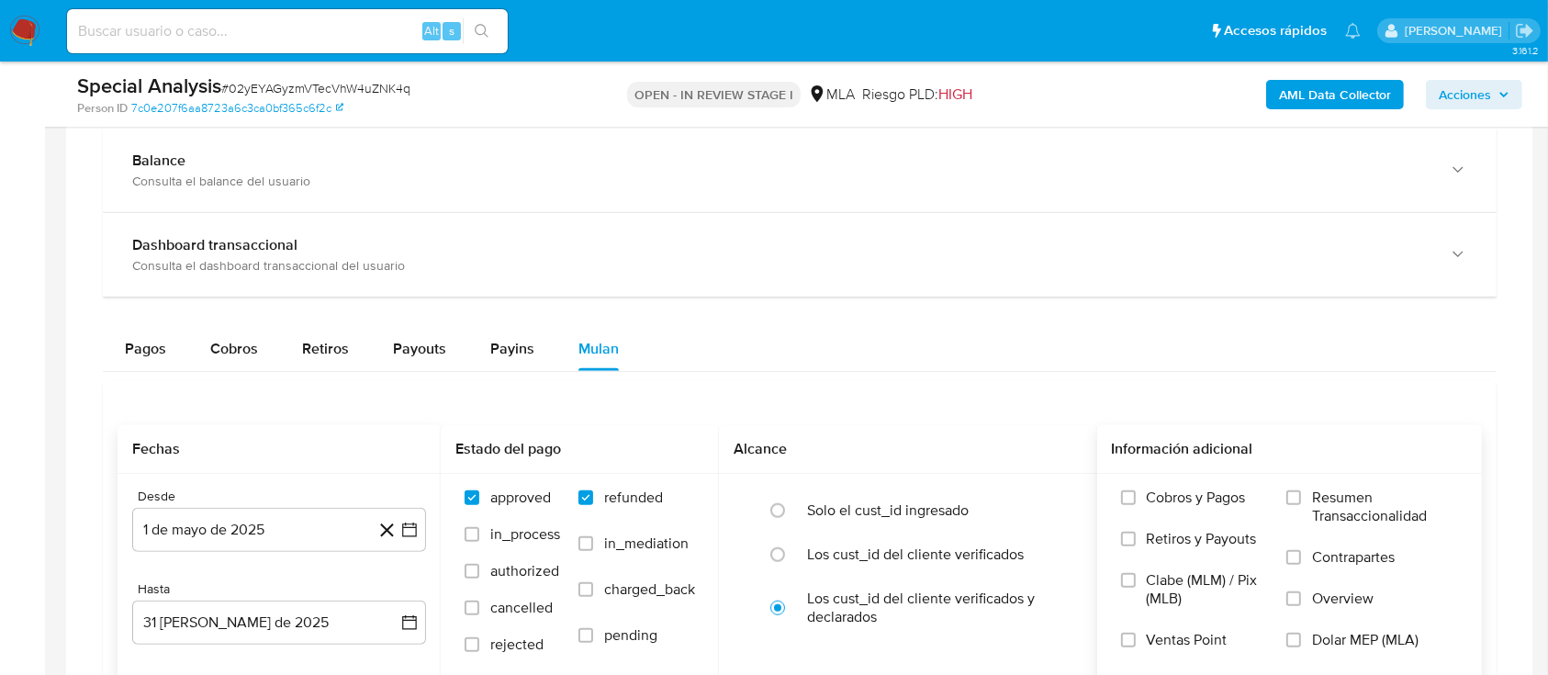
click at [1301, 638] on input "Dolar MEP (MLA)" at bounding box center [1293, 639] width 15 height 15
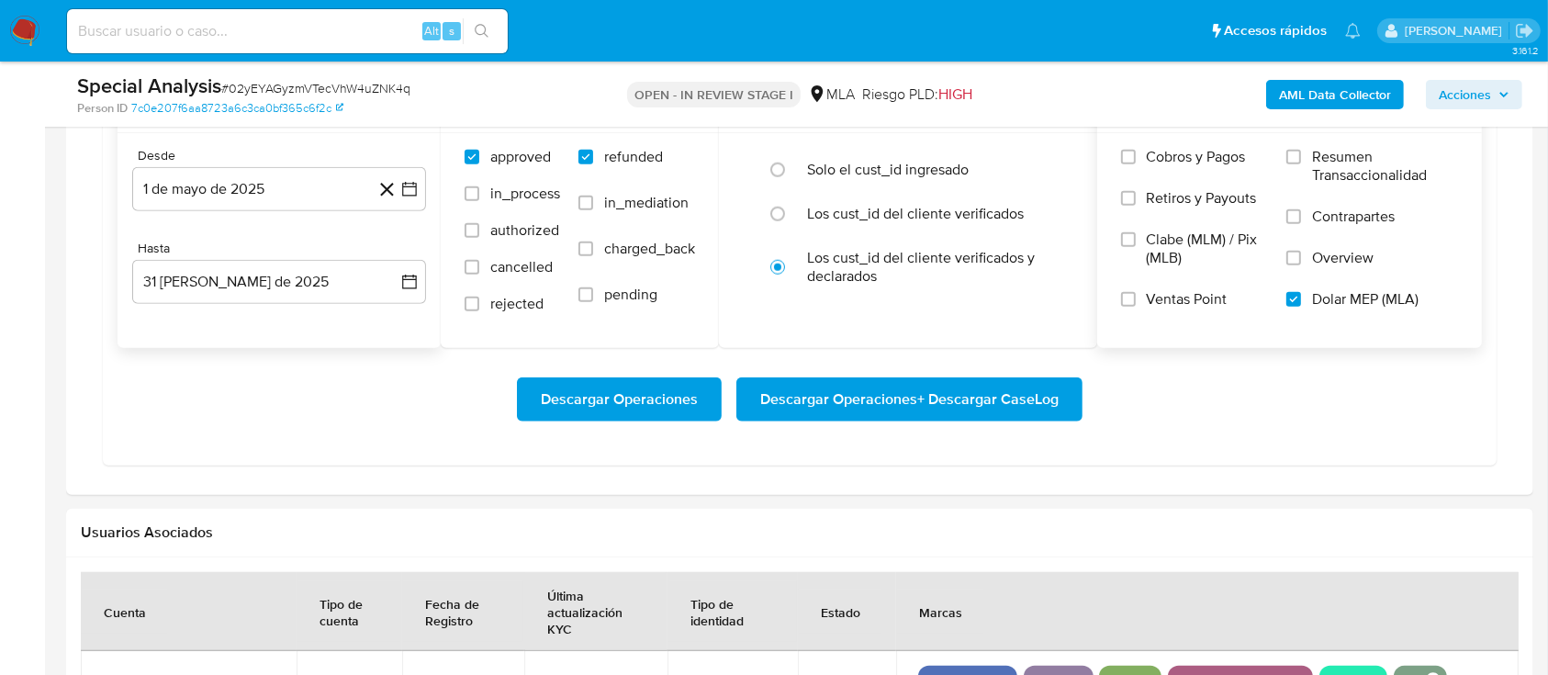
click at [839, 391] on span "Descargar Operaciones + Descargar CaseLog" at bounding box center [909, 399] width 298 height 40
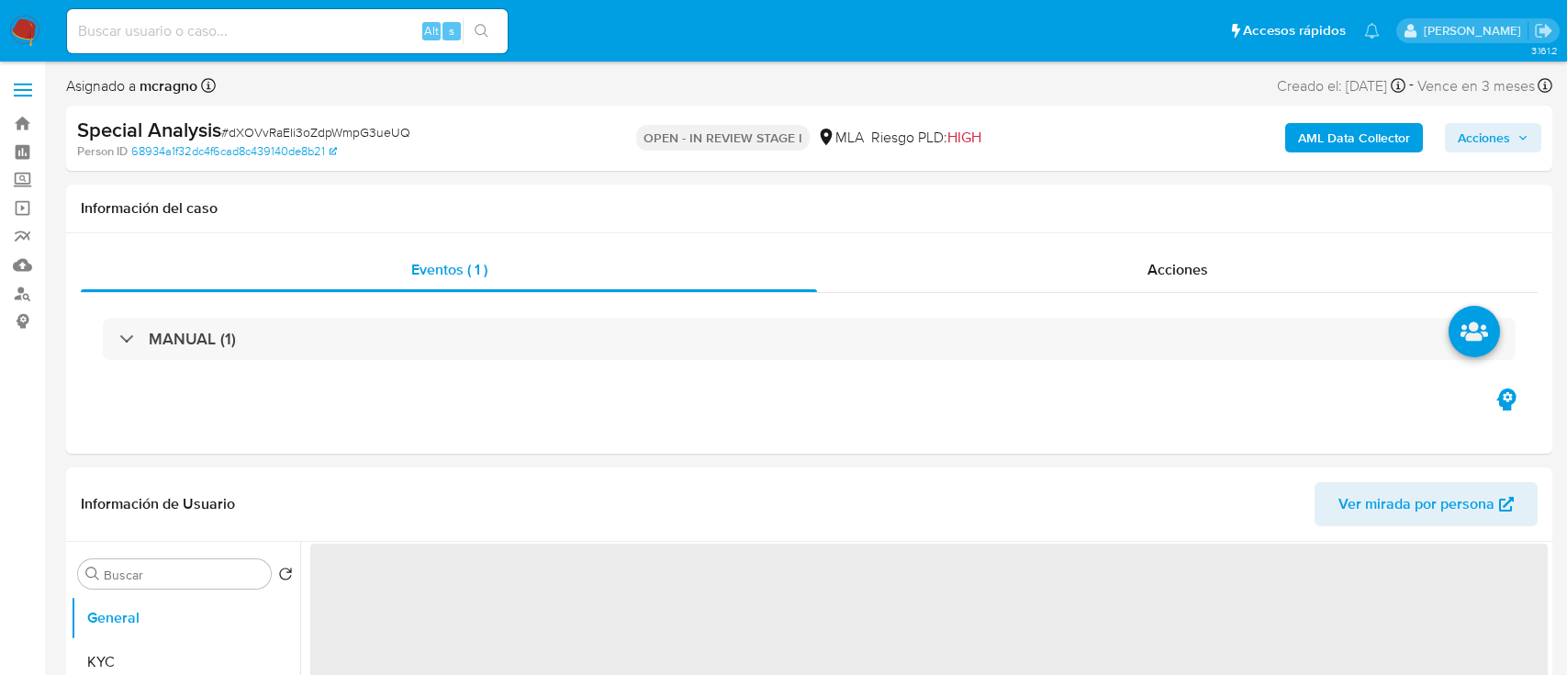
select select "10"
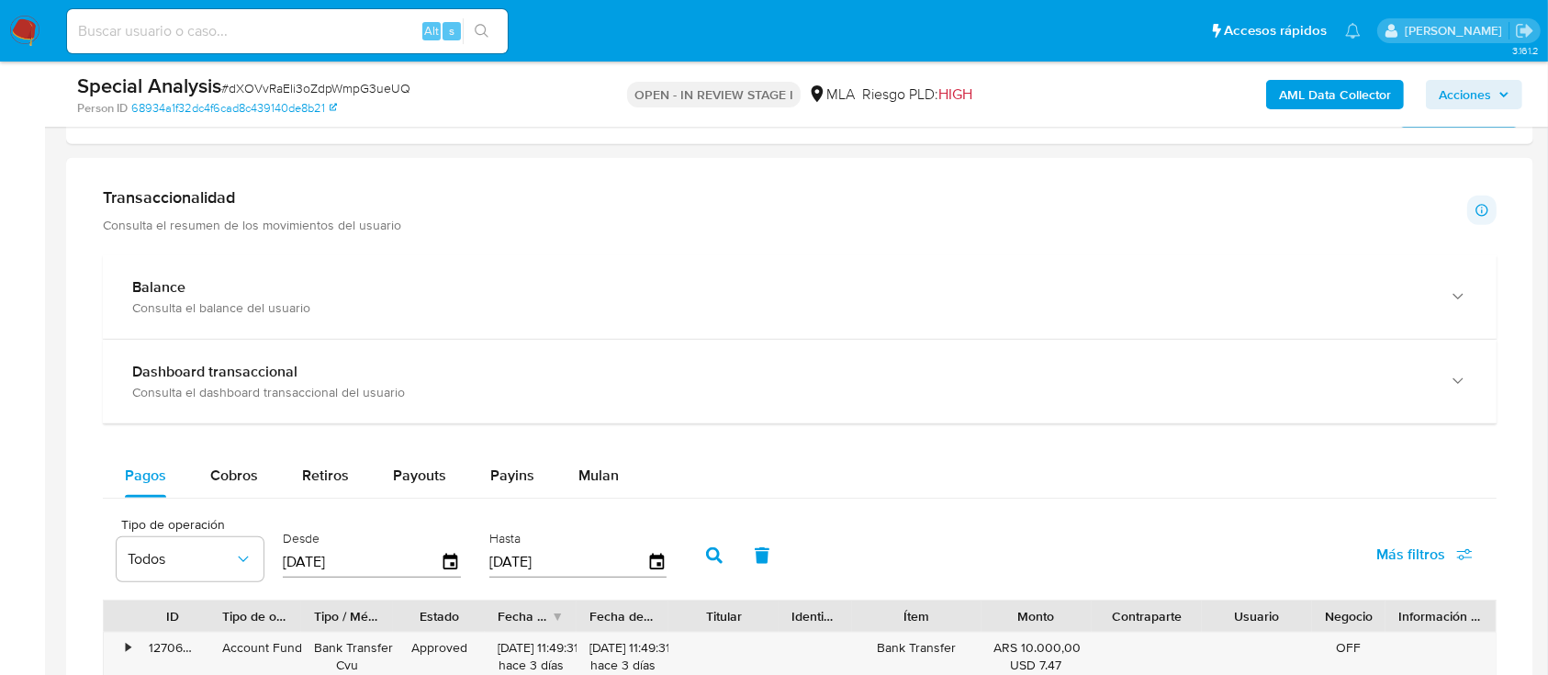
scroll to position [1223, 0]
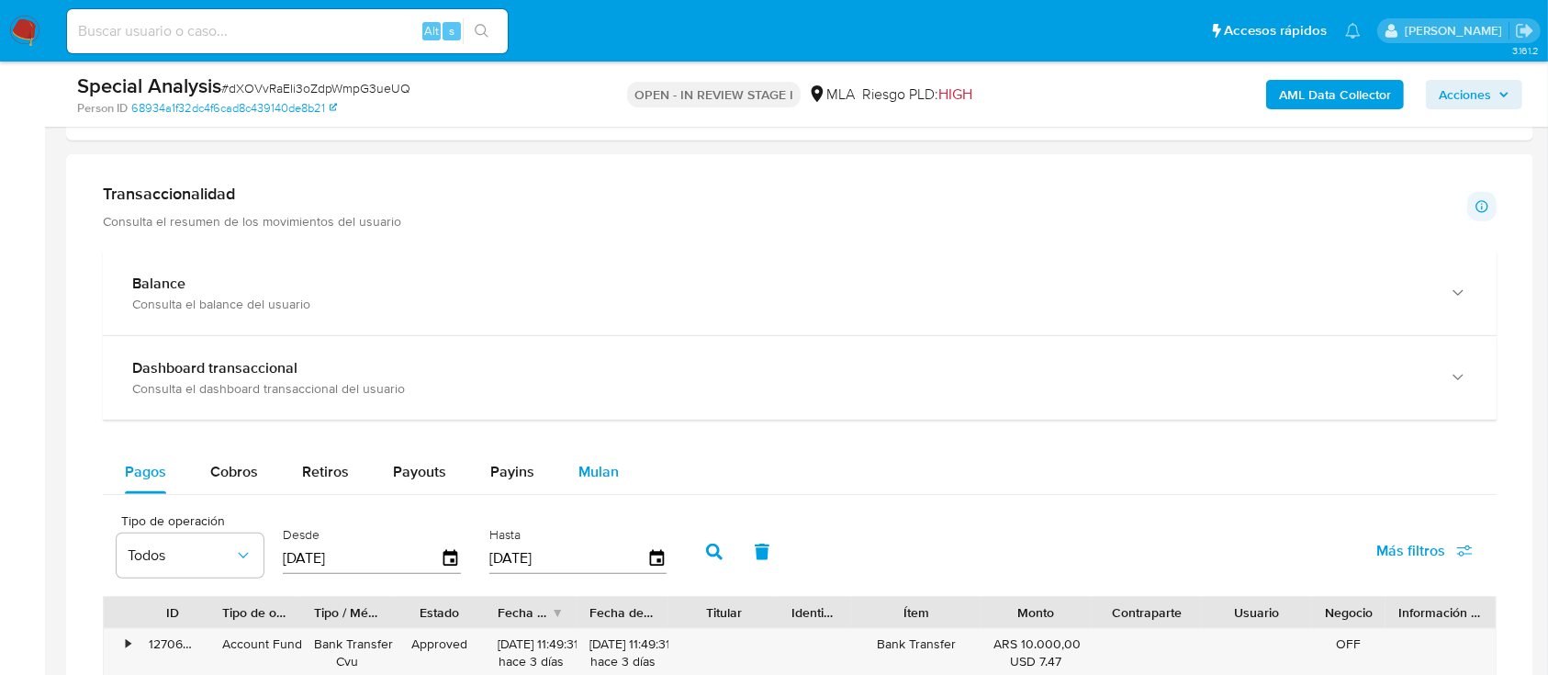
click at [612, 474] on span "Mulan" at bounding box center [598, 471] width 40 height 21
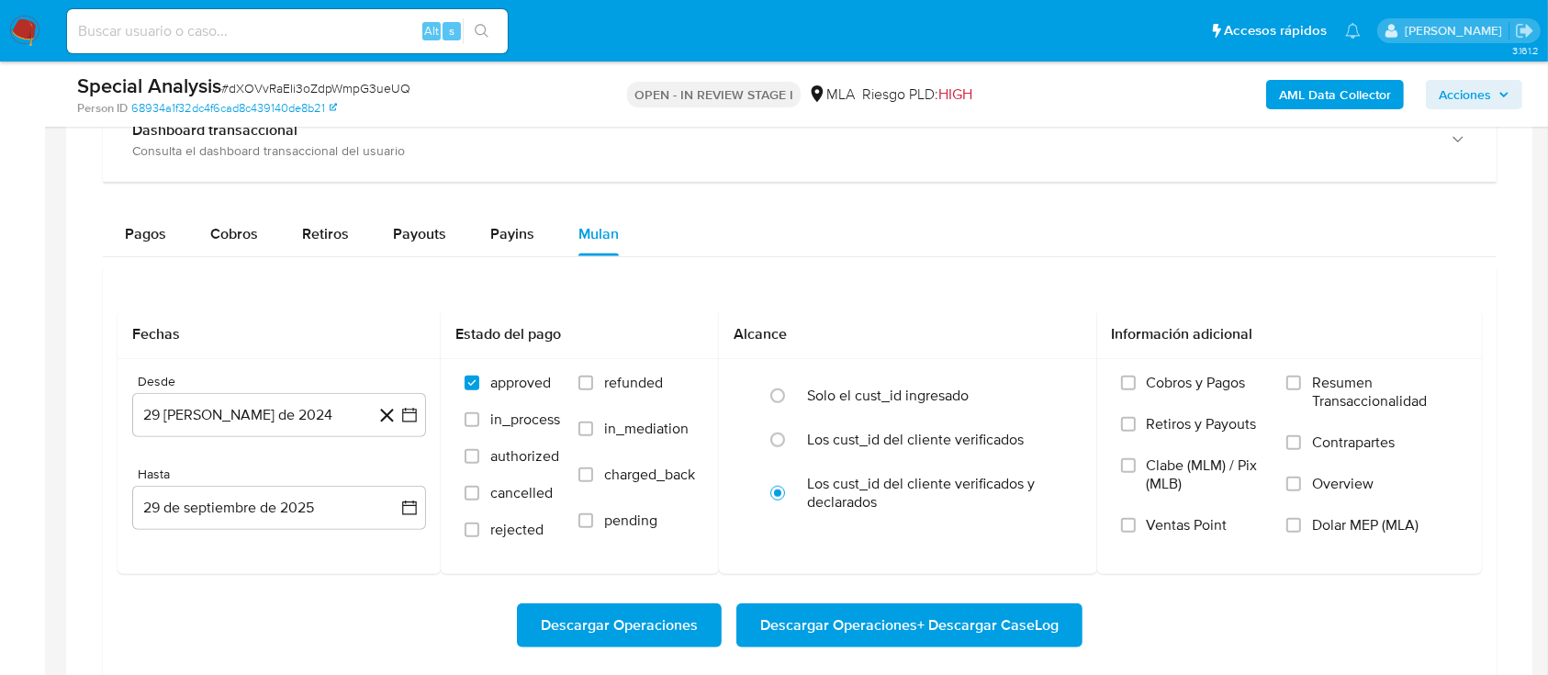
scroll to position [1523, 0]
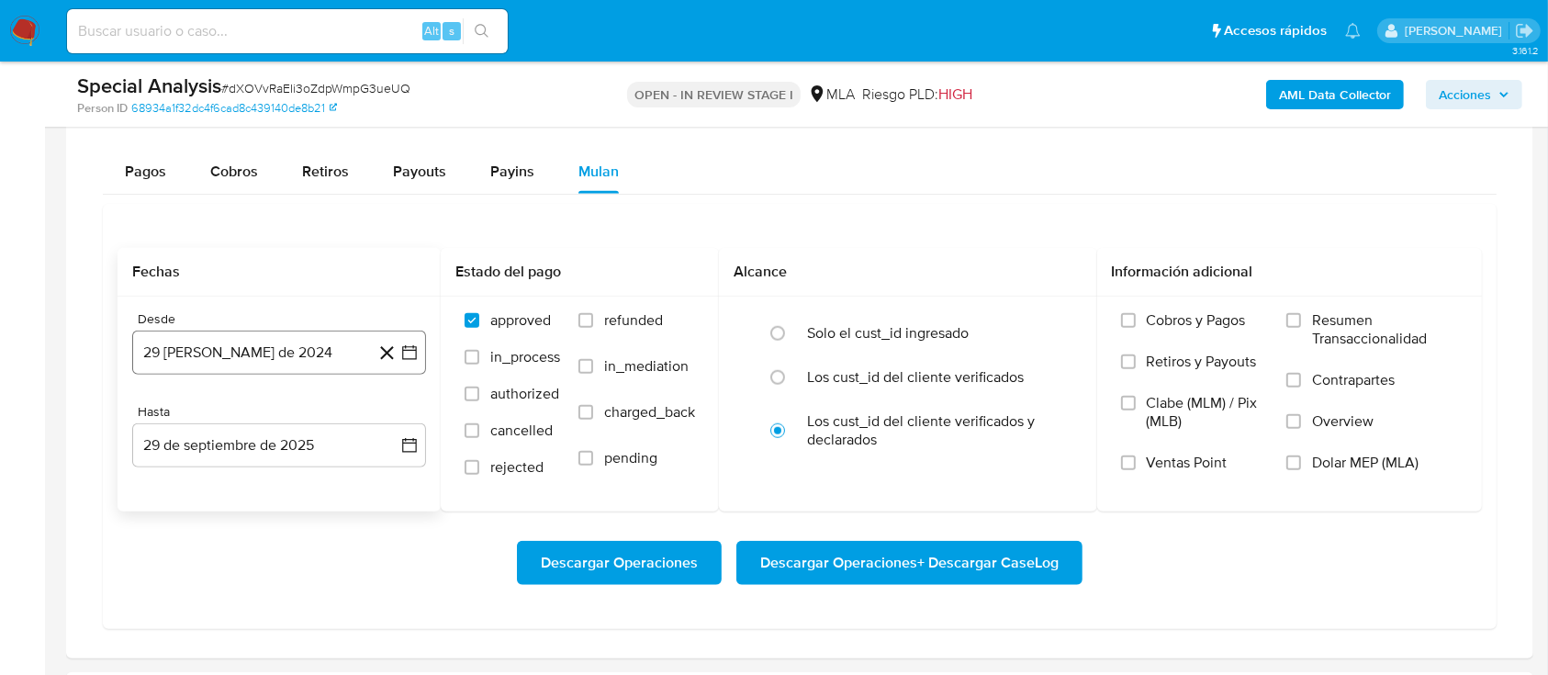
click at [228, 363] on button "29 de agosto de 2024" at bounding box center [279, 352] width 294 height 44
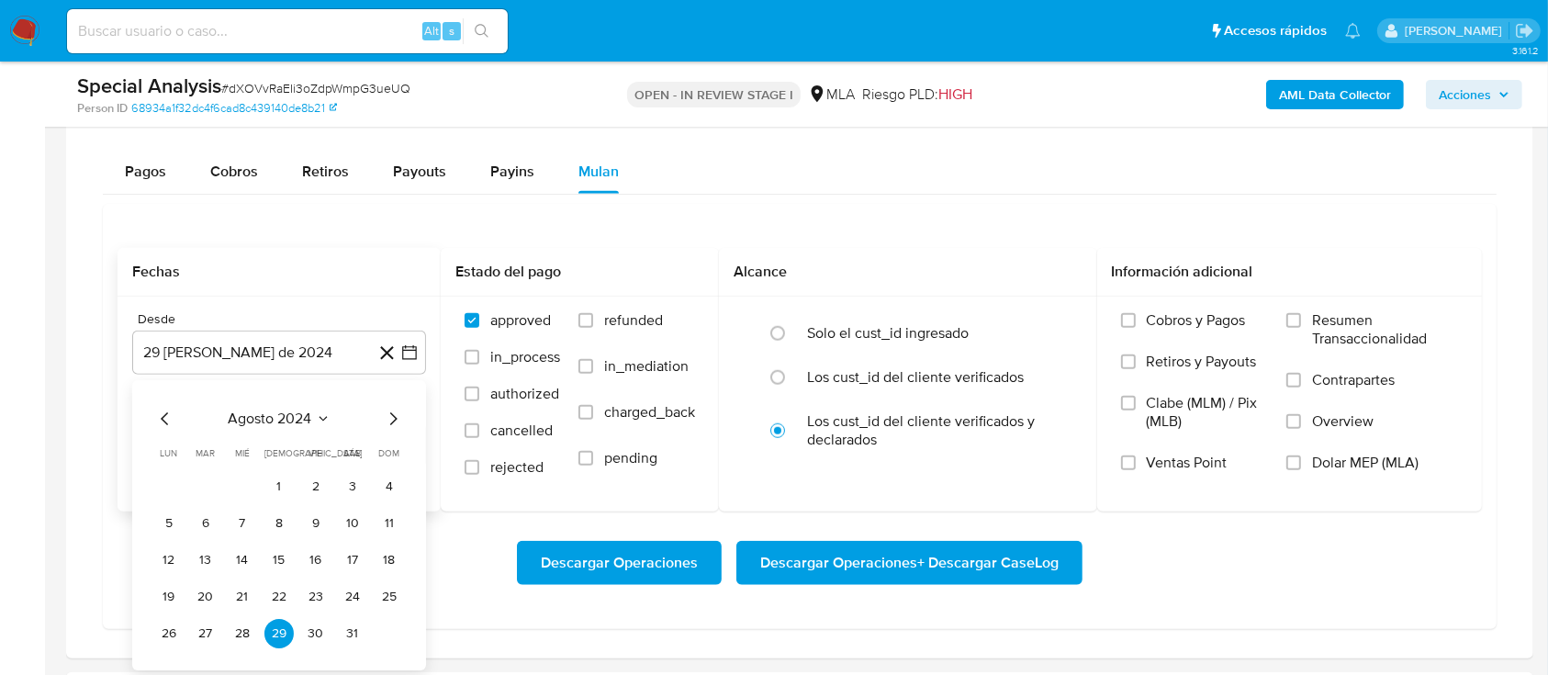
click at [271, 413] on span "agosto 2024" at bounding box center [271, 418] width 84 height 18
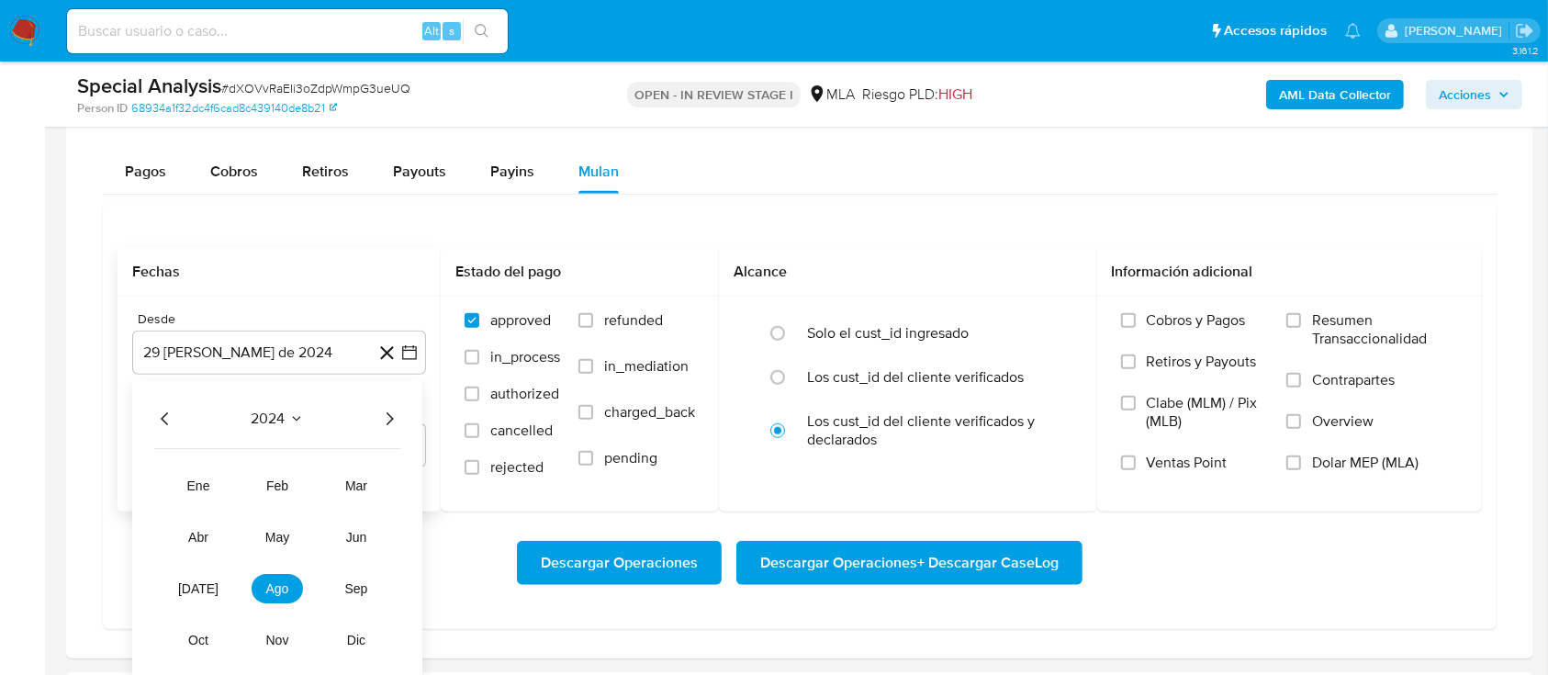
click at [391, 415] on icon "Año siguiente" at bounding box center [389, 418] width 7 height 13
click at [259, 535] on button "may" at bounding box center [277, 536] width 51 height 29
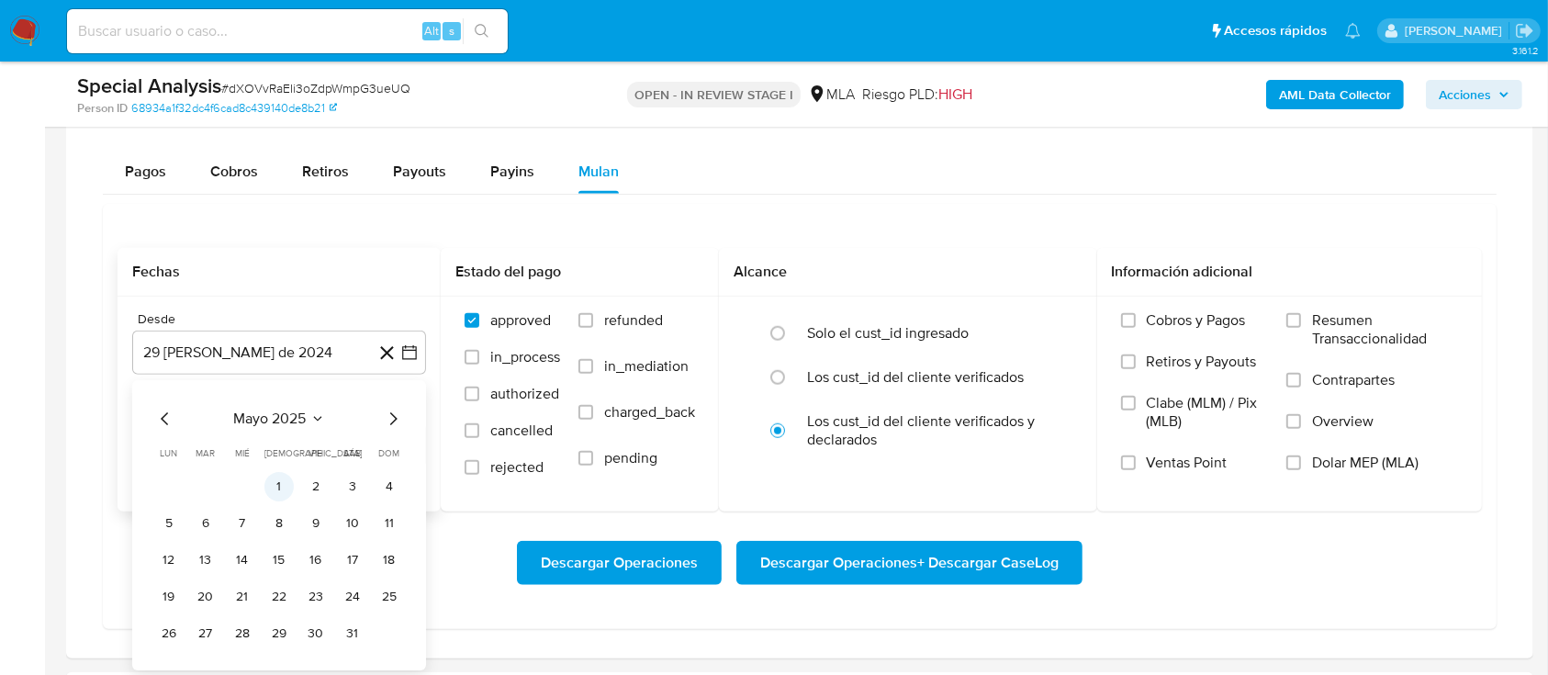
click at [273, 485] on button "1" at bounding box center [278, 486] width 29 height 29
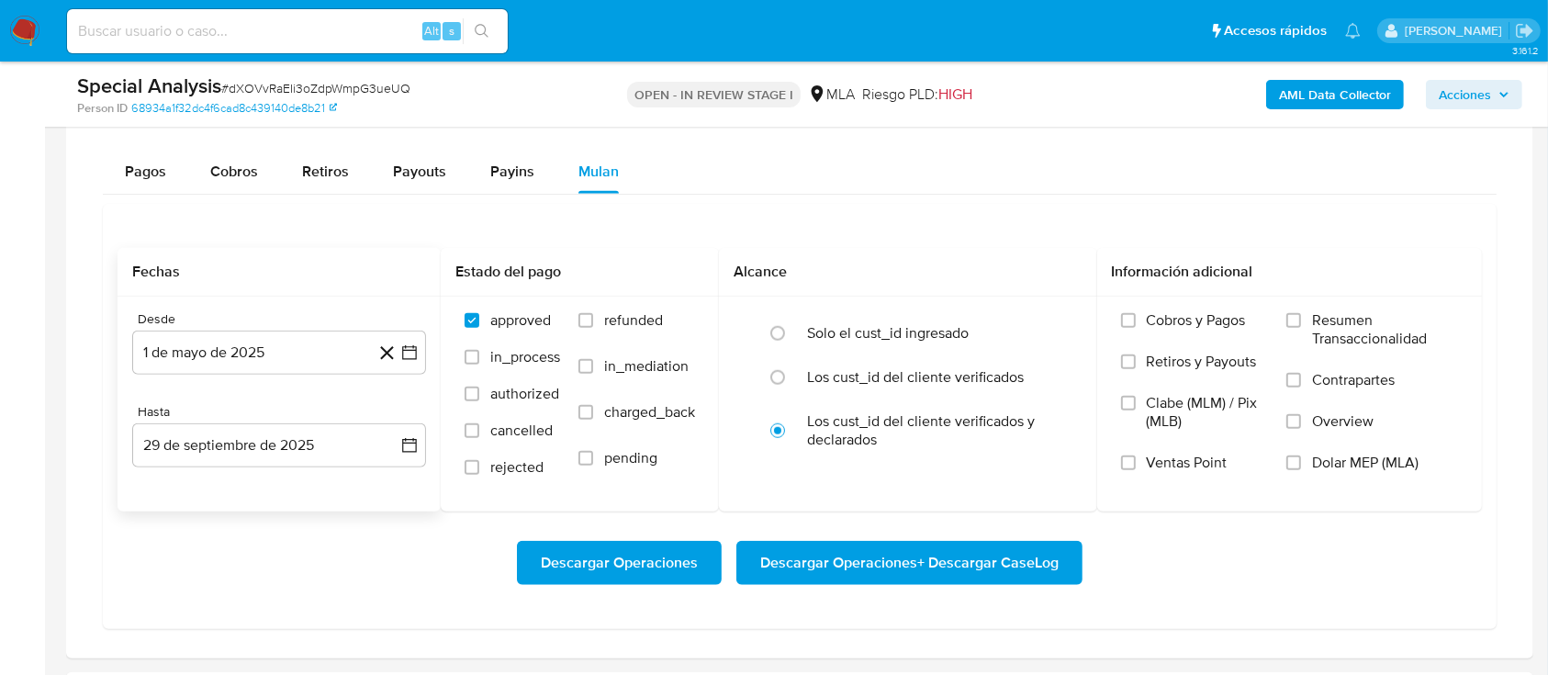
click at [273, 466] on div "Desde 1 de mayo de 2025 1-05-2025 Hasta 29 de septiembre de 2025 29-09-2025" at bounding box center [279, 404] width 323 height 215
click at [282, 450] on button "29 de septiembre de 2025" at bounding box center [279, 445] width 294 height 44
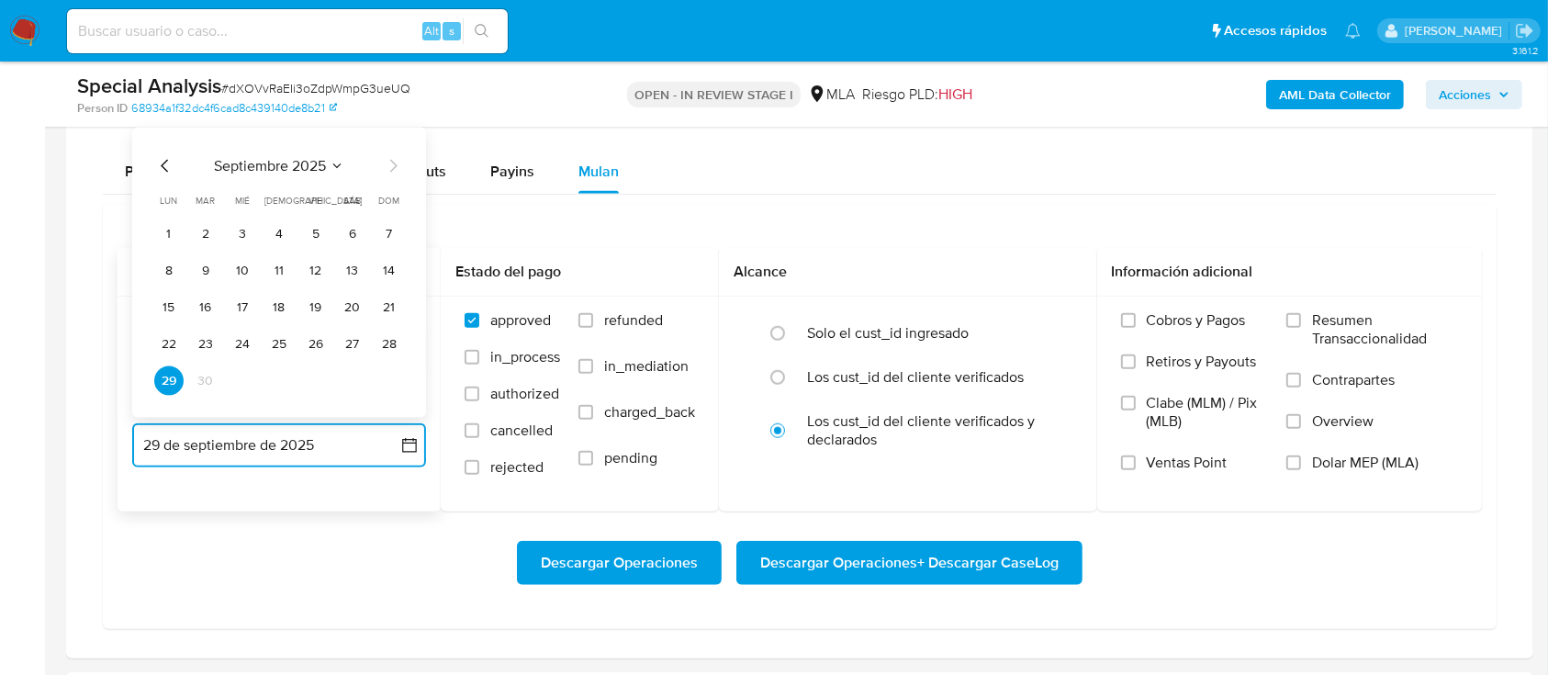
drag, startPoint x: 157, startPoint y: 166, endPoint x: 175, endPoint y: 190, distance: 30.1
click at [162, 173] on icon "Mes anterior" at bounding box center [165, 166] width 22 height 22
drag, startPoint x: 390, startPoint y: 378, endPoint x: 593, endPoint y: 346, distance: 205.4
click at [395, 378] on button "31" at bounding box center [389, 380] width 29 height 29
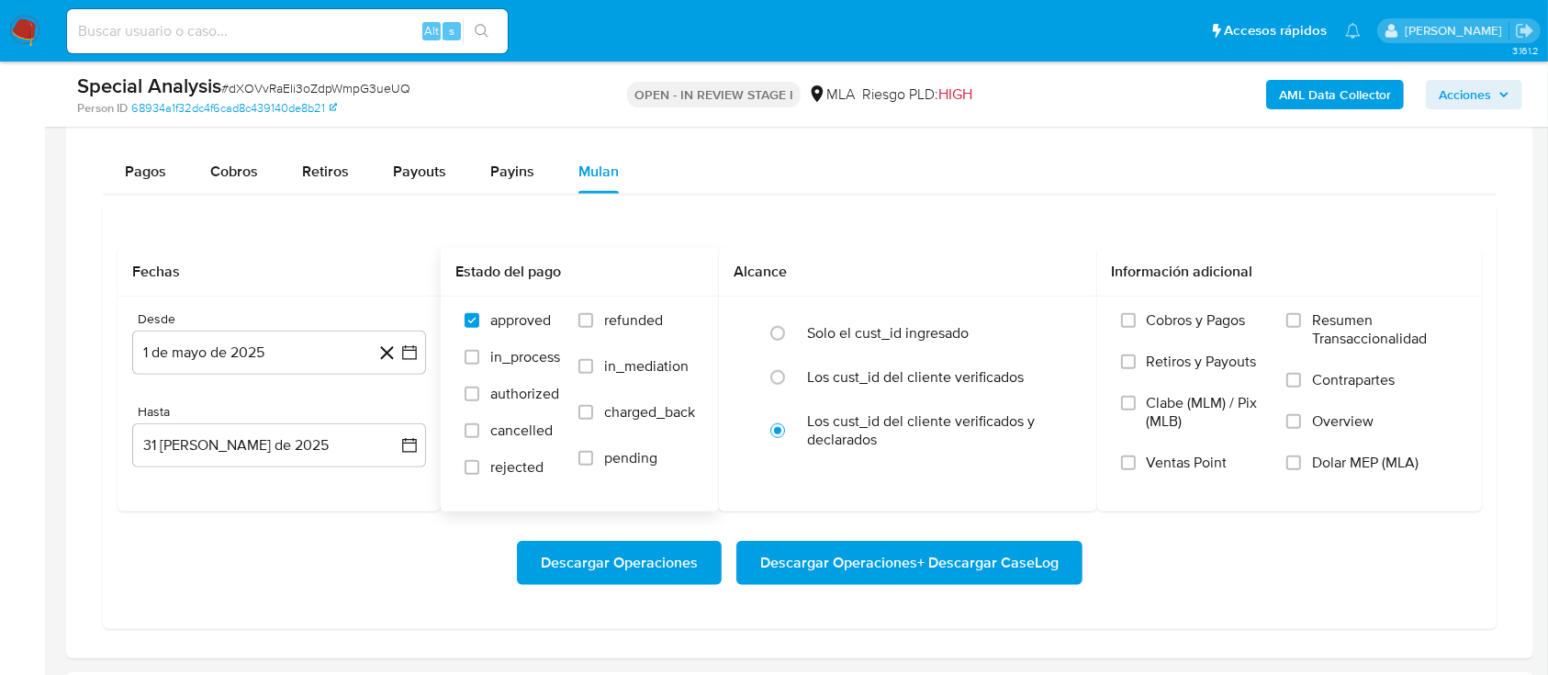
click at [608, 320] on span "refunded" at bounding box center [633, 320] width 59 height 18
click at [593, 320] on input "refunded" at bounding box center [585, 320] width 15 height 15
checkbox input "true"
drag, startPoint x: 1356, startPoint y: 467, endPoint x: 1281, endPoint y: 487, distance: 77.7
click at [1356, 468] on span "Dolar MEP (MLA)" at bounding box center [1365, 462] width 106 height 18
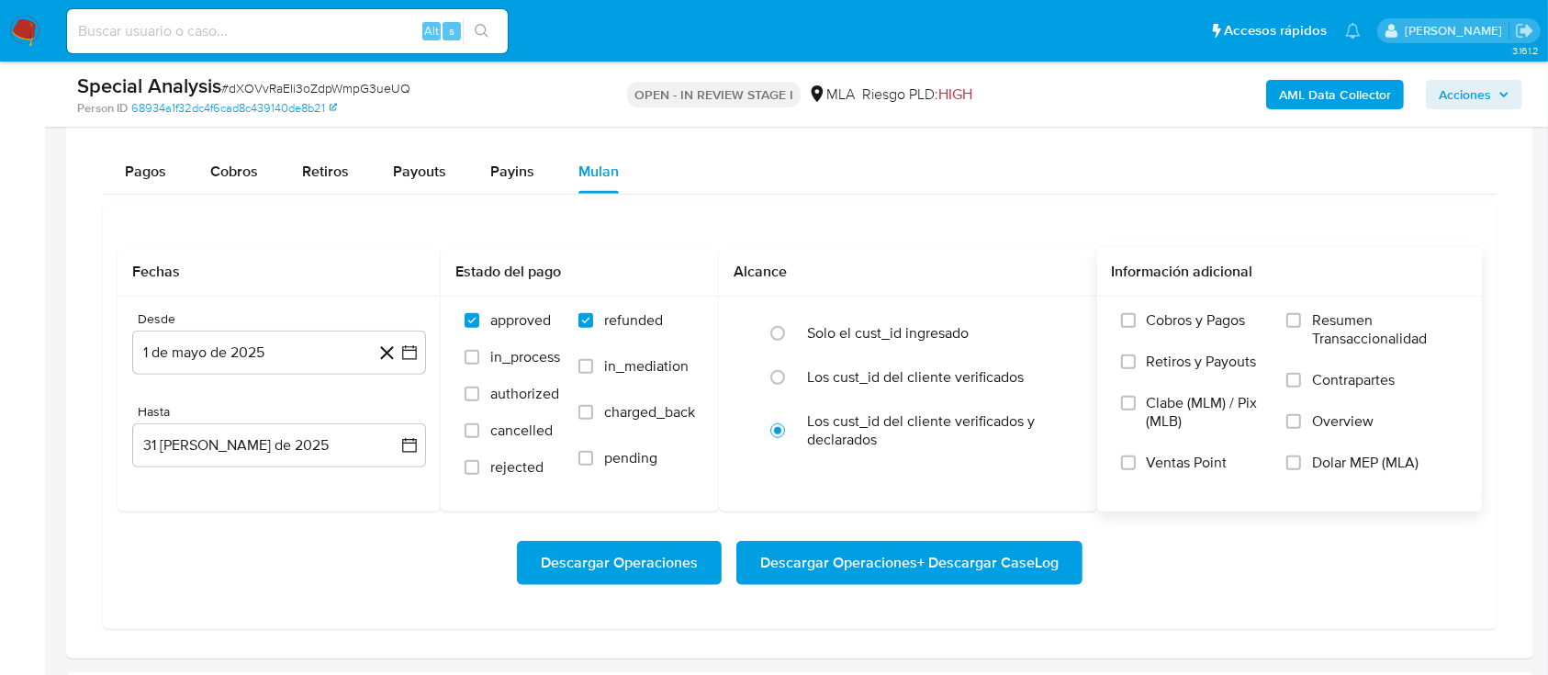
click at [1301, 468] on input "Dolar MEP (MLA)" at bounding box center [1293, 462] width 15 height 15
click at [953, 563] on span "Descargar Operaciones + Descargar CaseLog" at bounding box center [909, 563] width 298 height 40
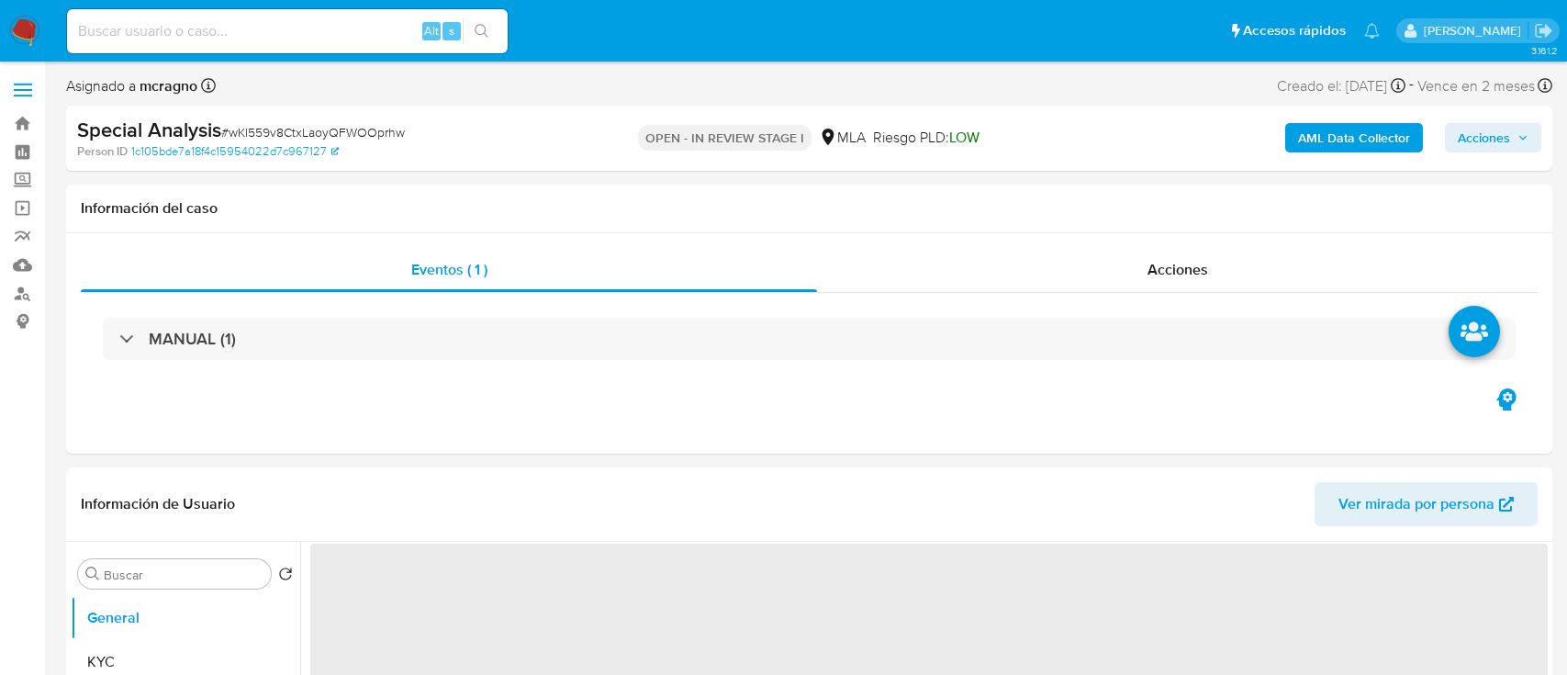
select select "10"
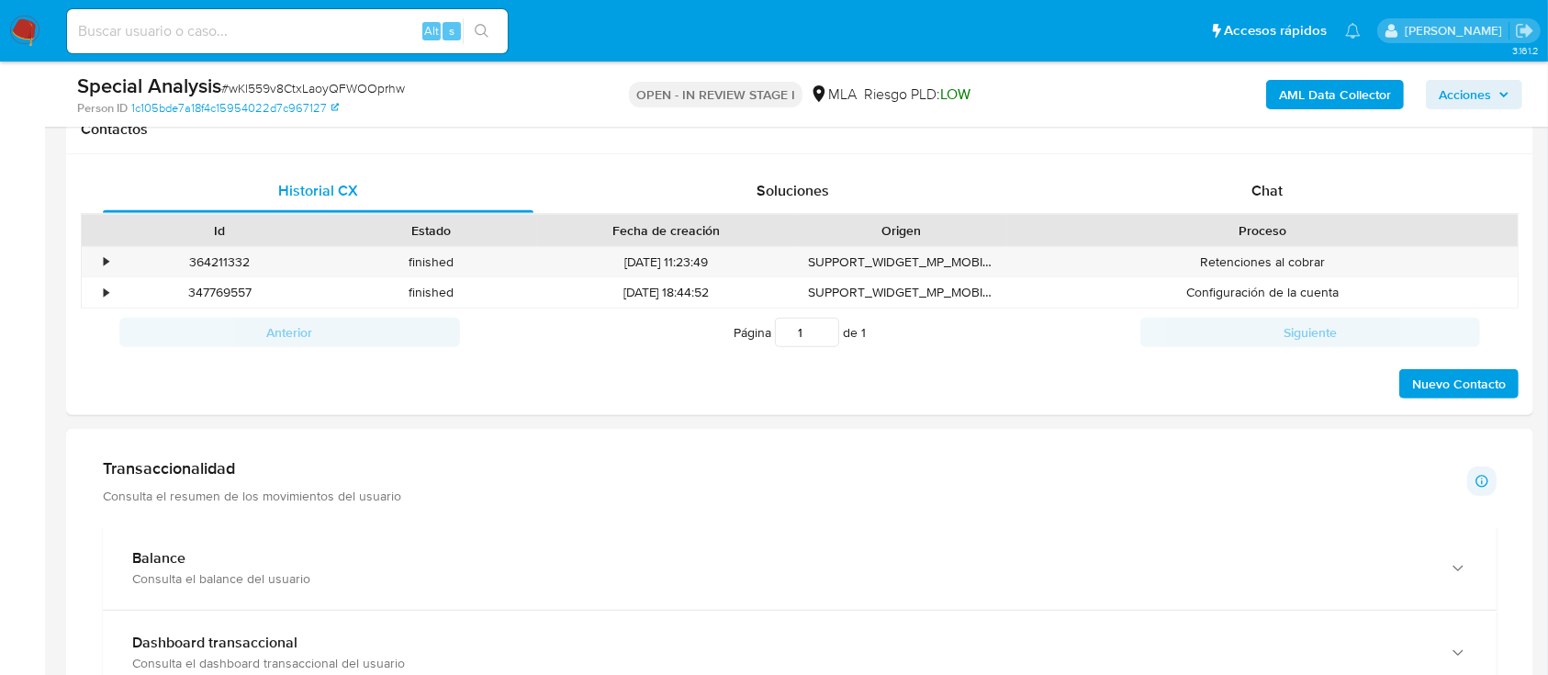
scroll to position [1203, 0]
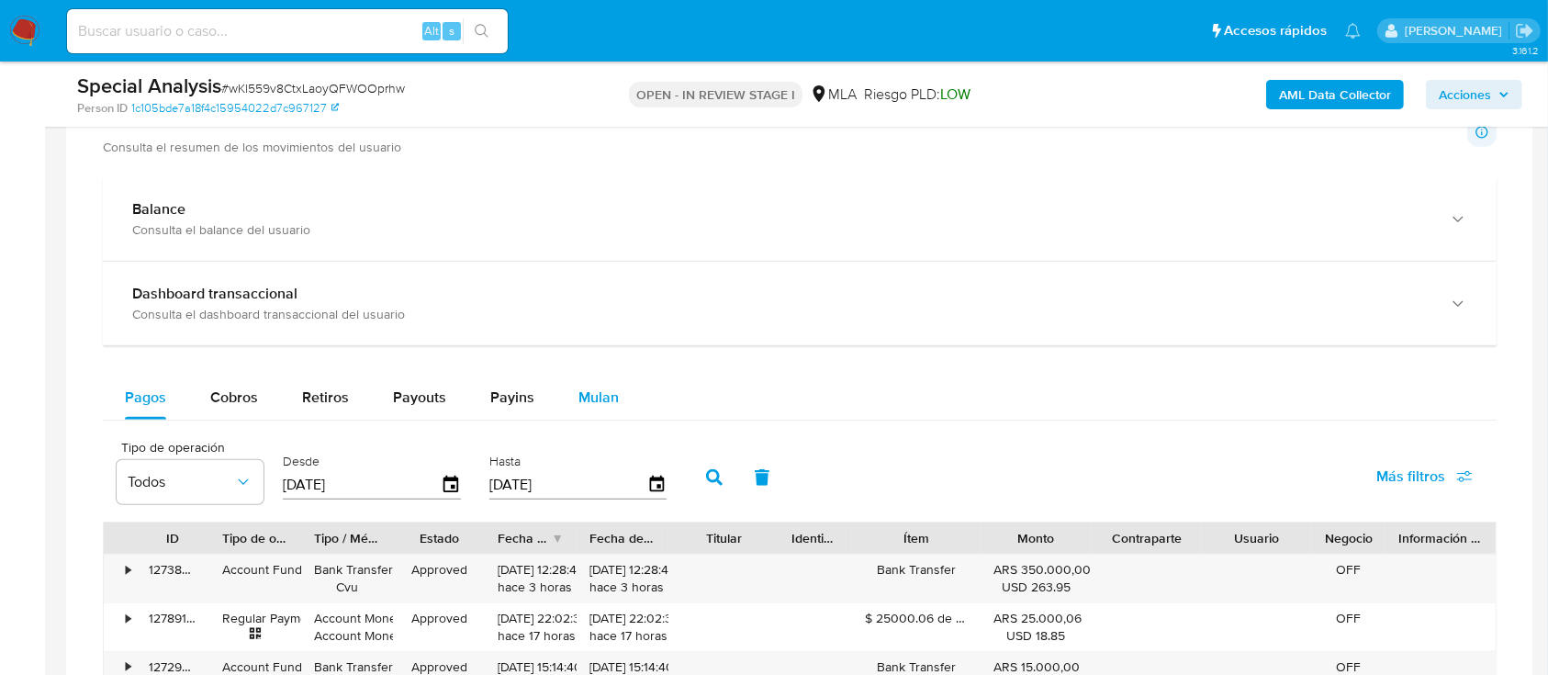
click at [610, 407] on span "Mulan" at bounding box center [598, 396] width 40 height 21
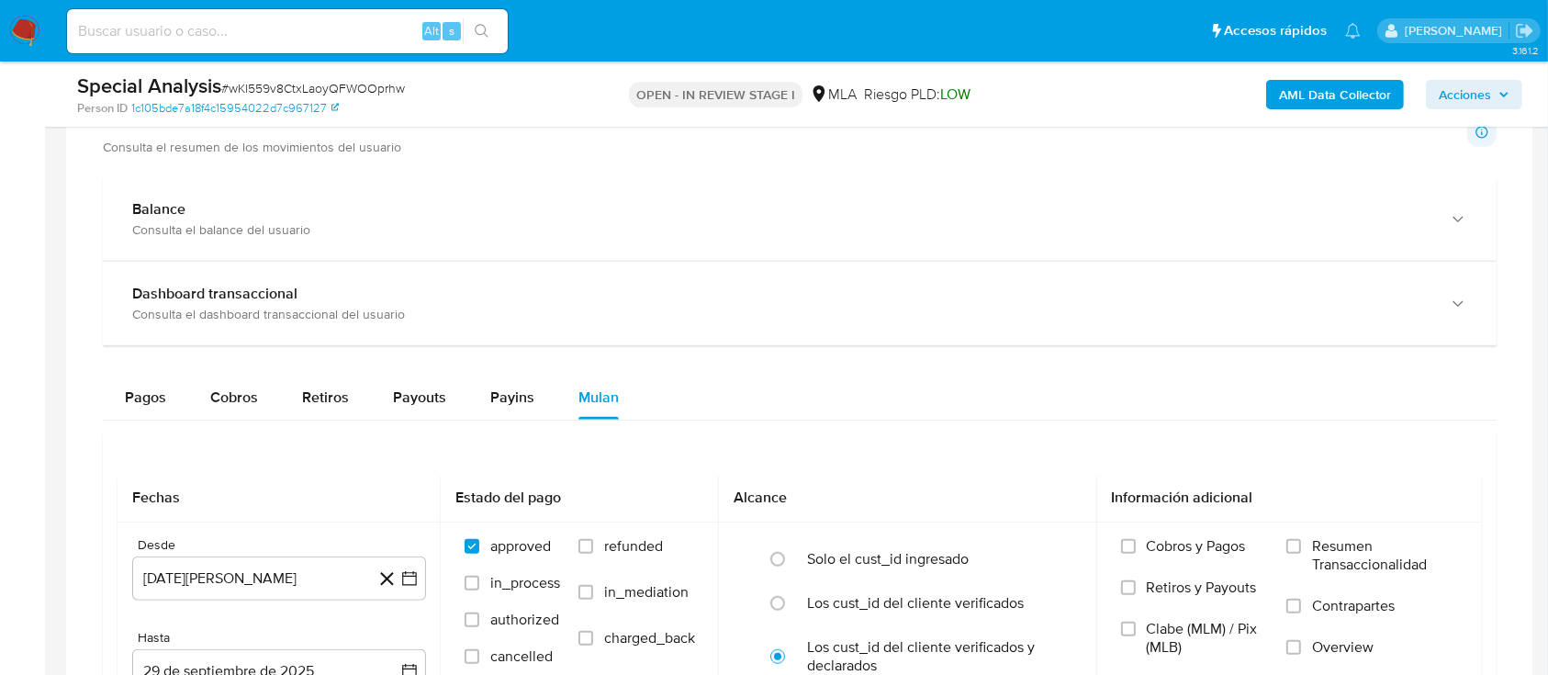
click at [1542, 307] on main "3.161.2 Asignado a mcragno Asignado el: [DATE] 10:10:46 Creado el: [DATE] Cread…" at bounding box center [774, 267] width 1548 height 2940
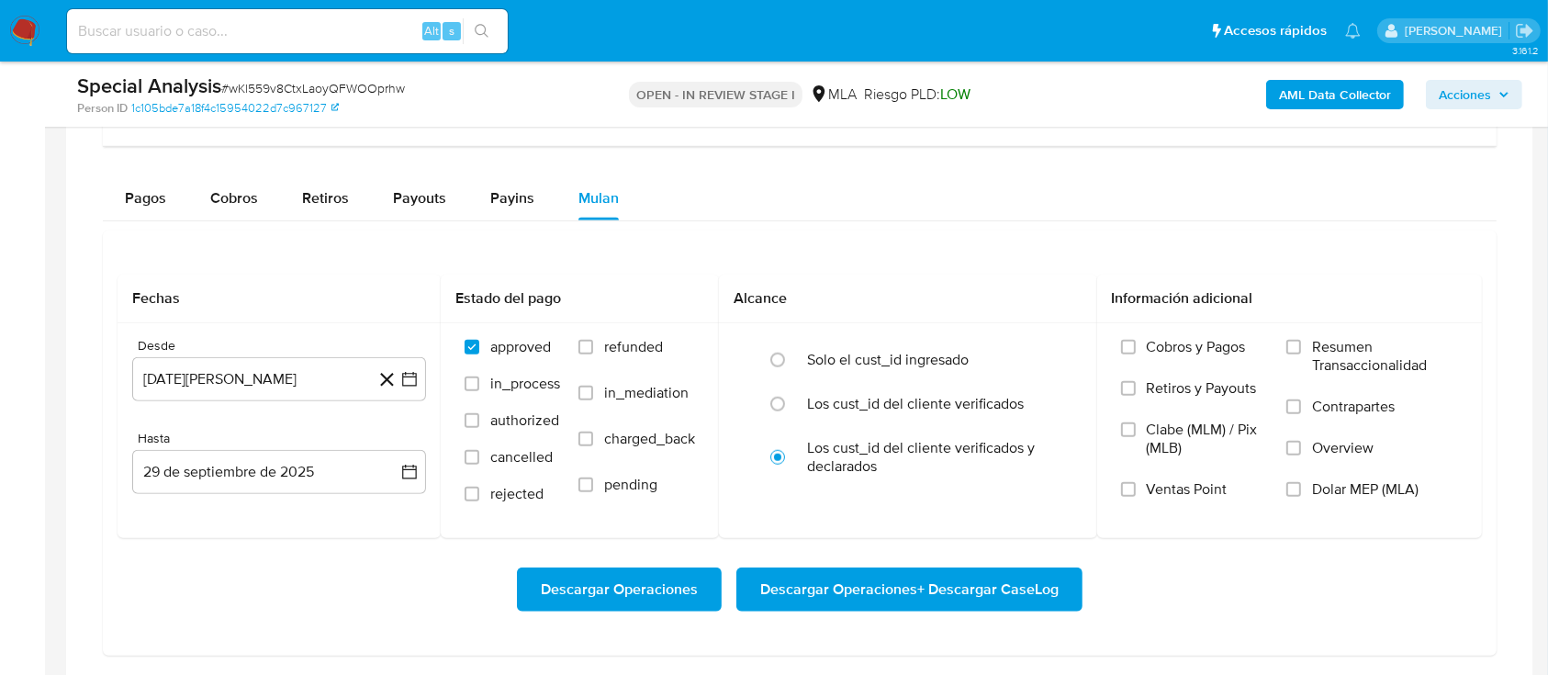
scroll to position [1468, 0]
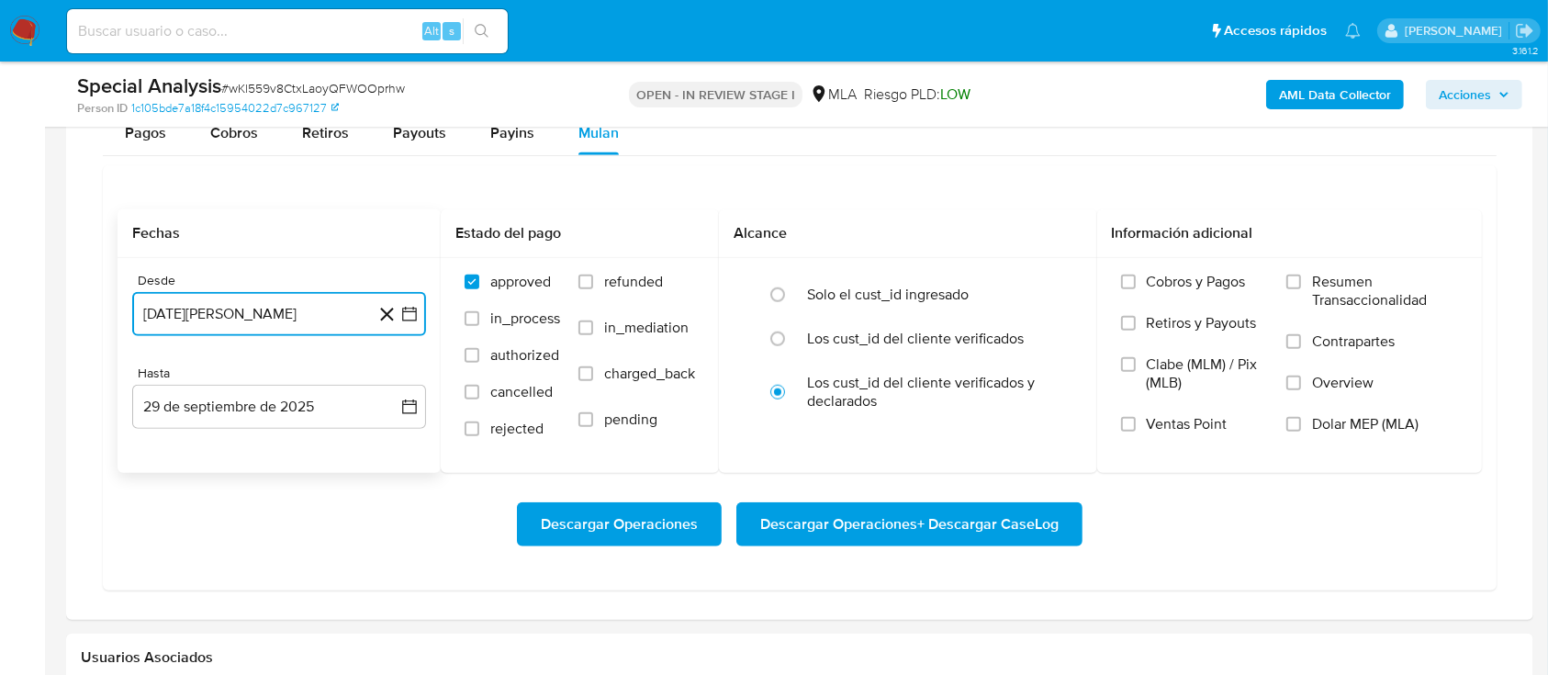
click at [293, 330] on button "[DATE][PERSON_NAME]" at bounding box center [279, 314] width 294 height 44
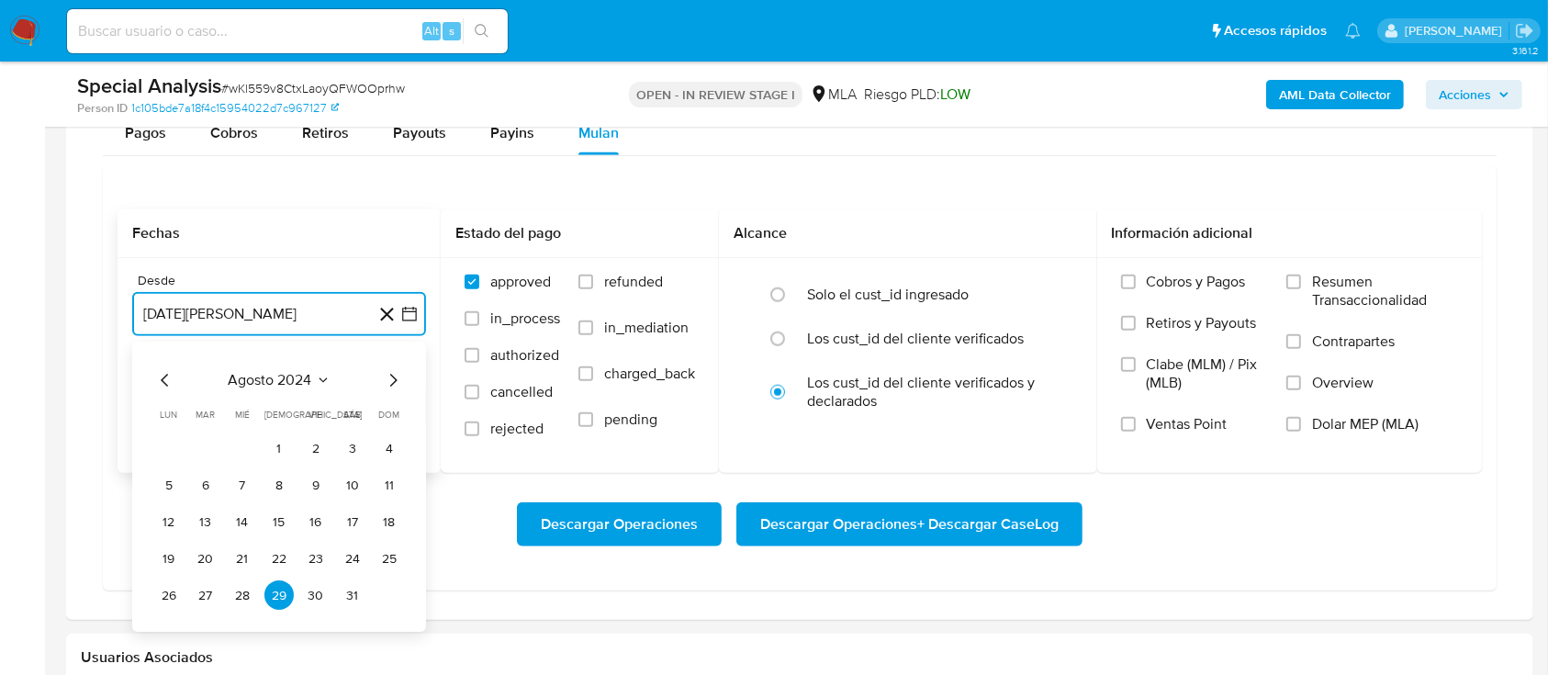
click at [292, 372] on span "agosto 2024" at bounding box center [271, 381] width 84 height 18
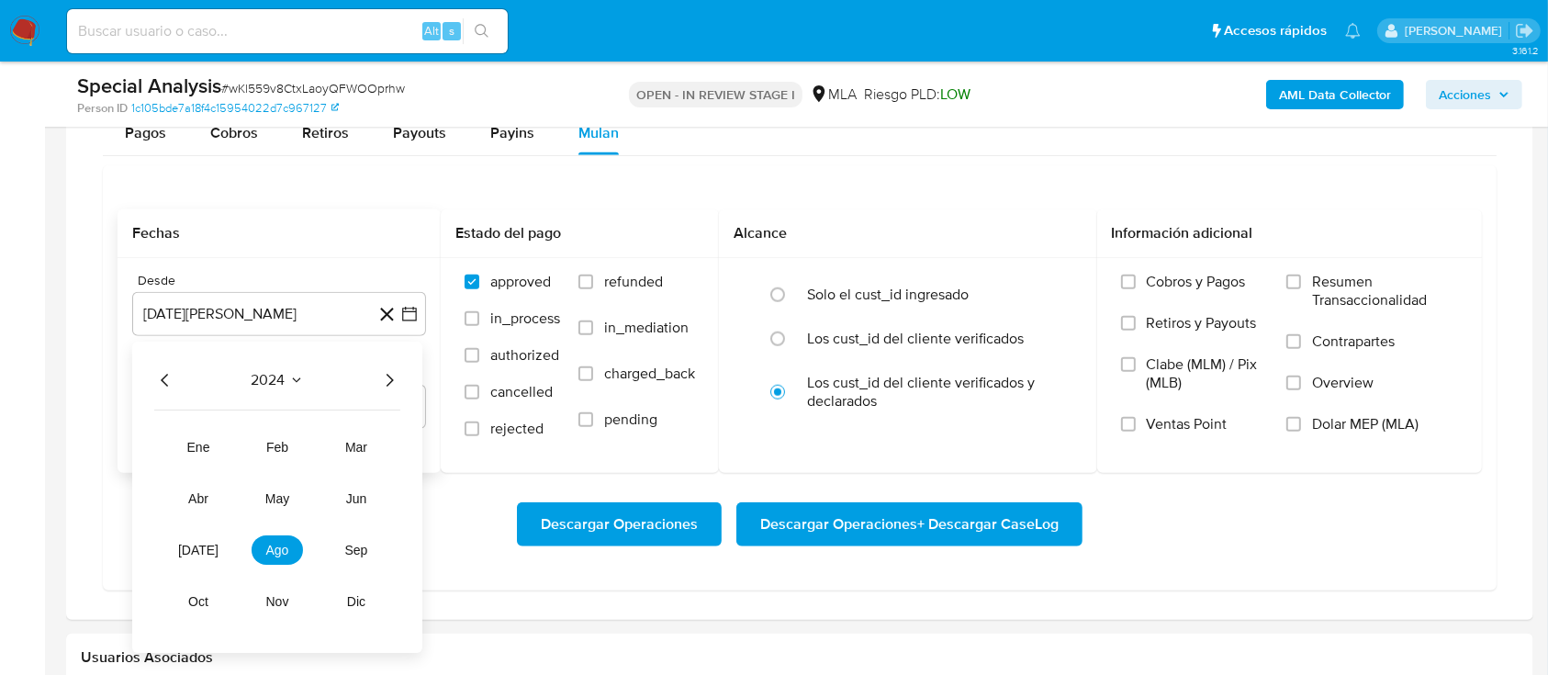
click at [393, 367] on div "2024 [DATE] feb mar abr may jun [DATE] ago sep oct nov dic" at bounding box center [277, 497] width 290 height 311
click at [392, 371] on icon "Año siguiente" at bounding box center [389, 381] width 22 height 22
click at [281, 492] on span "may" at bounding box center [277, 499] width 24 height 15
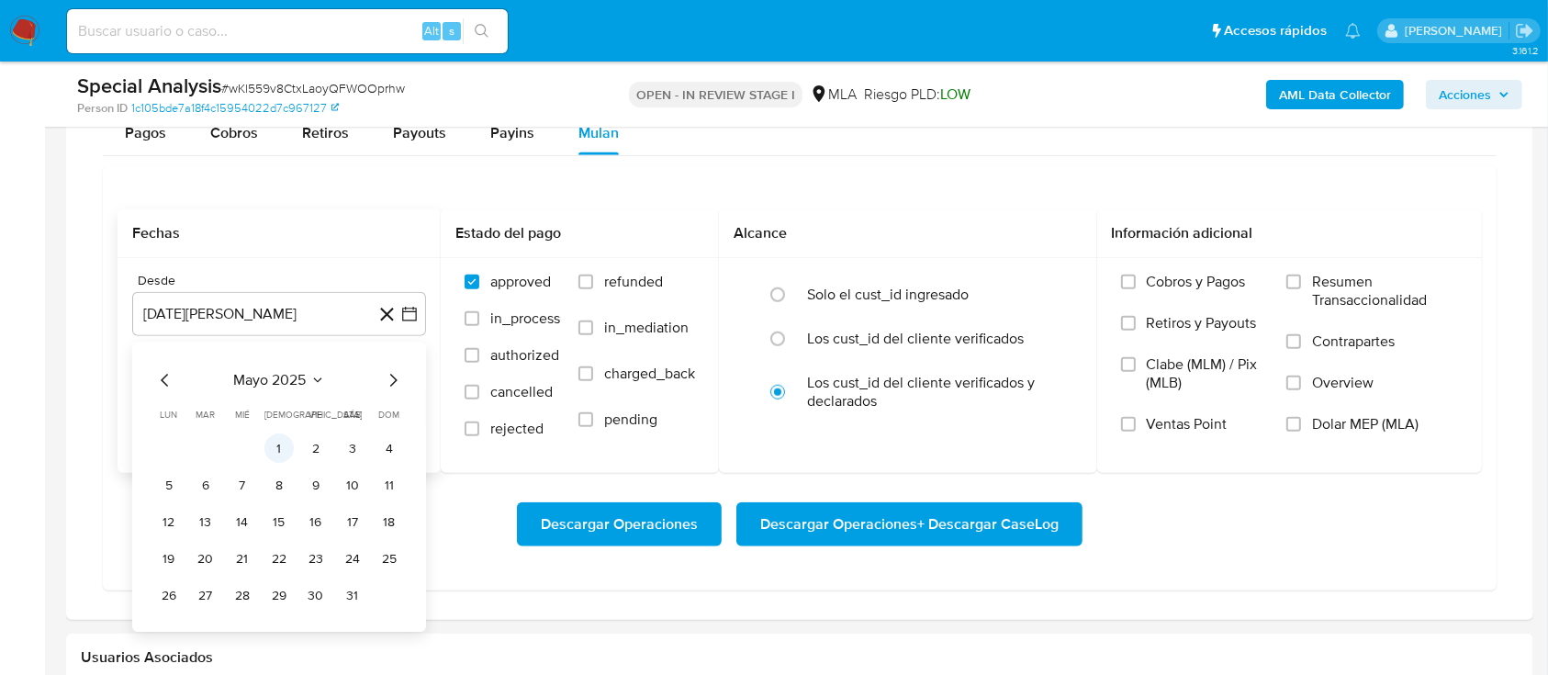
click at [279, 444] on button "1" at bounding box center [278, 448] width 29 height 29
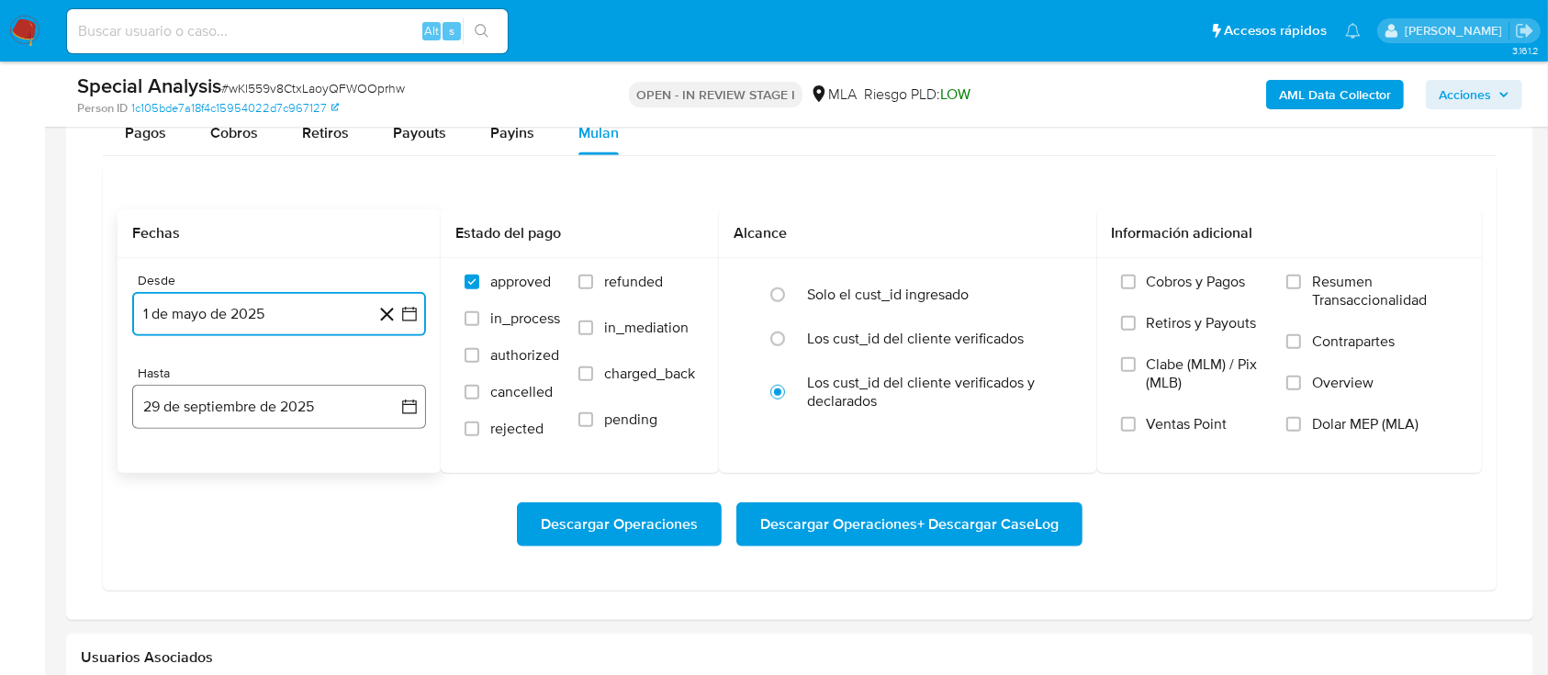
click at [272, 417] on button "29 de septiembre de 2025" at bounding box center [279, 407] width 294 height 44
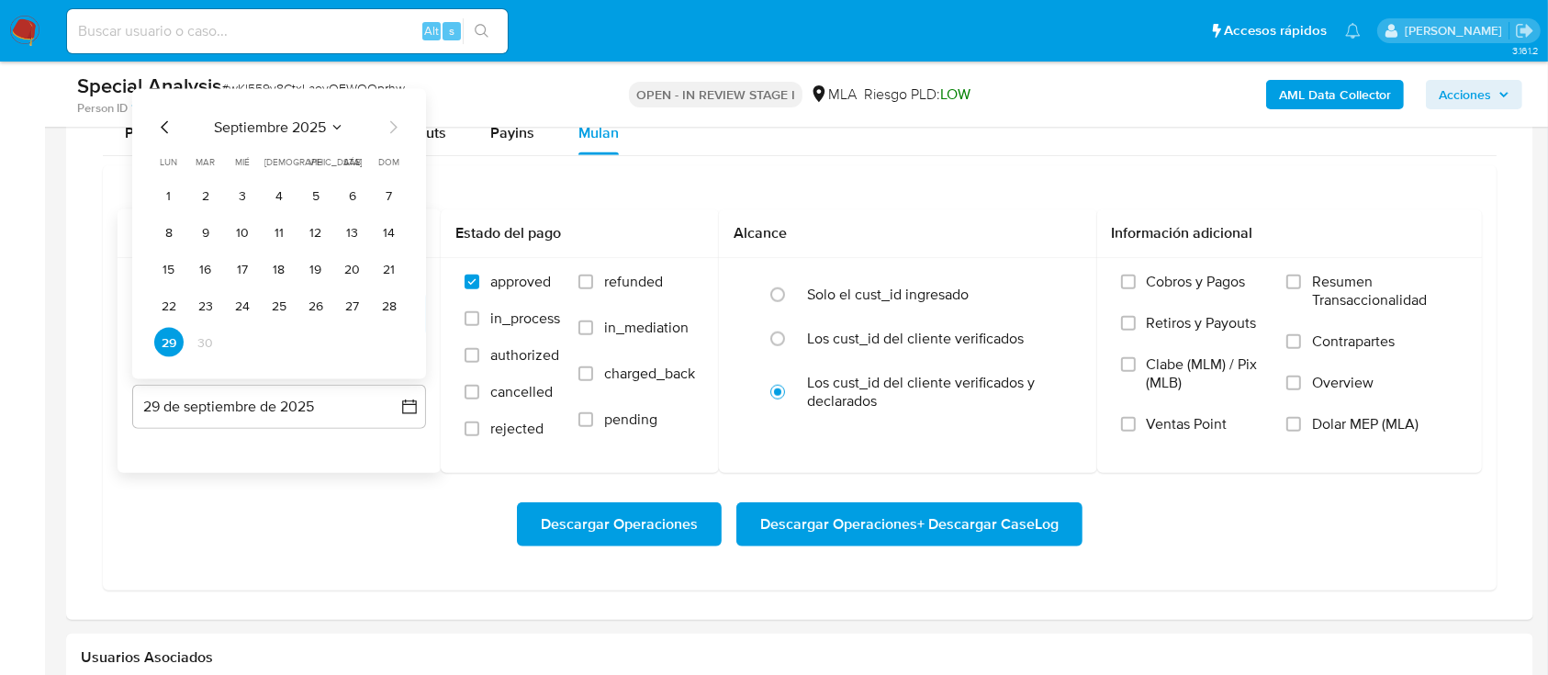
click at [167, 127] on icon "Mes anterior" at bounding box center [165, 128] width 22 height 22
click at [397, 341] on button "31" at bounding box center [389, 342] width 29 height 29
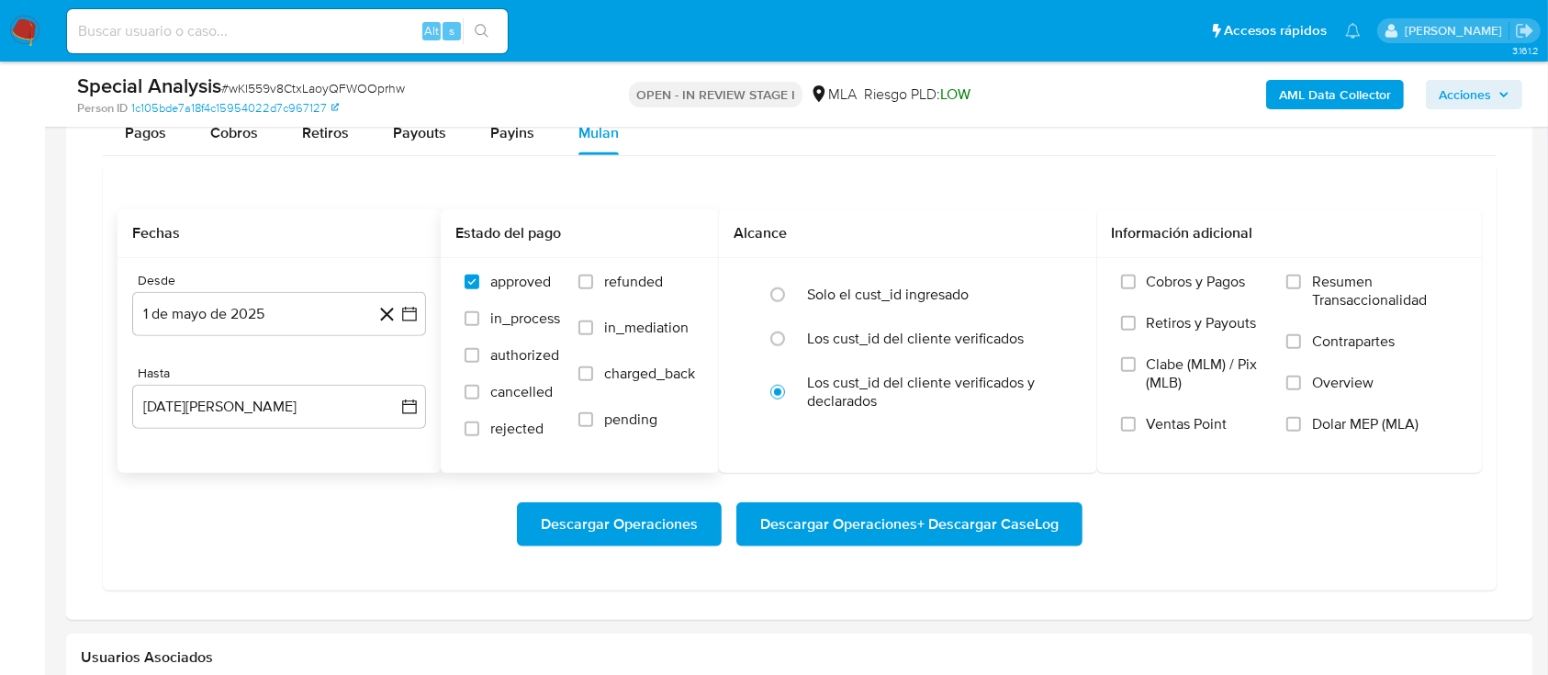
click at [613, 285] on span "refunded" at bounding box center [633, 282] width 59 height 18
click at [593, 285] on input "refunded" at bounding box center [585, 281] width 15 height 15
checkbox input "true"
click at [1371, 428] on span "Dolar MEP (MLA)" at bounding box center [1365, 424] width 106 height 18
click at [1301, 428] on input "Dolar MEP (MLA)" at bounding box center [1293, 424] width 15 height 15
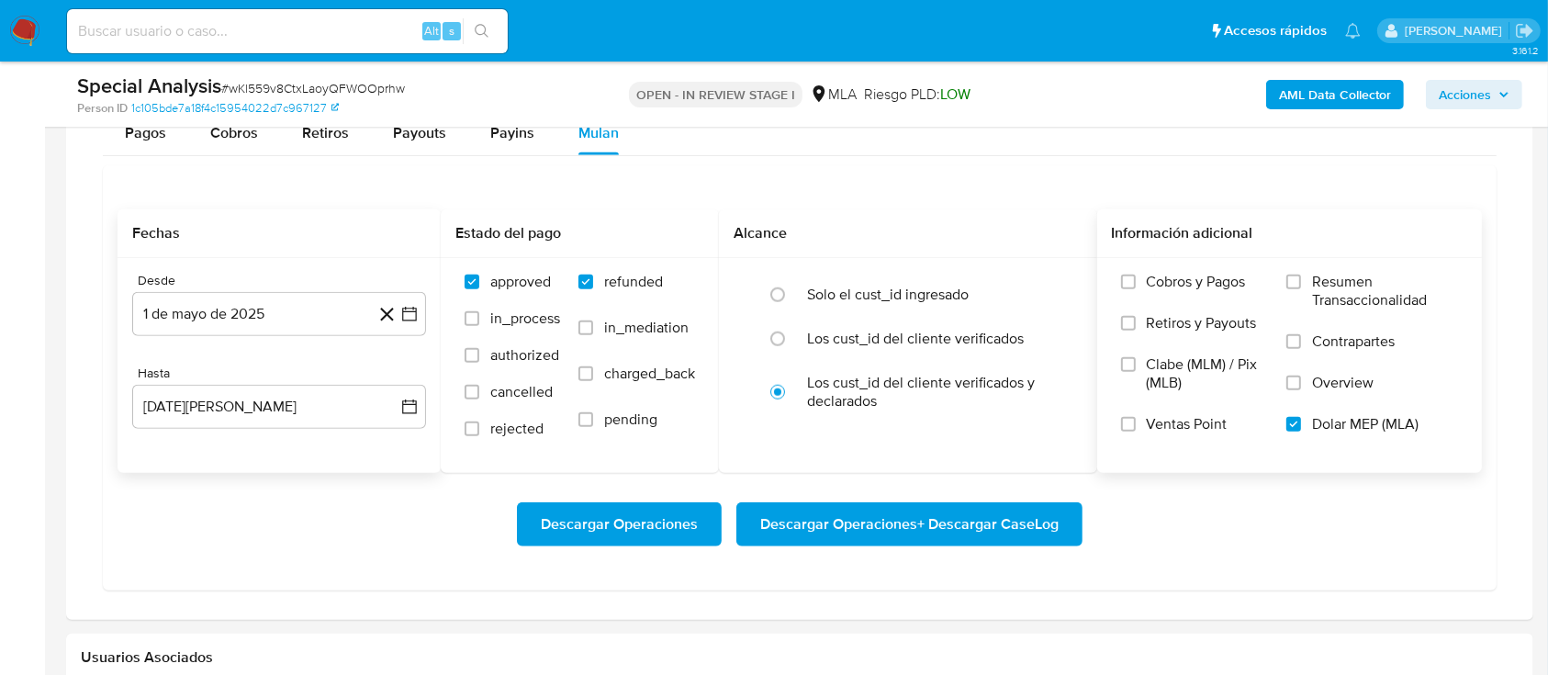
click at [1001, 513] on span "Descargar Operaciones + Descargar CaseLog" at bounding box center [909, 524] width 298 height 40
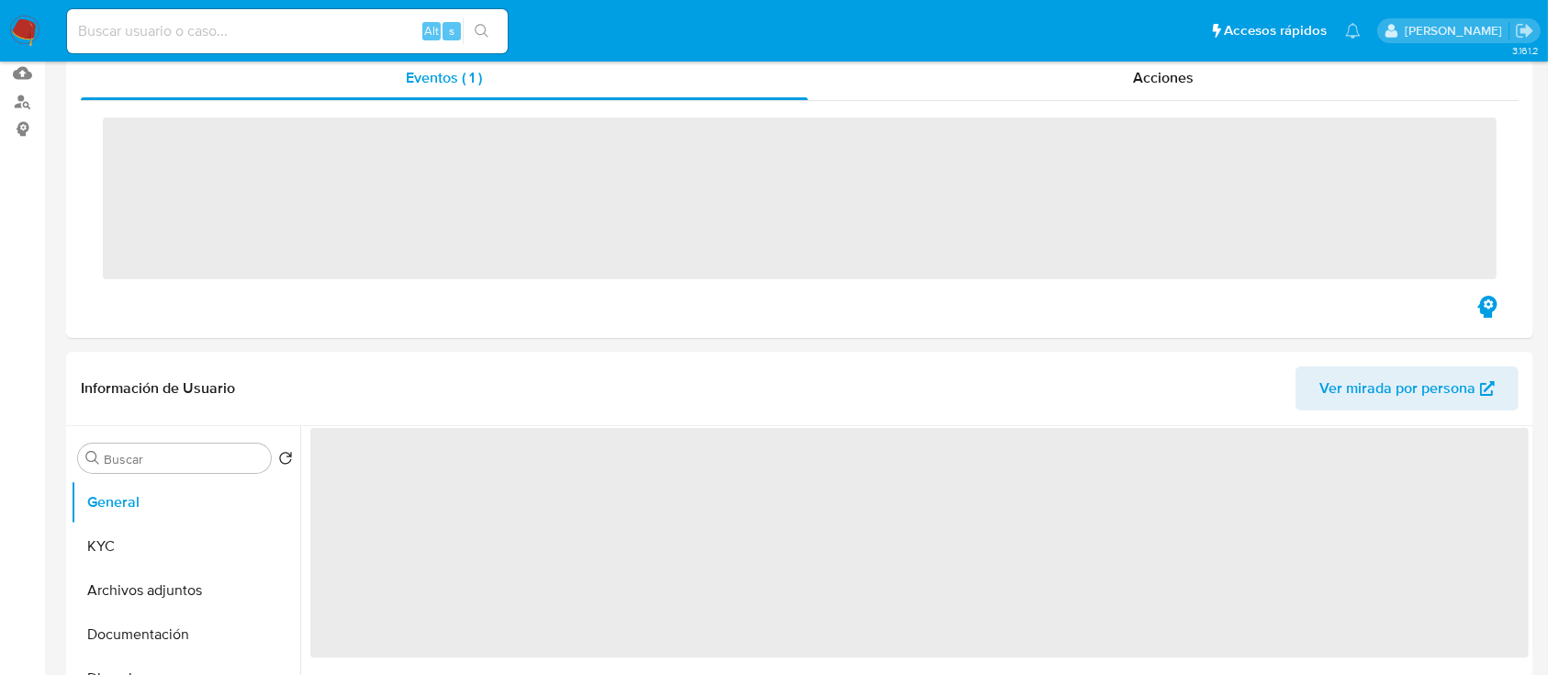
scroll to position [367, 0]
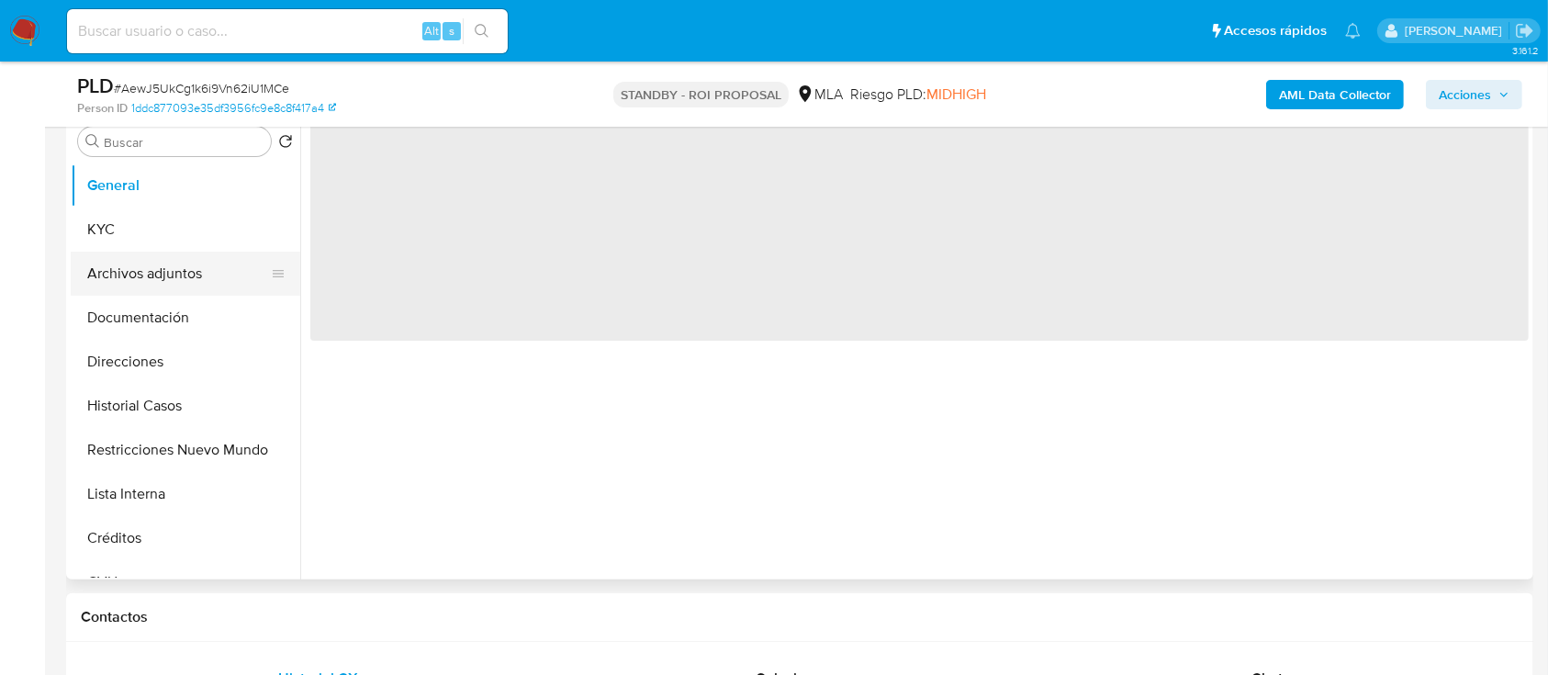
click at [142, 273] on button "Archivos adjuntos" at bounding box center [178, 274] width 215 height 44
select select "10"
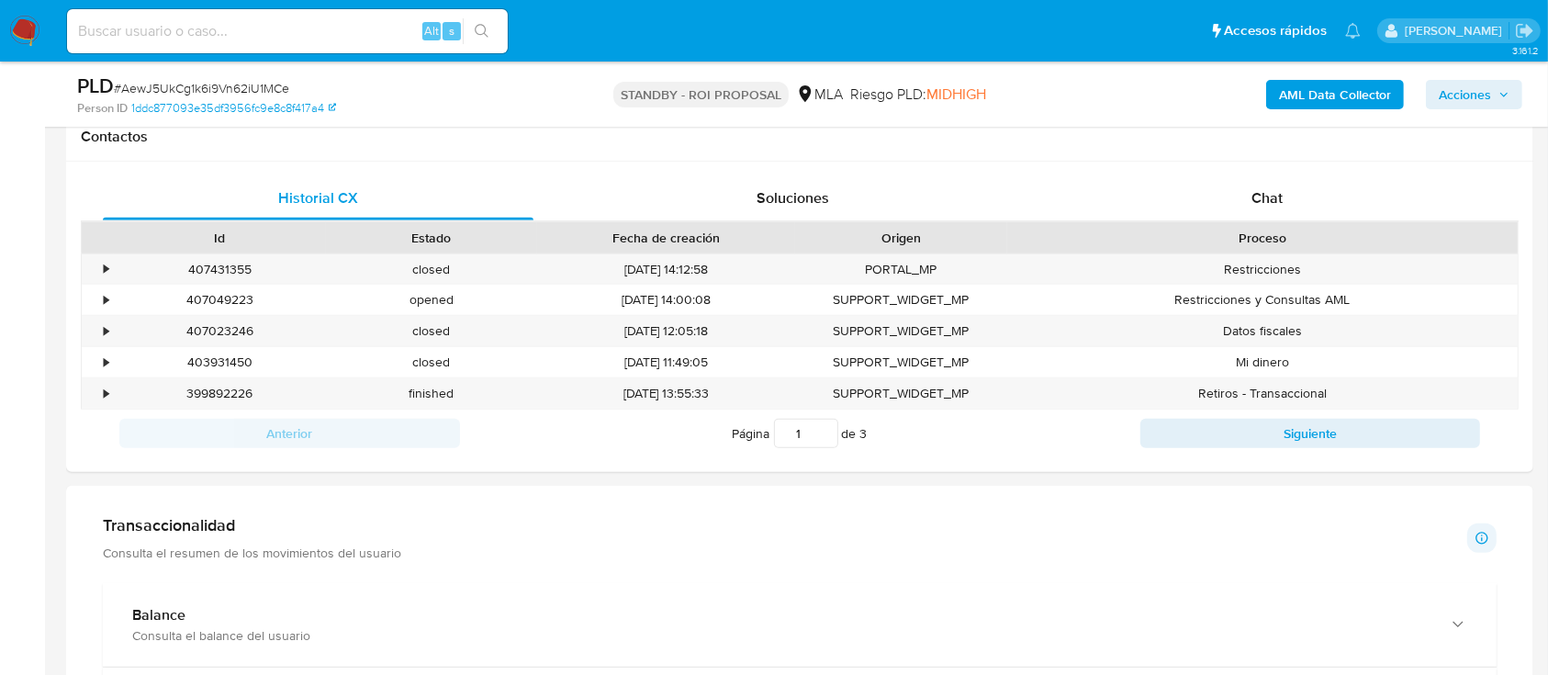
scroll to position [734, 0]
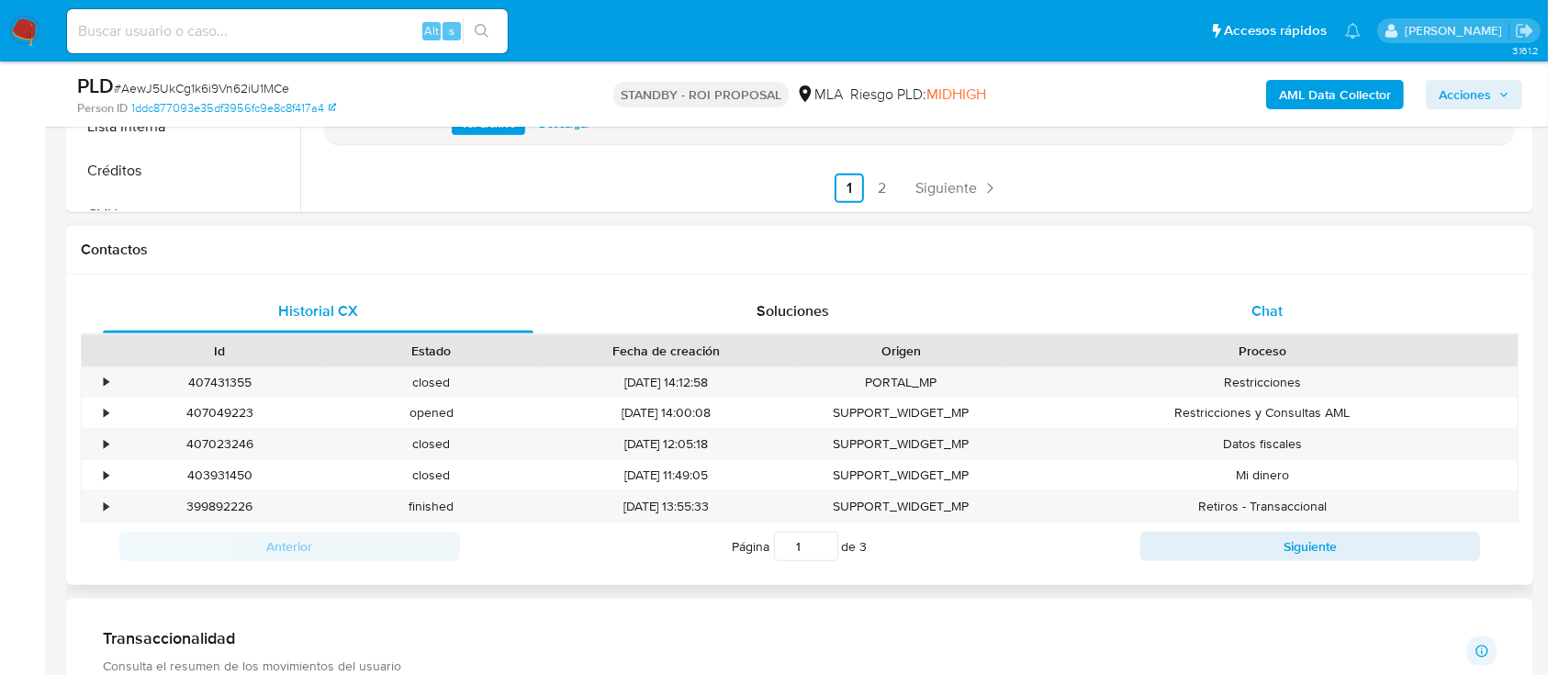
click at [1321, 305] on div "Chat" at bounding box center [1267, 311] width 431 height 44
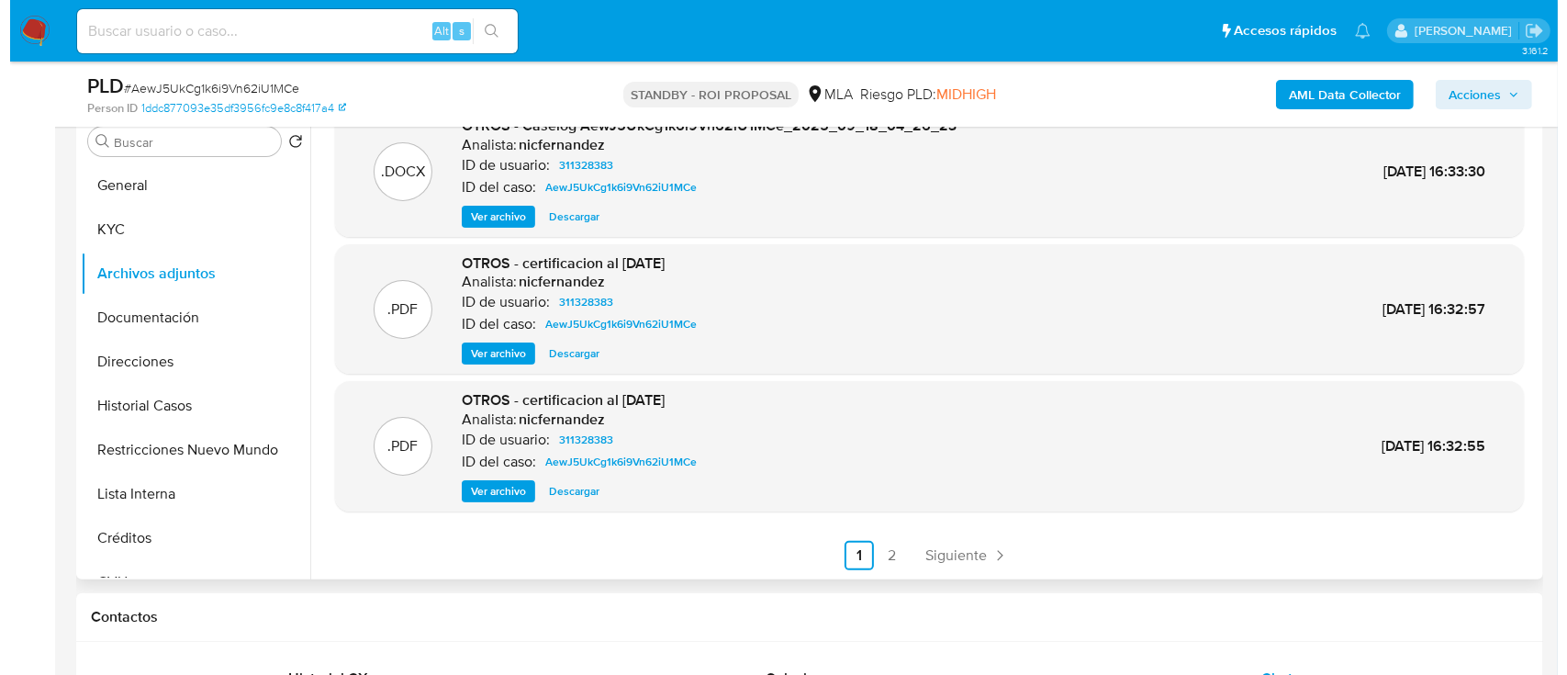
scroll to position [31, 0]
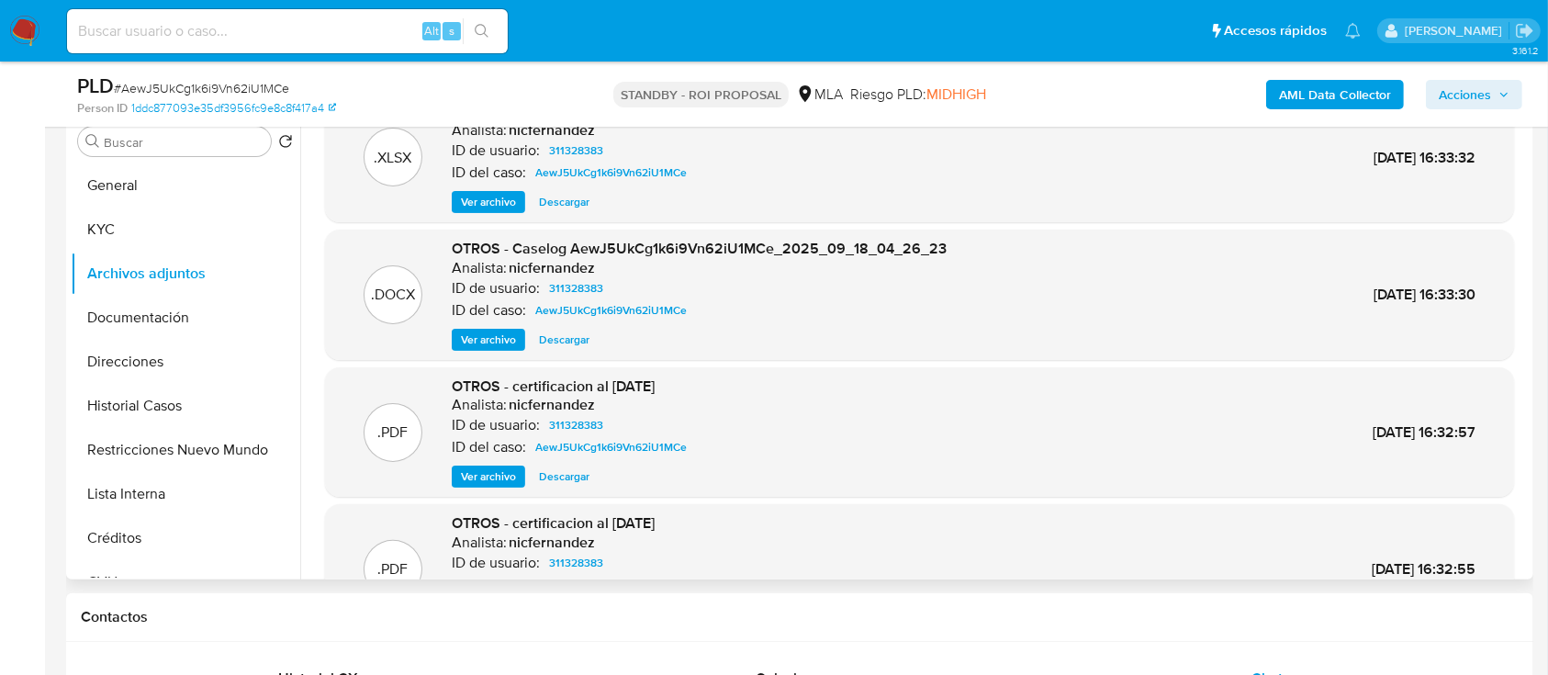
click at [476, 349] on span "Ver archivo" at bounding box center [488, 339] width 55 height 18
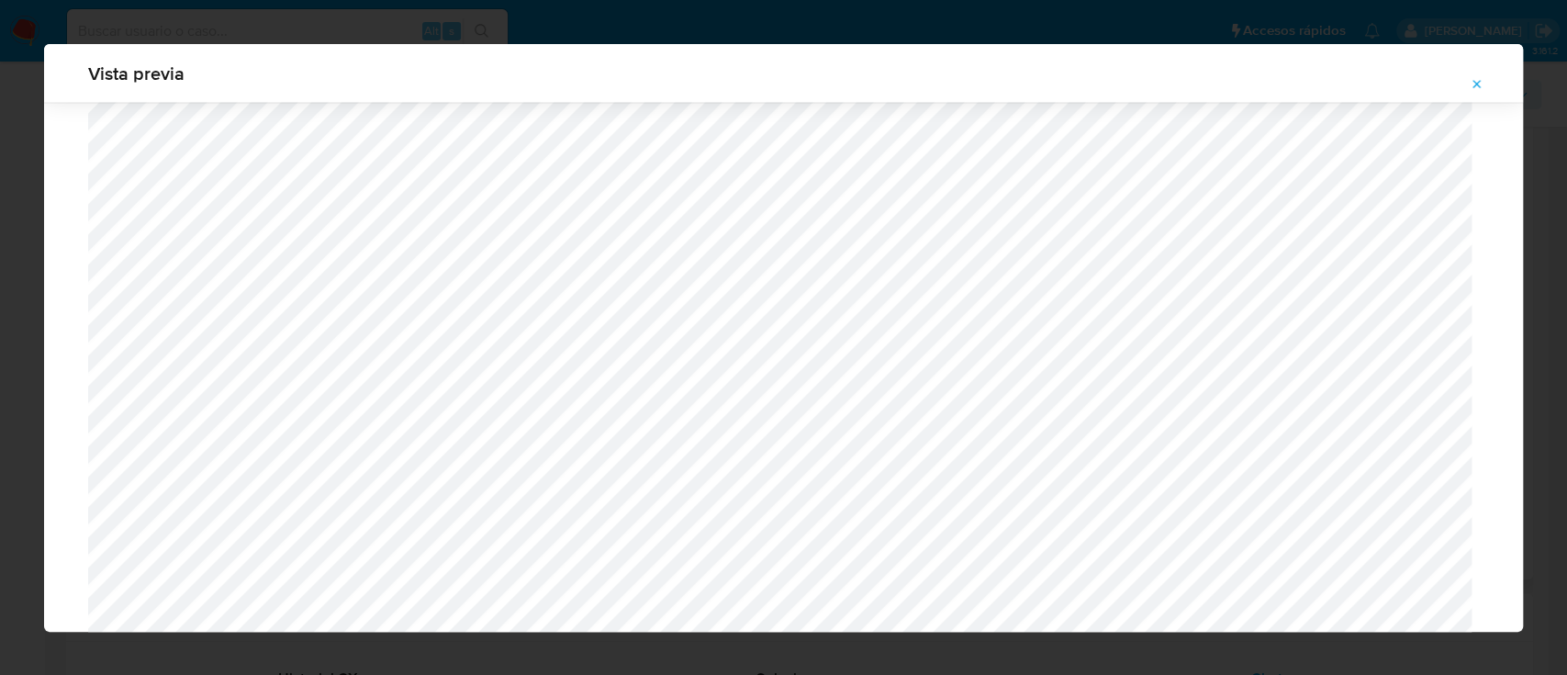
scroll to position [2778, 0]
click at [1483, 90] on icon "Attachment preview" at bounding box center [1477, 84] width 15 height 15
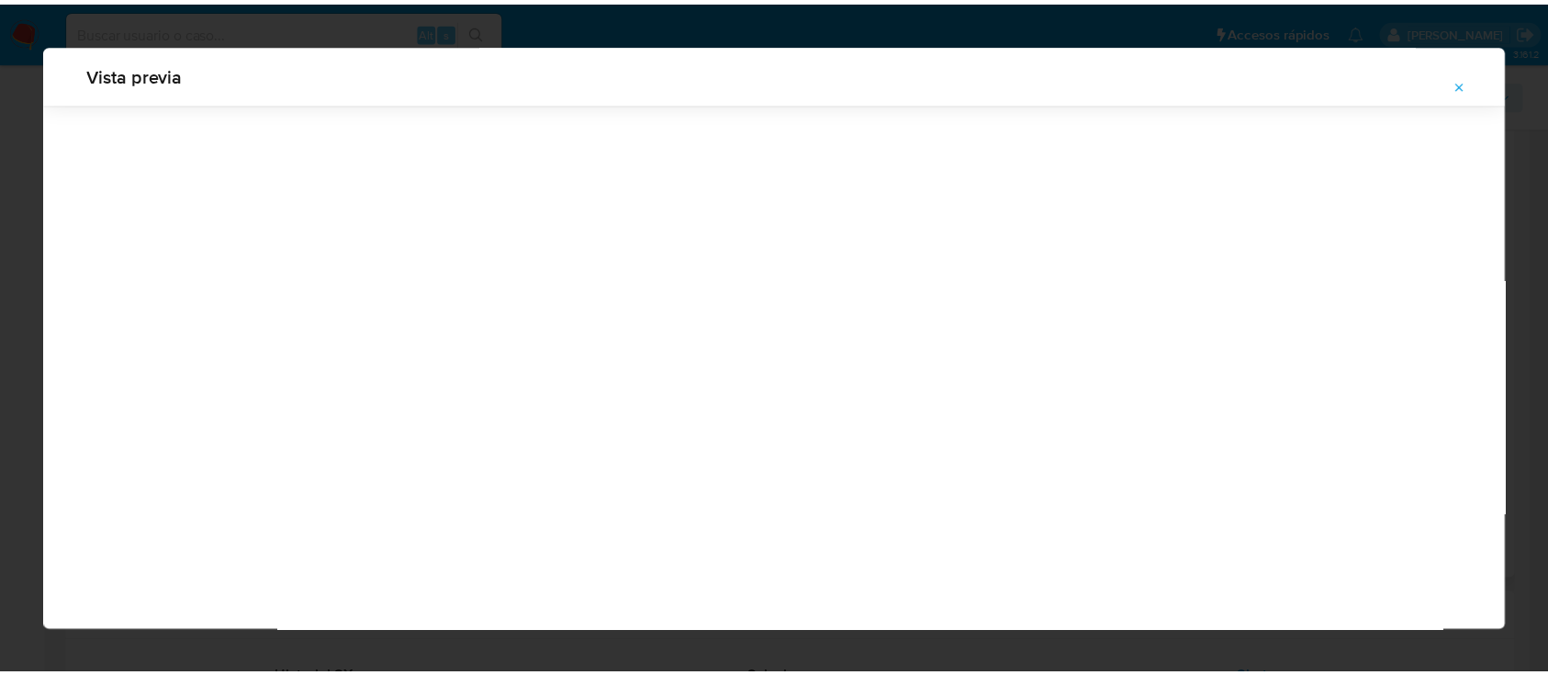
scroll to position [59, 0]
